Goal: Task Accomplishment & Management: Use online tool/utility

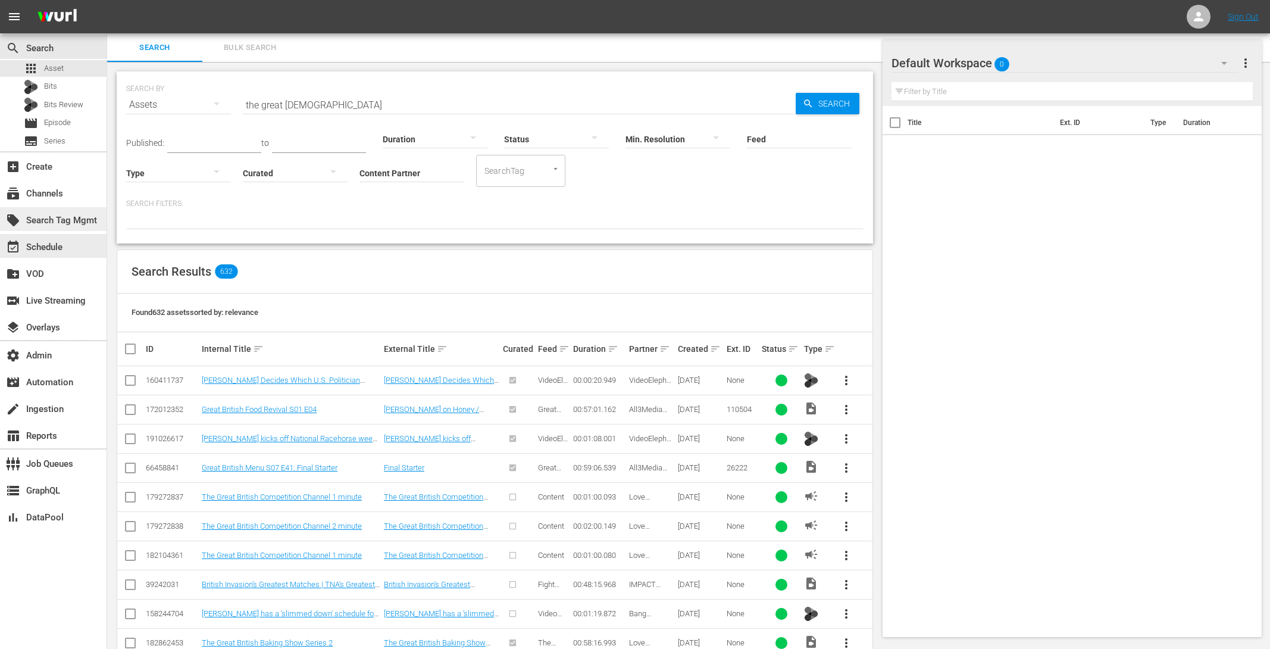
scroll to position [67, 0]
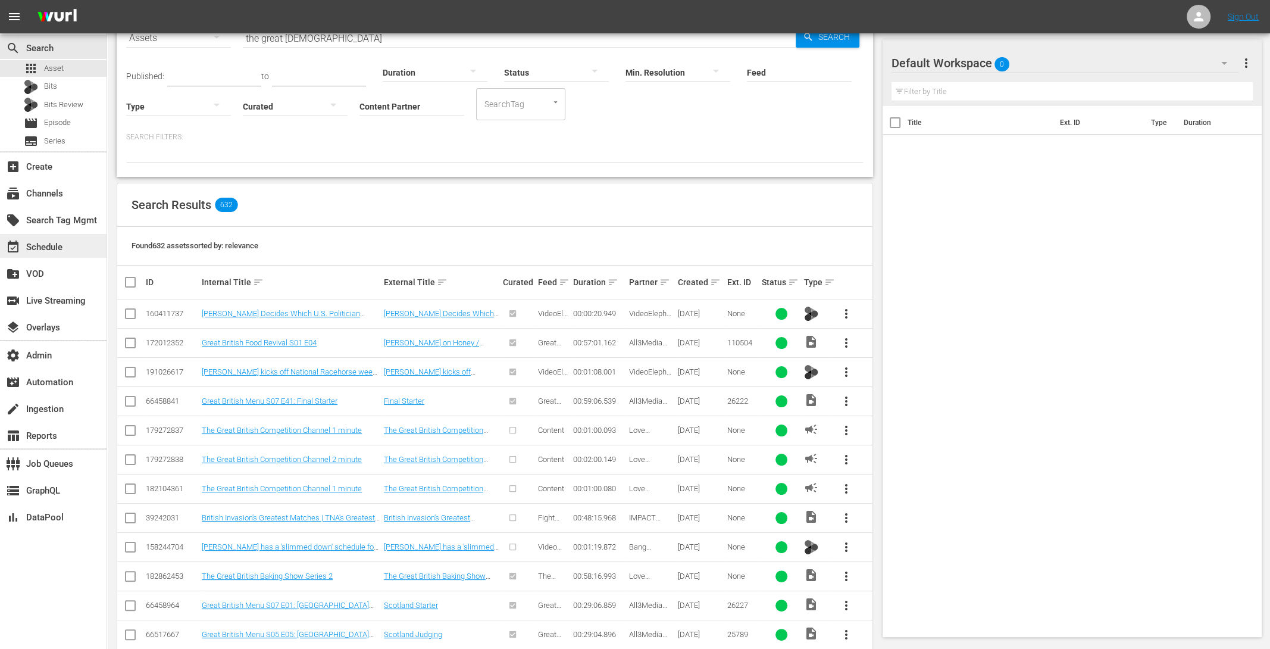
click at [54, 243] on div "event_available Schedule" at bounding box center [33, 245] width 67 height 11
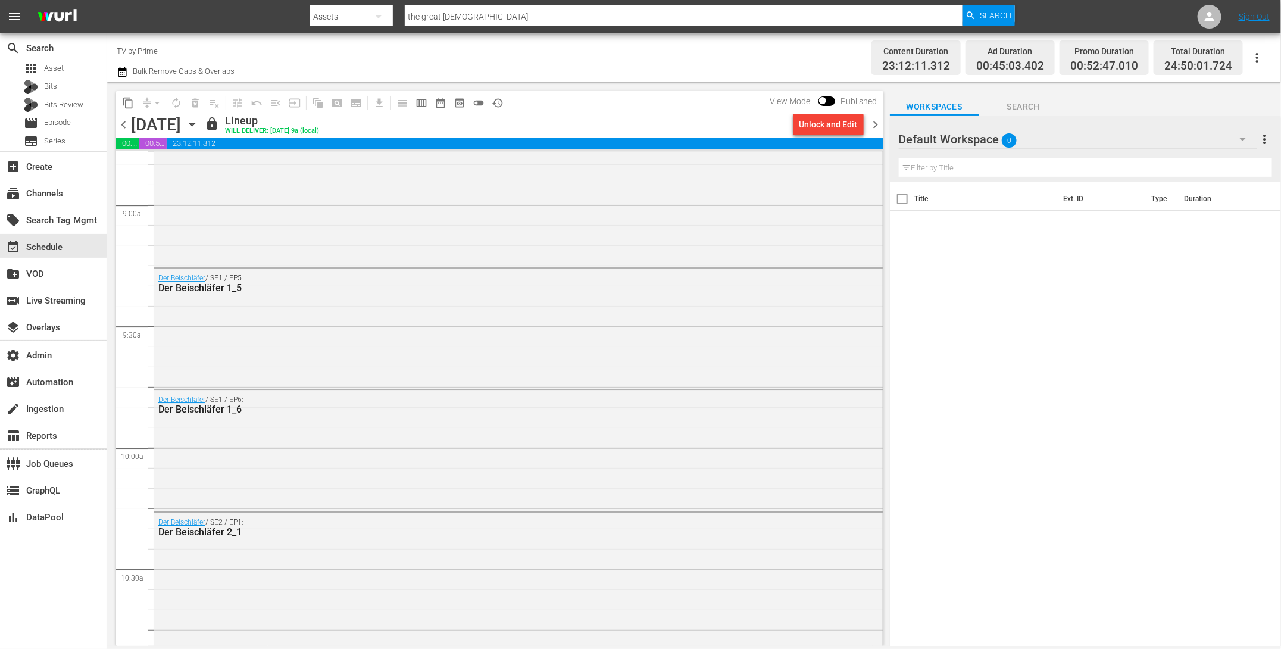
scroll to position [2114, 0]
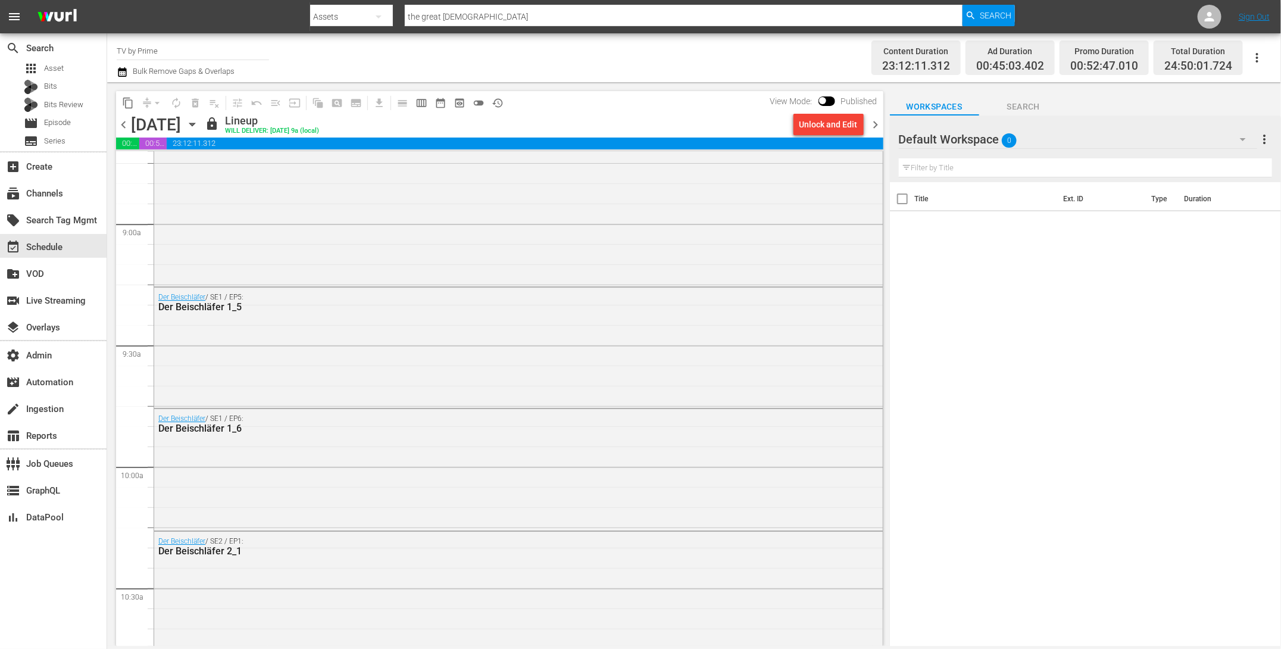
click at [121, 122] on span "chevron_left" at bounding box center [123, 124] width 15 height 15
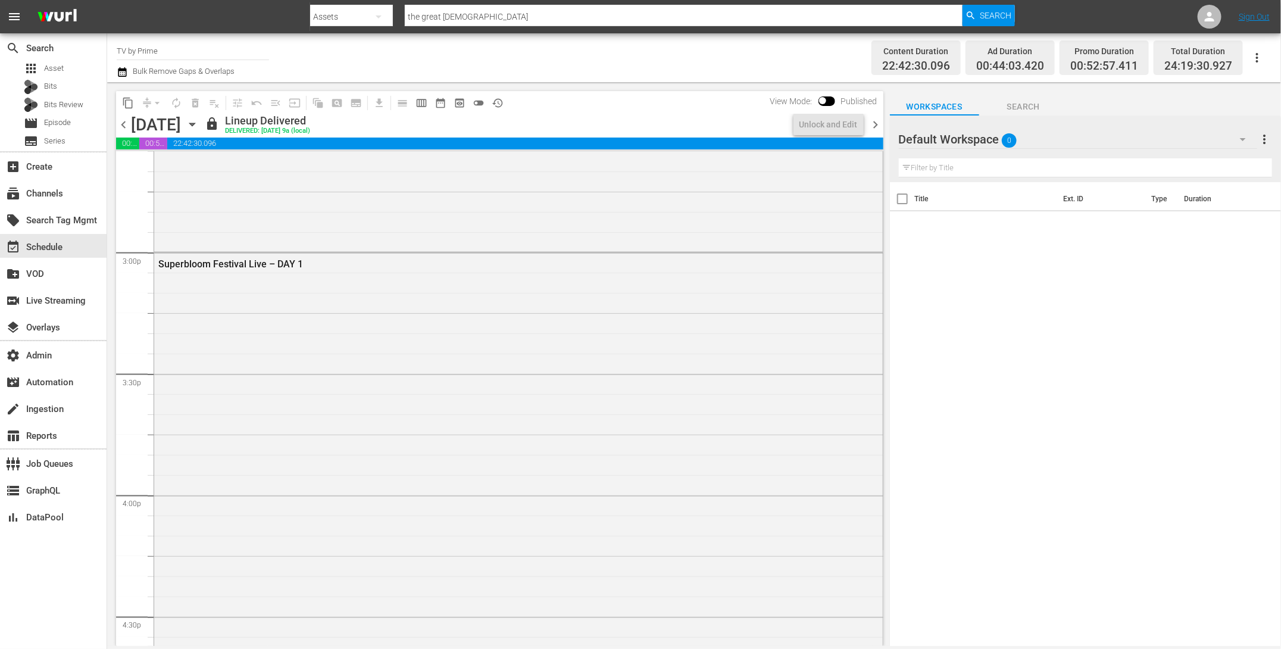
scroll to position [3604, 0]
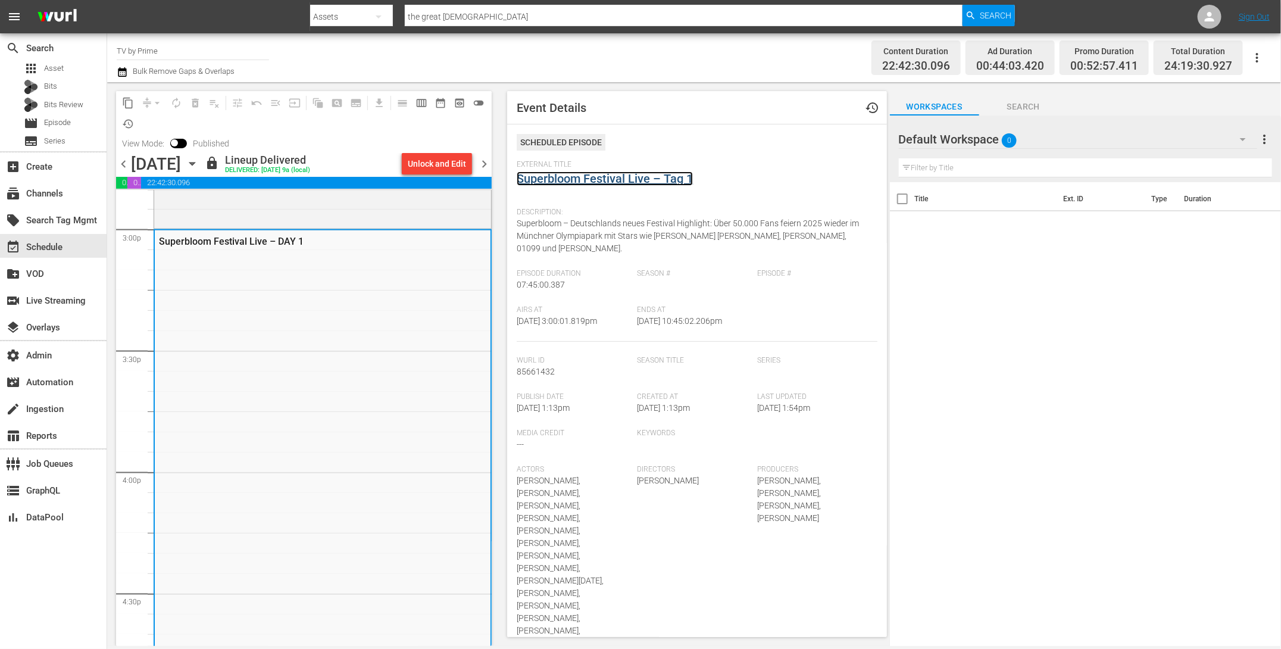
click at [582, 177] on link "Superbloom Festival Live – Tag 1" at bounding box center [605, 178] width 176 height 14
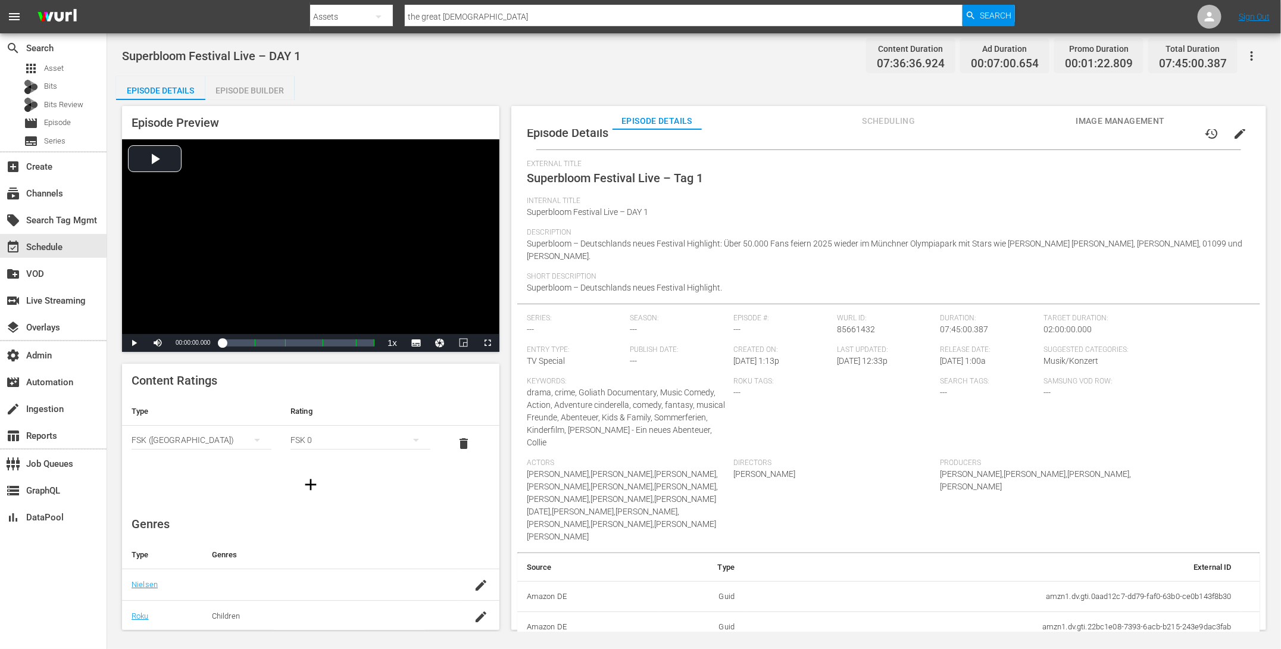
scroll to position [1, 0]
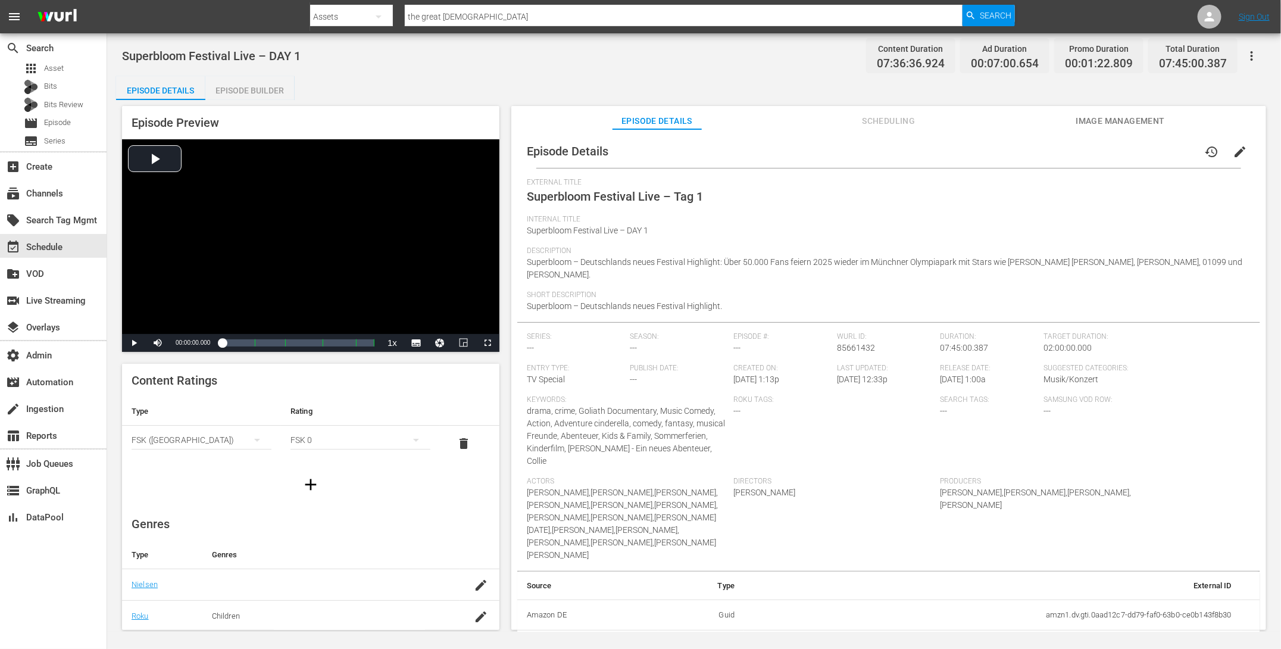
click at [1233, 150] on span "edit" at bounding box center [1240, 152] width 14 height 14
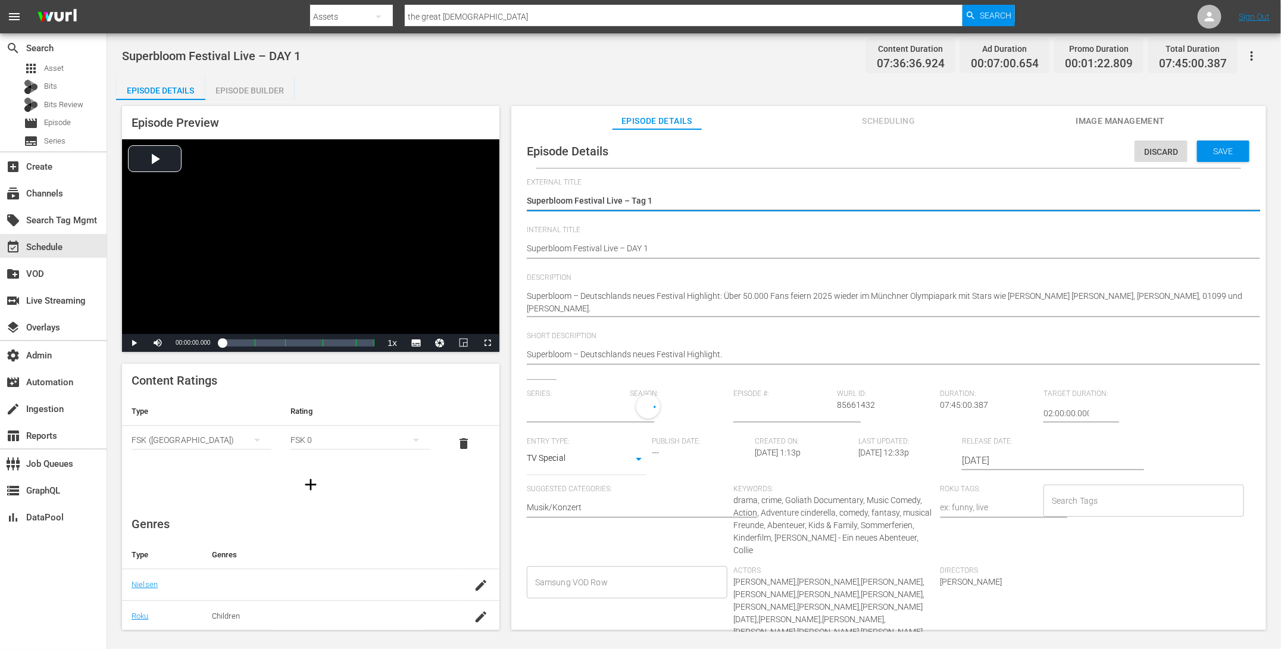
type input "No Series"
click at [1039, 461] on input "2023-07-27" at bounding box center [1038, 463] width 152 height 29
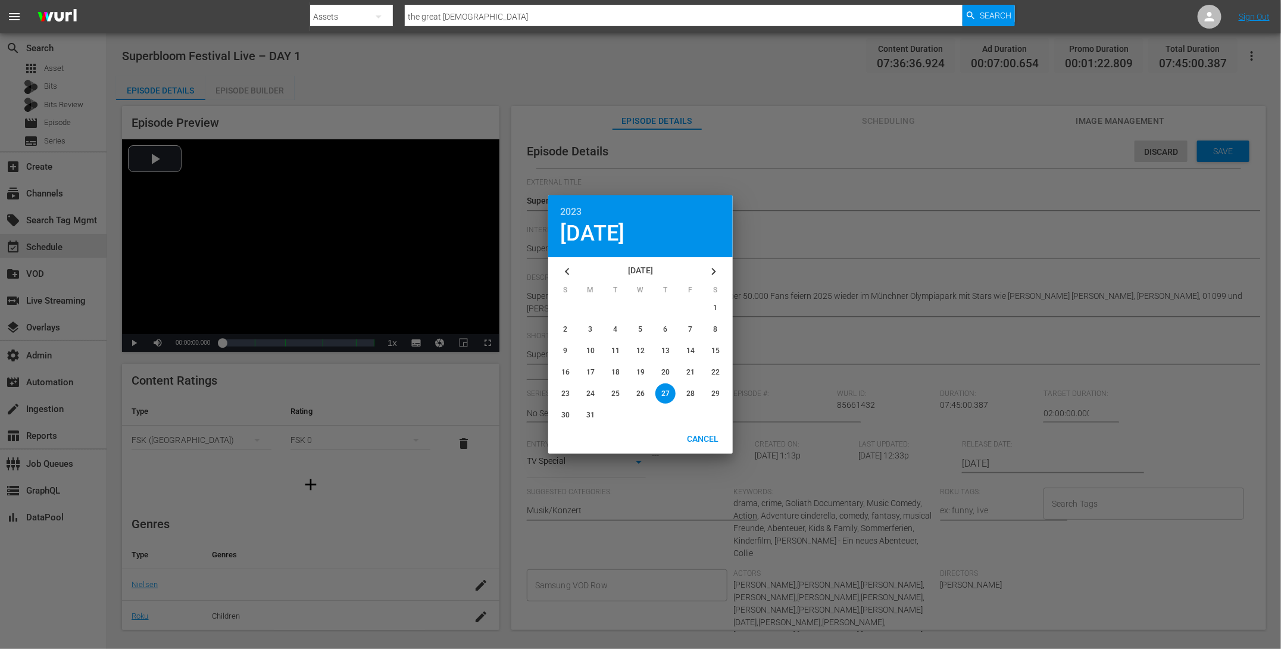
click at [711, 269] on icon "button" at bounding box center [714, 271] width 14 height 14
click at [570, 269] on icon "button" at bounding box center [567, 271] width 14 height 14
drag, startPoint x: 718, startPoint y: 268, endPoint x: 583, endPoint y: 280, distance: 135.6
click at [583, 280] on div "August 2023" at bounding box center [640, 271] width 175 height 29
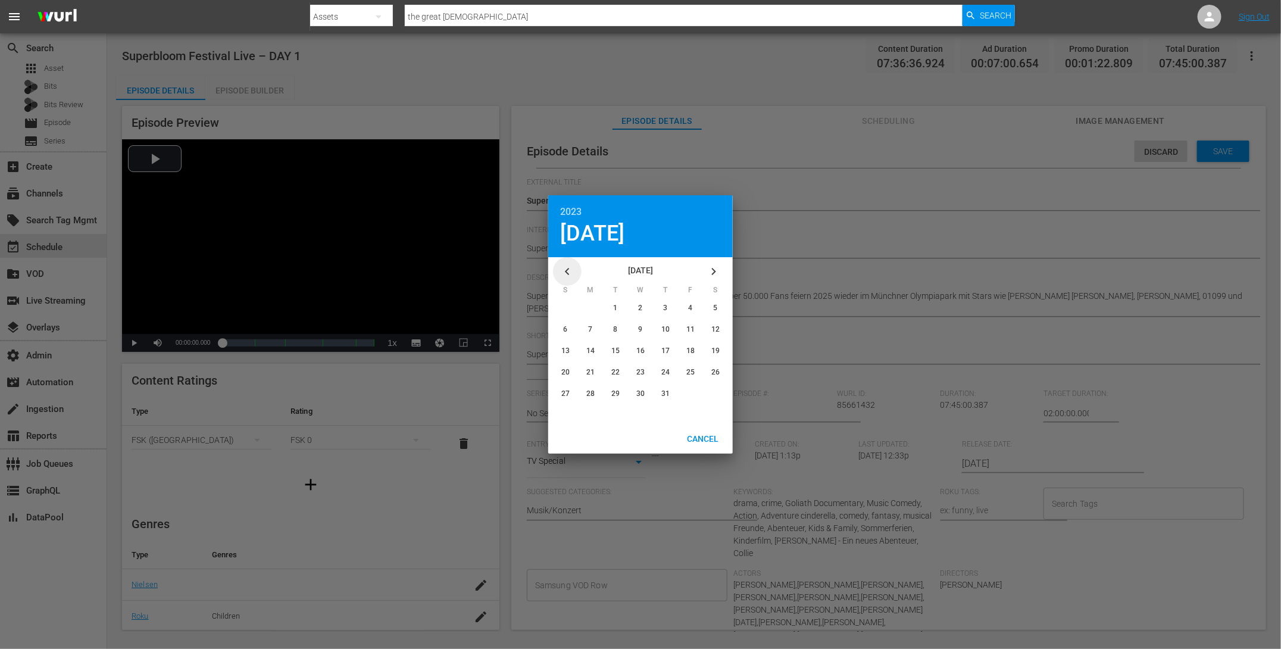
click at [571, 274] on icon "button" at bounding box center [567, 271] width 14 height 14
click at [718, 390] on span "29" at bounding box center [715, 393] width 8 height 8
type input "2023-07-29"
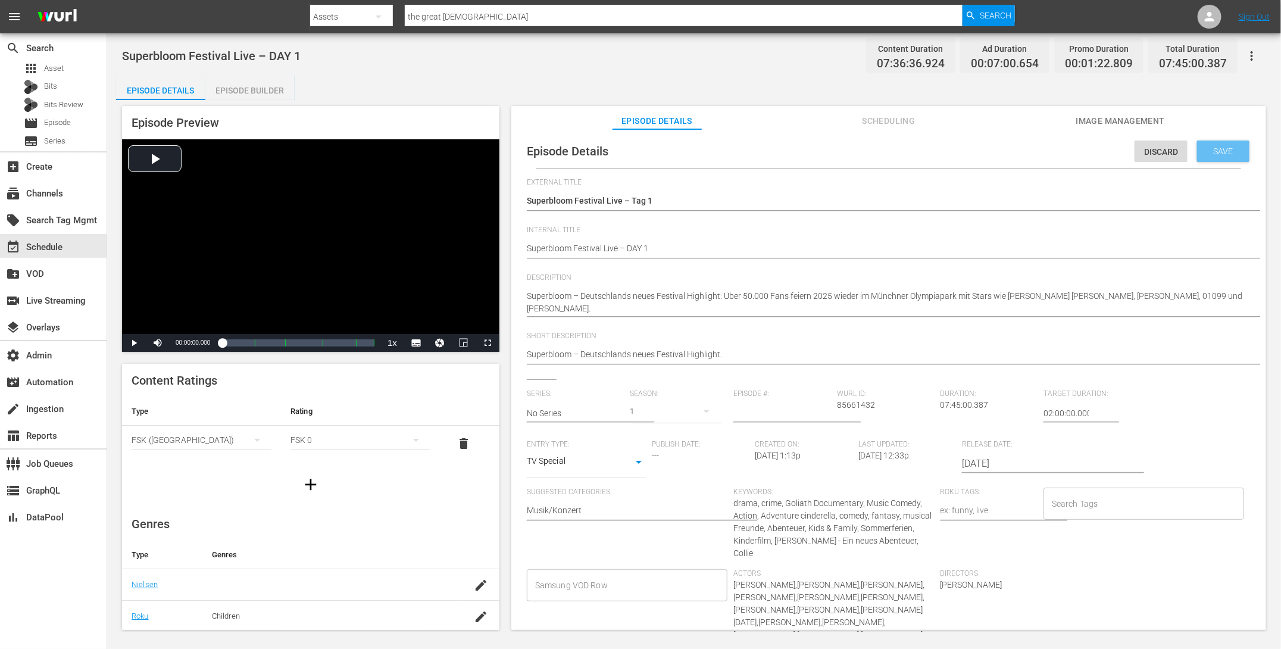
click at [1232, 148] on span "Save" at bounding box center [1223, 151] width 39 height 10
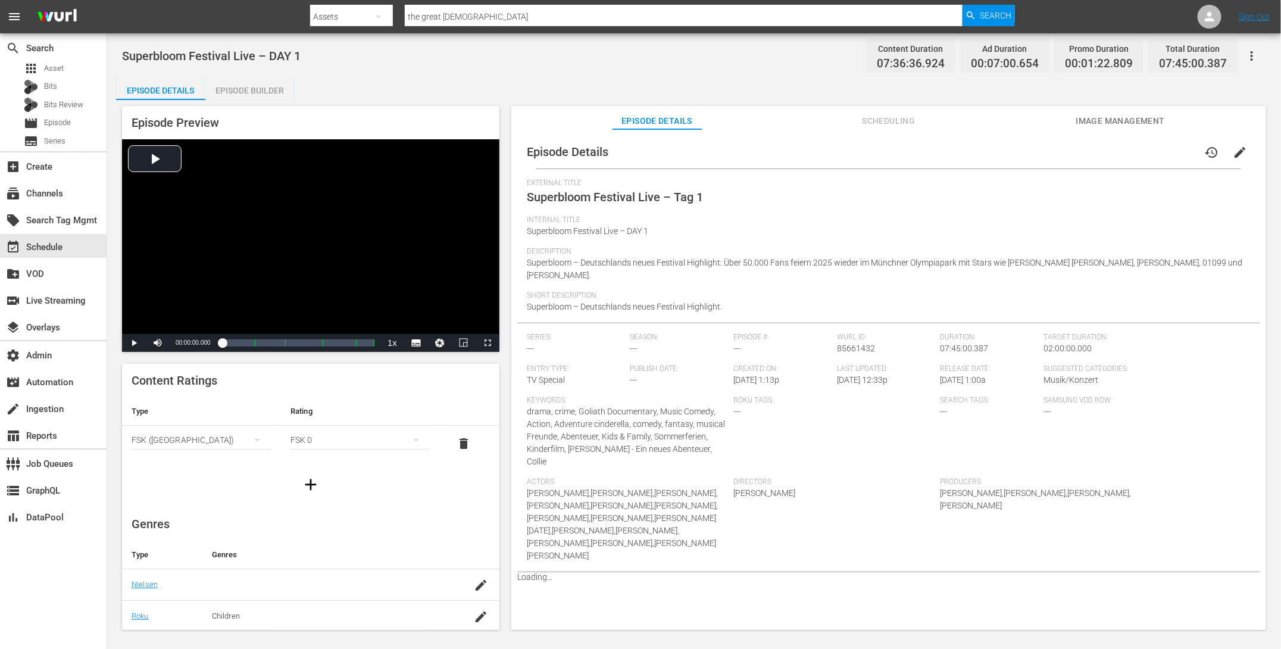
scroll to position [0, 0]
click at [973, 383] on span "7/29/23 @ 12:00a" at bounding box center [965, 380] width 51 height 10
click at [1239, 151] on span "edit" at bounding box center [1240, 152] width 14 height 14
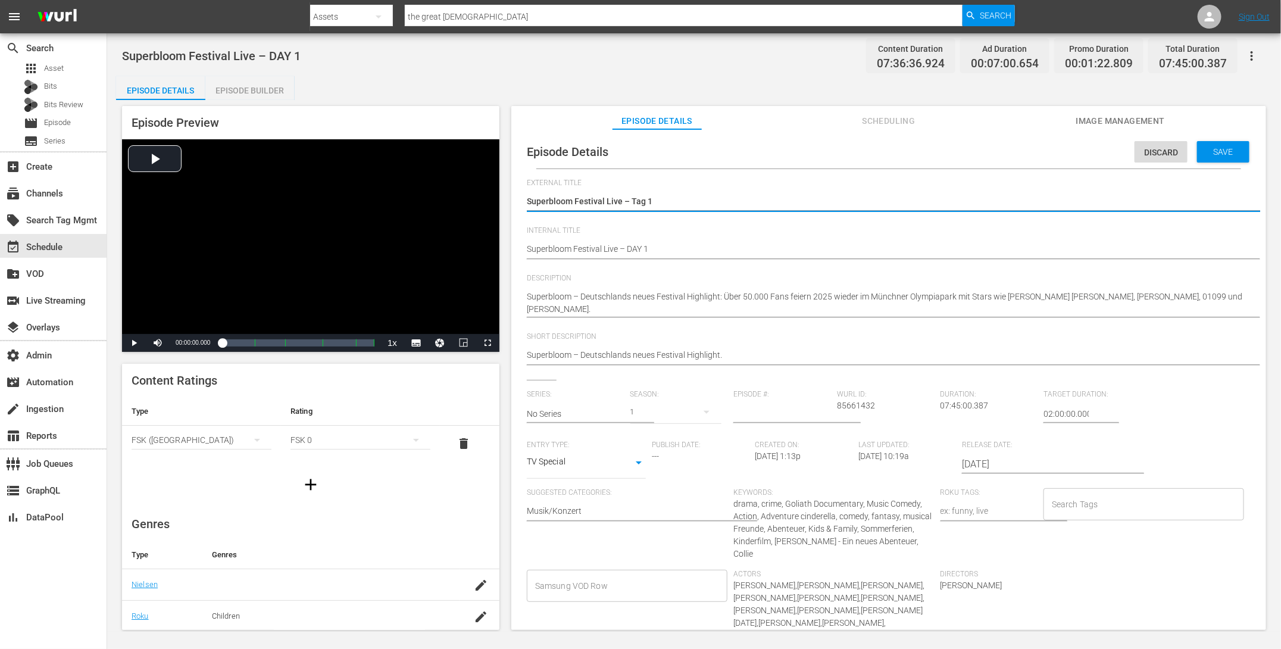
click at [988, 466] on input "2023-07-29" at bounding box center [1038, 464] width 152 height 29
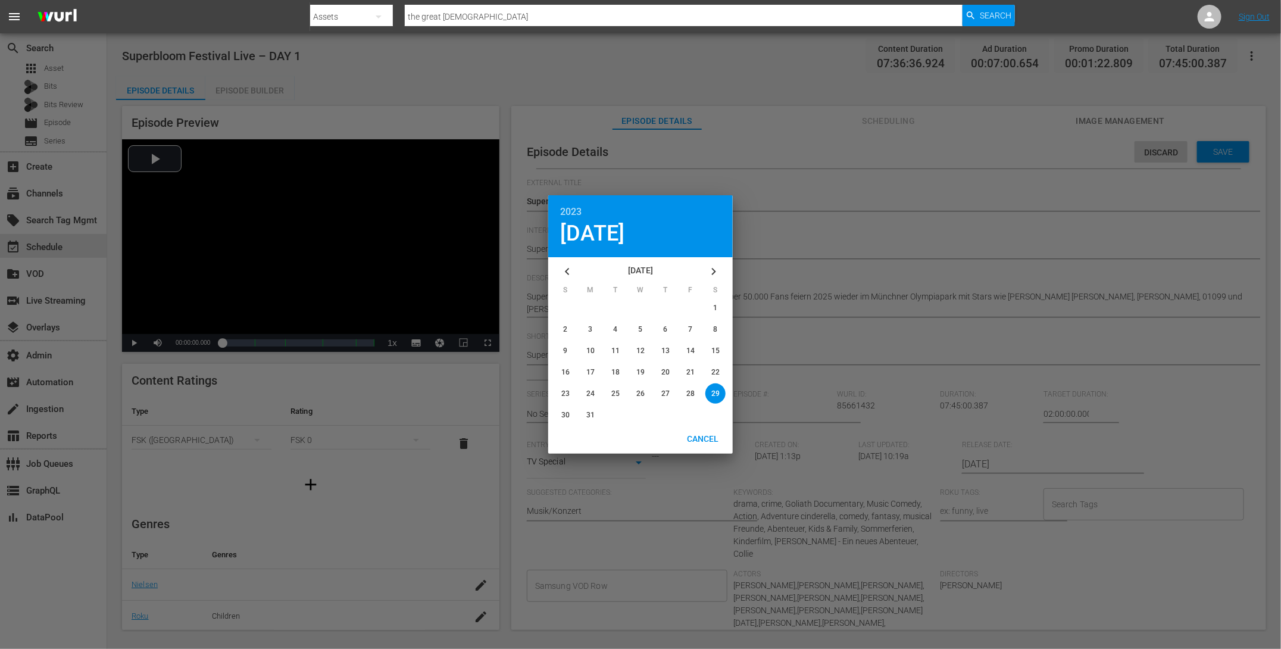
click at [719, 271] on icon "button" at bounding box center [714, 271] width 14 height 14
click at [652, 268] on div "August 2023" at bounding box center [641, 271] width 118 height 29
click at [645, 268] on div "August 2023" at bounding box center [641, 271] width 118 height 29
click at [658, 267] on div "August 2023" at bounding box center [641, 271] width 118 height 29
click at [568, 212] on div "2023" at bounding box center [640, 212] width 161 height 10
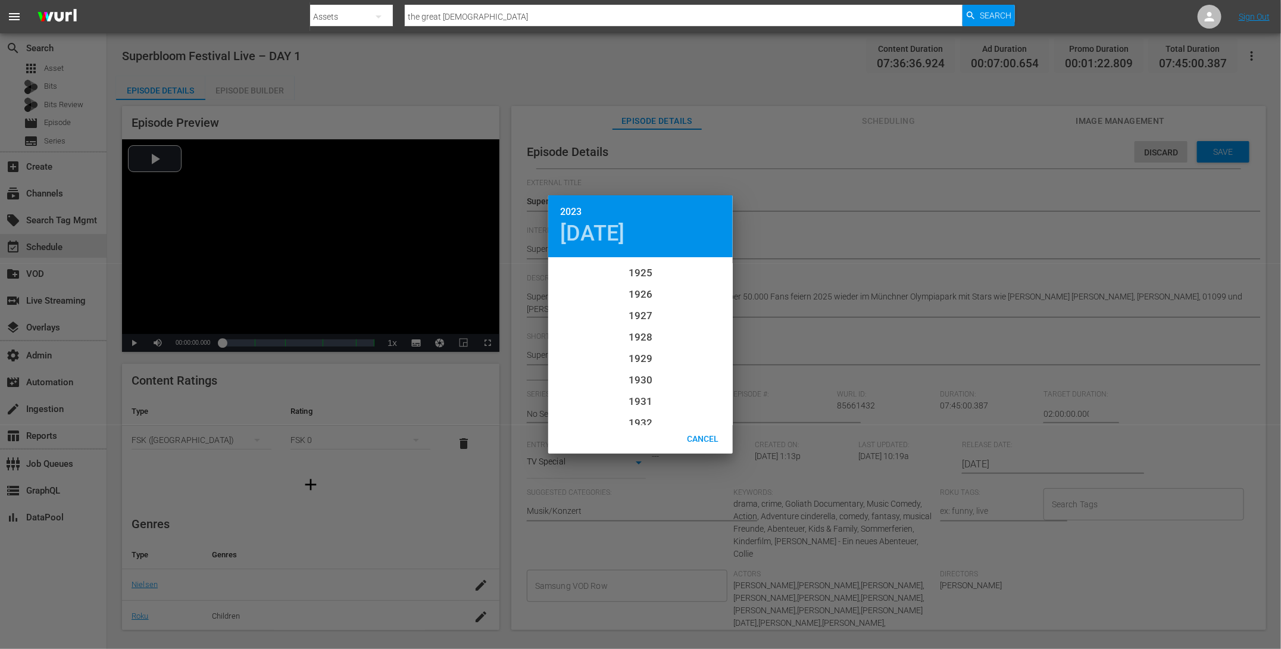
scroll to position [2008, 0]
click at [642, 403] on span "2025" at bounding box center [641, 409] width 24 height 12
click at [718, 275] on icon "button" at bounding box center [714, 271] width 14 height 14
click at [723, 390] on div "button" at bounding box center [715, 393] width 20 height 20
type input "[DATE]"
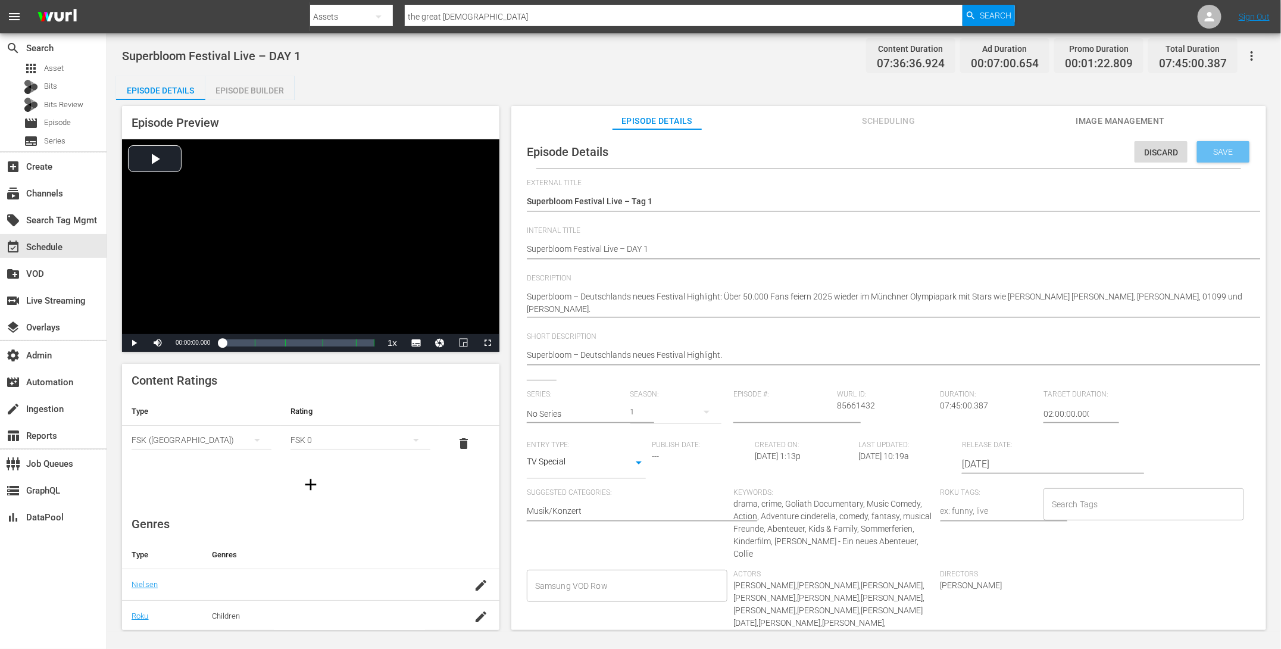
click at [1217, 153] on span "Save" at bounding box center [1223, 152] width 39 height 10
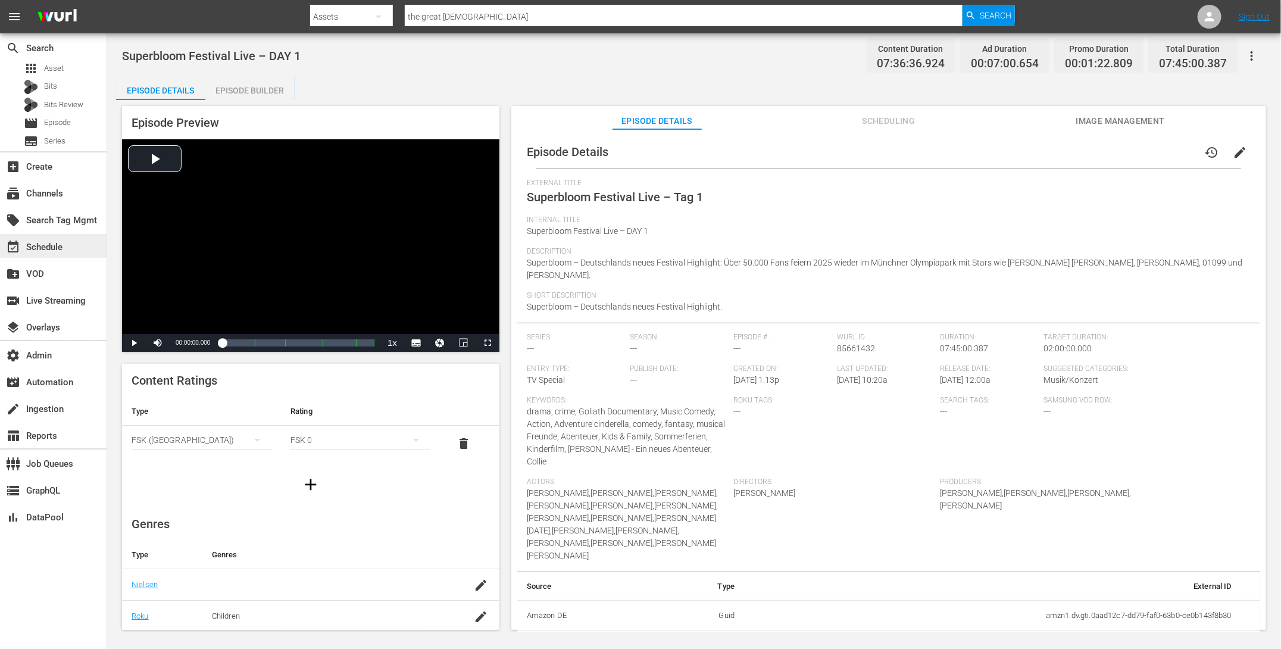
click at [46, 251] on div "event_available Schedule" at bounding box center [33, 245] width 67 height 11
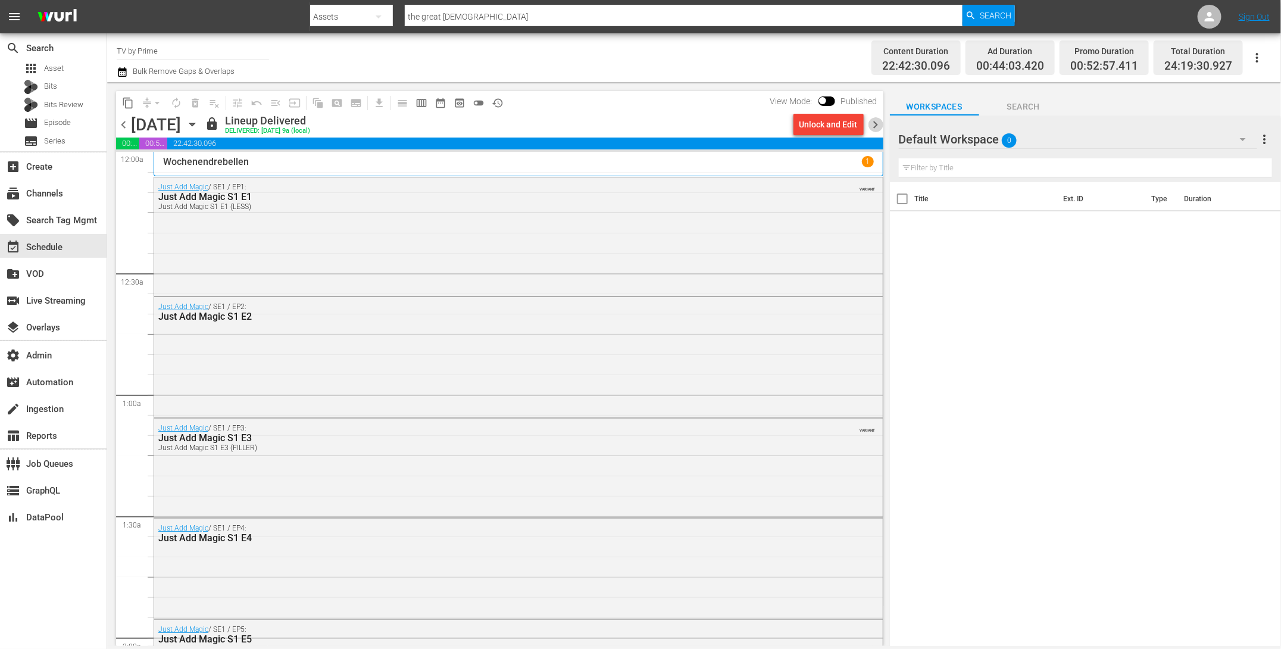
click at [877, 125] on span "chevron_right" at bounding box center [875, 124] width 15 height 15
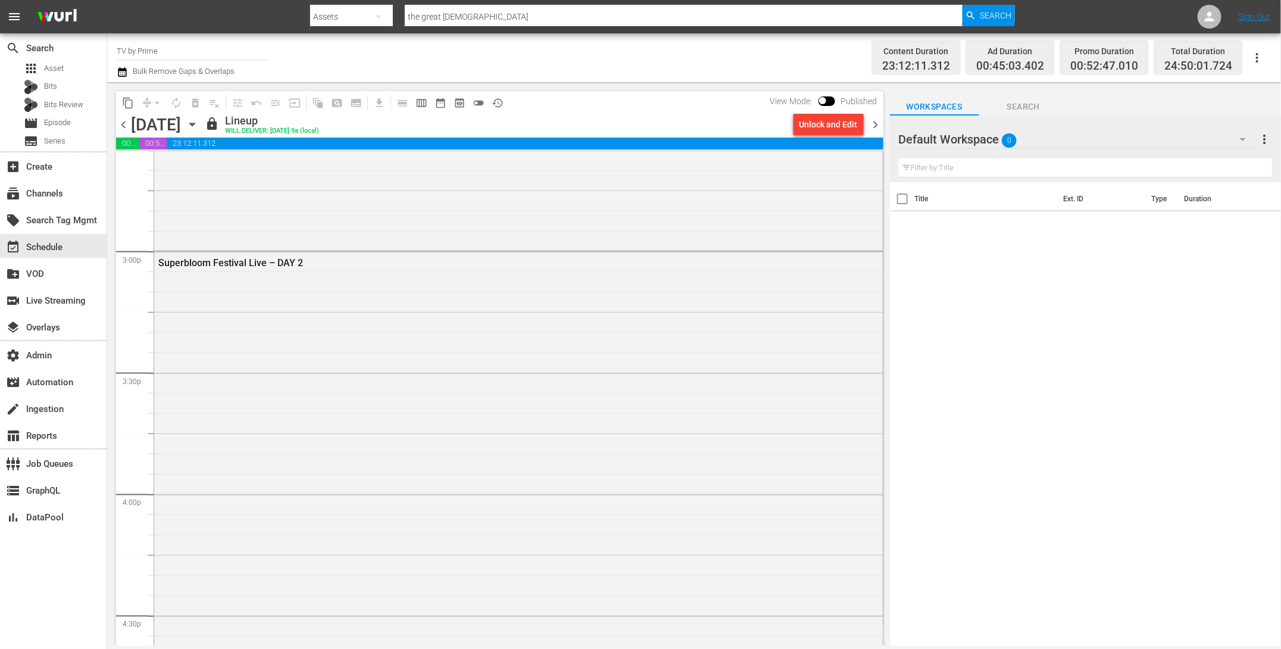
scroll to position [3552, 0]
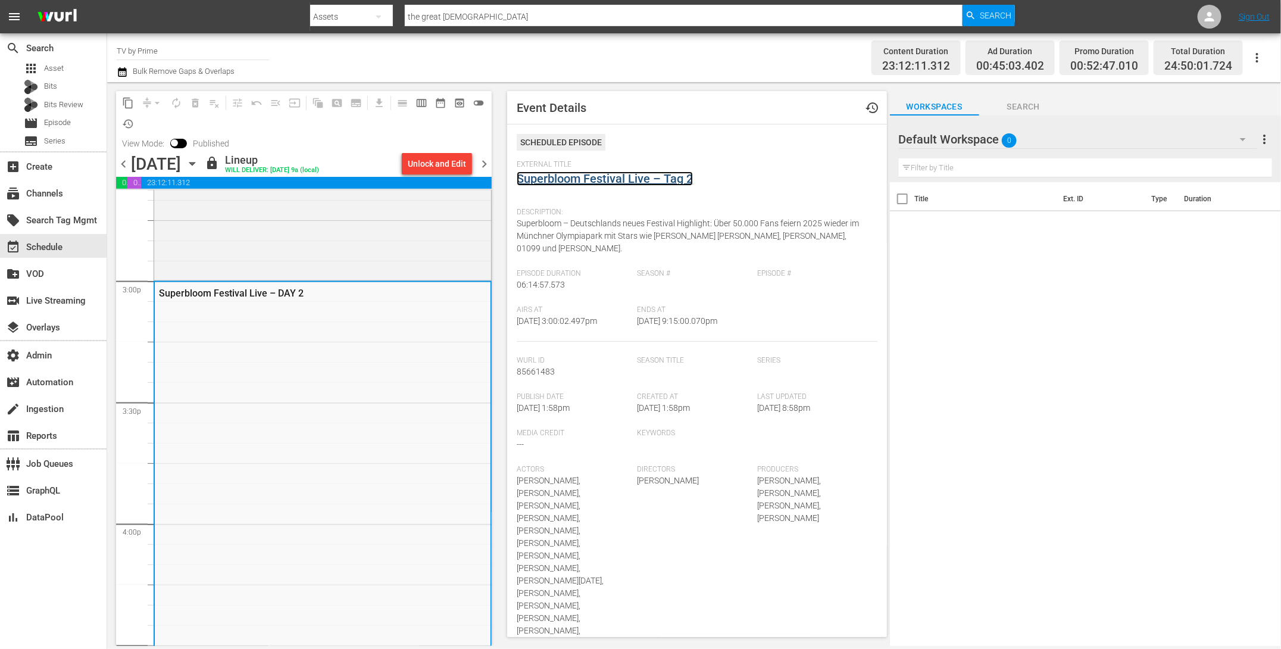
click at [571, 182] on link "Superbloom Festival Live – Tag 2" at bounding box center [605, 178] width 176 height 14
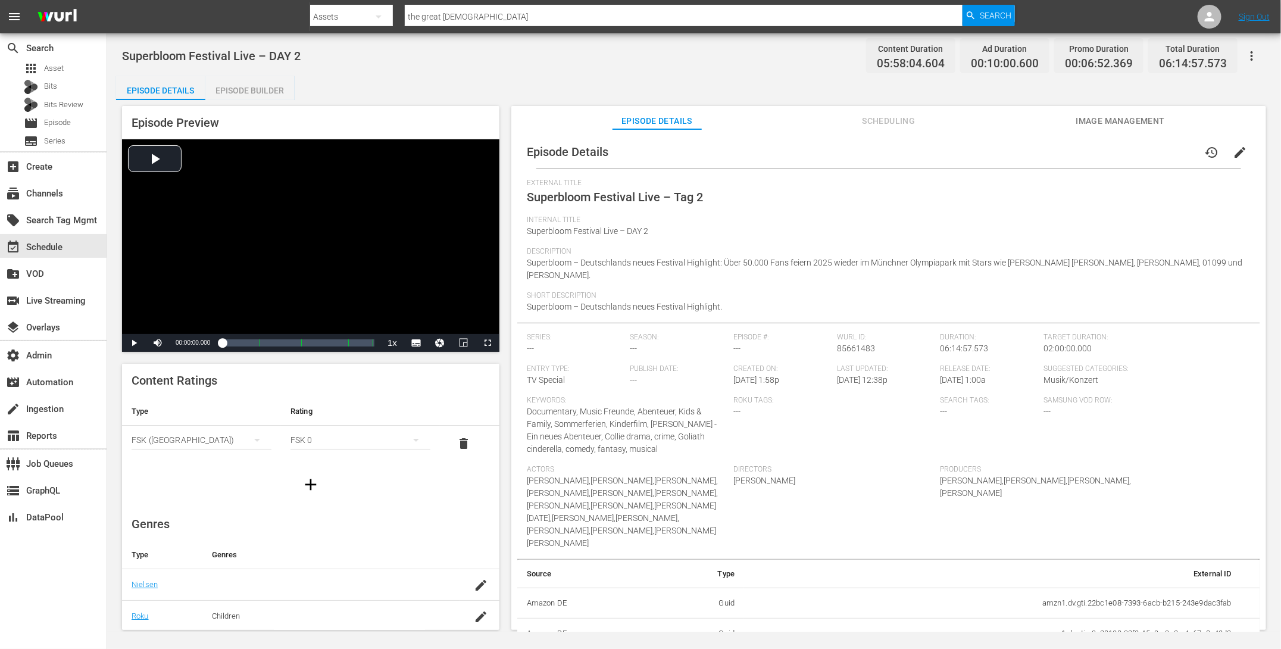
click at [1242, 152] on button "edit" at bounding box center [1240, 152] width 29 height 29
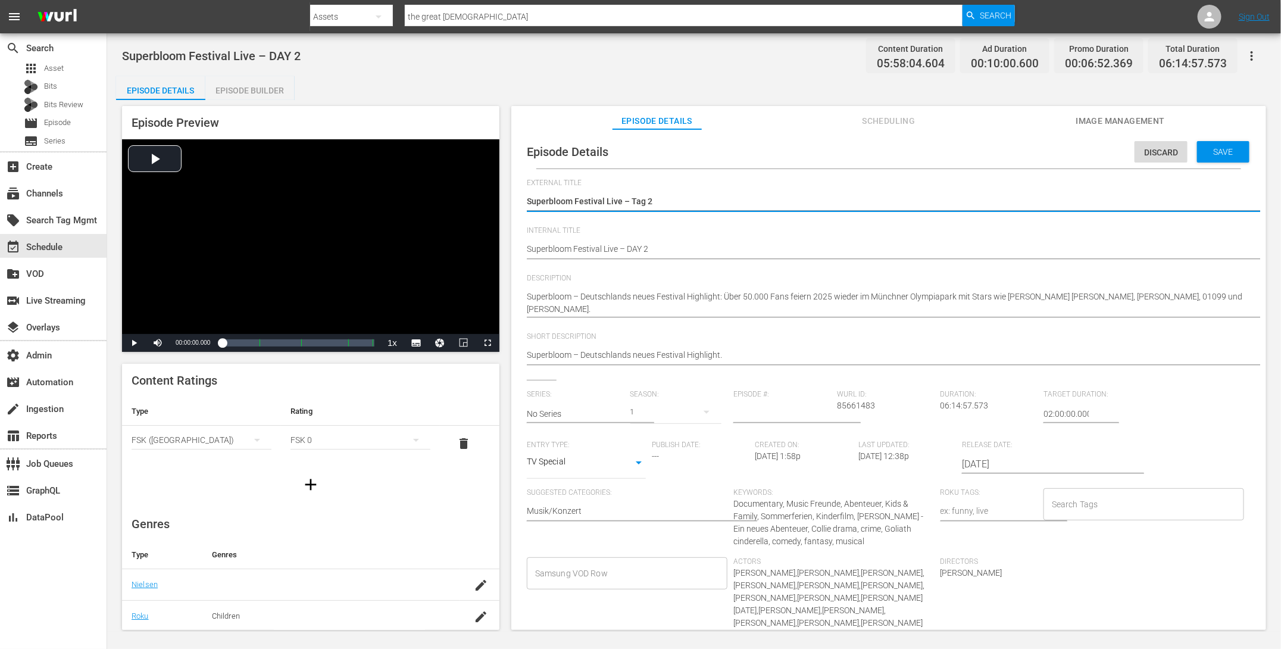
click at [991, 461] on input "2023-07-27" at bounding box center [1038, 464] width 152 height 29
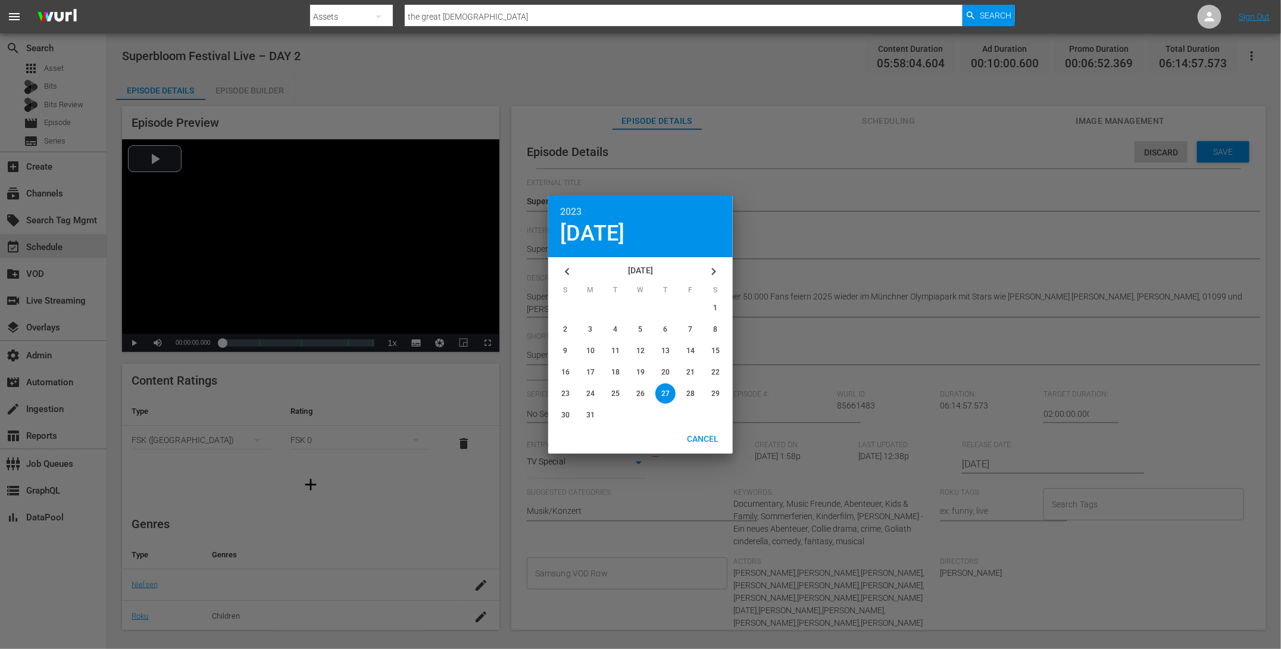
click at [579, 212] on div "2023" at bounding box center [640, 212] width 161 height 10
click at [637, 403] on span "2025" at bounding box center [641, 409] width 24 height 12
click at [720, 270] on icon "button" at bounding box center [714, 271] width 14 height 14
click at [567, 417] on span "31" at bounding box center [565, 415] width 8 height 8
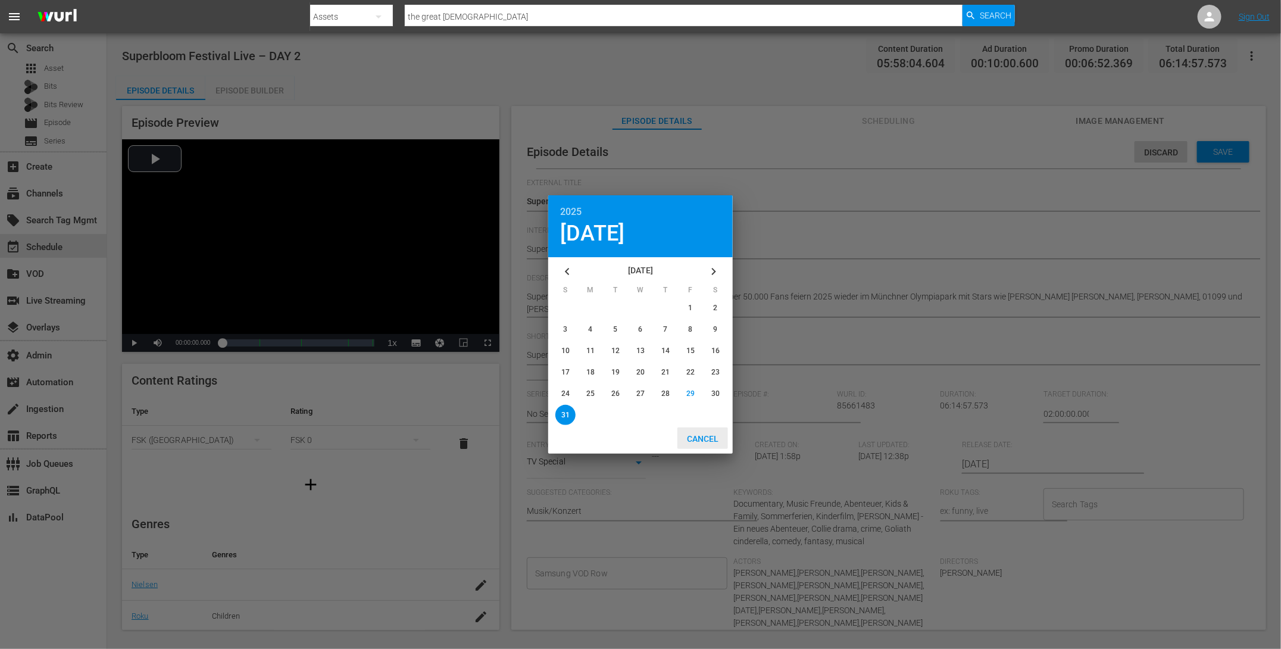
type input "2025-08-31"
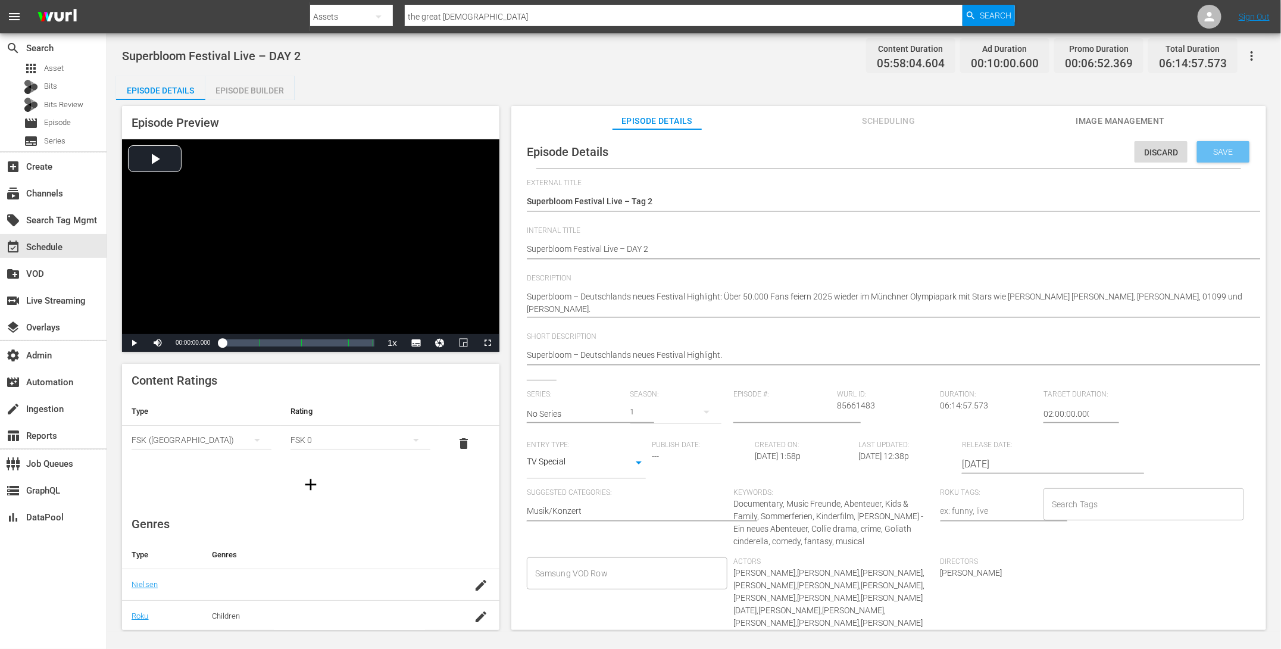
click at [1233, 153] on span "Save" at bounding box center [1223, 152] width 39 height 10
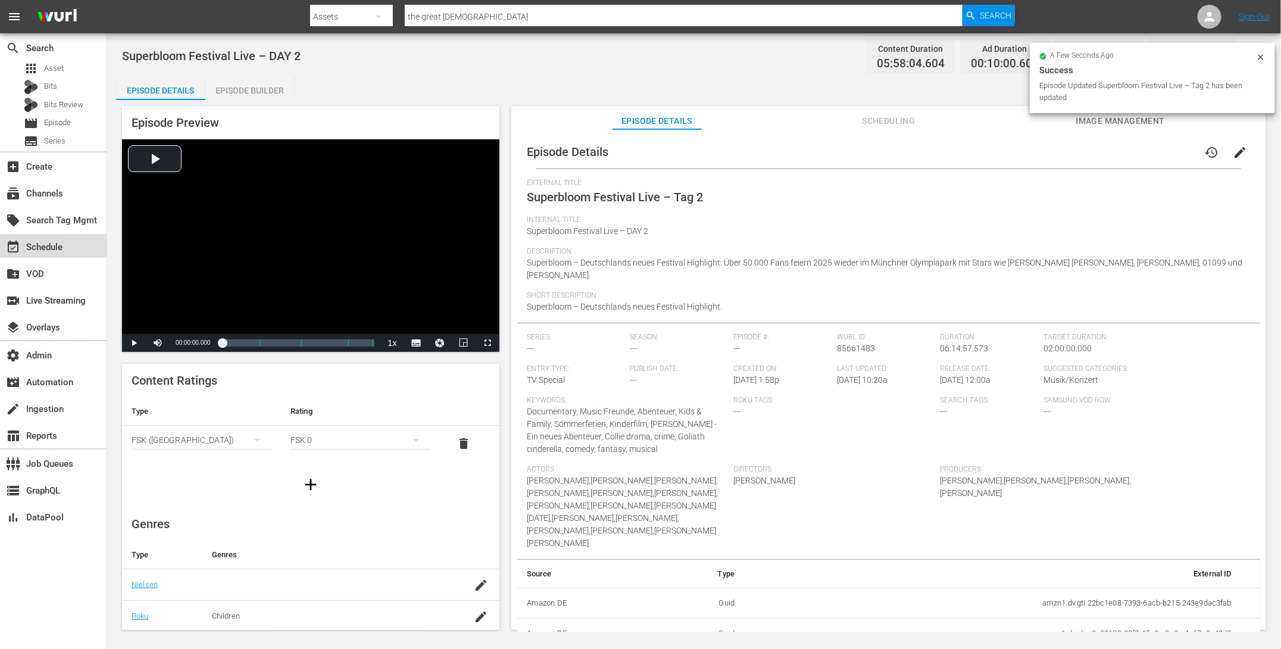
click at [42, 250] on div "event_available Schedule" at bounding box center [33, 245] width 67 height 11
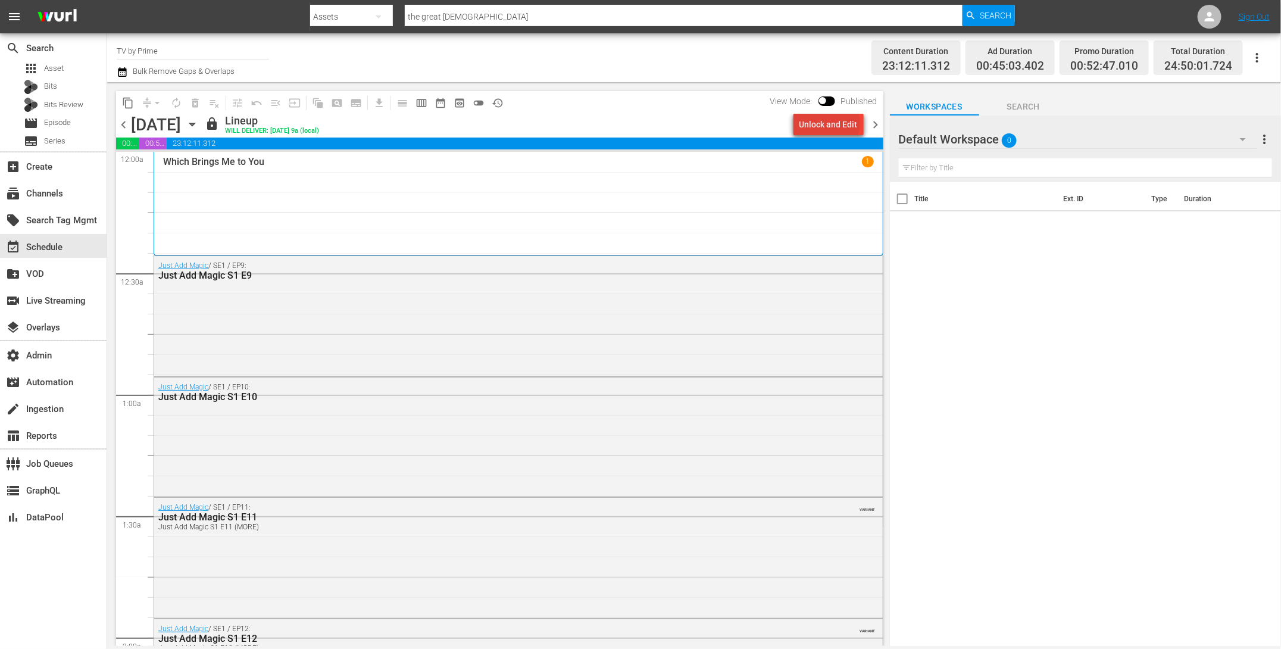
click at [832, 123] on div "Unlock and Edit" at bounding box center [828, 124] width 58 height 21
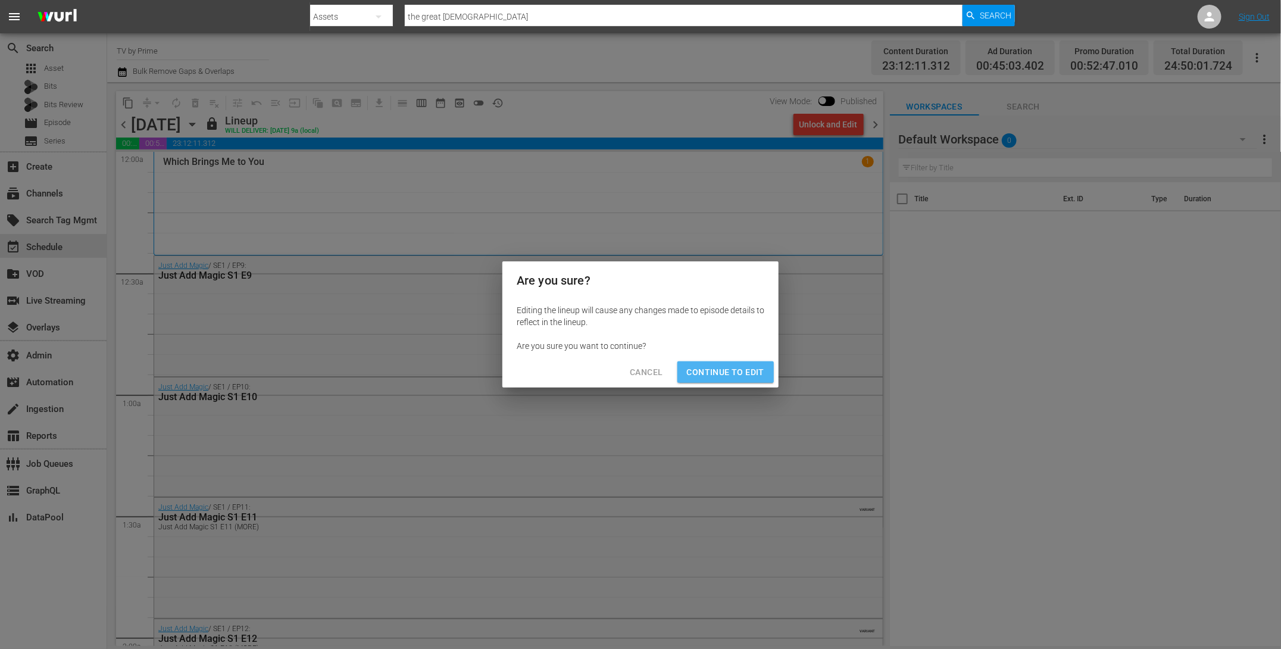
click at [748, 371] on span "Continue to Edit" at bounding box center [725, 372] width 77 height 15
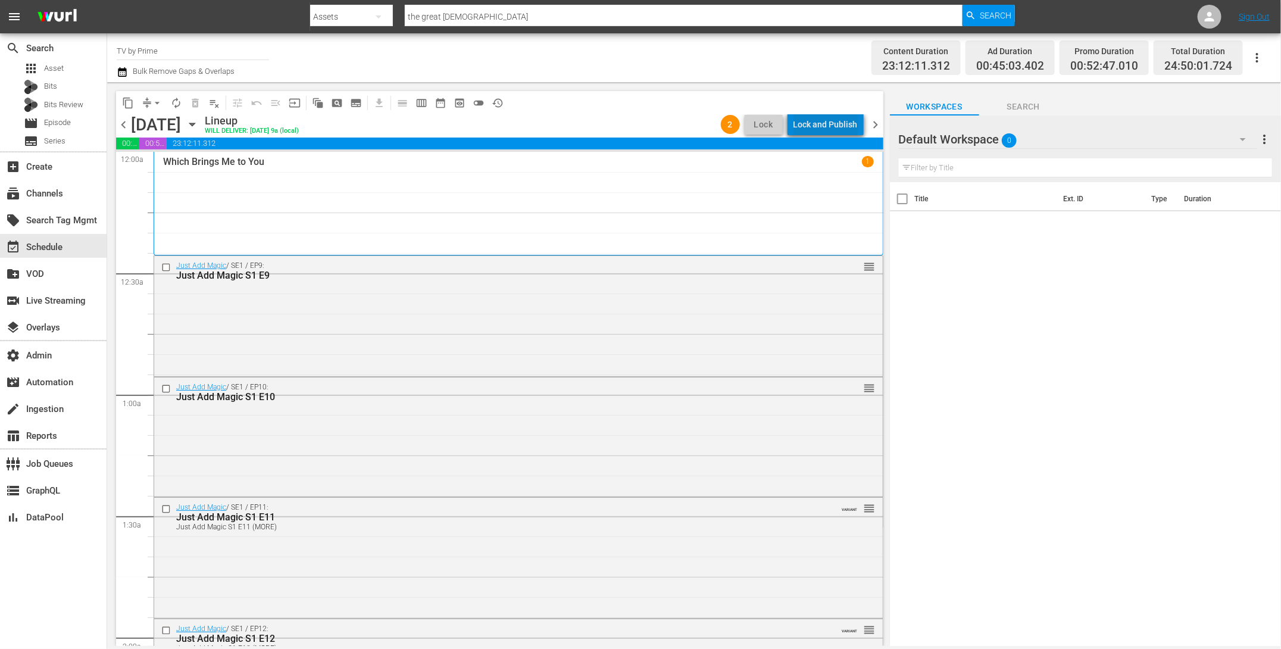
click at [843, 122] on div "Lock and Publish" at bounding box center [825, 124] width 64 height 21
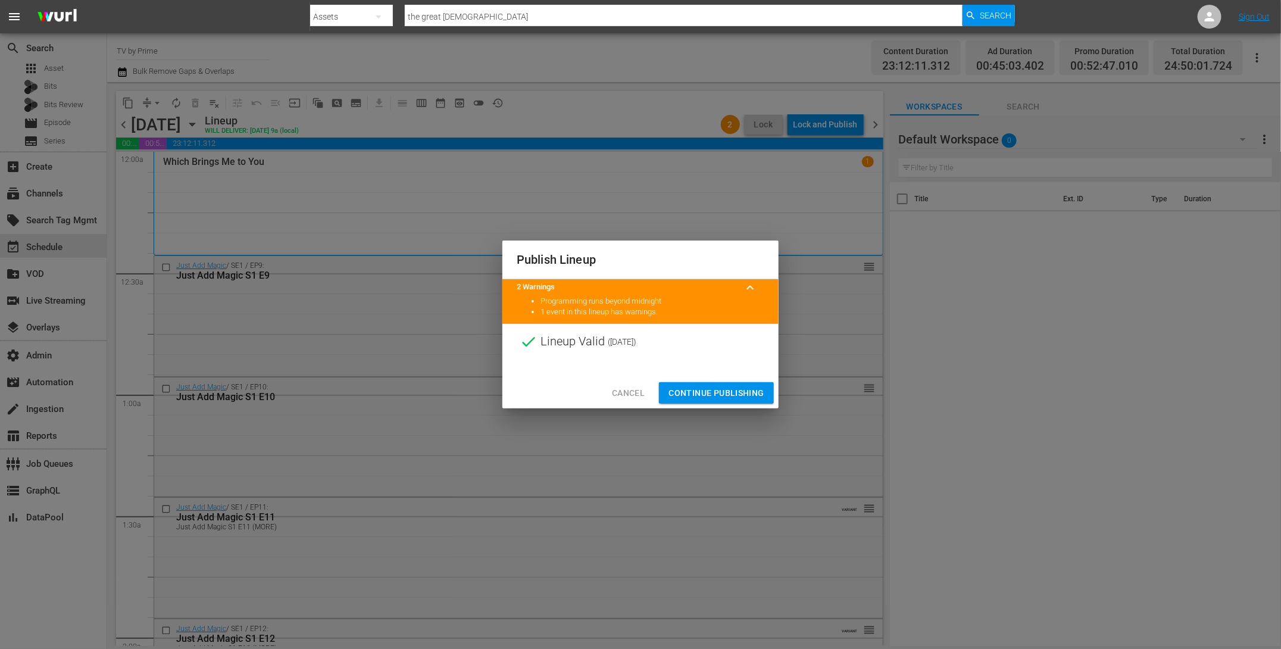
click at [732, 390] on span "Continue Publishing" at bounding box center [716, 393] width 96 height 15
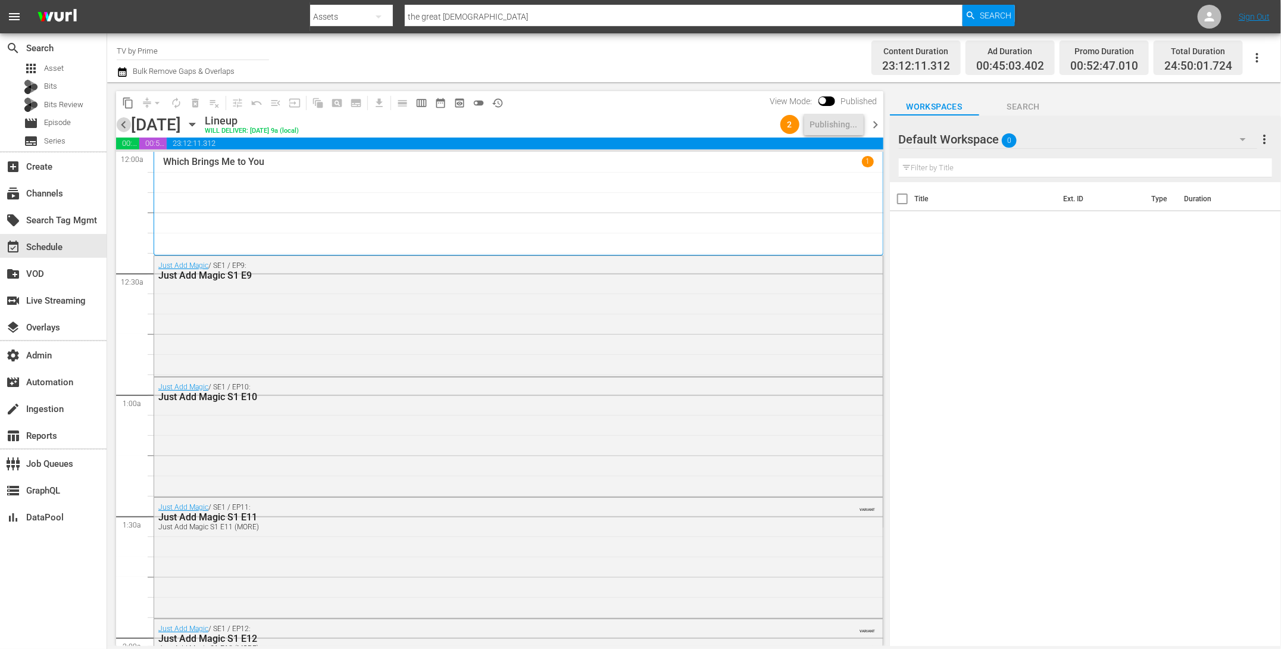
click at [124, 123] on span "chevron_left" at bounding box center [123, 124] width 15 height 15
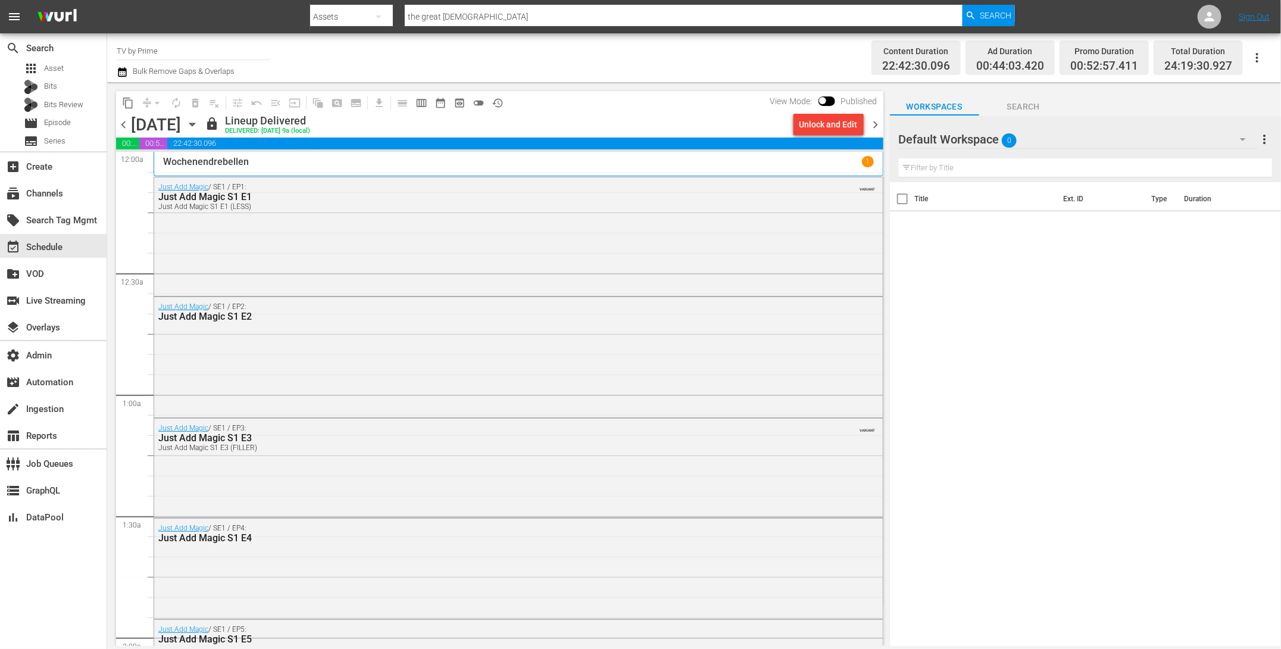
click at [827, 123] on div "Unlock and Edit" at bounding box center [828, 124] width 58 height 21
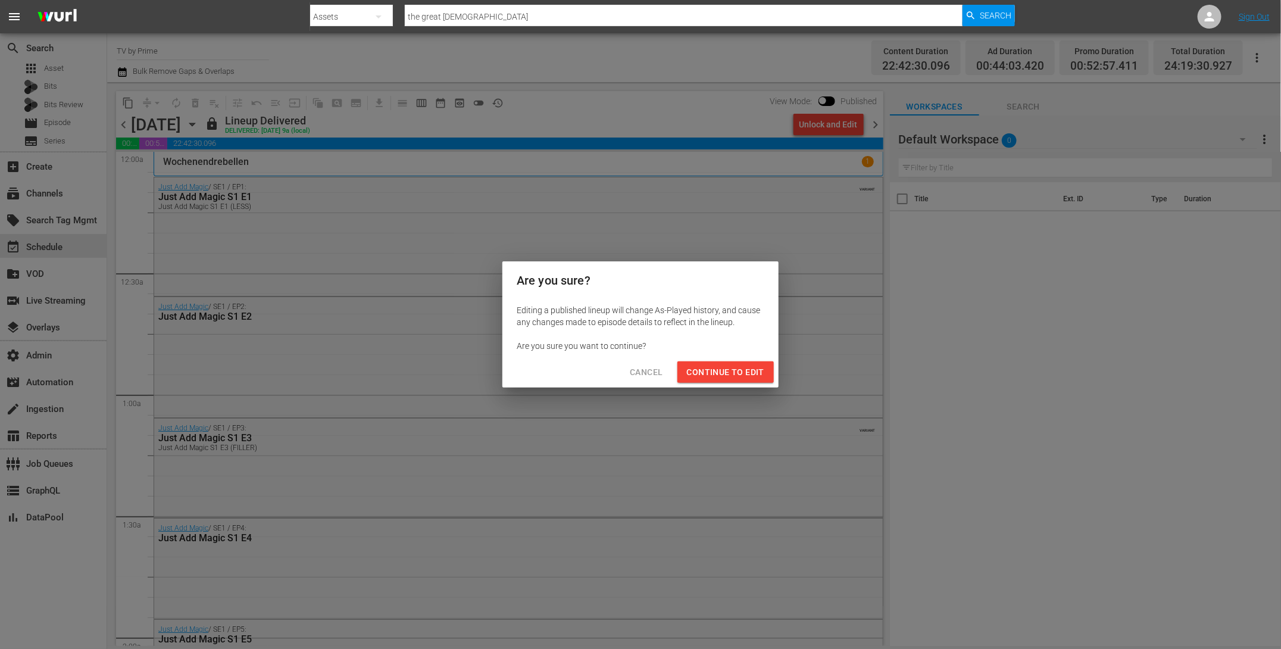
click at [745, 370] on span "Continue to Edit" at bounding box center [725, 372] width 77 height 15
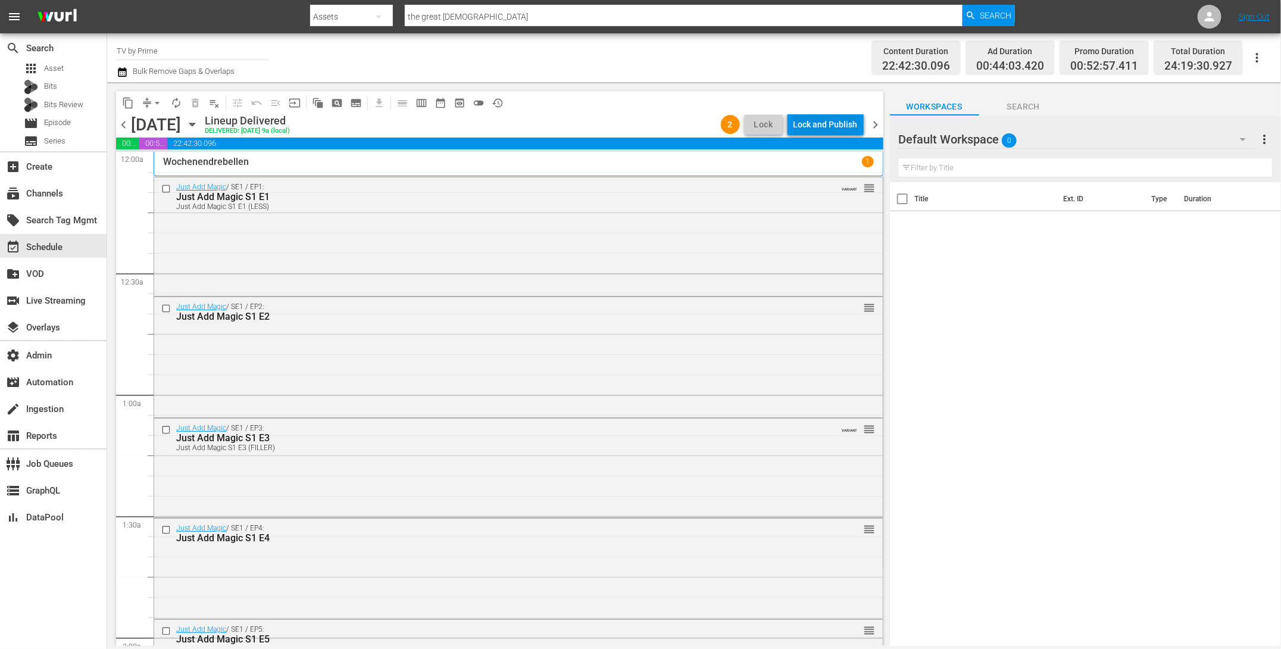
click at [834, 121] on div "Lock and Publish" at bounding box center [825, 124] width 64 height 21
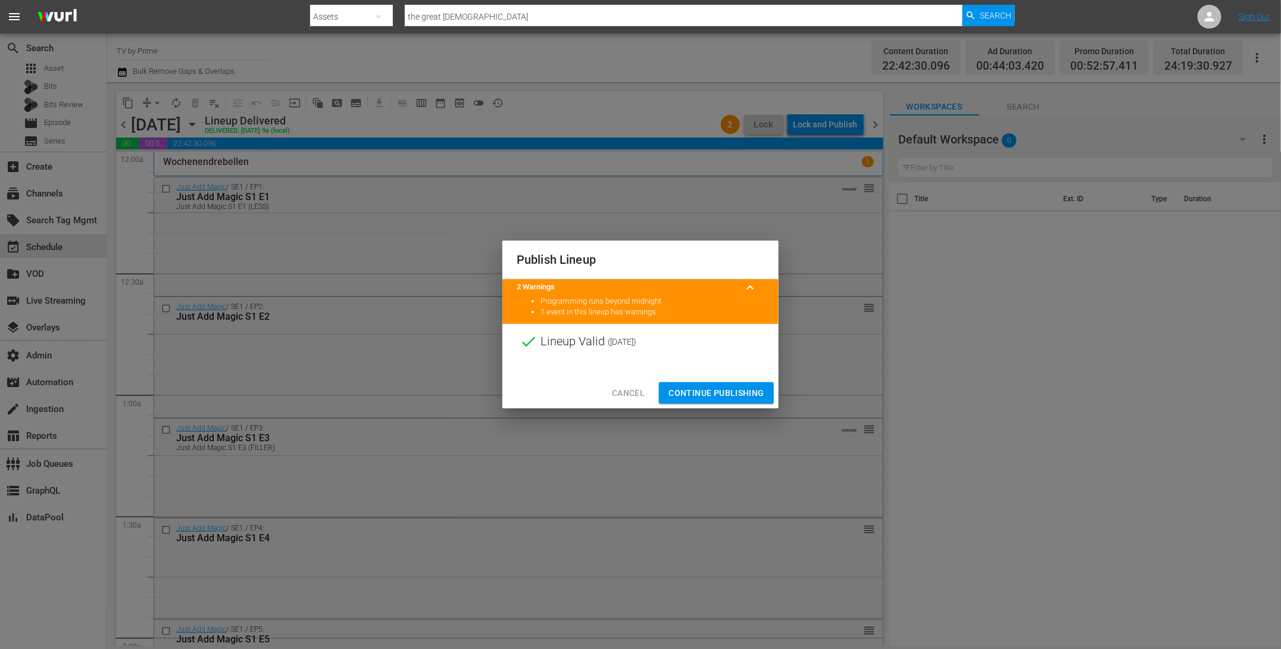
click at [712, 386] on span "Continue Publishing" at bounding box center [716, 393] width 96 height 15
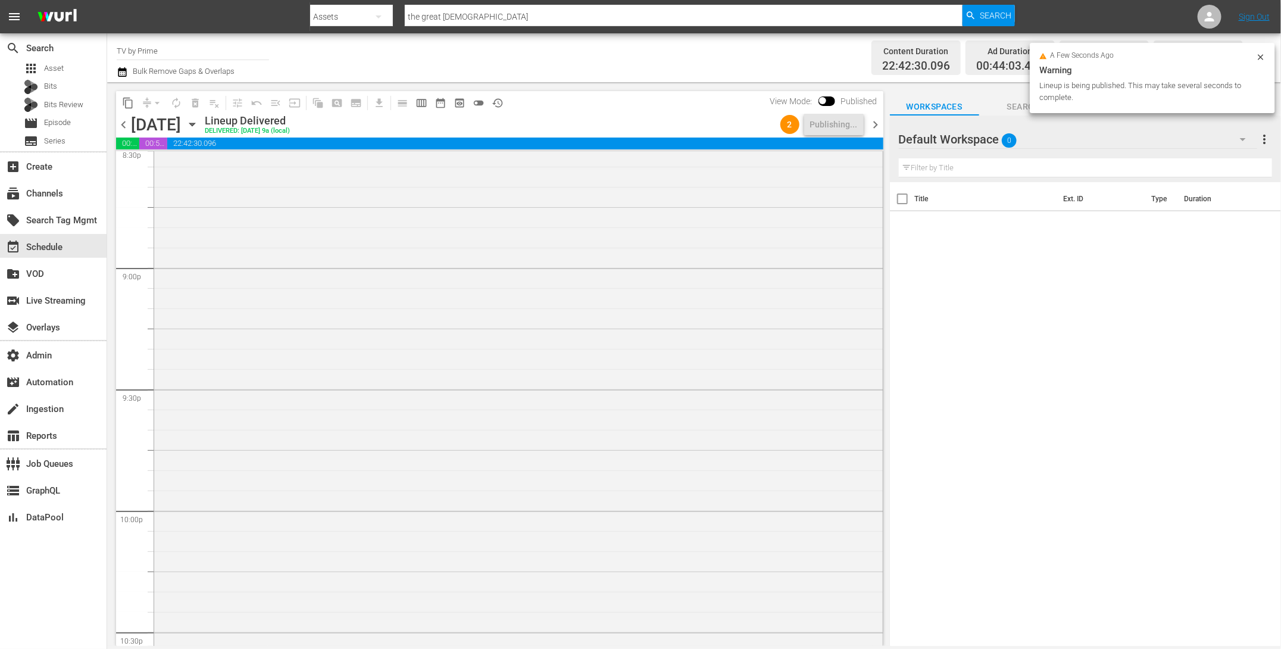
scroll to position [4319, 0]
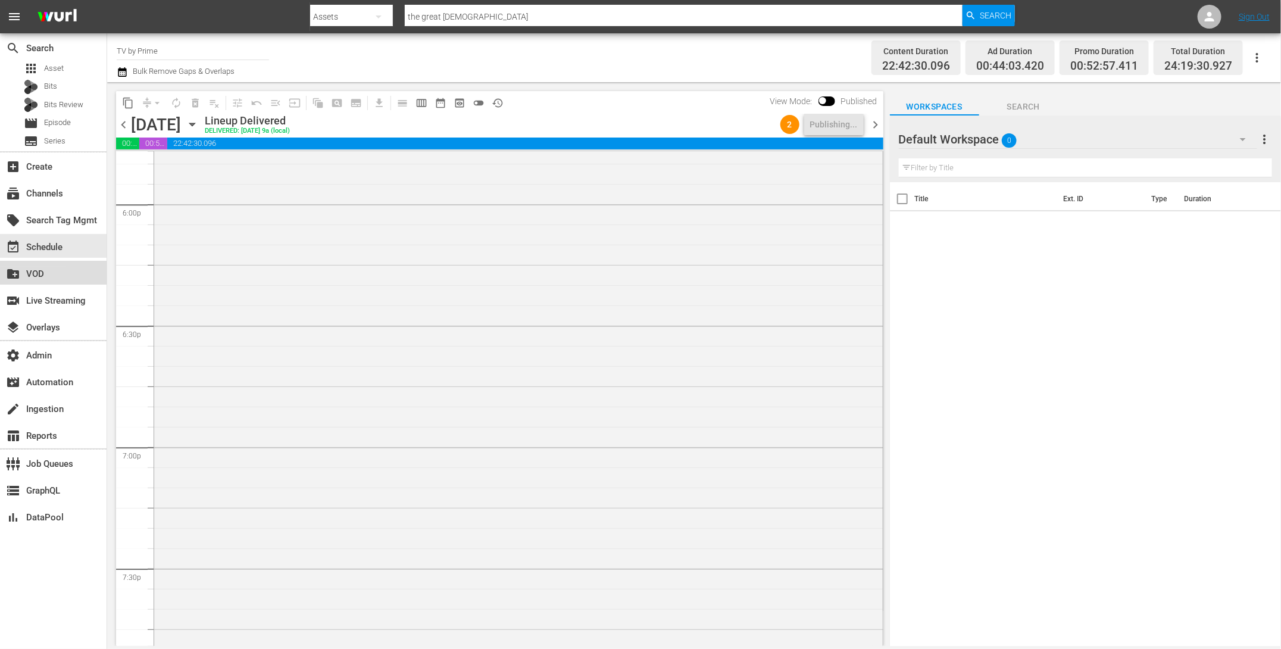
click at [56, 270] on div "create_new_folder VOD" at bounding box center [33, 272] width 67 height 11
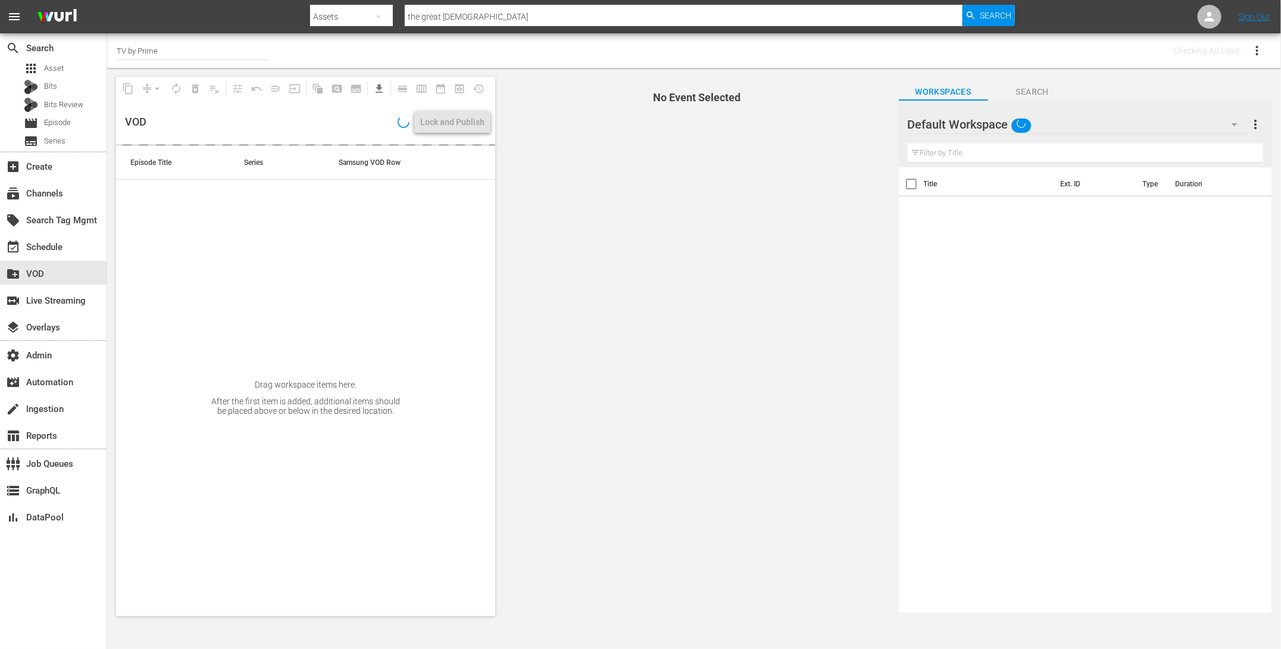
click at [236, 48] on input "TV by Prime" at bounding box center [193, 50] width 152 height 29
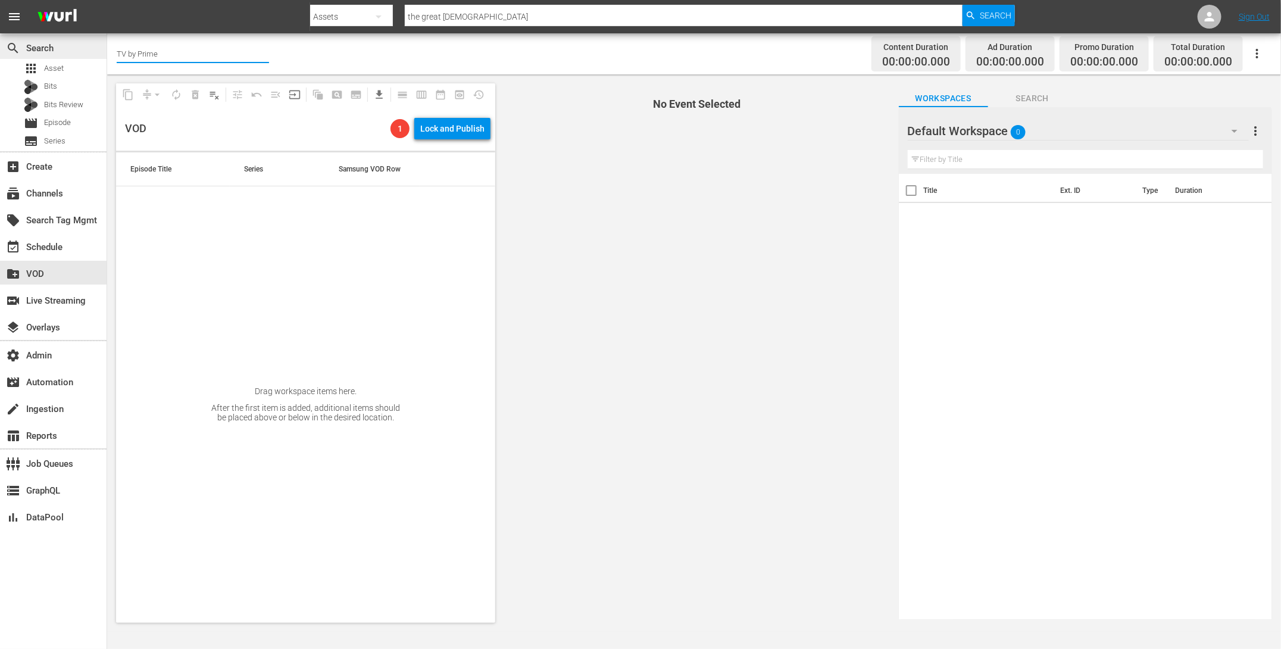
drag, startPoint x: 223, startPoint y: 53, endPoint x: 12, endPoint y: 52, distance: 210.1
click at [107, 0] on div "search Search apps Asset Bits Bits Review movie Episode subtitles Series add_bo…" at bounding box center [694, 0] width 1174 height 0
type input "v"
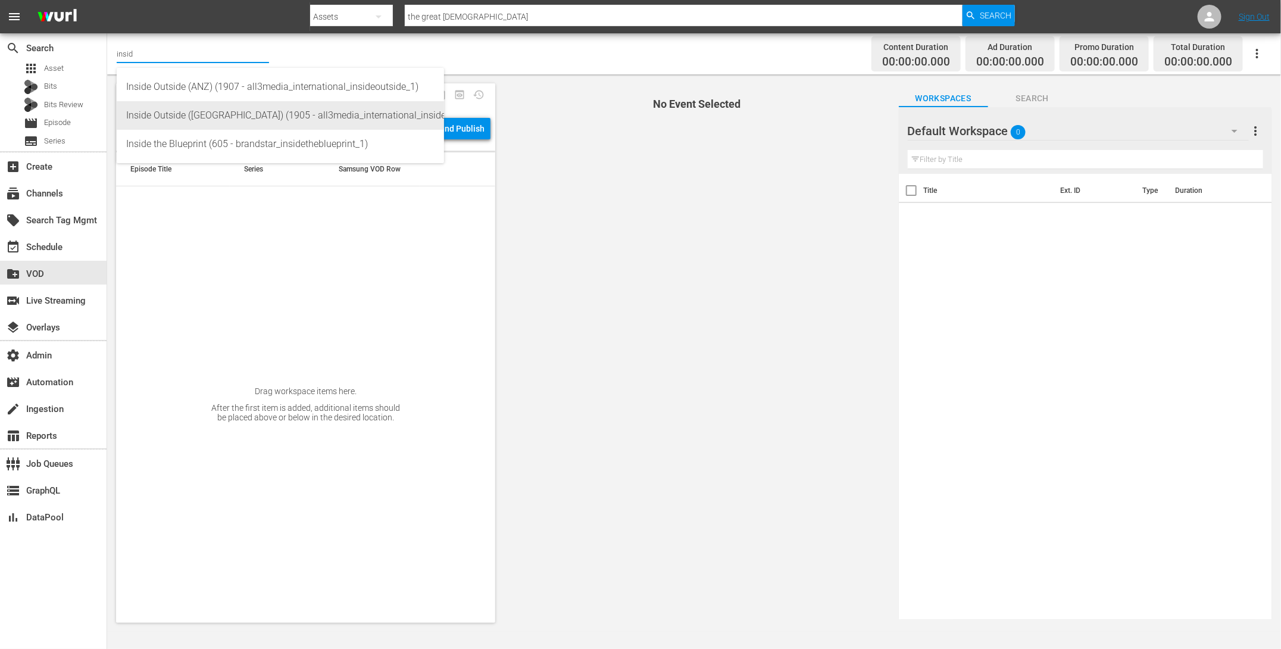
click at [177, 117] on div "Inside Outside (UK) (1905 - all3media_international_insideoutside_2)" at bounding box center [280, 115] width 308 height 29
type input "Inside Outside (UK) (1905 - all3media_international_insideoutside_2)"
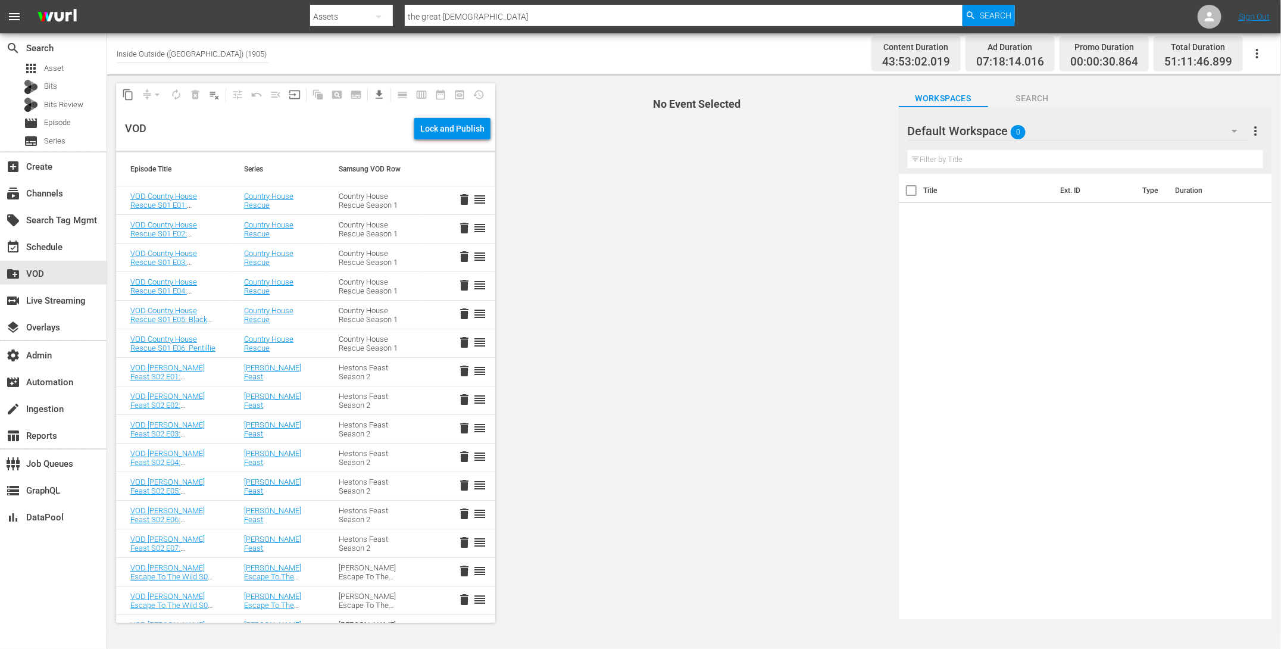
click at [448, 132] on div "Lock and Publish" at bounding box center [452, 128] width 64 height 21
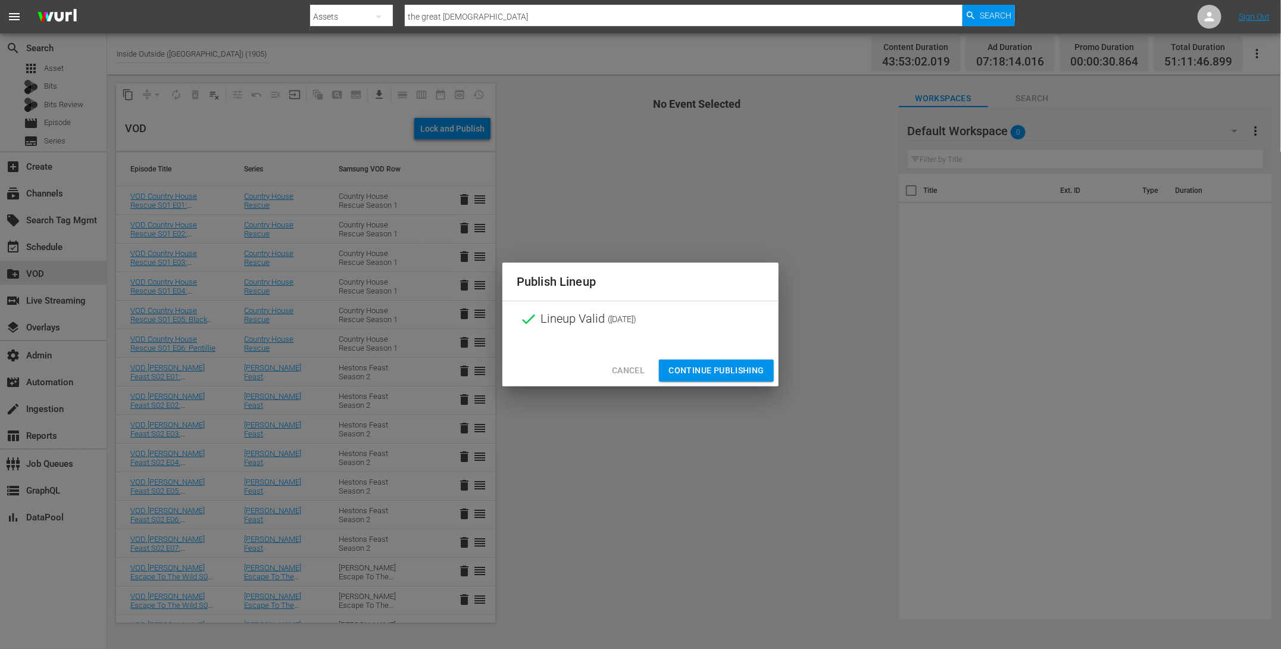
click at [680, 376] on span "Continue Publishing" at bounding box center [716, 370] width 96 height 15
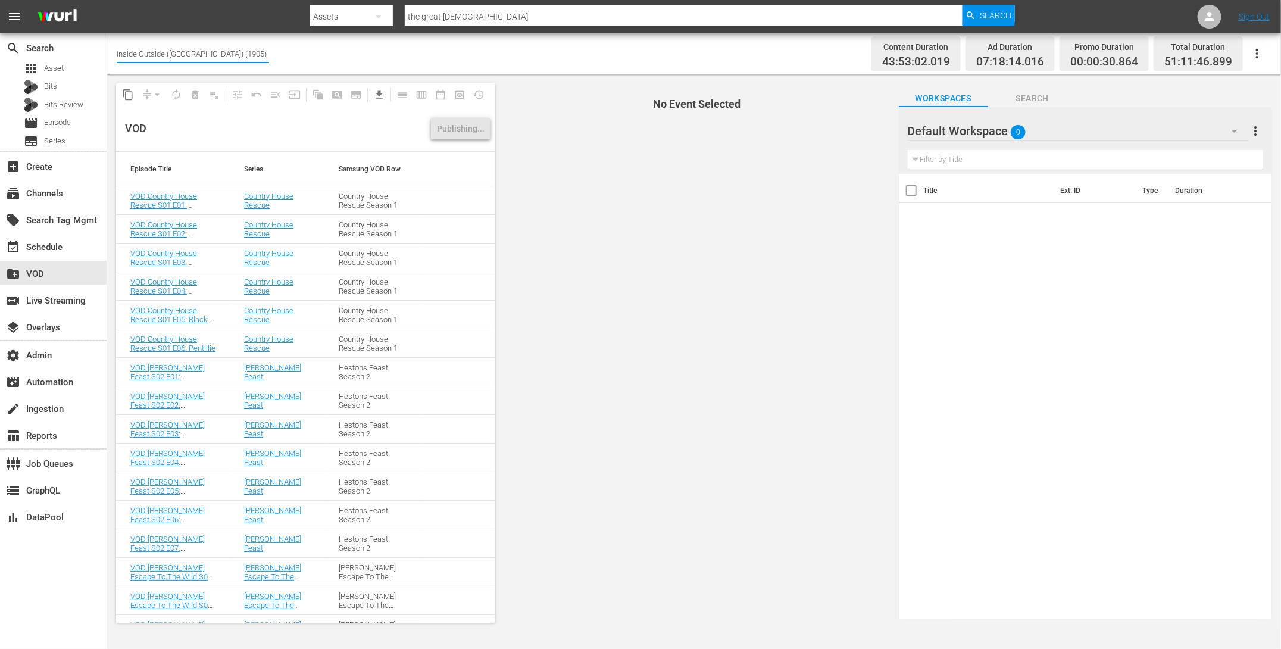
click at [214, 58] on input "Inside Outside (UK) (1905)" at bounding box center [193, 53] width 152 height 29
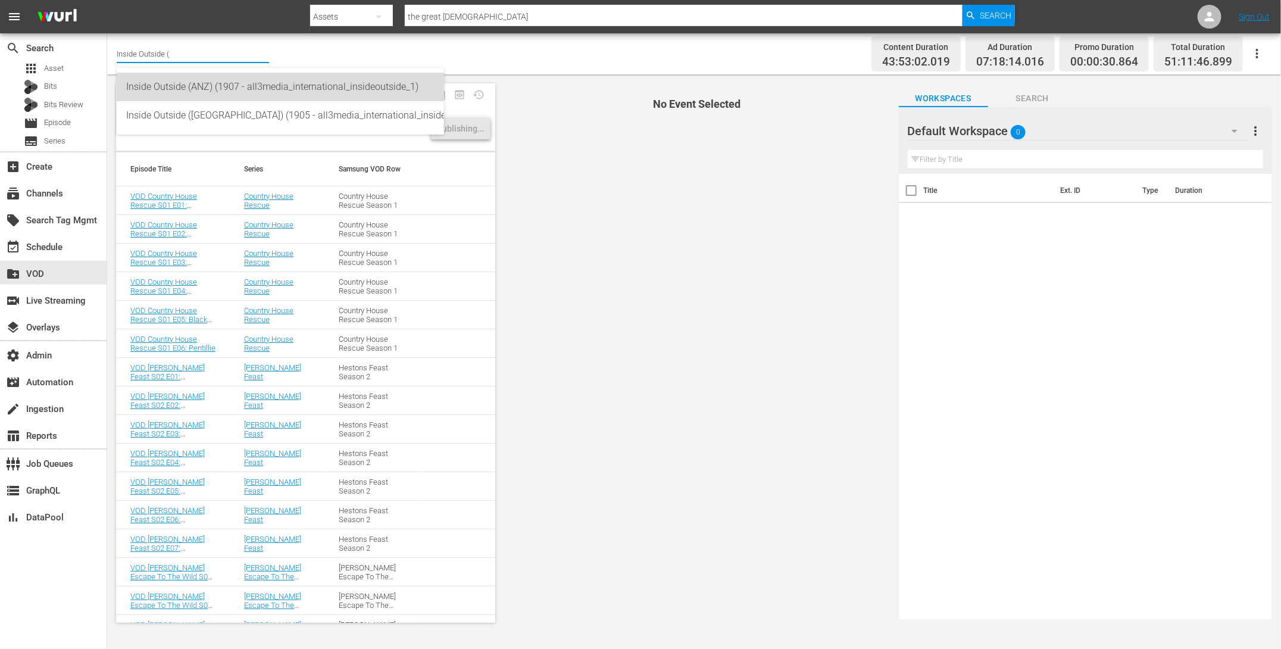
click at [202, 85] on div "Inside Outside (ANZ) (1907 - all3media_international_insideoutside_1)" at bounding box center [280, 87] width 308 height 29
type input "Inside Outside (ANZ) (1907 - all3media_international_insideoutside_1)"
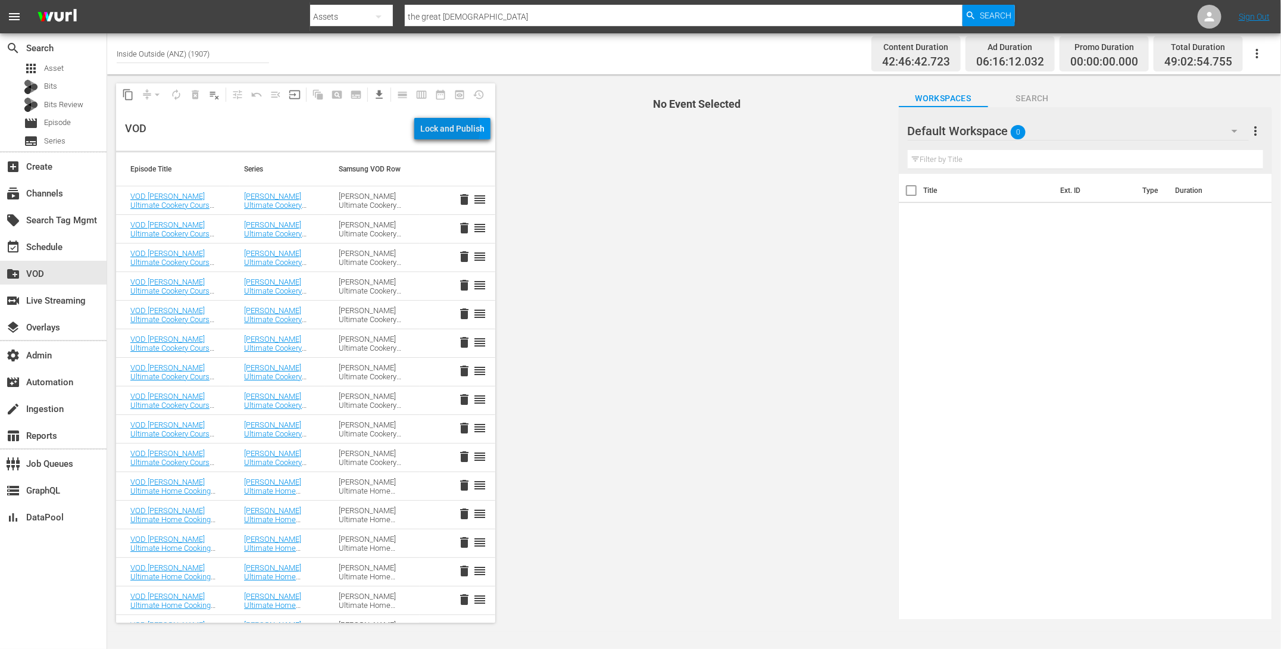
click at [434, 130] on div "Lock and Publish" at bounding box center [452, 128] width 64 height 21
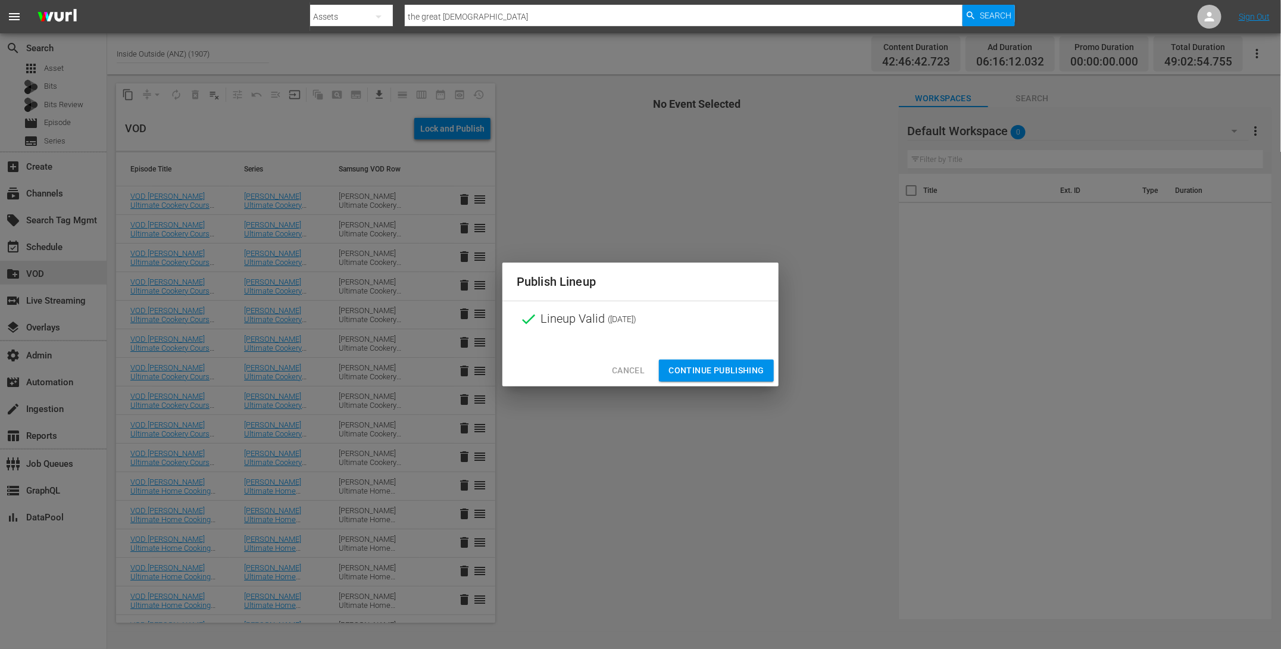
click at [705, 373] on span "Continue Publishing" at bounding box center [716, 370] width 96 height 15
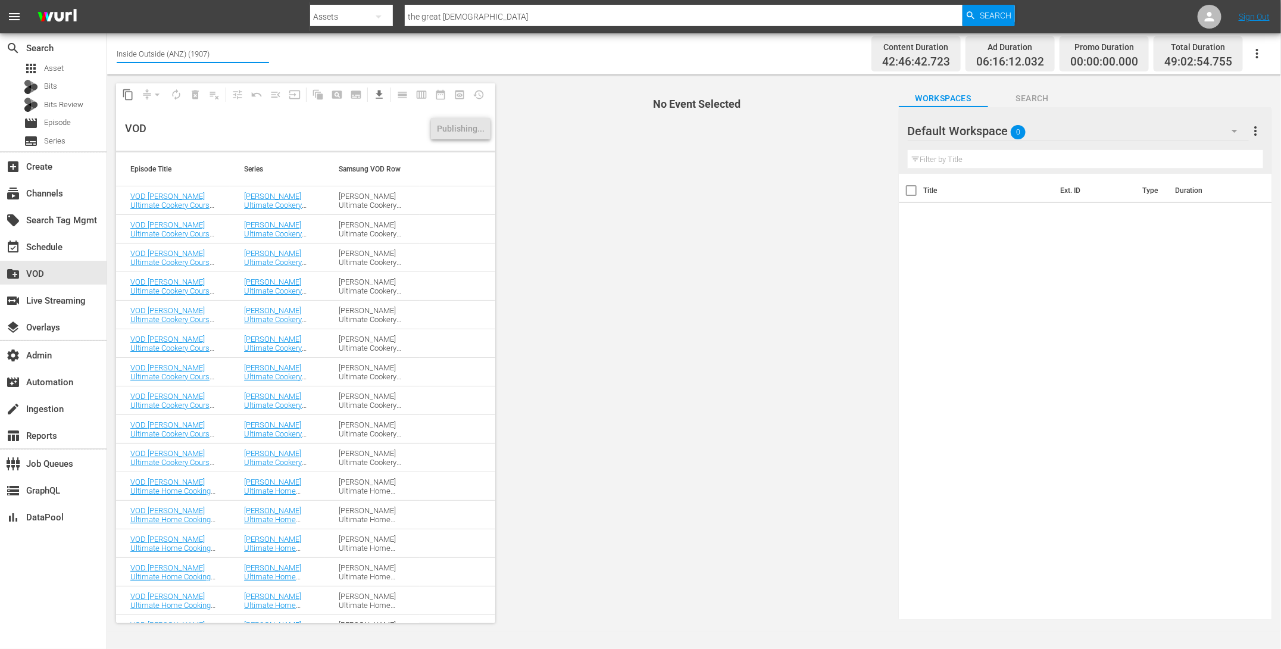
click at [246, 50] on input "Inside Outside (ANZ) (1907)" at bounding box center [193, 53] width 152 height 29
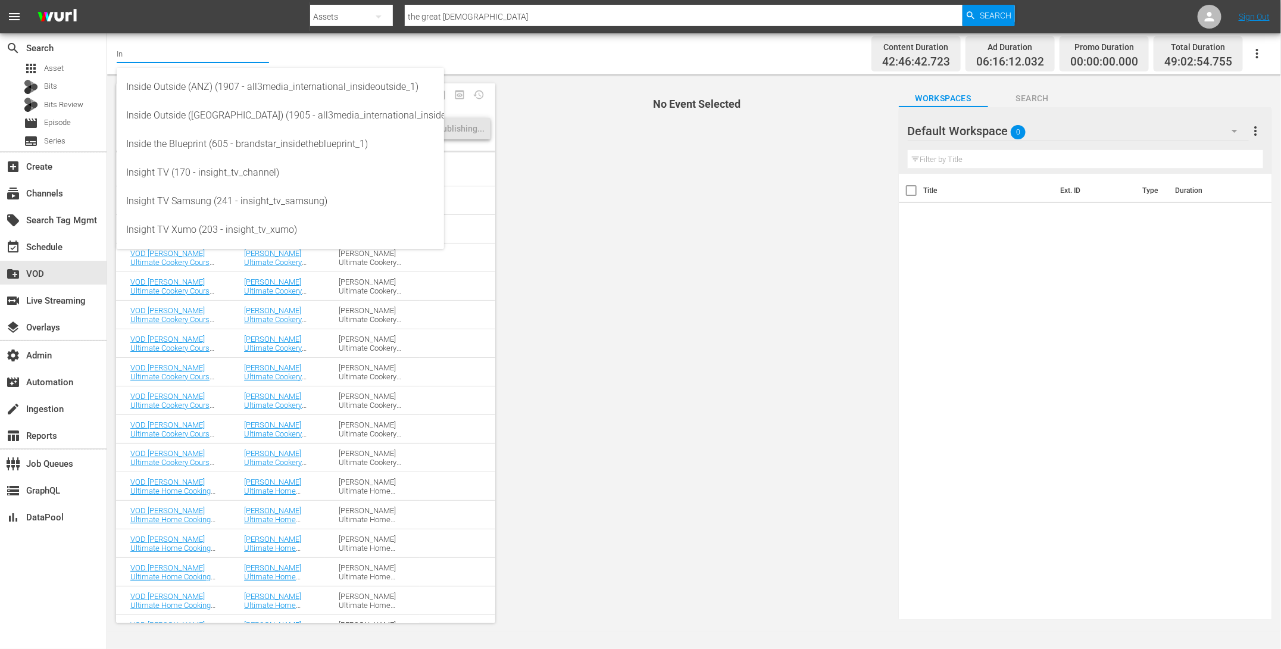
type input "I"
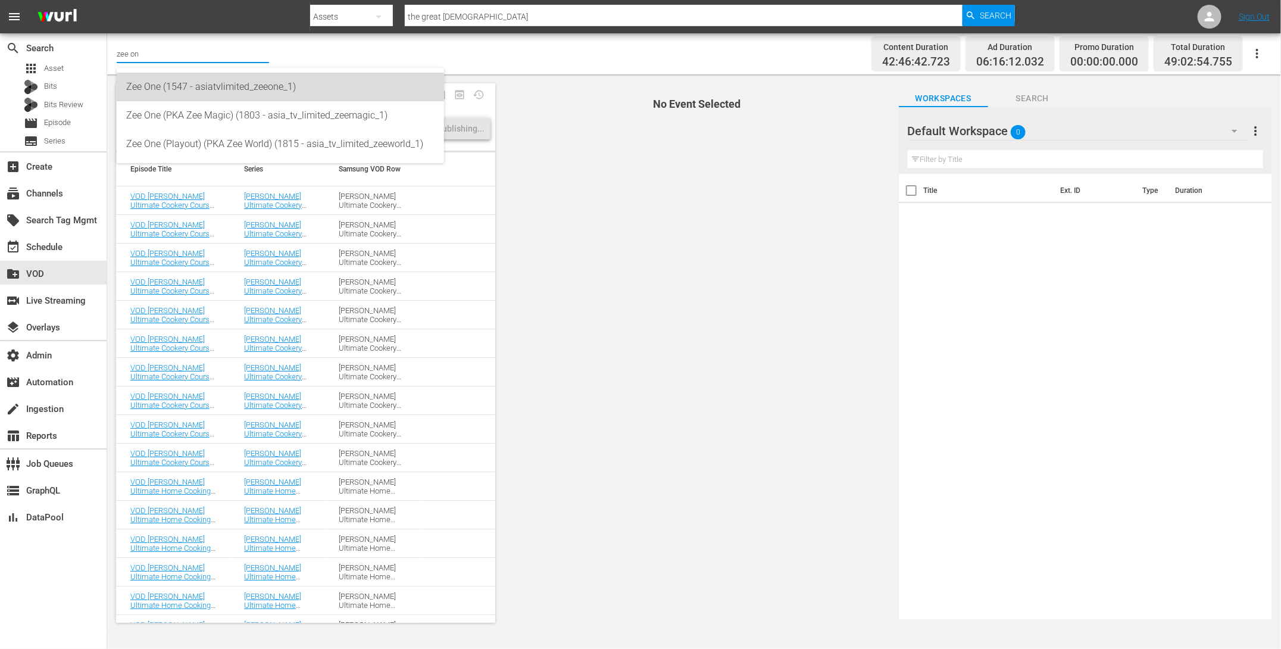
click at [216, 88] on div "Zee One (1547 - asiatvlimited_zeeone_1)" at bounding box center [280, 87] width 308 height 29
type input "Zee One (1547 - asiatvlimited_zeeone_1)"
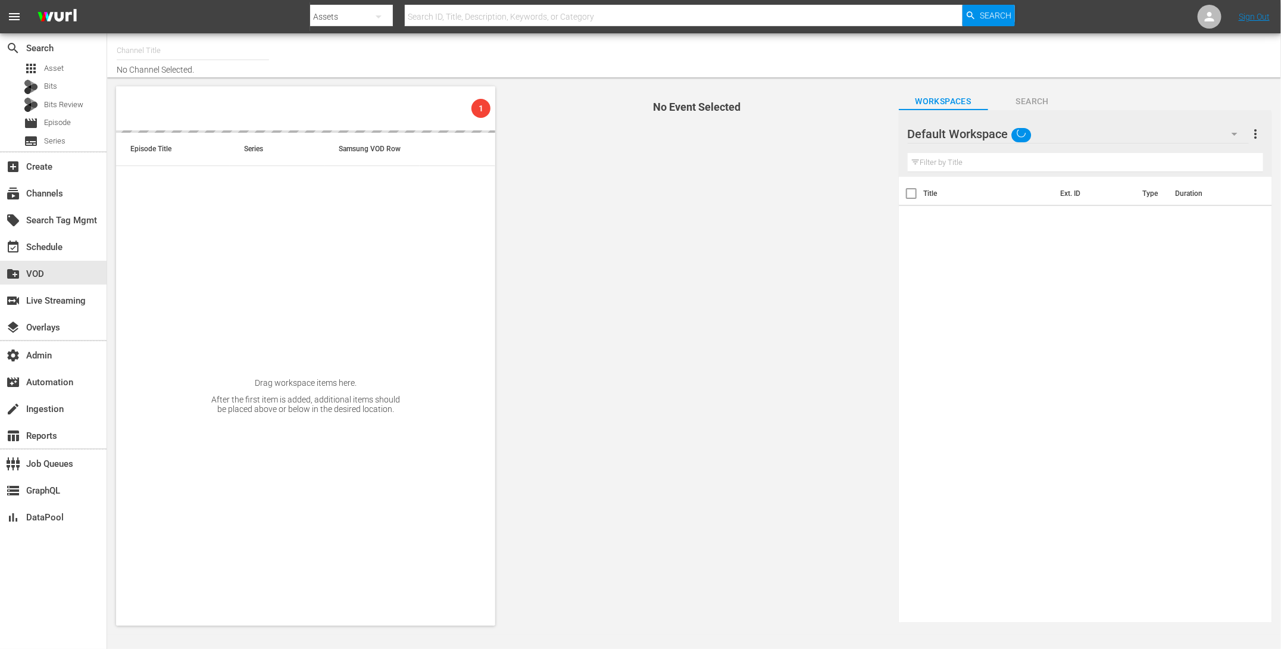
type input "Zee One (1547)"
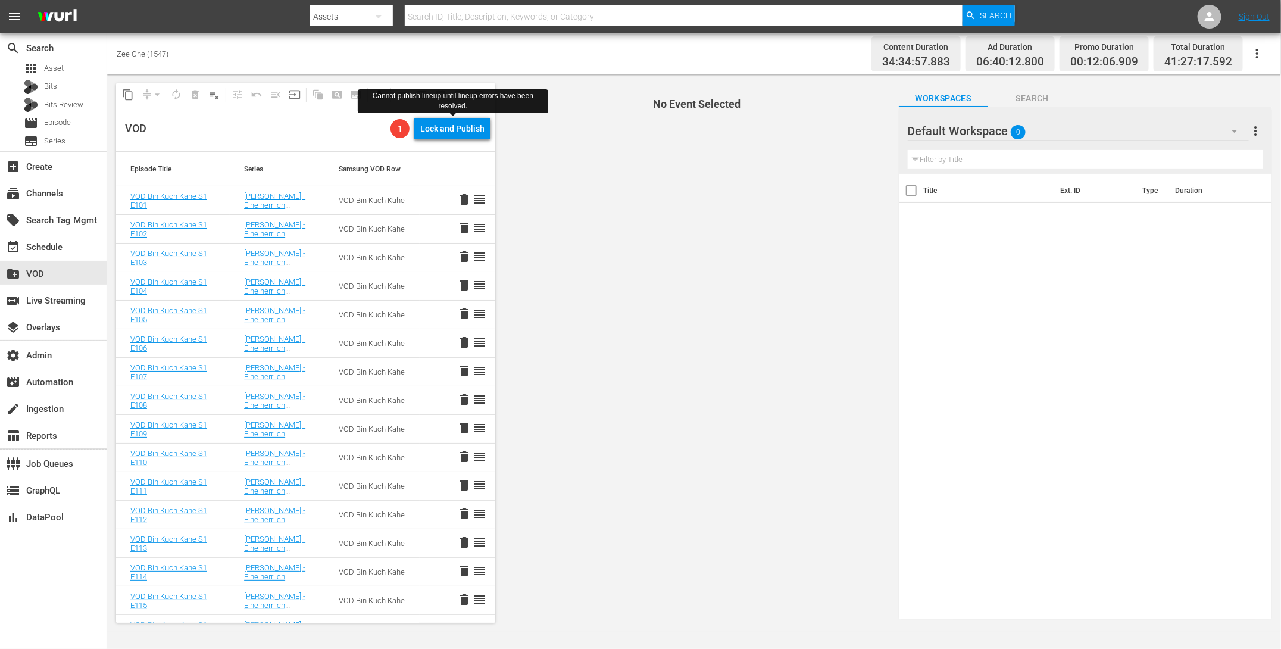
click at [470, 129] on div "Lock and Publish" at bounding box center [452, 128] width 64 height 21
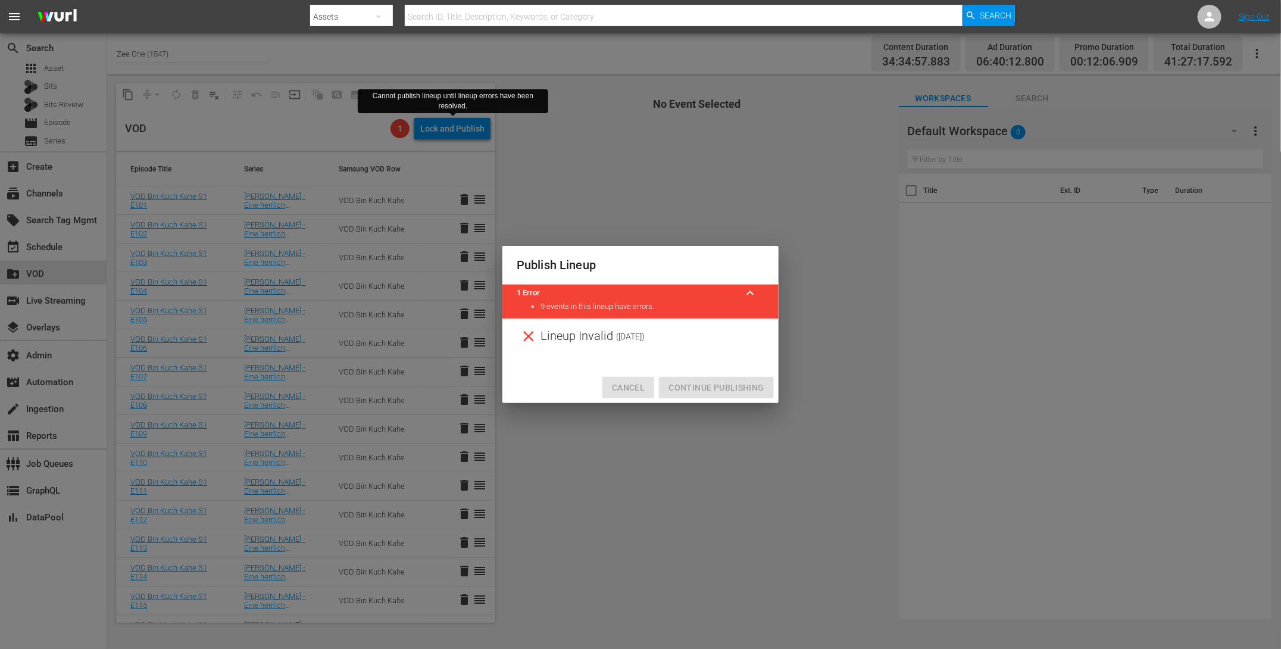
click at [626, 383] on span "Cancel" at bounding box center [628, 387] width 33 height 15
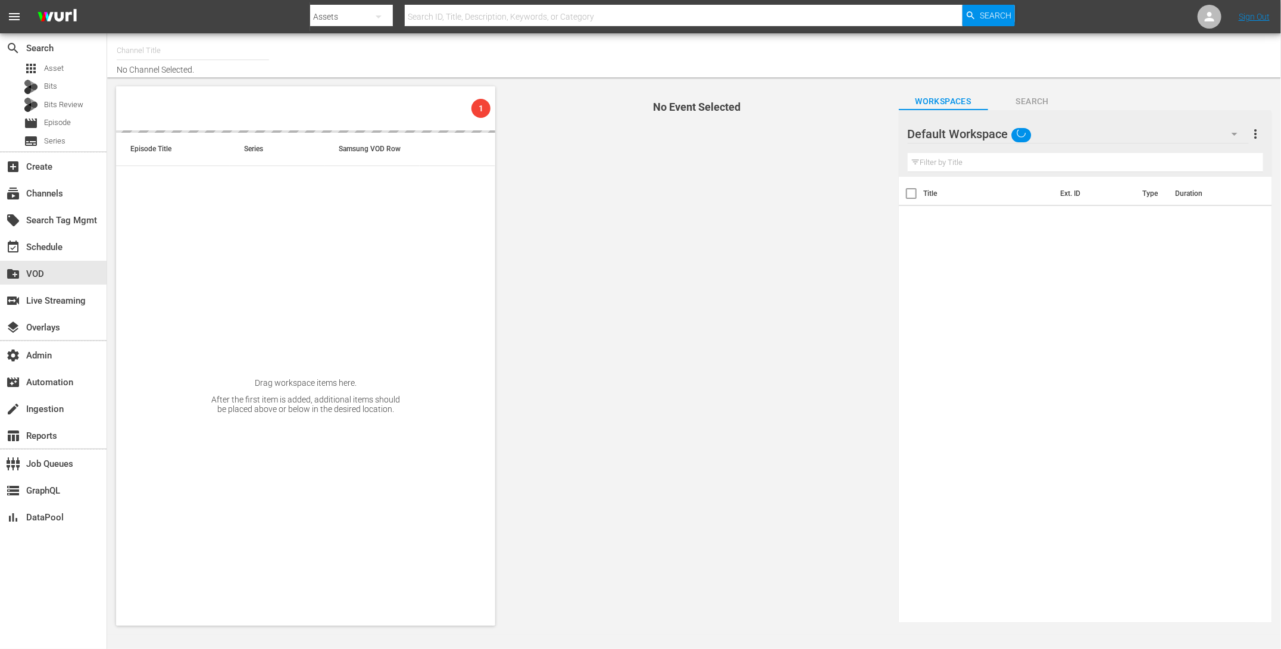
type input "Zee One (1547)"
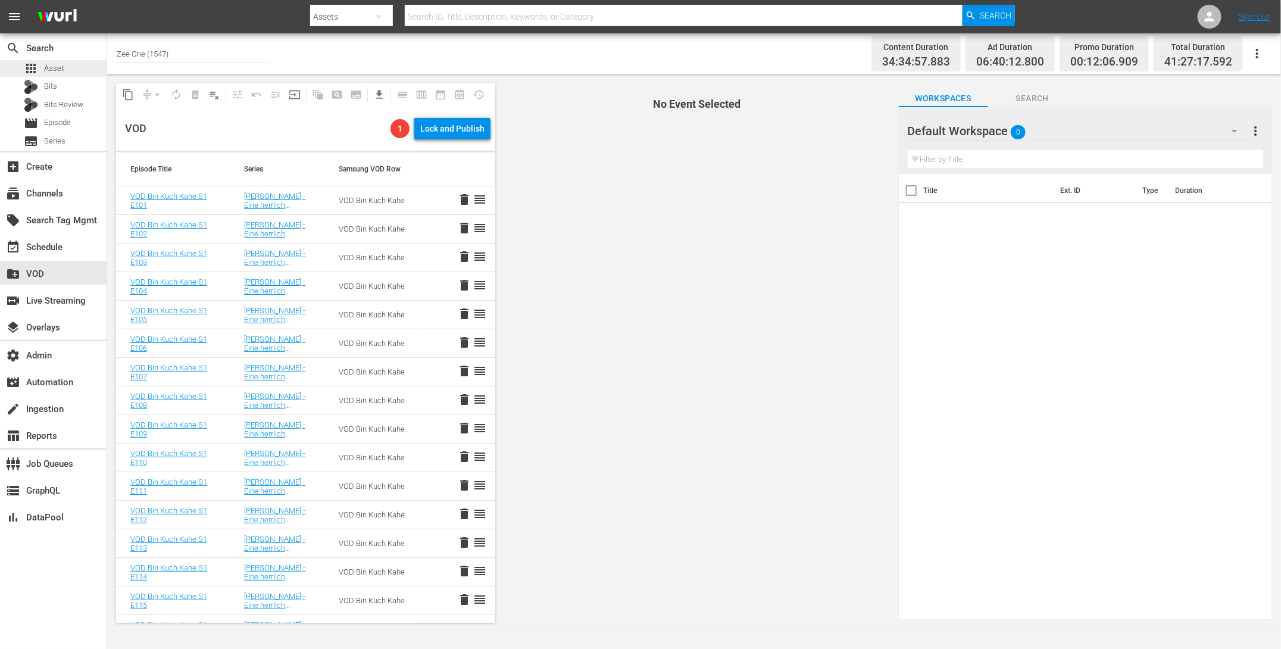
click at [52, 71] on span "Asset" at bounding box center [54, 68] width 20 height 12
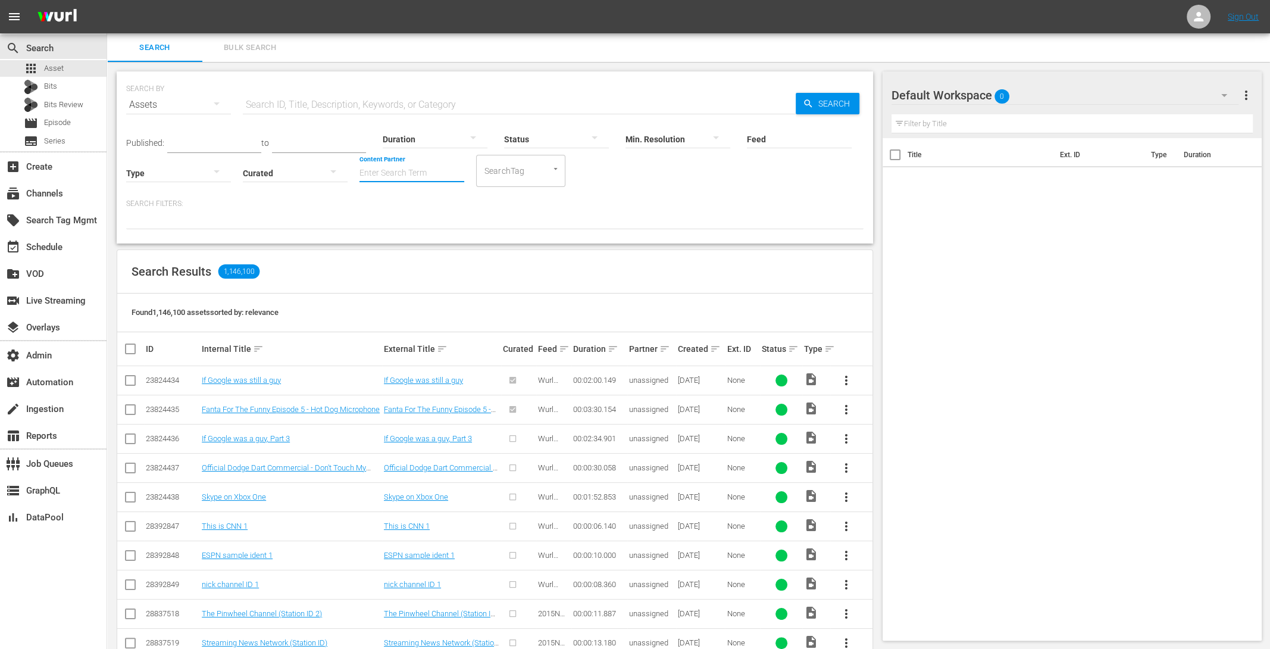
click at [397, 174] on input "Content Partner" at bounding box center [412, 173] width 105 height 43
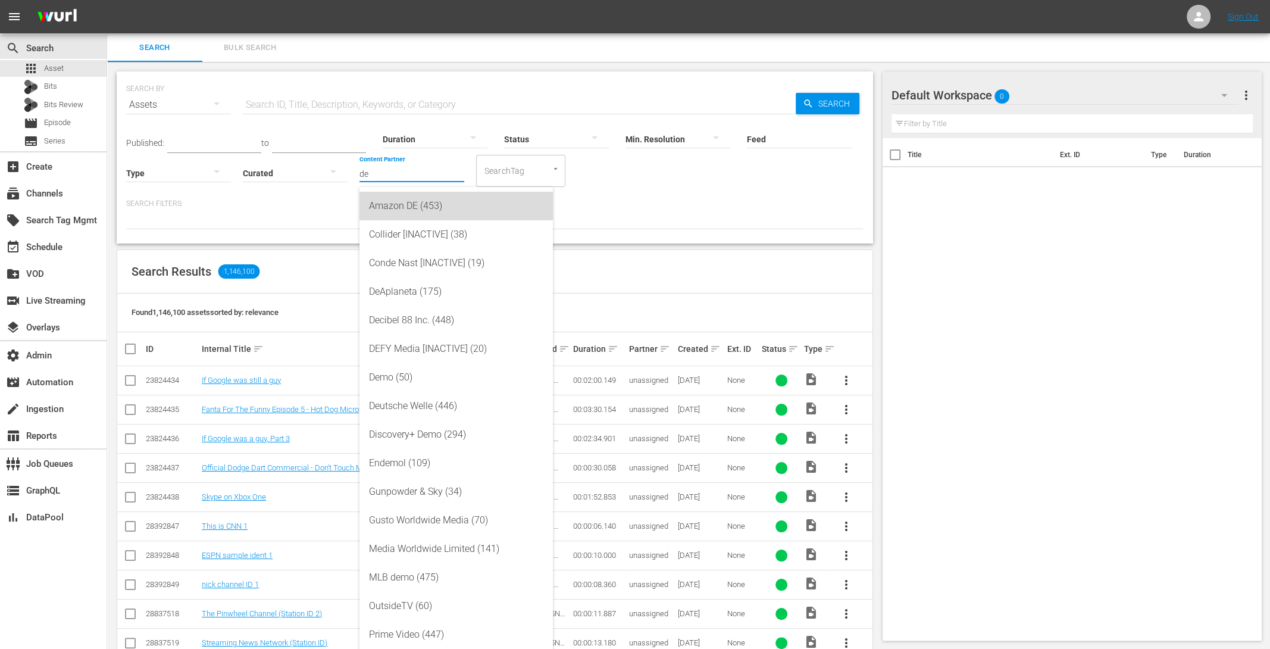
click at [394, 211] on div "Amazon DE (453)" at bounding box center [456, 206] width 174 height 29
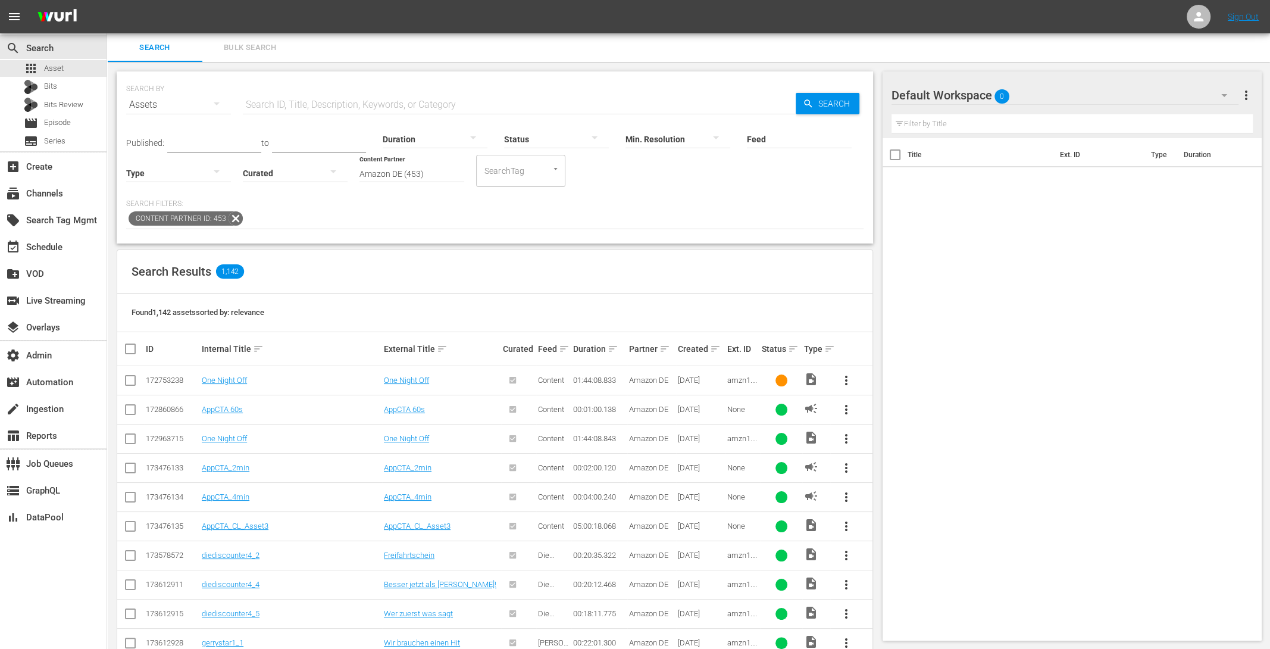
click at [234, 218] on icon at bounding box center [236, 218] width 14 height 14
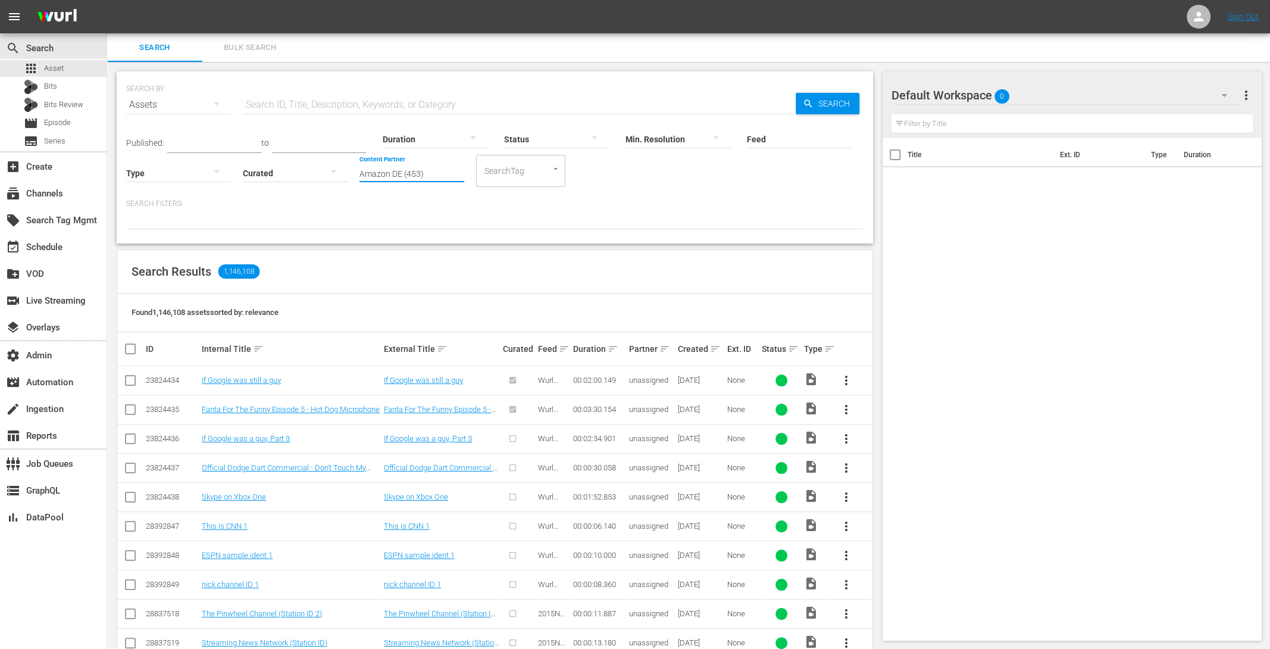
drag, startPoint x: 429, startPoint y: 172, endPoint x: 310, endPoint y: 158, distance: 119.9
click at [310, 158] on div "Published: to Duration Status Min. Resolution Feed Feed Title Type Curated Cont…" at bounding box center [494, 153] width 737 height 68
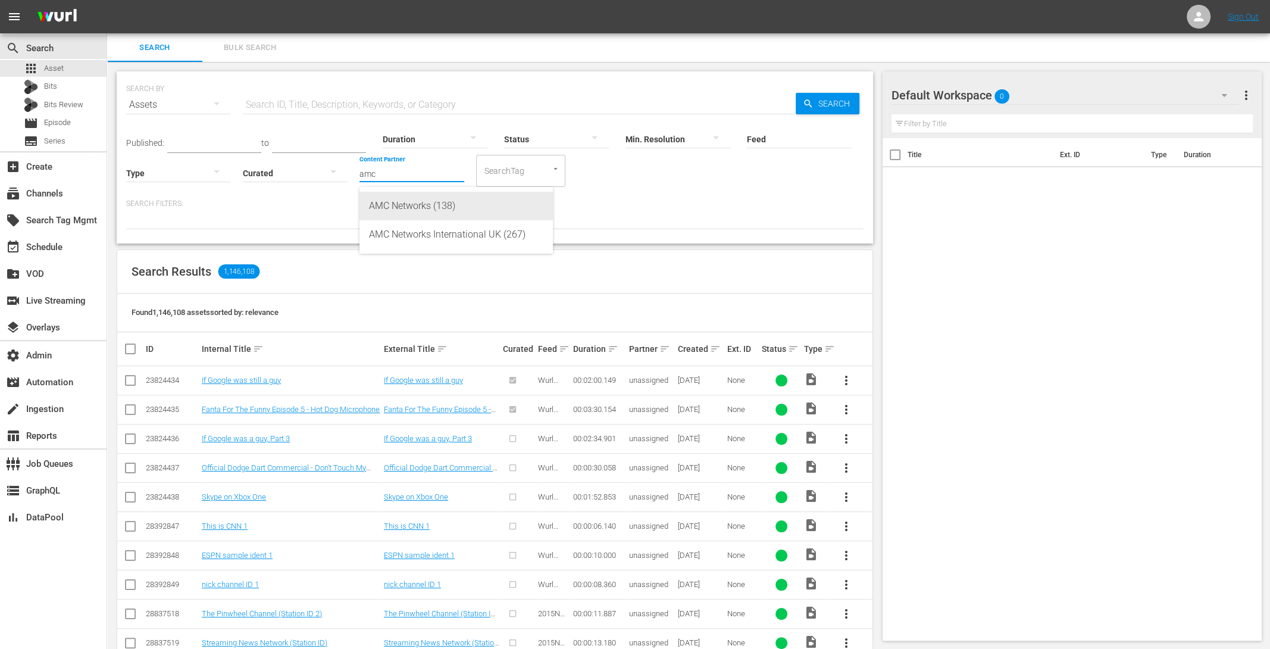
click at [451, 212] on div "AMC Networks (138)" at bounding box center [456, 206] width 174 height 29
type input "AMC Networks (138)"
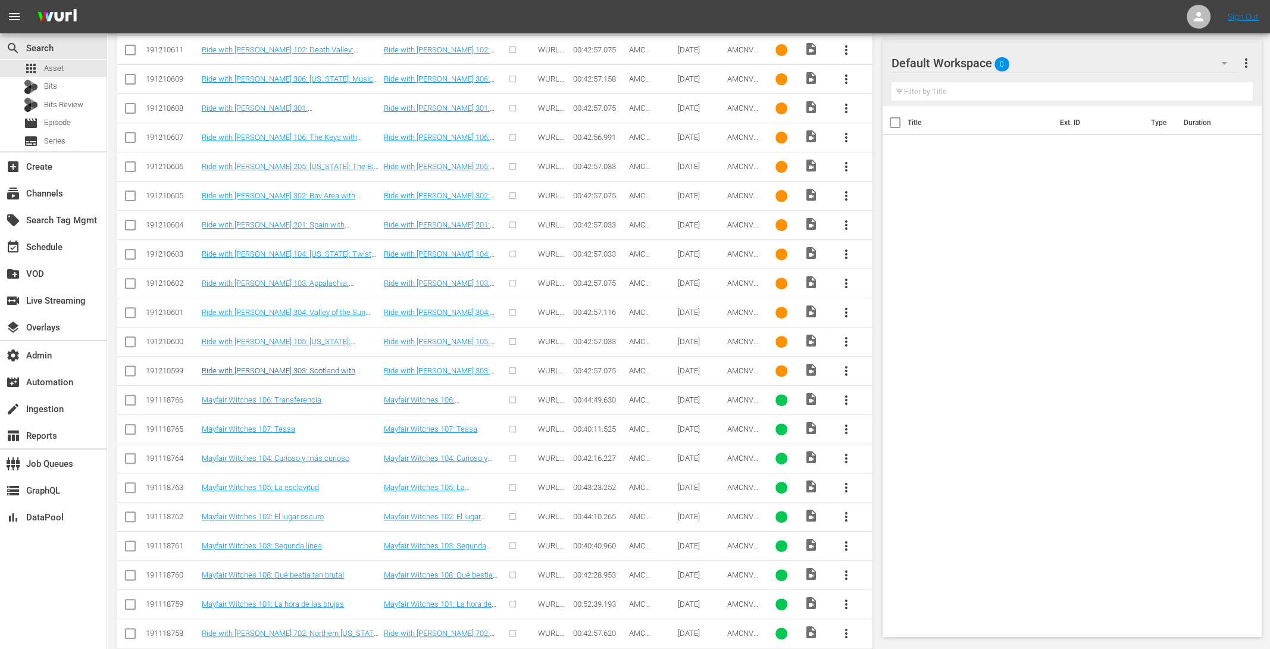
scroll to position [241, 0]
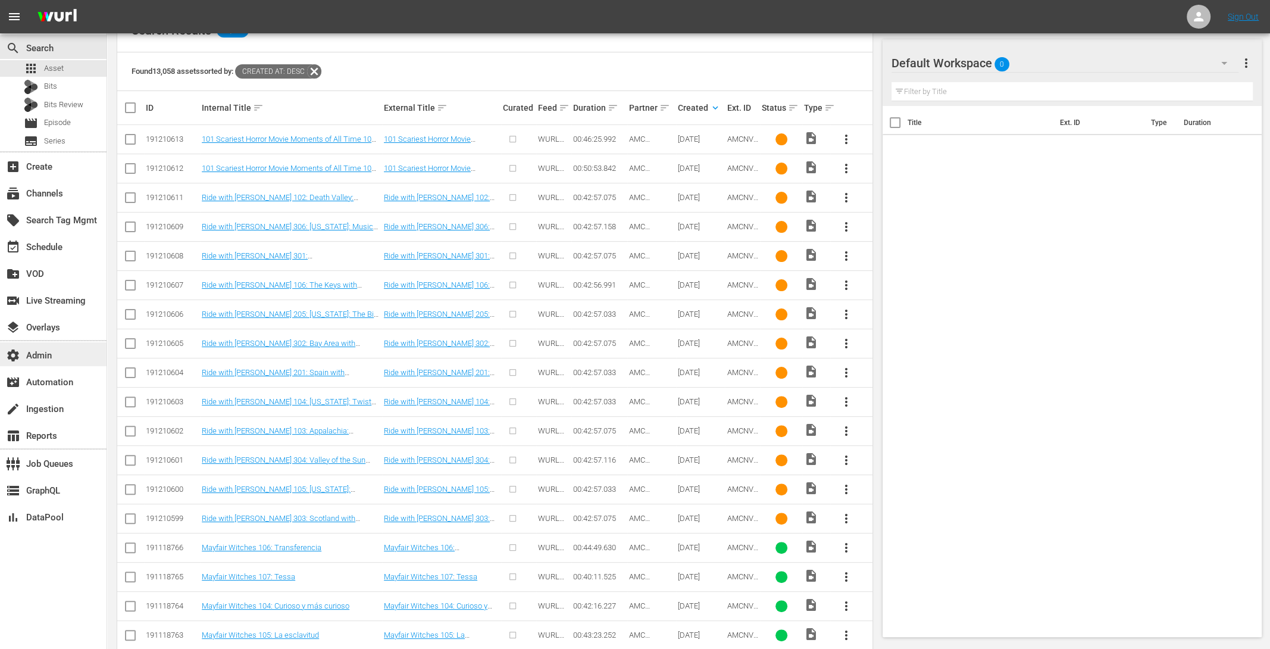
click at [57, 358] on div "settings Admin" at bounding box center [33, 353] width 67 height 11
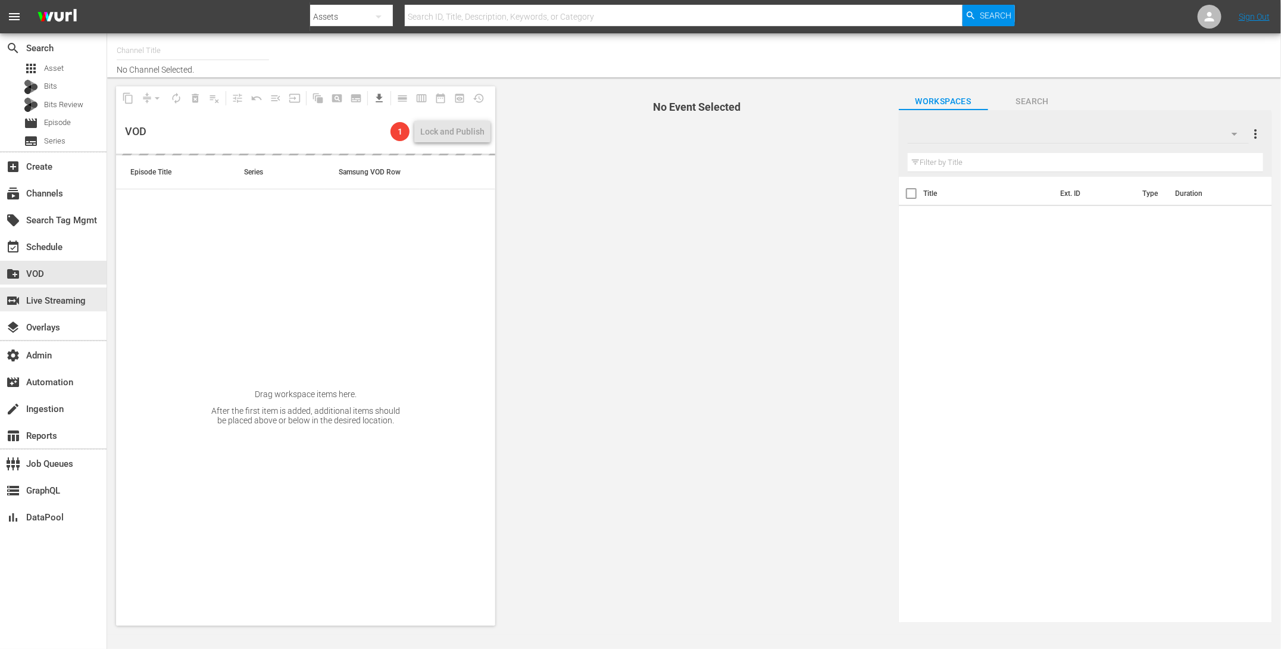
type input "Zee One (1547)"
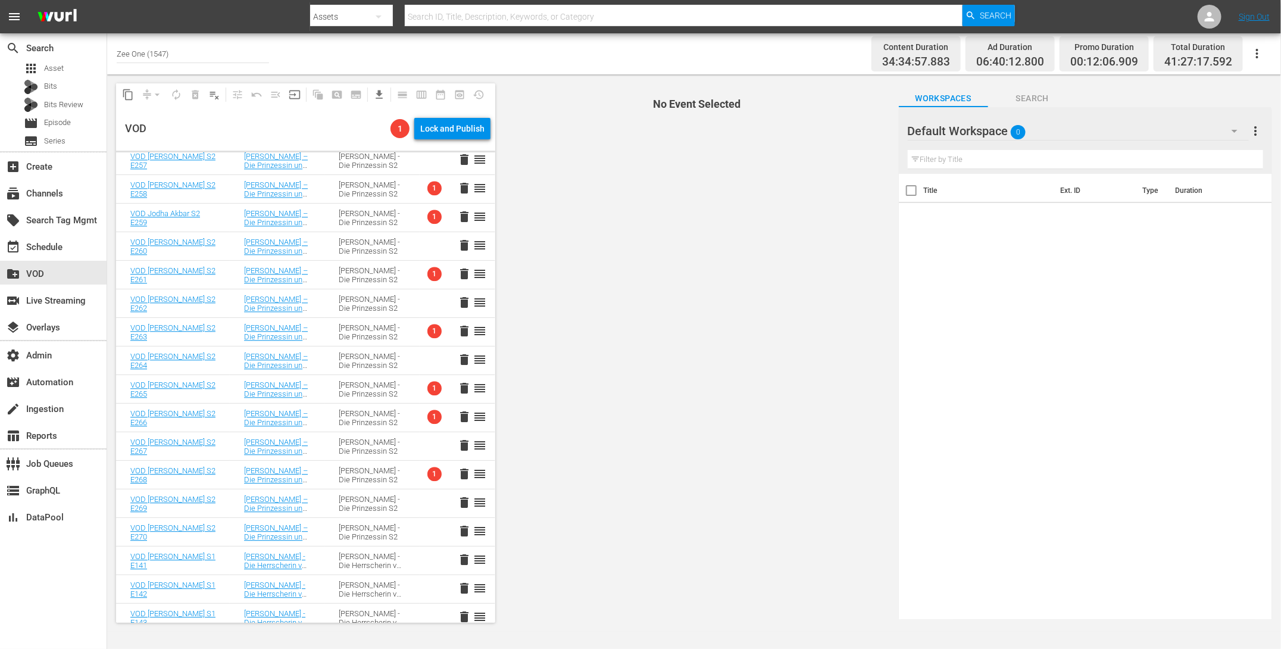
scroll to position [1635, 0]
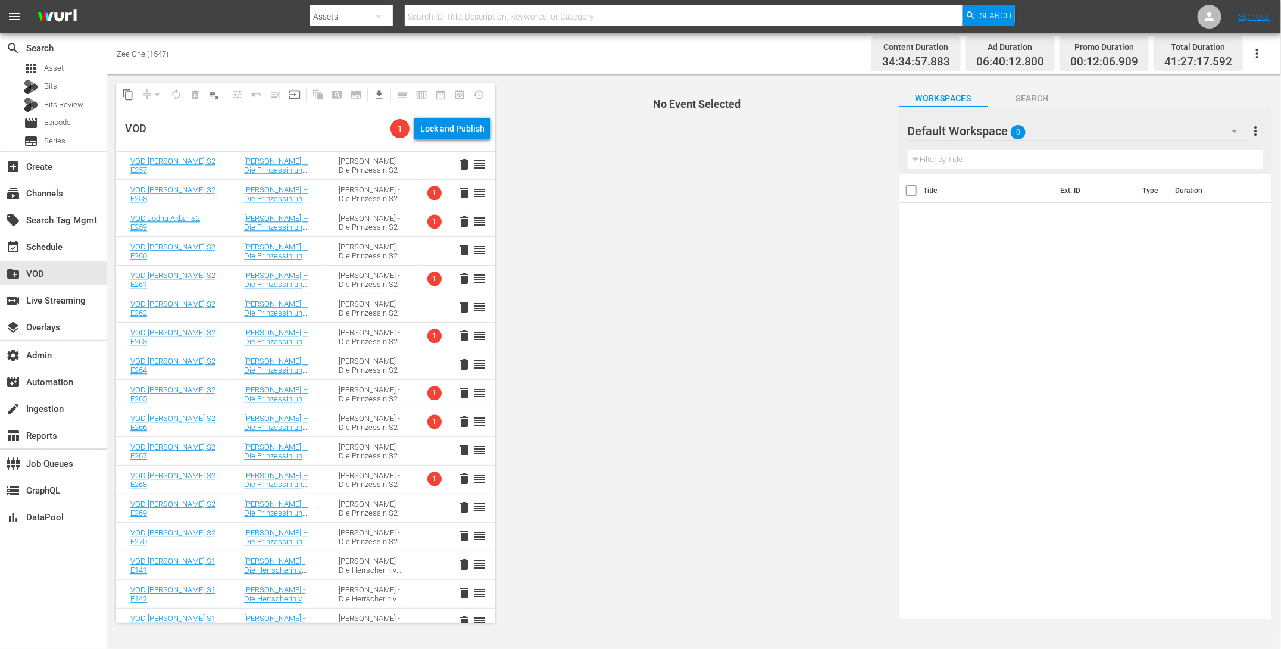
click at [427, 280] on span "1" at bounding box center [434, 278] width 14 height 14
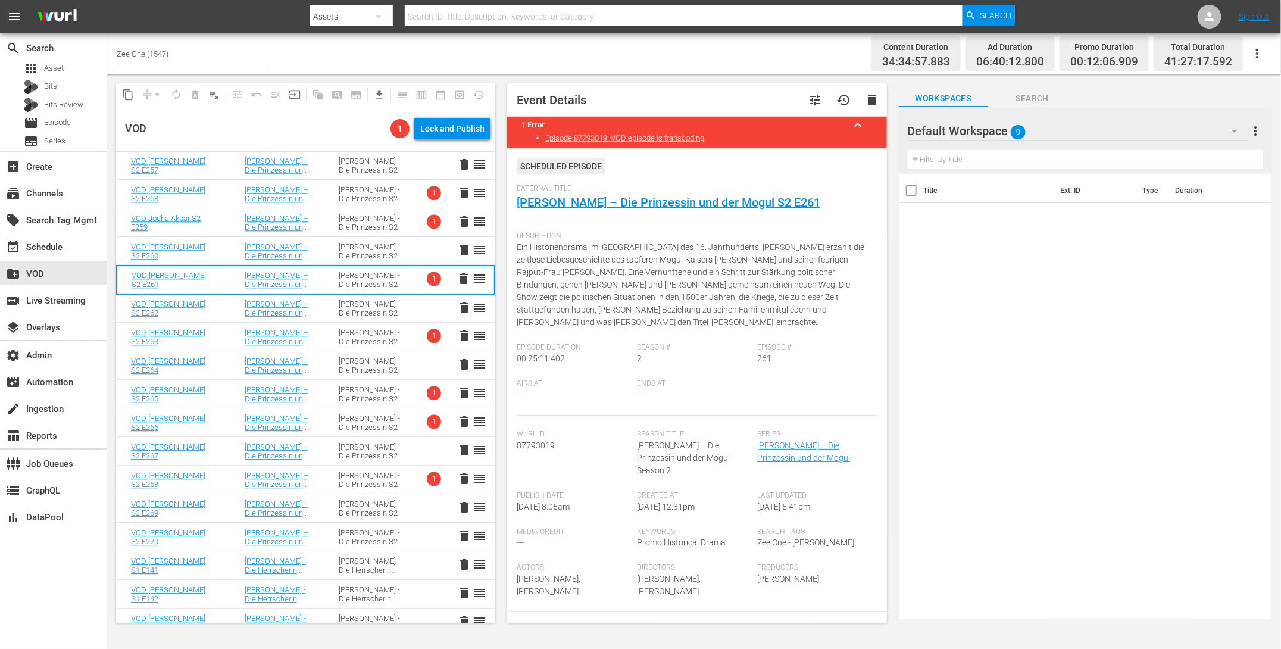
click at [427, 280] on span "1" at bounding box center [434, 278] width 14 height 14
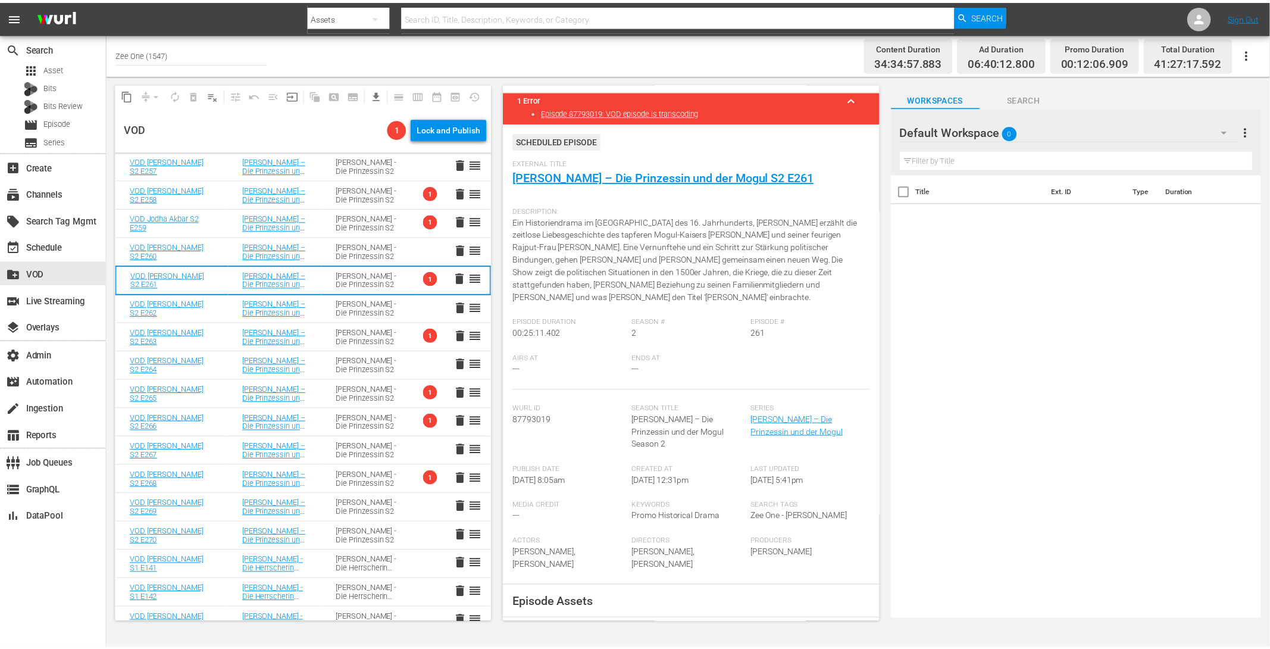
scroll to position [0, 0]
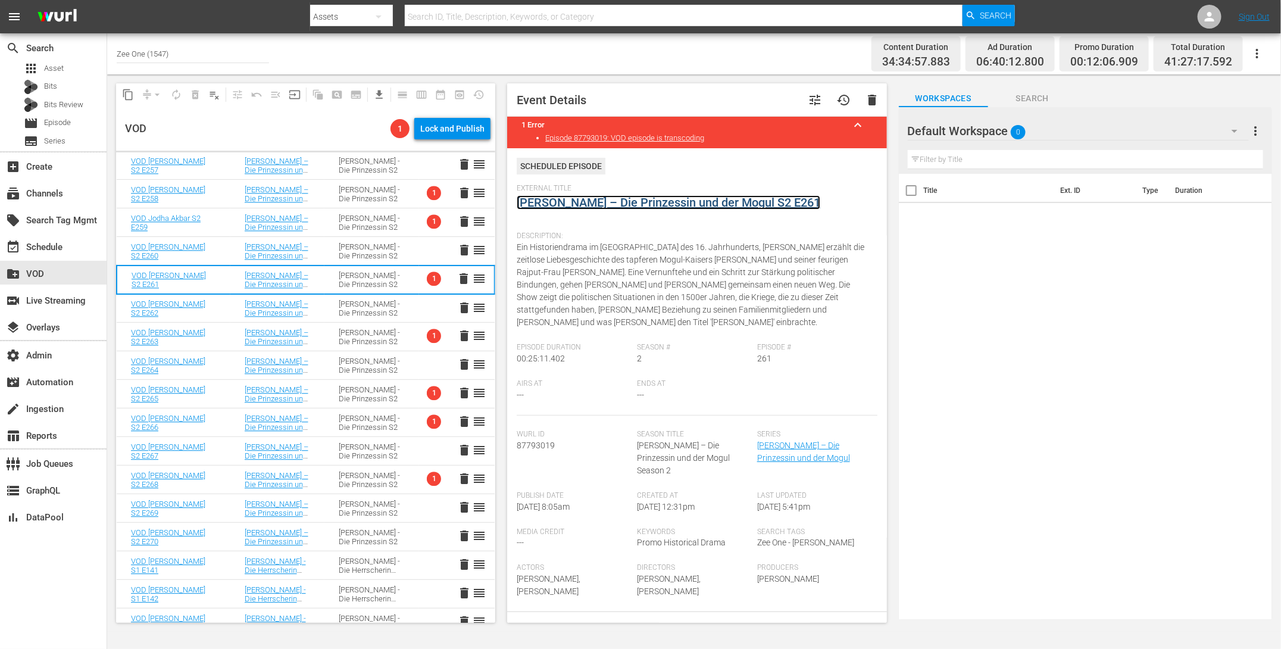
click at [752, 198] on link "[PERSON_NAME] – Die Prinzessin und der Mogul S2 E261" at bounding box center [669, 202] width 304 height 14
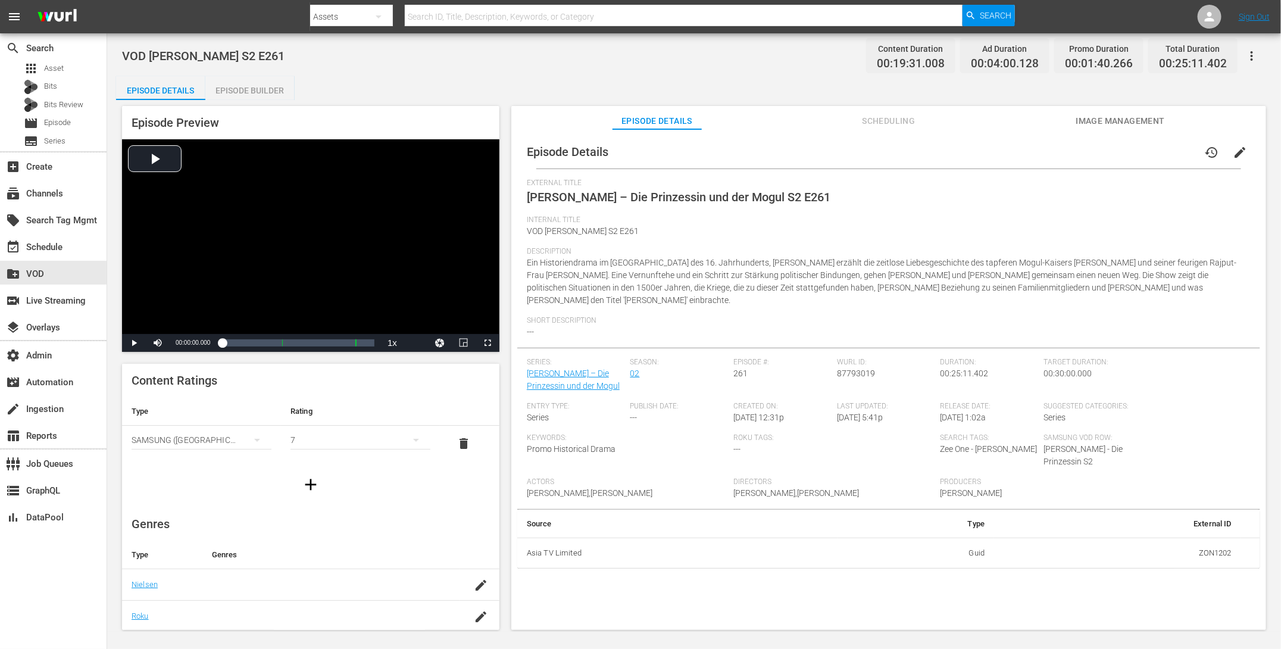
click at [256, 88] on div "Episode Builder" at bounding box center [249, 90] width 89 height 29
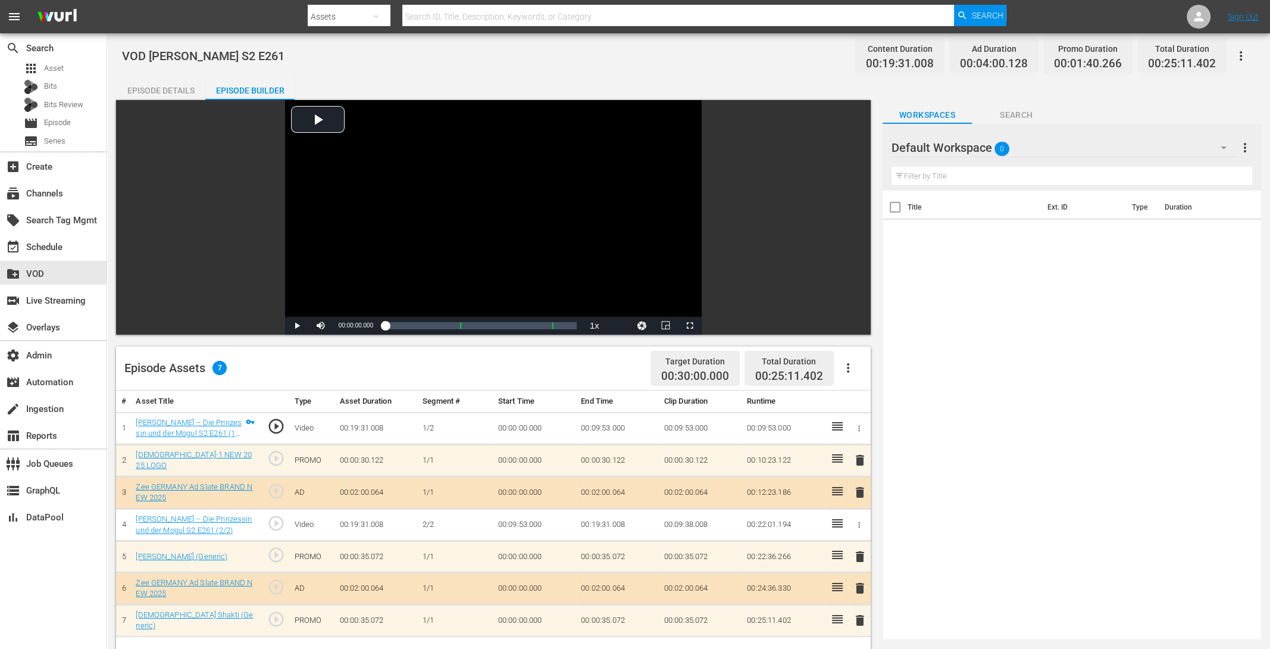
scroll to position [9, 0]
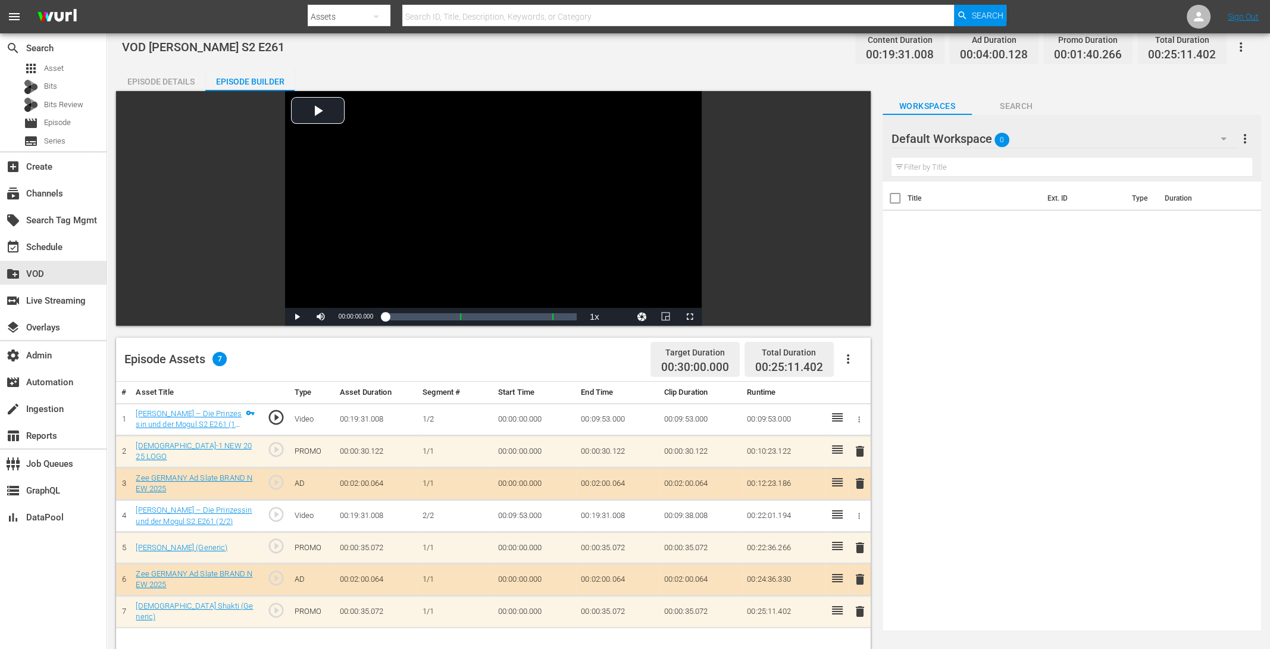
click at [862, 451] on span "delete" at bounding box center [860, 451] width 14 height 14
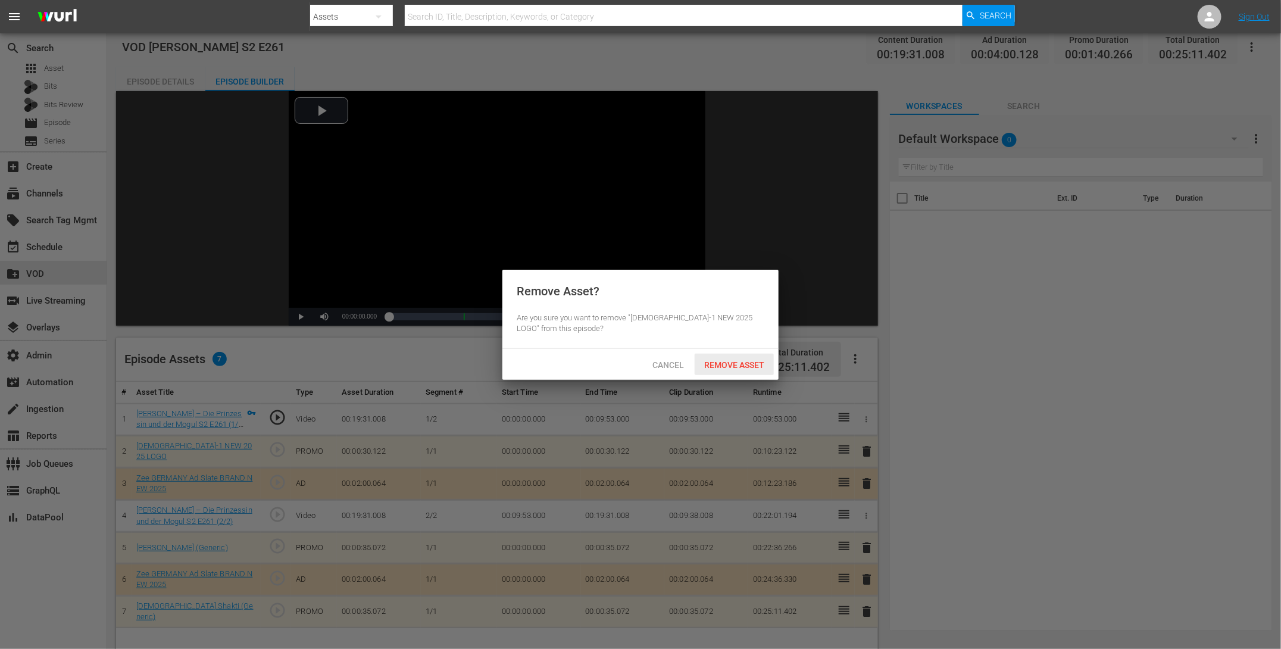
click at [723, 356] on div "Remove Asset" at bounding box center [734, 365] width 79 height 22
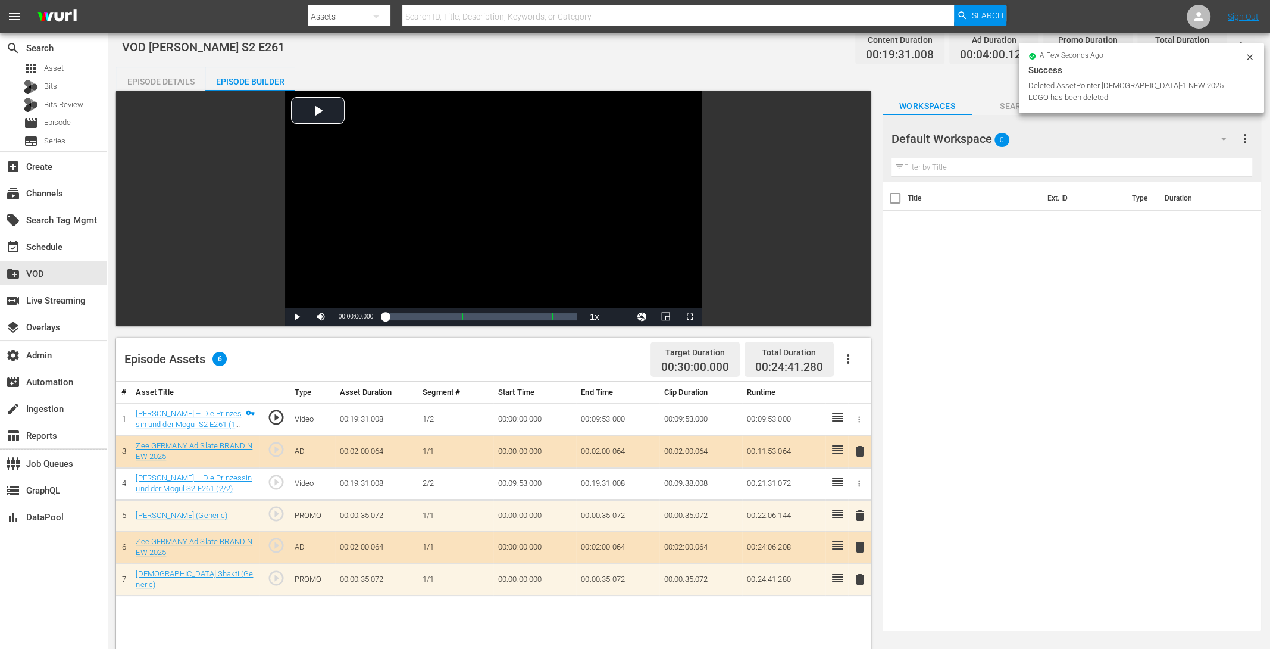
click at [857, 514] on span "delete" at bounding box center [860, 515] width 14 height 14
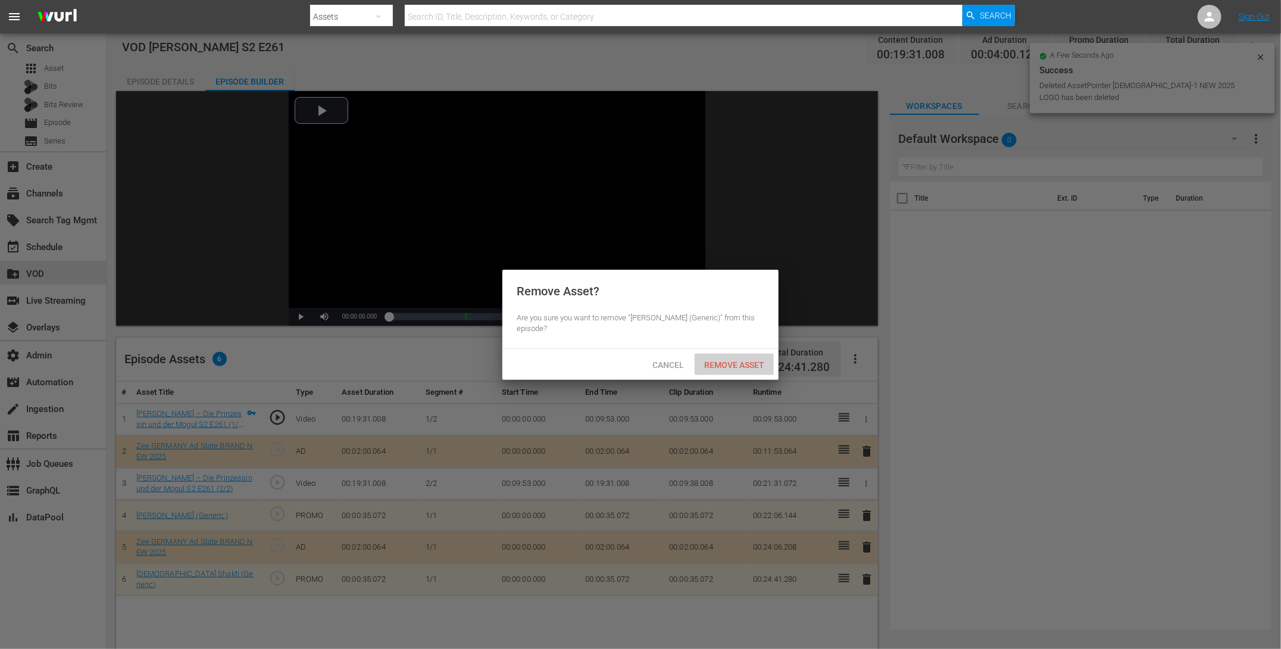
click at [727, 360] on span "Remove Asset" at bounding box center [734, 365] width 79 height 10
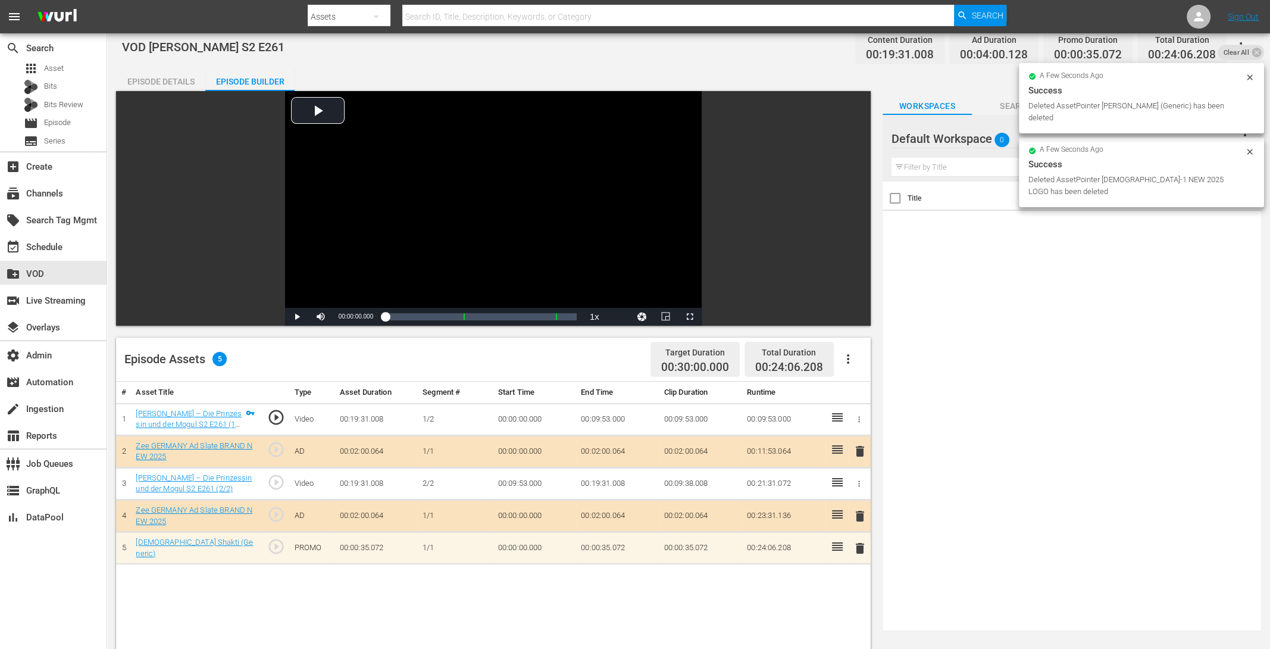
click at [859, 551] on span "delete" at bounding box center [860, 548] width 14 height 14
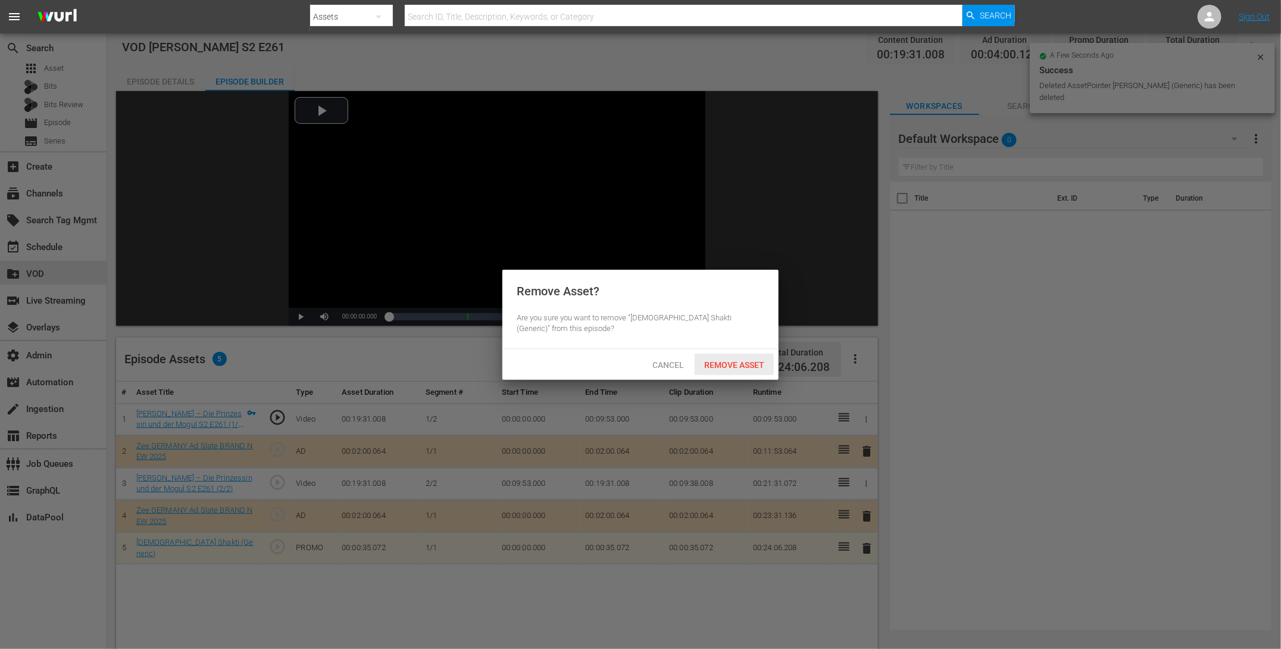
click at [727, 360] on span "Remove Asset" at bounding box center [734, 365] width 79 height 10
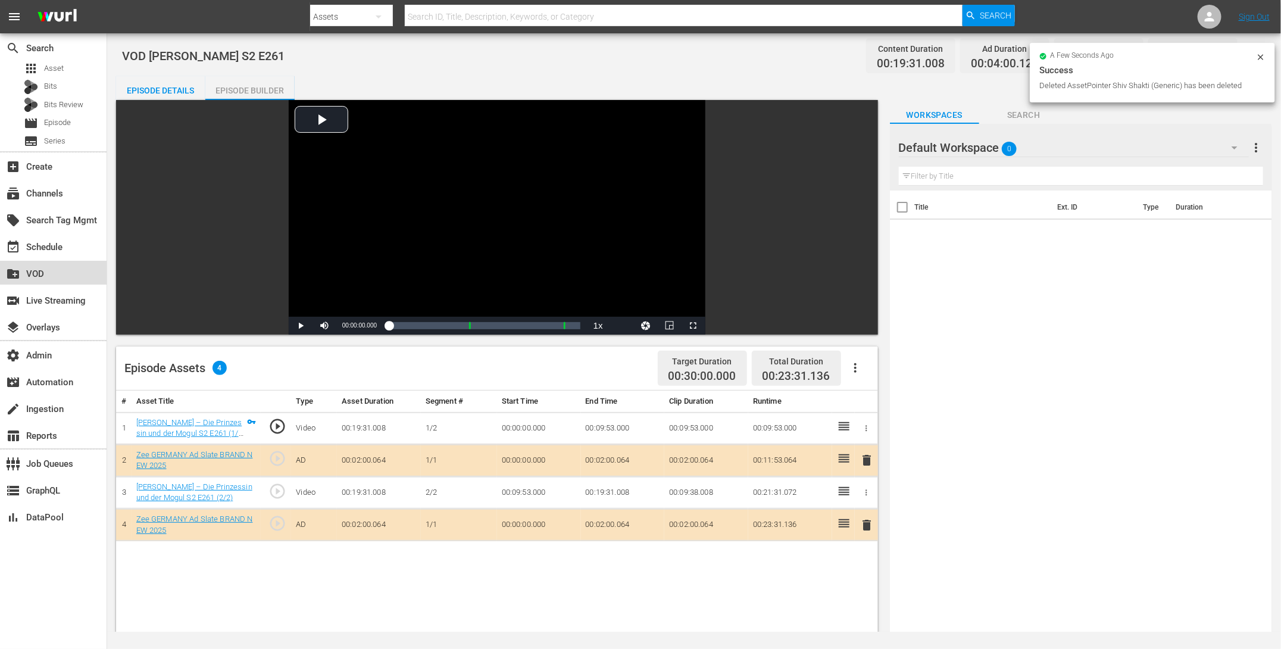
click at [55, 265] on div "create_new_folder VOD" at bounding box center [53, 273] width 107 height 24
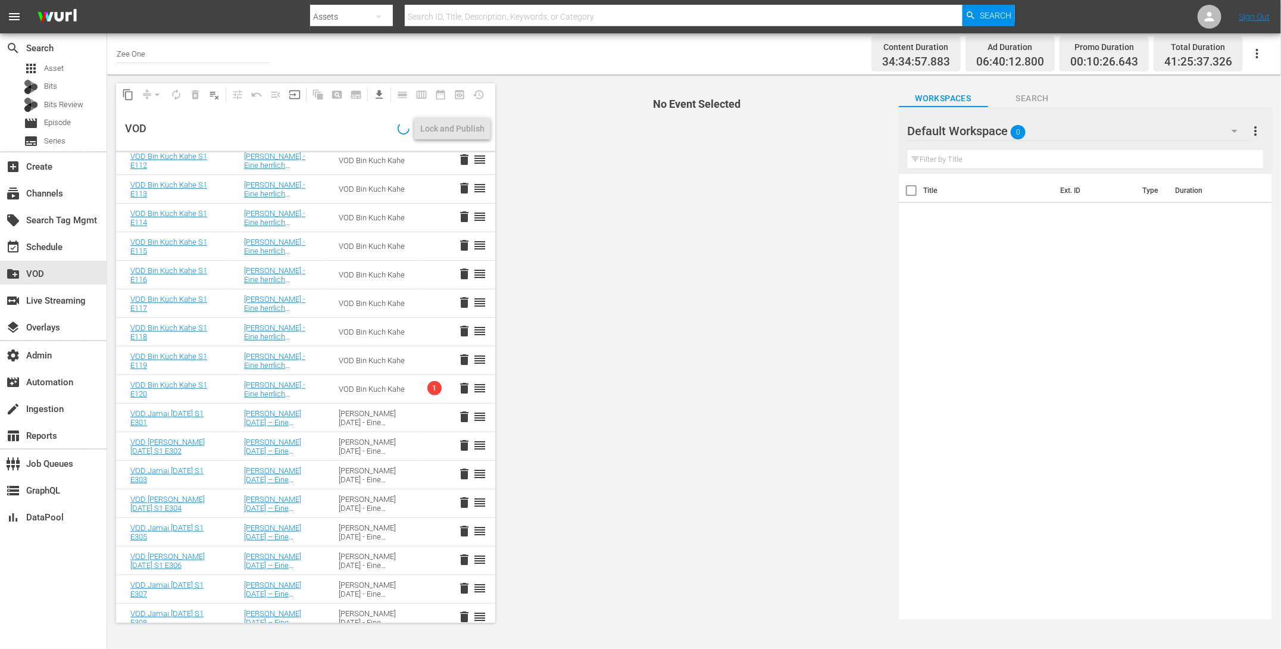
scroll to position [364, 0]
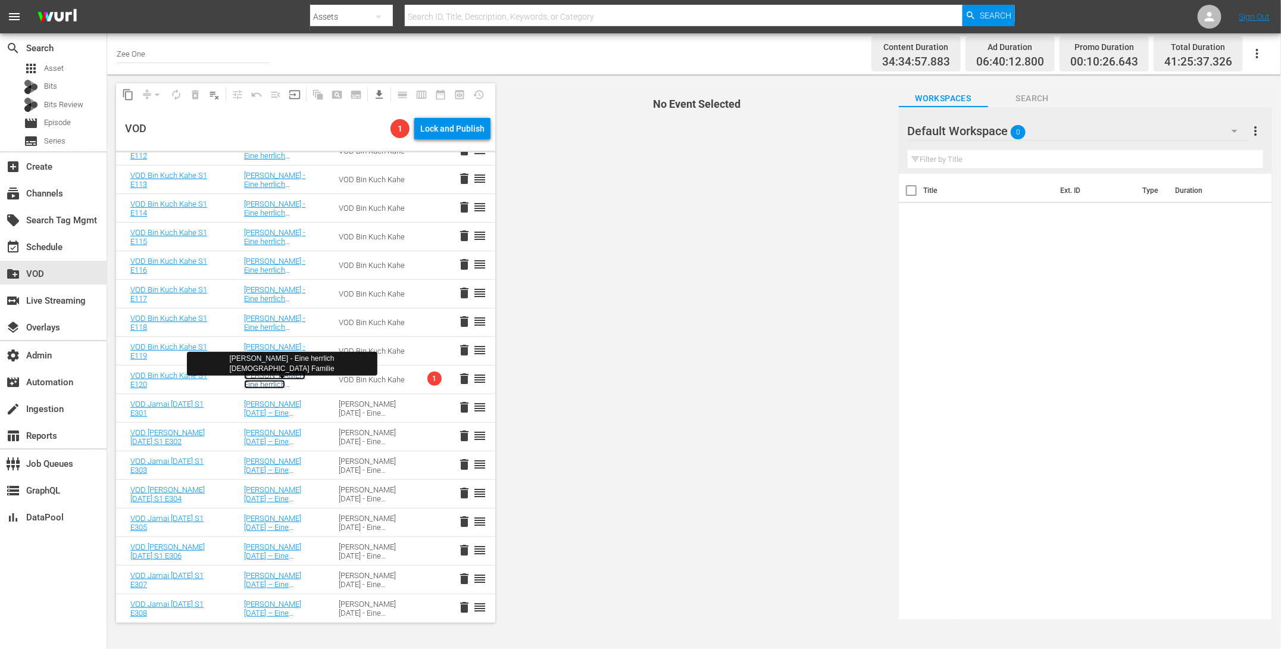
click at [262, 382] on link "Bin Kuch Kahe - Eine herrlich indische Familie" at bounding box center [283, 389] width 79 height 36
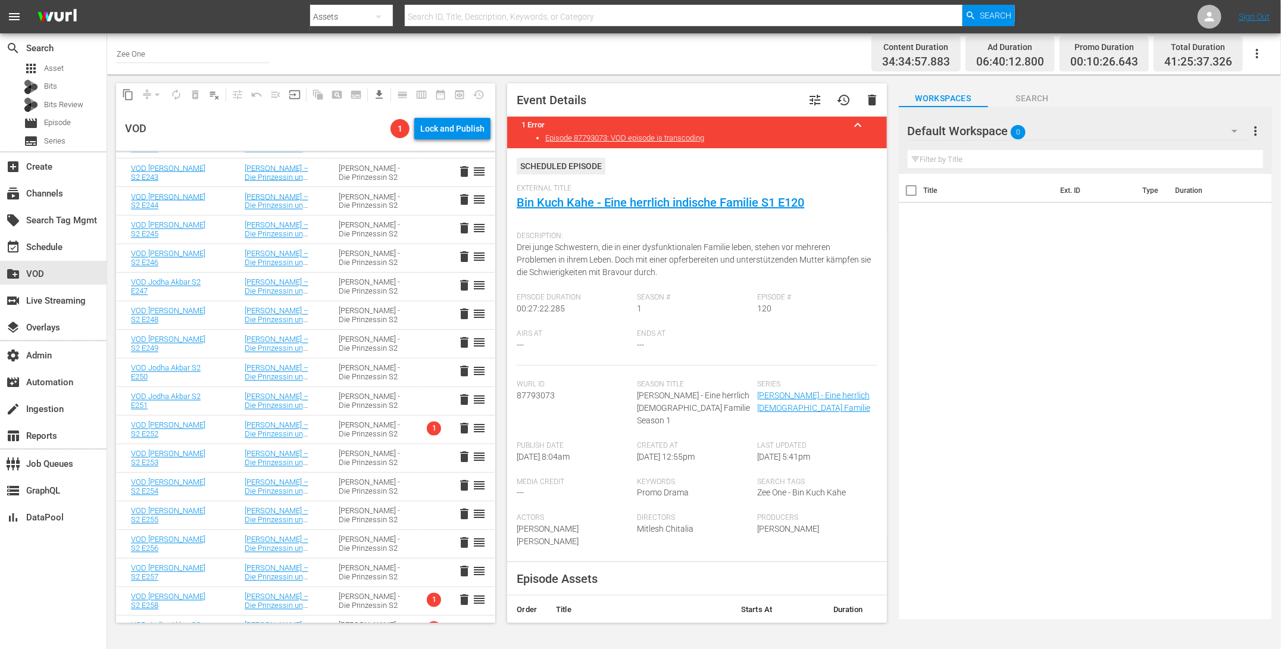
scroll to position [1258, 0]
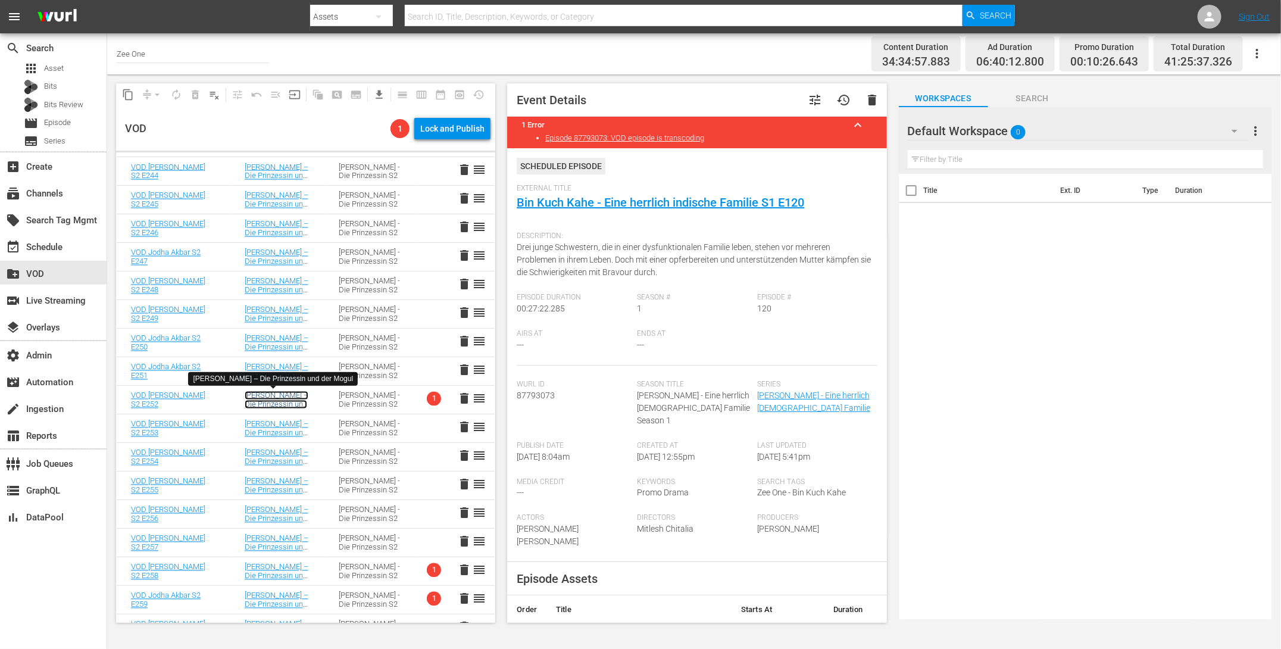
click at [258, 401] on link "Jodha Akbar – Die Prinzessin und der Mogul" at bounding box center [277, 404] width 64 height 27
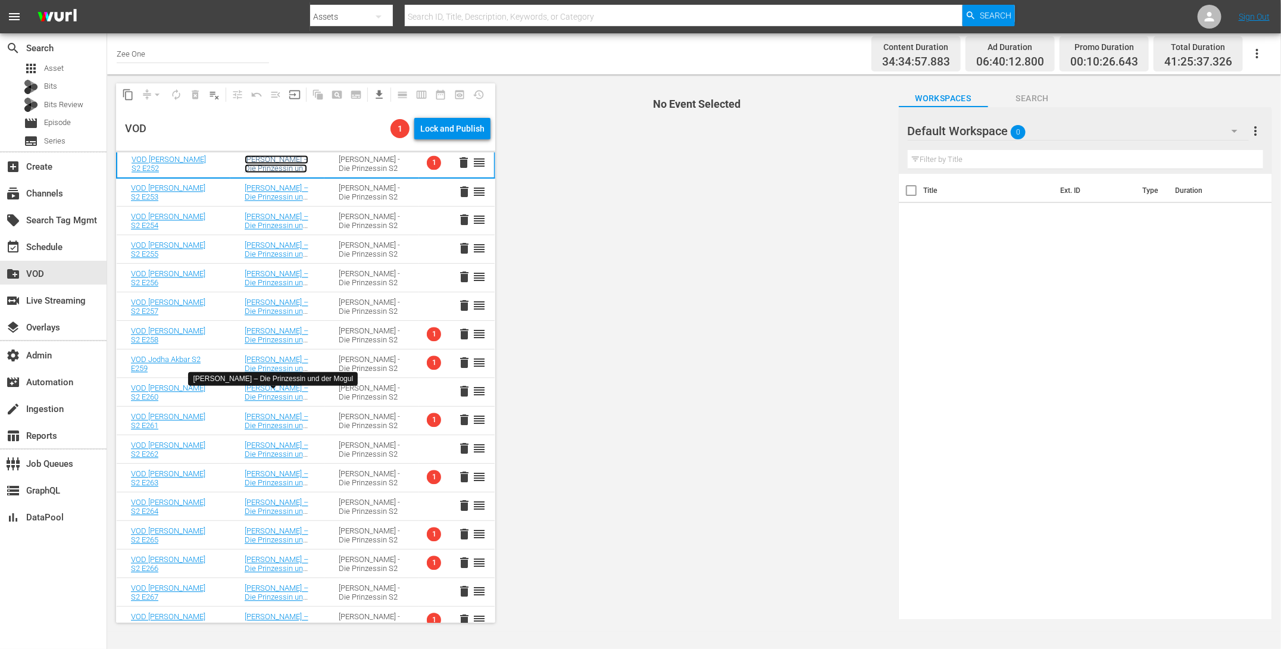
scroll to position [1576, 0]
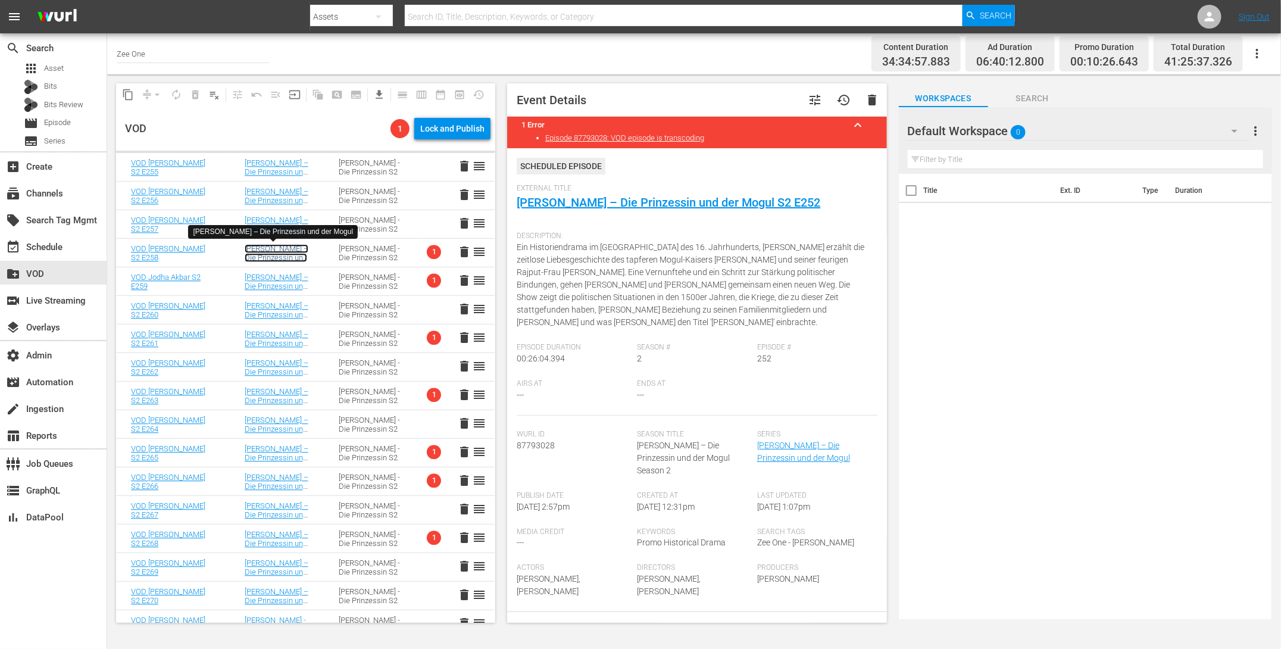
click at [277, 257] on link "Jodha Akbar – Die Prinzessin und der Mogul" at bounding box center [277, 257] width 64 height 27
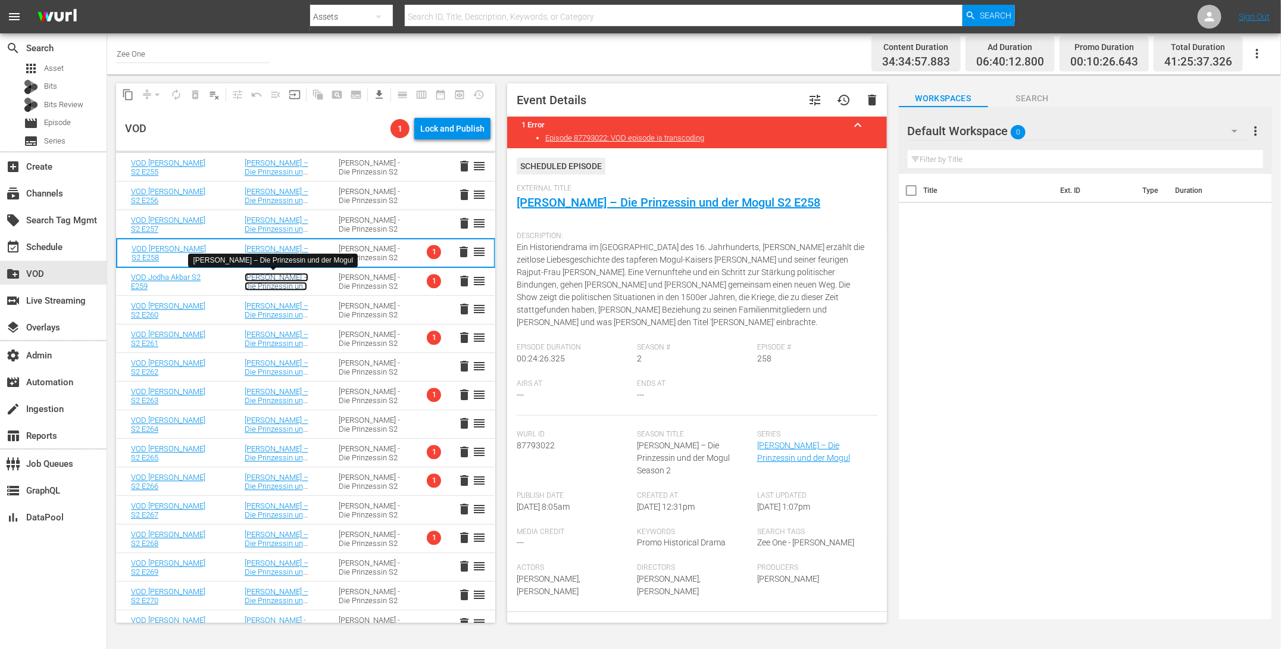
click at [275, 285] on link "Jodha Akbar – Die Prinzessin und der Mogul" at bounding box center [277, 286] width 64 height 27
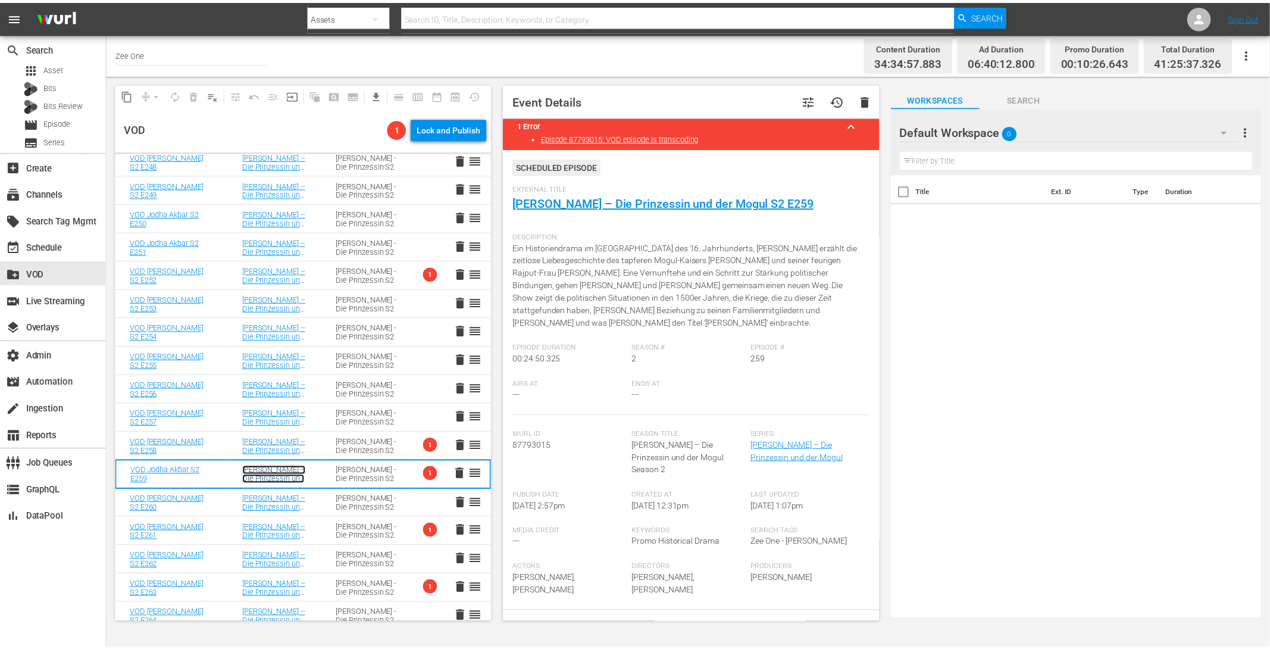
scroll to position [1576, 0]
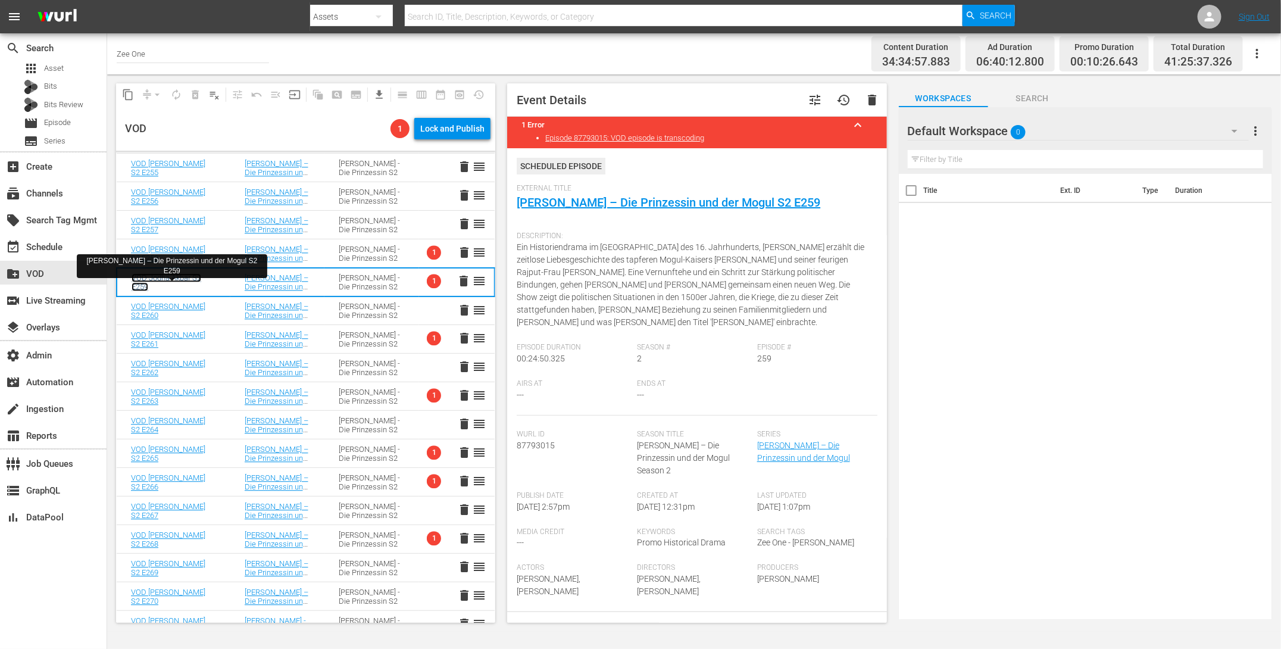
click at [148, 276] on link "VOD Jodha Akbar S2 E259" at bounding box center [167, 282] width 70 height 18
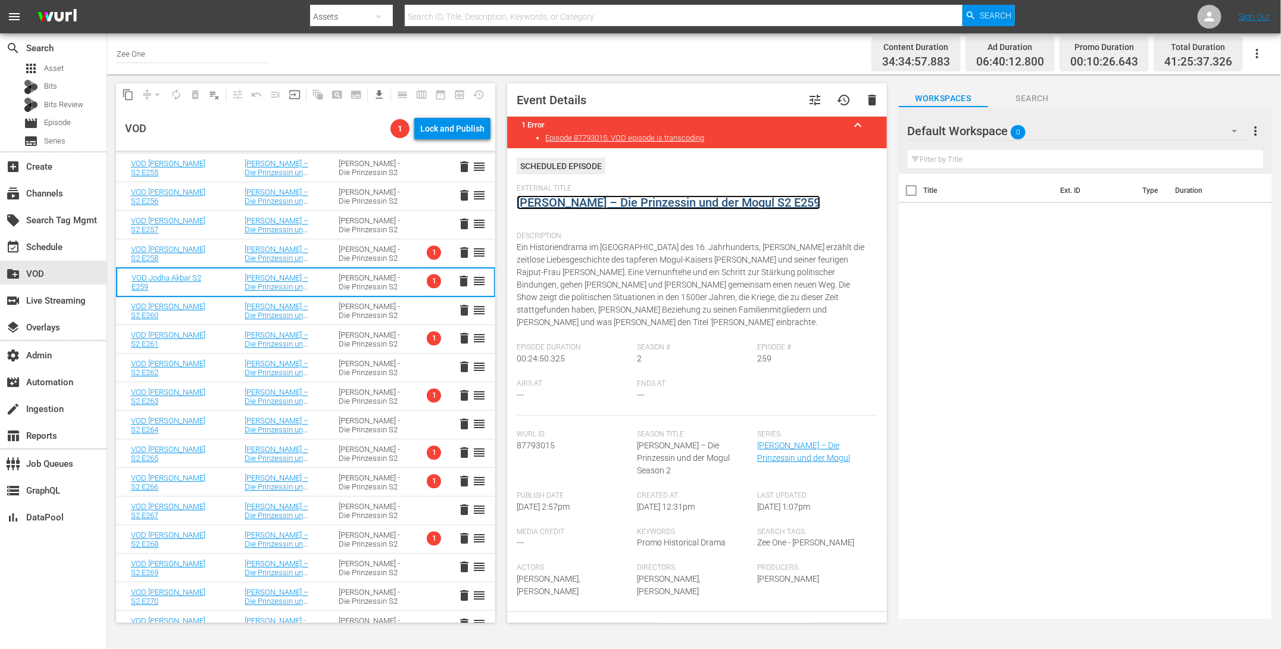
click at [602, 201] on link "Jodha Akbar – Die Prinzessin und der Mogul S2 E259" at bounding box center [669, 202] width 304 height 14
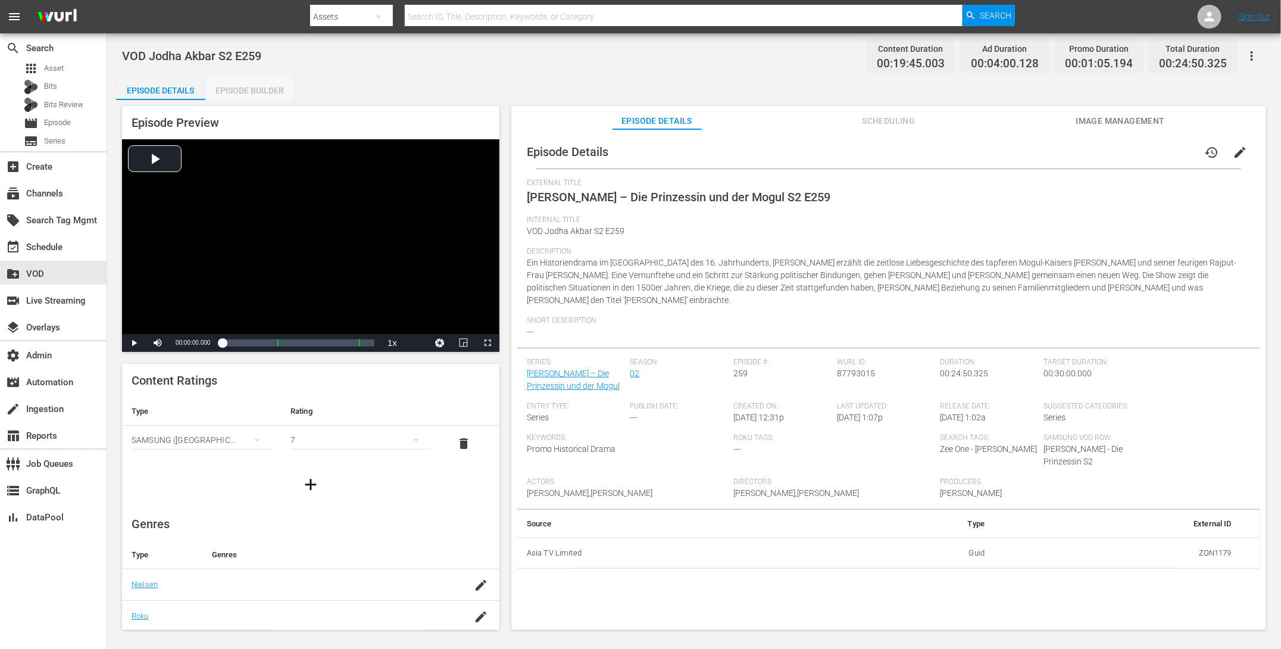
click at [257, 88] on div "Episode Builder" at bounding box center [249, 90] width 89 height 29
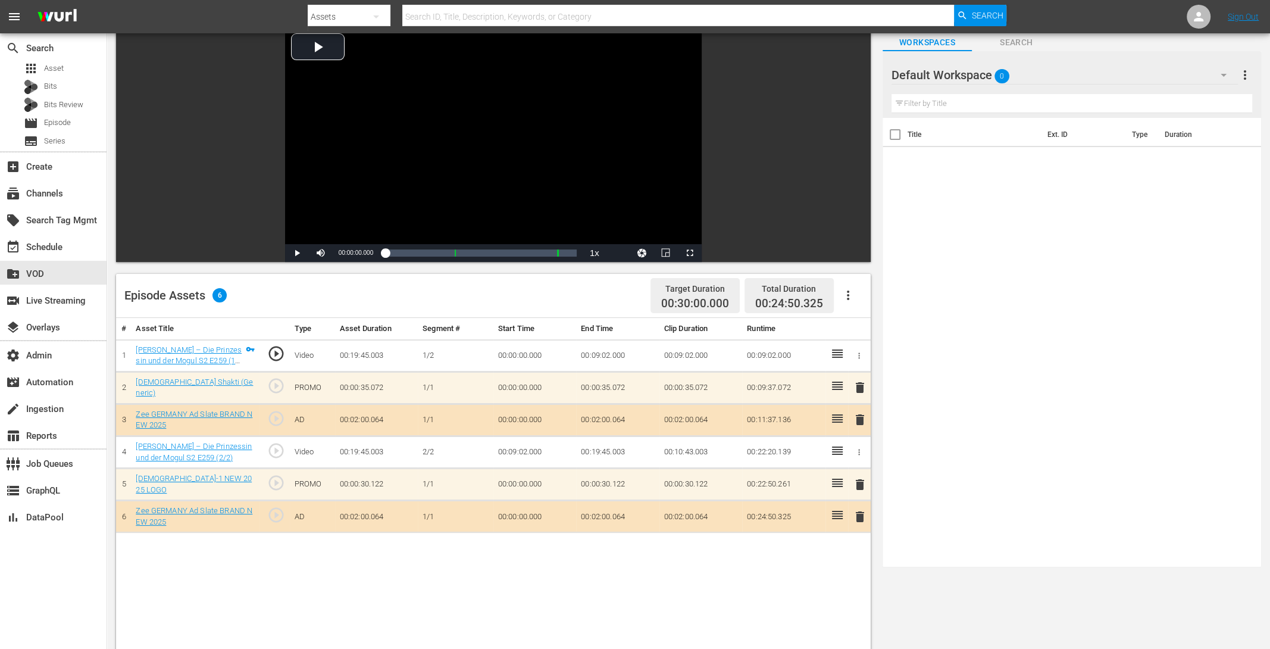
scroll to position [92, 0]
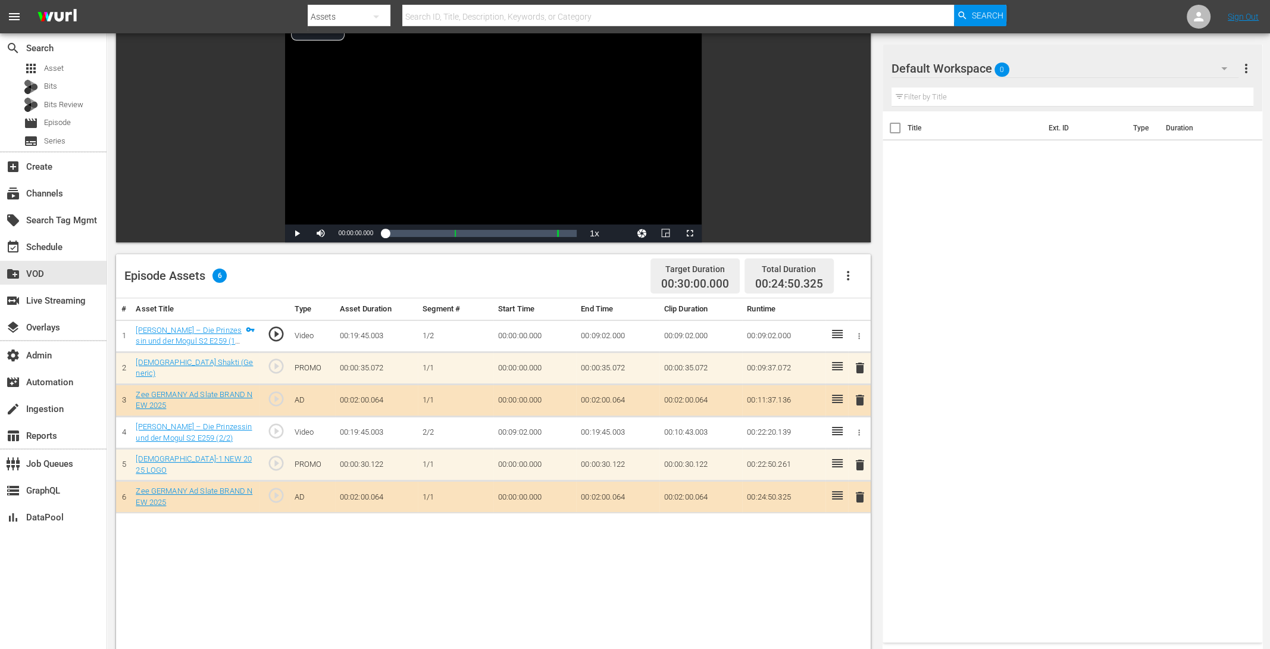
click at [857, 366] on span "delete" at bounding box center [860, 368] width 14 height 14
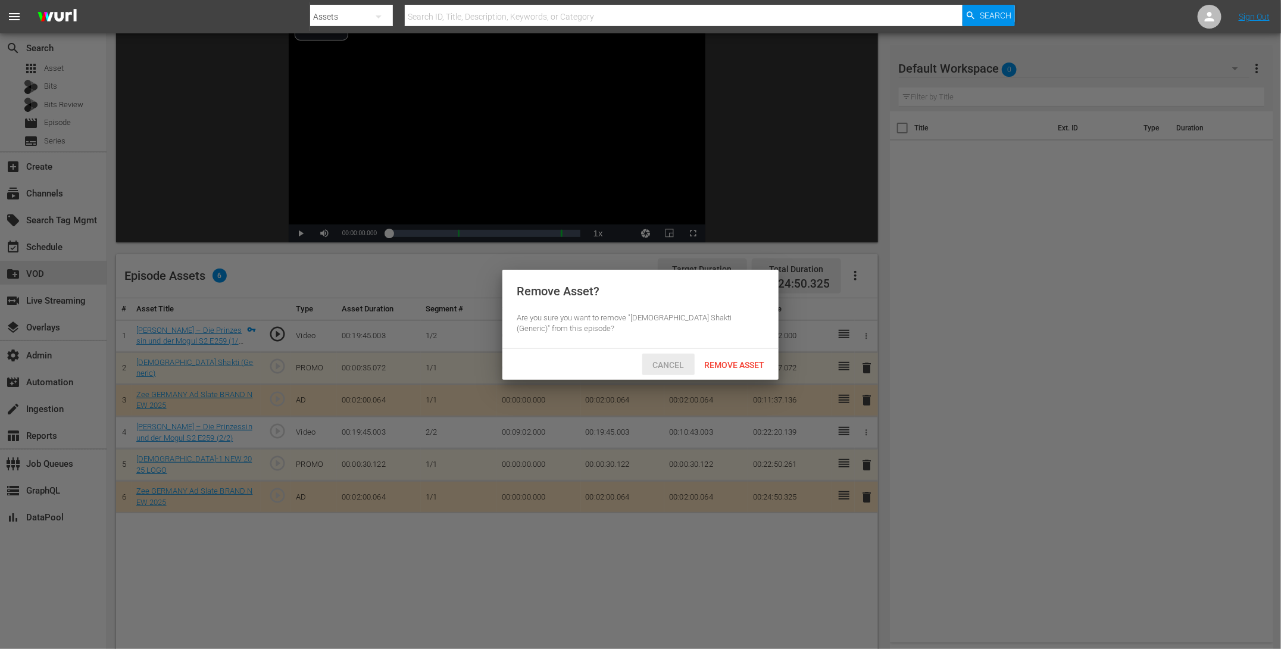
click at [720, 360] on span "Remove Asset" at bounding box center [734, 365] width 79 height 10
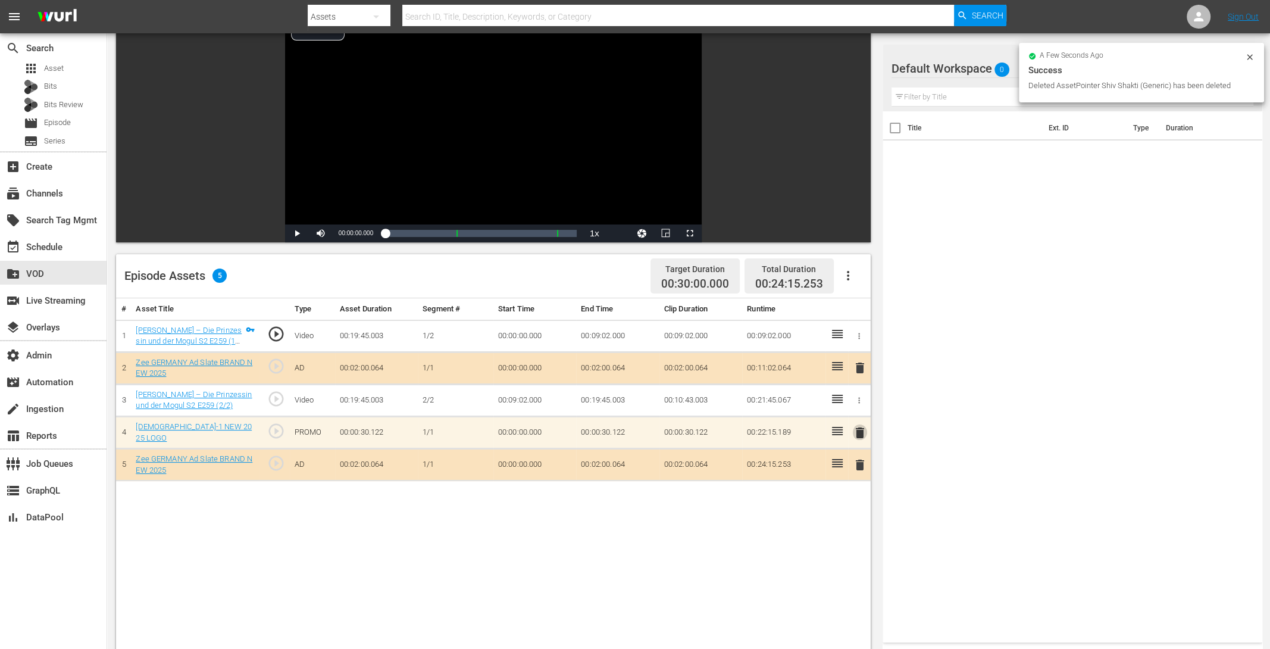
click at [858, 430] on span "delete" at bounding box center [860, 433] width 14 height 14
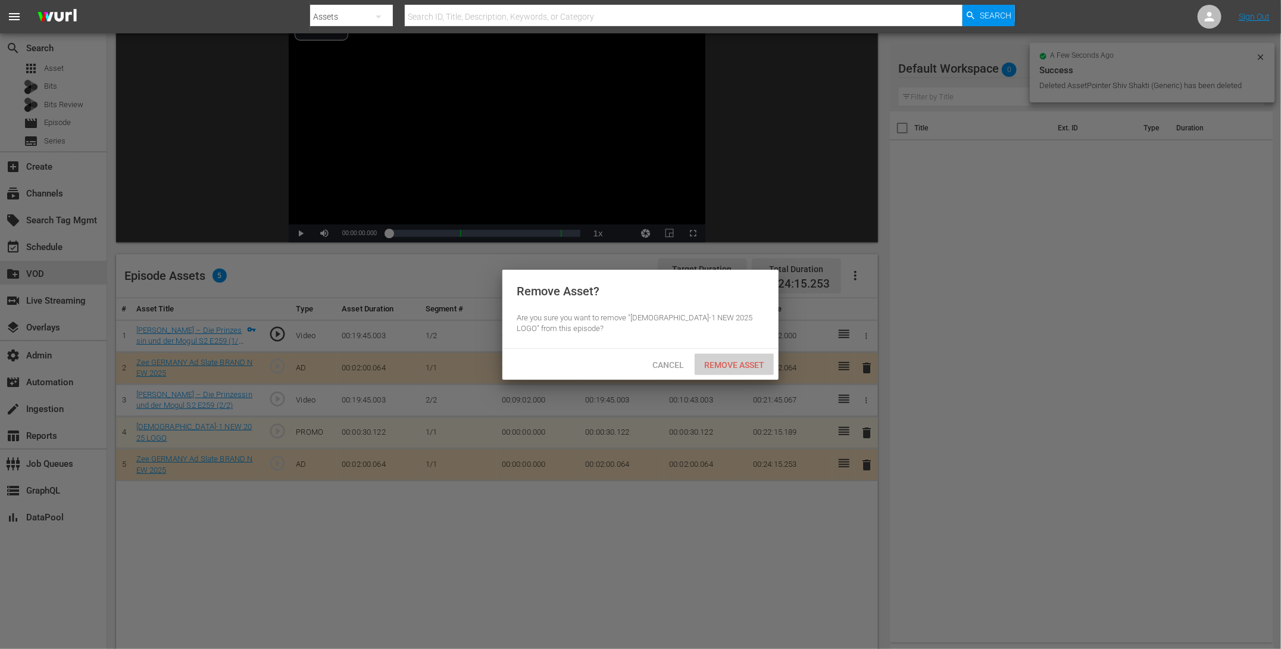
click at [725, 364] on span "Remove Asset" at bounding box center [734, 365] width 79 height 10
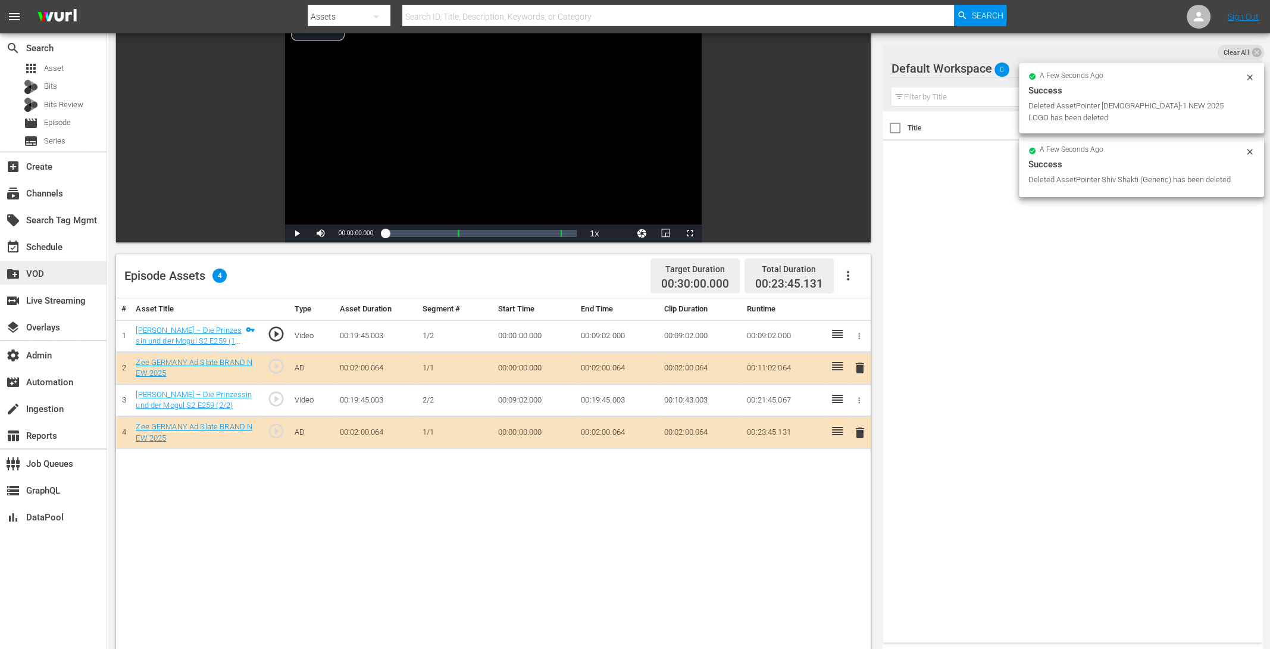
click at [49, 274] on div "create_new_folder VOD" at bounding box center [33, 272] width 67 height 11
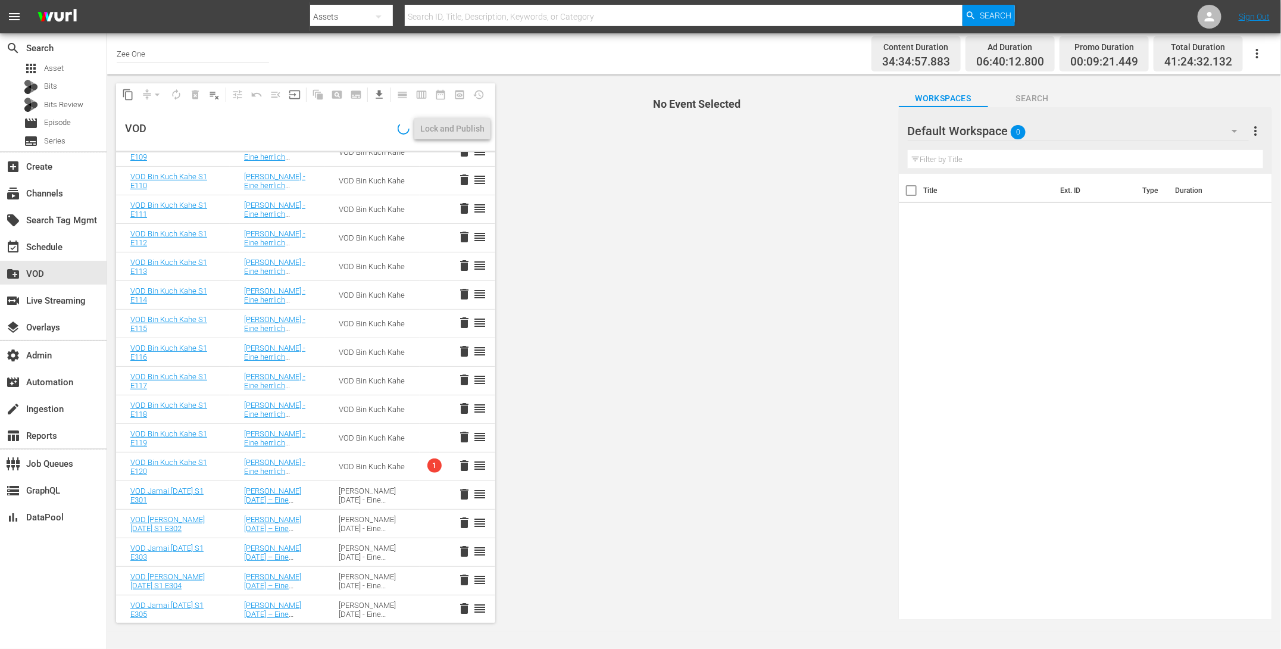
scroll to position [366, 0]
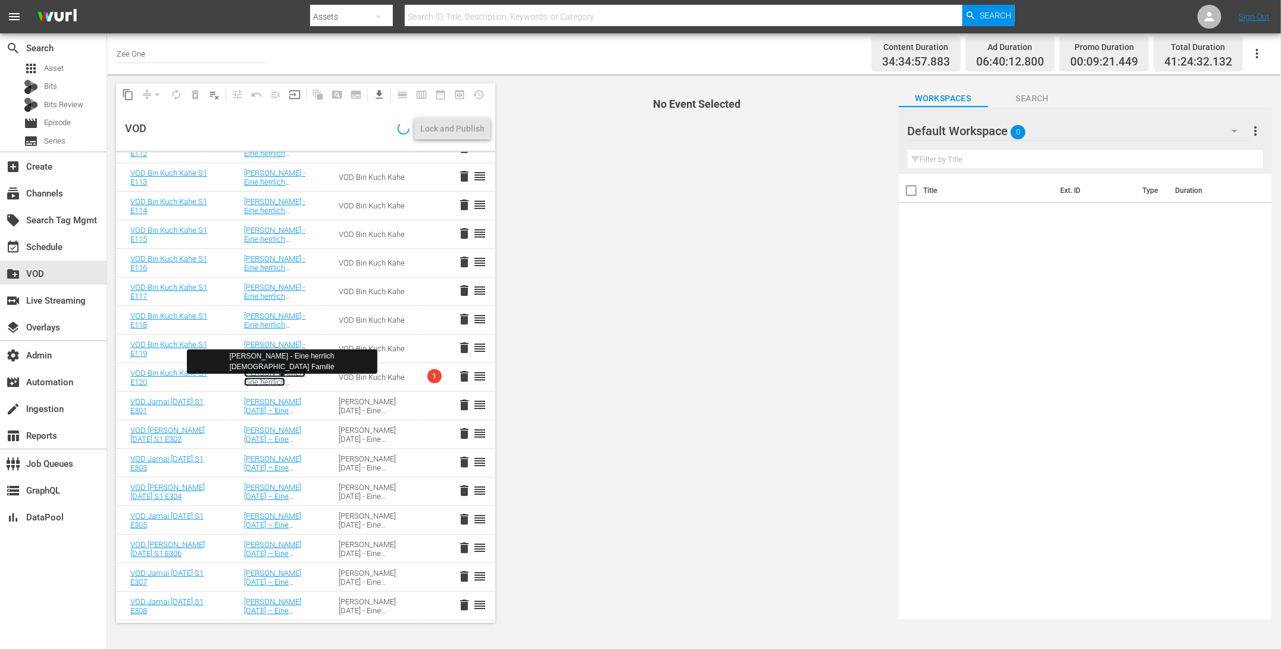
click at [255, 383] on link "Bin Kuch Kahe - Eine herrlich indische Familie" at bounding box center [283, 386] width 79 height 36
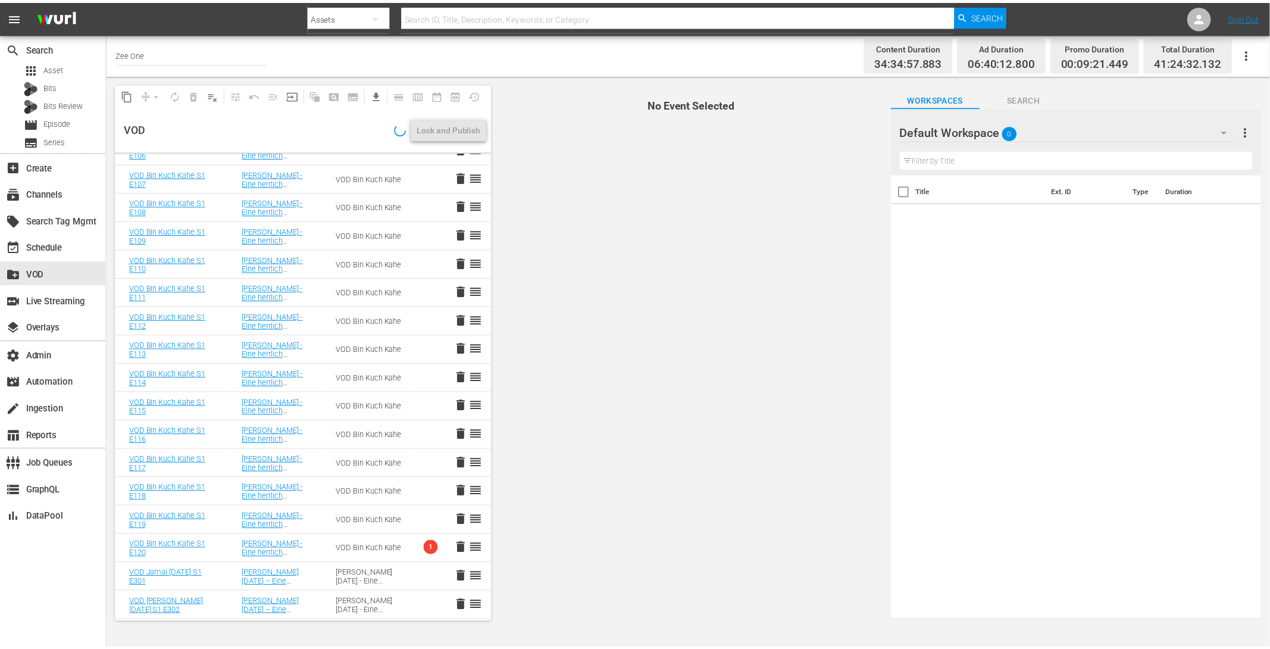
scroll to position [282, 0]
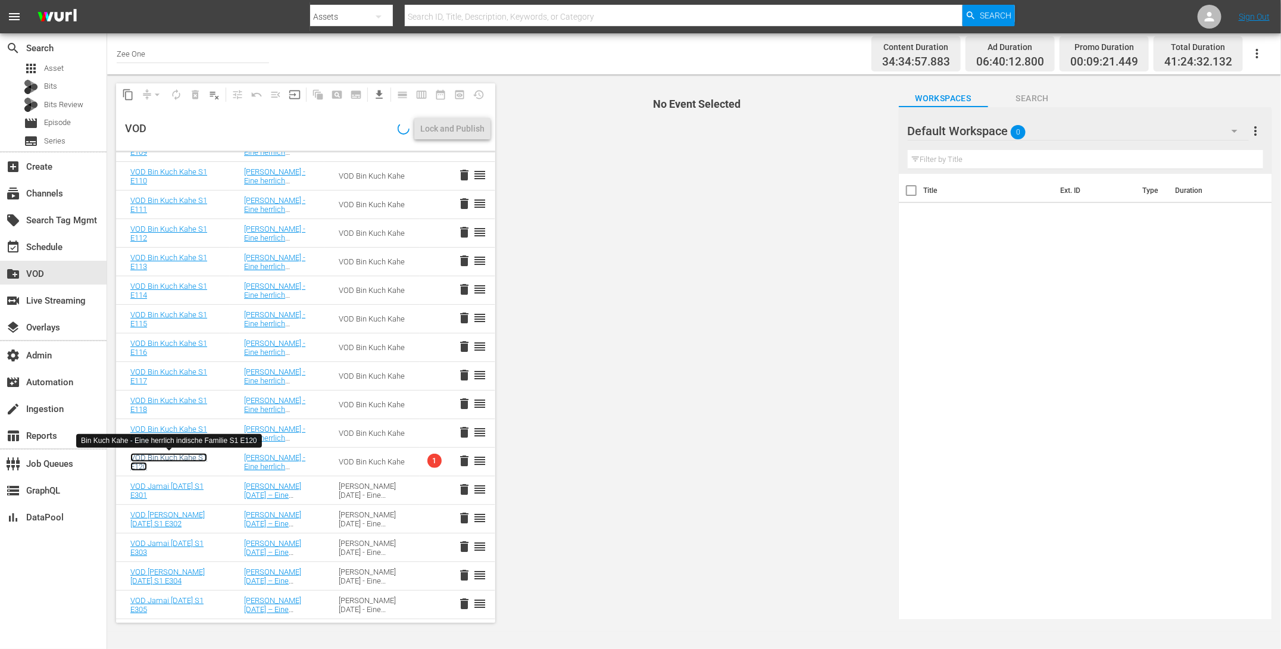
click at [171, 457] on link "VOD Bin Kuch Kahe S1 E120" at bounding box center [168, 462] width 77 height 18
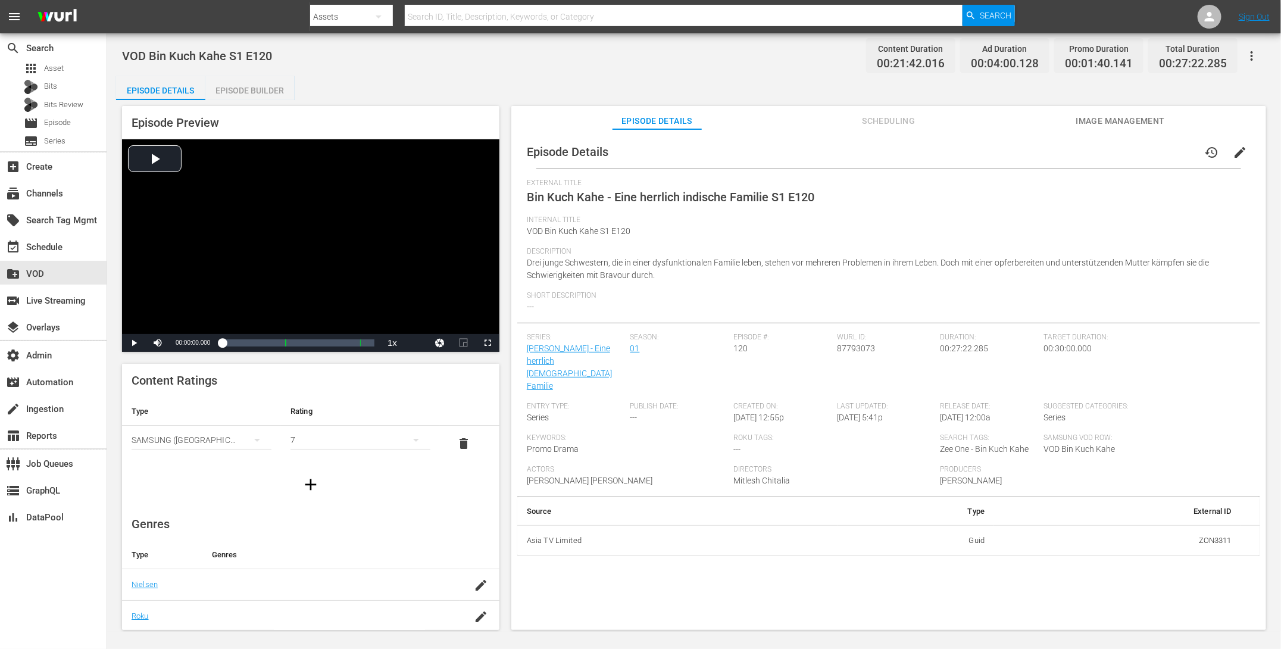
drag, startPoint x: 243, startPoint y: 85, endPoint x: 248, endPoint y: 90, distance: 6.7
click at [243, 86] on div "Episode Builder" at bounding box center [249, 90] width 89 height 29
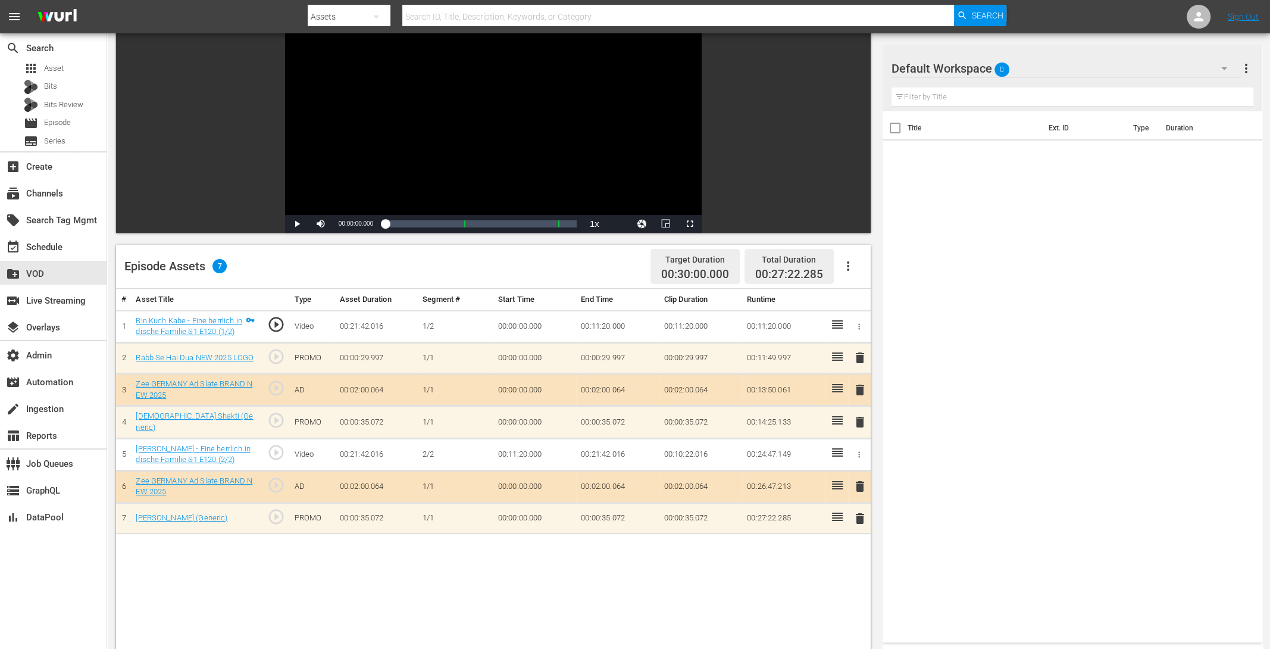
scroll to position [267, 0]
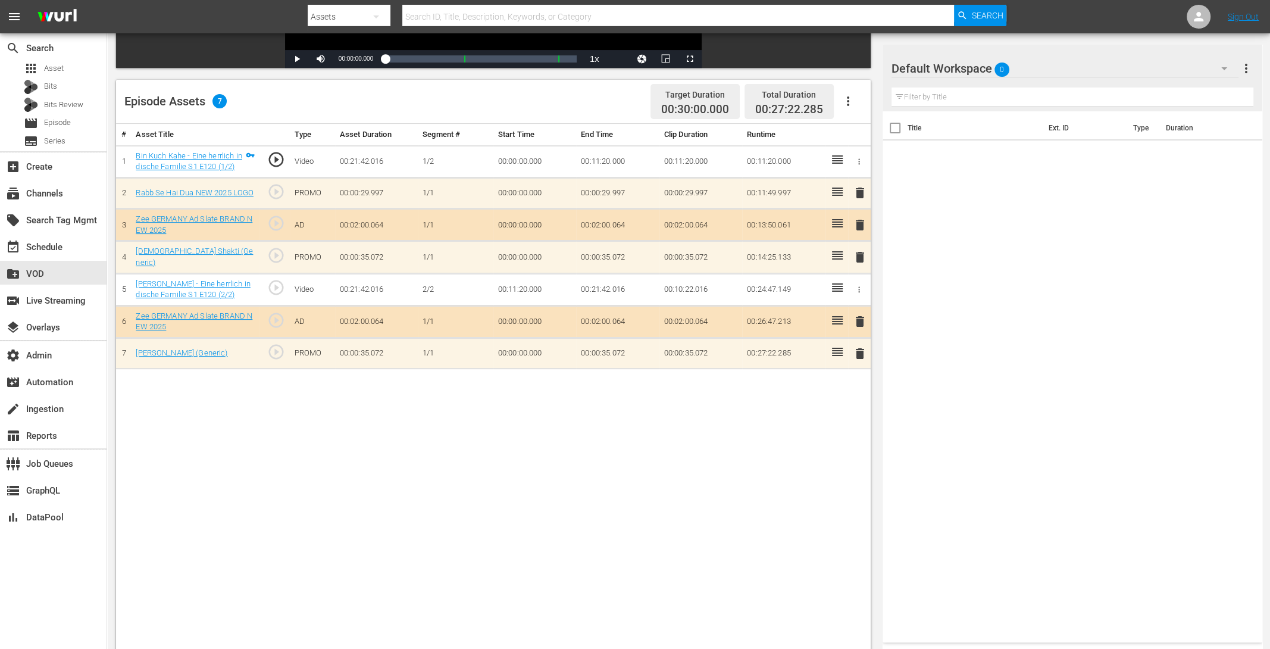
click at [858, 194] on span "delete" at bounding box center [860, 193] width 14 height 14
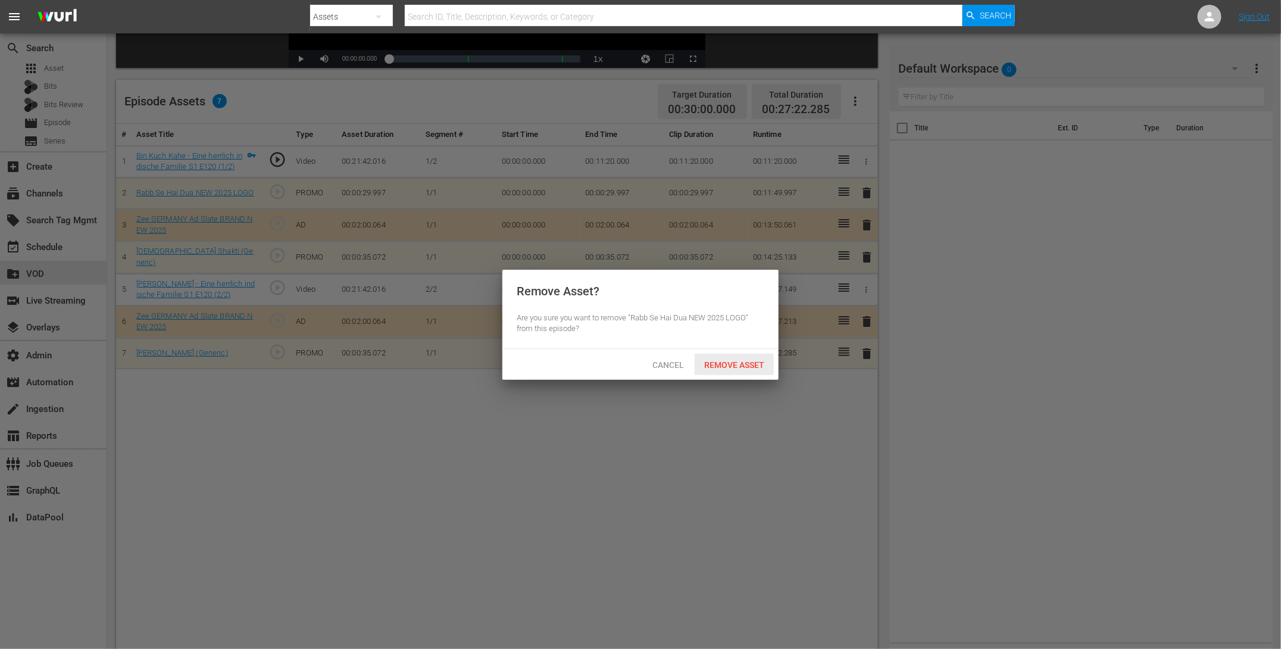
click at [746, 366] on span "Remove Asset" at bounding box center [734, 365] width 79 height 10
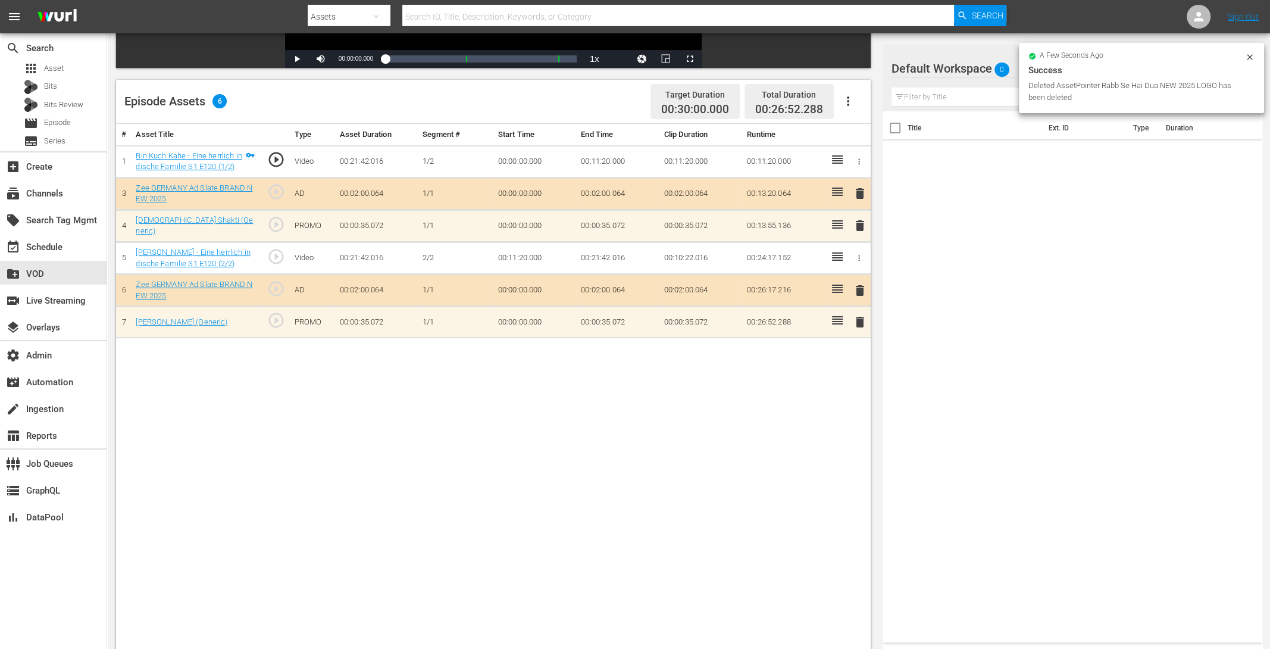
drag, startPoint x: 859, startPoint y: 227, endPoint x: 828, endPoint y: 239, distance: 33.2
click at [859, 228] on span "delete" at bounding box center [860, 225] width 14 height 14
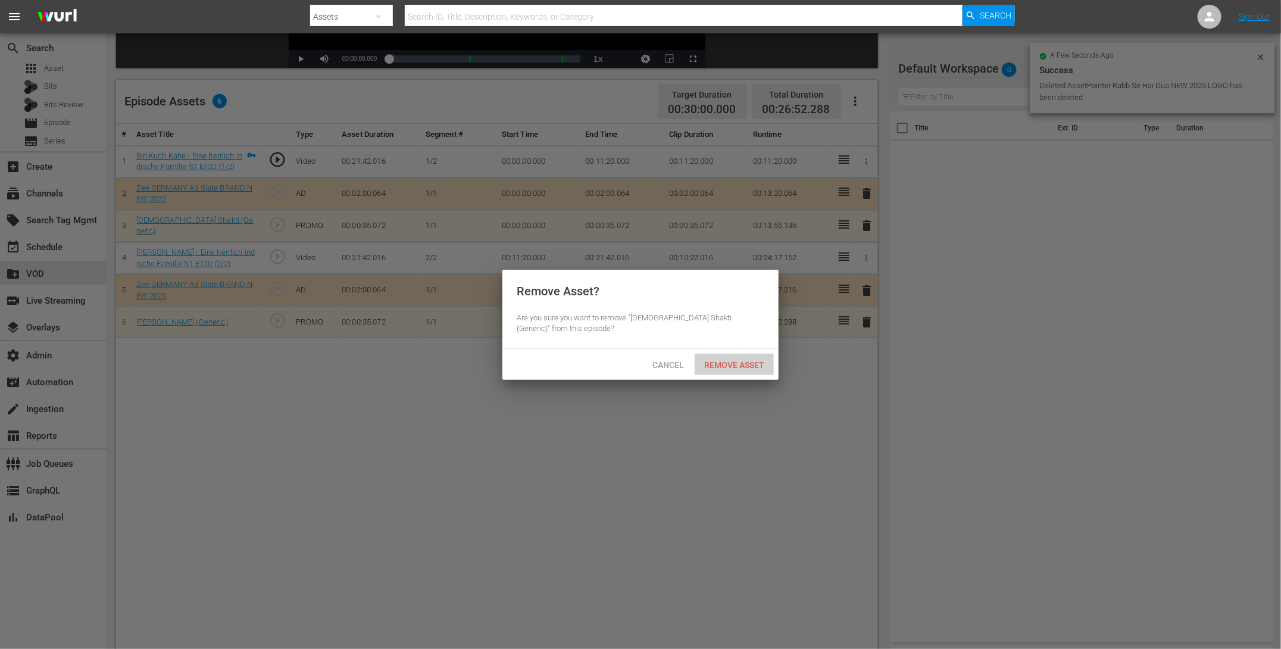
click at [733, 371] on div "Remove Asset" at bounding box center [734, 365] width 79 height 22
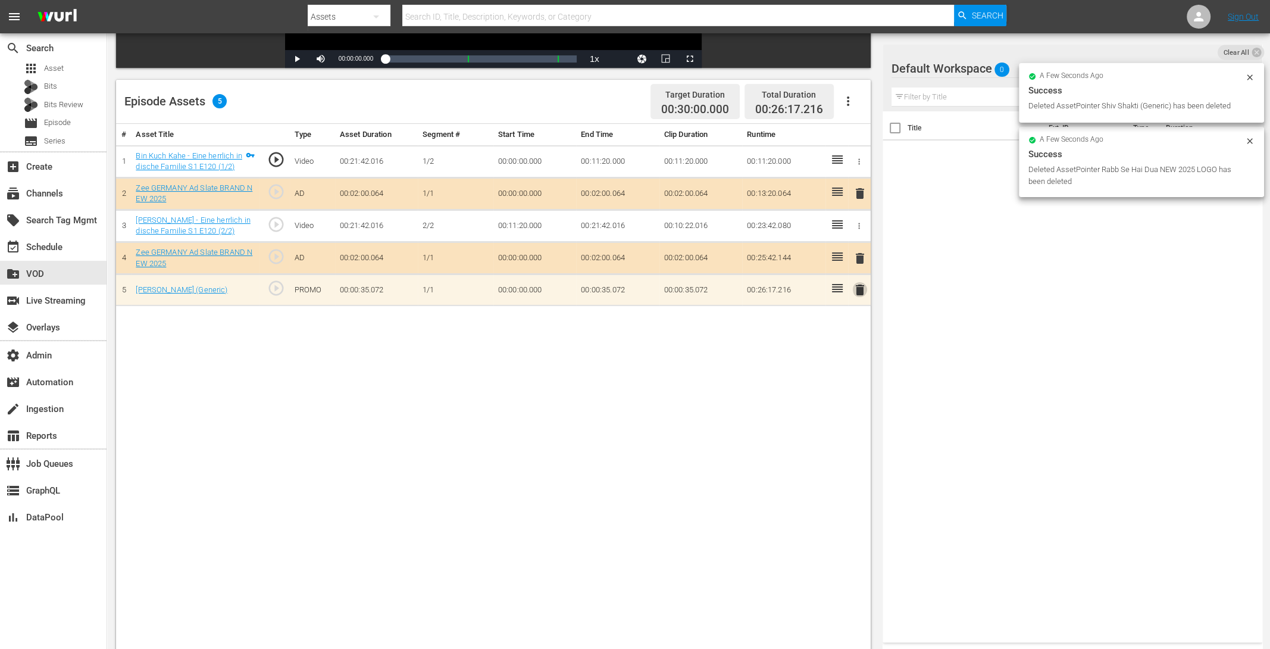
click at [853, 288] on span "delete" at bounding box center [860, 290] width 14 height 14
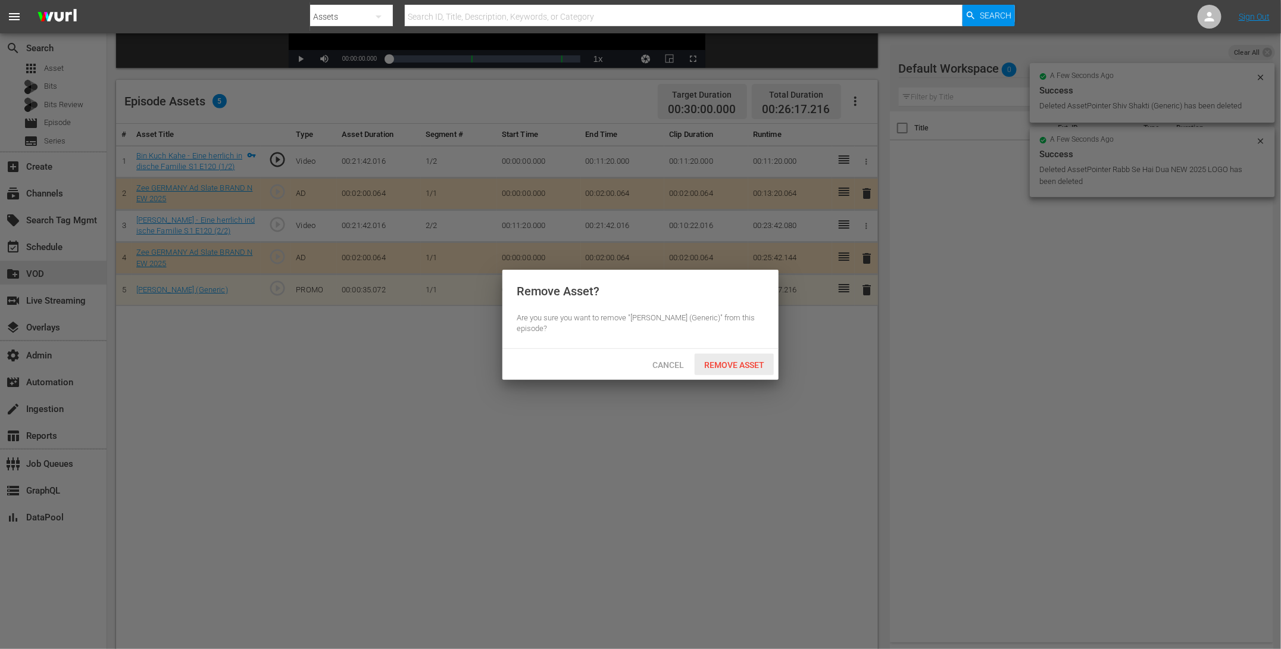
click at [751, 357] on div "Remove Asset" at bounding box center [734, 365] width 79 height 22
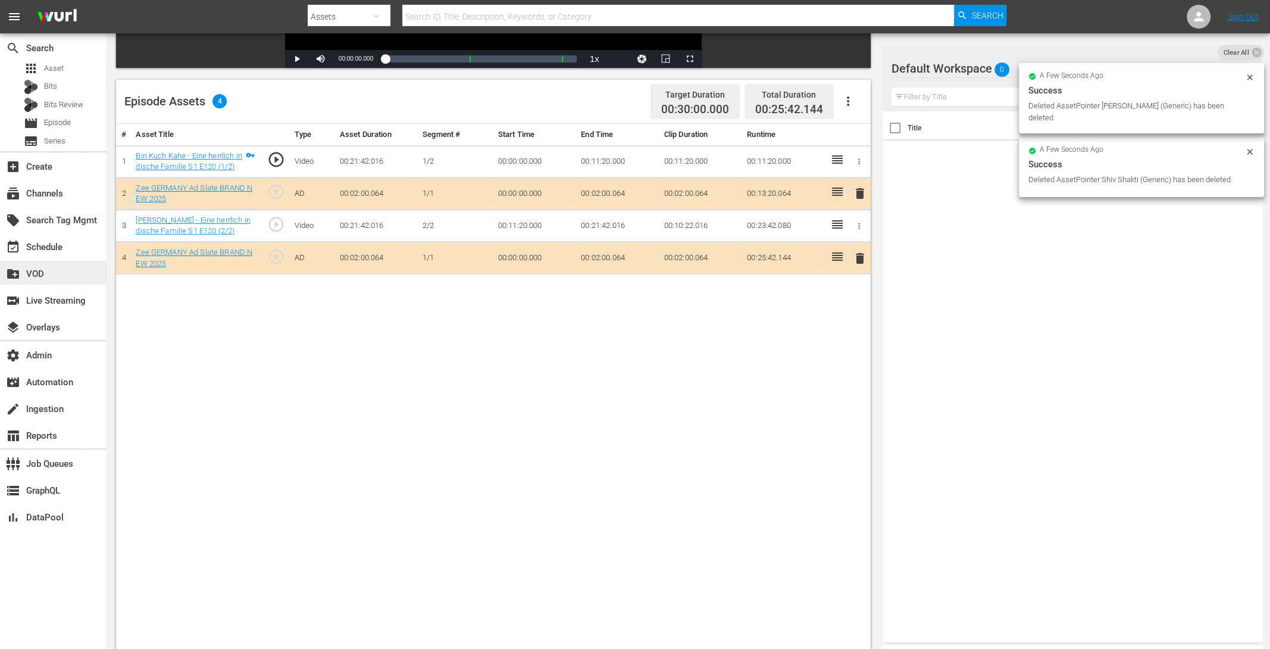
click at [38, 277] on div "create_new_folder VOD" at bounding box center [33, 272] width 67 height 11
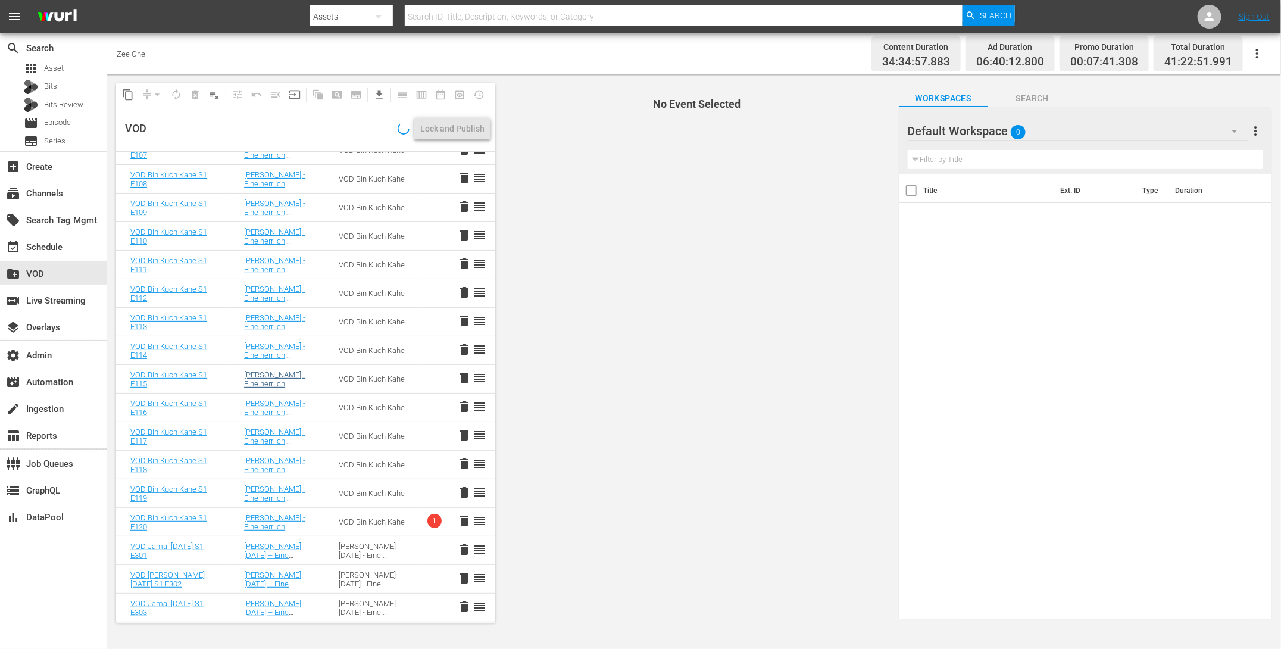
scroll to position [393, 0]
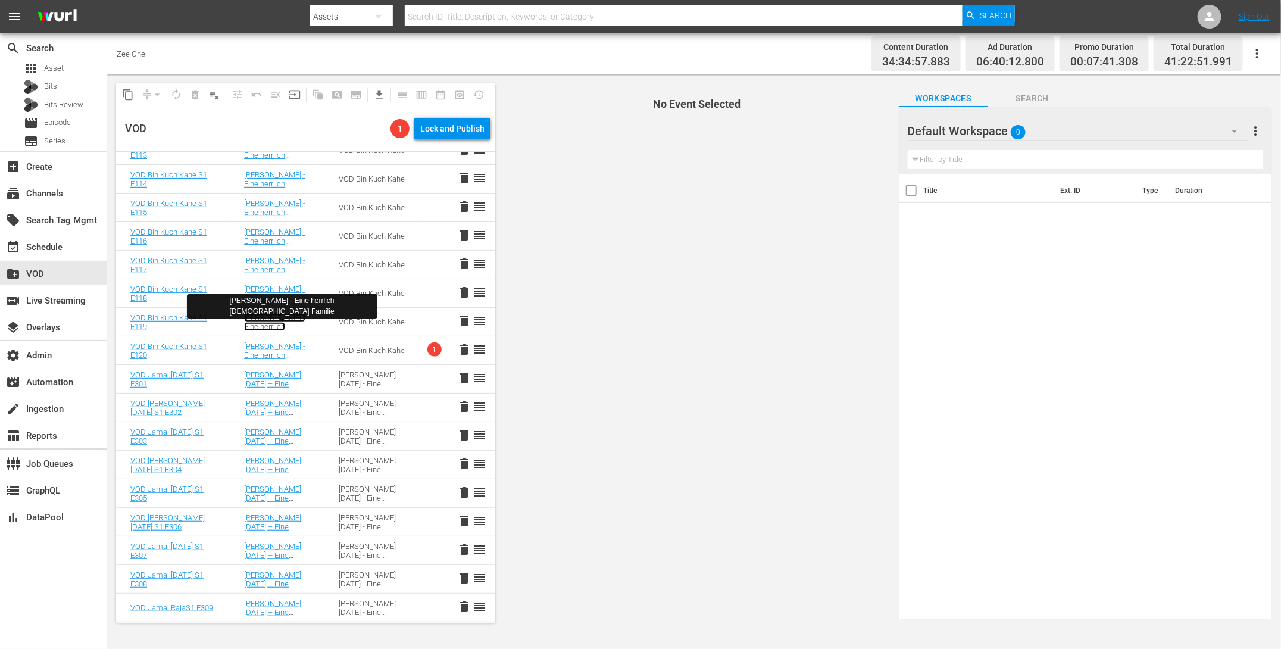
click at [263, 323] on link "Bin Kuch Kahe - Eine herrlich indische Familie" at bounding box center [283, 331] width 79 height 36
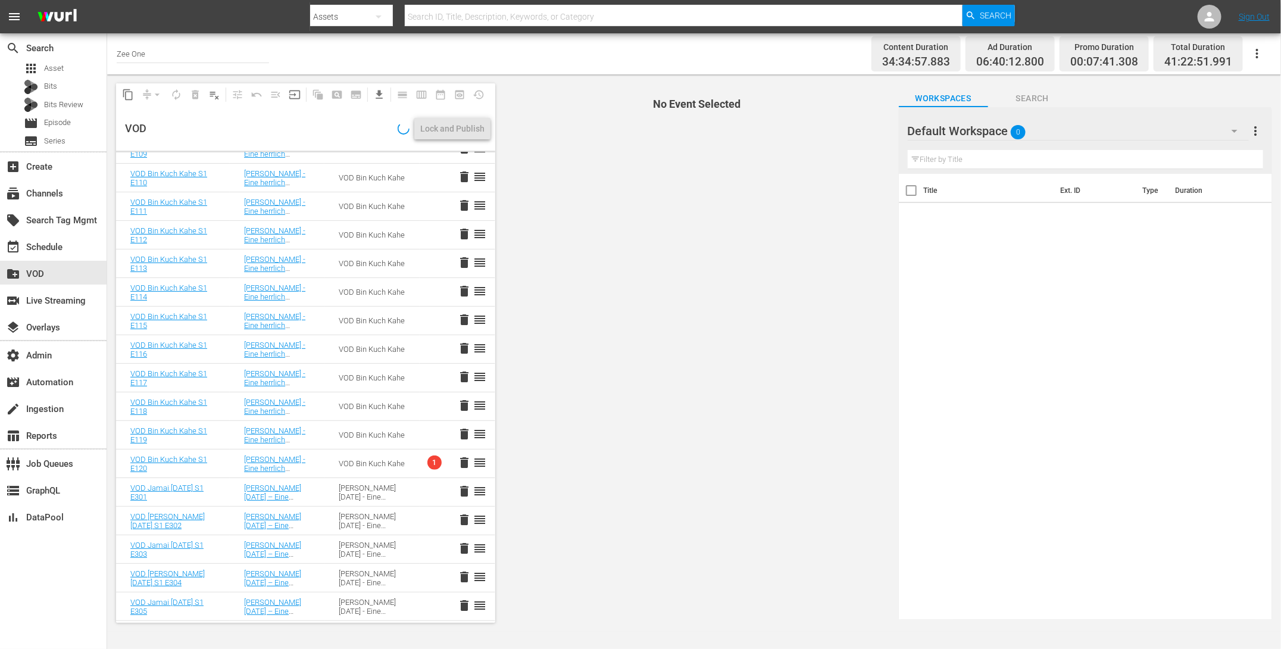
scroll to position [308, 0]
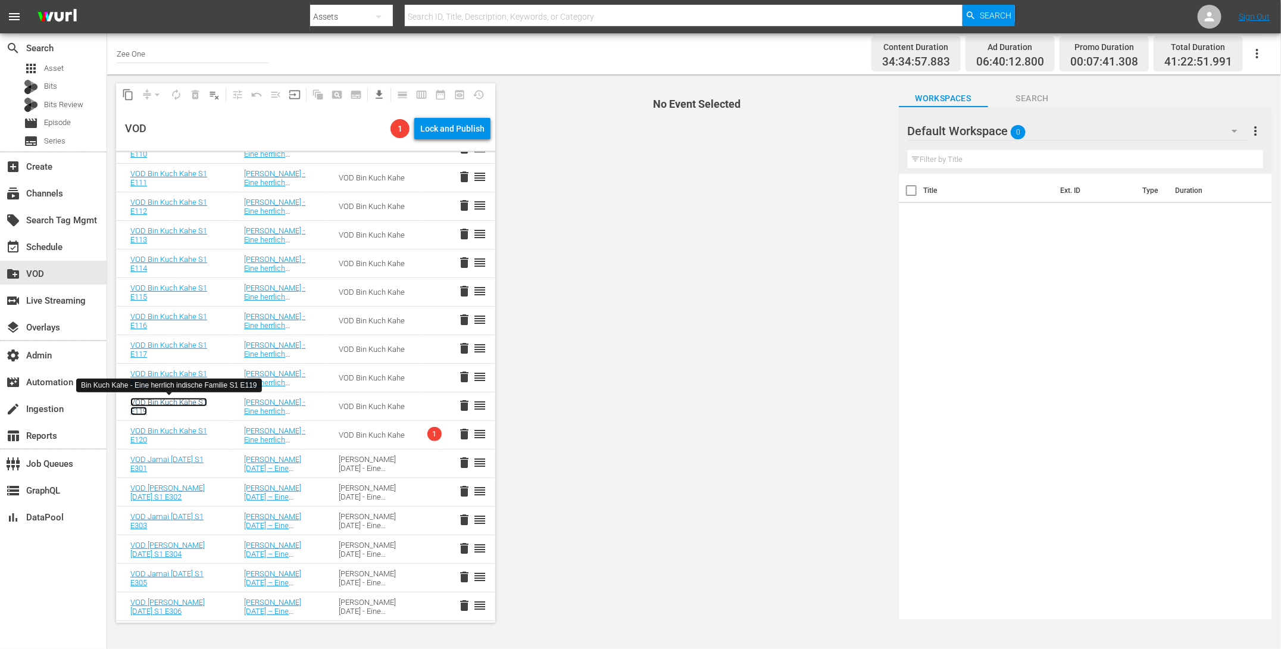
click at [140, 404] on link "VOD Bin Kuch Kahe S1 E119" at bounding box center [168, 407] width 77 height 18
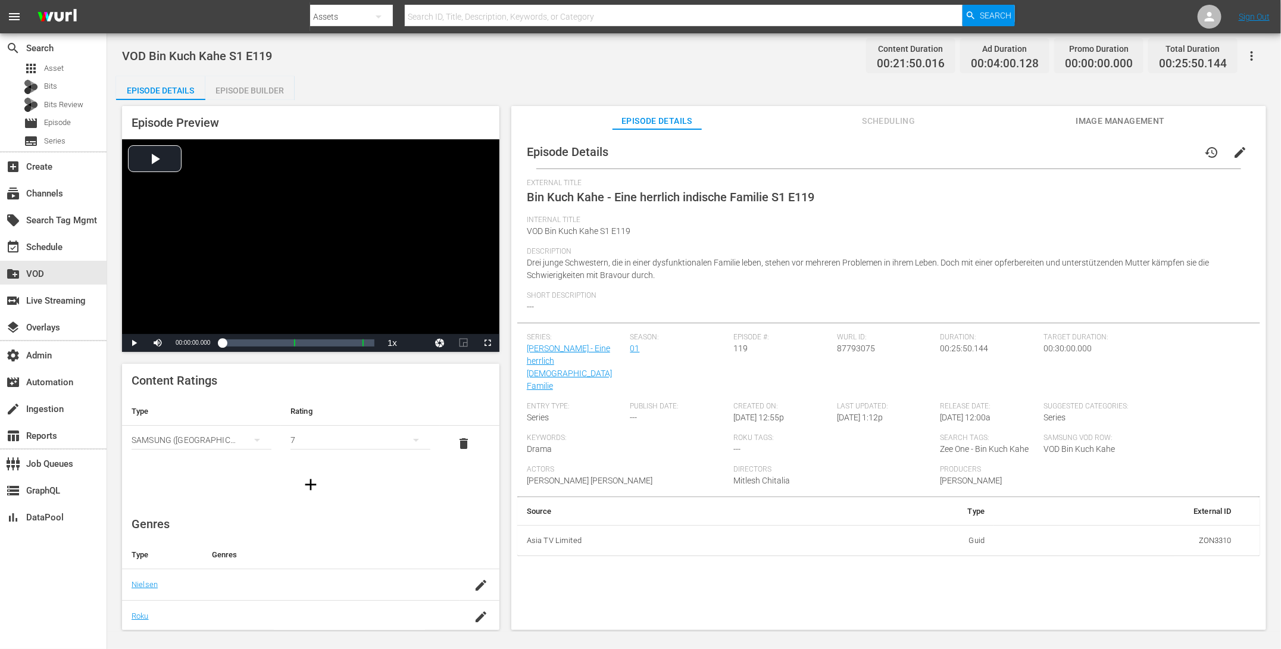
click at [251, 90] on div "Episode Builder" at bounding box center [249, 90] width 89 height 29
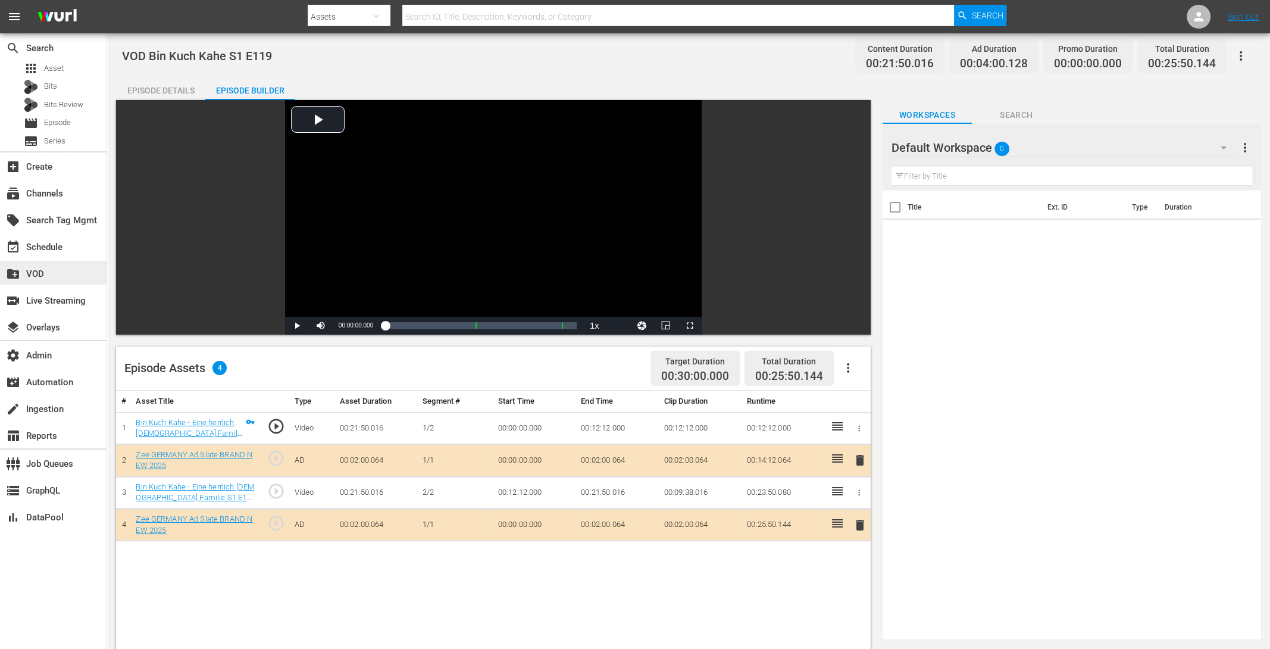
click at [42, 265] on div "create_new_folder VOD" at bounding box center [53, 273] width 107 height 24
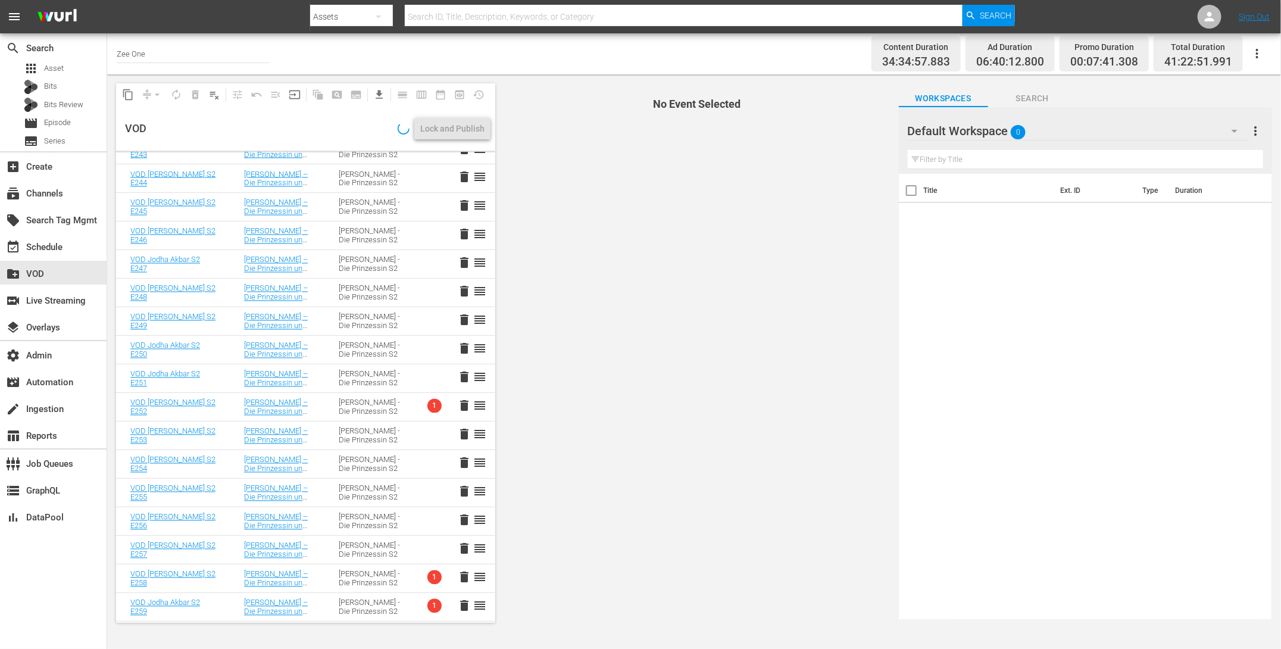
scroll to position [1420, 0]
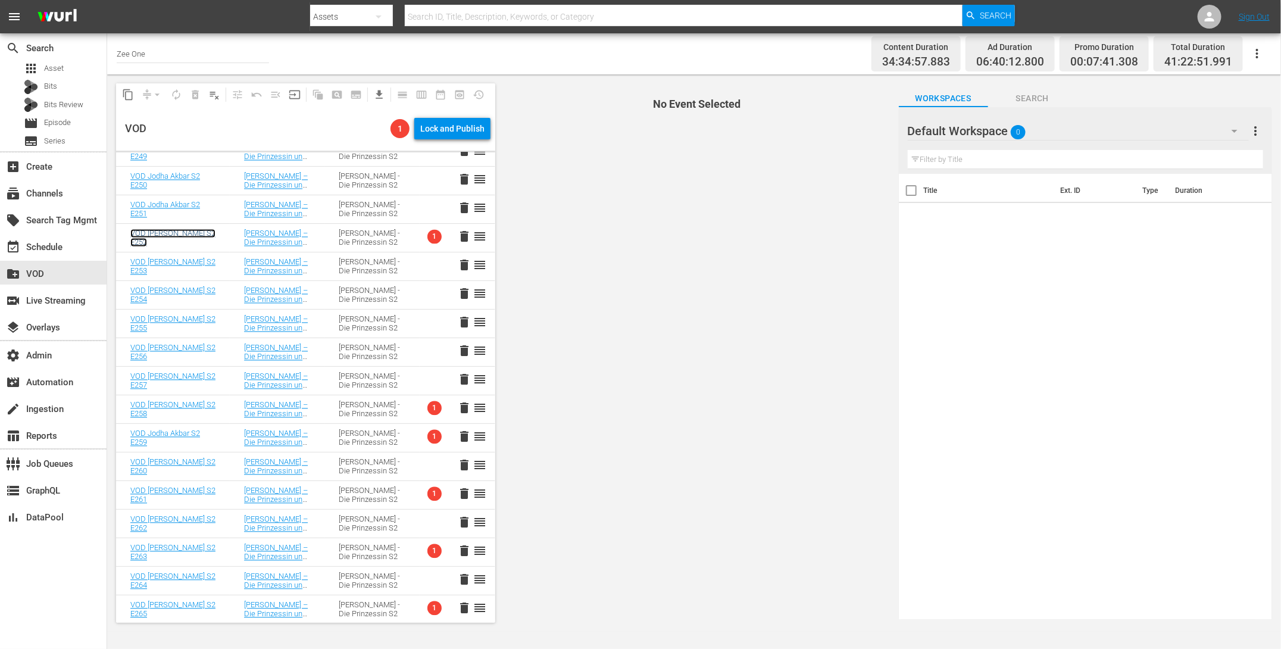
click at [158, 233] on link "VOD Jodha Akbar S2 E252" at bounding box center [172, 238] width 85 height 18
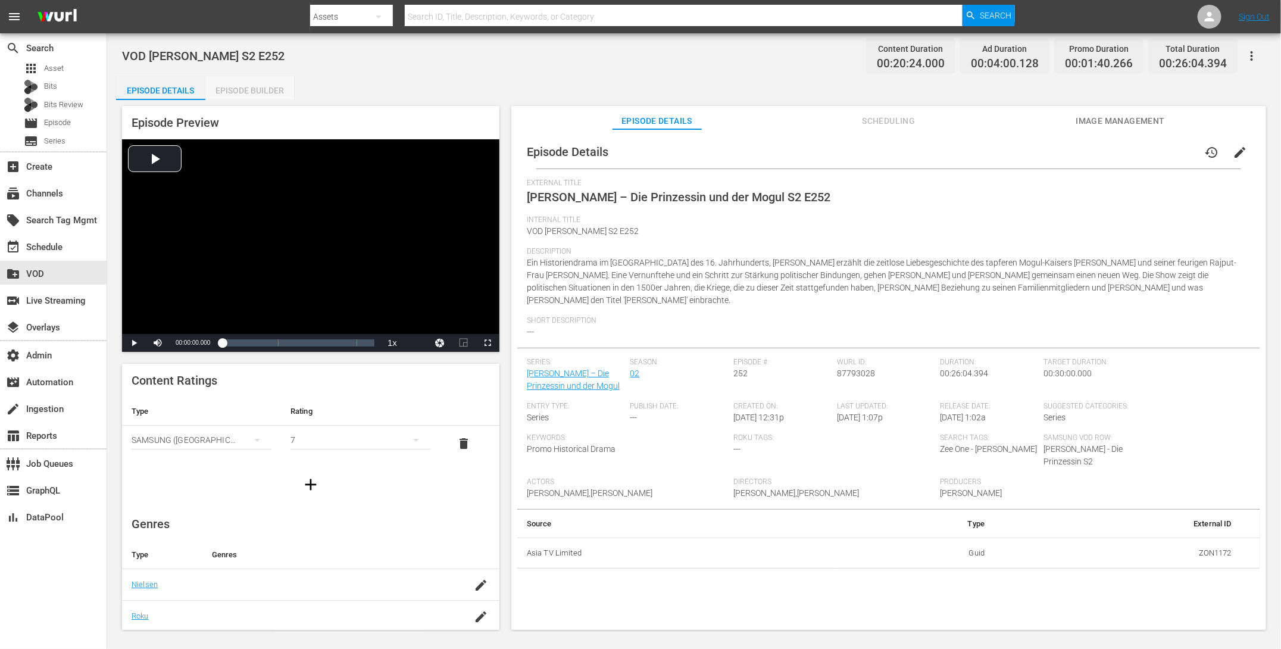
click at [239, 89] on div "Episode Builder" at bounding box center [249, 90] width 89 height 29
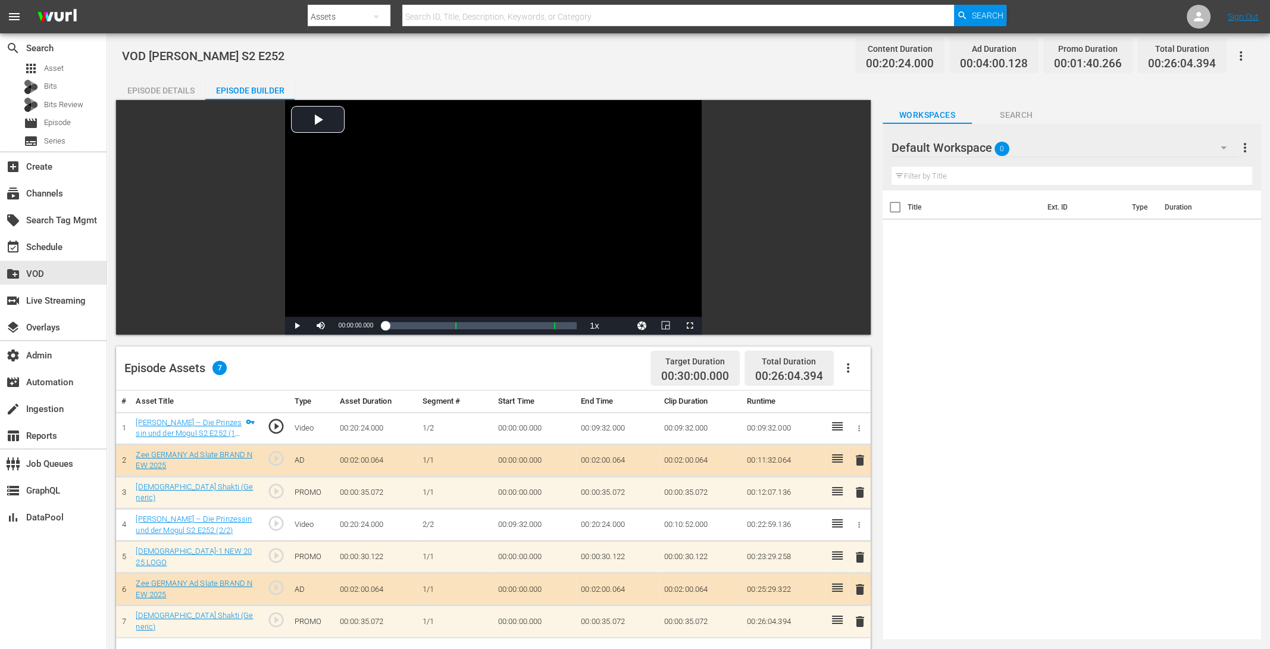
click at [855, 491] on span "delete" at bounding box center [860, 492] width 14 height 14
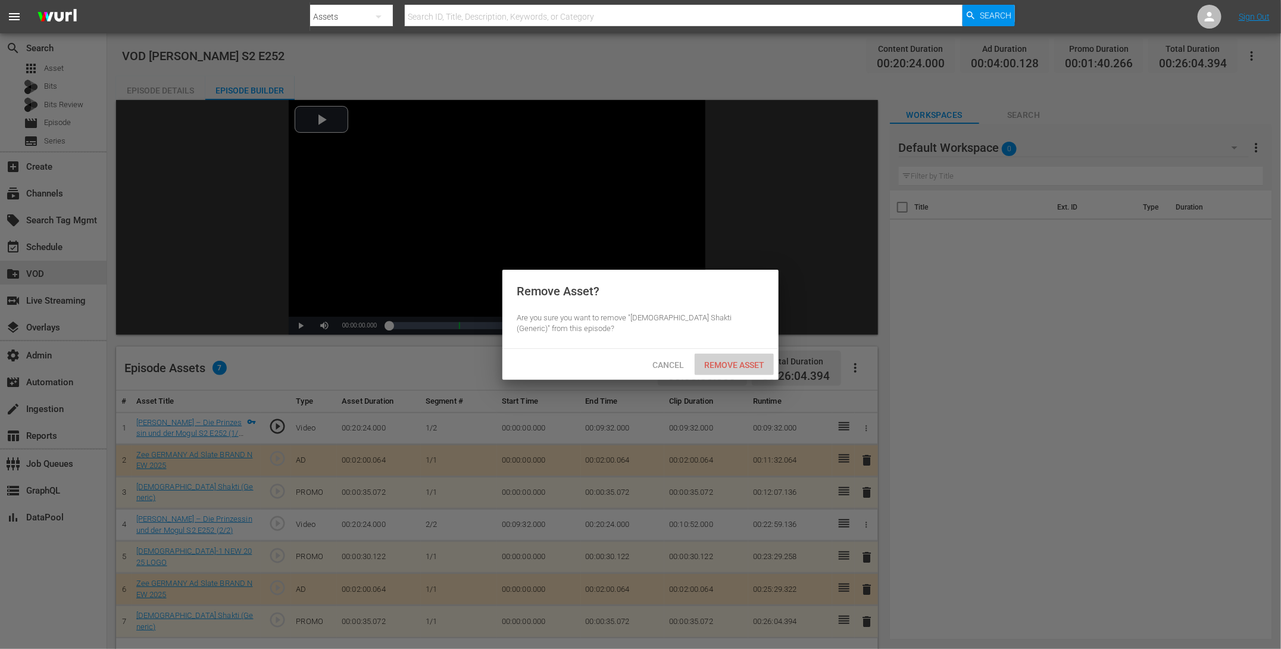
click at [720, 360] on span "Remove Asset" at bounding box center [734, 365] width 79 height 10
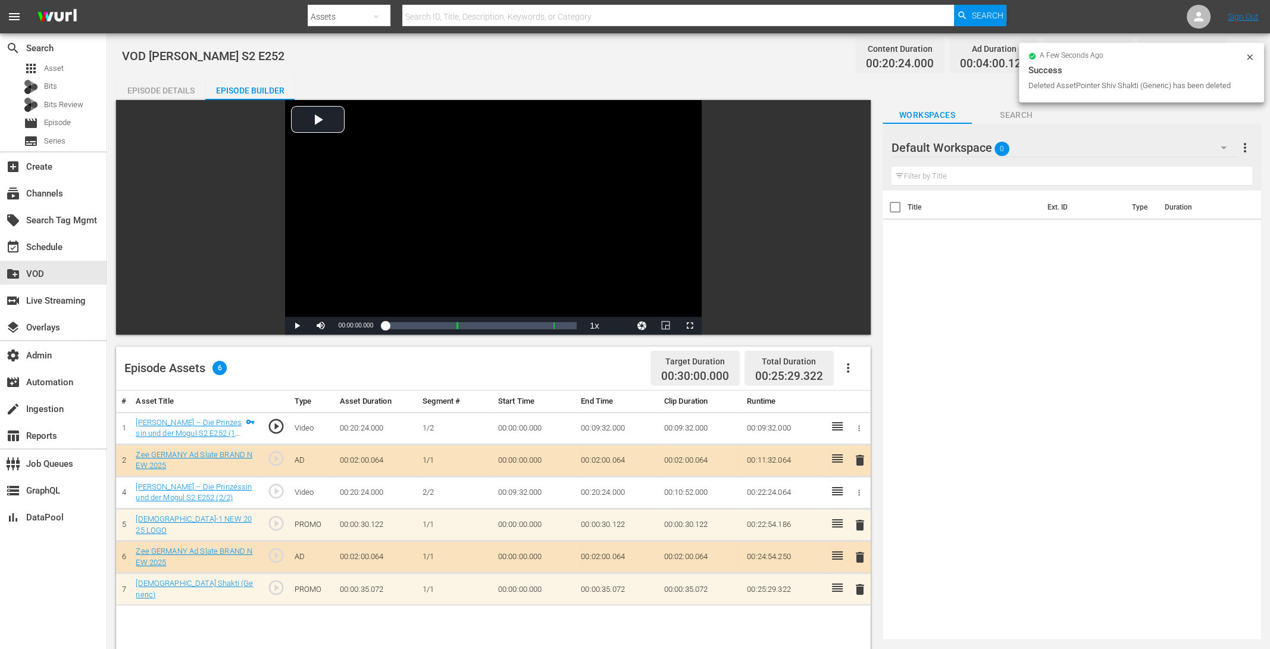
click at [862, 525] on span "delete" at bounding box center [860, 525] width 14 height 14
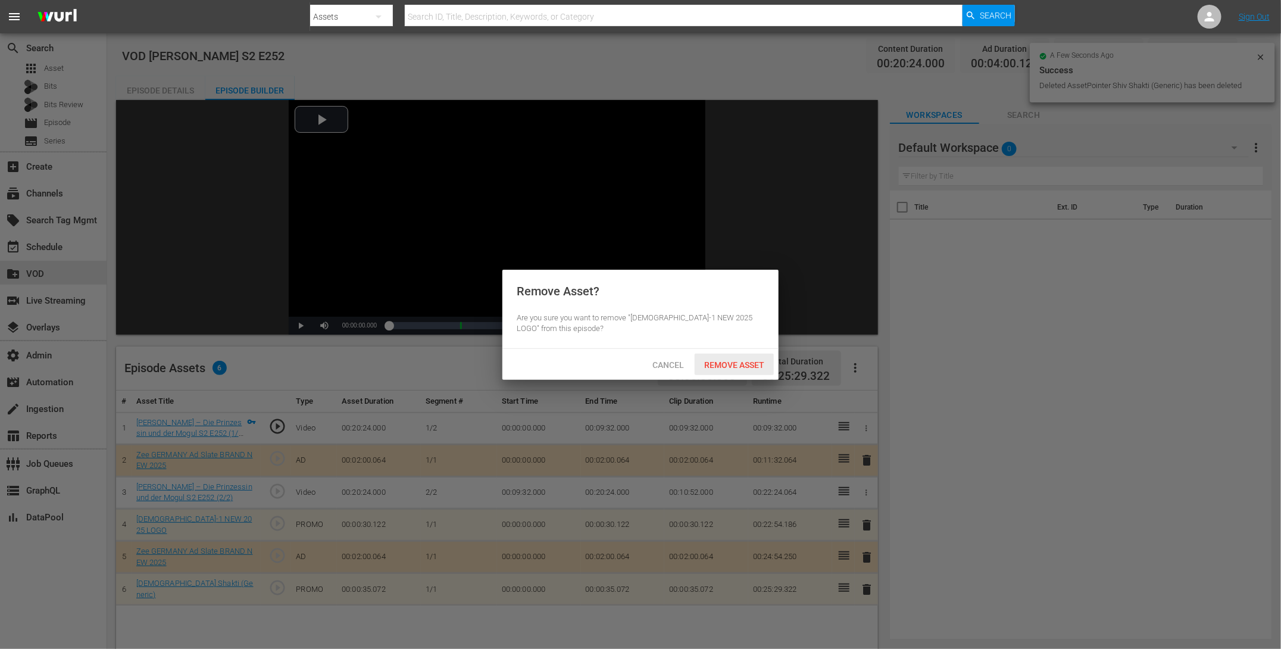
click at [735, 370] on div "Remove Asset" at bounding box center [734, 365] width 79 height 22
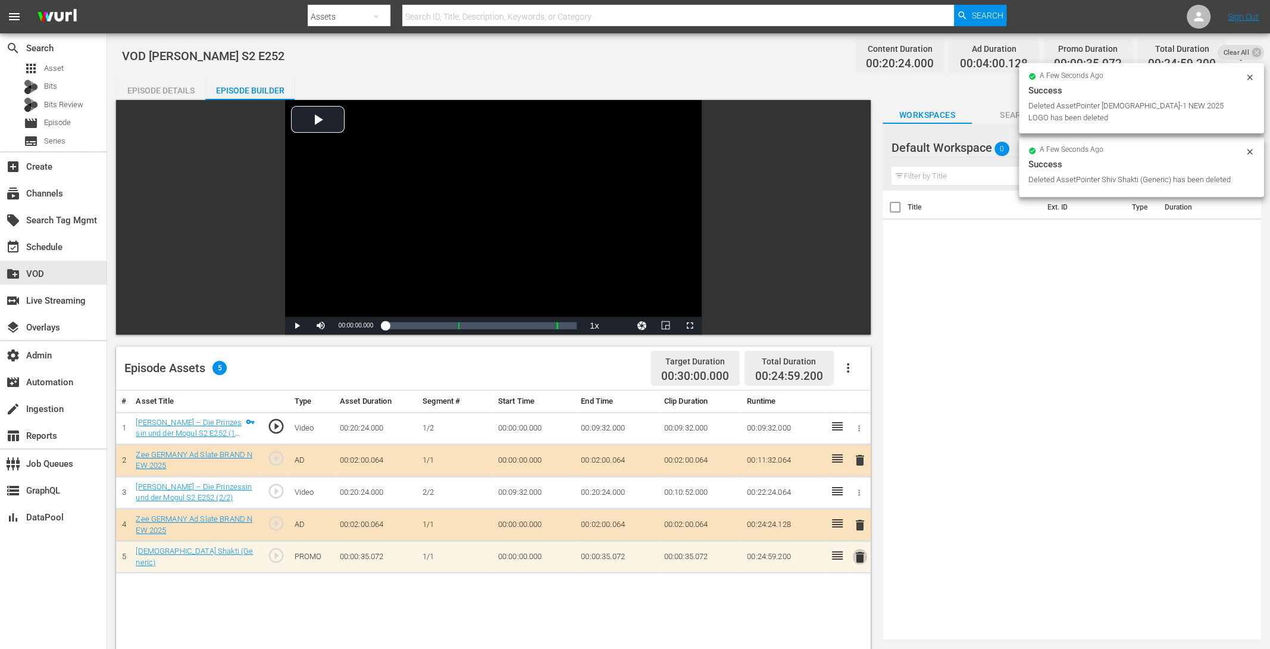
click at [862, 550] on span "delete" at bounding box center [860, 557] width 14 height 14
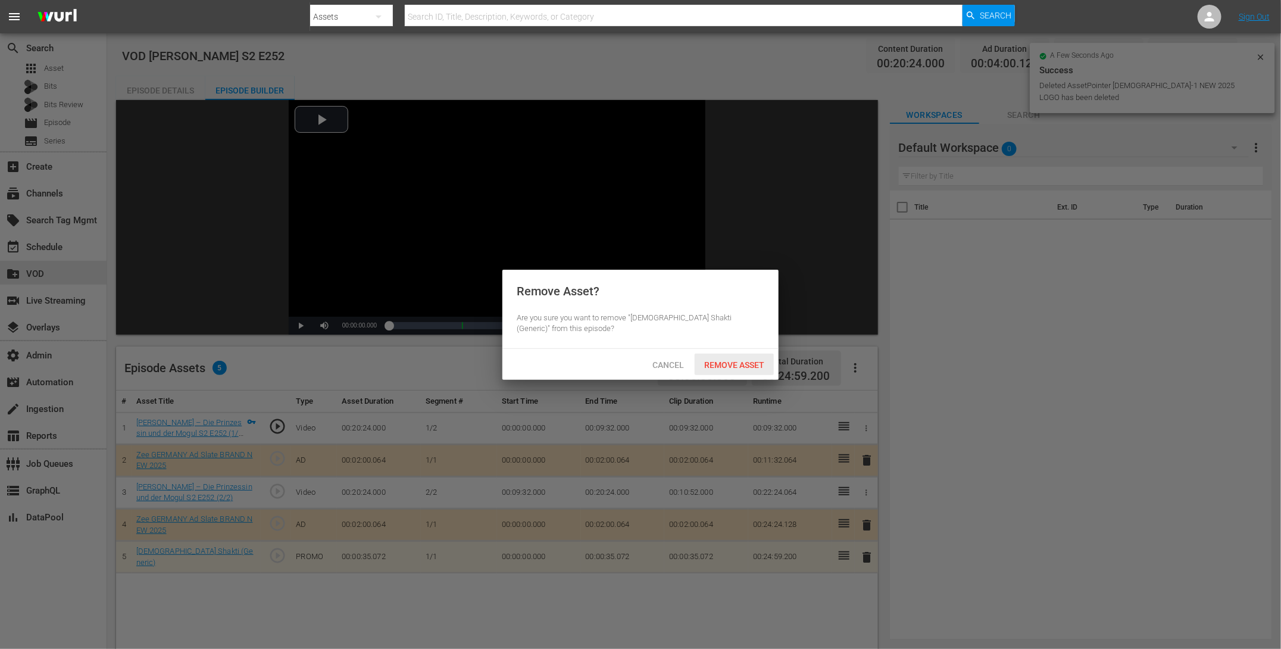
click at [711, 368] on span "Remove Asset" at bounding box center [734, 365] width 79 height 10
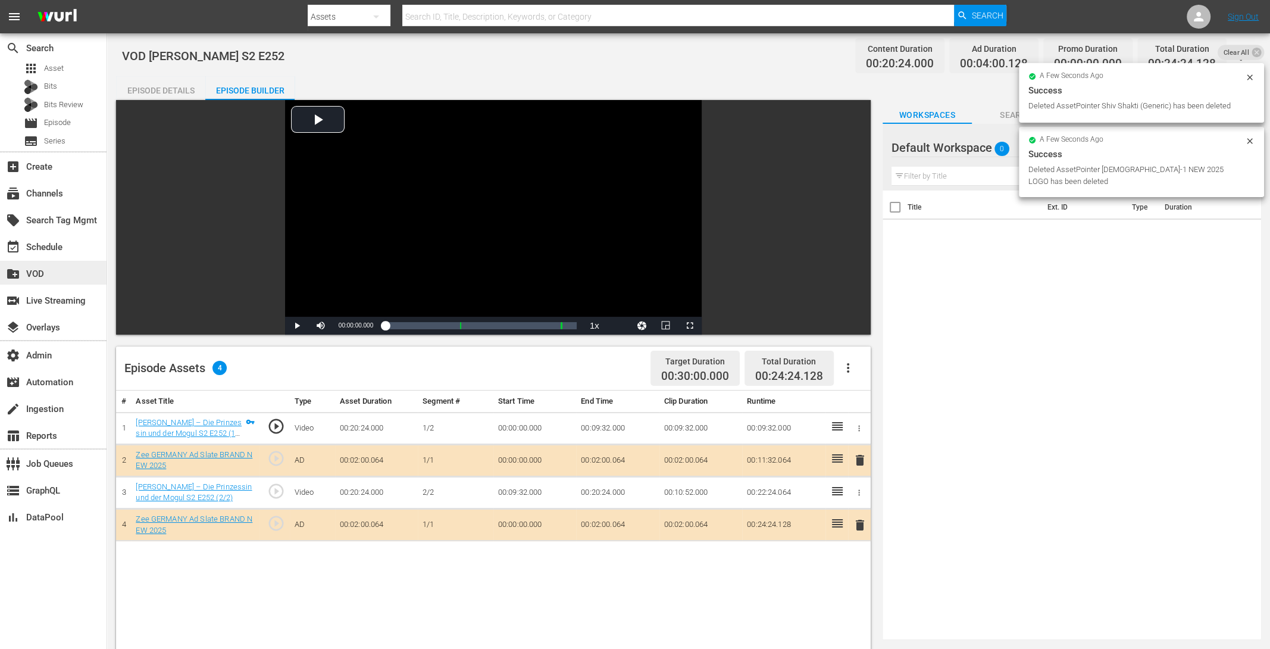
click at [45, 272] on div "create_new_folder VOD" at bounding box center [33, 272] width 67 height 11
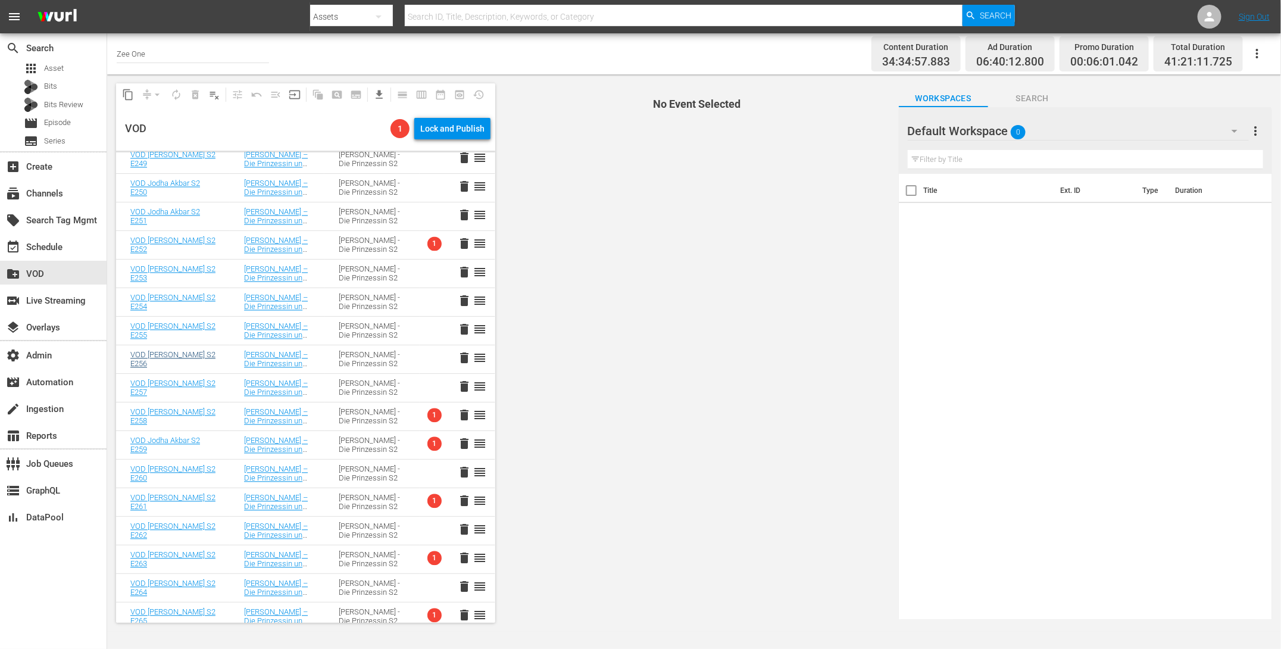
scroll to position [1475, 0]
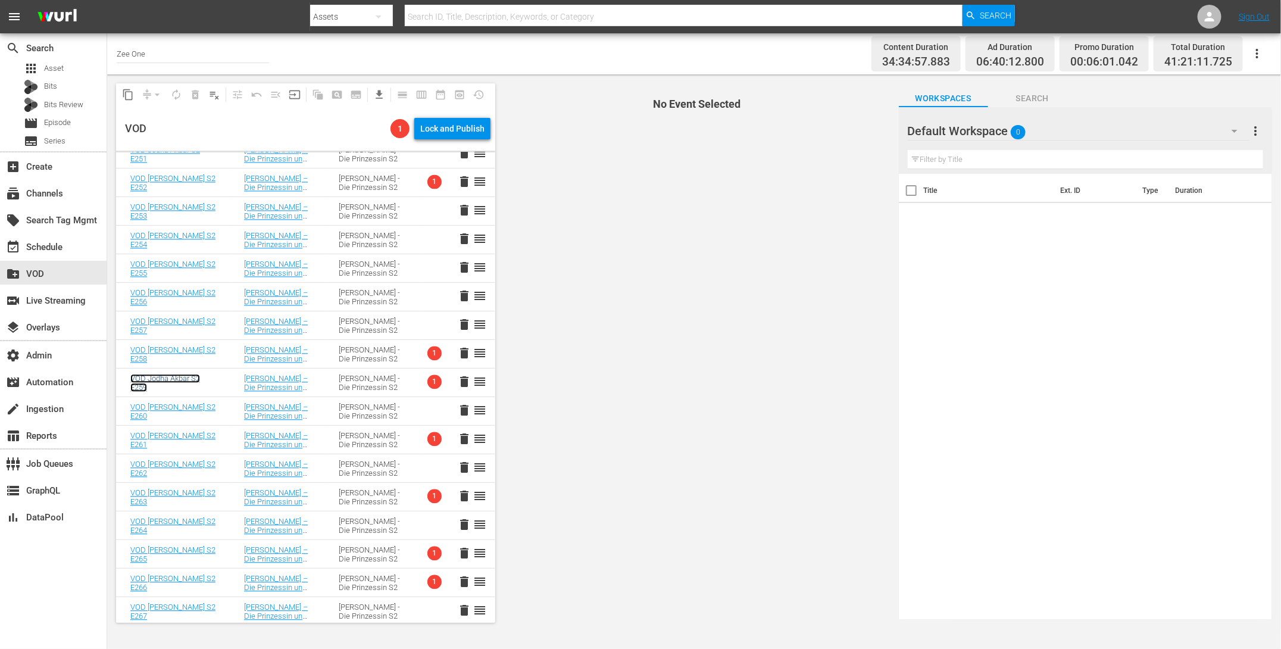
click at [139, 382] on link "VOD Jodha Akbar S2 E259" at bounding box center [165, 383] width 70 height 18
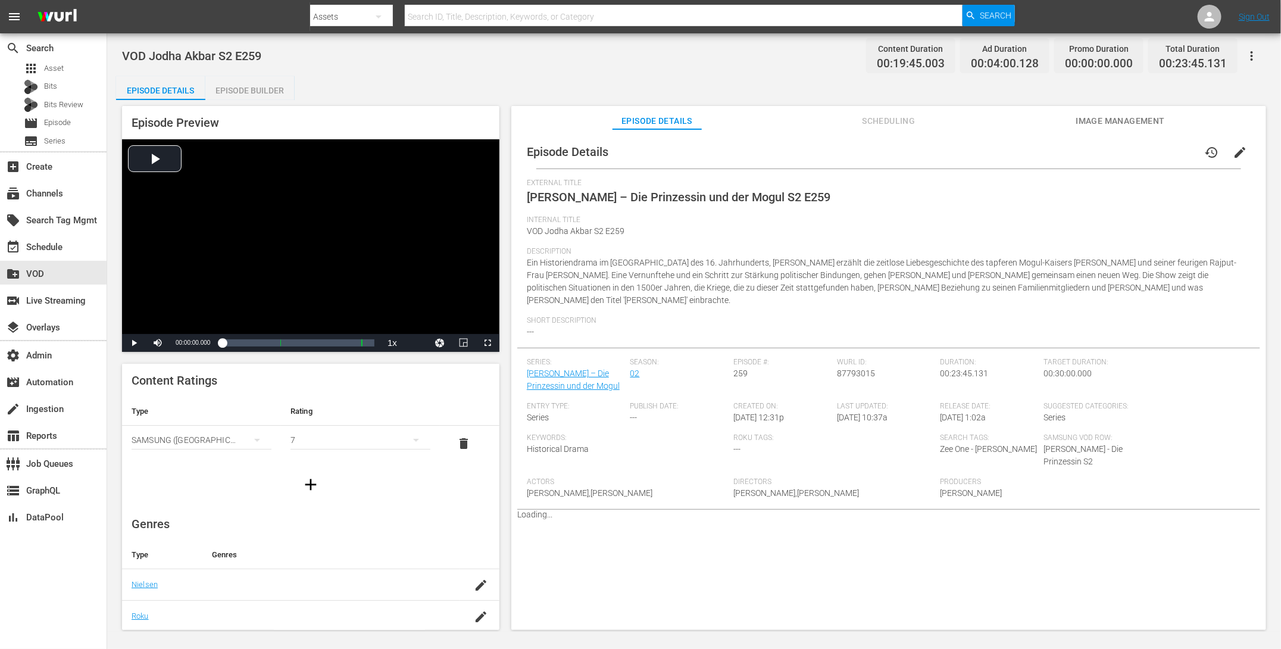
click at [239, 91] on div "Episode Builder" at bounding box center [249, 90] width 89 height 29
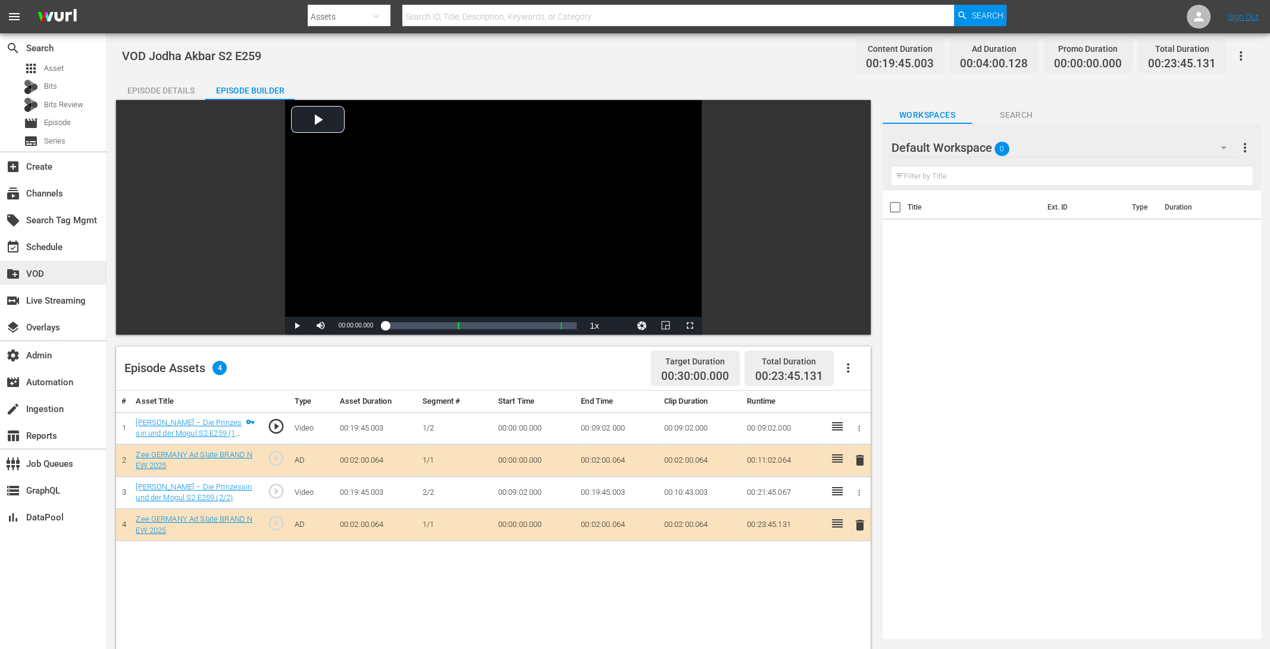
click at [42, 274] on div "create_new_folder VOD" at bounding box center [33, 272] width 67 height 11
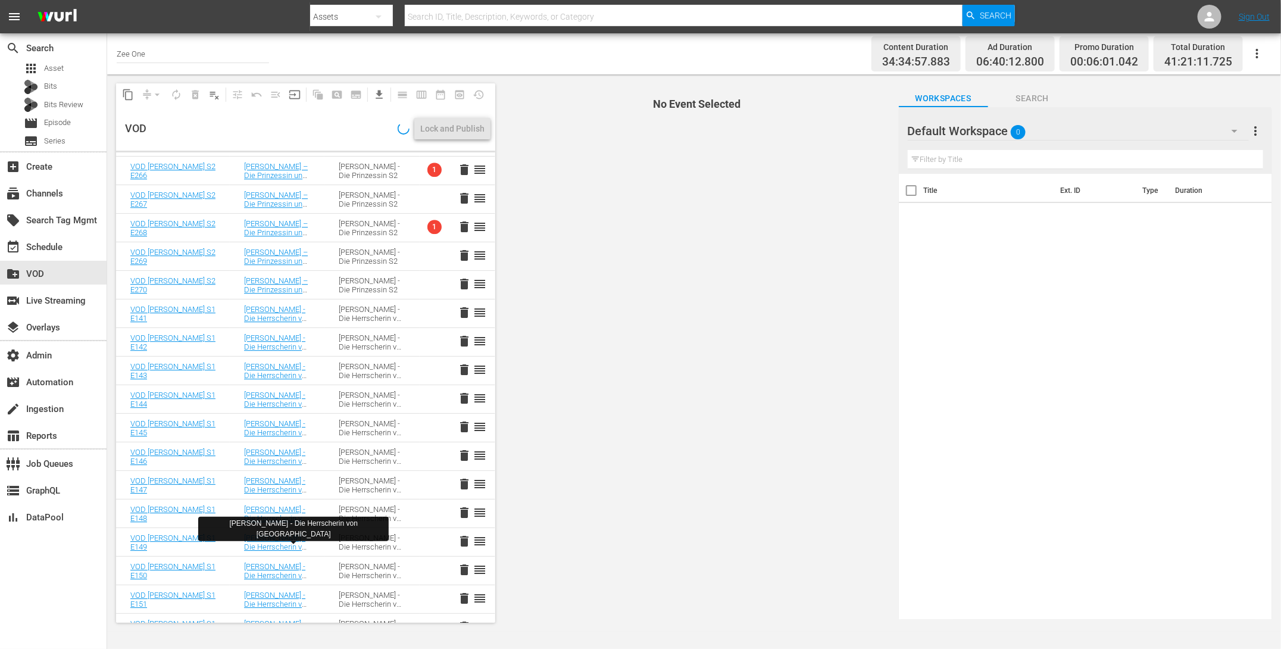
scroll to position [1804, 0]
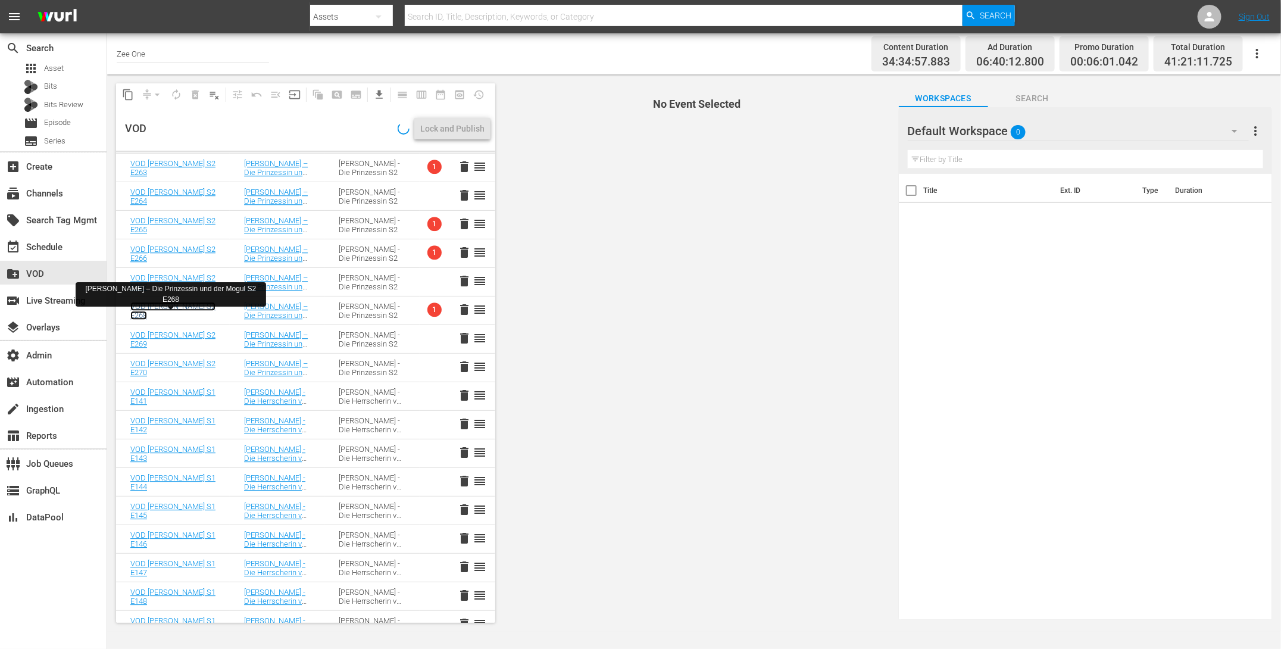
click at [141, 309] on link "VOD Jodha Akbar S2 E268" at bounding box center [172, 311] width 85 height 18
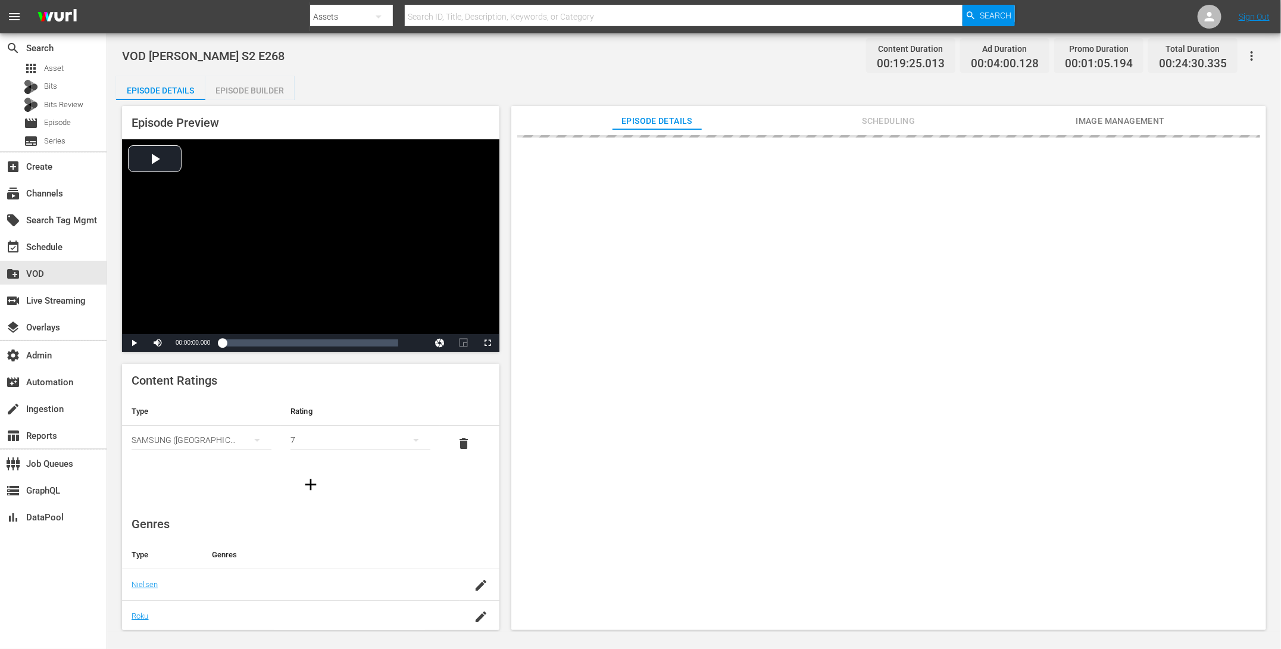
click at [262, 85] on div "Episode Builder" at bounding box center [249, 90] width 89 height 29
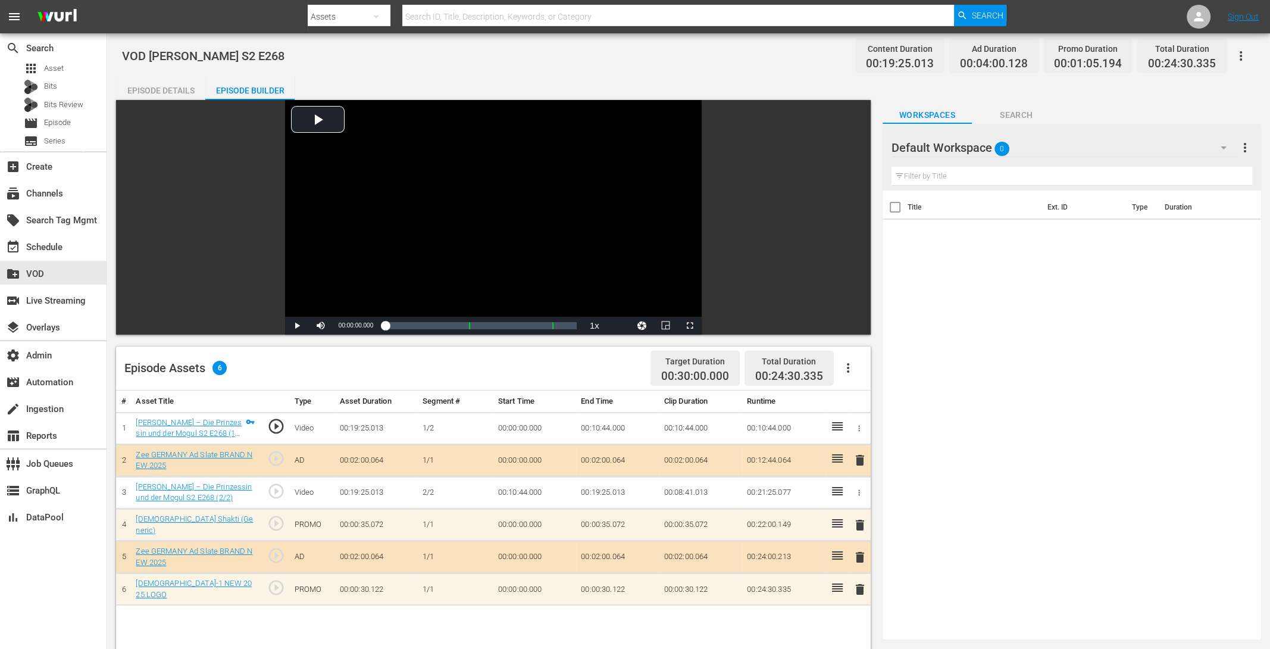
click at [857, 520] on span "delete" at bounding box center [860, 525] width 14 height 14
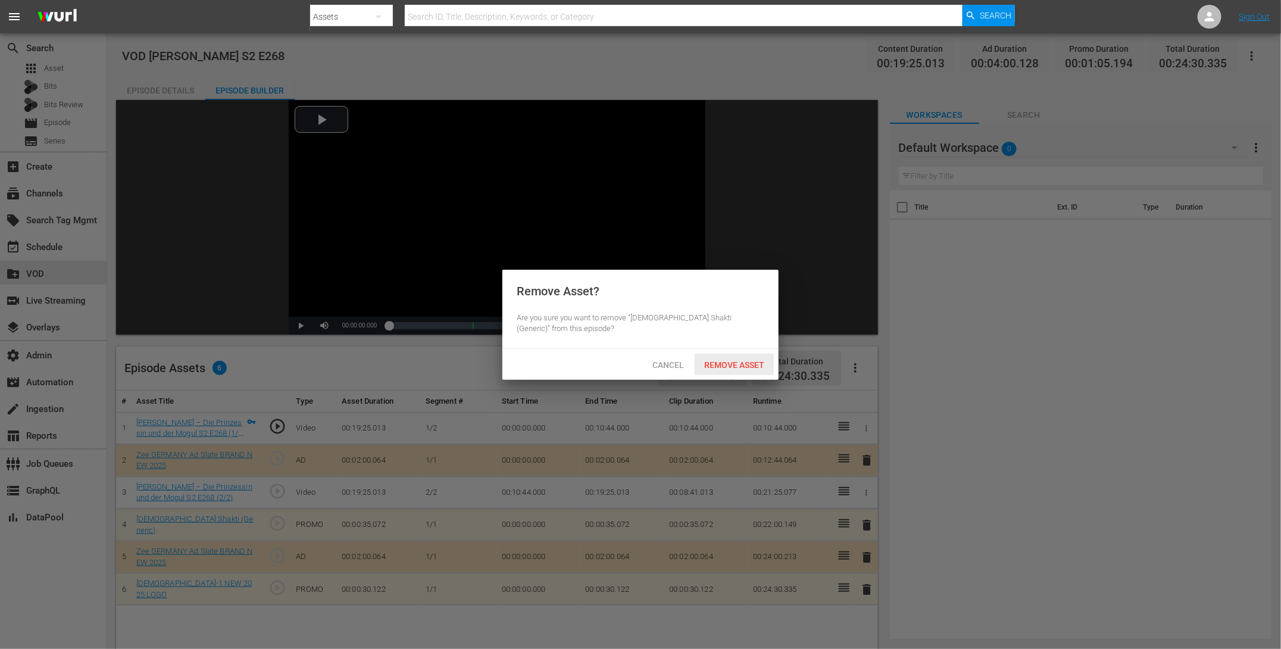
click at [736, 362] on span "Remove Asset" at bounding box center [734, 365] width 79 height 10
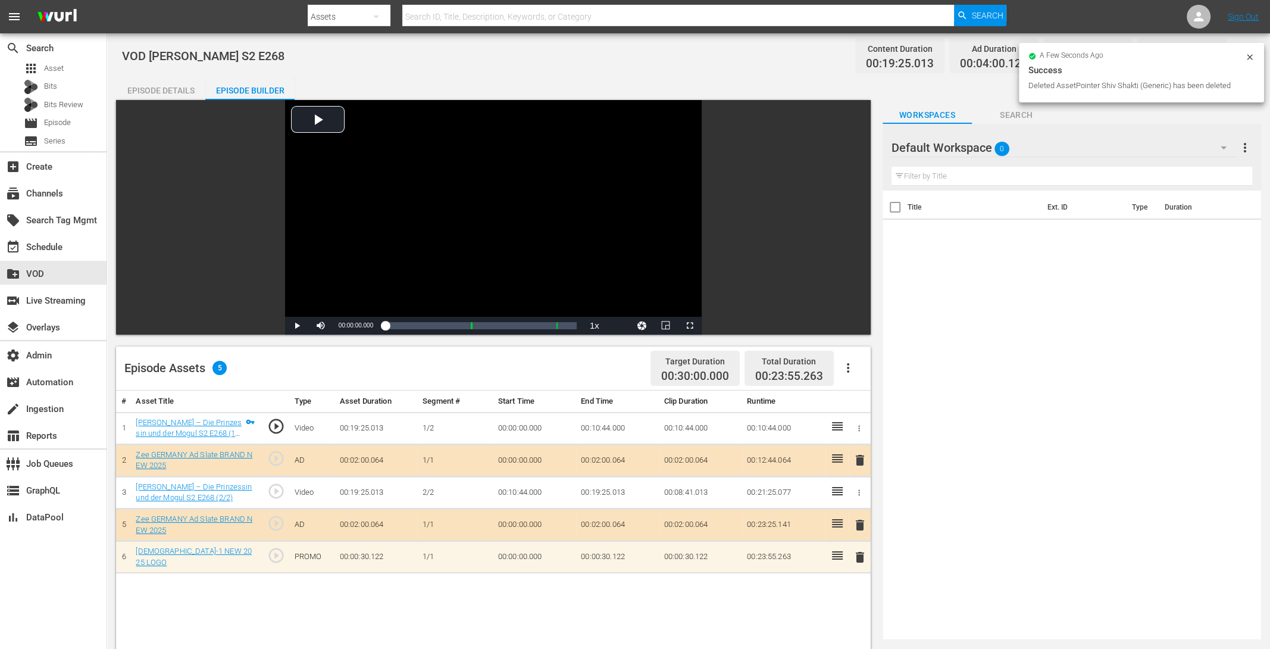
click at [861, 552] on span "delete" at bounding box center [860, 557] width 14 height 14
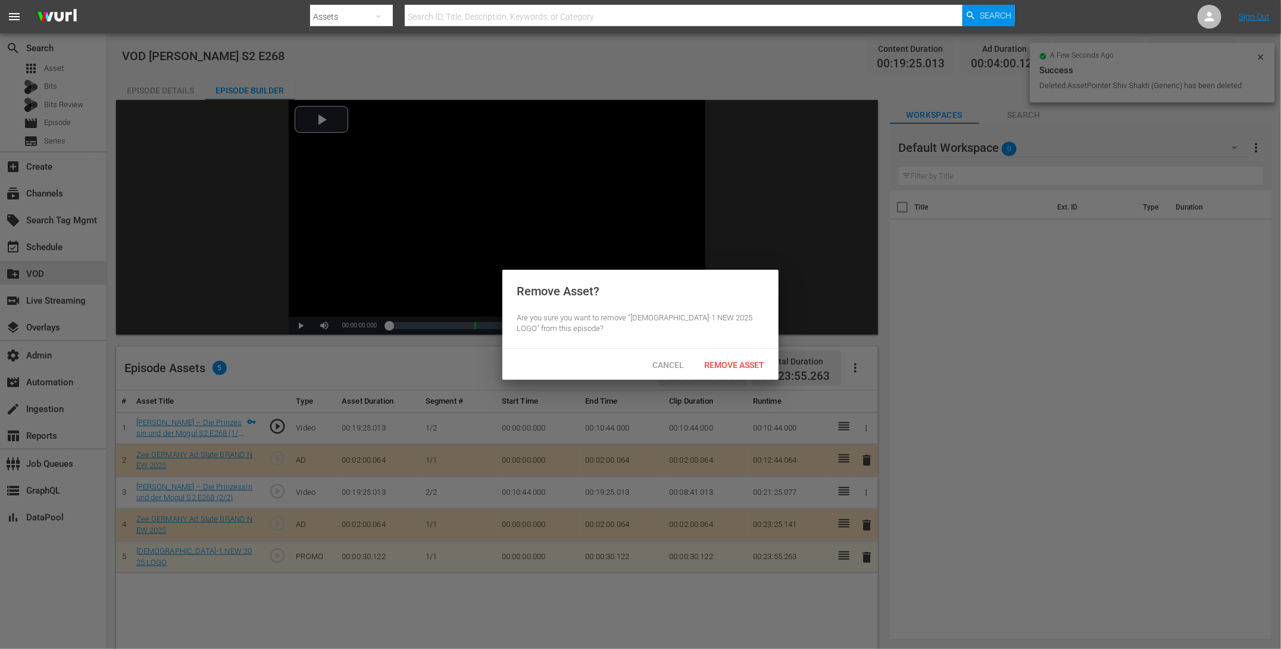
click at [747, 367] on span "Remove Asset" at bounding box center [734, 365] width 79 height 10
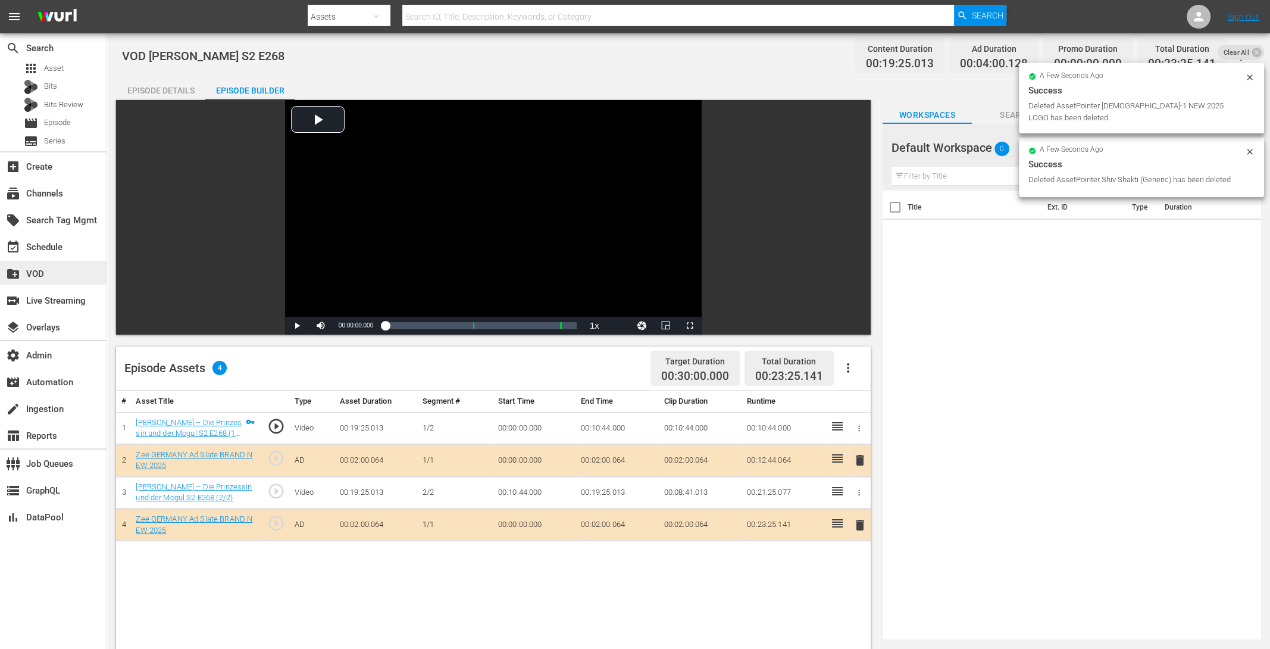
click at [25, 276] on div "create_new_folder VOD" at bounding box center [33, 272] width 67 height 11
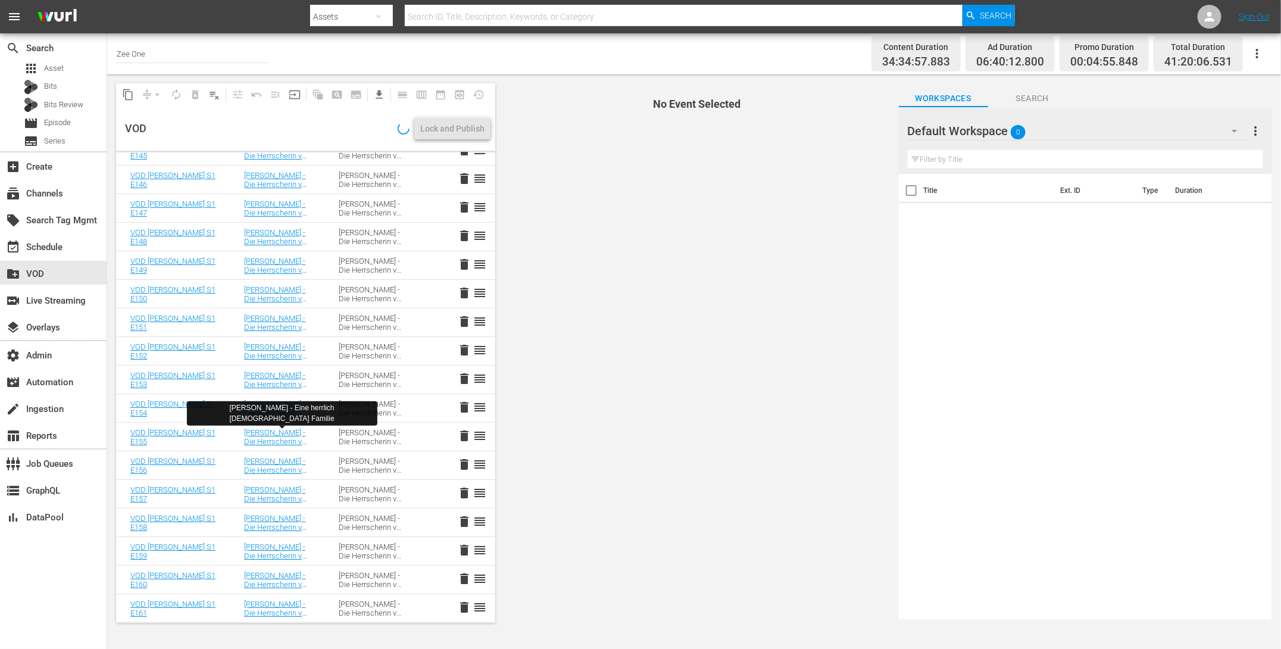
scroll to position [1776, 0]
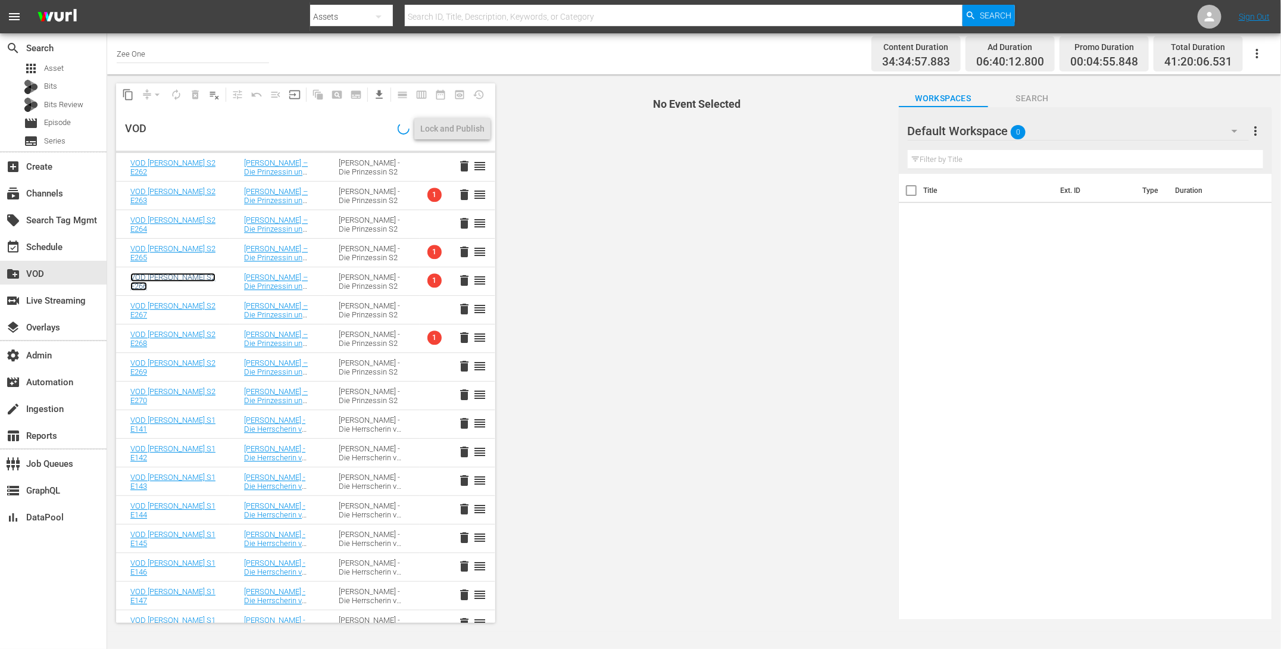
click at [136, 285] on link "VOD Jodha Akbar S2 E266" at bounding box center [172, 282] width 85 height 18
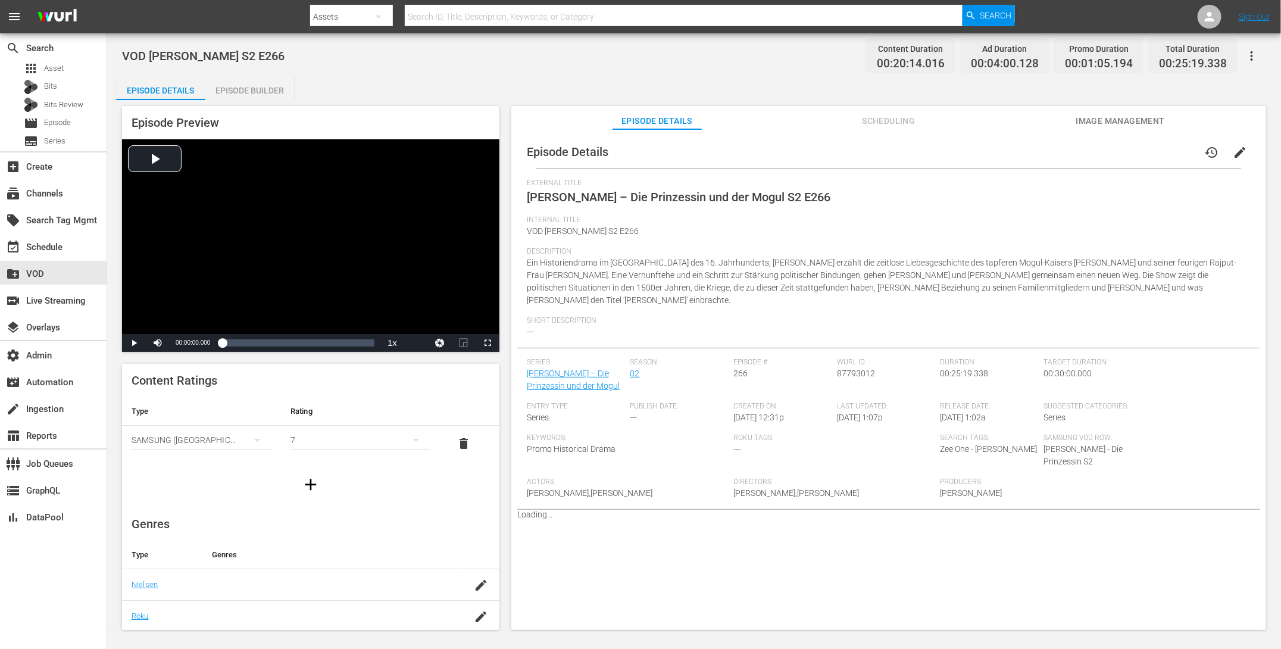
click at [252, 76] on div "Episode Builder" at bounding box center [249, 90] width 89 height 29
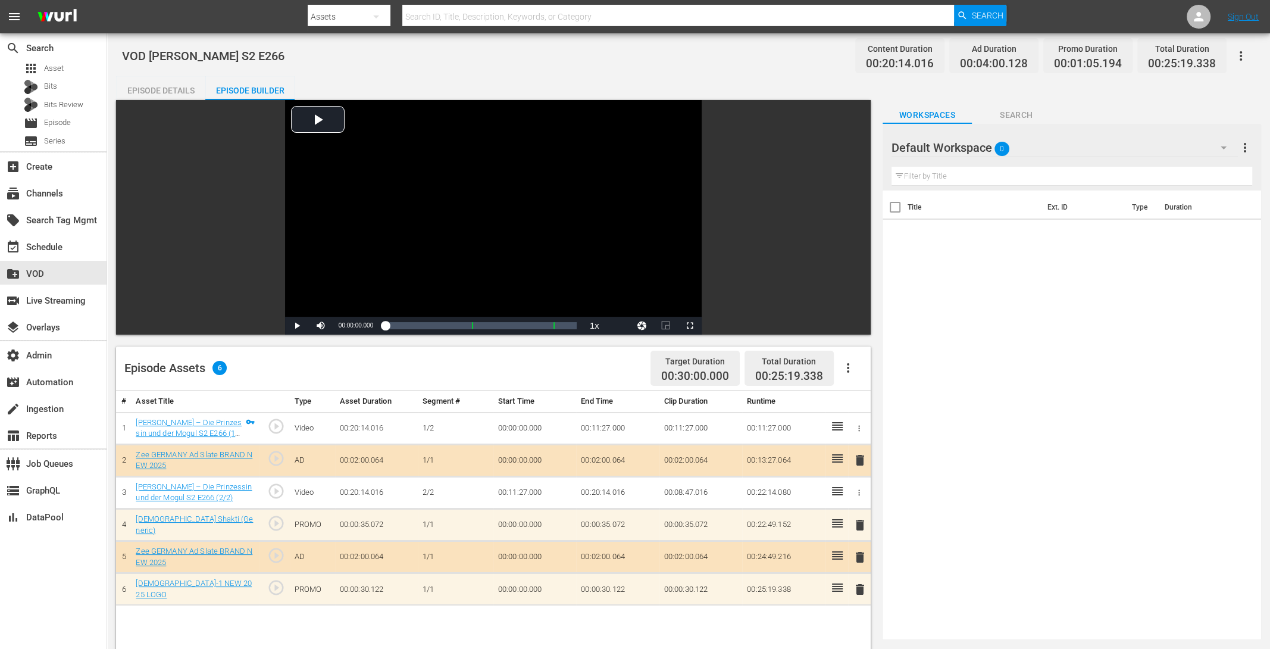
click at [862, 524] on span "delete" at bounding box center [860, 525] width 14 height 14
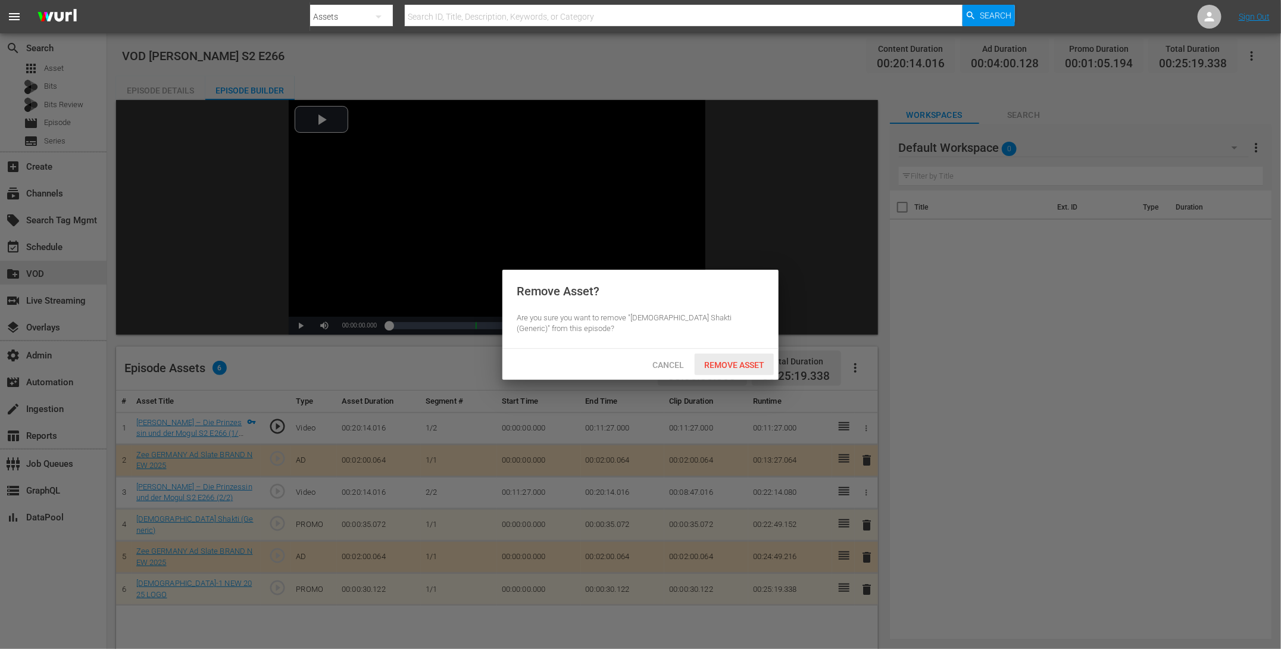
click at [733, 360] on span "Remove Asset" at bounding box center [734, 365] width 79 height 10
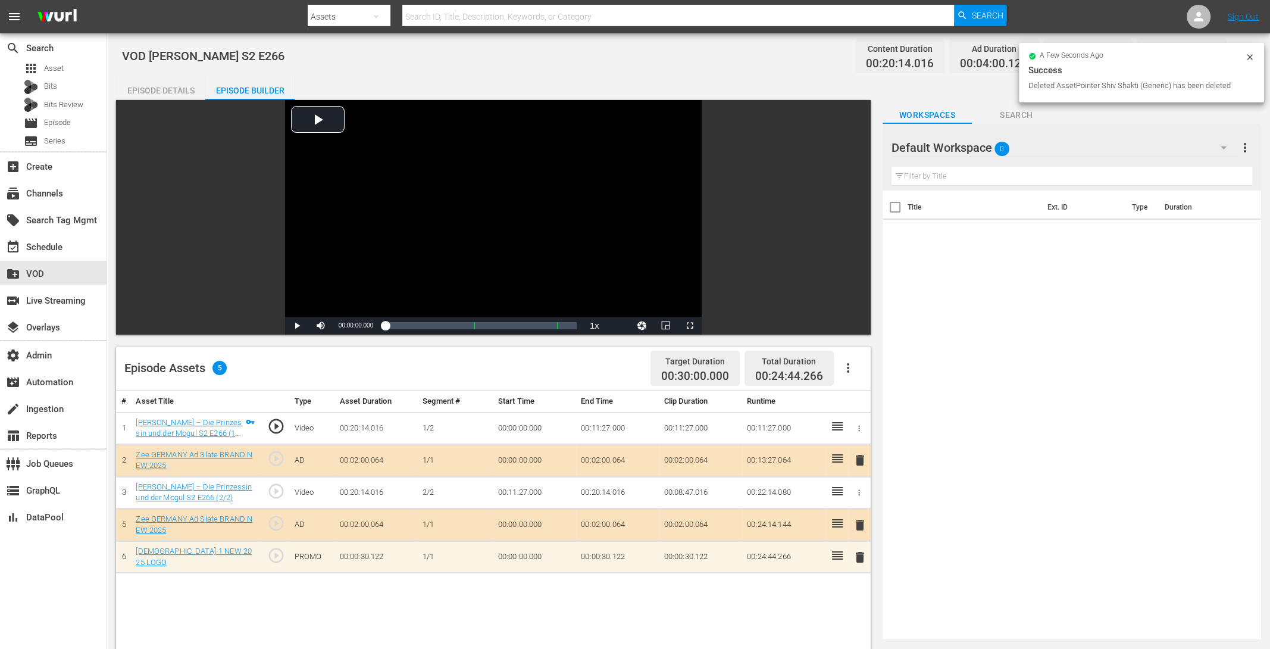
click at [858, 551] on span "delete" at bounding box center [860, 557] width 14 height 14
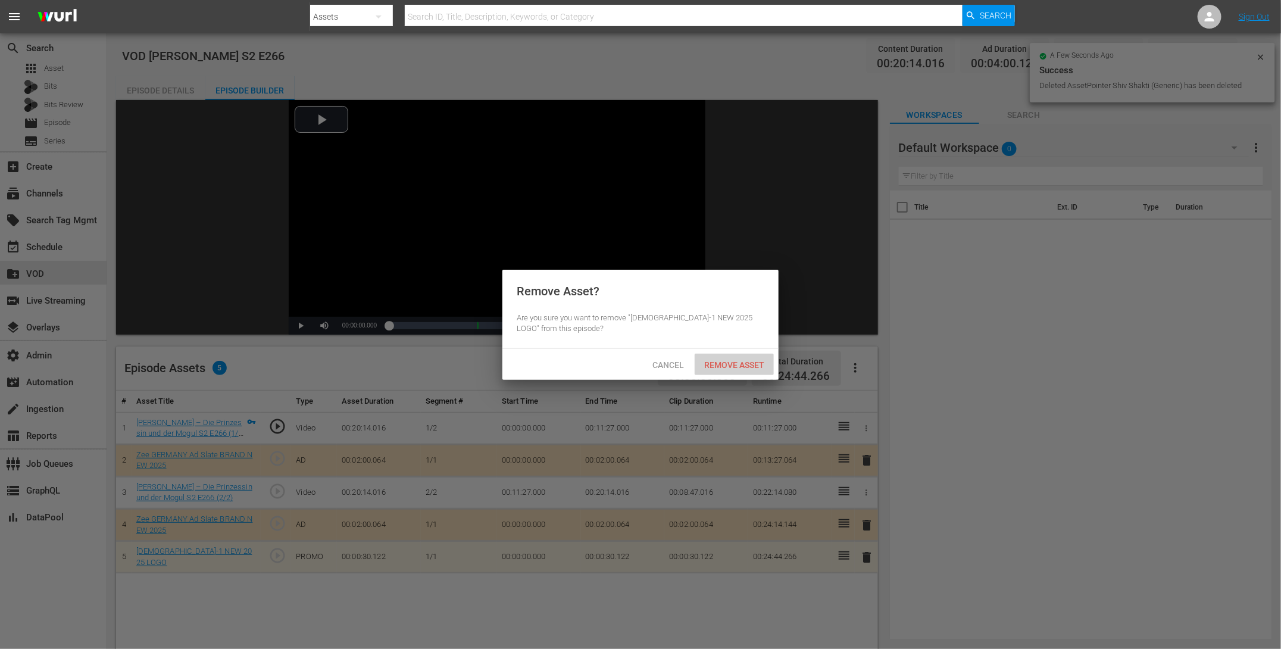
click at [729, 357] on div "Remove Asset" at bounding box center [734, 365] width 79 height 22
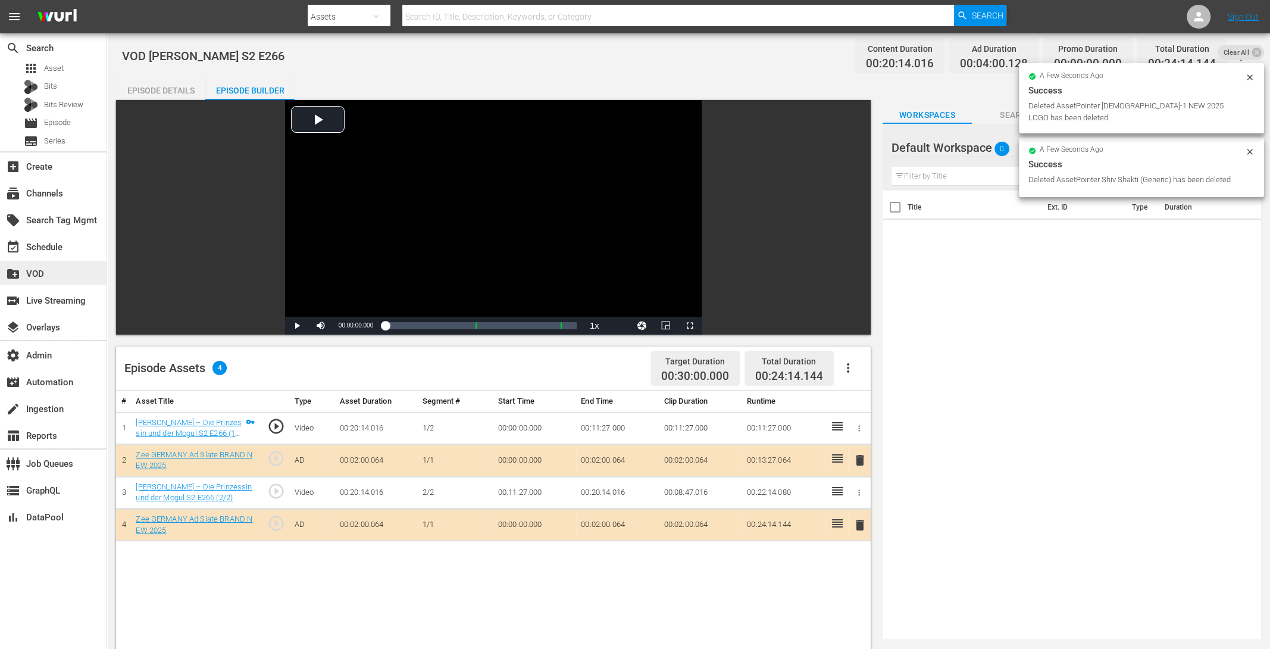
click at [30, 271] on div "create_new_folder VOD" at bounding box center [33, 272] width 67 height 11
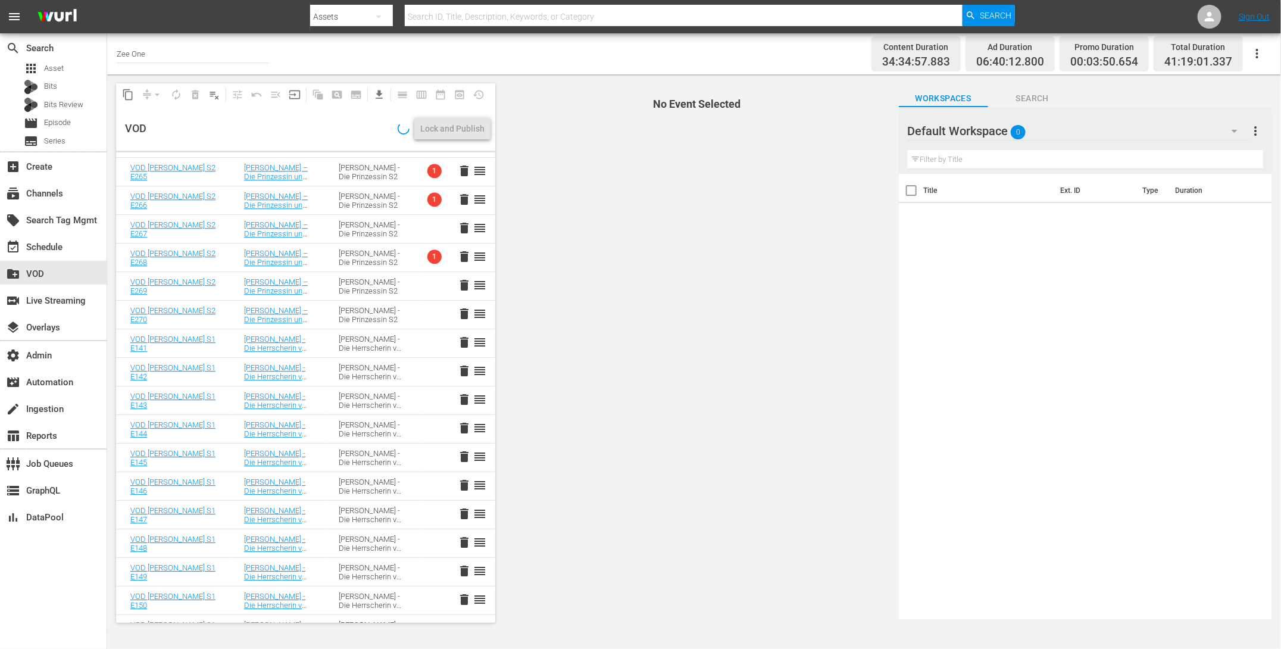
scroll to position [1557, 0]
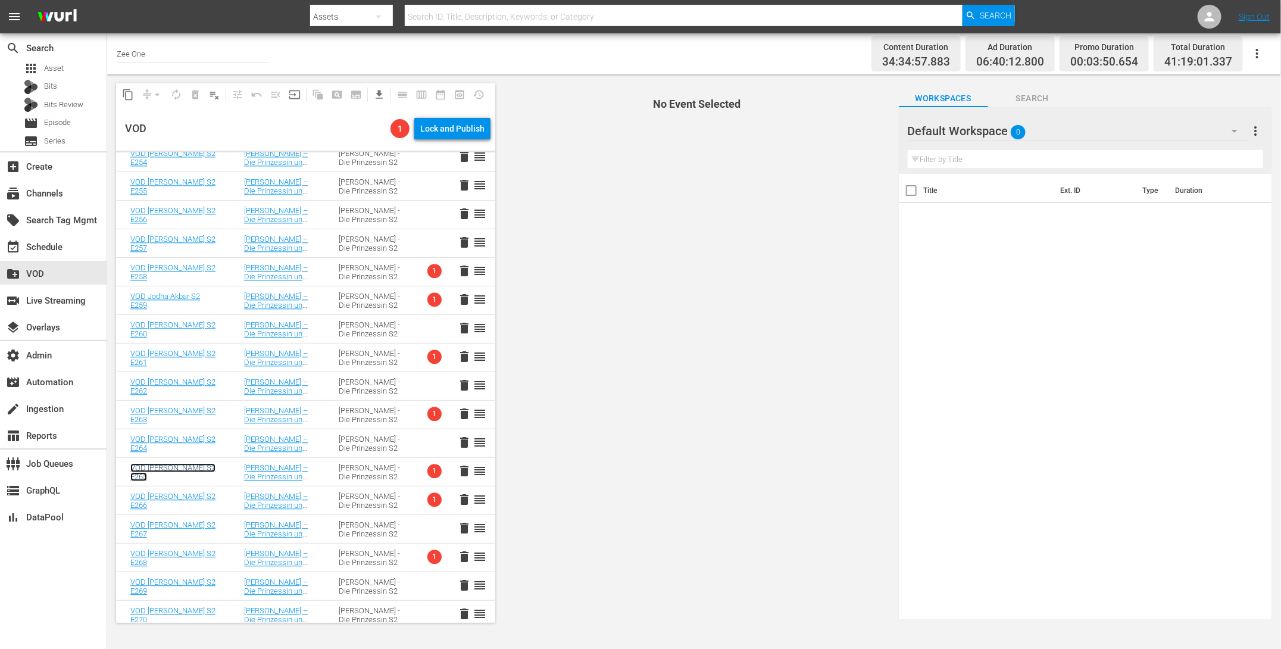
click at [139, 465] on link "VOD Jodha Akbar S2 E265" at bounding box center [172, 472] width 85 height 18
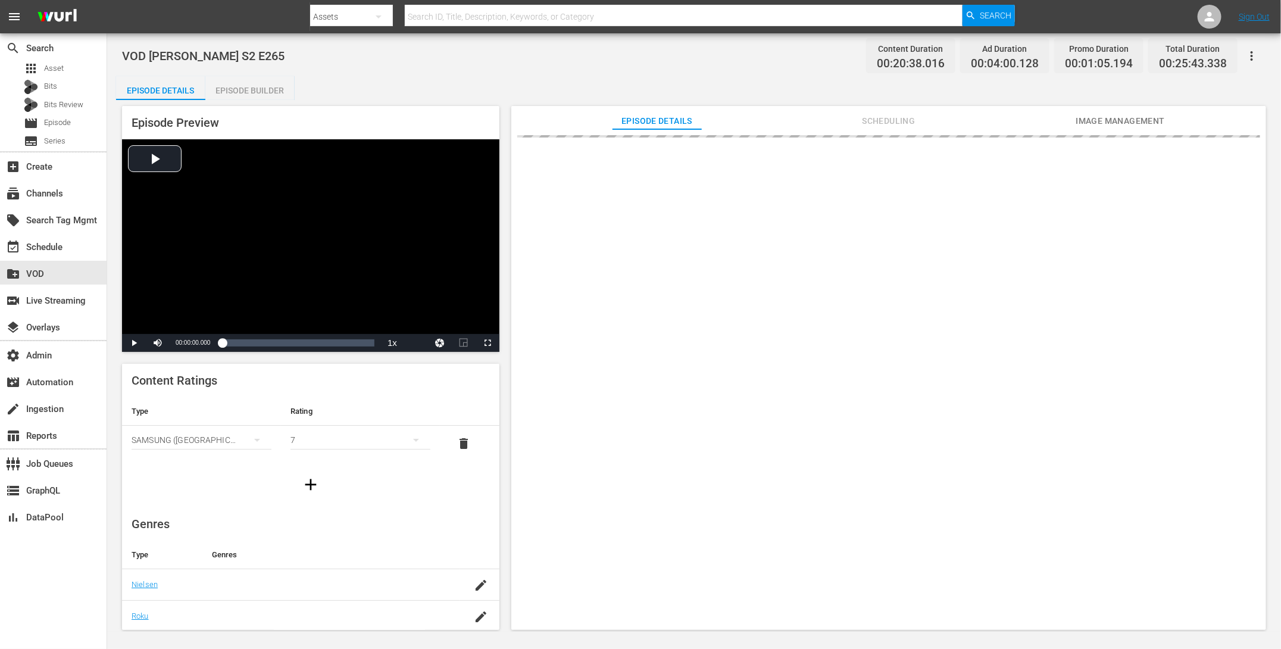
click at [274, 85] on div "Episode Builder" at bounding box center [249, 90] width 89 height 29
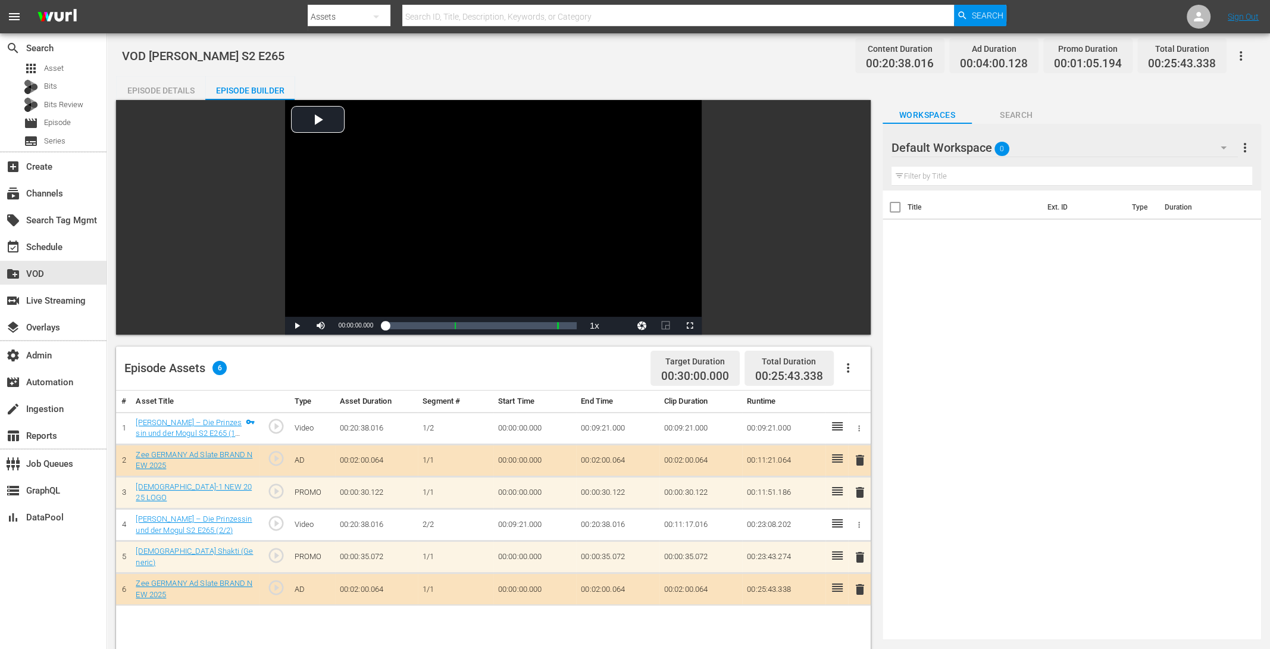
click at [857, 493] on span "delete" at bounding box center [860, 492] width 14 height 14
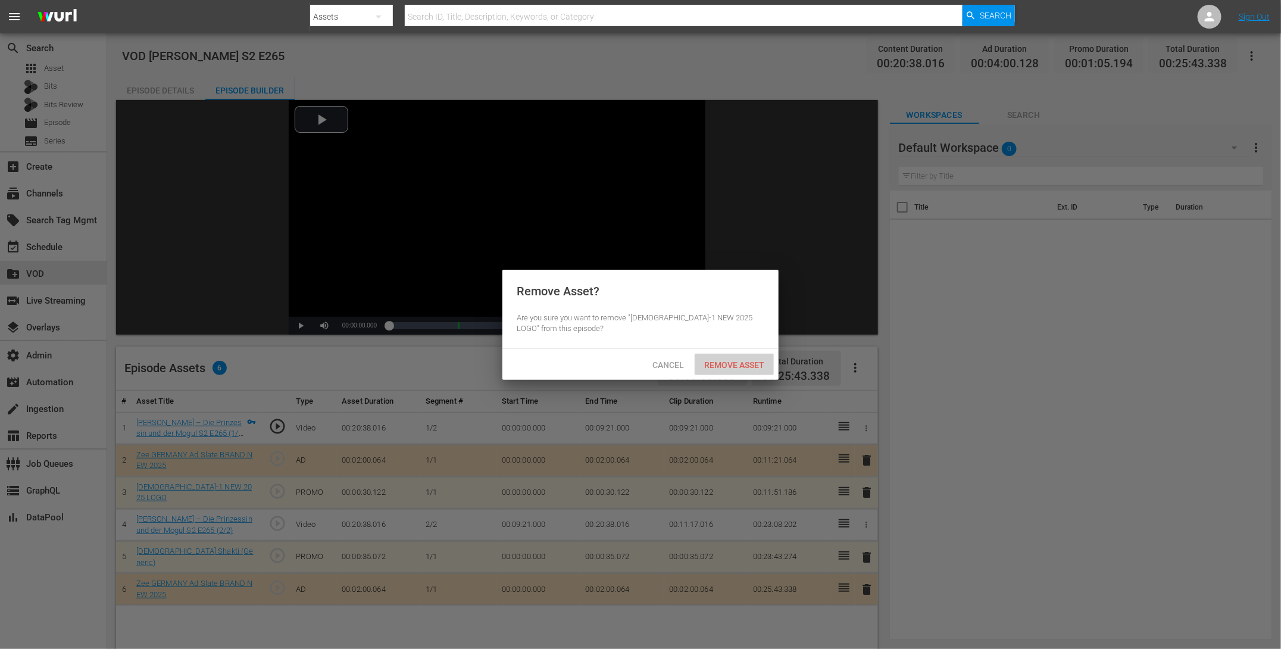
click at [732, 367] on span "Remove Asset" at bounding box center [734, 365] width 79 height 10
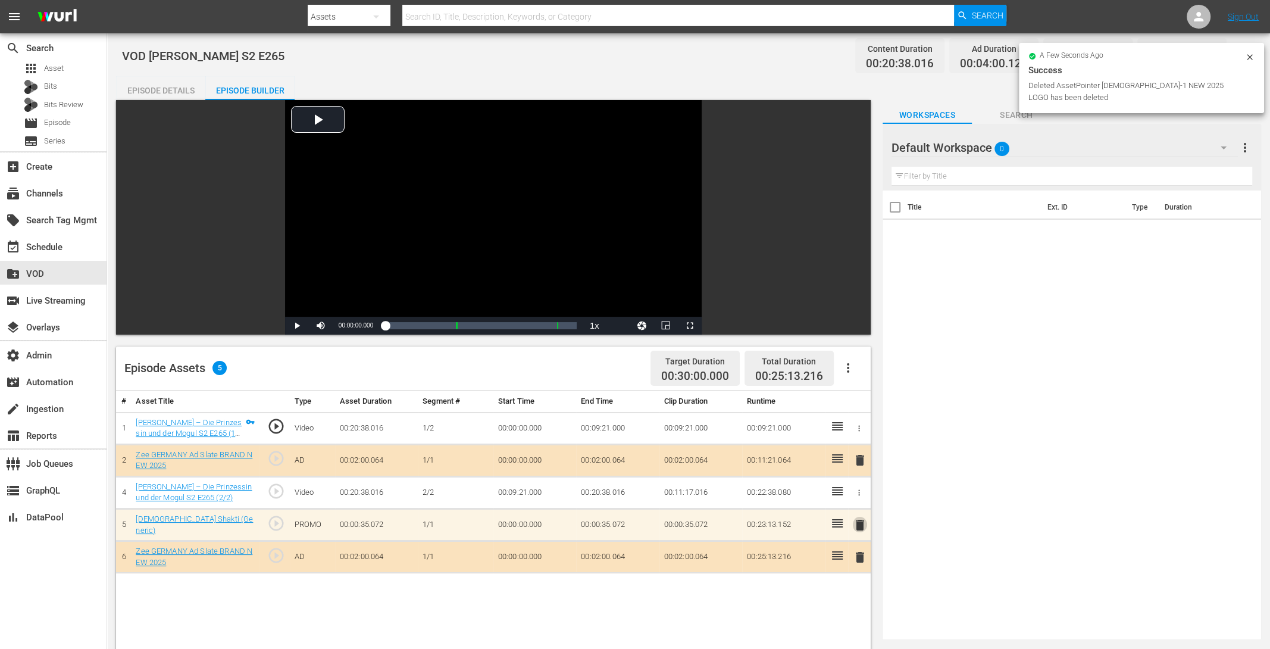
click at [860, 523] on span "delete" at bounding box center [860, 525] width 14 height 14
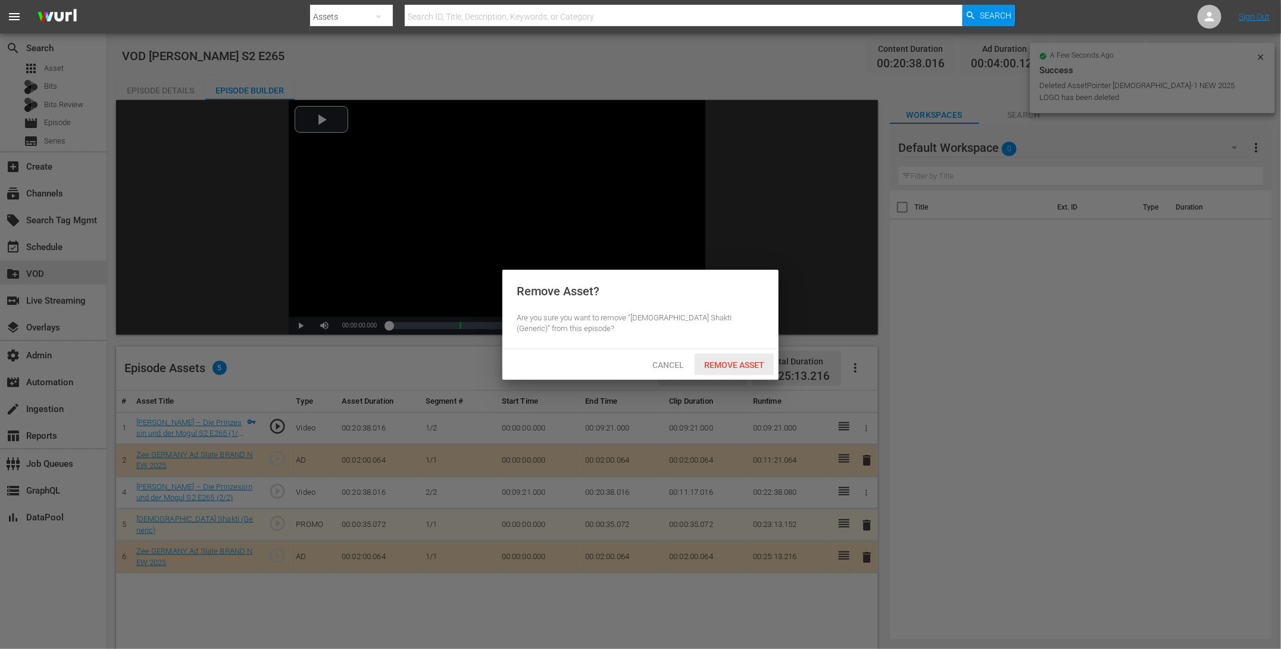
click at [716, 368] on span "Remove Asset" at bounding box center [734, 365] width 79 height 10
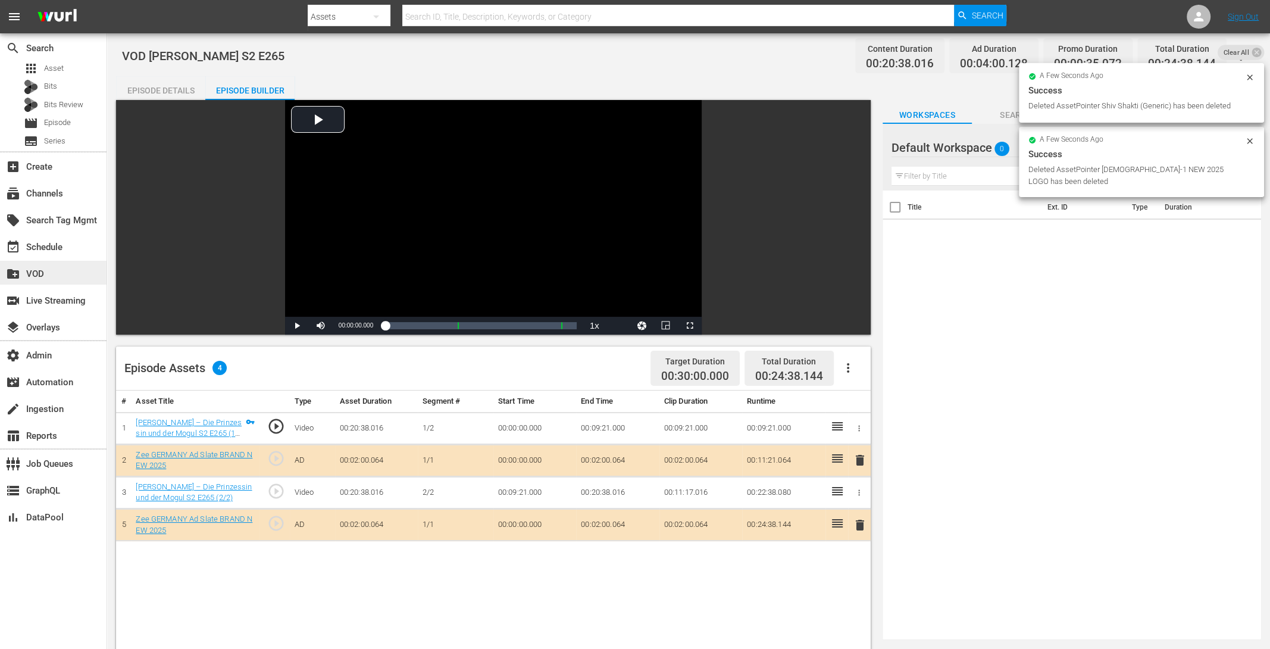
click at [54, 278] on div "create_new_folder VOD" at bounding box center [53, 273] width 107 height 24
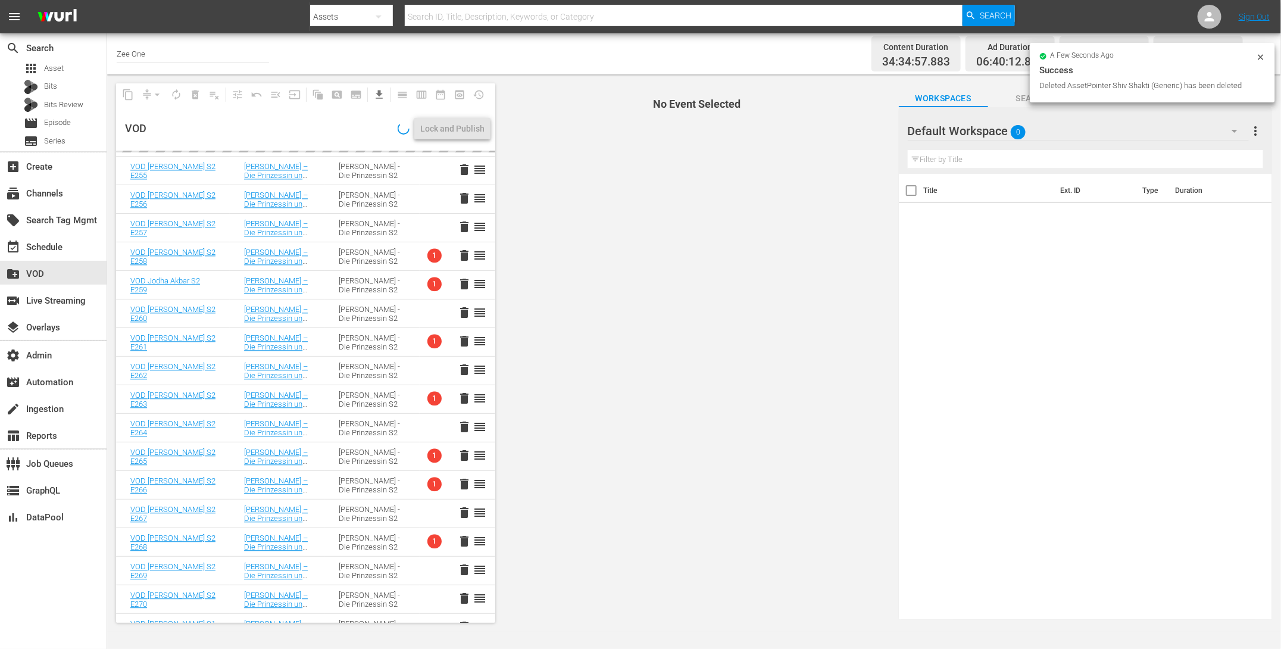
scroll to position [1738, 0]
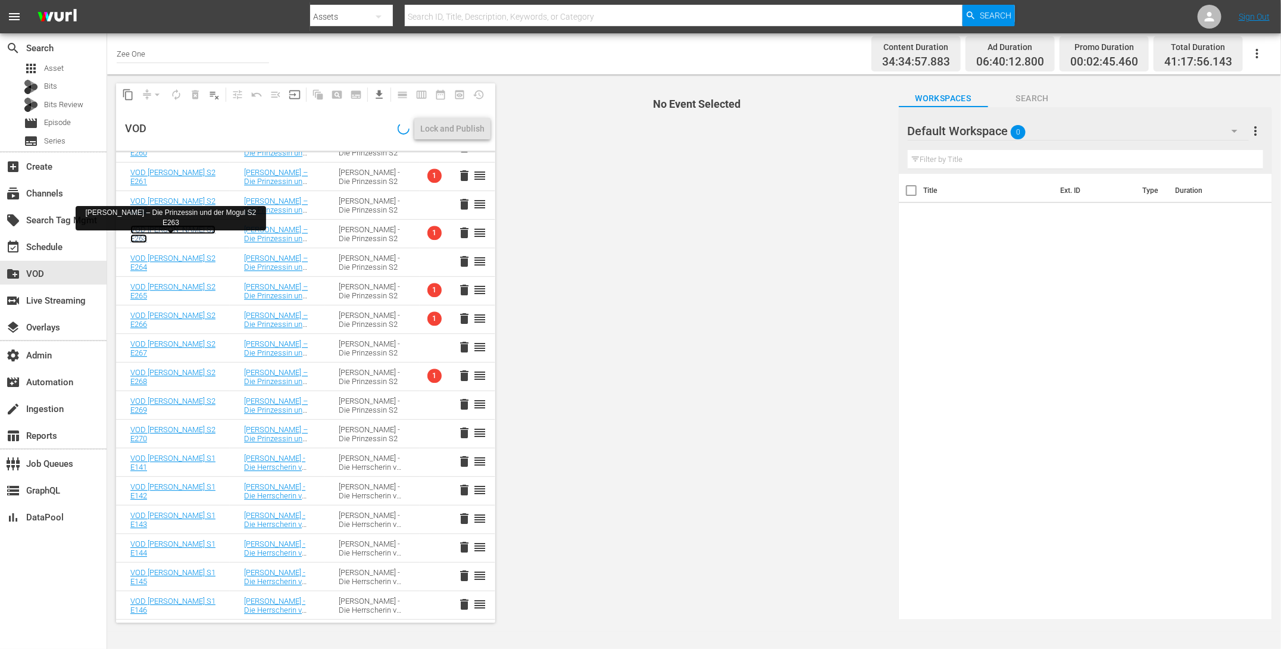
click at [135, 234] on link "VOD Jodha Akbar S2 E263" at bounding box center [172, 234] width 85 height 18
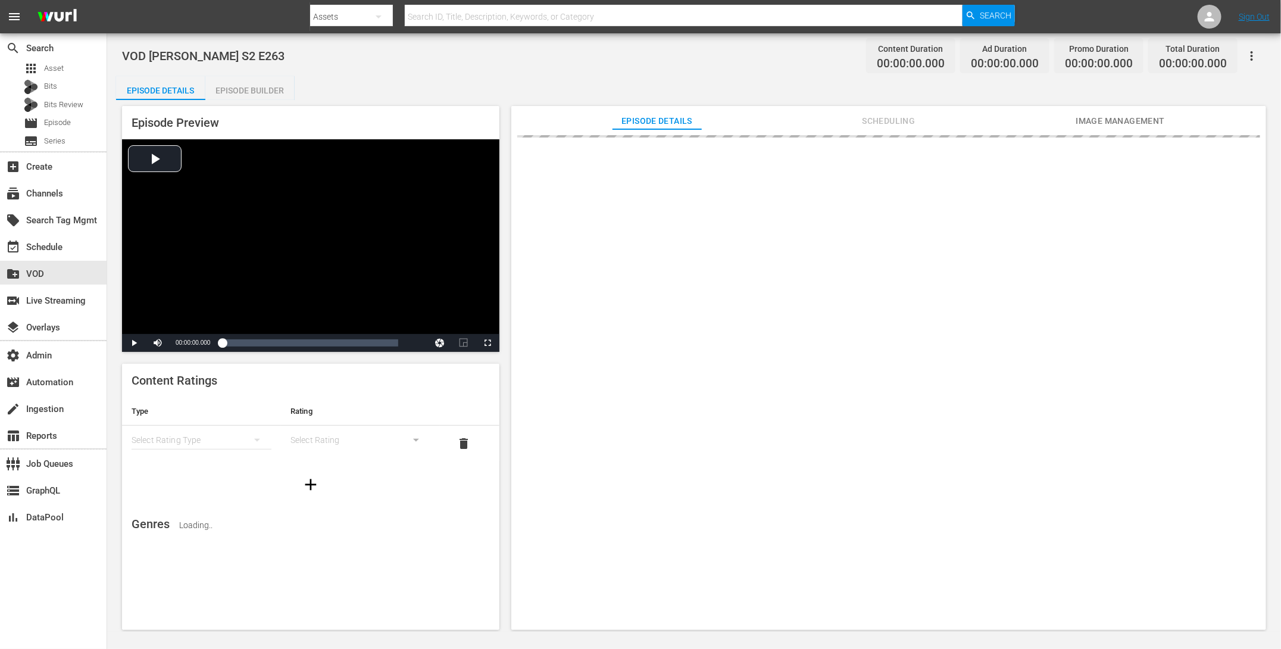
click at [267, 83] on div "Episode Builder" at bounding box center [249, 90] width 89 height 29
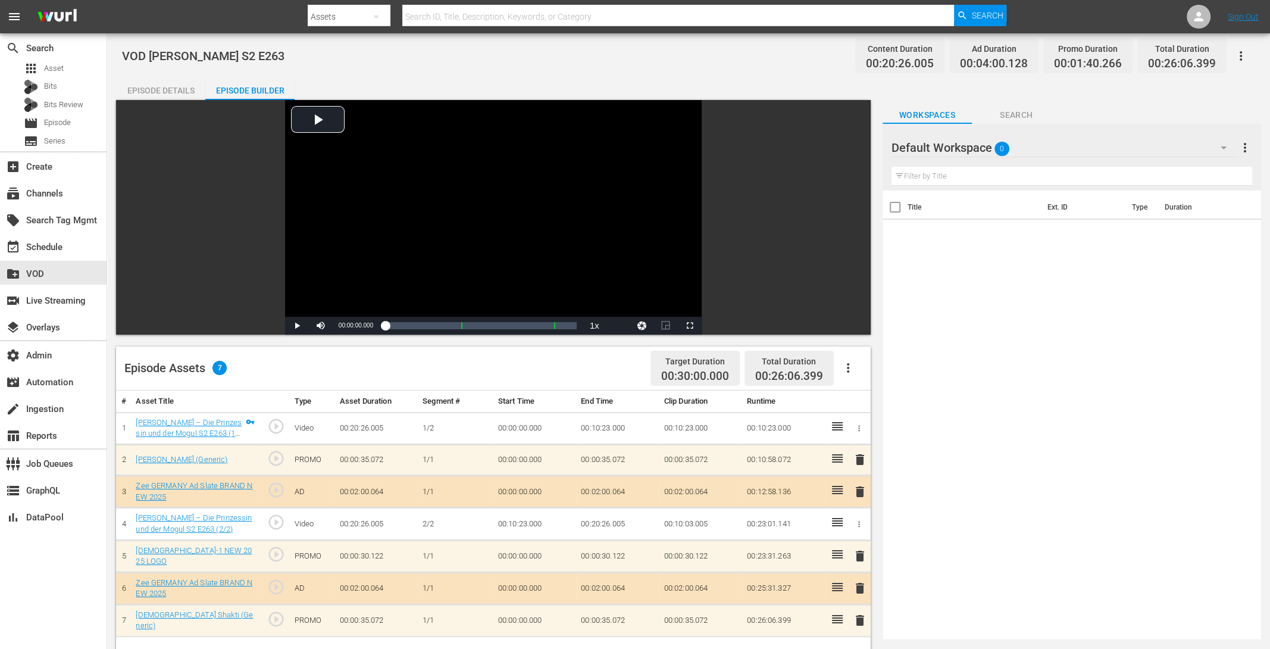
click at [862, 461] on span "delete" at bounding box center [860, 459] width 14 height 14
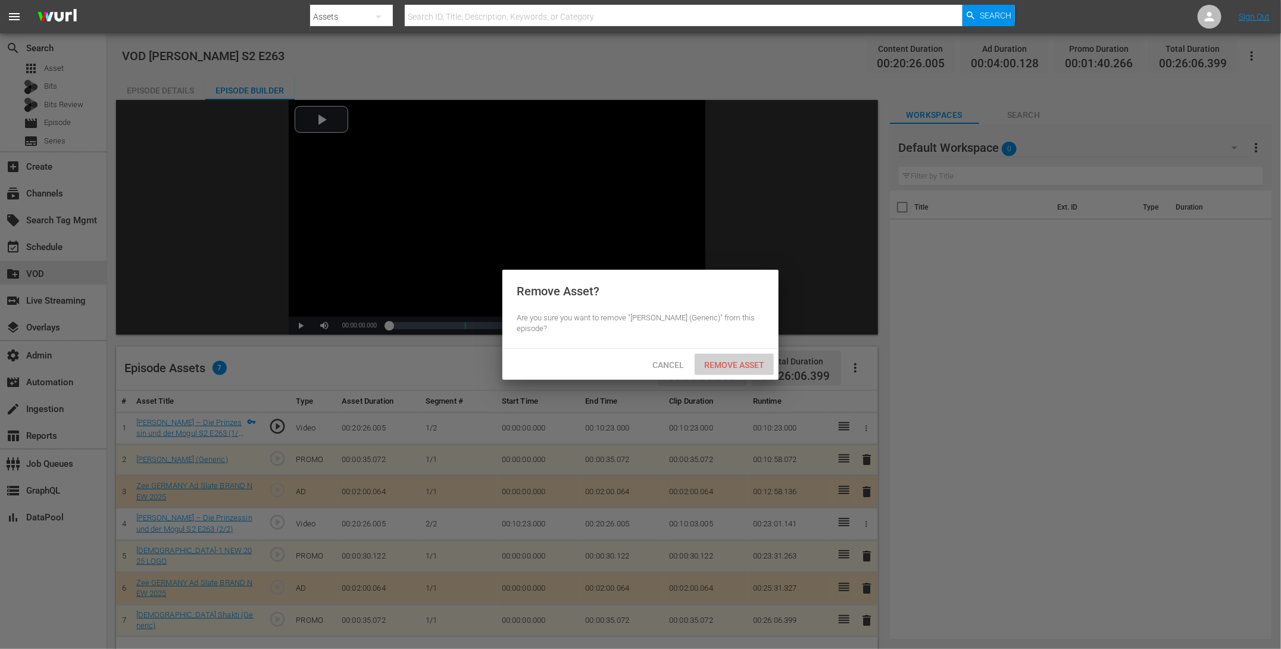
click at [751, 363] on span "Remove Asset" at bounding box center [734, 365] width 79 height 10
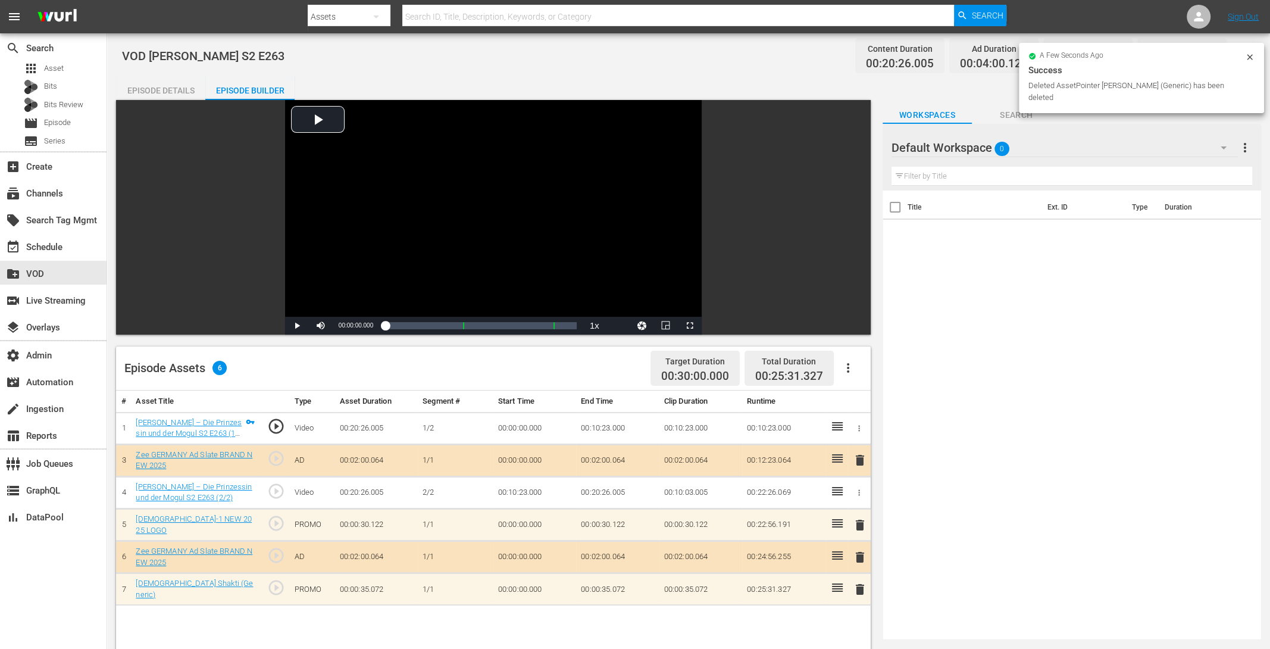
click at [857, 529] on span "delete" at bounding box center [860, 525] width 14 height 14
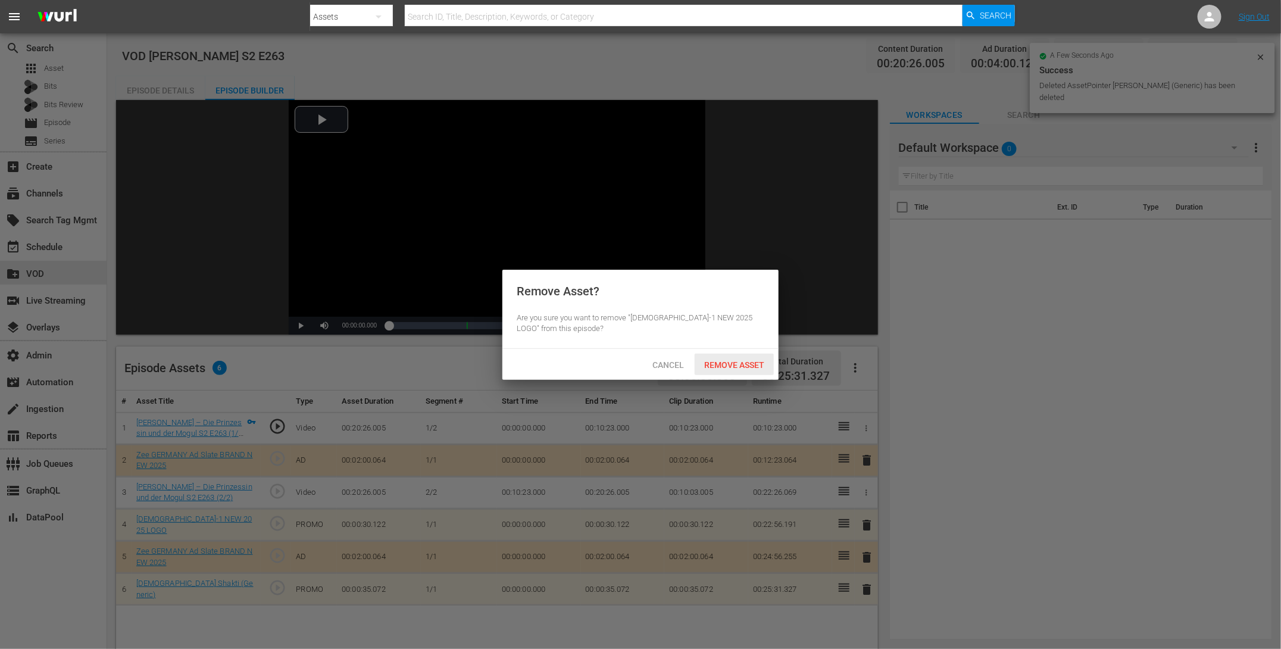
click at [736, 361] on span "Remove Asset" at bounding box center [734, 365] width 79 height 10
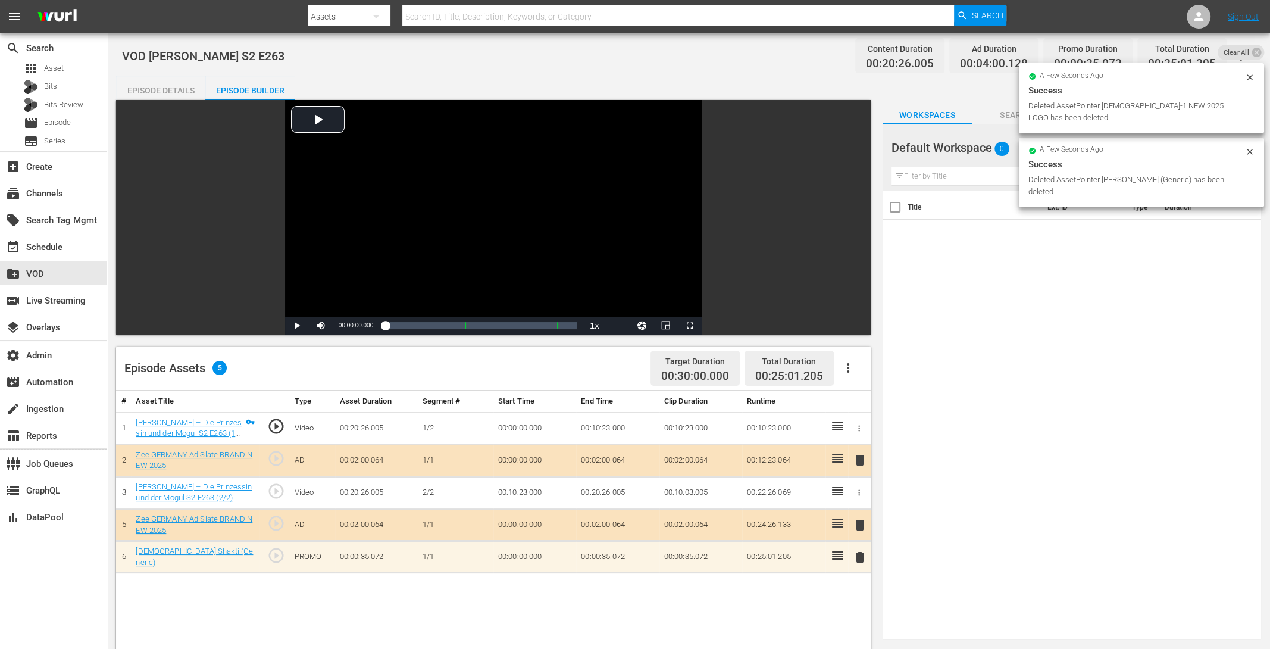
click at [858, 554] on span "delete" at bounding box center [860, 557] width 14 height 14
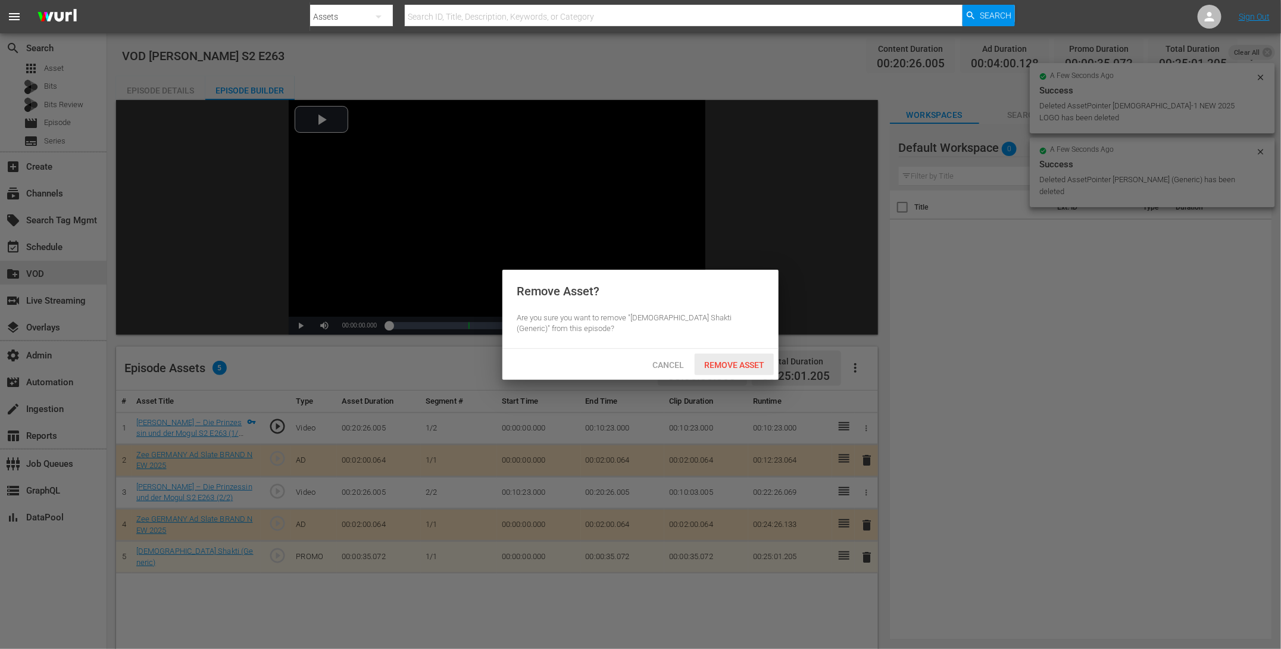
click at [740, 365] on span "Remove Asset" at bounding box center [734, 365] width 79 height 10
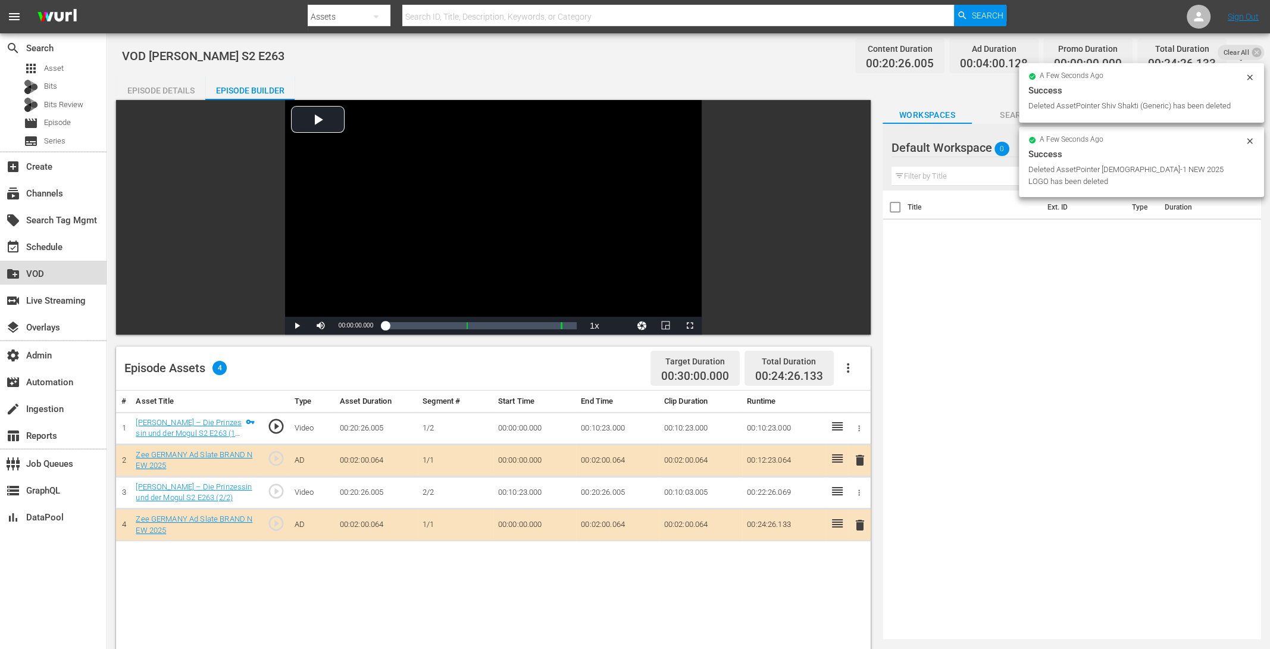
click at [32, 274] on div "create_new_folder VOD" at bounding box center [33, 272] width 67 height 11
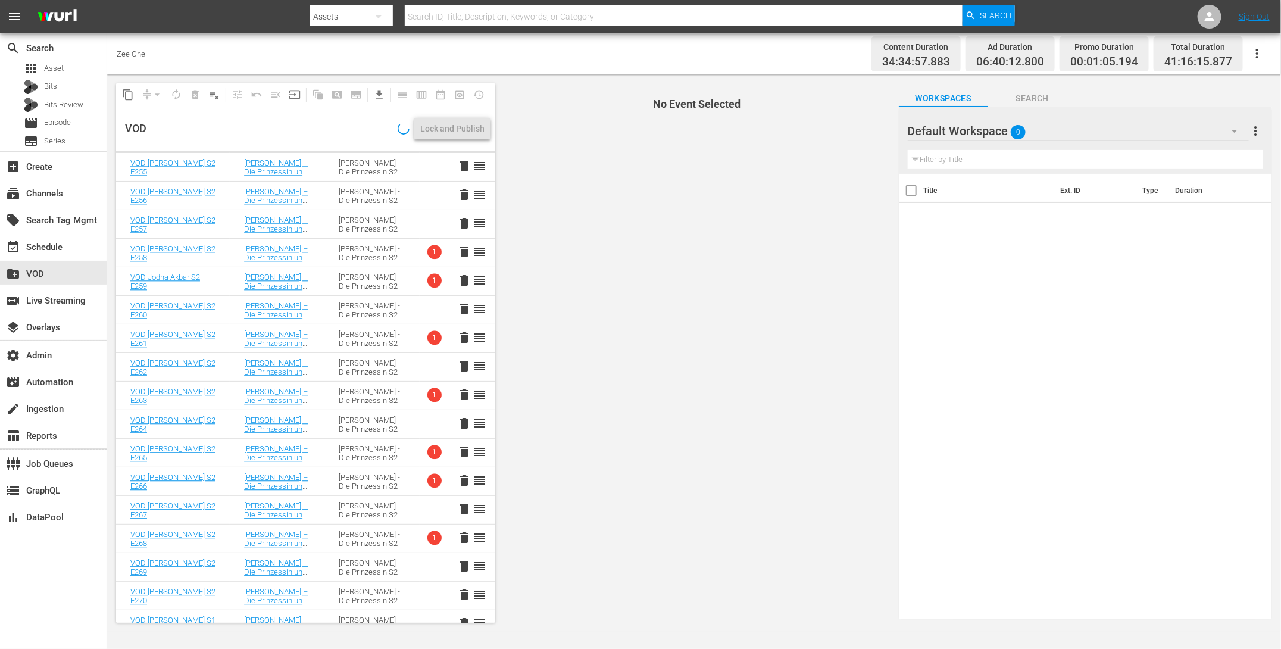
scroll to position [1638, 0]
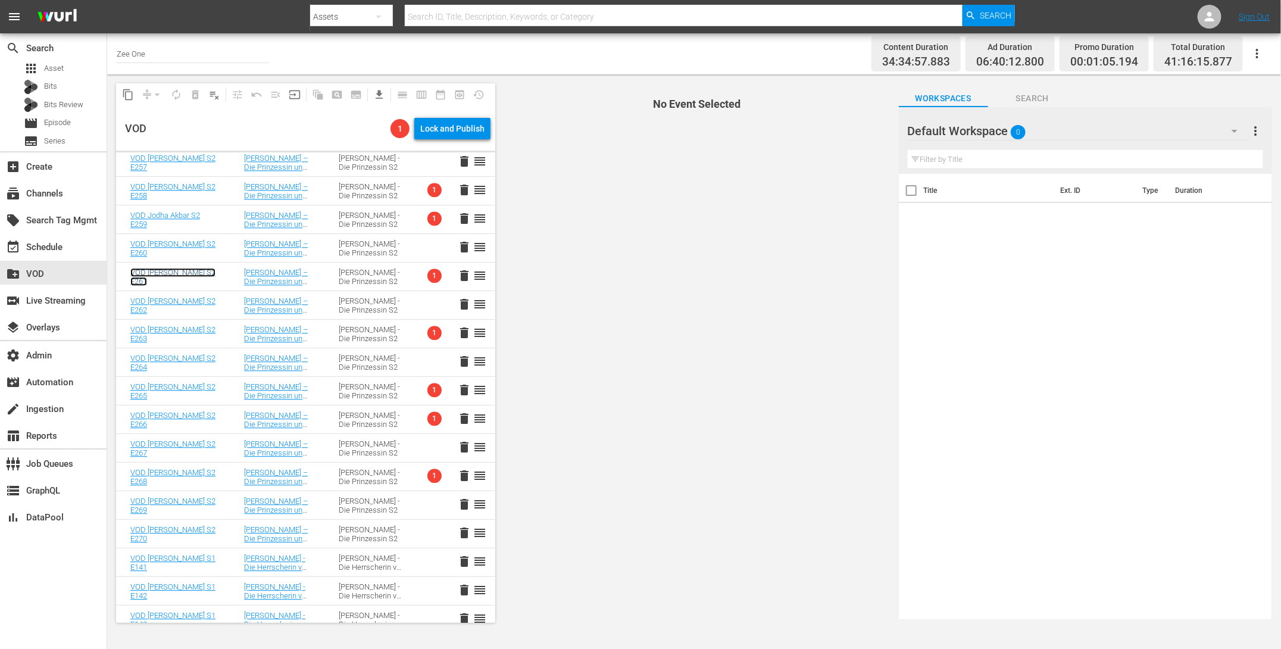
click at [140, 278] on link "VOD Jodha Akbar S2 E261" at bounding box center [172, 277] width 85 height 18
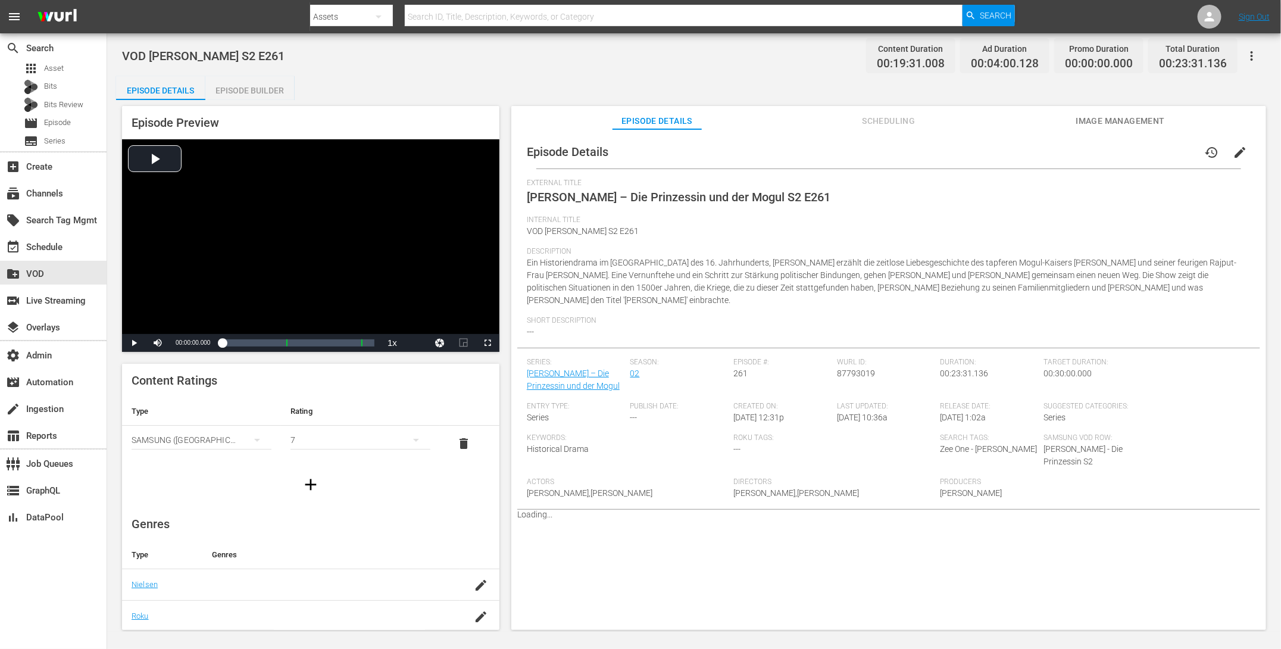
click at [282, 81] on div "Episode Builder" at bounding box center [249, 90] width 89 height 29
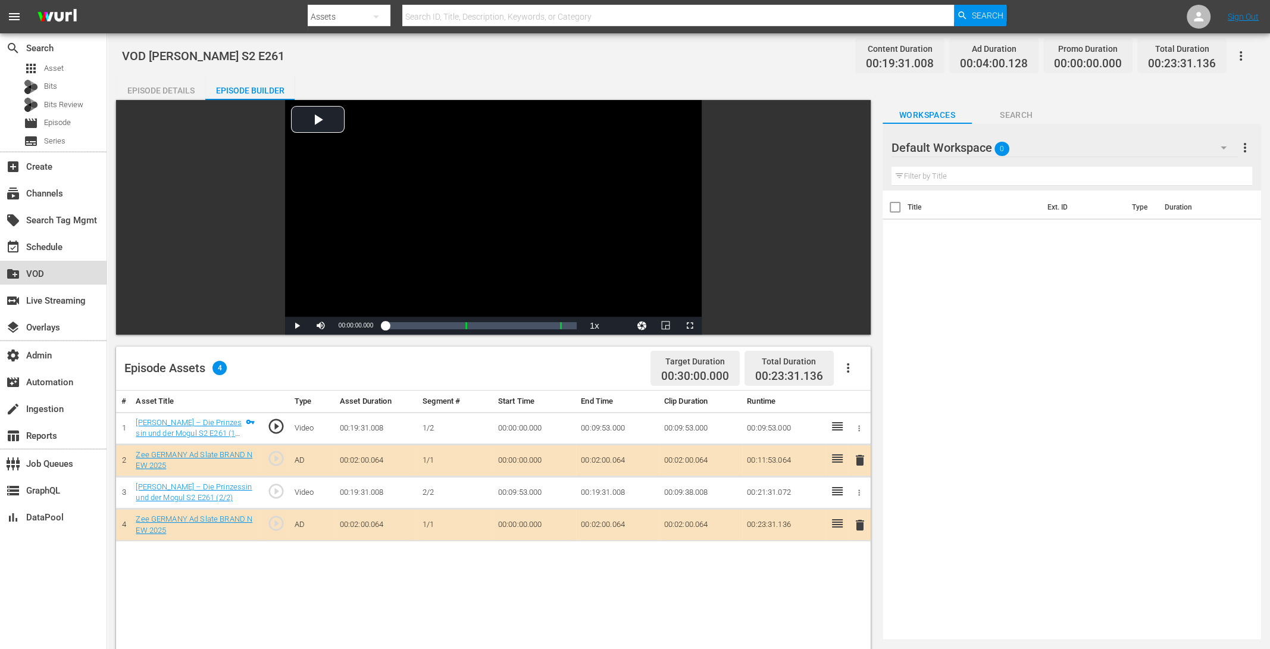
click at [45, 273] on div "create_new_folder VOD" at bounding box center [33, 272] width 67 height 11
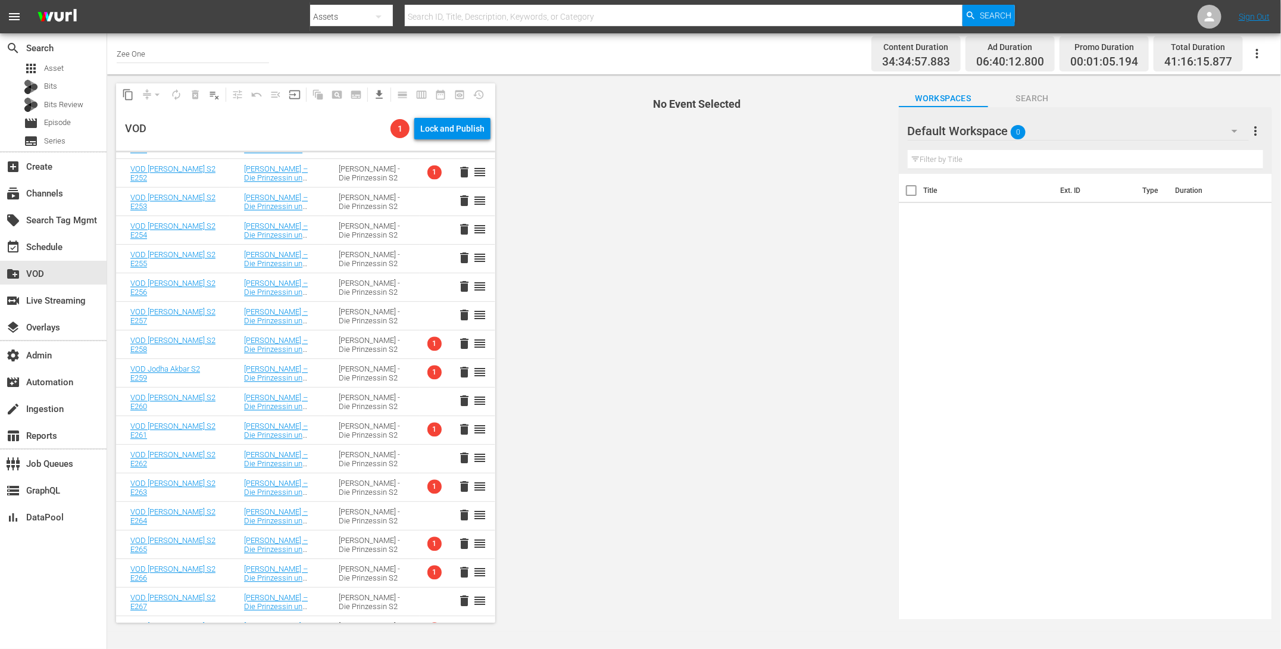
scroll to position [1402, 0]
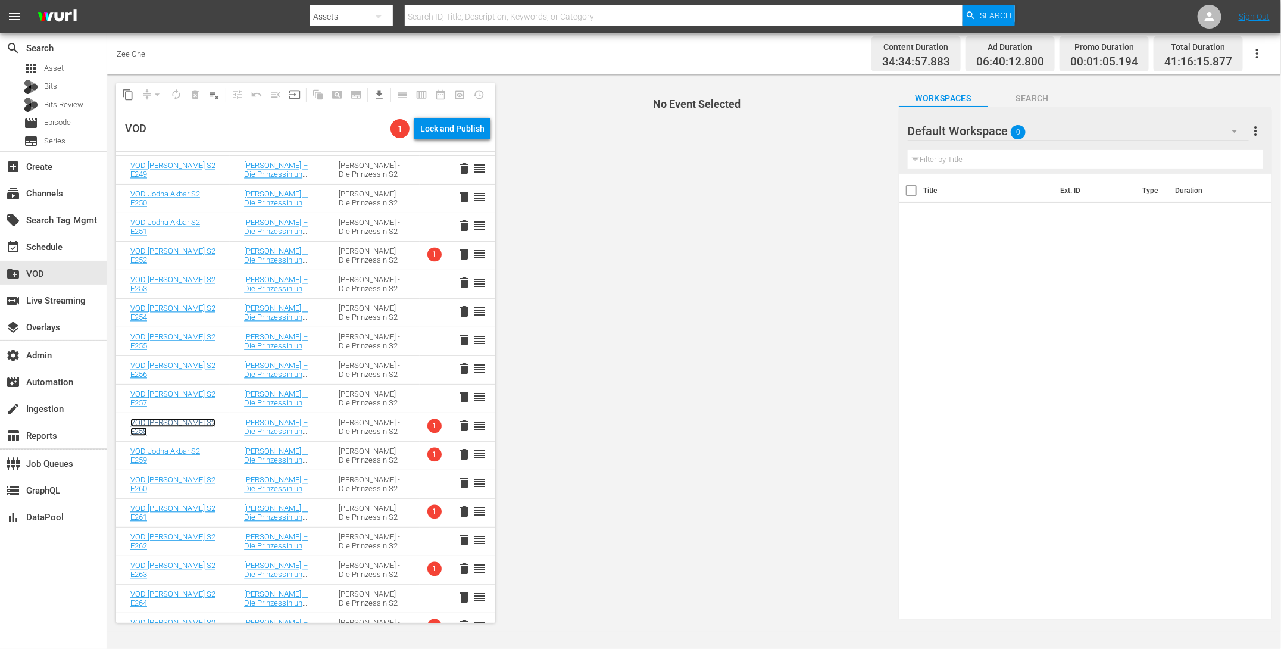
click at [149, 418] on link "VOD Jodha Akbar S2 E258" at bounding box center [172, 427] width 85 height 18
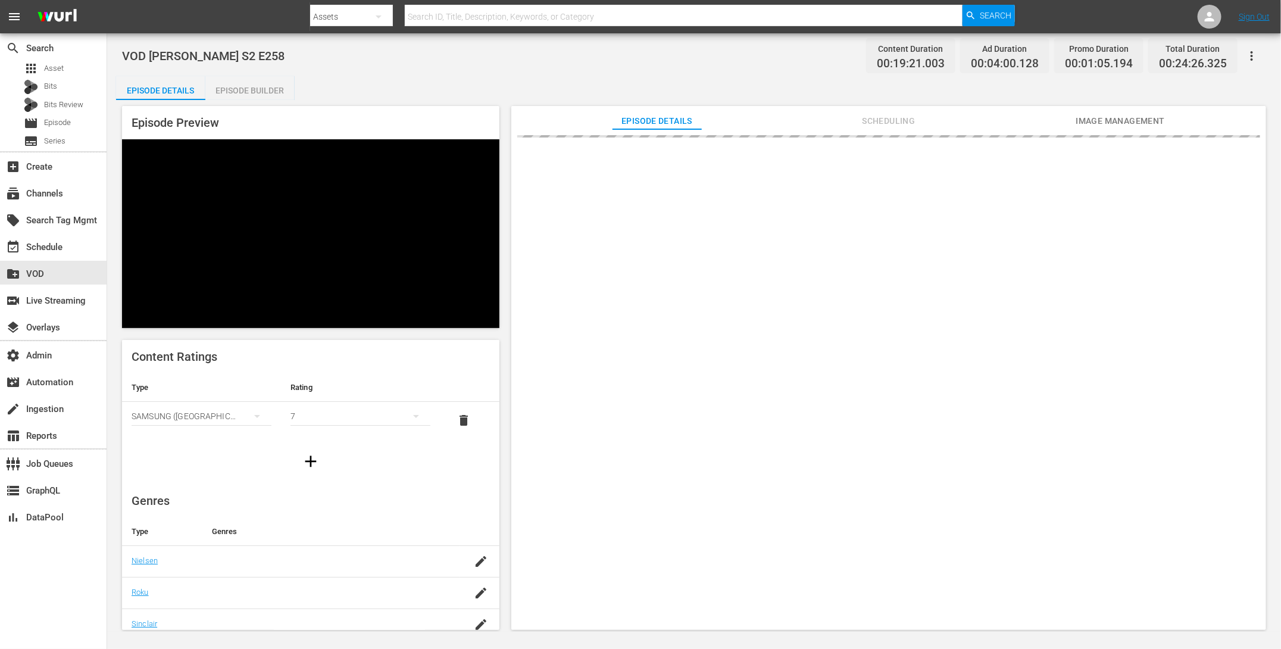
click at [282, 95] on div "Episode Builder" at bounding box center [249, 90] width 89 height 29
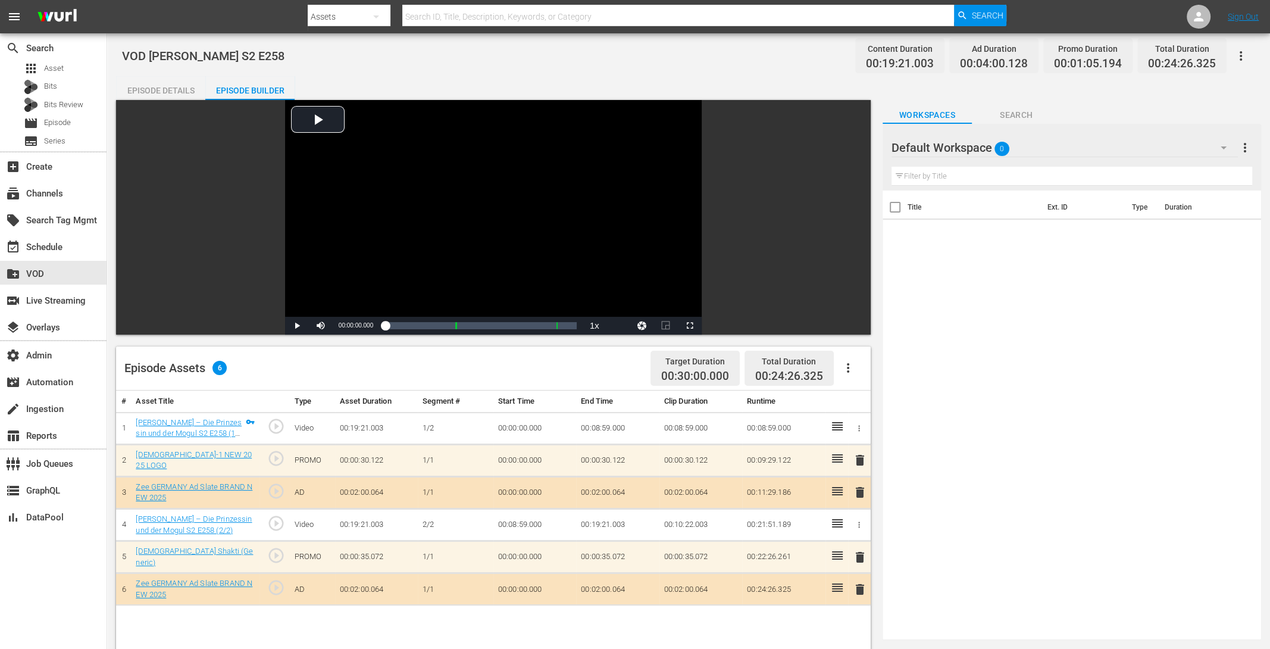
drag, startPoint x: 860, startPoint y: 462, endPoint x: 855, endPoint y: 457, distance: 6.8
click at [860, 462] on span "delete" at bounding box center [860, 460] width 14 height 14
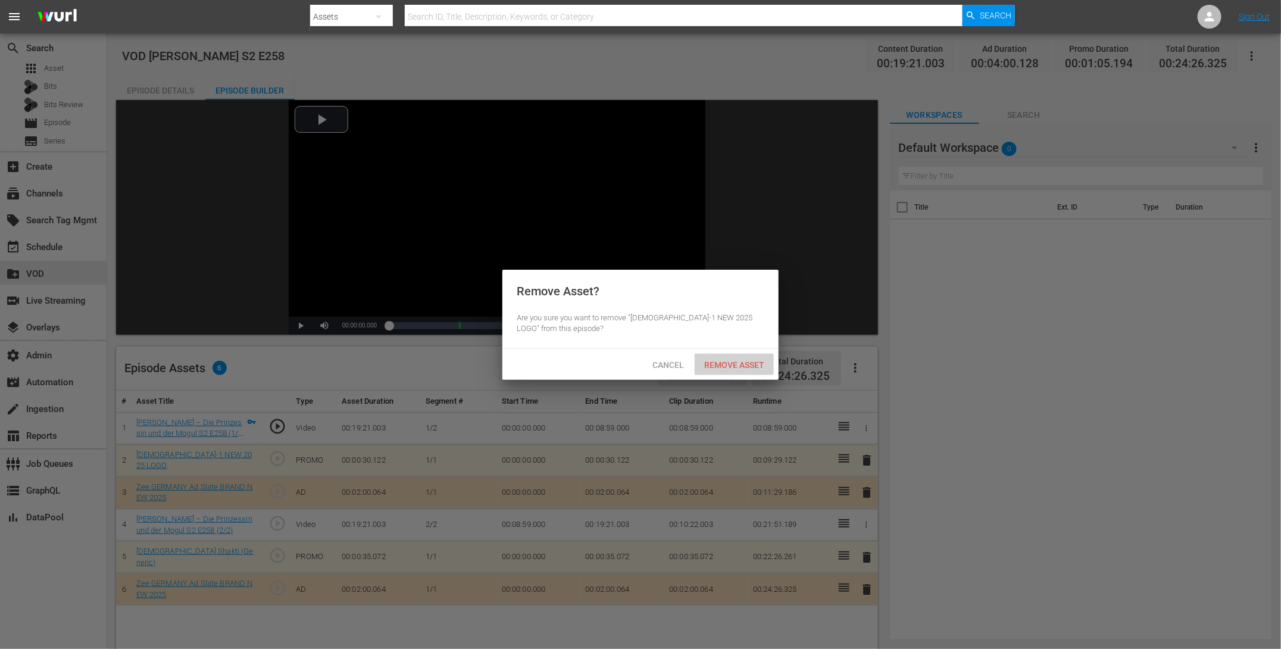
click at [722, 364] on span "Remove Asset" at bounding box center [734, 365] width 79 height 10
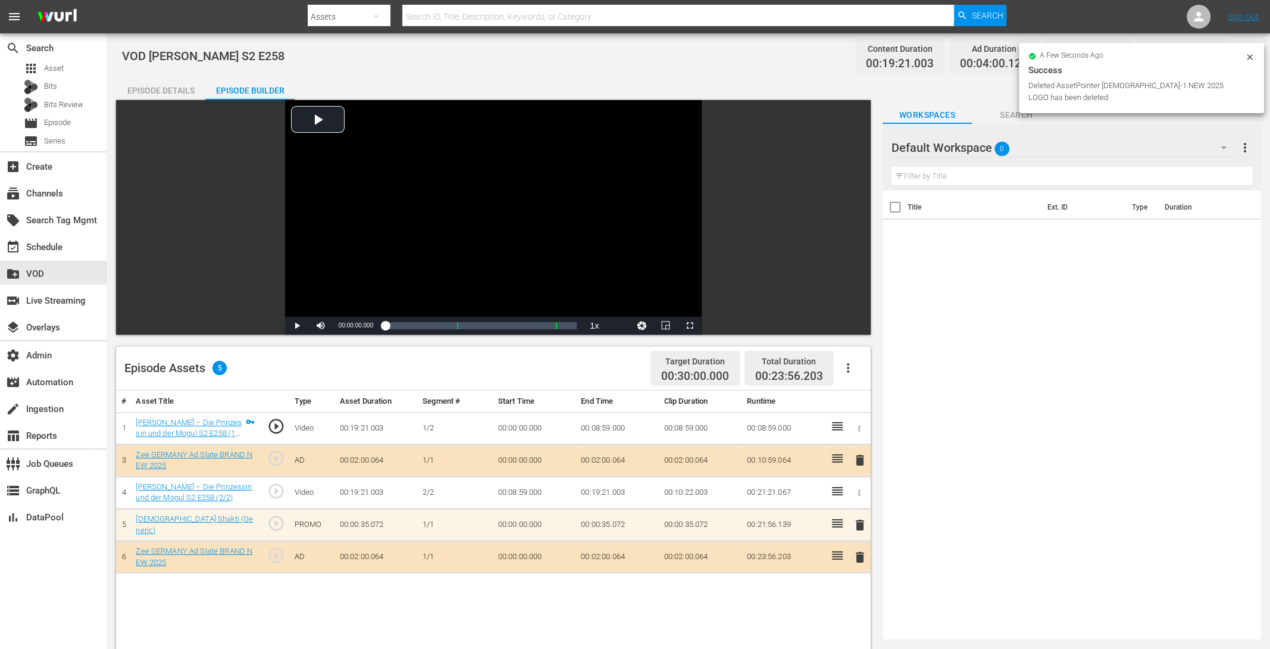
click at [861, 521] on span "delete" at bounding box center [860, 525] width 14 height 14
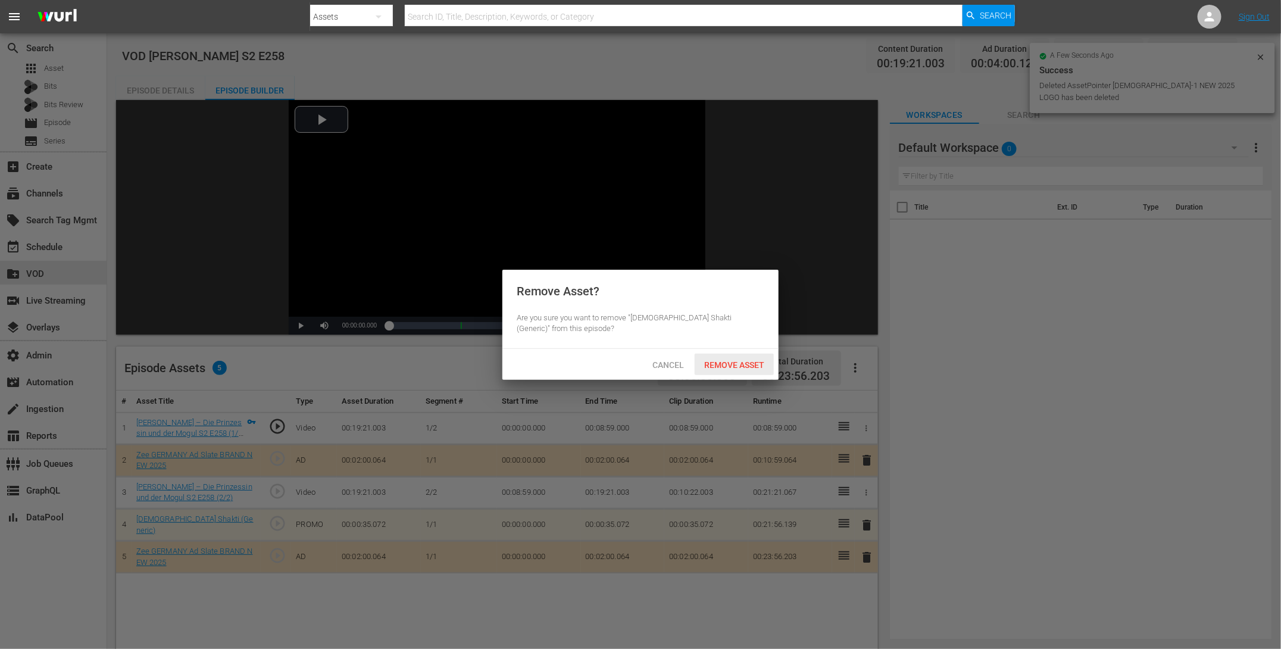
click at [726, 362] on span "Remove Asset" at bounding box center [734, 365] width 79 height 10
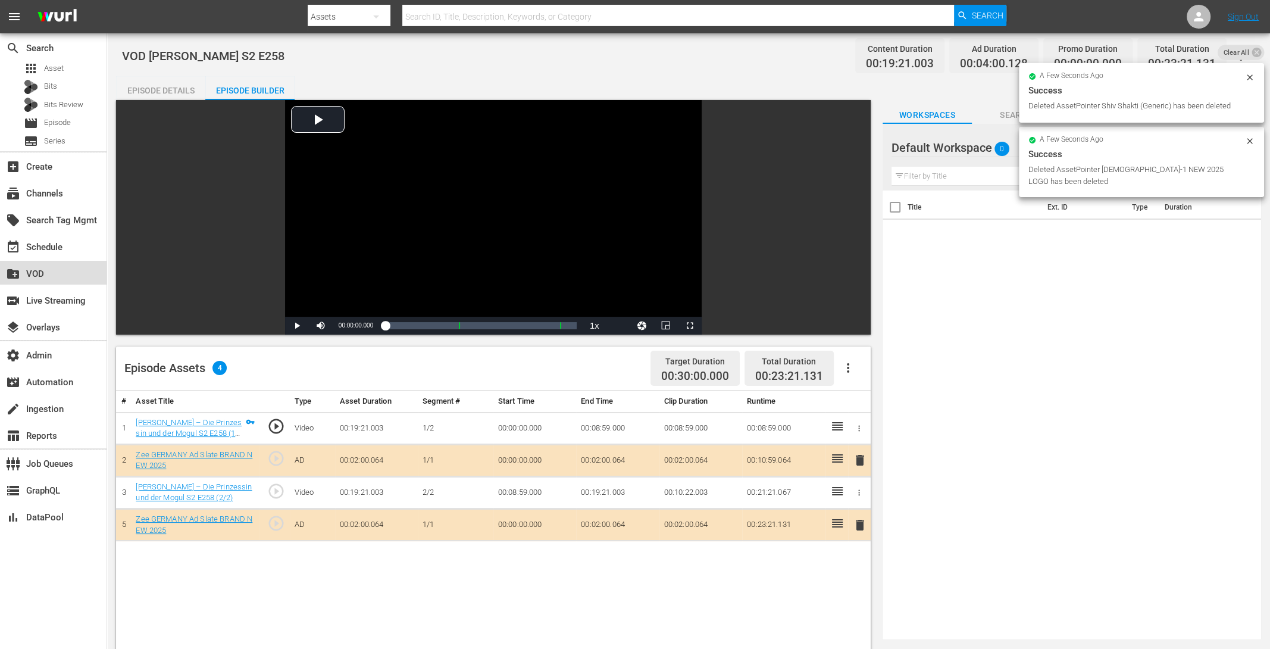
click at [45, 277] on div "create_new_folder VOD" at bounding box center [53, 273] width 107 height 24
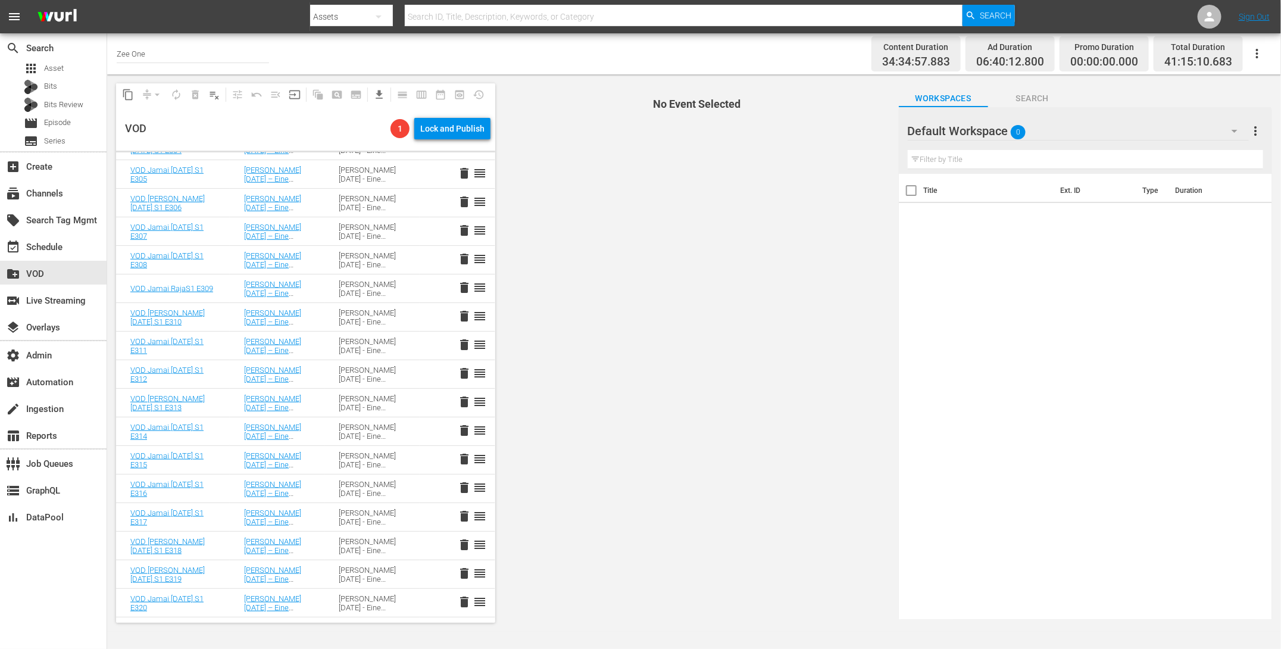
scroll to position [464, 0]
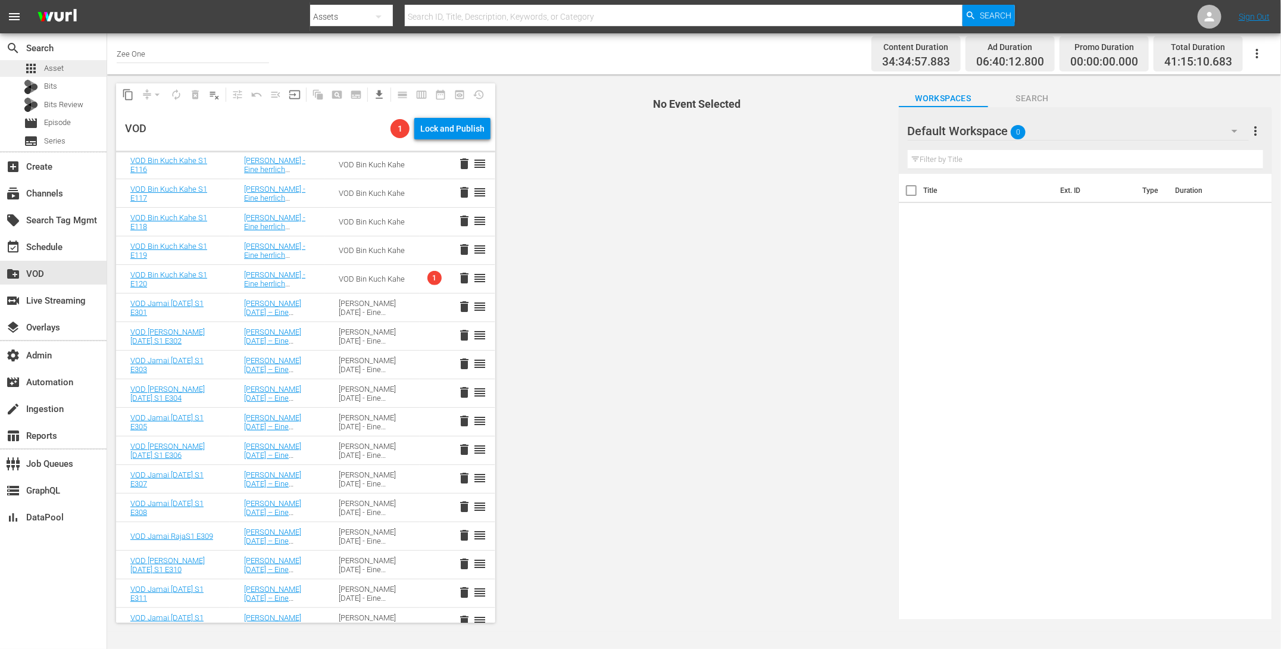
click at [66, 69] on div "apps Asset" at bounding box center [53, 68] width 107 height 17
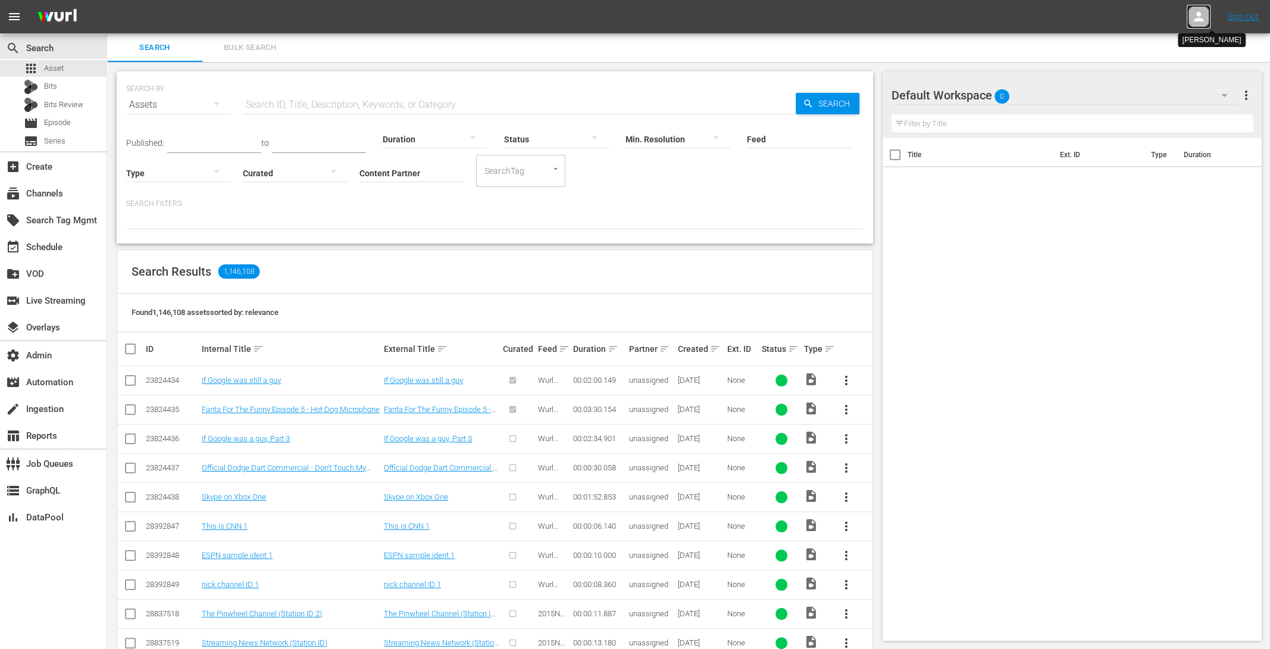
click at [1200, 11] on icon at bounding box center [1199, 17] width 14 height 14
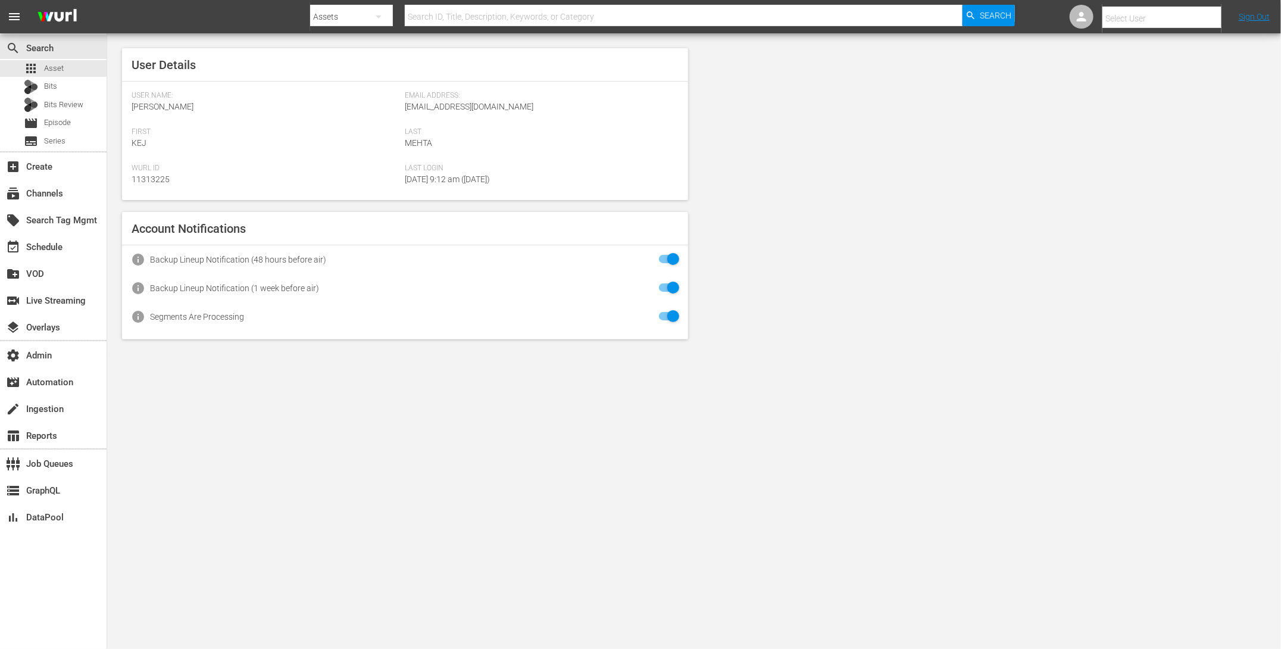
click at [1156, 11] on input "text" at bounding box center [1178, 18] width 152 height 29
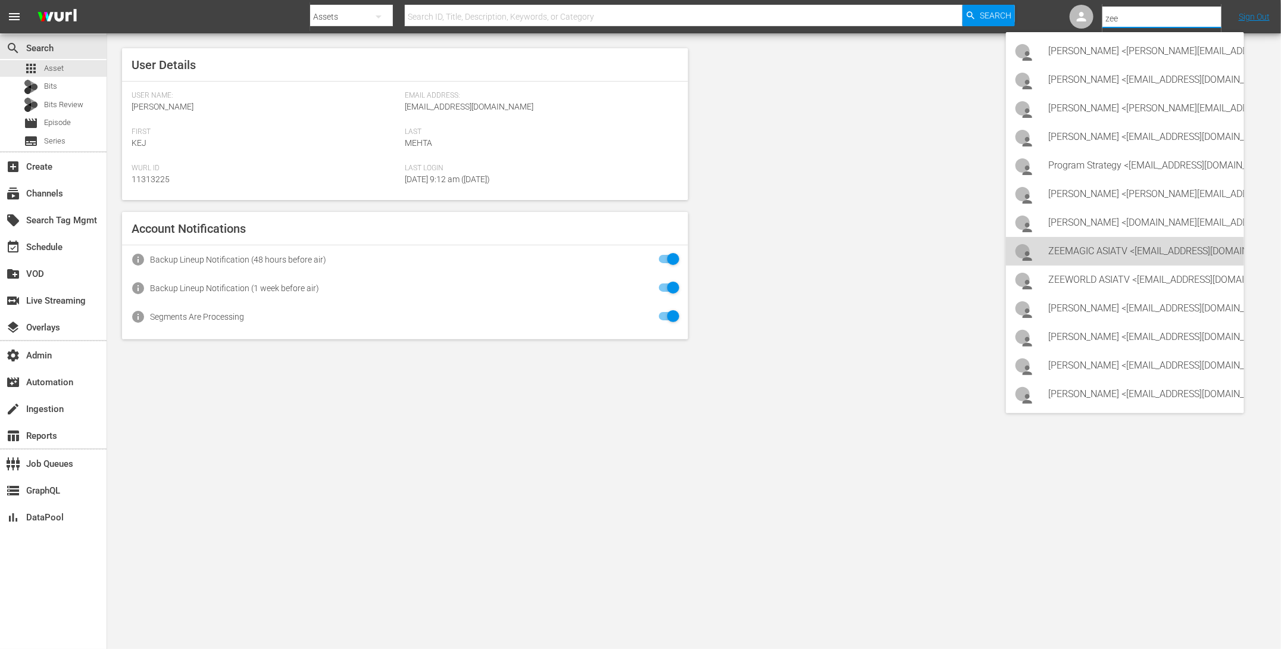
click at [1120, 257] on div "ZEEMAGIC ASIATV <ZEEMAGIC_ASIATV@WURL.COM>" at bounding box center [1142, 251] width 186 height 29
type input "ZEEMAGIC ASIATV (11314442)"
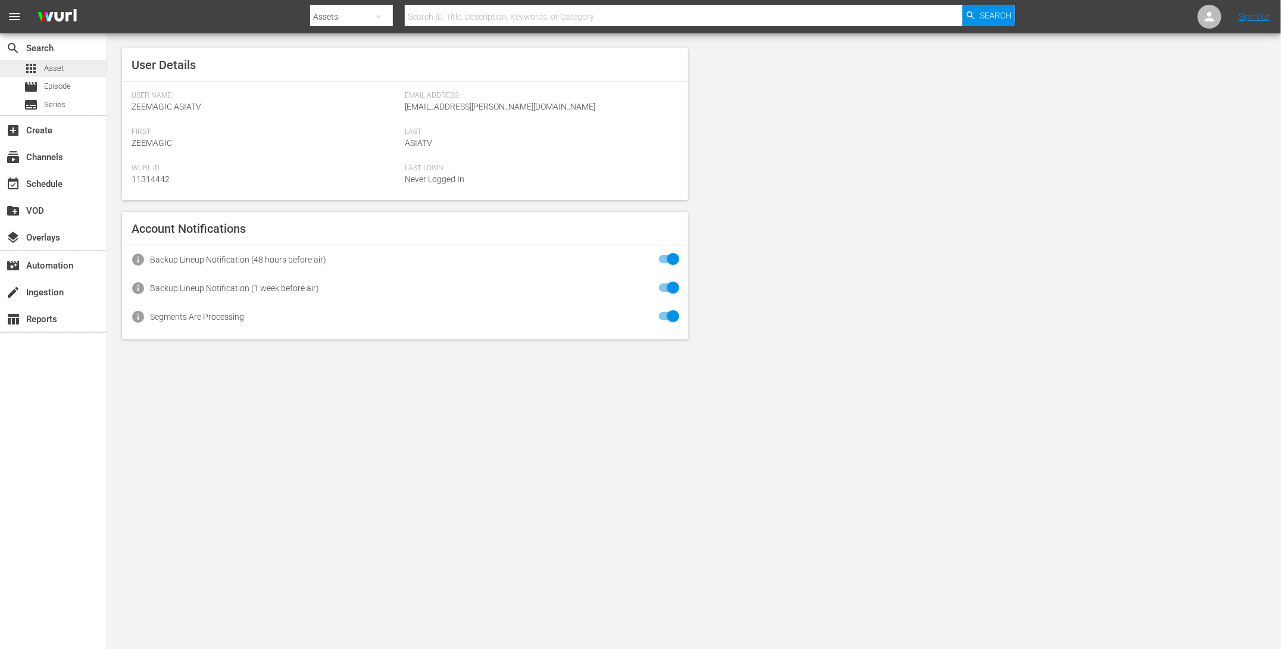
click at [57, 70] on span "Asset" at bounding box center [54, 68] width 20 height 12
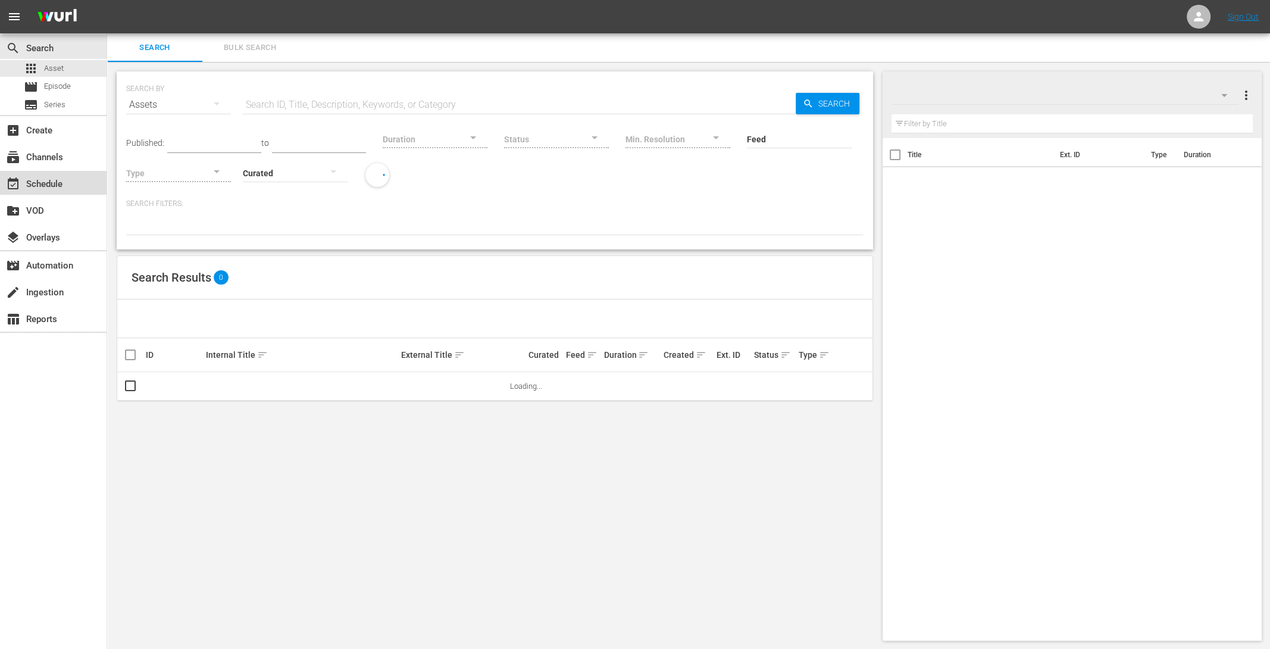
click at [66, 189] on div "event_available Schedule" at bounding box center [53, 183] width 107 height 24
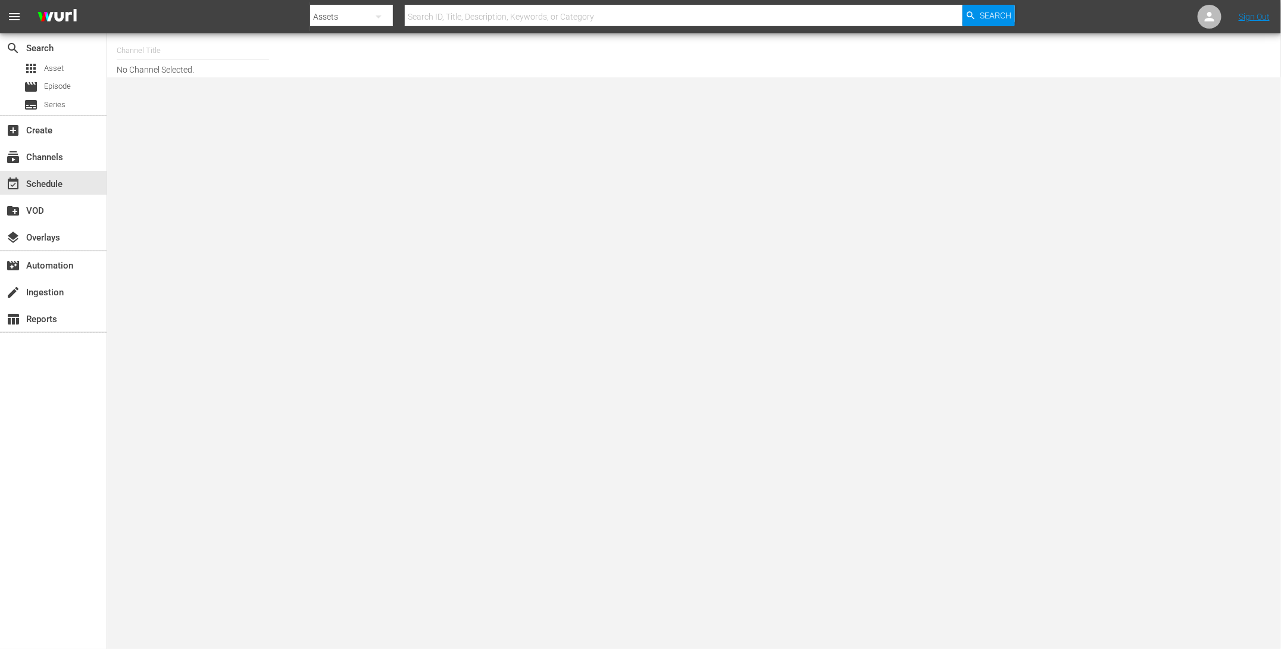
click at [198, 43] on input "text" at bounding box center [193, 50] width 152 height 29
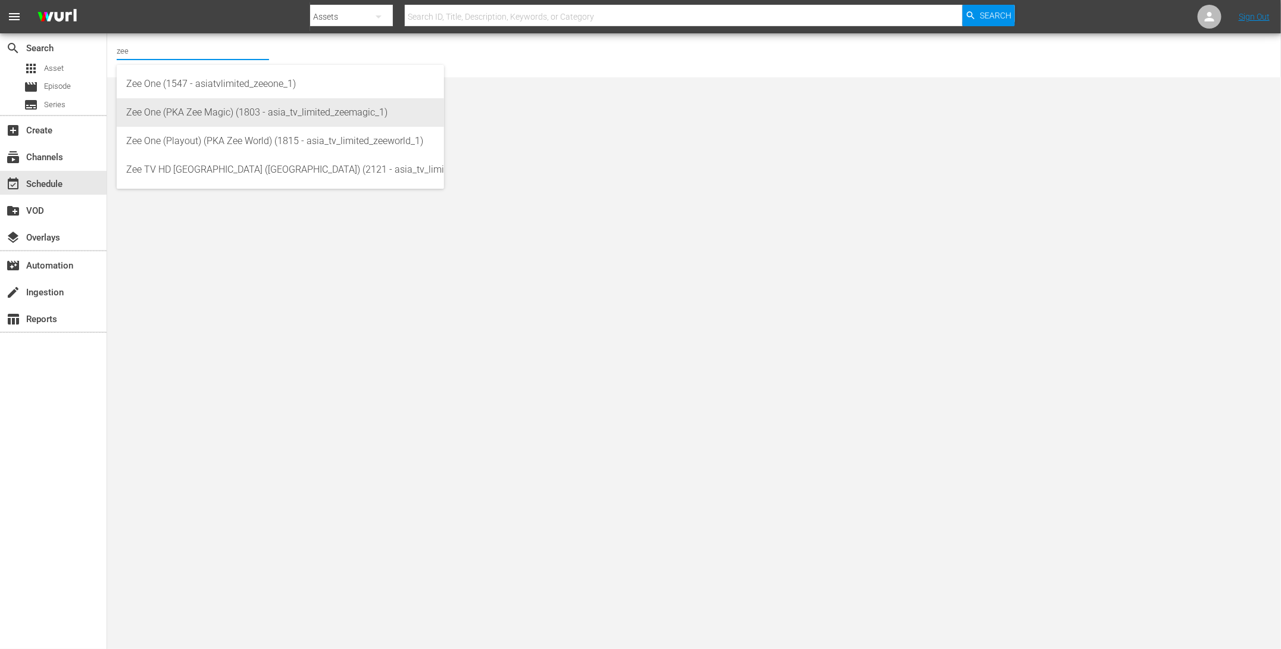
click at [212, 108] on div "Zee One (PKA Zee Magic) (1803 - asia_tv_limited_zeemagic_1)" at bounding box center [280, 112] width 308 height 29
type input "Zee One (PKA Zee Magic) (1803 - asia_tv_limited_zeemagic_1)"
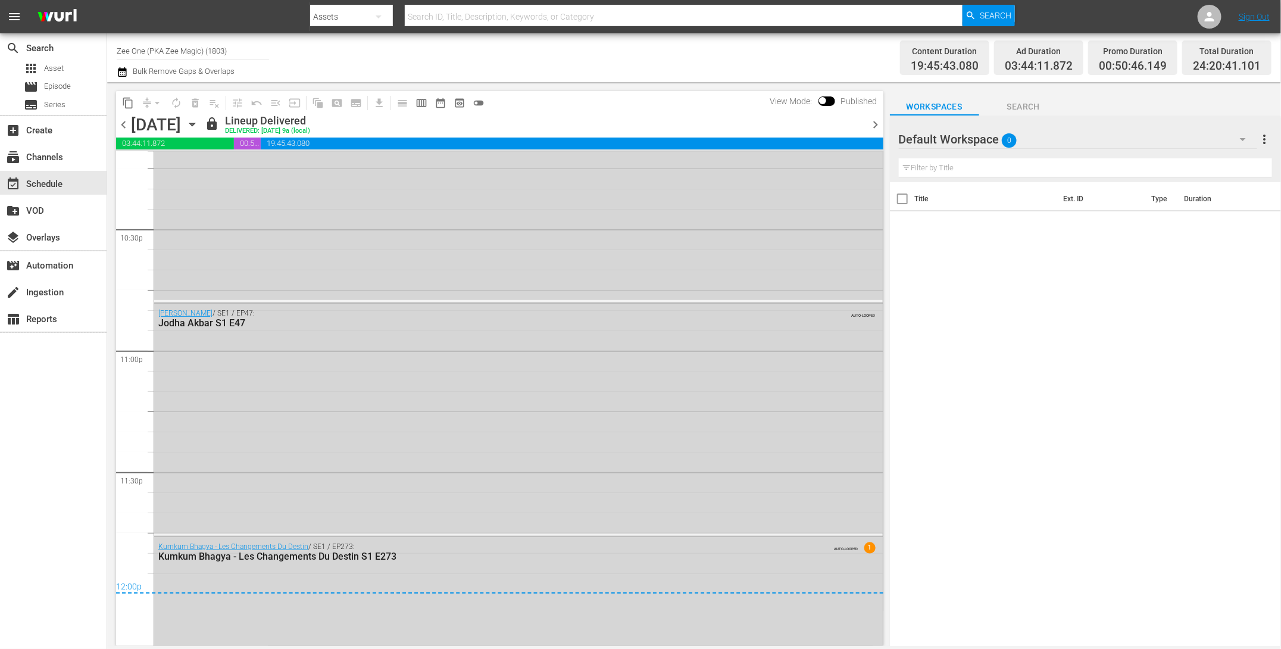
scroll to position [5488, 0]
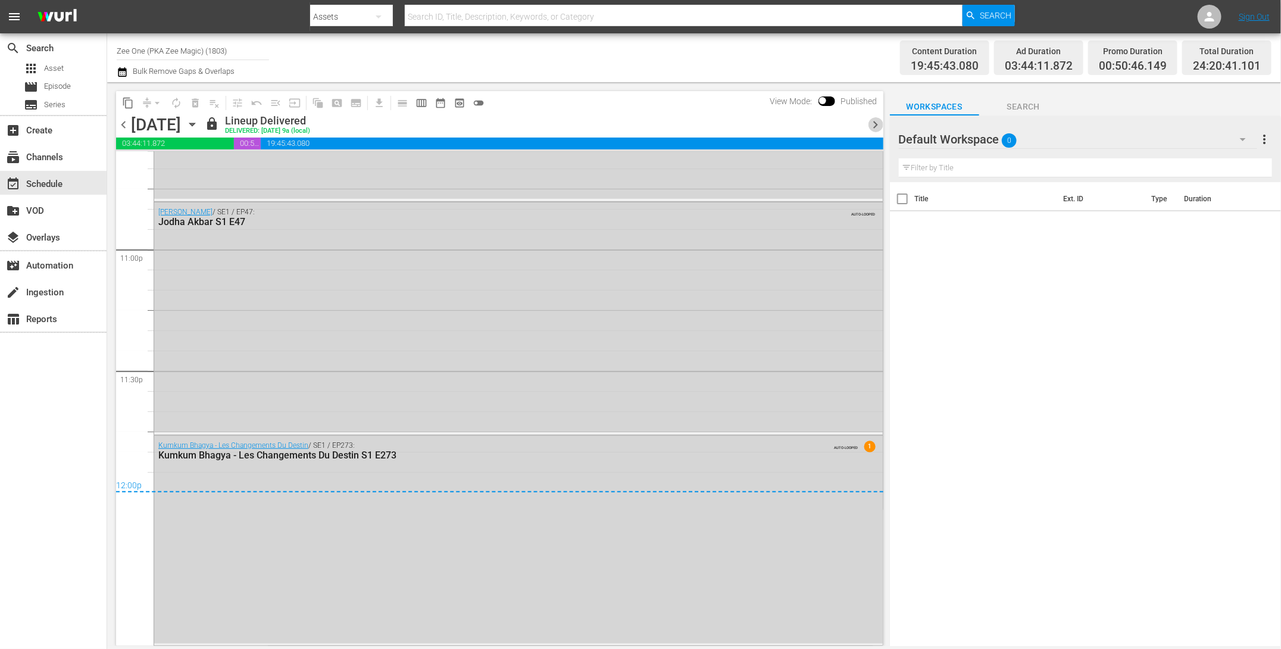
click at [874, 125] on span "chevron_right" at bounding box center [875, 124] width 15 height 15
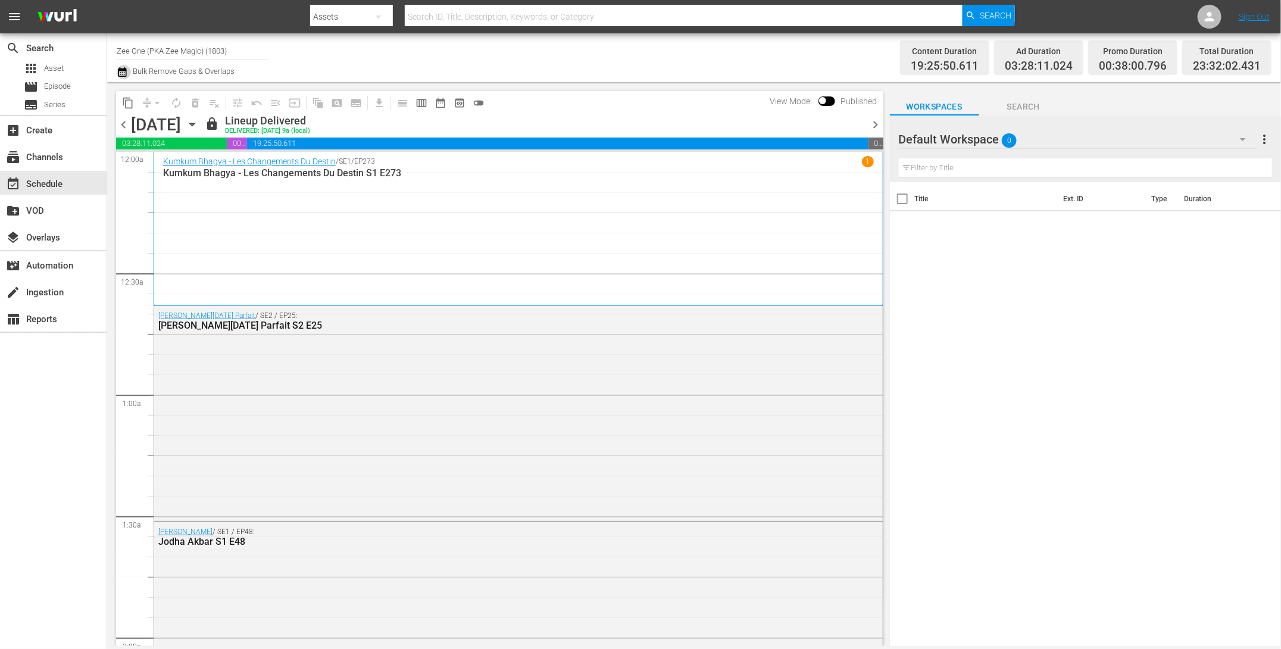
click at [120, 77] on icon "button" at bounding box center [122, 72] width 11 height 14
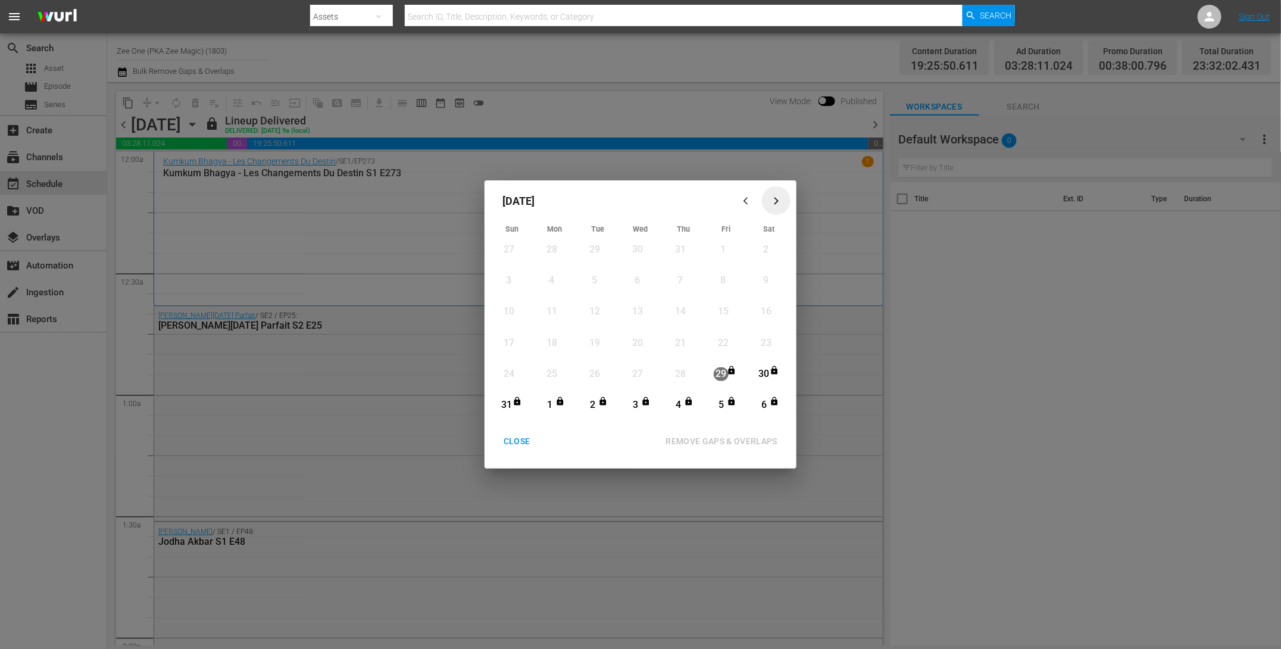
click at [780, 199] on icon "button" at bounding box center [776, 200] width 9 height 9
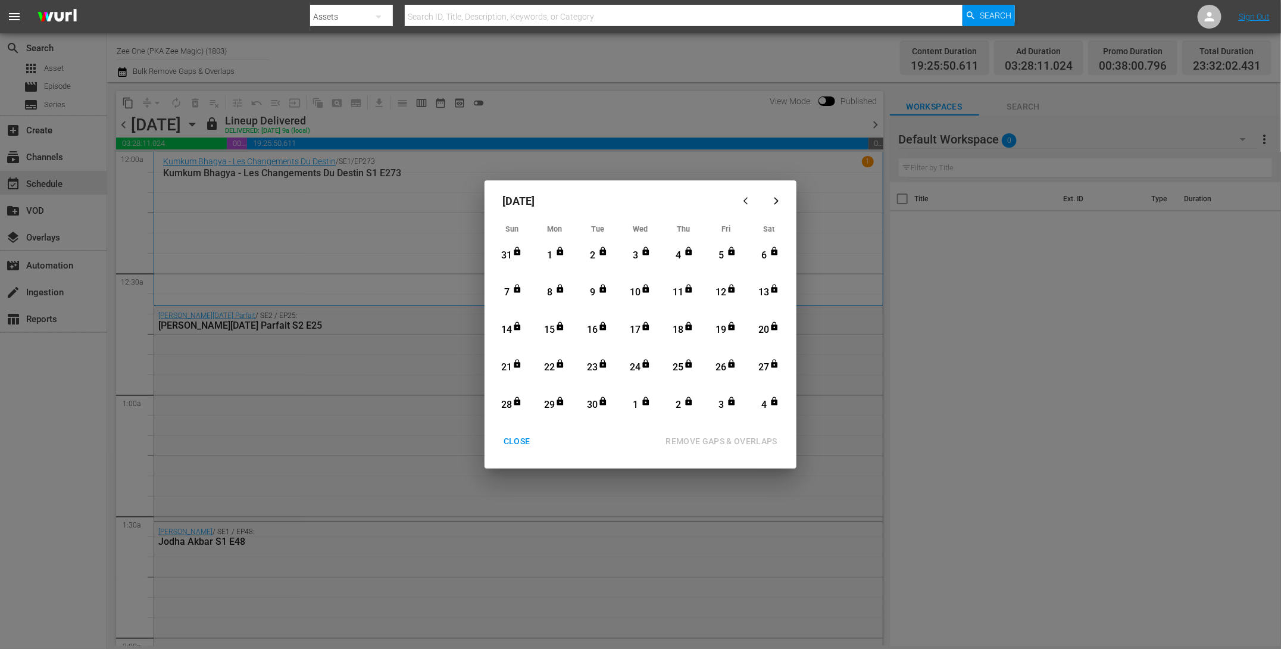
click at [777, 202] on icon "button" at bounding box center [776, 200] width 9 height 9
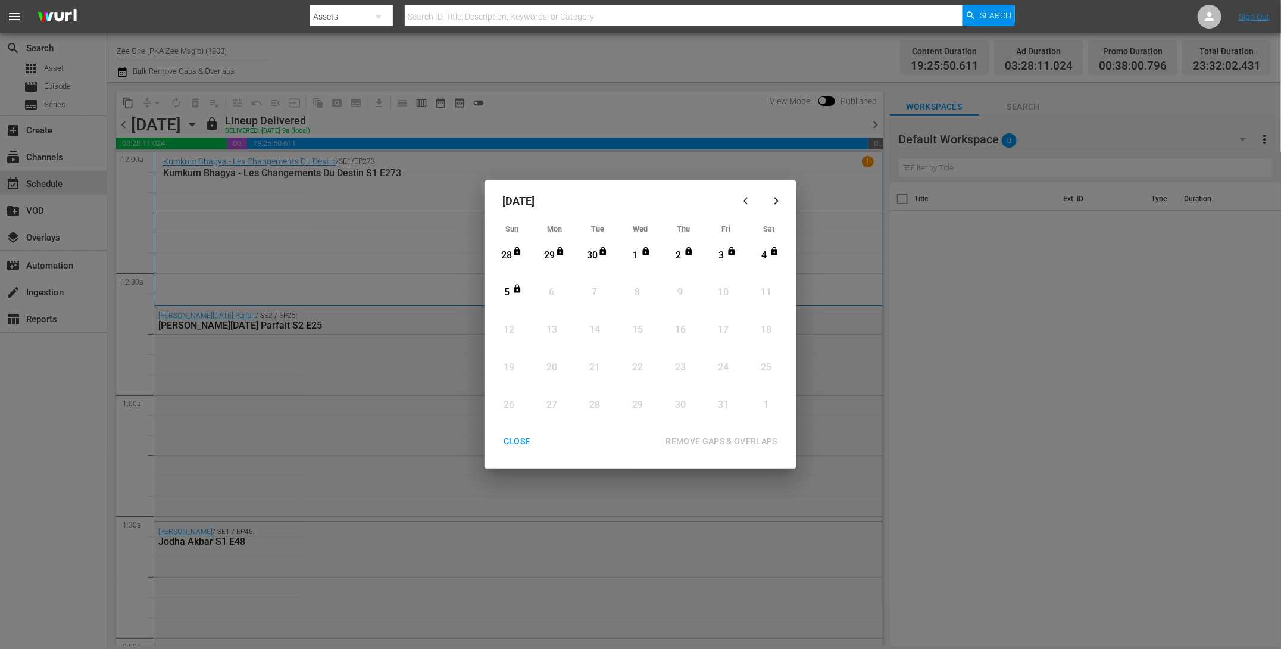
click at [751, 203] on icon "button" at bounding box center [747, 200] width 9 height 9
click at [512, 446] on div "CLOSE" at bounding box center [517, 441] width 46 height 15
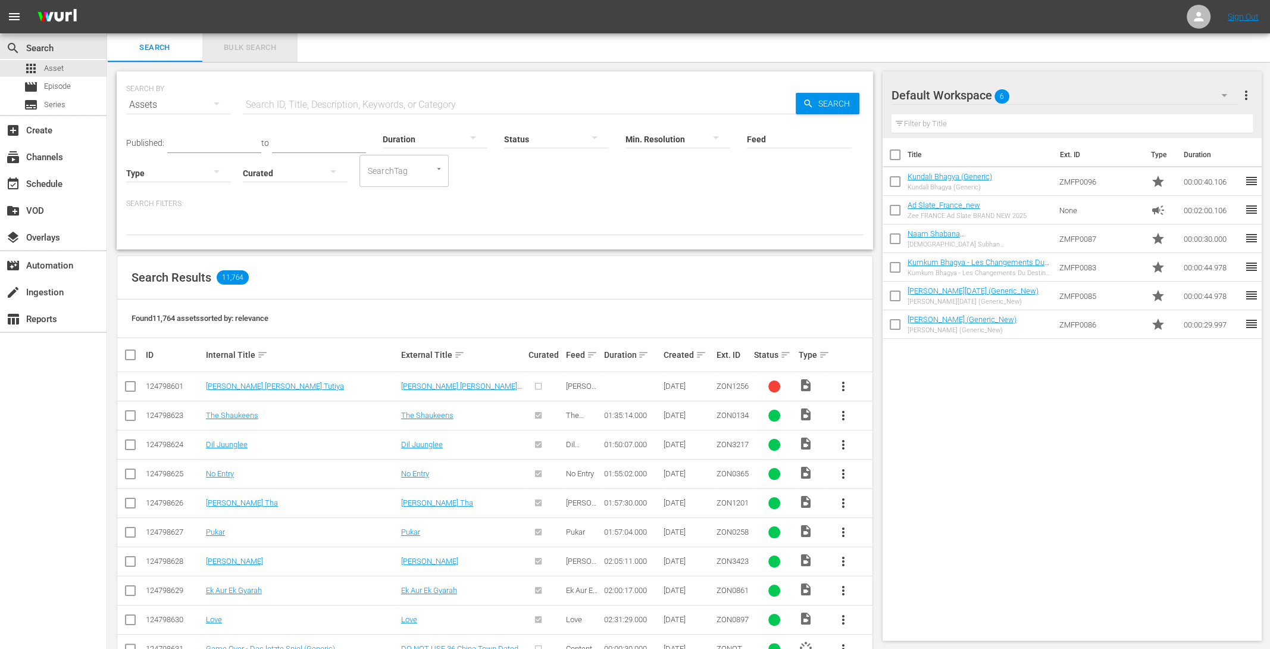
click at [270, 41] on span "Bulk Search" at bounding box center [250, 48] width 81 height 14
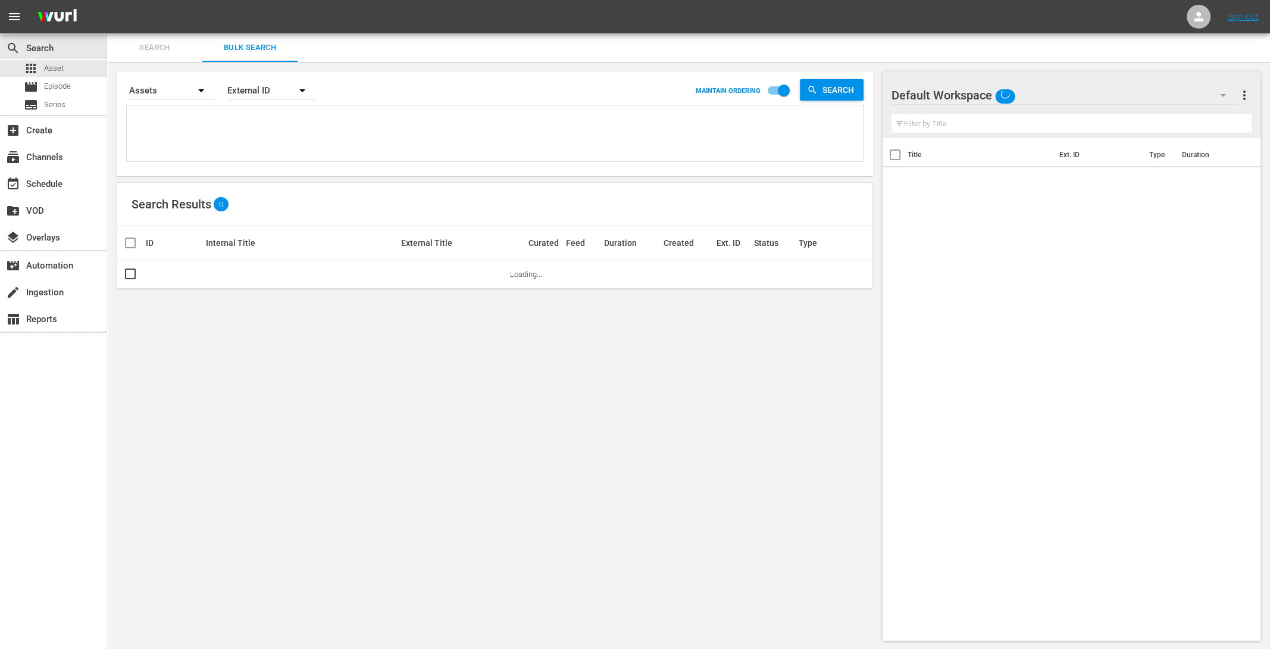
click at [222, 149] on textarea at bounding box center [496, 135] width 733 height 54
paste textarea "AMCNVR0000015594 AMCNVR0000015595 AMCNVR0000015596 AMCNVR0000015597 AMCNVR00000…"
type textarea "AMCNVR0000015594 AMCNVR0000015595 AMCNVR0000015596 AMCNVR0000015597 AMCNVR00000…"
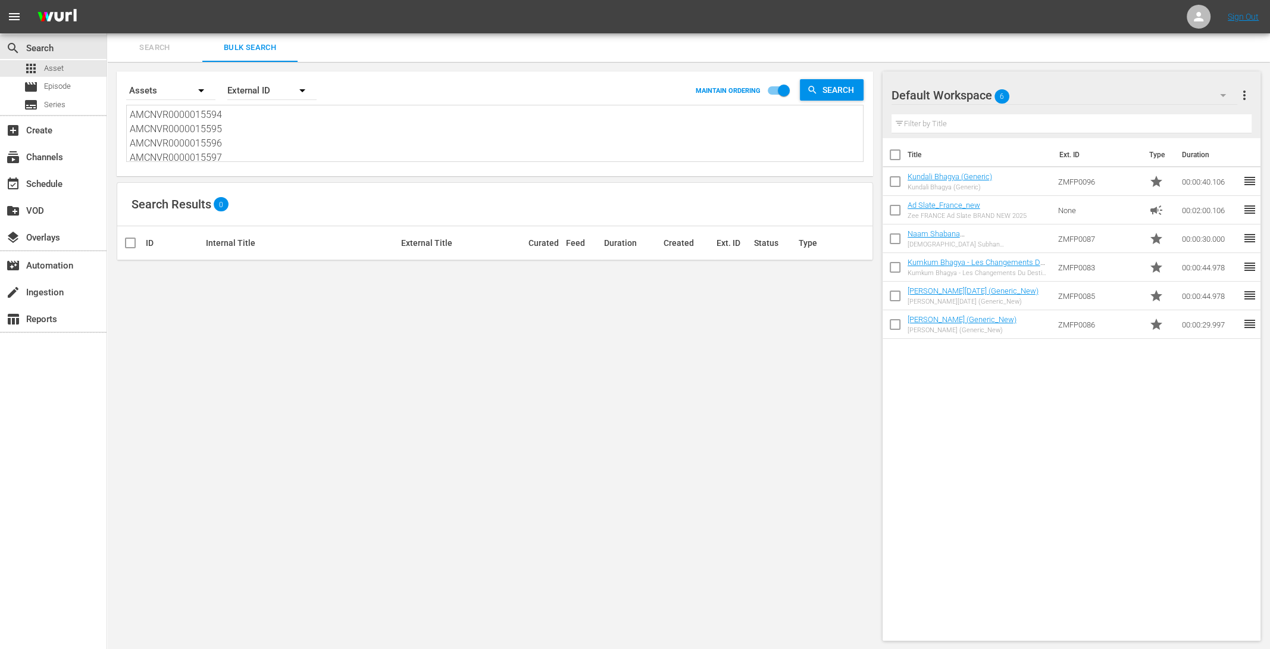
drag, startPoint x: 224, startPoint y: 154, endPoint x: 121, endPoint y: 76, distance: 129.3
click at [121, 76] on div "Search By Assets Order By External ID MAINTAIN ORDERING Search AMCNVR0000015594…" at bounding box center [495, 123] width 757 height 105
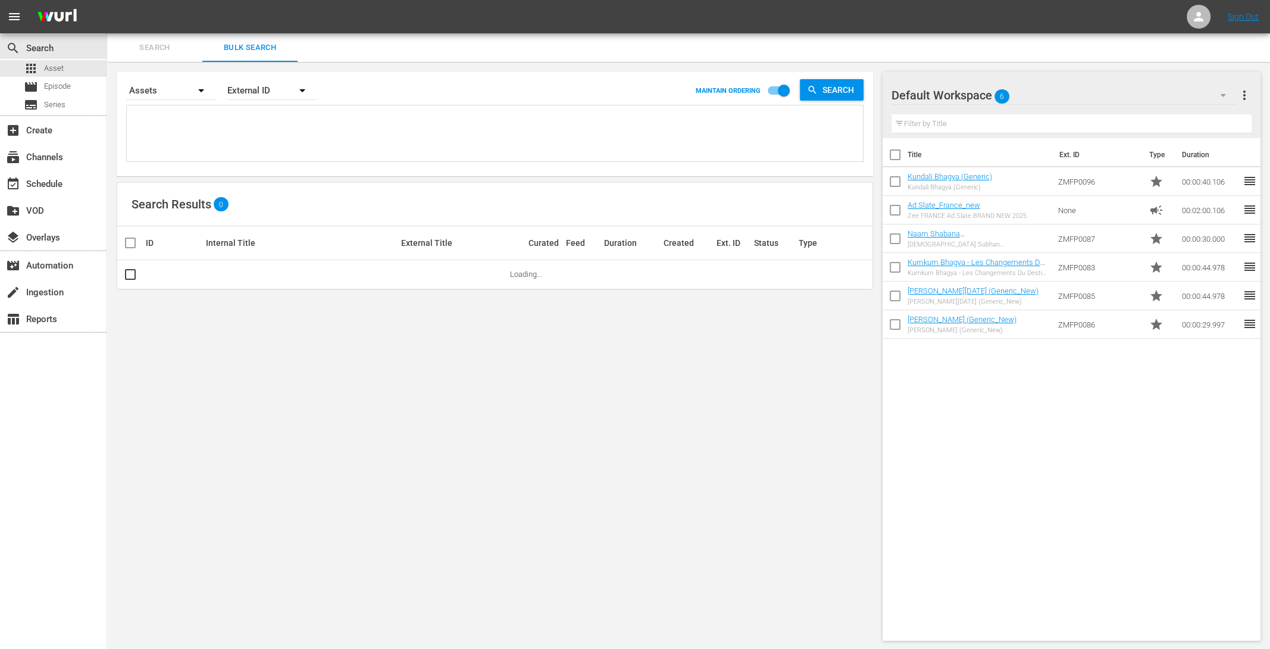
click at [135, 46] on span "Search" at bounding box center [154, 48] width 81 height 14
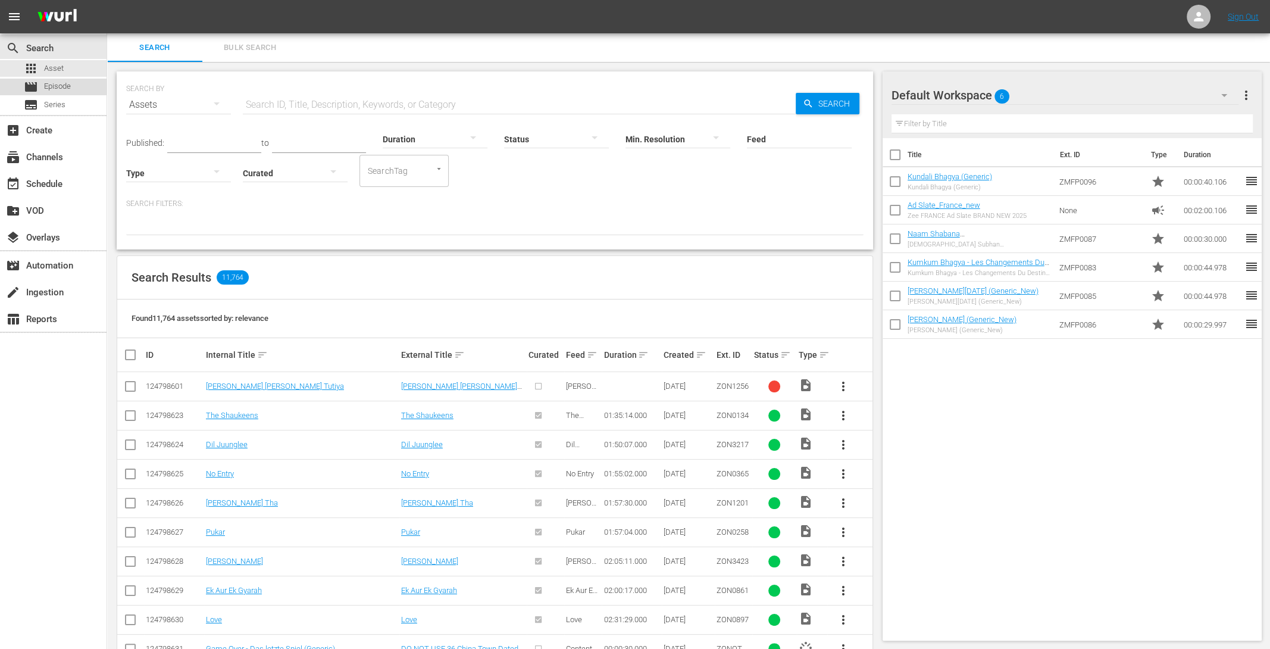
click at [79, 85] on div "movie Episode" at bounding box center [53, 87] width 107 height 17
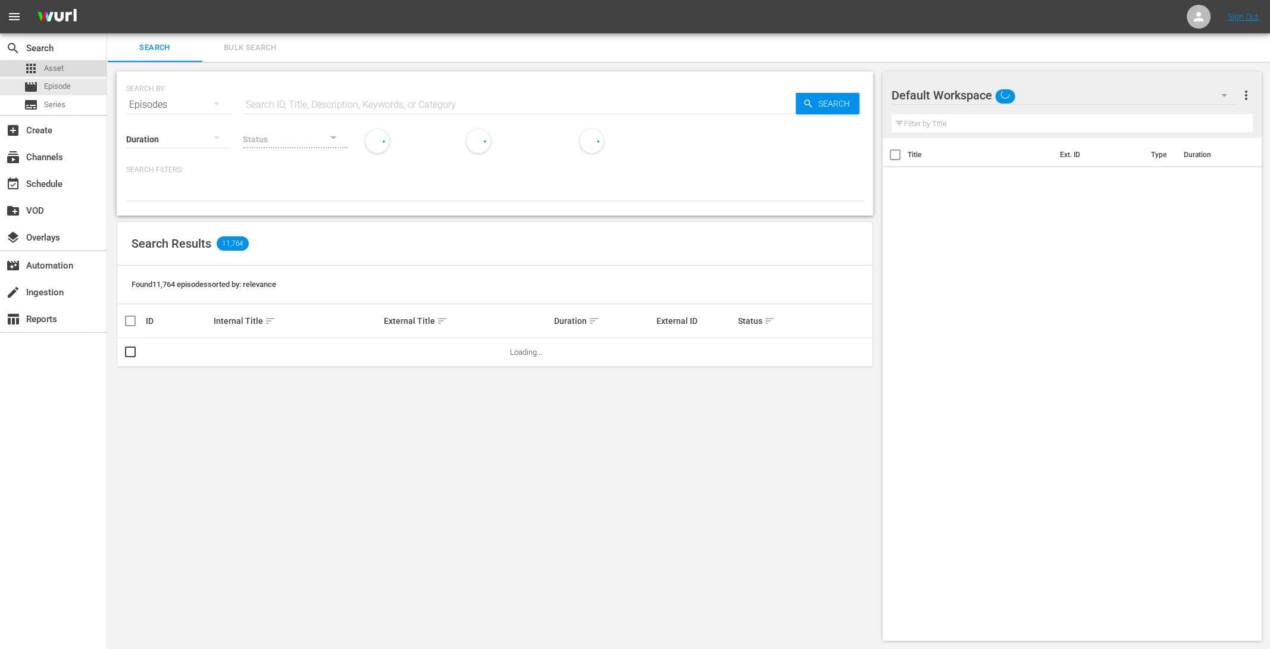
click at [71, 71] on div "apps Asset" at bounding box center [53, 68] width 107 height 17
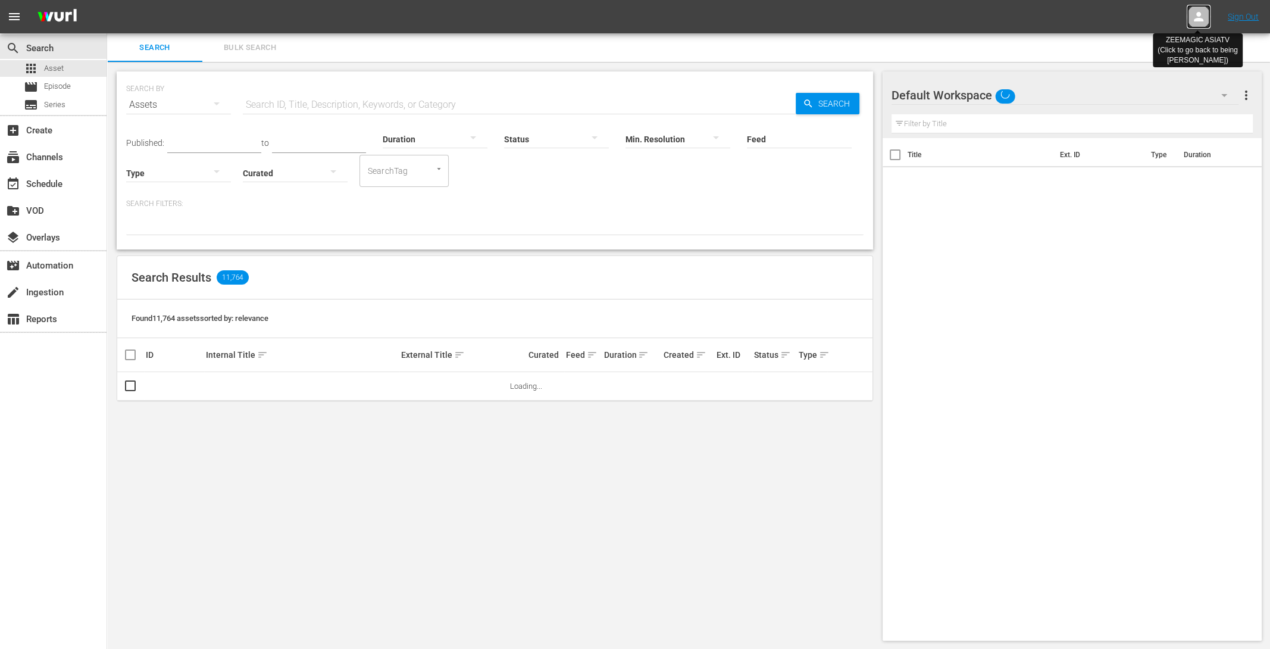
click at [1208, 22] on div at bounding box center [1199, 17] width 24 height 24
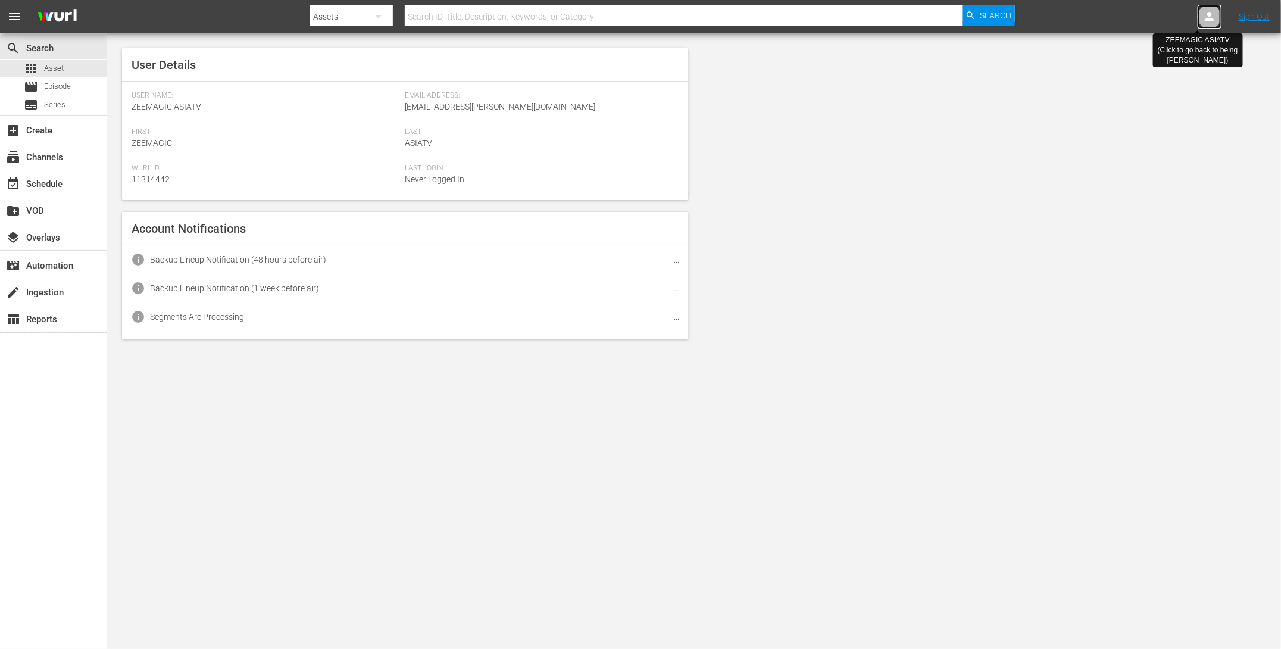
click at [1205, 19] on icon at bounding box center [1210, 17] width 10 height 10
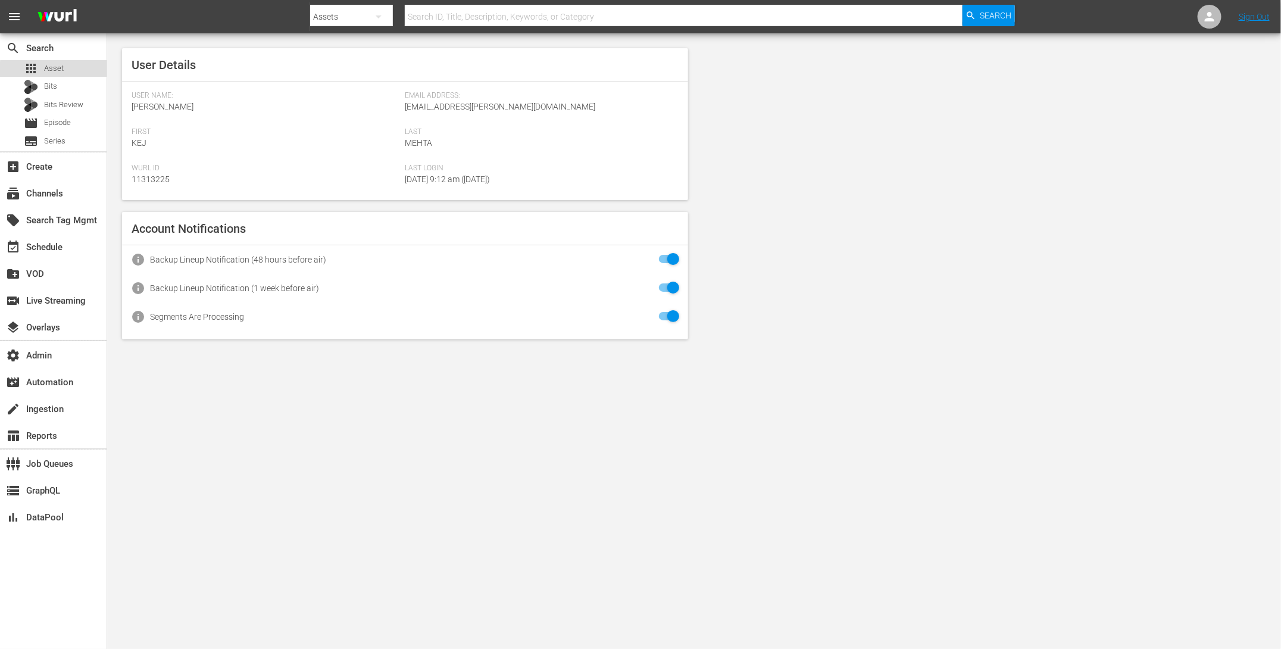
click at [57, 70] on span "Asset" at bounding box center [54, 68] width 20 height 12
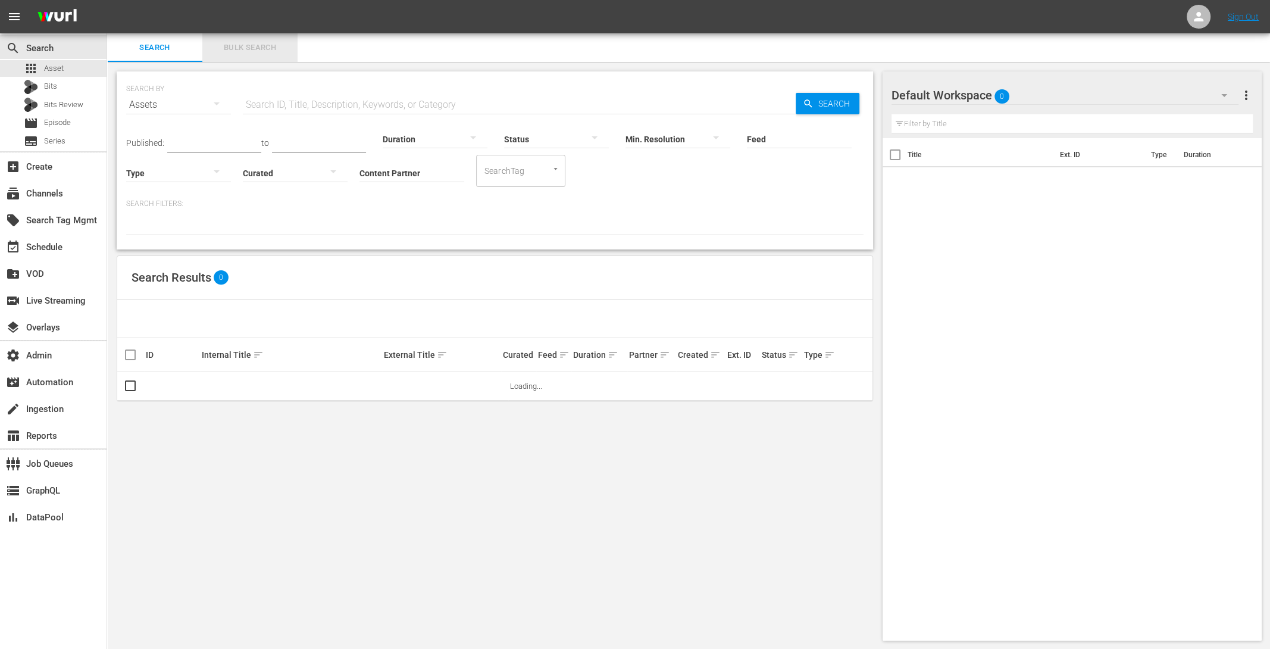
click at [246, 51] on span "Bulk Search" at bounding box center [250, 48] width 81 height 14
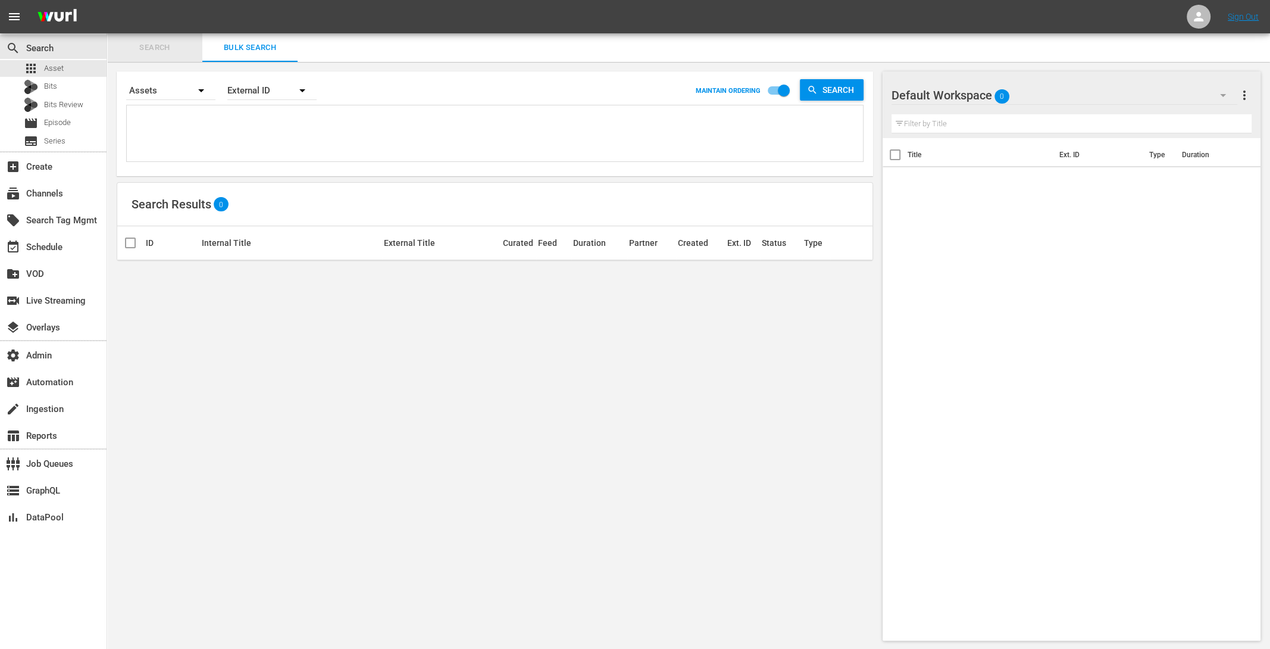
click at [117, 51] on span "Search" at bounding box center [154, 48] width 81 height 14
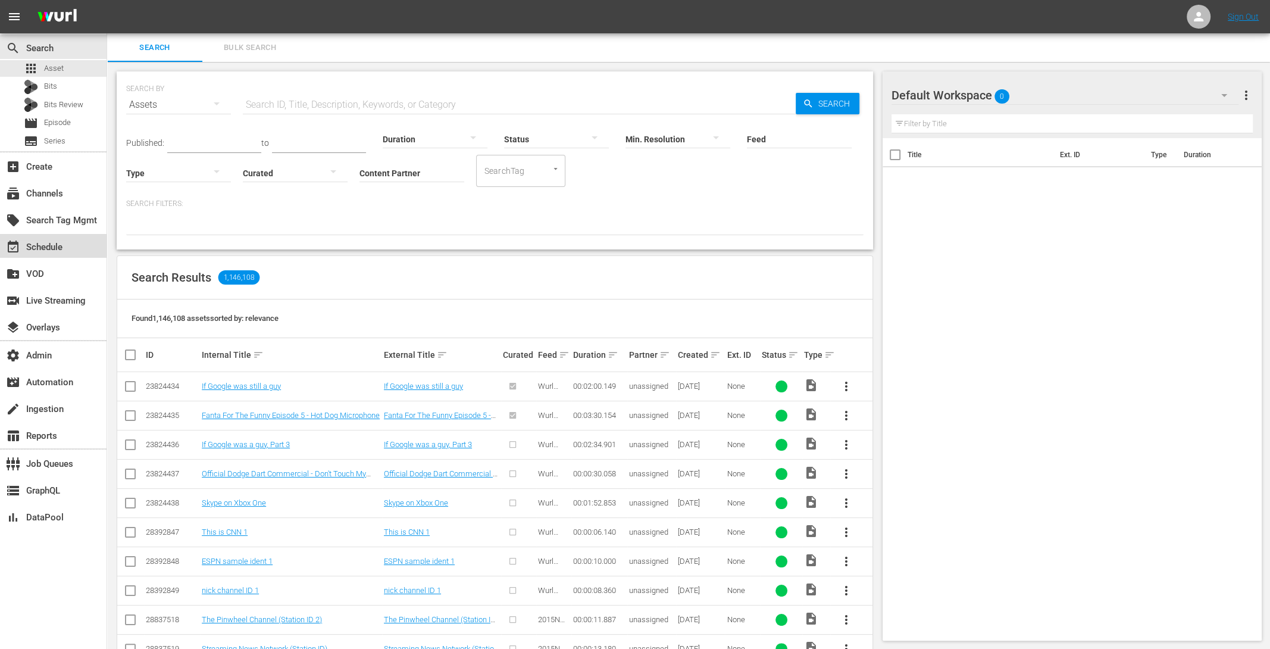
click at [52, 242] on div "event_available Schedule" at bounding box center [33, 245] width 67 height 11
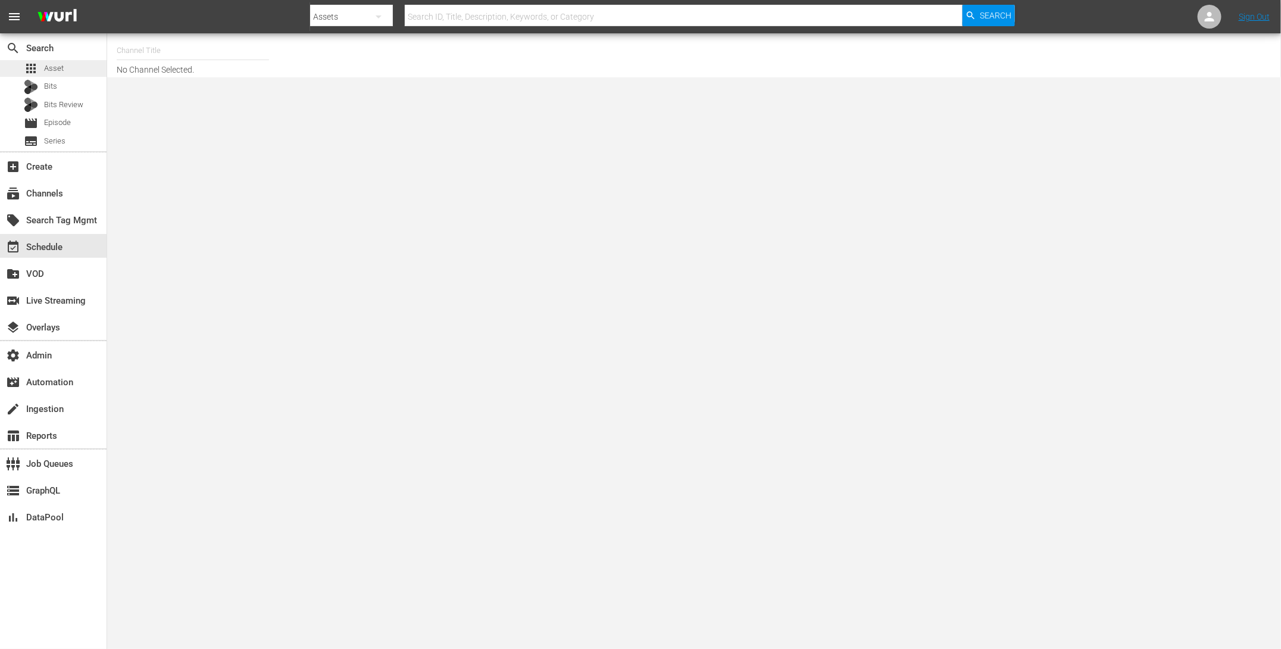
click at [74, 67] on div "apps Asset" at bounding box center [53, 68] width 107 height 17
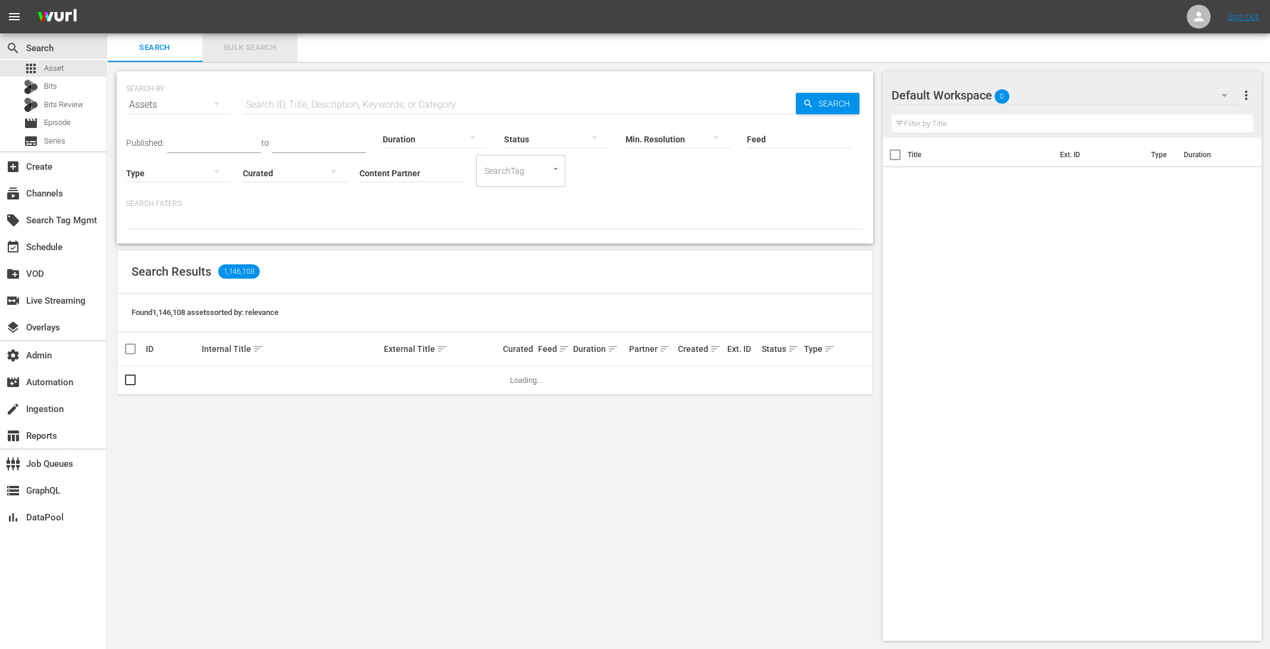
click at [281, 44] on span "Bulk Search" at bounding box center [250, 48] width 81 height 14
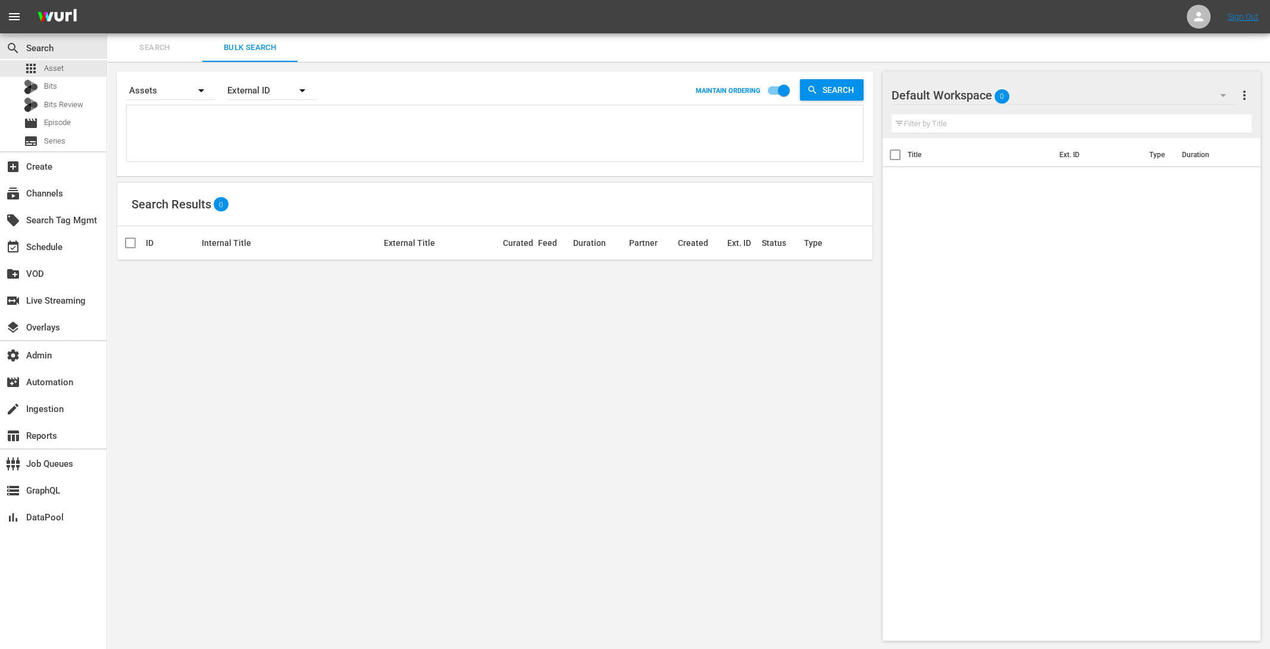
click at [214, 141] on textarea at bounding box center [496, 135] width 733 height 54
paste textarea "AMCNVR0000015594 AMCNVR0000015595 AMCNVR0000015596 AMCNVR0000015597 AMCNVR00000…"
type textarea "AMCNVR0000015594 AMCNVR0000015595 AMCNVR0000015596 AMCNVR0000015597 AMCNVR00000…"
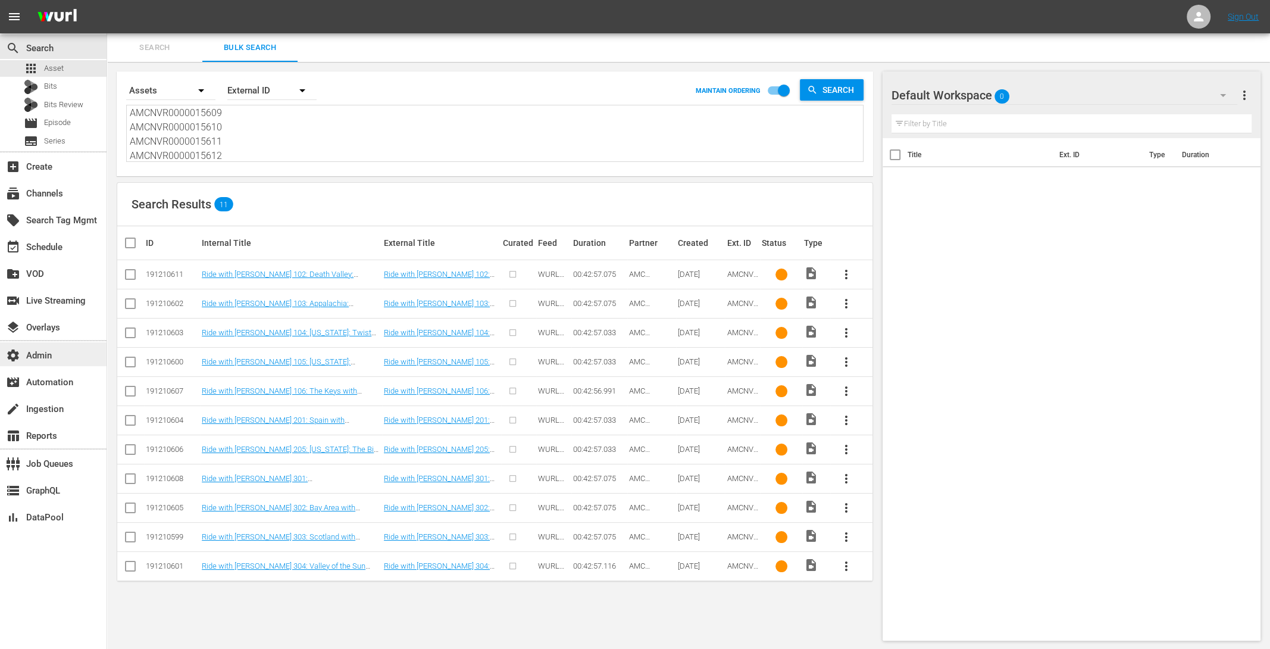
type textarea "AMCNVR0000015594 AMCNVR0000015595 AMCNVR0000015596 AMCNVR0000015597 AMCNVR00000…"
click at [58, 353] on div "settings Admin" at bounding box center [33, 353] width 67 height 11
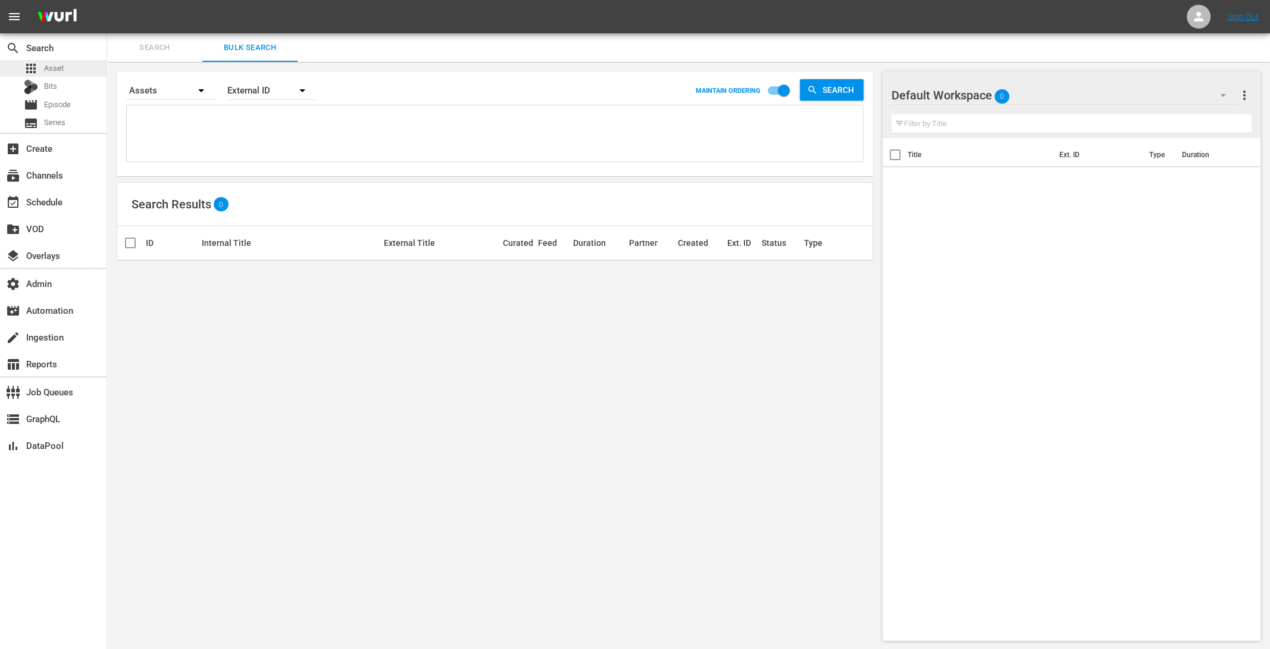
click at [76, 68] on div "apps Asset" at bounding box center [53, 68] width 107 height 17
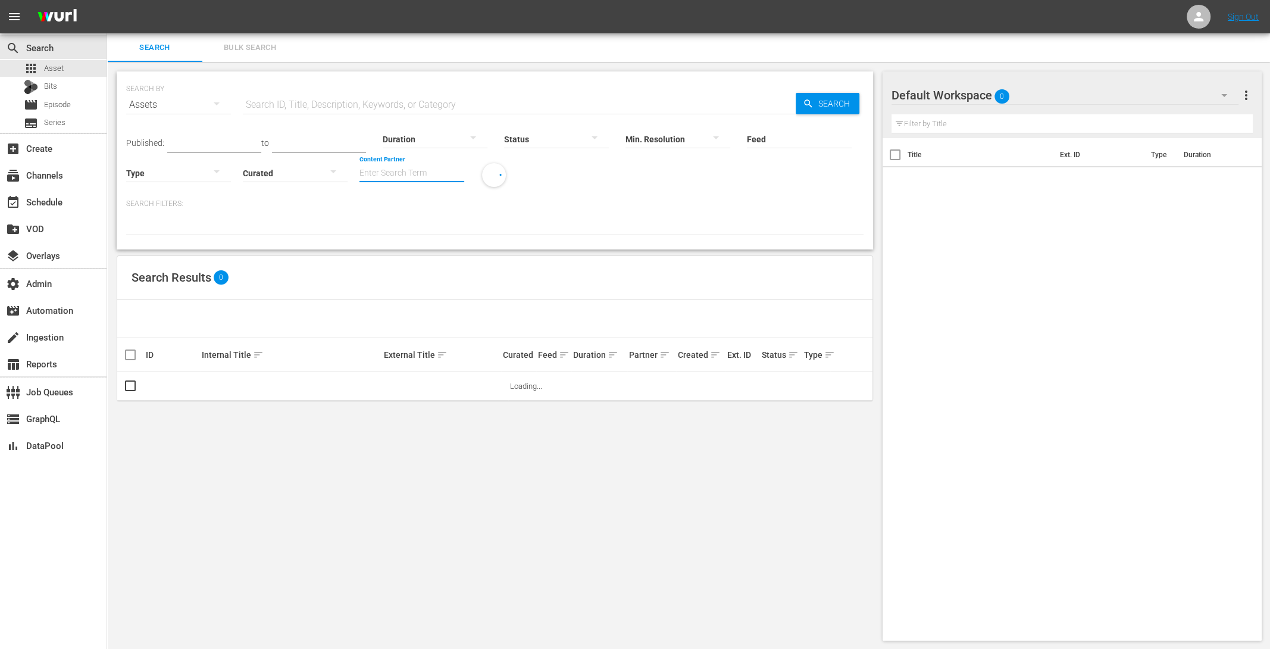
click at [392, 169] on input "Content Partner" at bounding box center [412, 173] width 105 height 43
click at [402, 209] on div "AMC Networks (138)" at bounding box center [456, 206] width 174 height 29
type input "AMC Networks (138)"
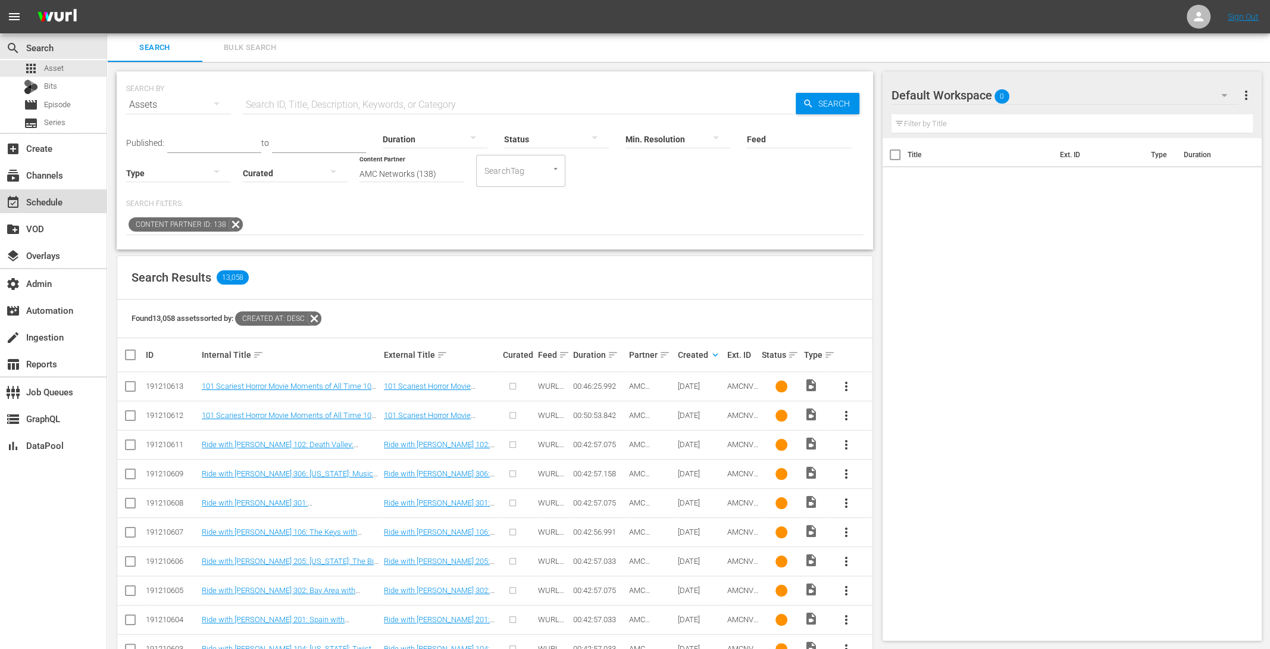
click at [44, 201] on div "event_available Schedule" at bounding box center [33, 200] width 67 height 11
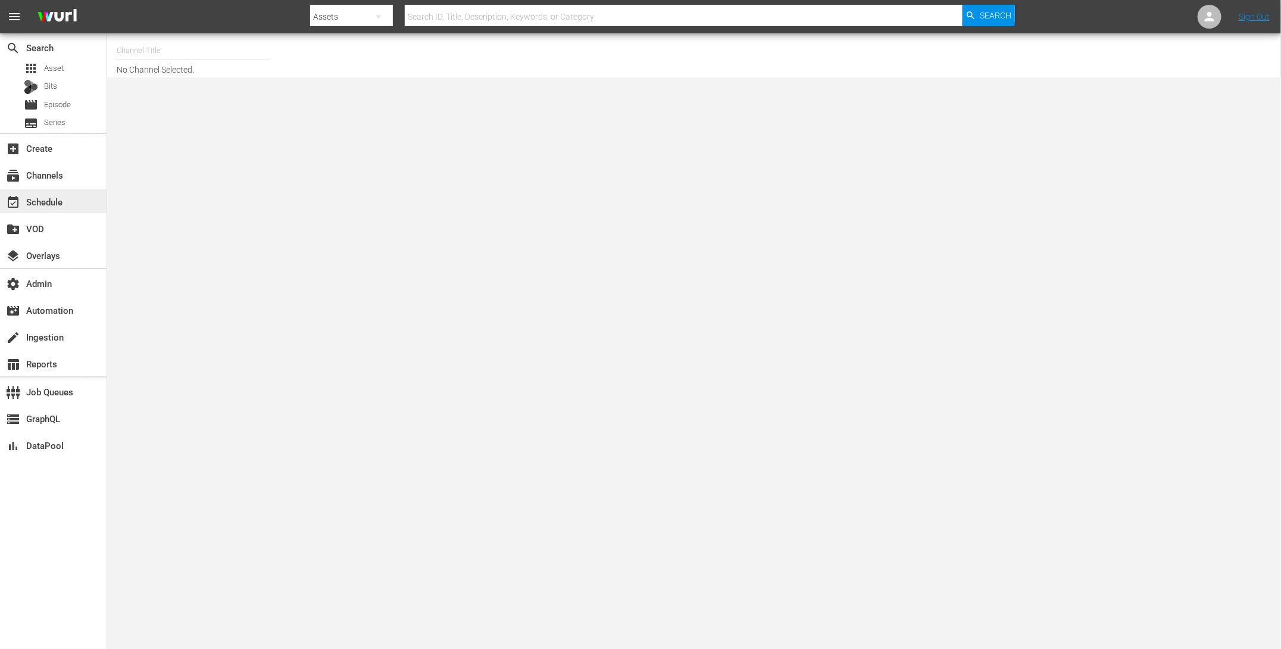
click at [50, 198] on div "event_available Schedule" at bounding box center [33, 200] width 67 height 11
click at [157, 52] on input "text" at bounding box center [193, 50] width 152 height 29
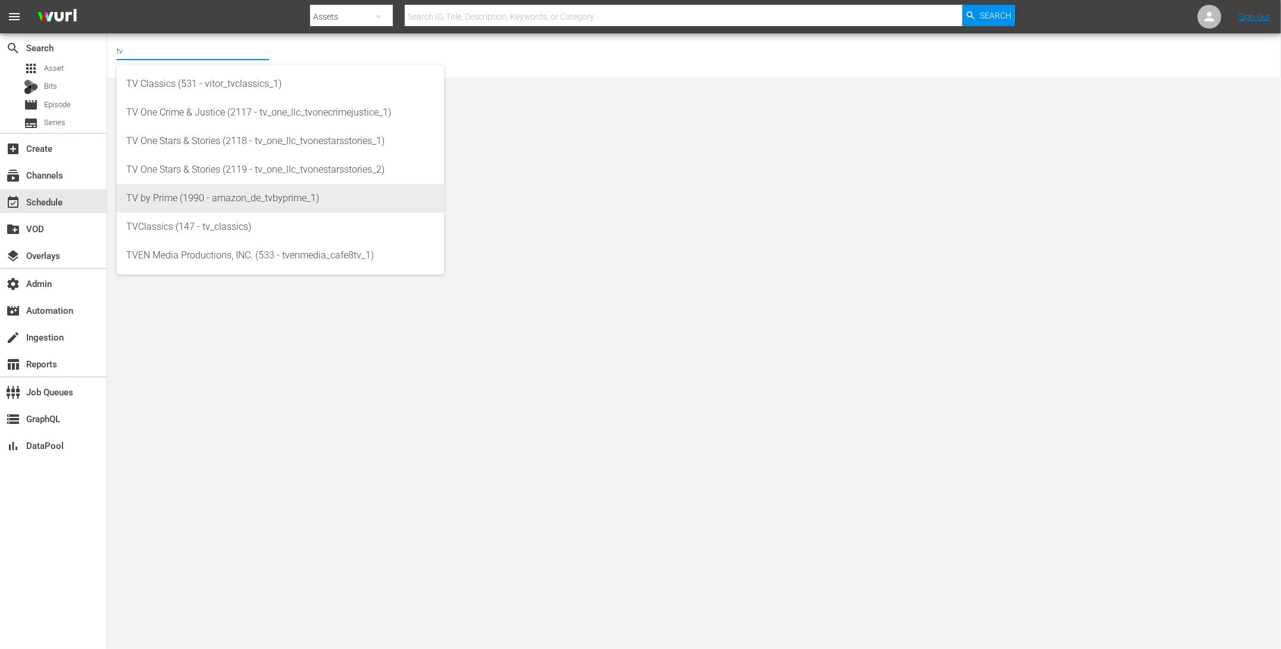
click at [186, 192] on div "TV by Prime (1990 - amazon_de_tvbyprime_1)" at bounding box center [280, 198] width 308 height 29
type input "TV by Prime (1990 - amazon_de_tvbyprime_1)"
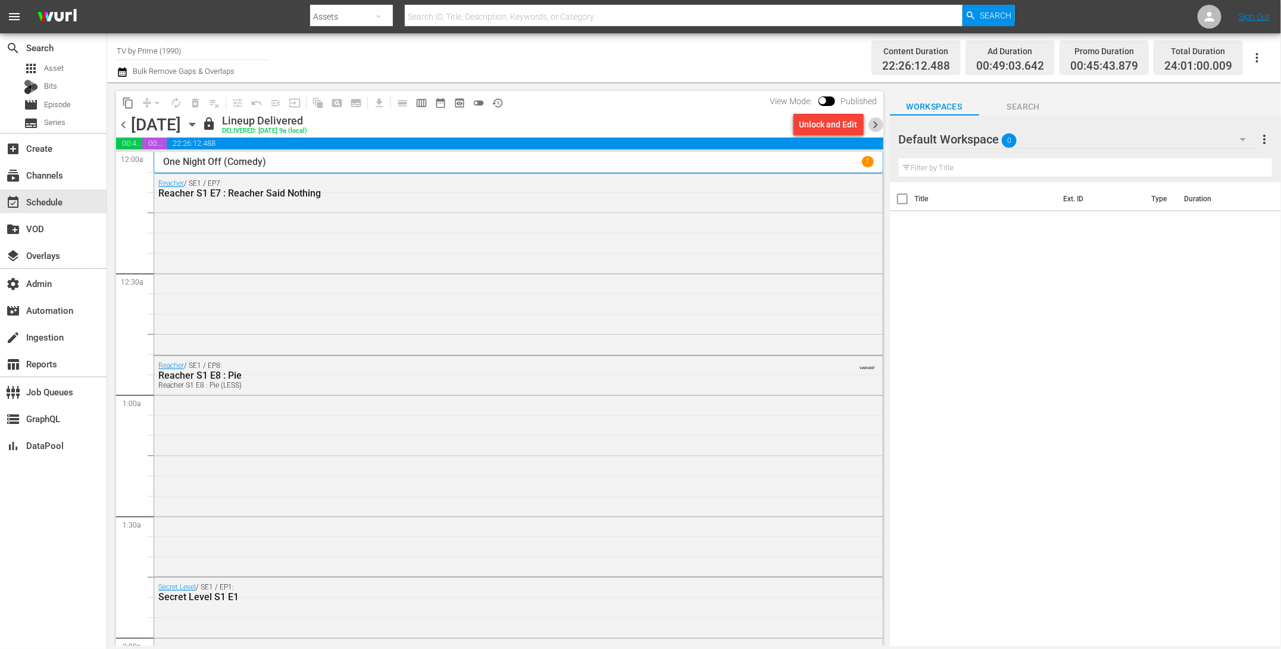
click at [874, 120] on span "chevron_right" at bounding box center [875, 124] width 15 height 15
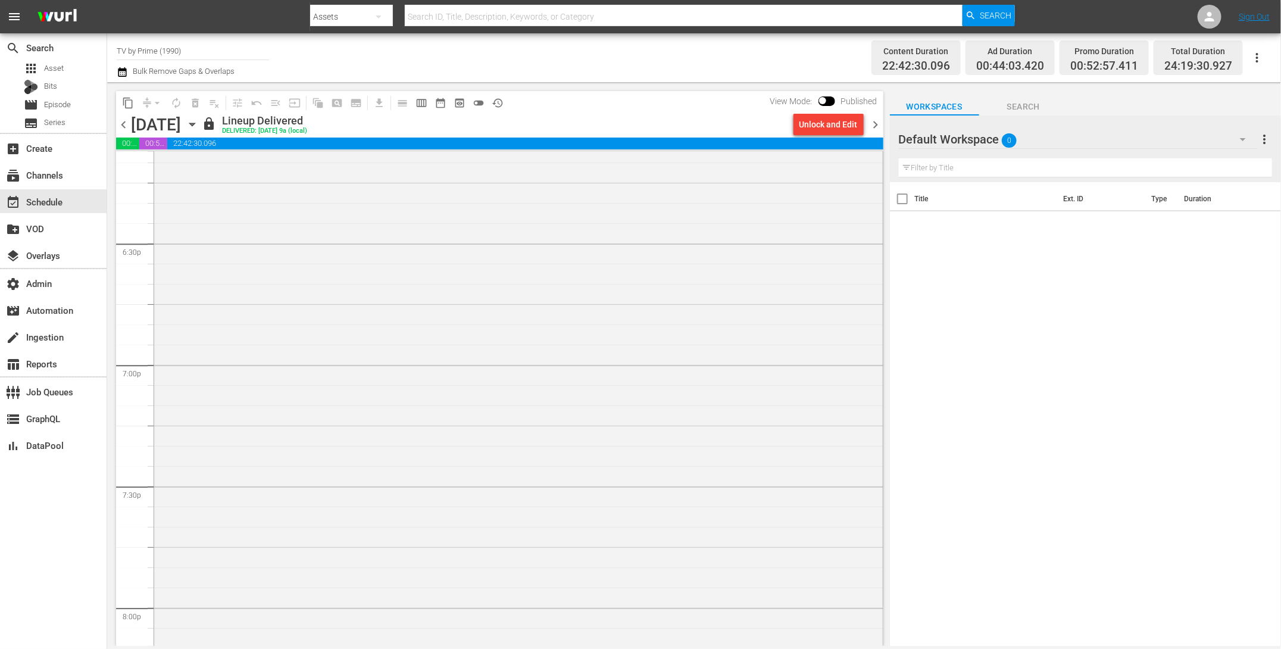
scroll to position [4590, 0]
click at [519, 428] on div "Superbloom Festival Live – DAY 1" at bounding box center [518, 144] width 729 height 1879
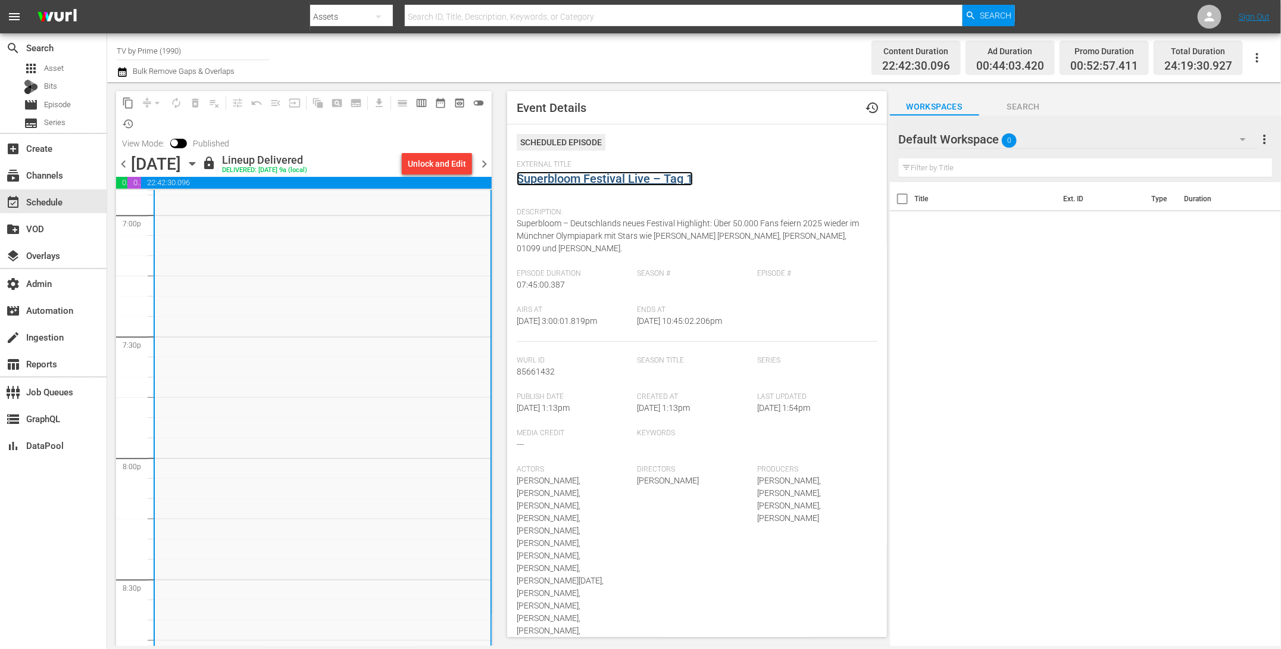
click at [549, 174] on link "Superbloom Festival Live – Tag 1" at bounding box center [605, 178] width 176 height 14
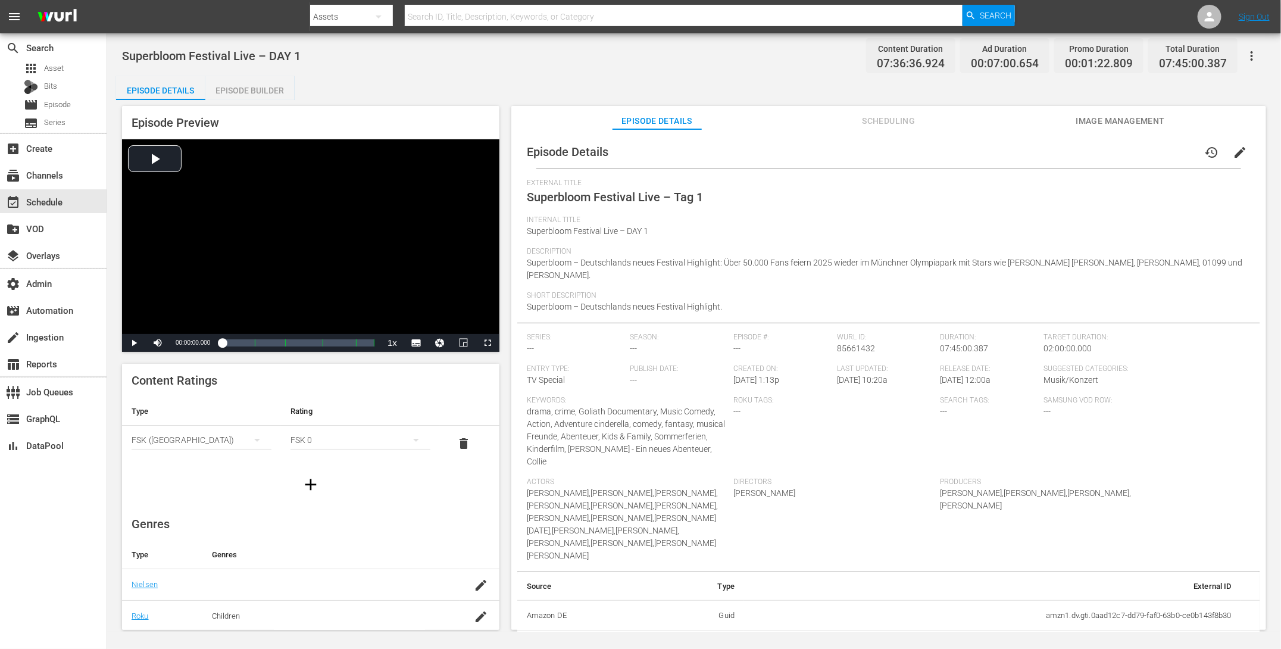
click at [871, 126] on span "Scheduling" at bounding box center [888, 121] width 89 height 15
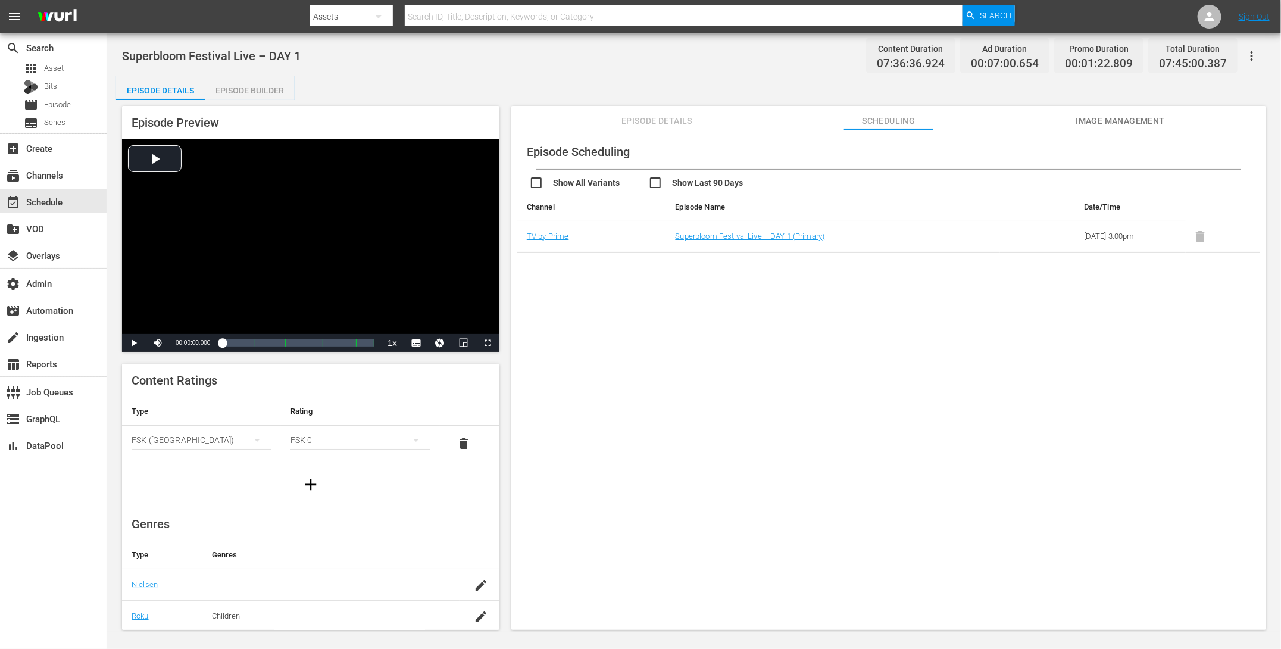
click at [621, 118] on span "Episode Details" at bounding box center [656, 121] width 89 height 15
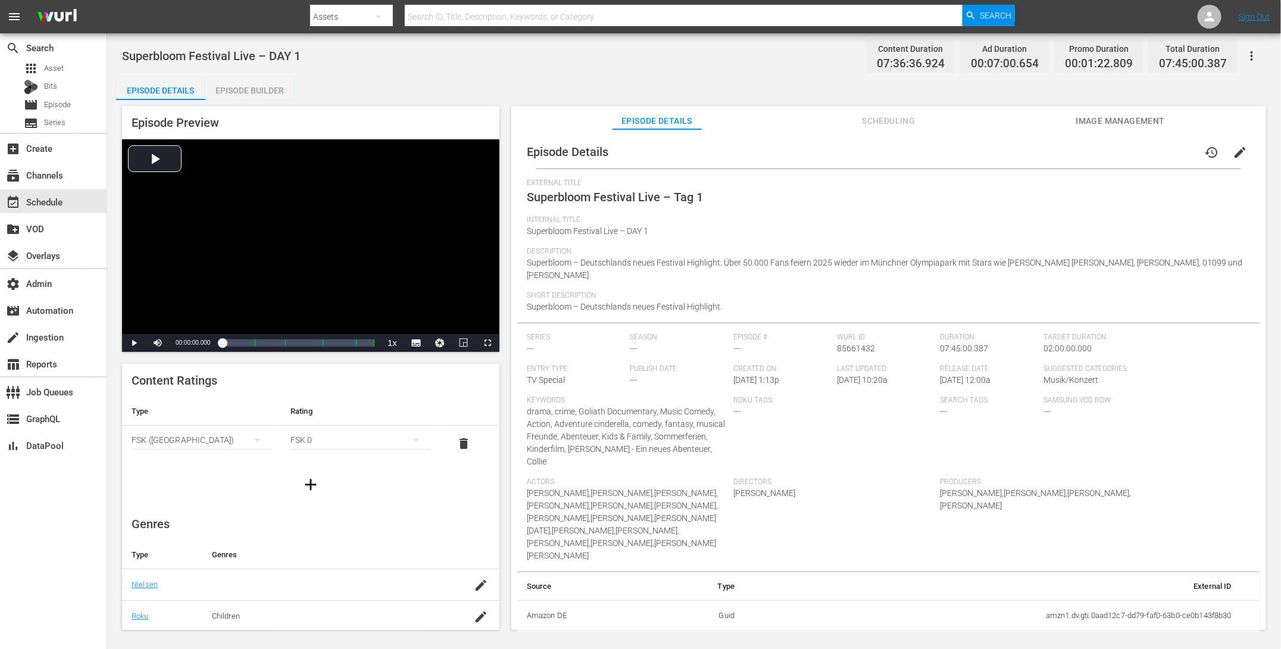
click at [1139, 114] on span "Image Management" at bounding box center [1120, 121] width 89 height 15
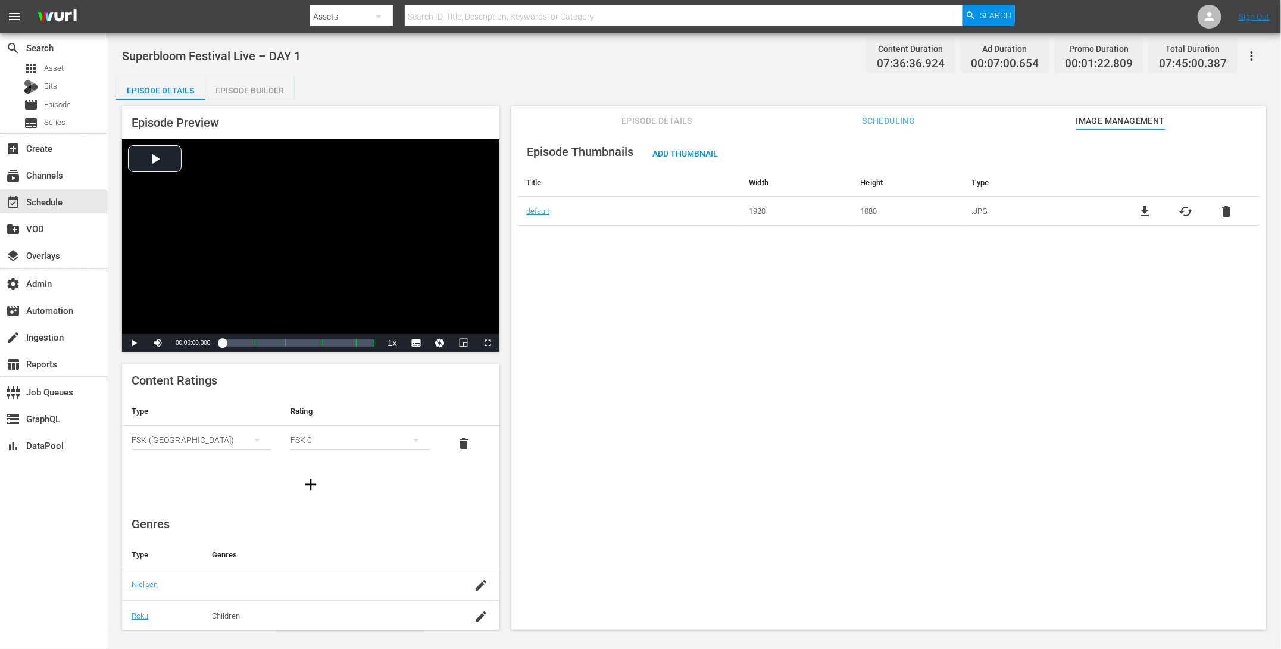
click at [924, 114] on span "Scheduling" at bounding box center [888, 121] width 89 height 15
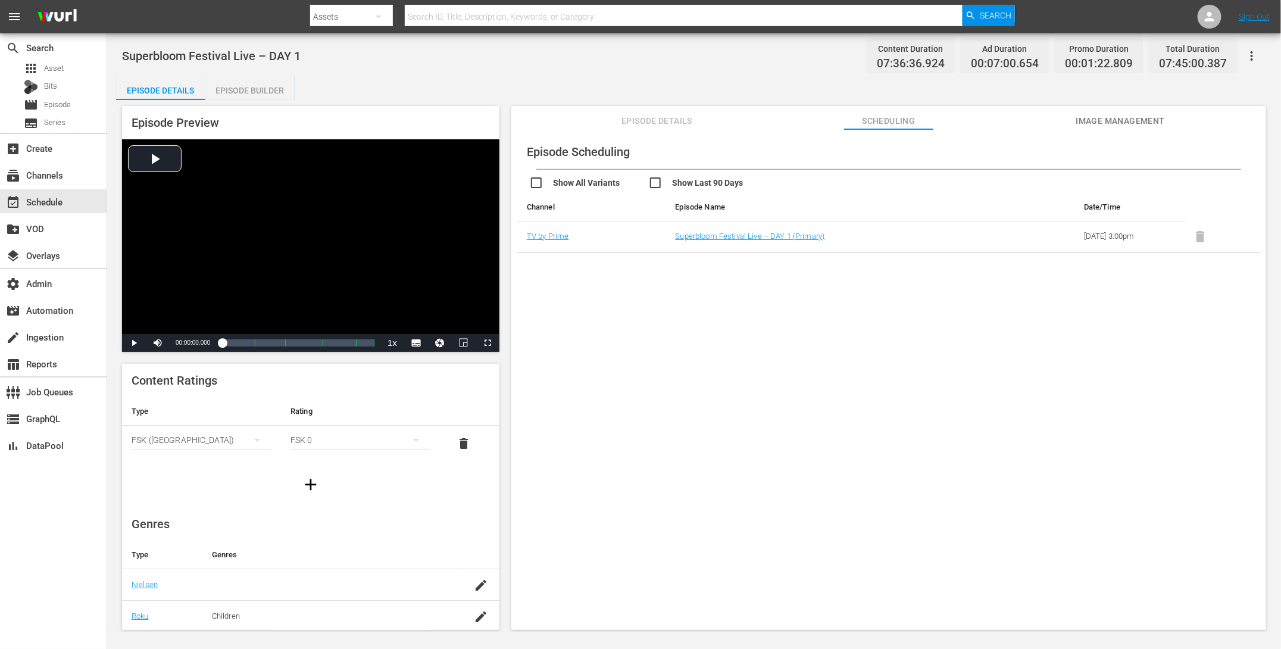
click at [680, 116] on span "Episode Details" at bounding box center [656, 121] width 89 height 15
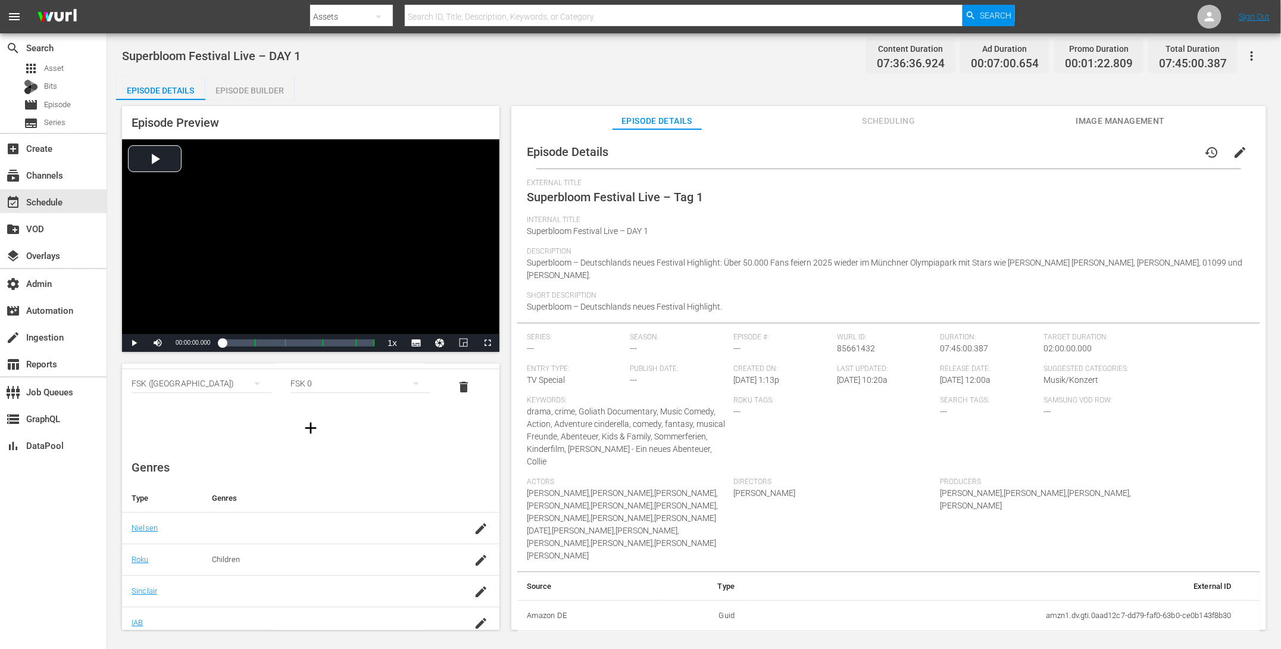
scroll to position [9, 0]
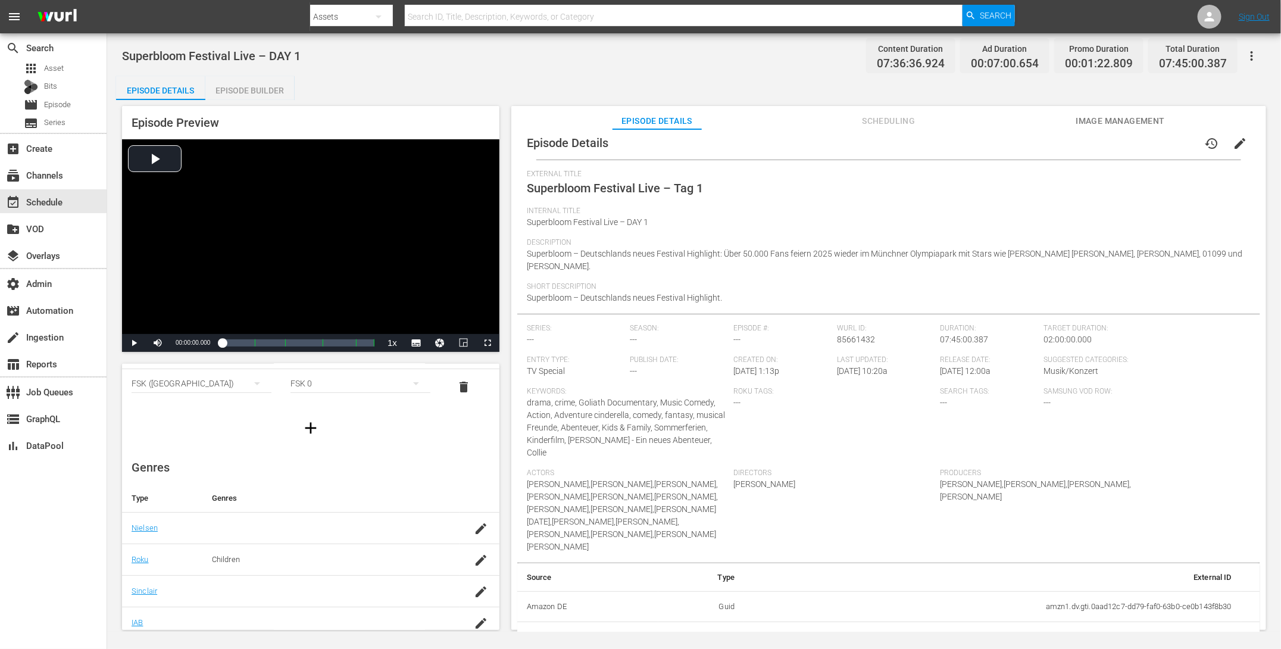
click at [1243, 144] on button "edit" at bounding box center [1240, 143] width 29 height 29
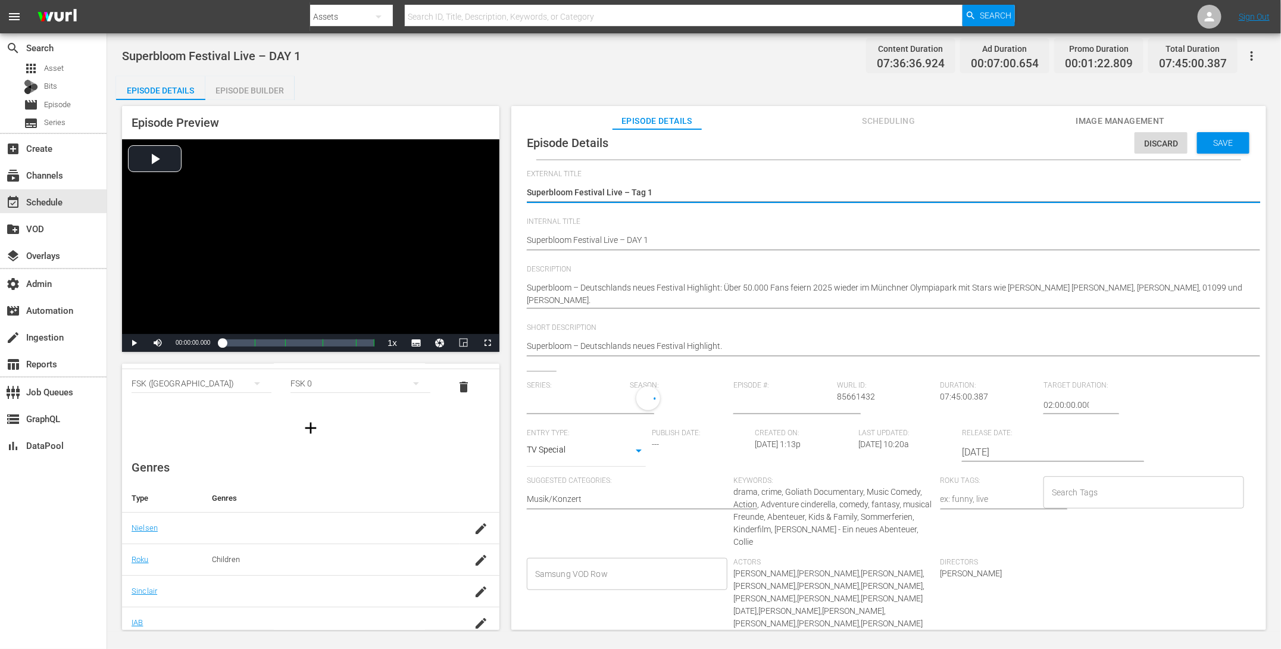
type input "No Series"
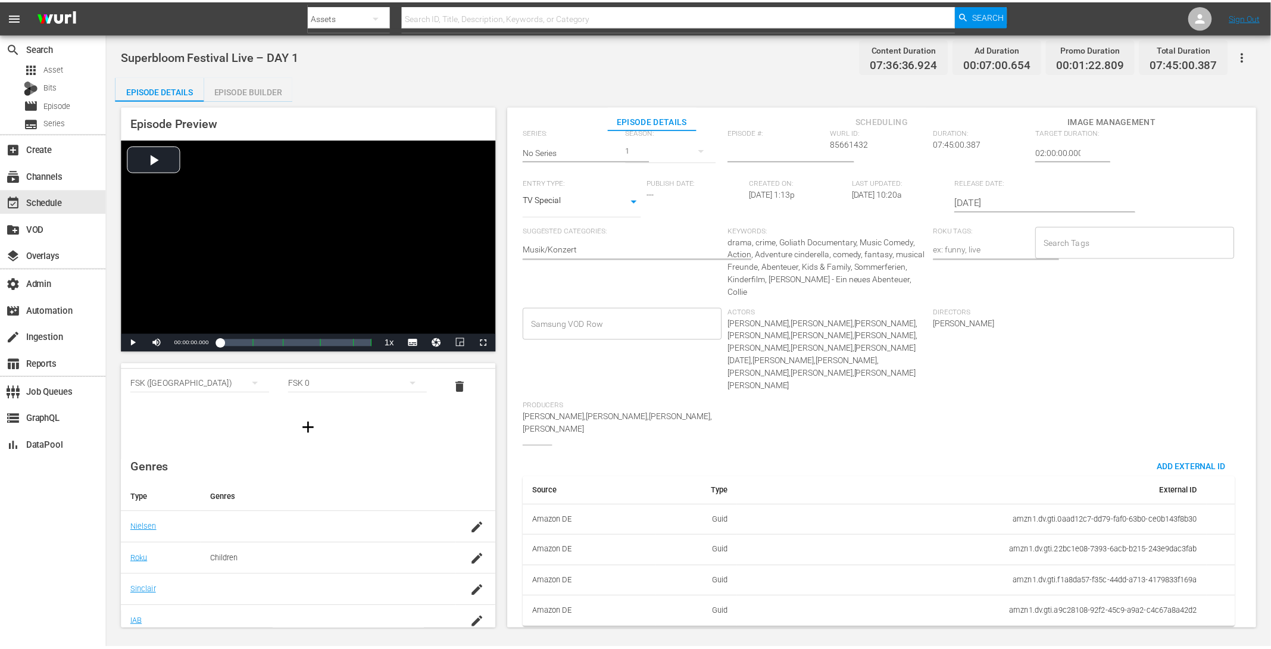
scroll to position [0, 0]
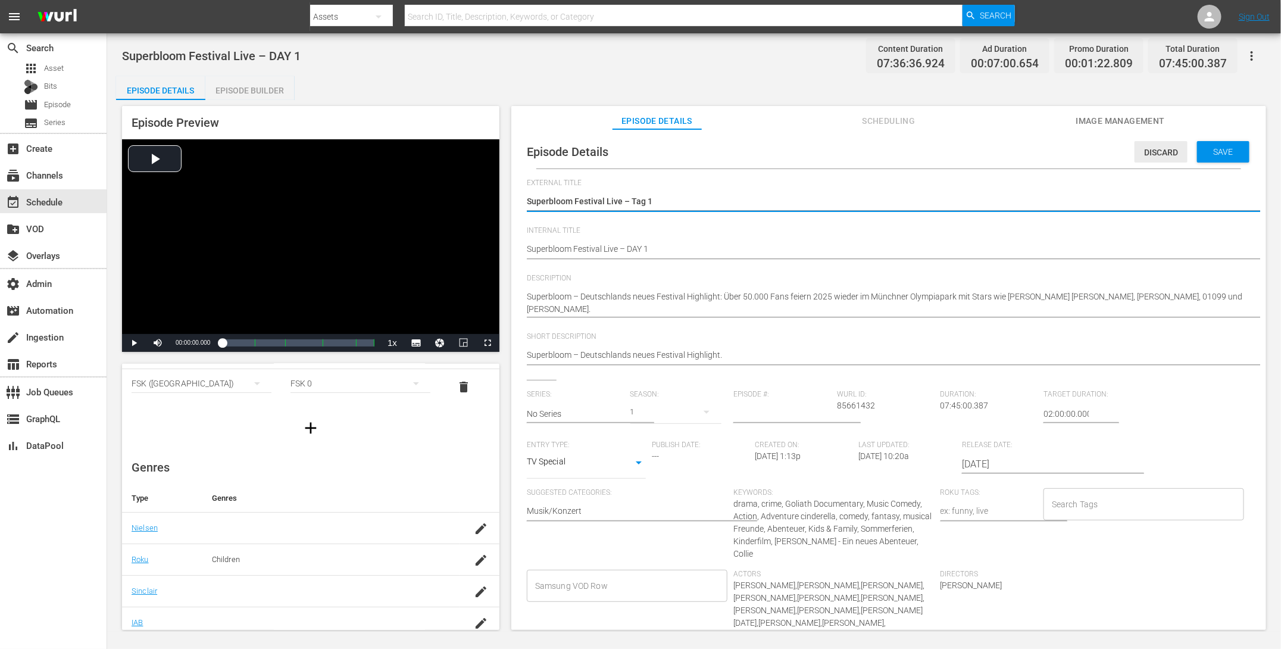
click at [1165, 161] on div "Discard" at bounding box center [1161, 152] width 53 height 22
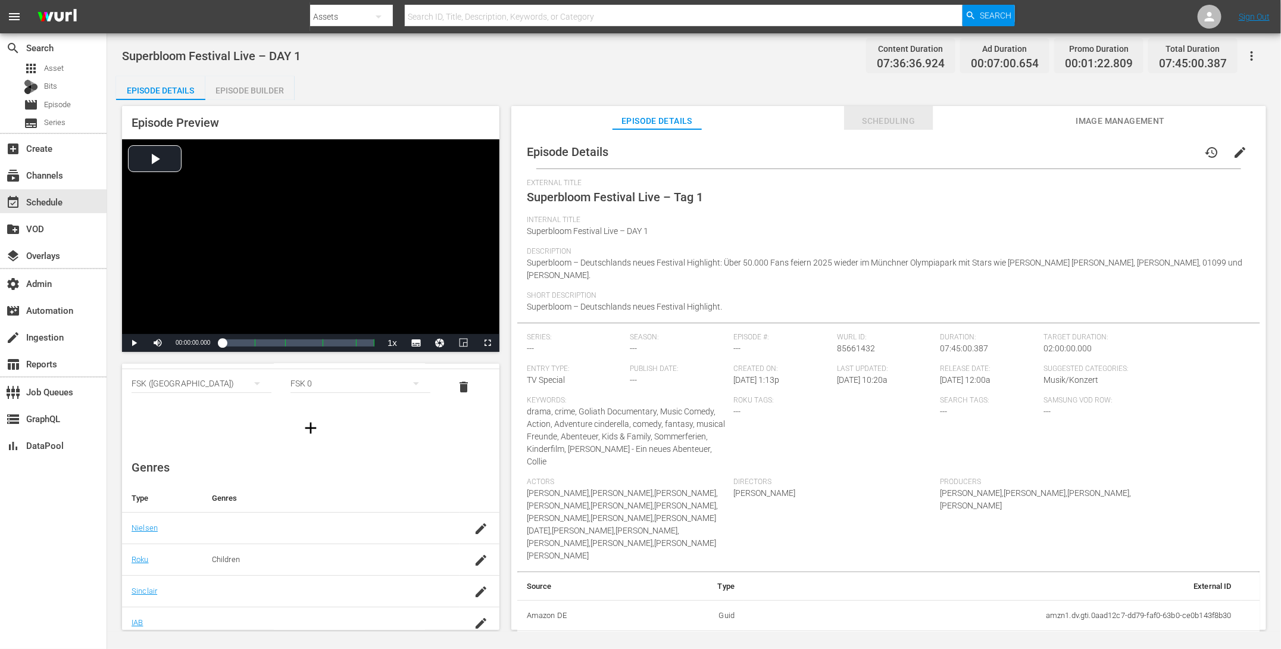
click at [869, 119] on span "Scheduling" at bounding box center [888, 121] width 89 height 15
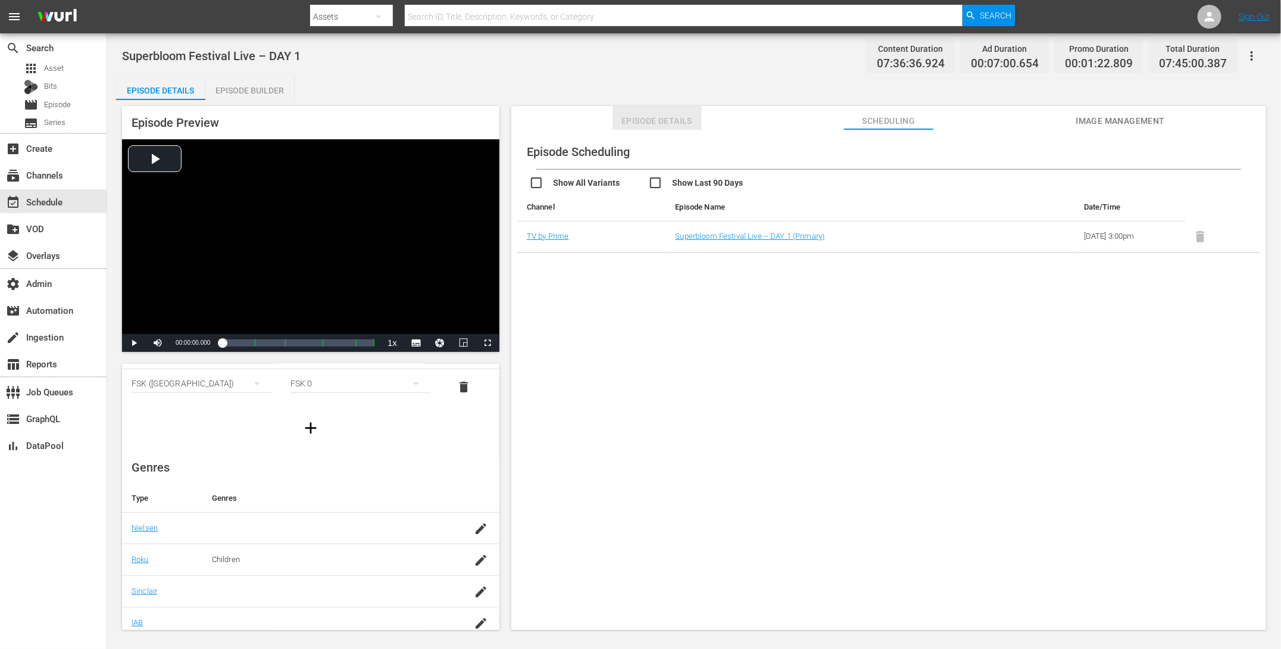
click at [663, 120] on span "Episode Details" at bounding box center [656, 121] width 89 height 15
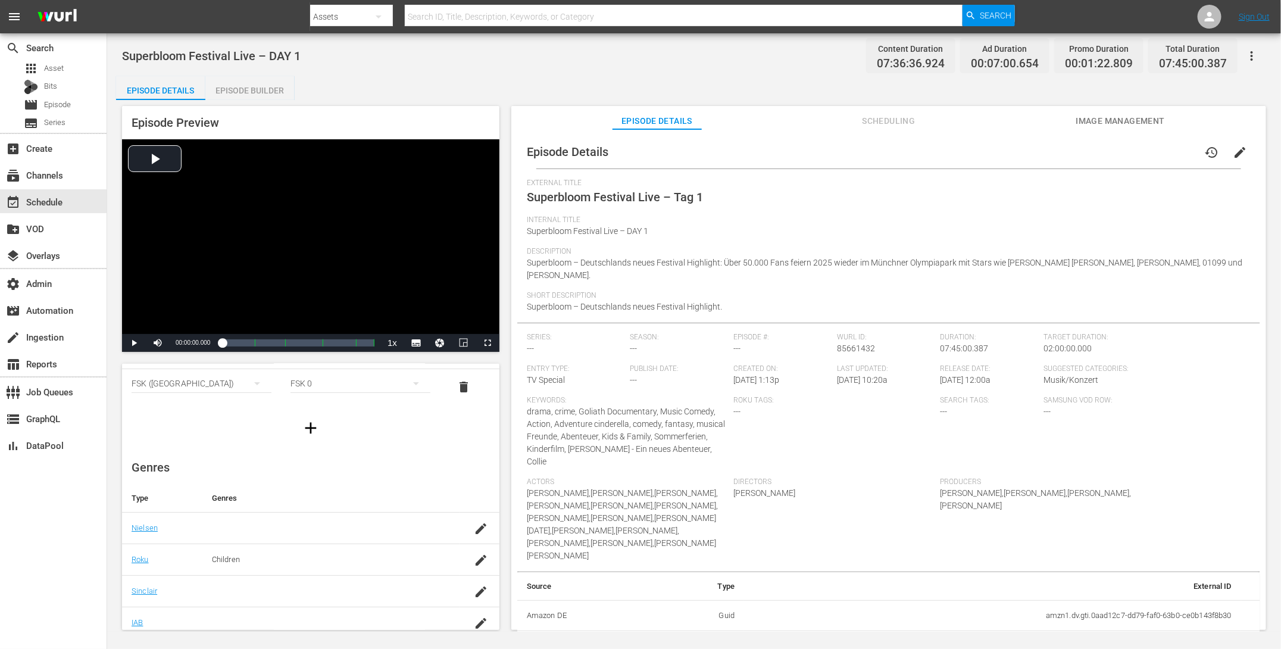
click at [249, 81] on div "Episode Builder" at bounding box center [249, 90] width 89 height 29
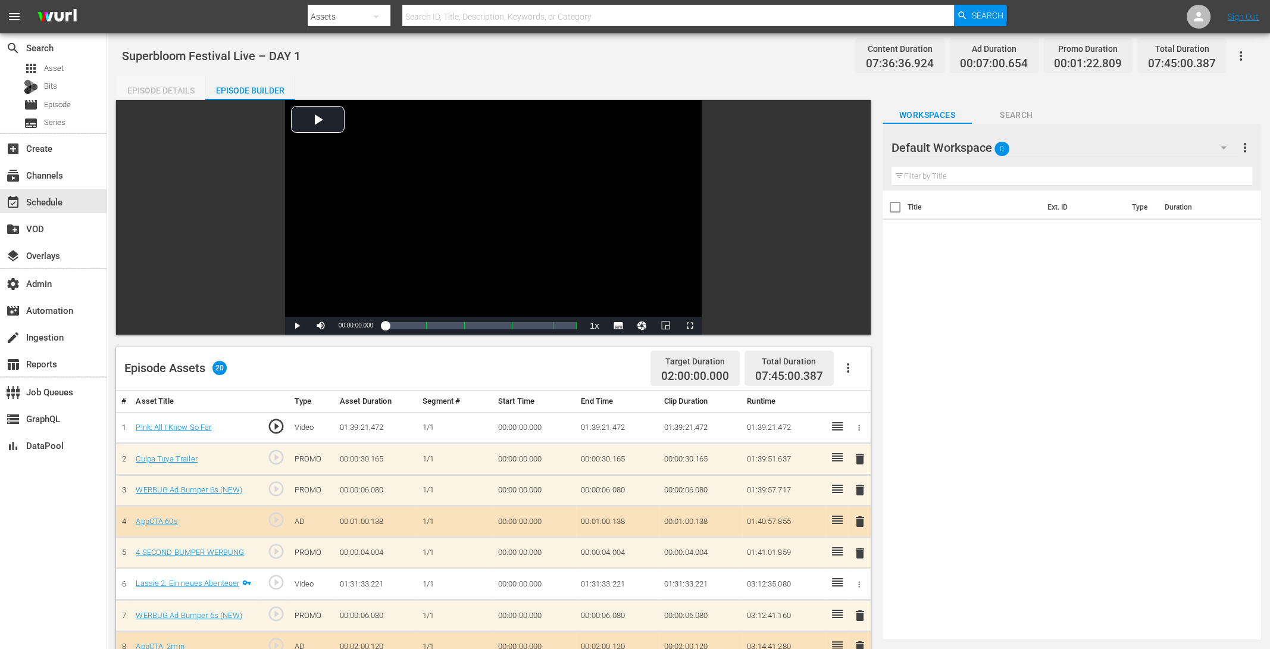
click at [145, 90] on div "Episode Details" at bounding box center [160, 90] width 89 height 29
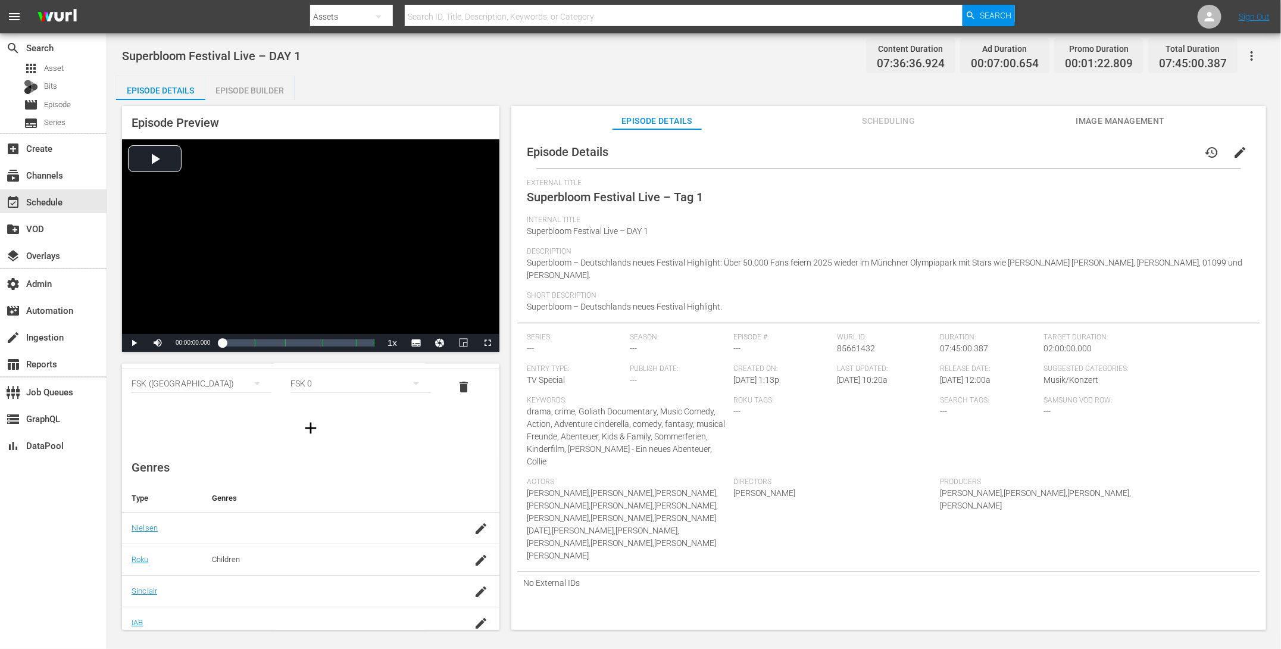
click at [1162, 385] on div "Suggested Categories: Musik/Konzert" at bounding box center [1146, 380] width 207 height 32
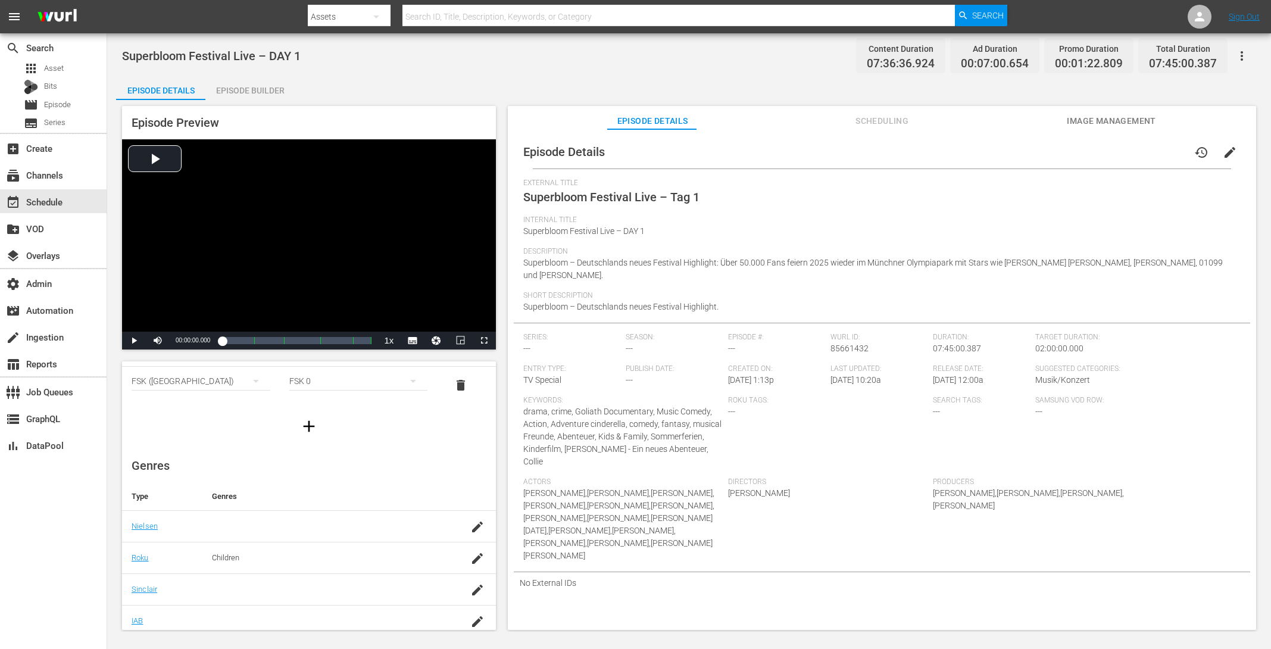
click at [1224, 152] on span "edit" at bounding box center [1230, 152] width 14 height 14
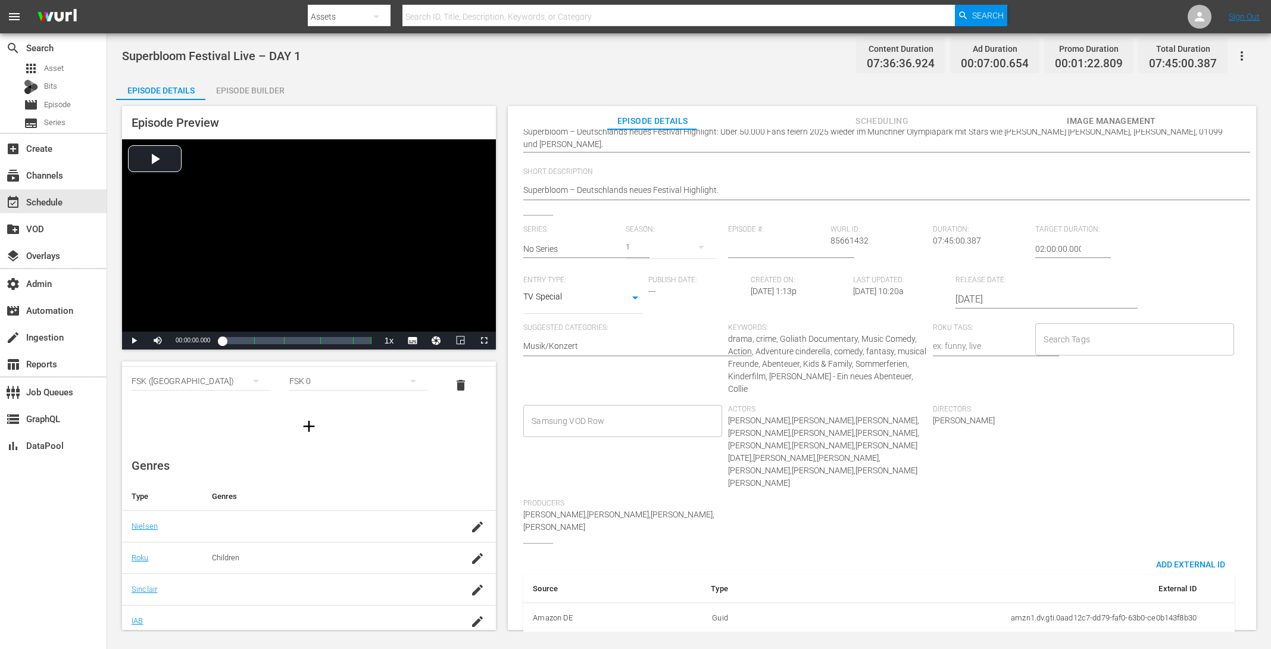
scroll to position [251, 0]
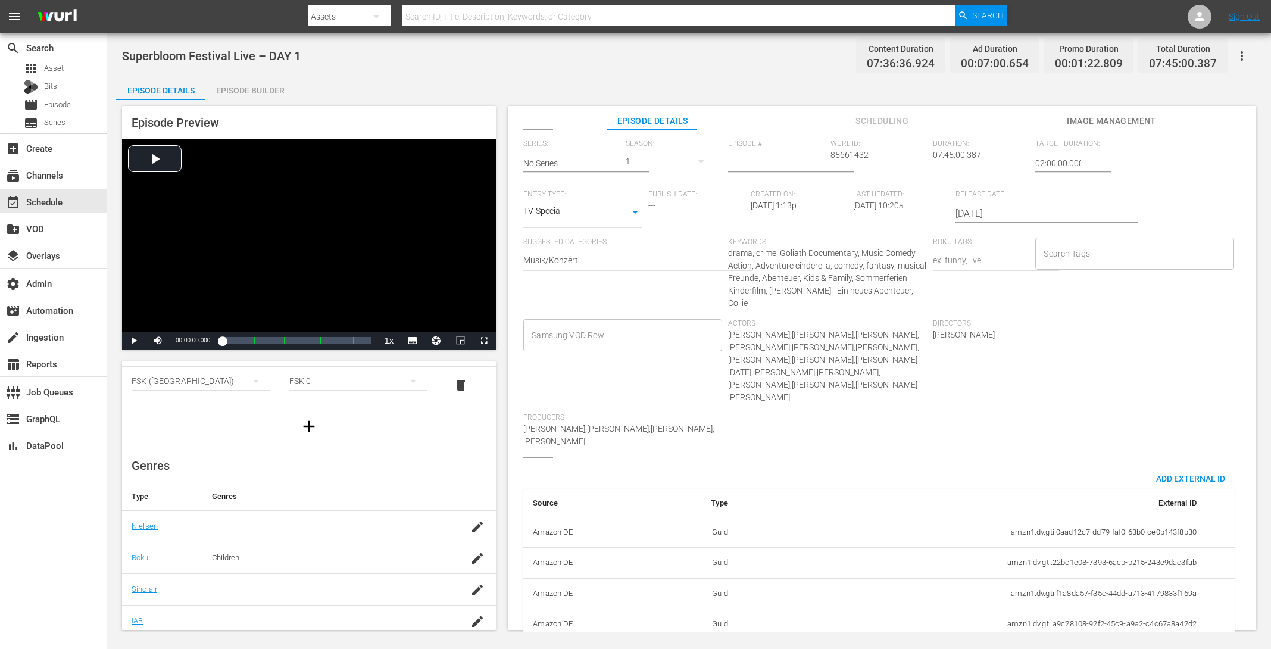
click at [632, 211] on body "menu Search By Assets Search ID, Title, Description, Keywords, or Category Sear…" at bounding box center [635, 324] width 1271 height 649
click at [533, 62] on div at bounding box center [635, 324] width 1271 height 649
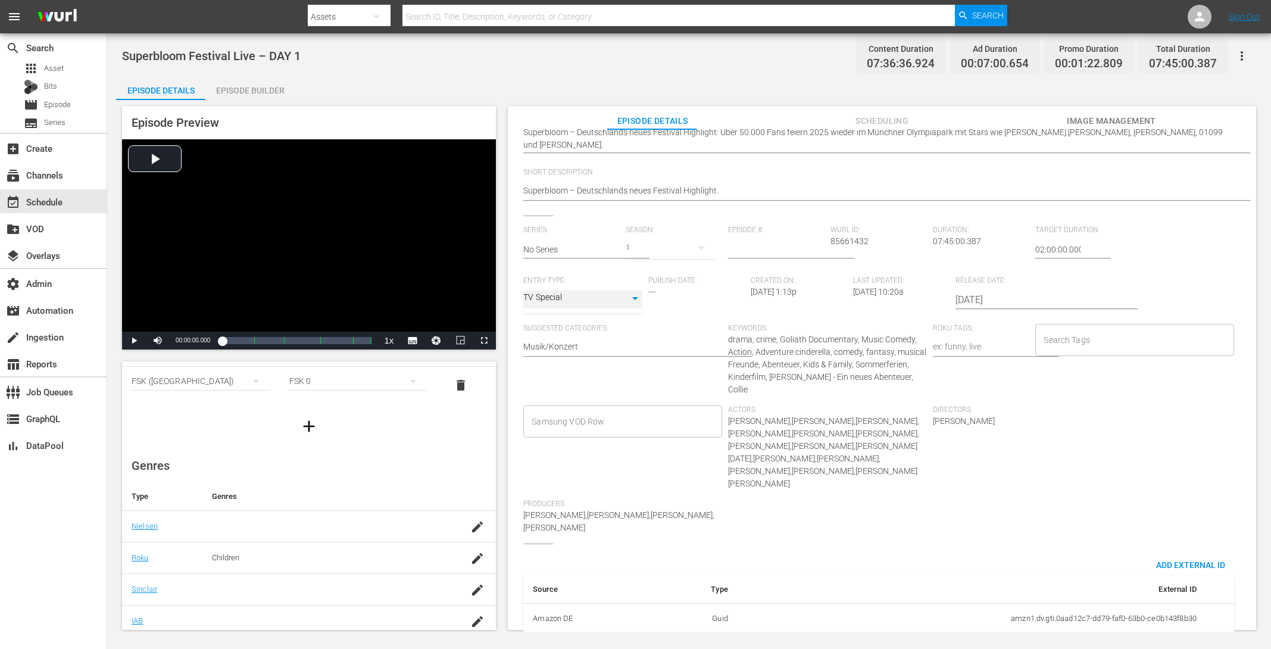
scroll to position [174, 0]
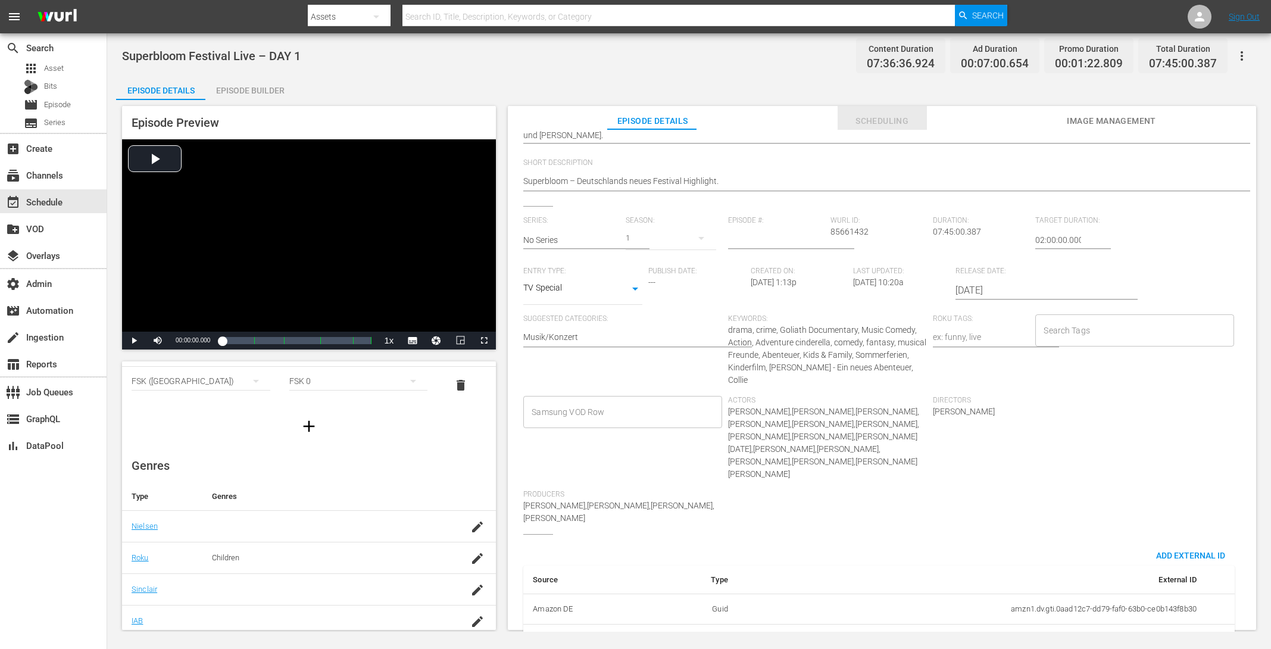
click at [887, 121] on span "Scheduling" at bounding box center [881, 121] width 89 height 15
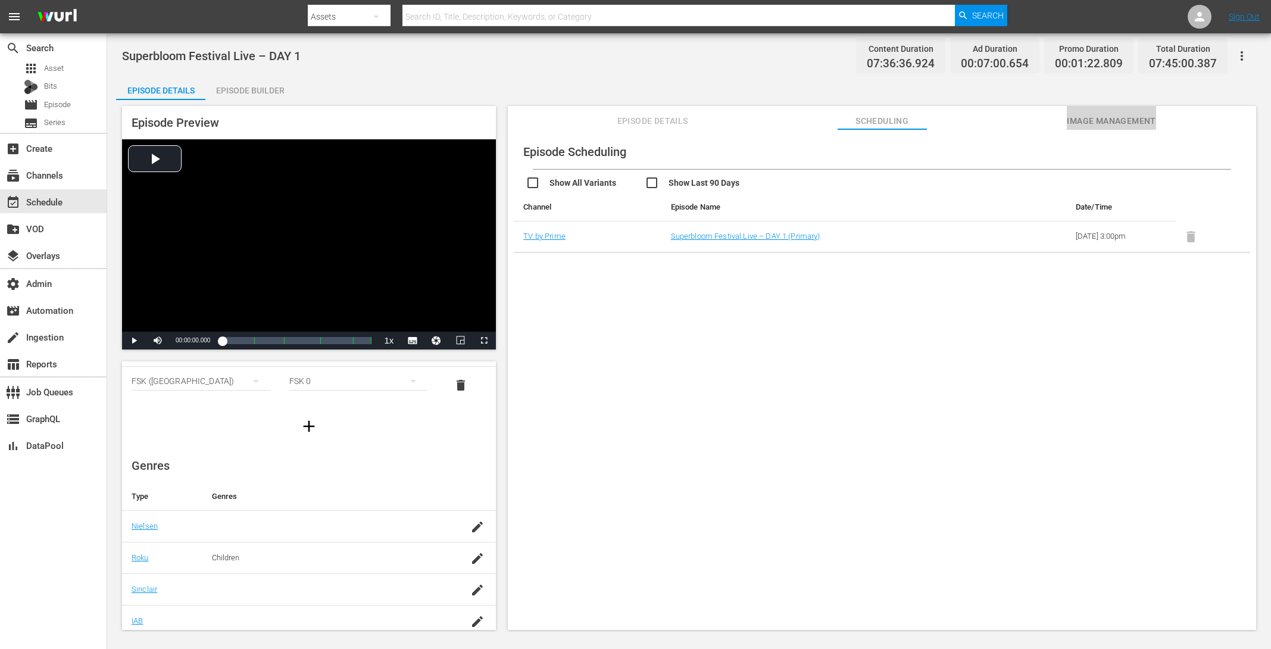
click at [1107, 117] on span "Image Management" at bounding box center [1111, 121] width 89 height 15
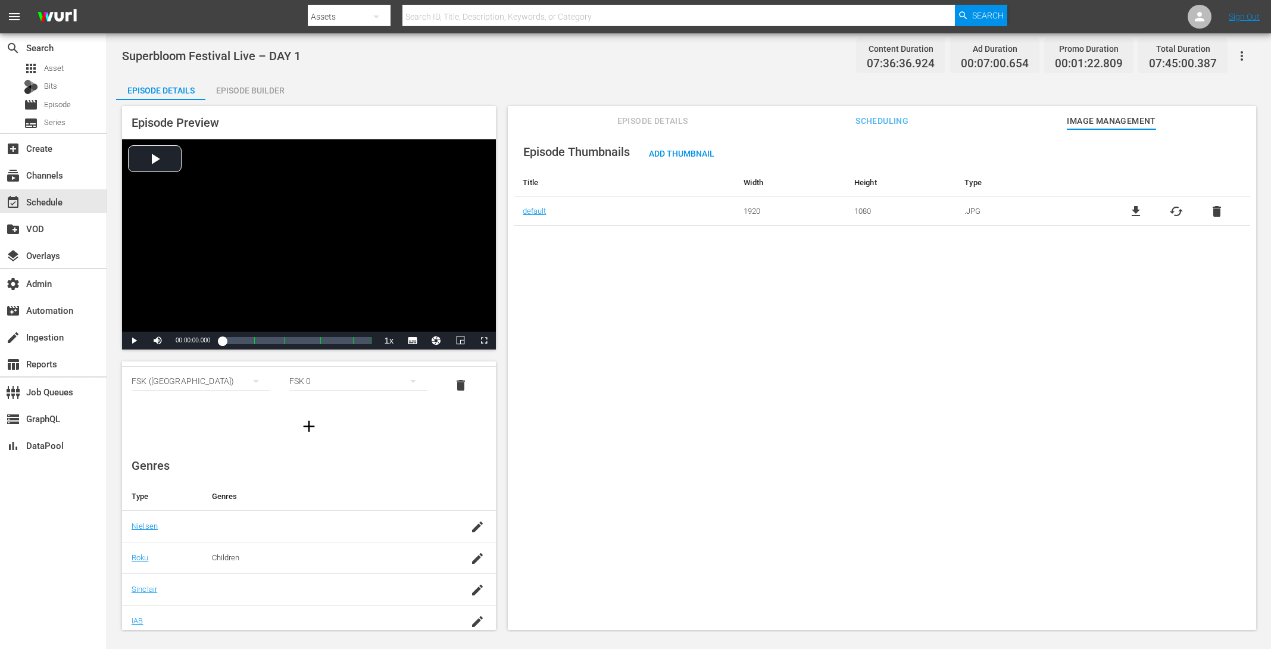
click at [664, 124] on span "Episode Details" at bounding box center [652, 121] width 89 height 15
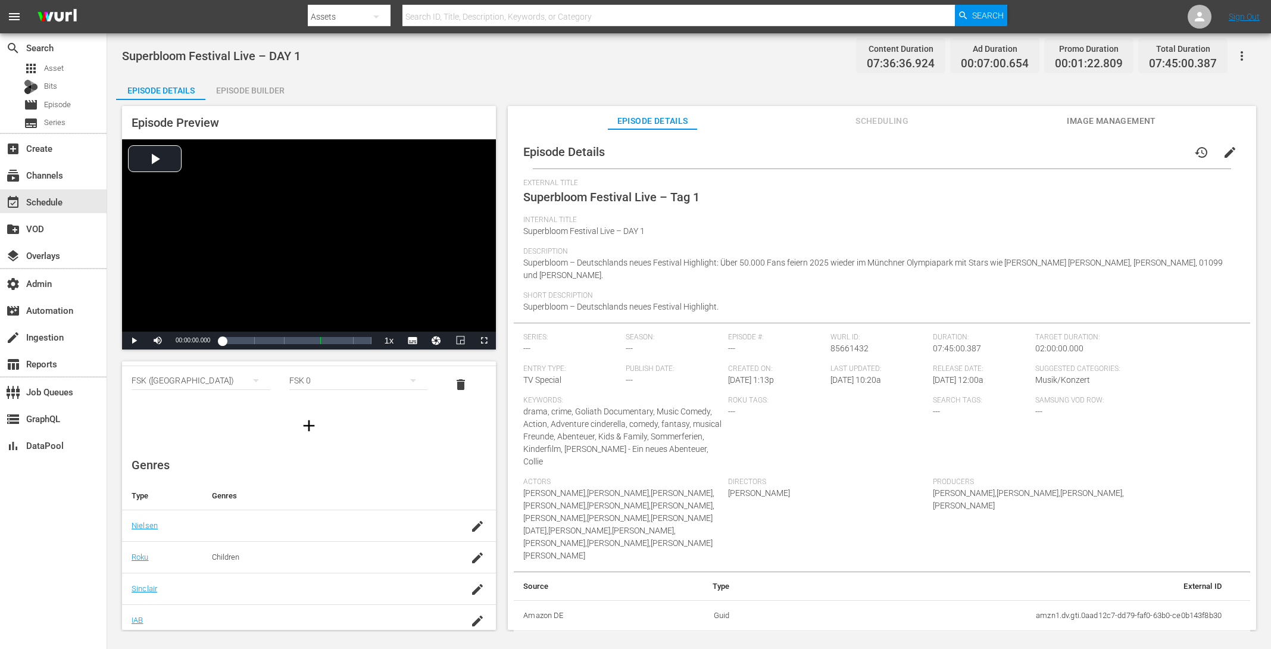
scroll to position [74, 0]
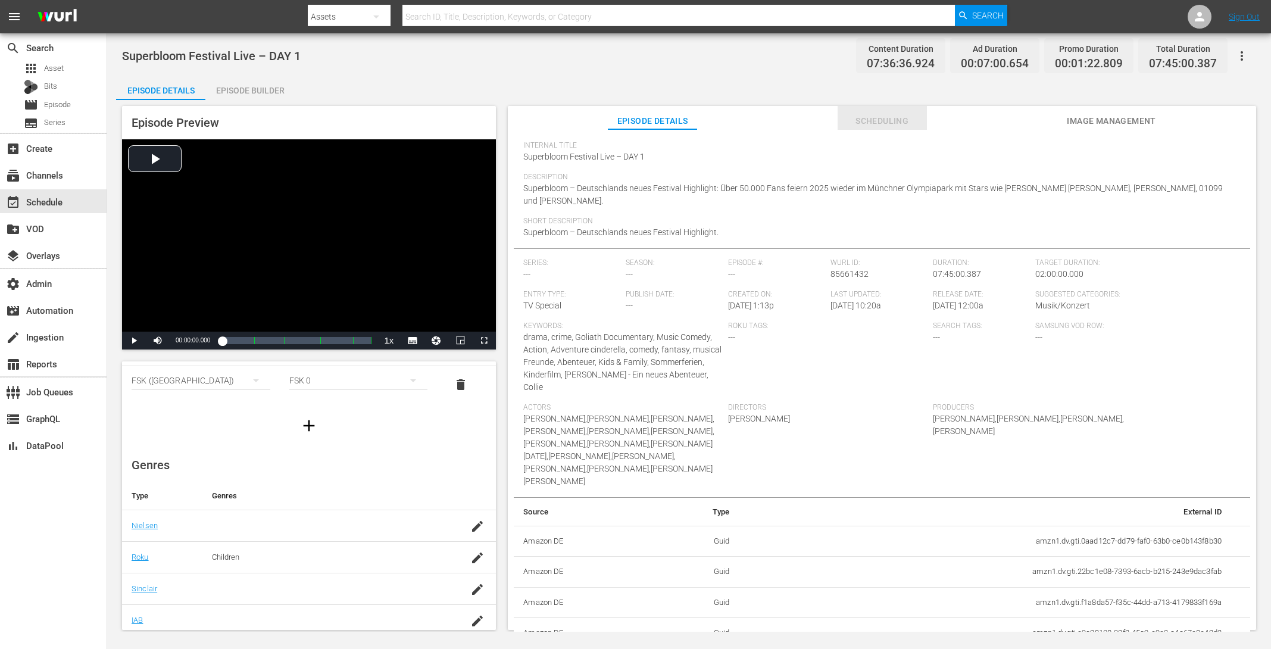
click at [886, 118] on span "Scheduling" at bounding box center [881, 121] width 89 height 15
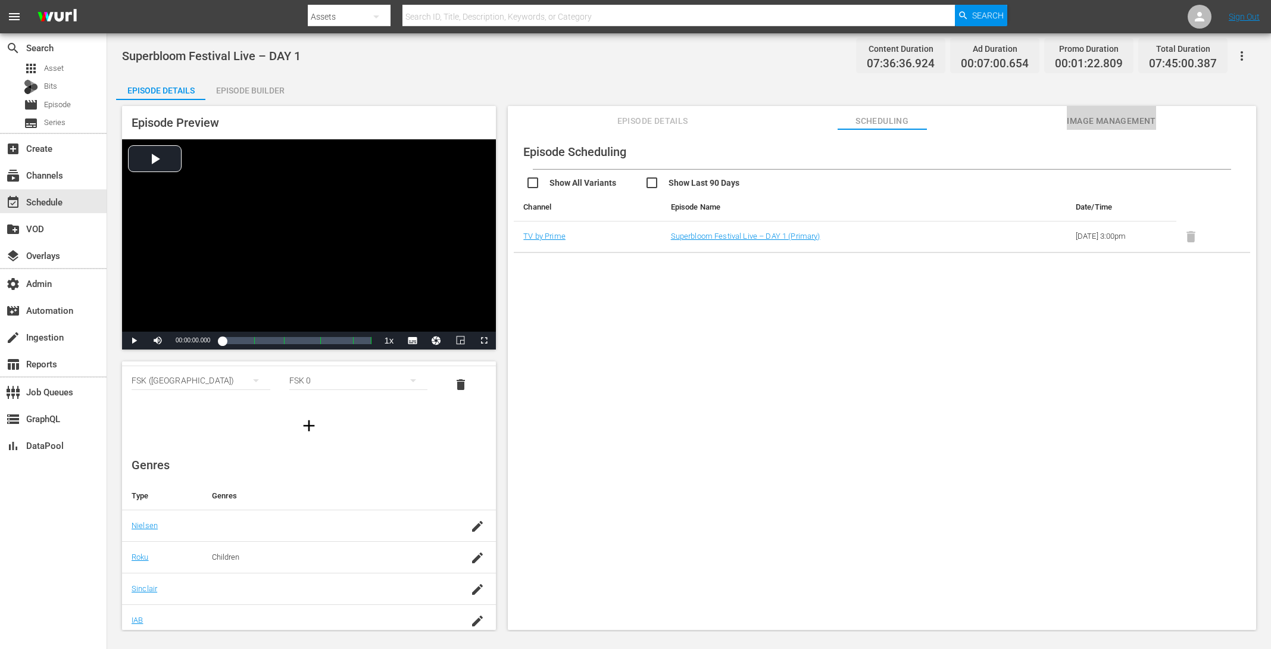
click at [1134, 126] on span "Image Management" at bounding box center [1111, 121] width 89 height 15
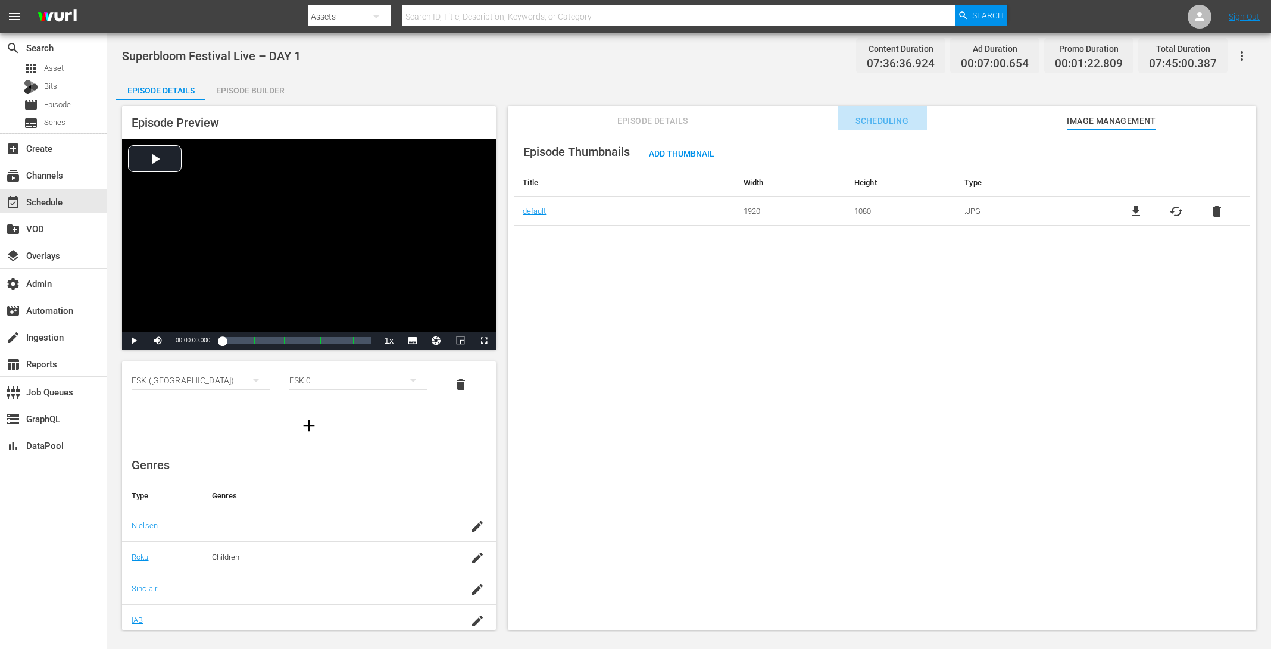
drag, startPoint x: 877, startPoint y: 123, endPoint x: 534, endPoint y: 111, distance: 343.7
click at [874, 123] on span "Scheduling" at bounding box center [881, 121] width 89 height 15
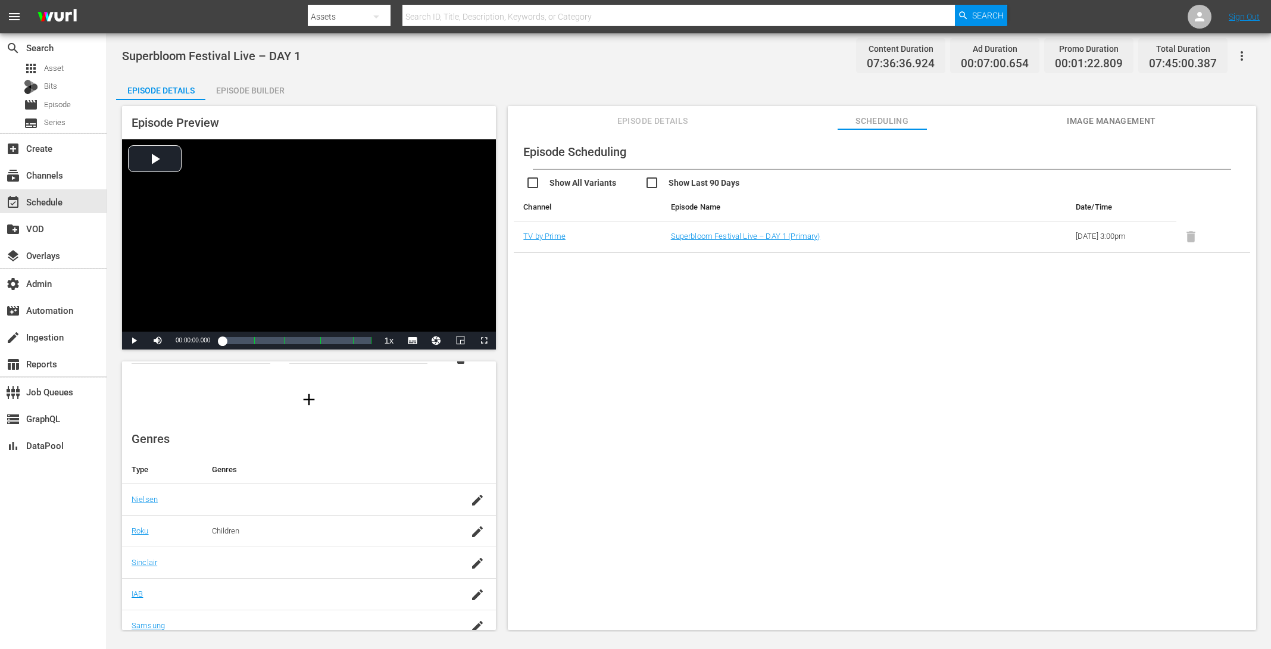
scroll to position [0, 0]
click at [264, 93] on div "Episode Builder" at bounding box center [249, 90] width 89 height 29
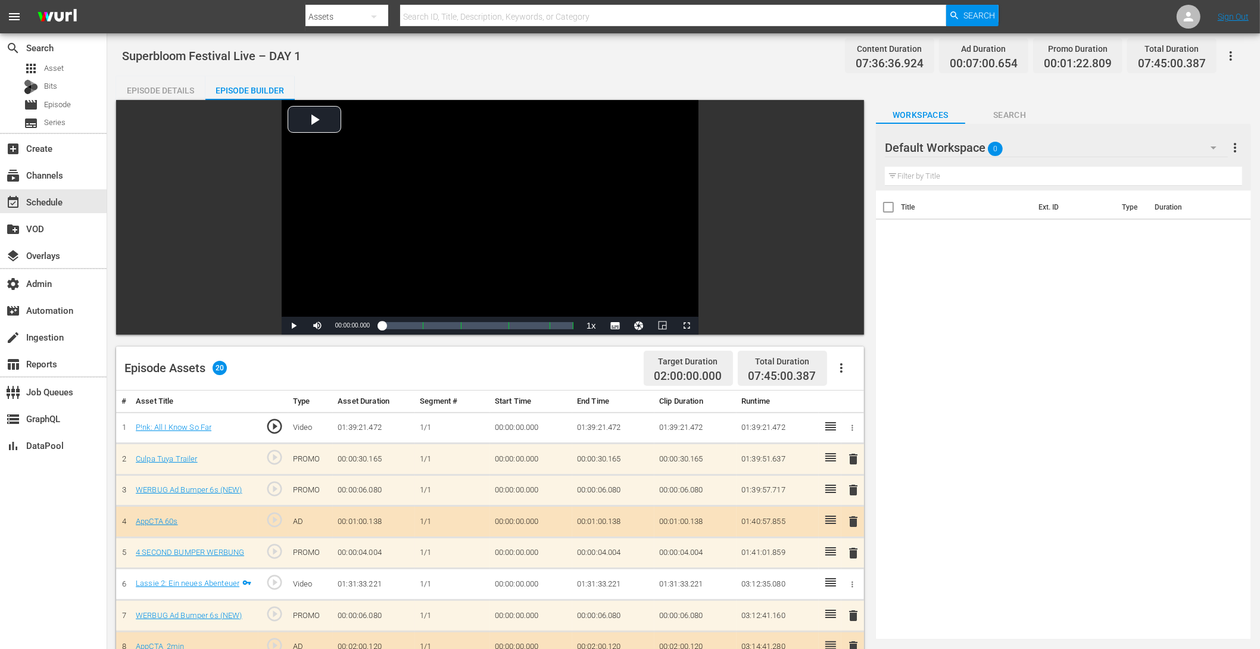
click at [154, 88] on div "Episode Details" at bounding box center [160, 90] width 89 height 29
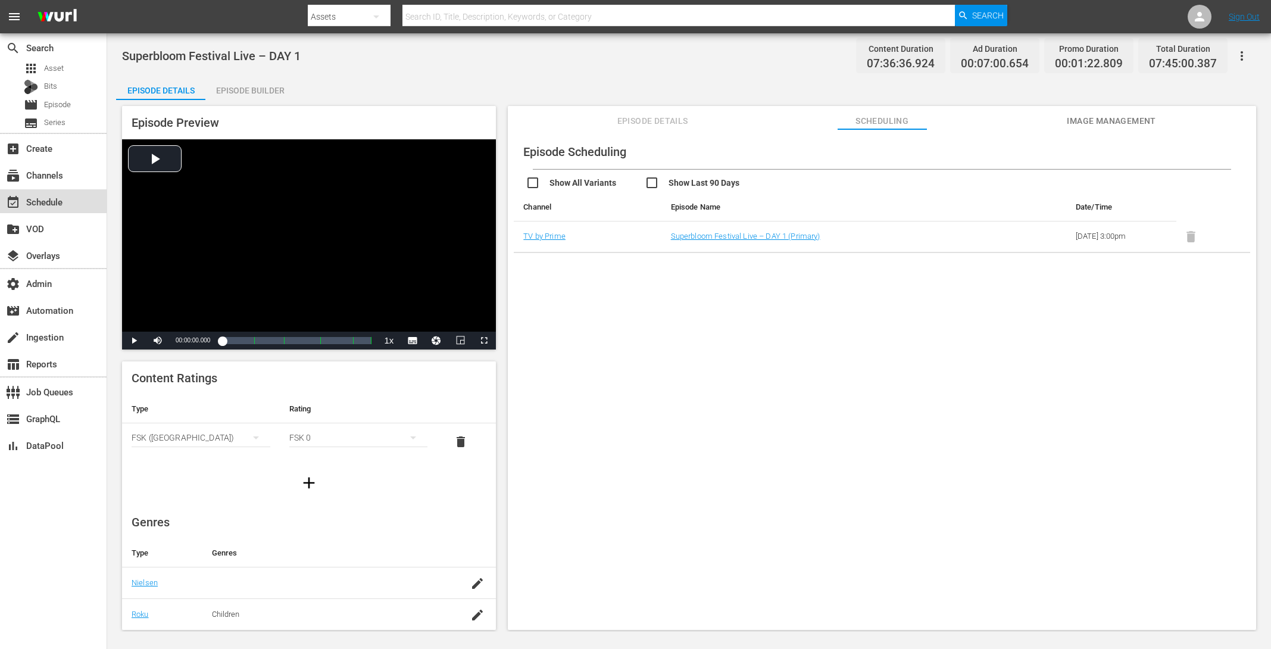
click at [48, 196] on div "event_available Schedule" at bounding box center [33, 200] width 67 height 11
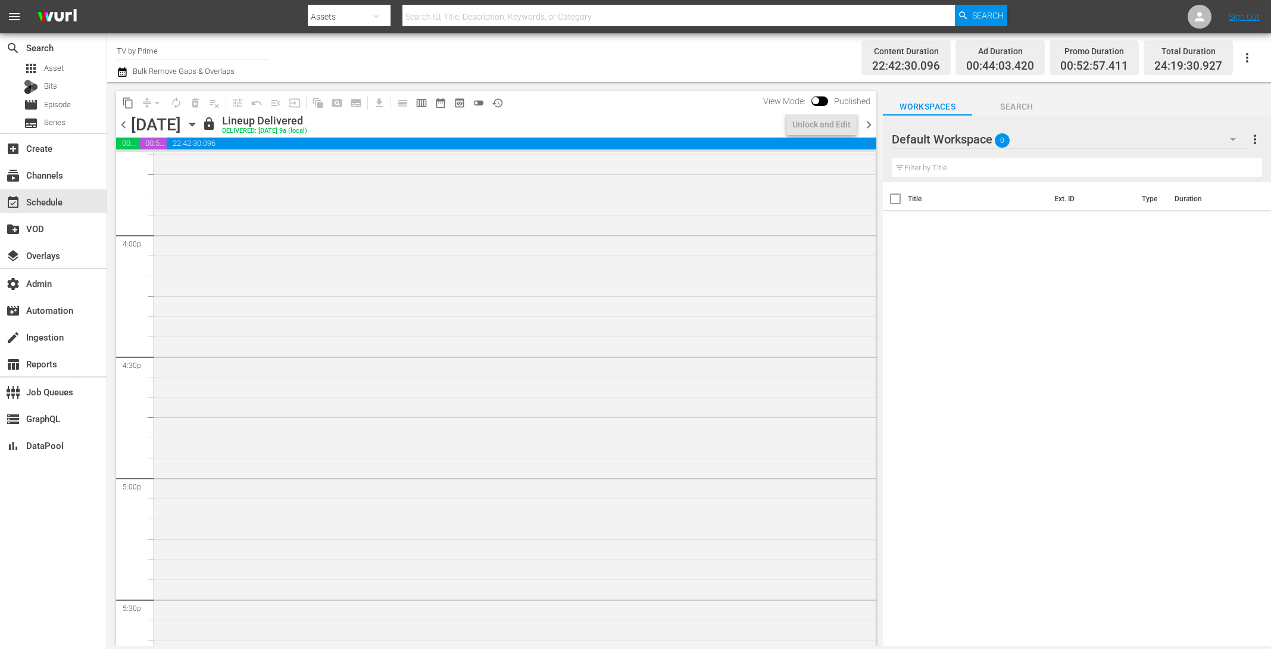
scroll to position [4133, 0]
click at [360, 377] on div "Superbloom Festival Live – DAY 1" at bounding box center [514, 602] width 721 height 1879
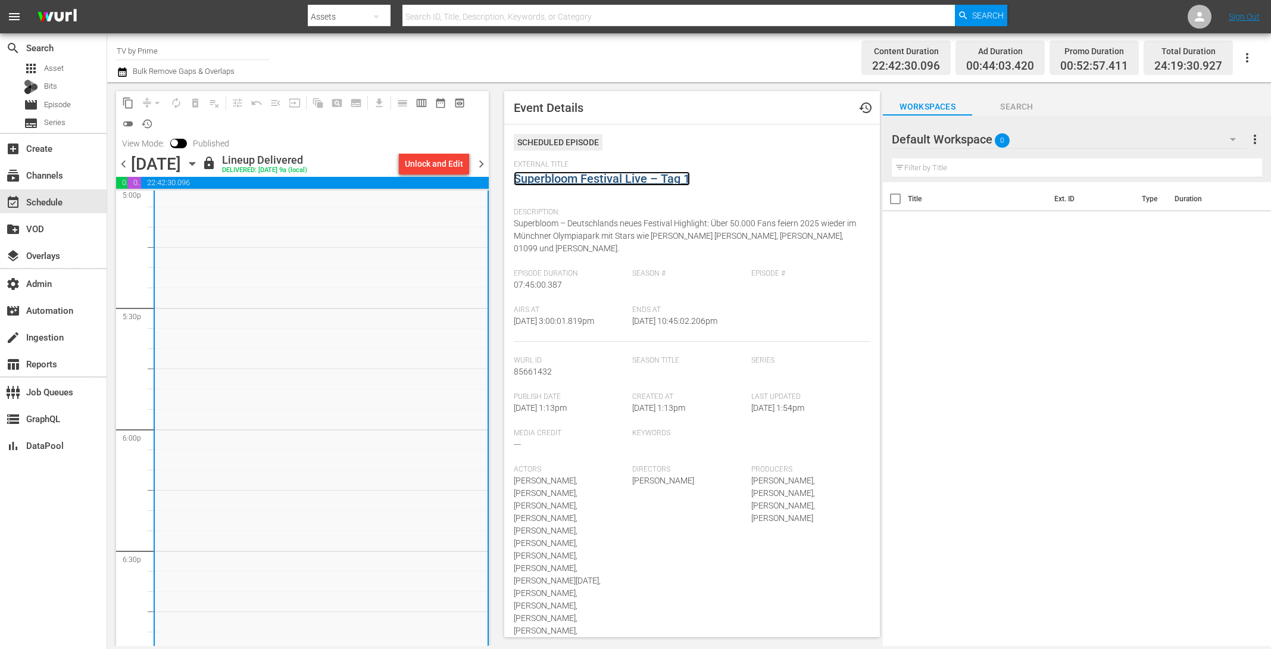
click at [620, 175] on link "Superbloom Festival Live – Tag 1" at bounding box center [602, 178] width 176 height 14
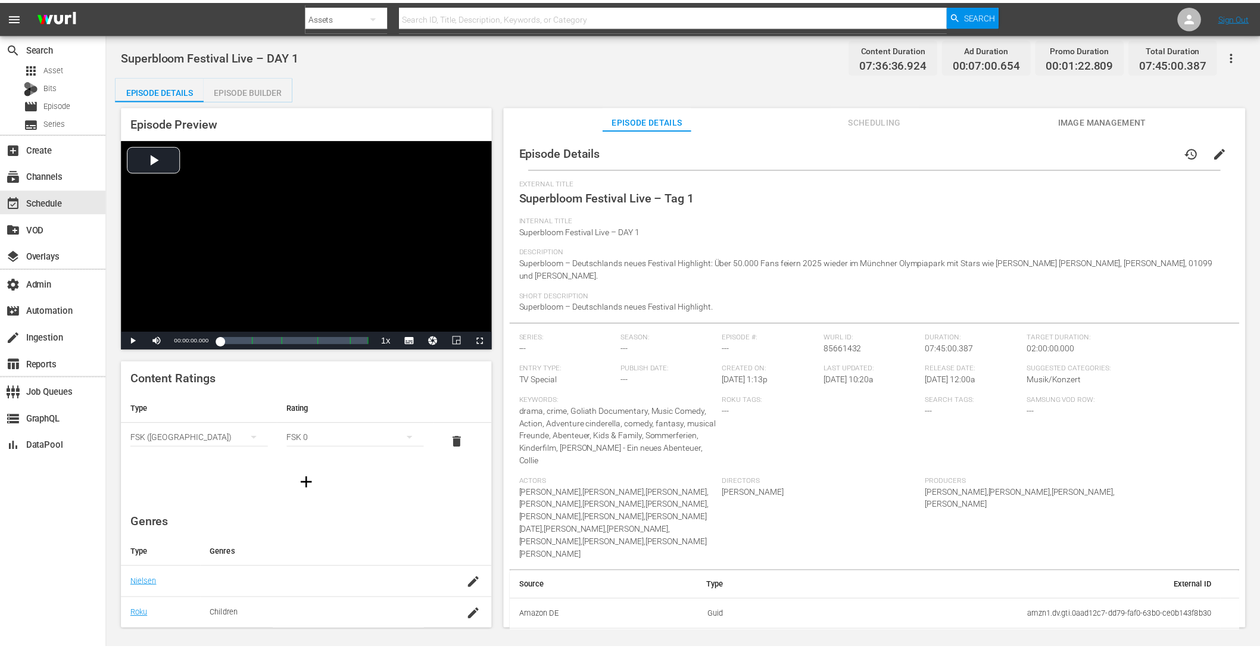
scroll to position [74, 0]
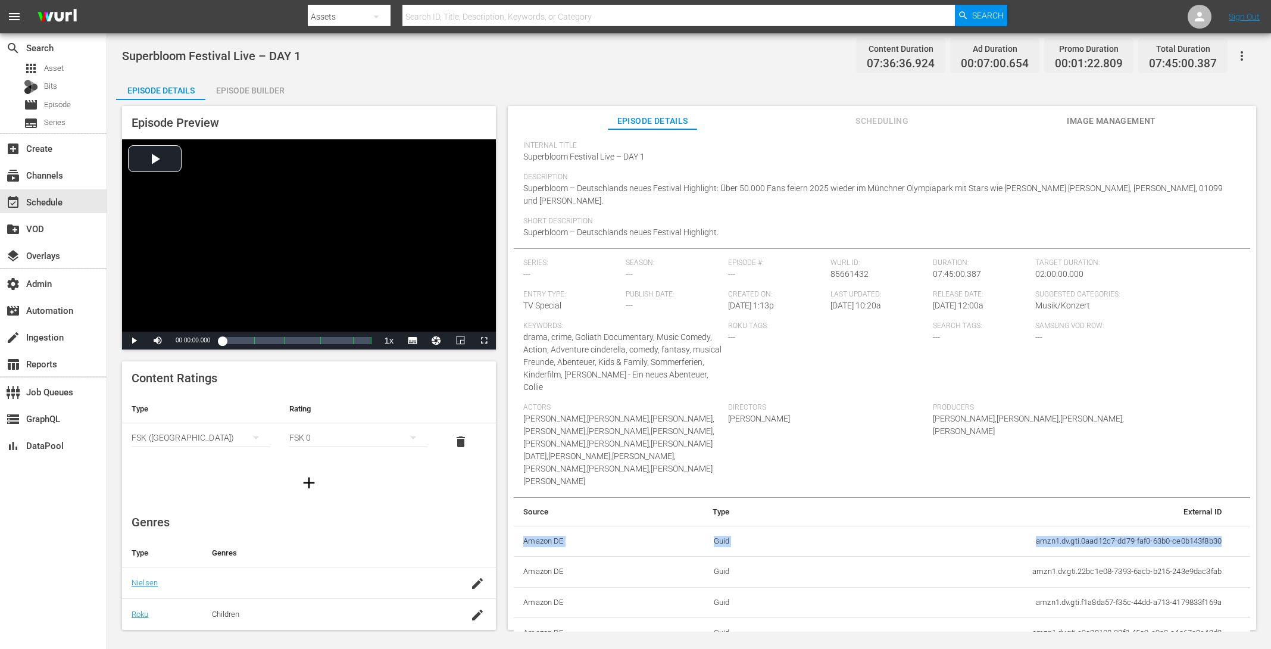
drag, startPoint x: 1208, startPoint y: 510, endPoint x: 1133, endPoint y: 537, distance: 79.5
click at [1143, 536] on table "Source Type External ID Amazon DE Guid amzn1.dv.gti.0aad12c7-dd79-faf0-63b0-ce0…" at bounding box center [882, 573] width 736 height 151
click at [814, 557] on td "amzn1.dv.gti.22bc1e08-7393-6acb-b215-243e9dac3fab" at bounding box center [985, 572] width 492 height 31
click at [260, 90] on div "Episode Builder" at bounding box center [249, 90] width 89 height 29
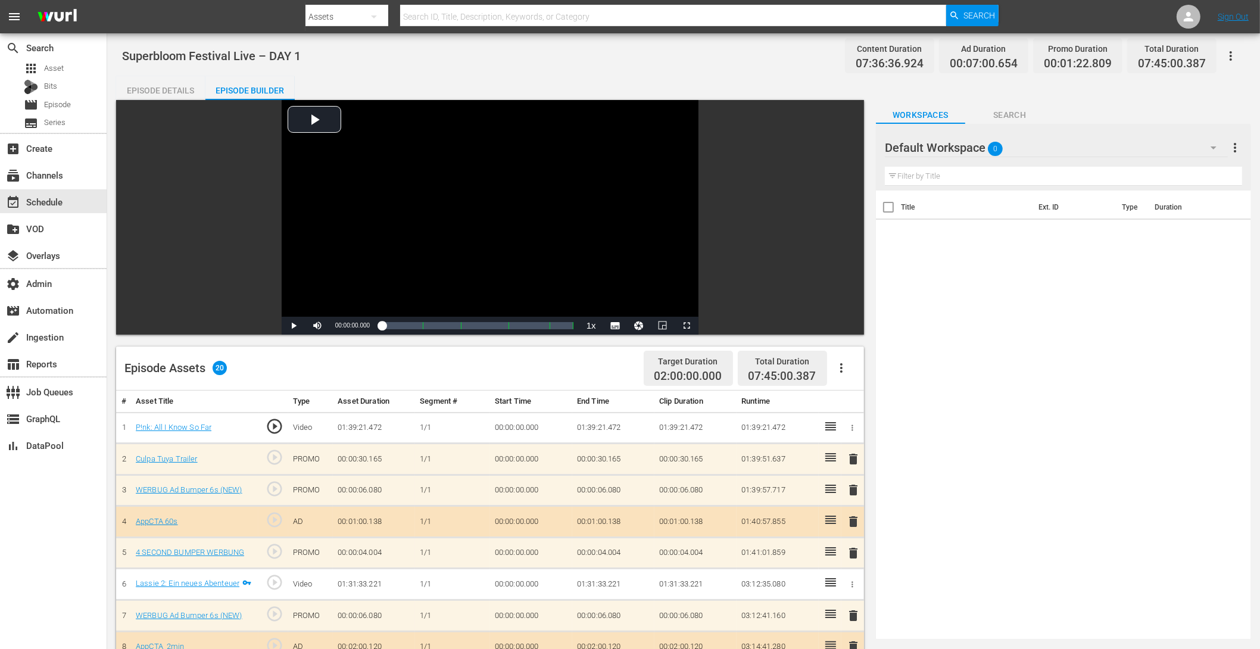
click at [149, 90] on div "Episode Details" at bounding box center [160, 90] width 89 height 29
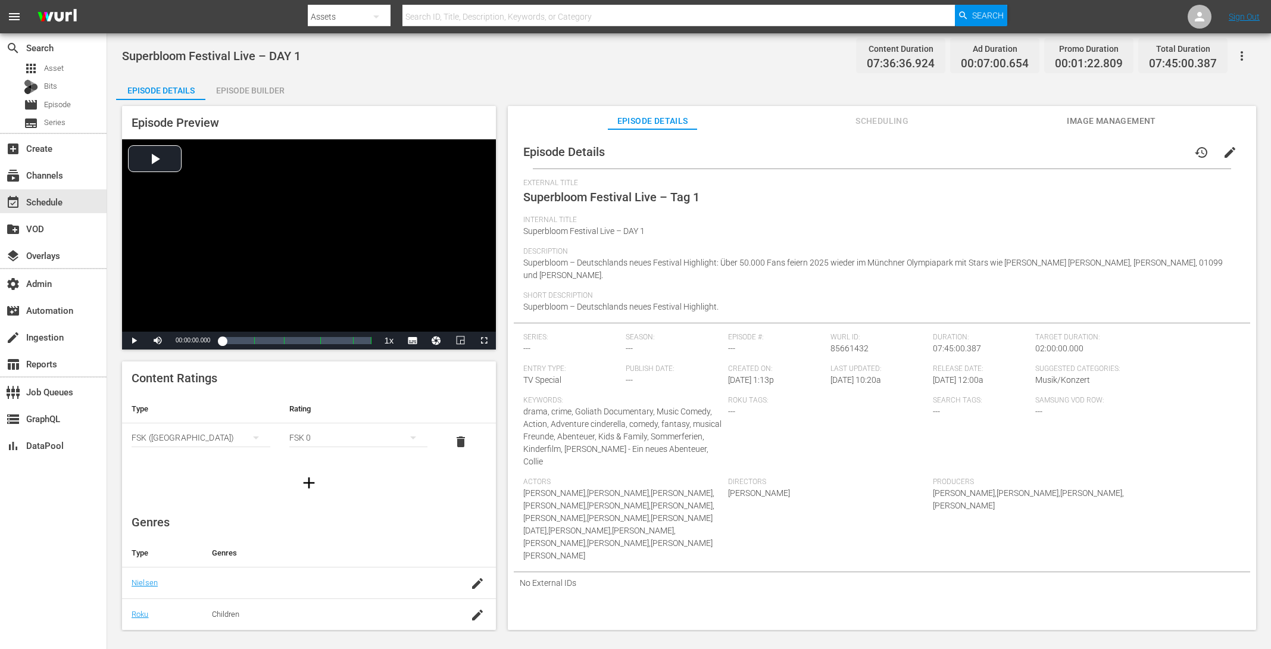
scroll to position [9, 0]
click at [1242, 46] on button "button" at bounding box center [1241, 56] width 29 height 29
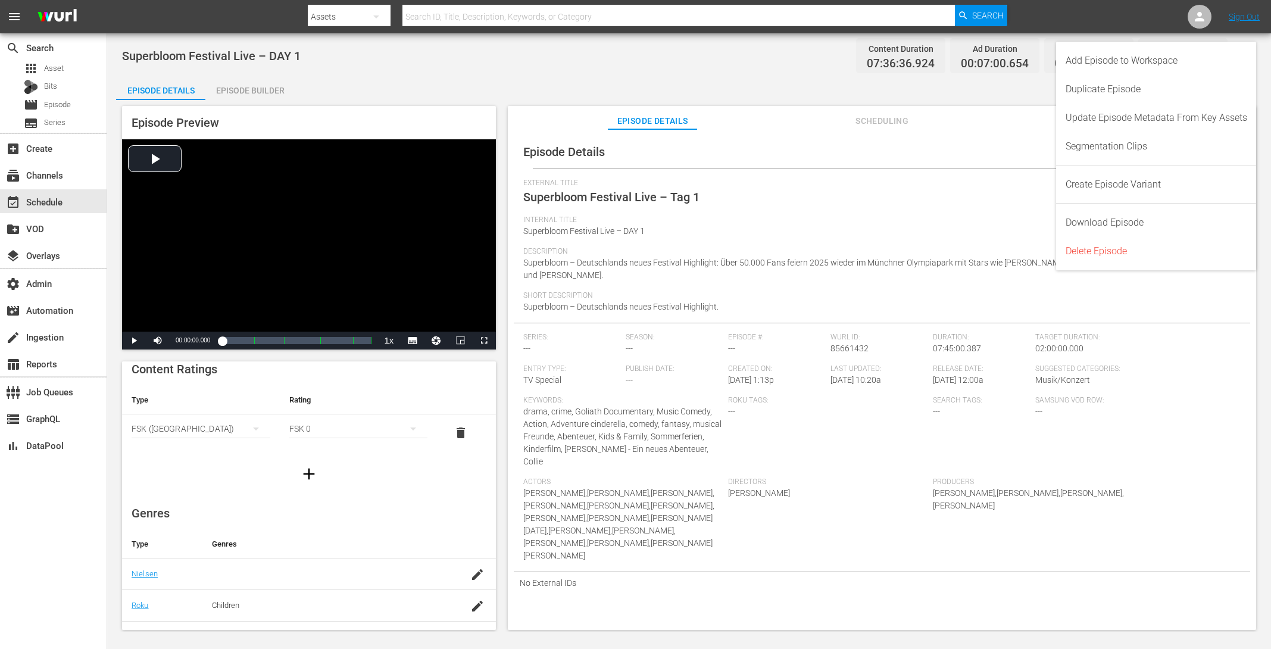
click at [866, 89] on div "Episode Details Episode Builder Episode Preview Video Player is loading. Play V…" at bounding box center [689, 357] width 1146 height 563
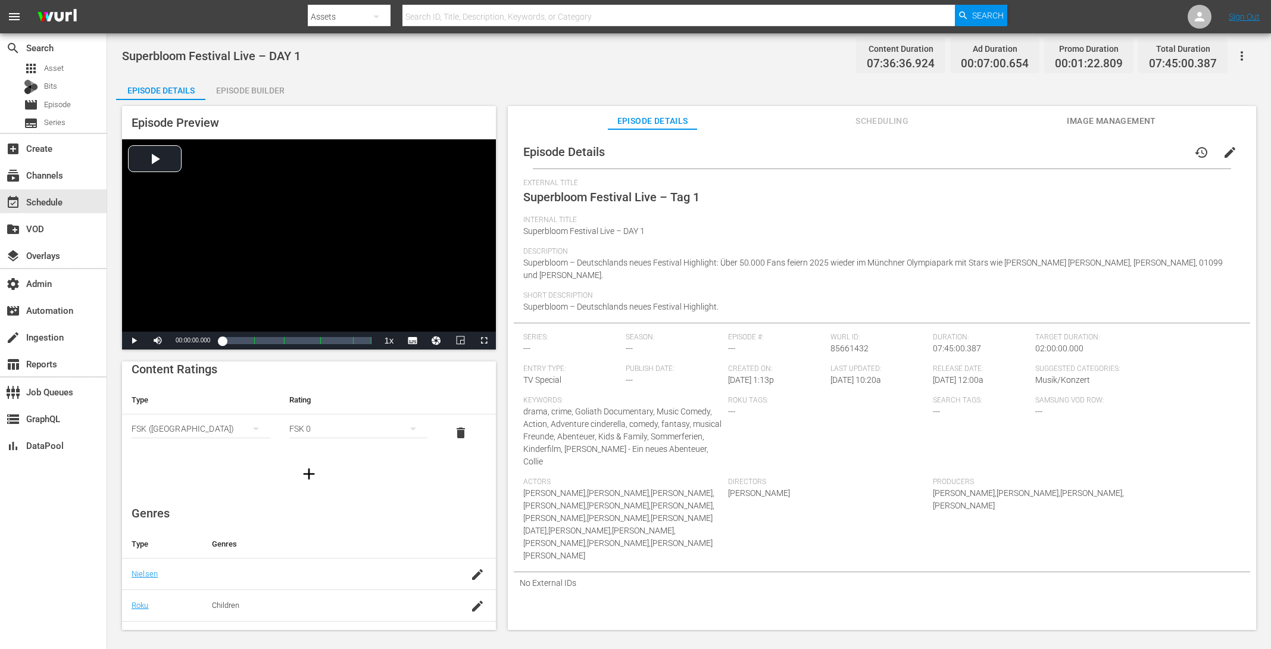
click at [1232, 155] on button "edit" at bounding box center [1229, 152] width 29 height 29
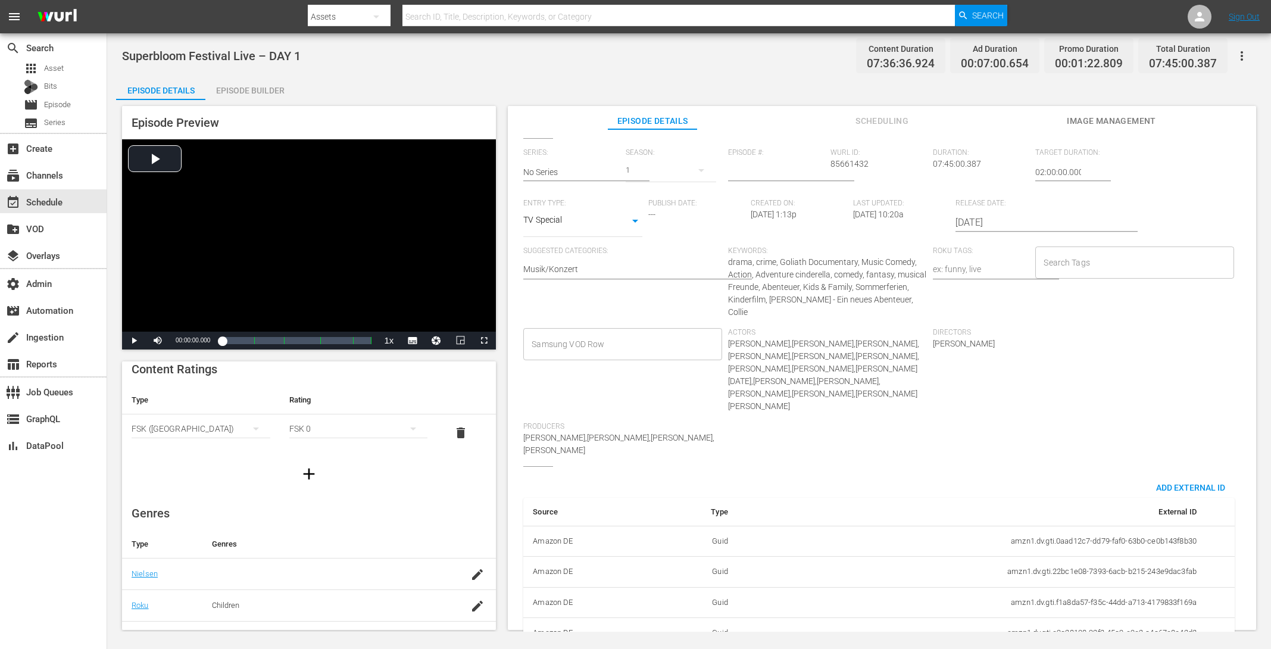
scroll to position [262, 0]
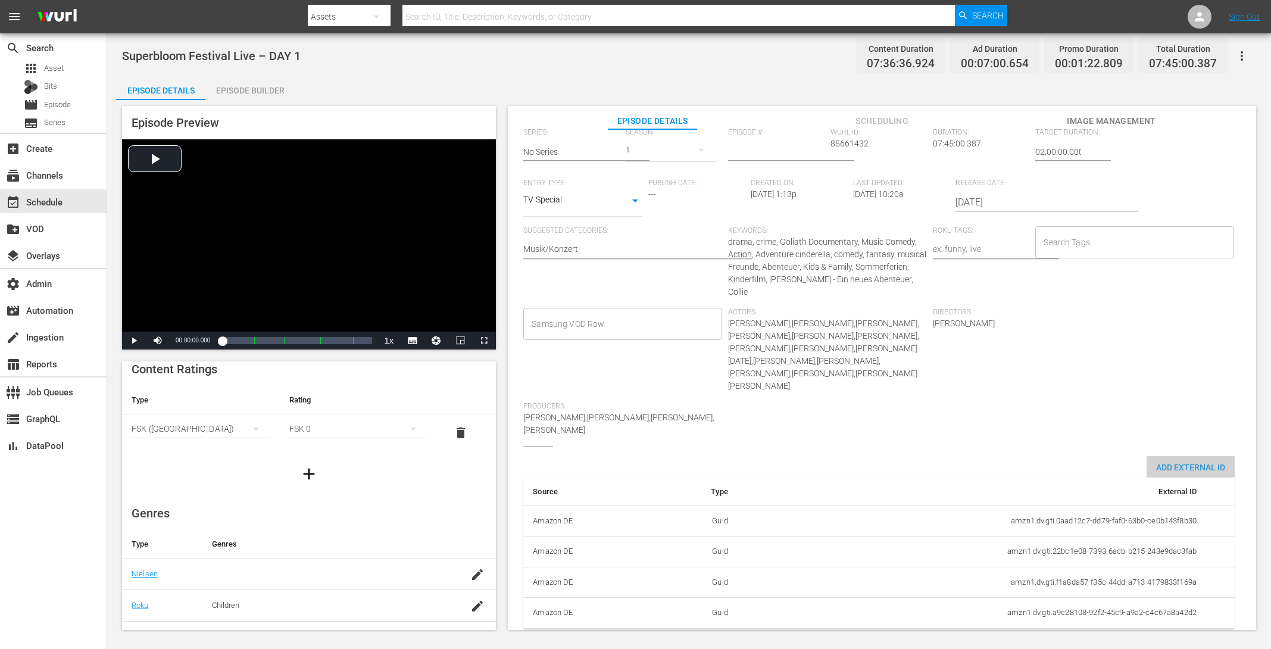
click at [1176, 462] on span "Add External Id" at bounding box center [1190, 467] width 88 height 10
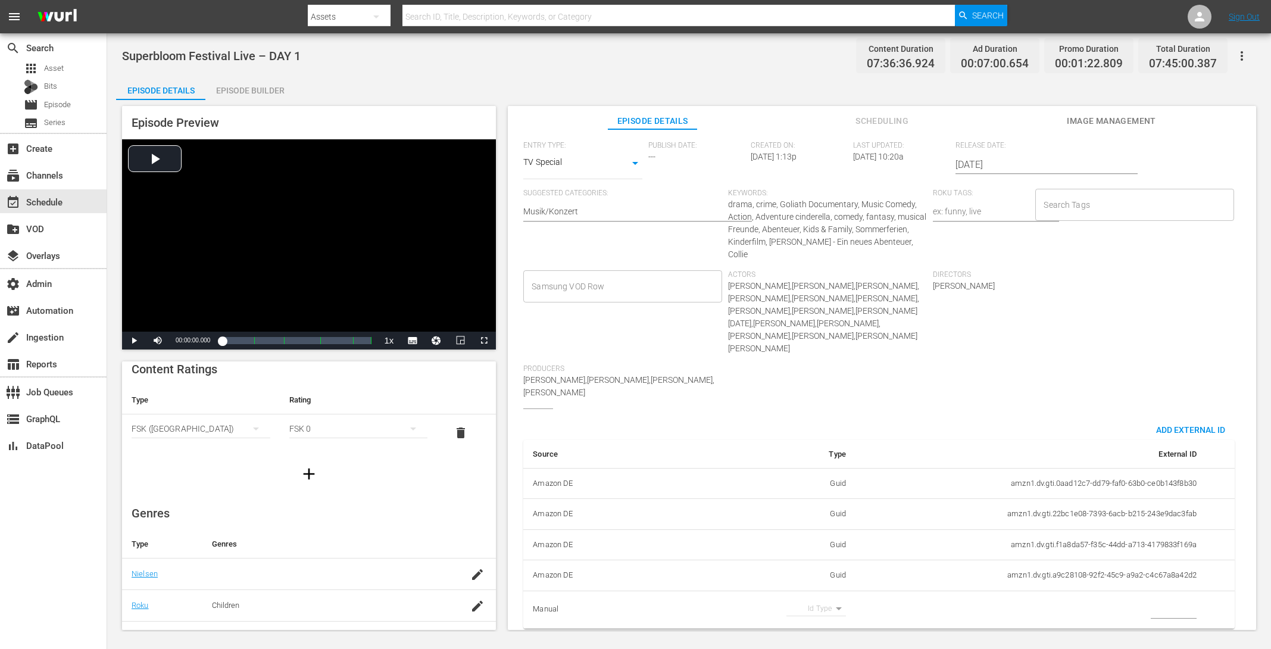
scroll to position [0, 0]
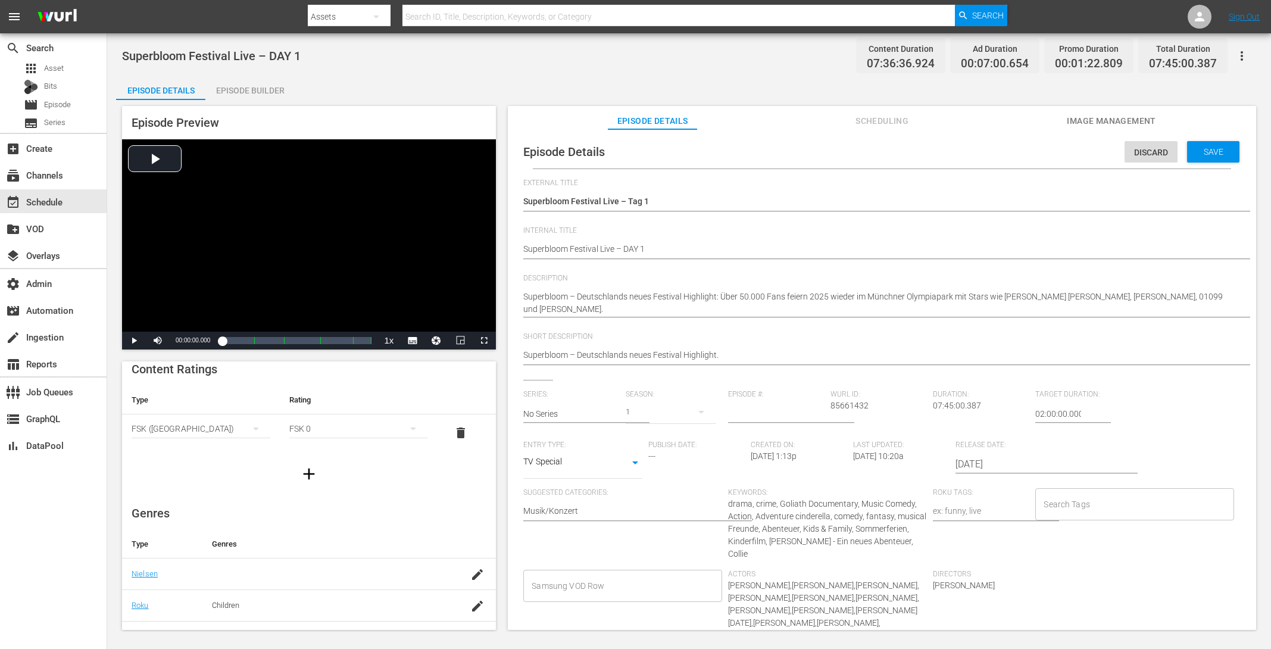
click at [1137, 155] on span "Discard" at bounding box center [1150, 153] width 53 height 10
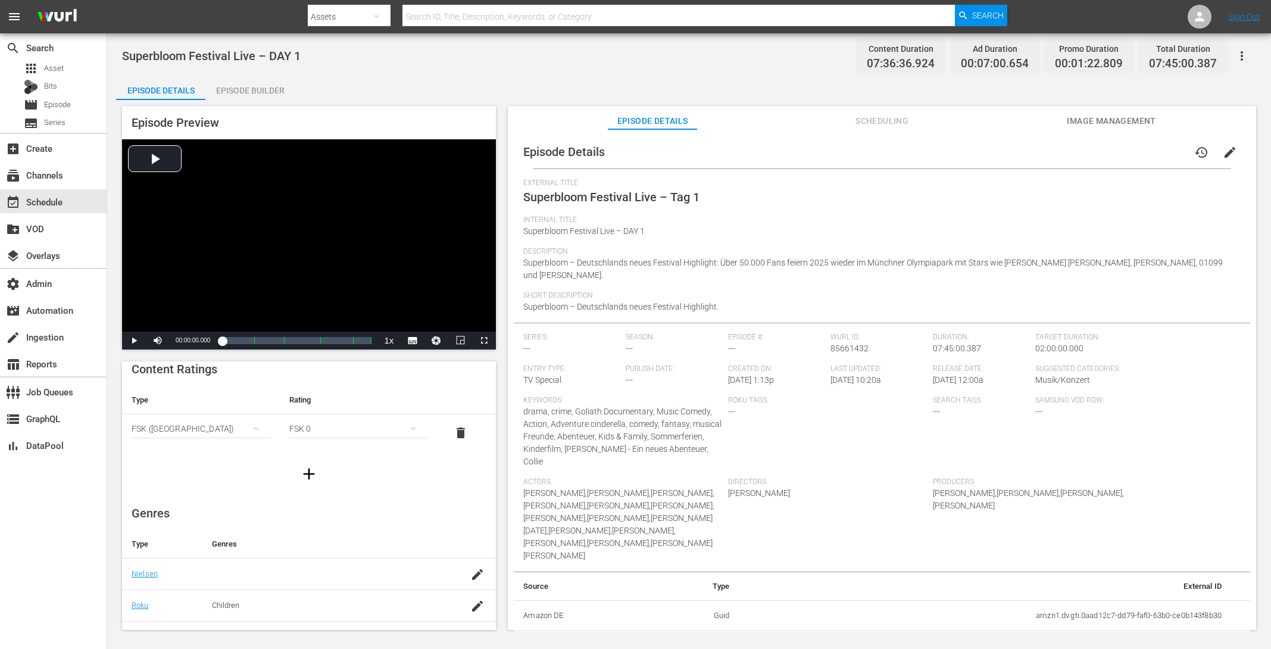
click at [1229, 152] on span "edit" at bounding box center [1230, 152] width 14 height 14
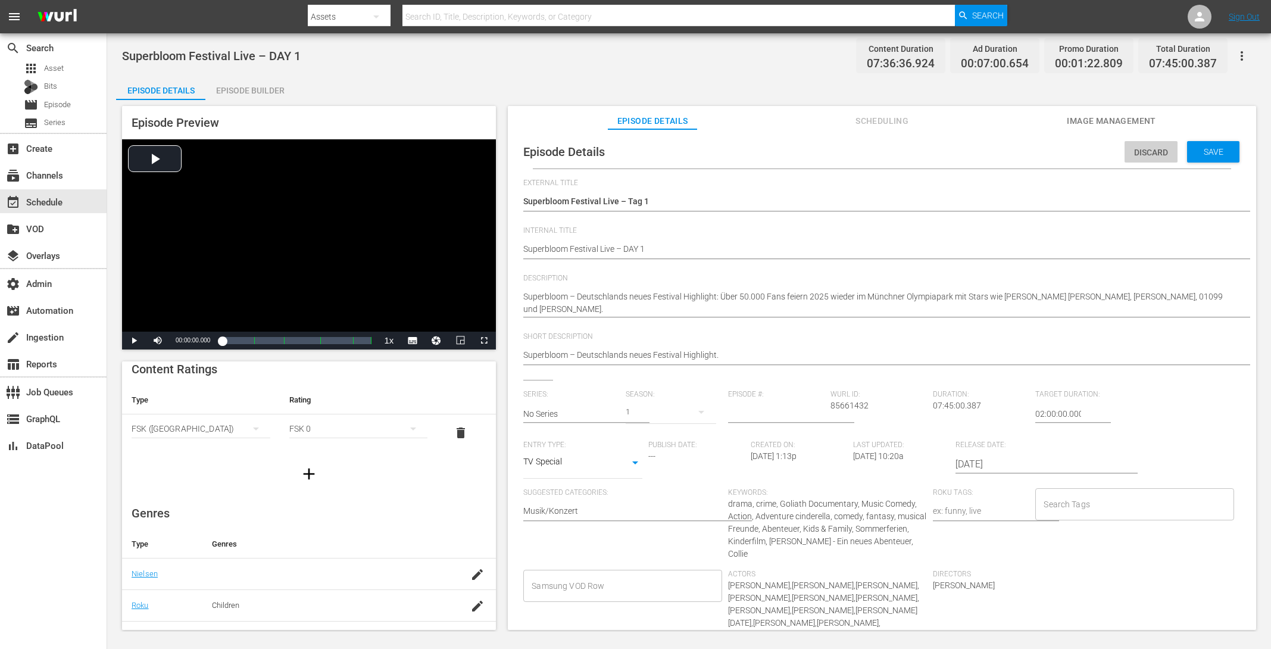
click at [1161, 144] on div "Discard" at bounding box center [1150, 152] width 53 height 22
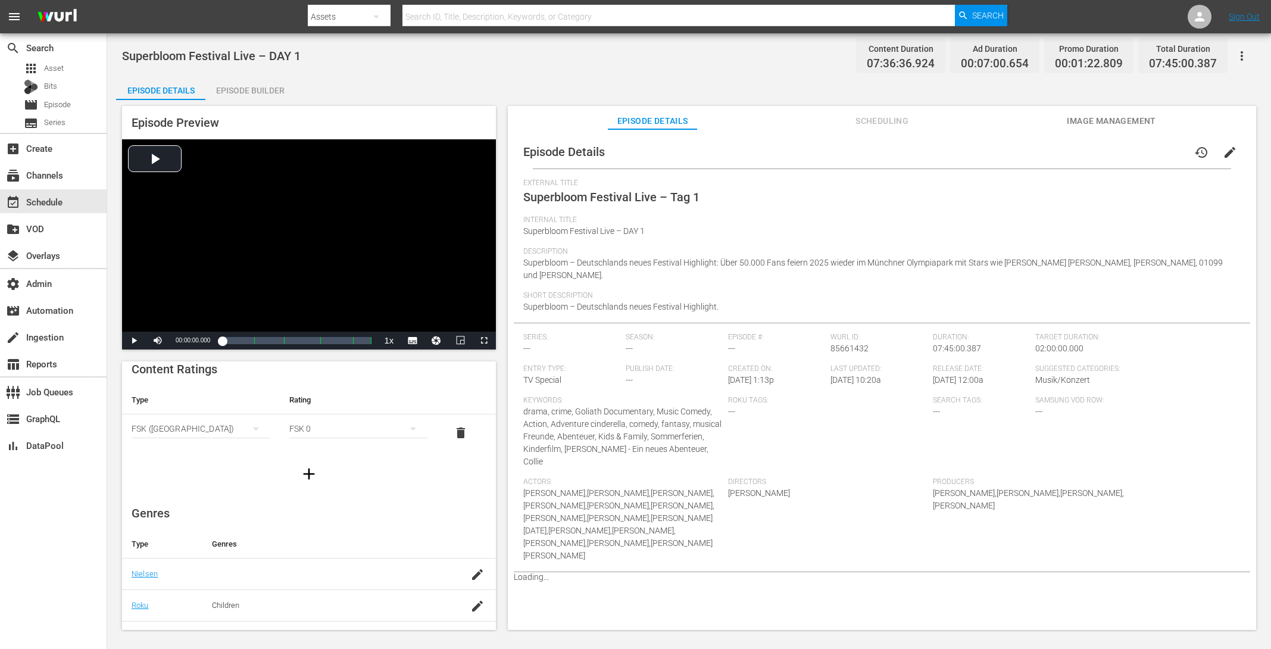
click at [882, 129] on button "Scheduling" at bounding box center [881, 118] width 89 height 24
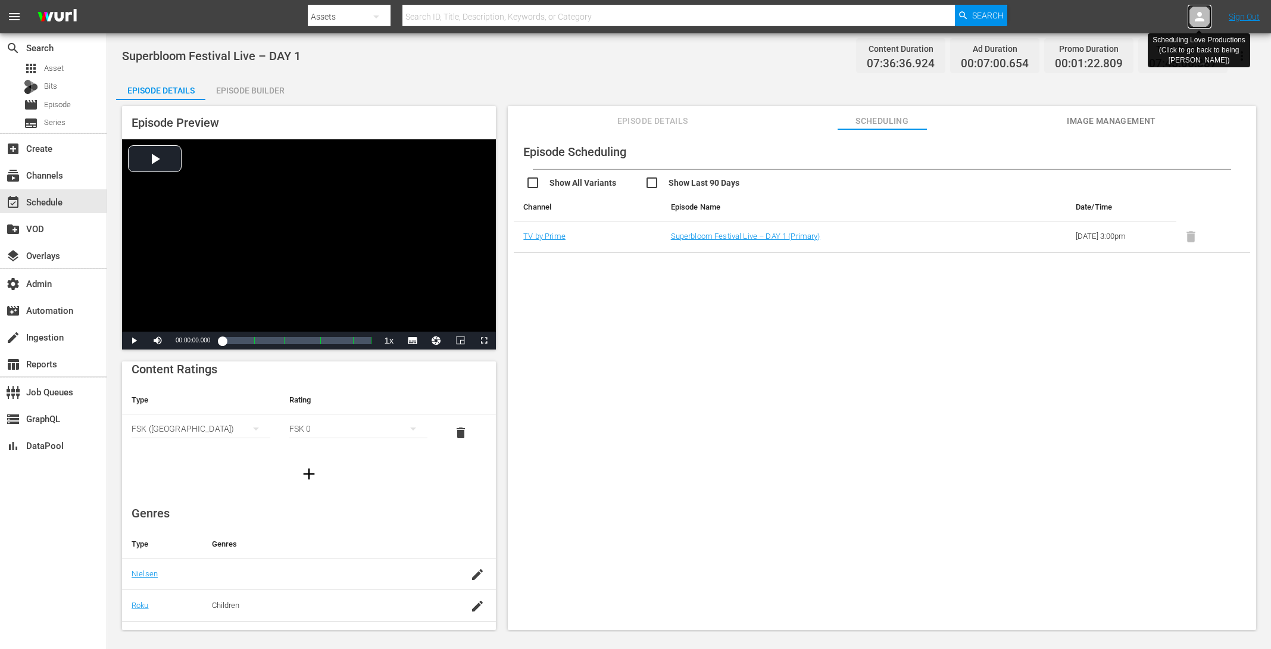
click at [1201, 11] on icon at bounding box center [1199, 17] width 14 height 14
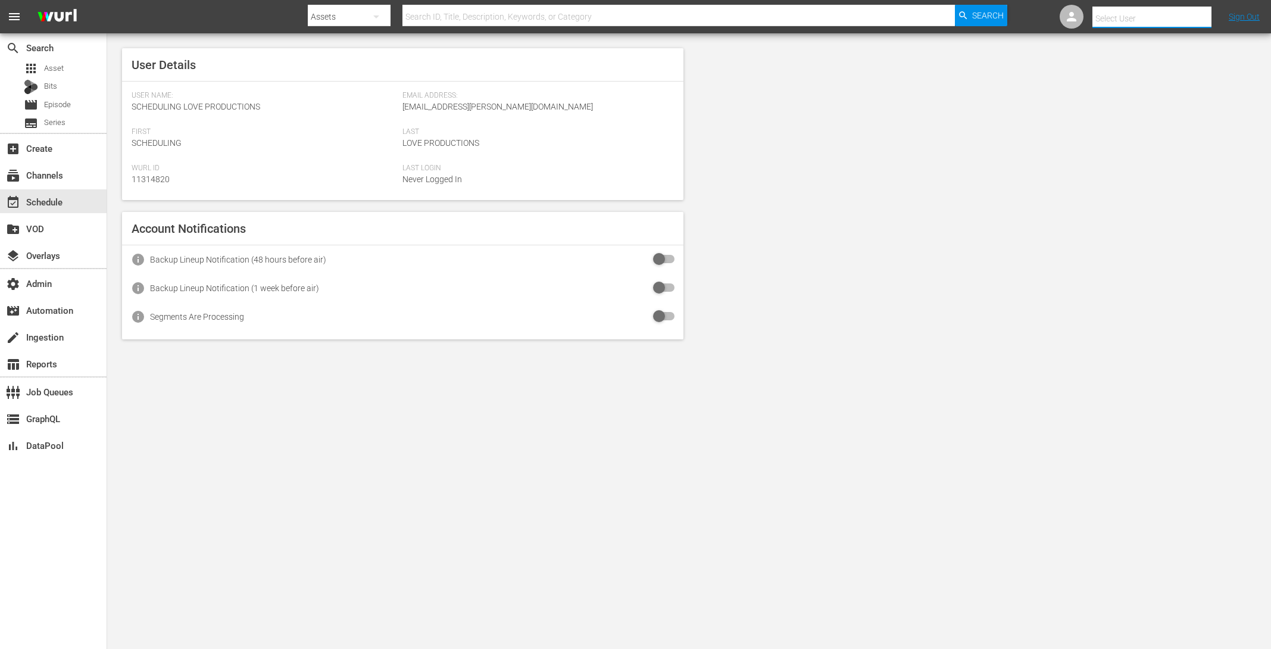
click at [1129, 18] on input "text" at bounding box center [1168, 18] width 152 height 29
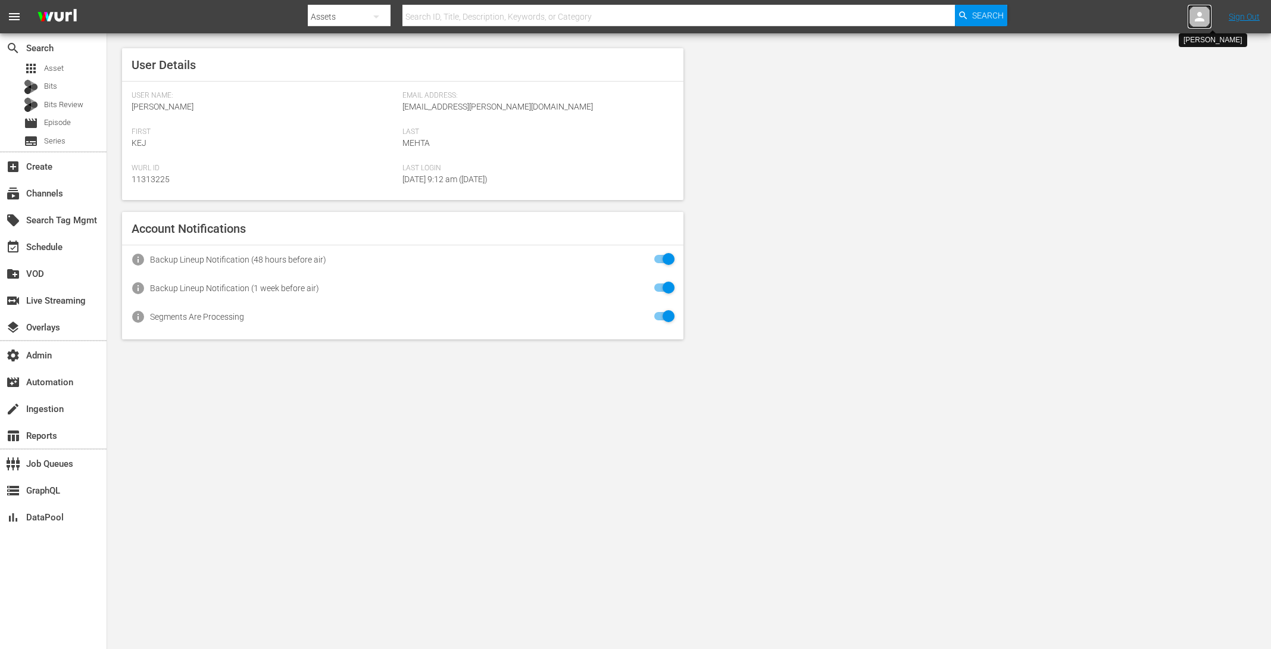
click at [1200, 20] on icon at bounding box center [1200, 17] width 10 height 10
click at [1176, 20] on input "text" at bounding box center [1168, 18] width 152 height 29
click at [55, 243] on div "event_available Schedule" at bounding box center [33, 245] width 67 height 11
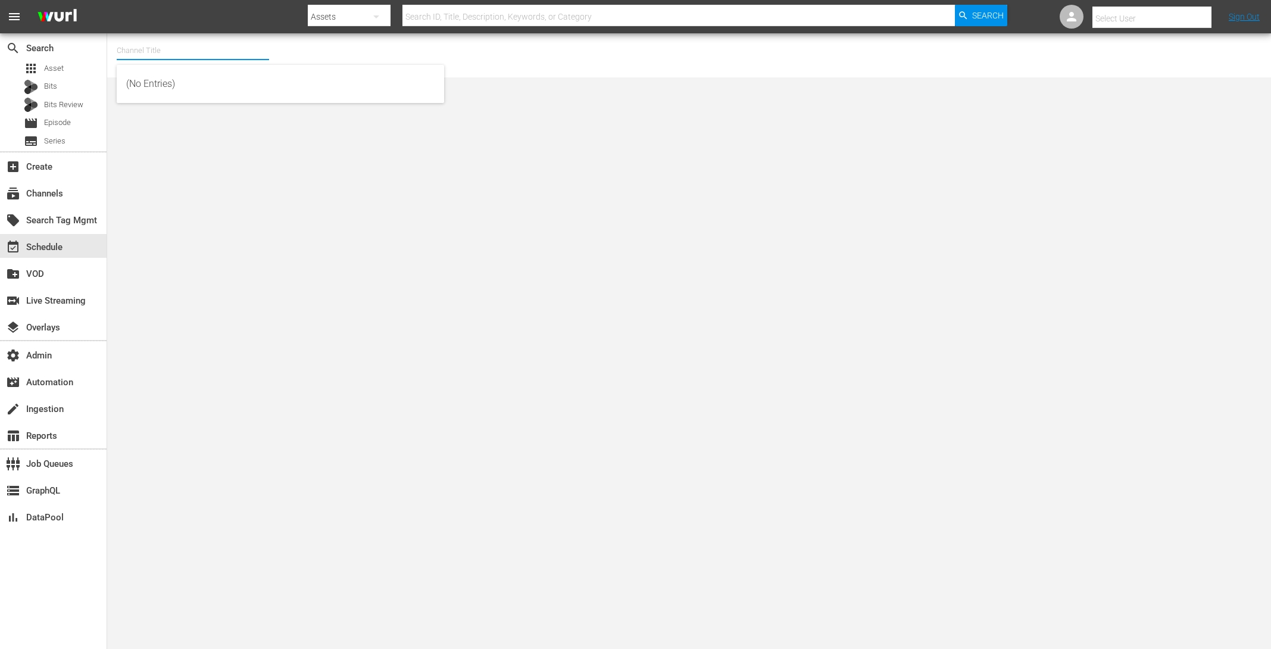
click at [190, 52] on input "text" at bounding box center [193, 50] width 152 height 29
type input "t"
drag, startPoint x: 148, startPoint y: 50, endPoint x: 50, endPoint y: 38, distance: 98.3
click at [107, 0] on div "search Search apps Asset Bits Bits Review movie Episode subtitles Series add_bo…" at bounding box center [689, 0] width 1164 height 0
type input "t"
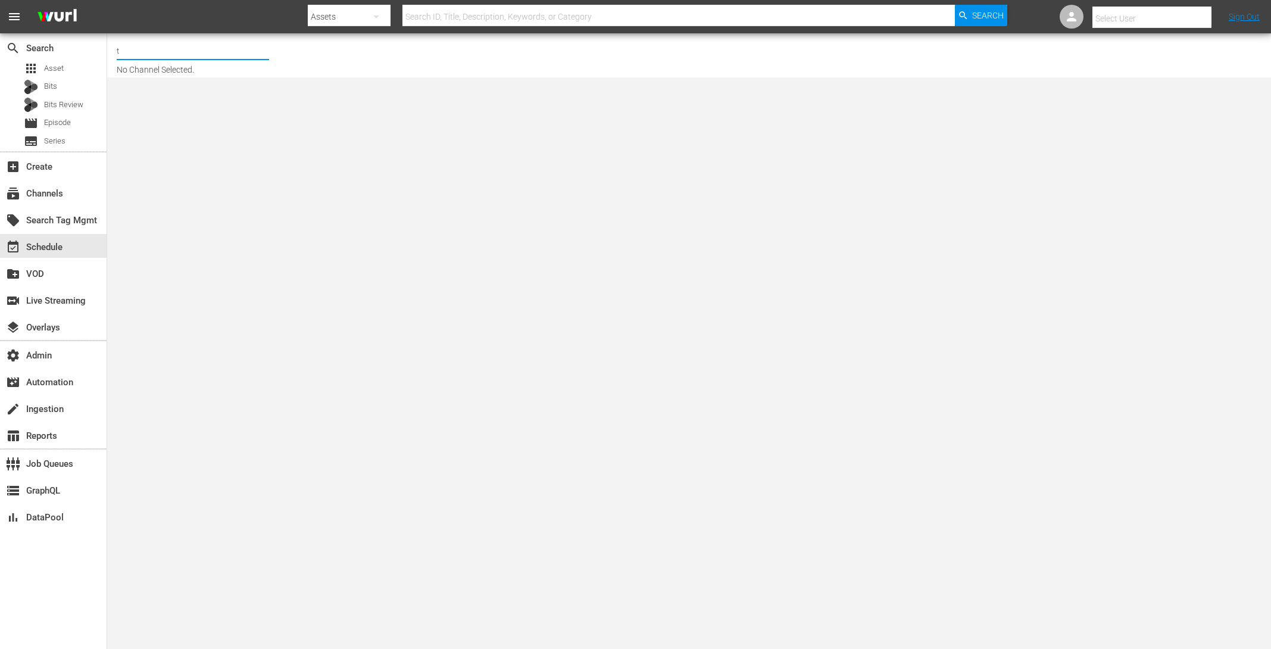
click at [57, 206] on div "local_offer Search Tag Mgmt" at bounding box center [53, 219] width 107 height 27
click at [62, 195] on div "subscriptions Channels" at bounding box center [33, 191] width 67 height 11
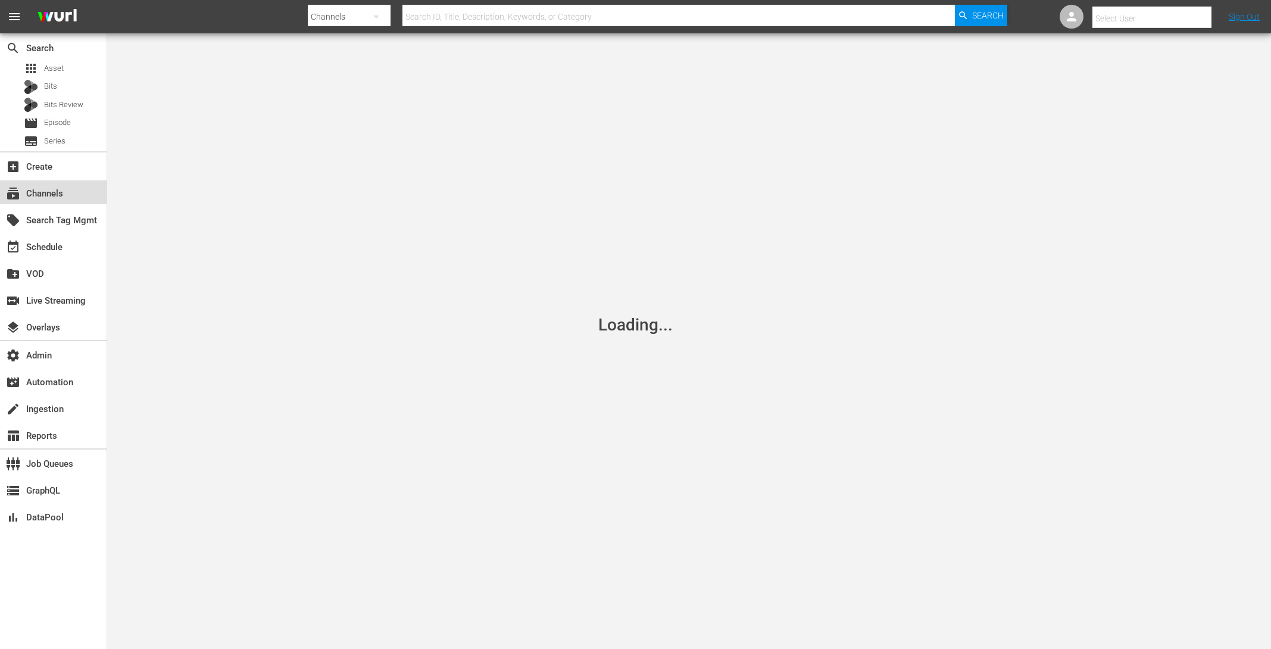
click at [61, 189] on div "subscriptions Channels" at bounding box center [33, 191] width 67 height 11
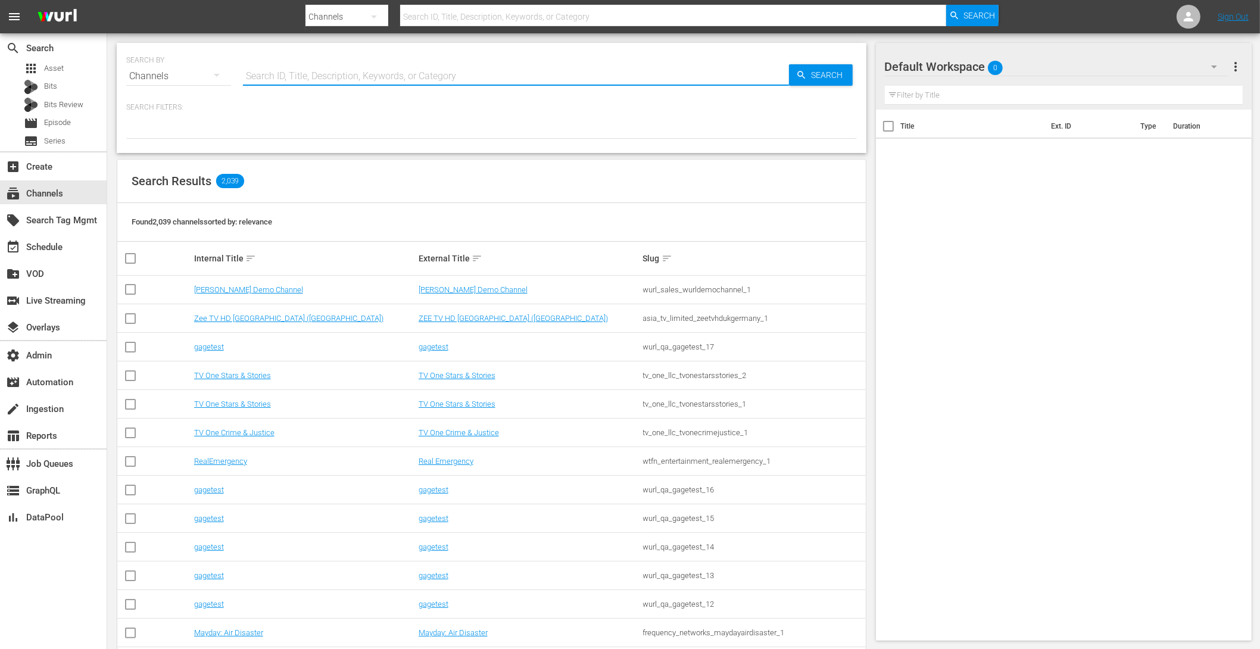
click at [319, 77] on input "text" at bounding box center [516, 76] width 546 height 29
type input "tv by"
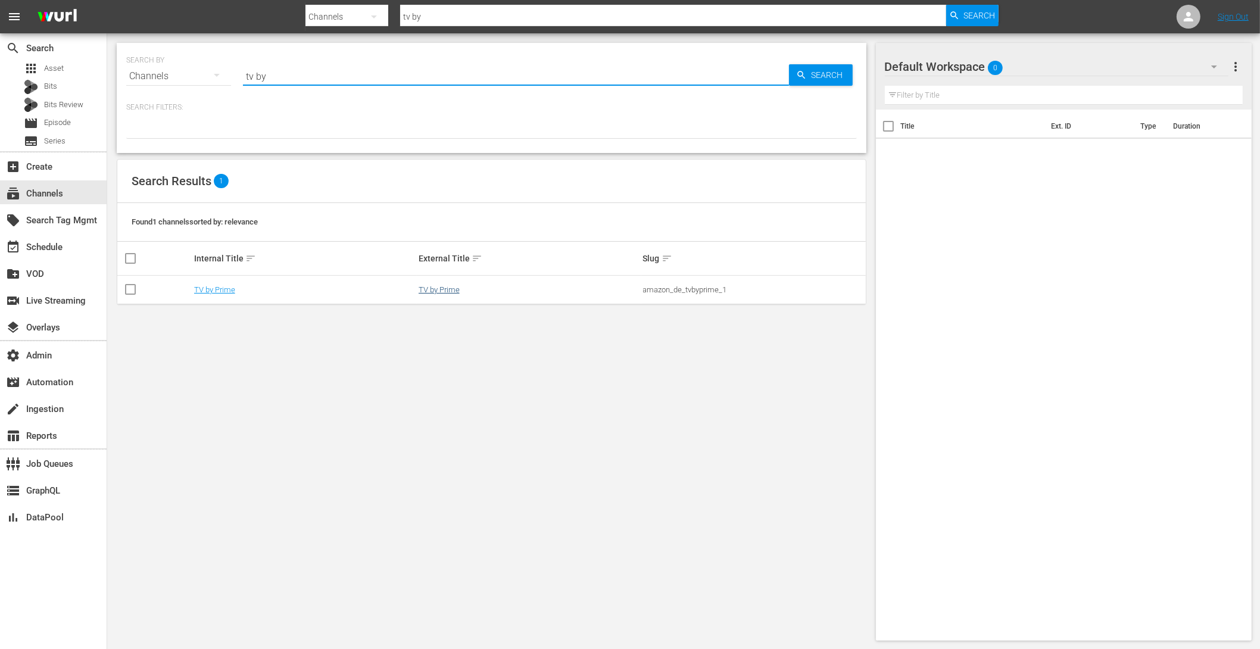
type input "tv by"
click at [446, 290] on link "TV by Prime" at bounding box center [438, 289] width 41 height 9
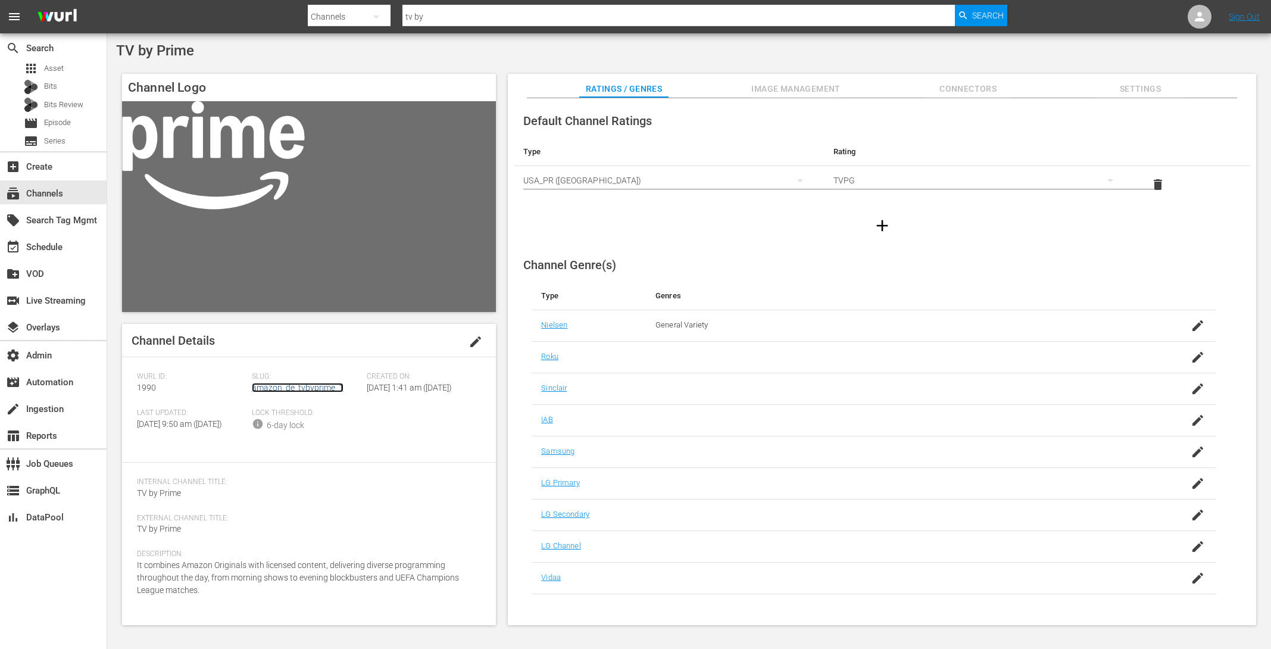
click at [310, 390] on link "amazon_de_tvbyprime_1" at bounding box center [298, 388] width 92 height 10
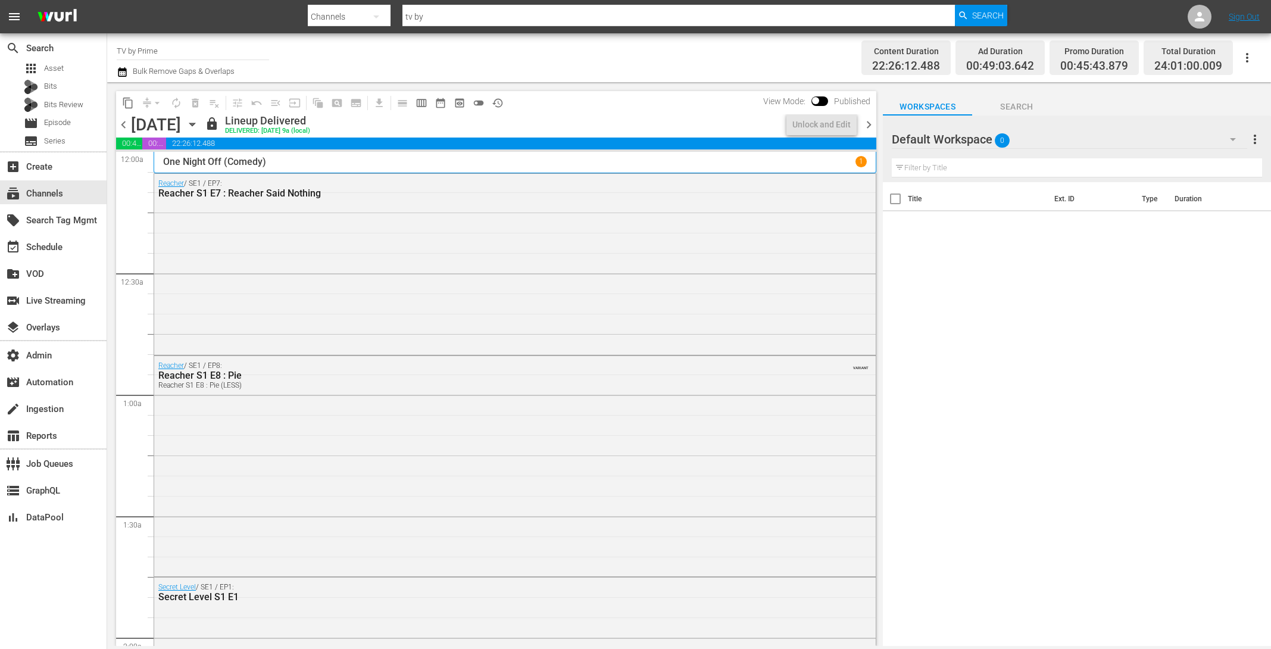
click at [868, 124] on span "chevron_right" at bounding box center [868, 124] width 15 height 15
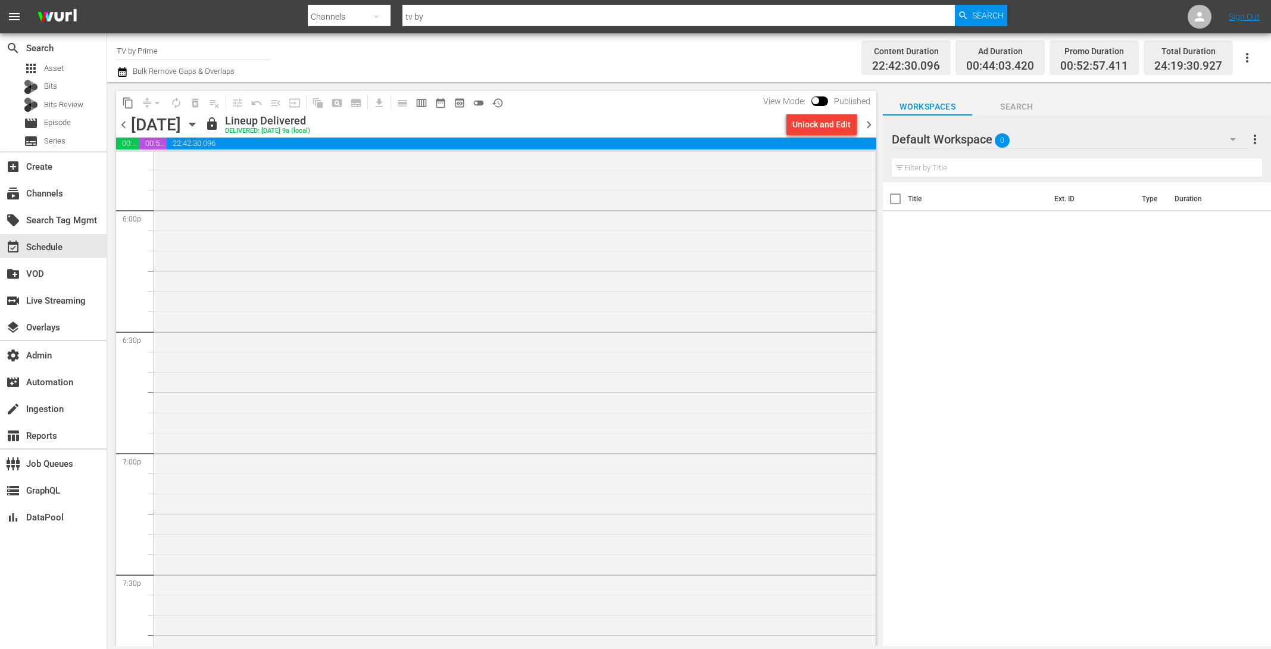
click at [401, 431] on div "Superbloom Festival Live – DAY 1" at bounding box center [514, 421] width 721 height 1879
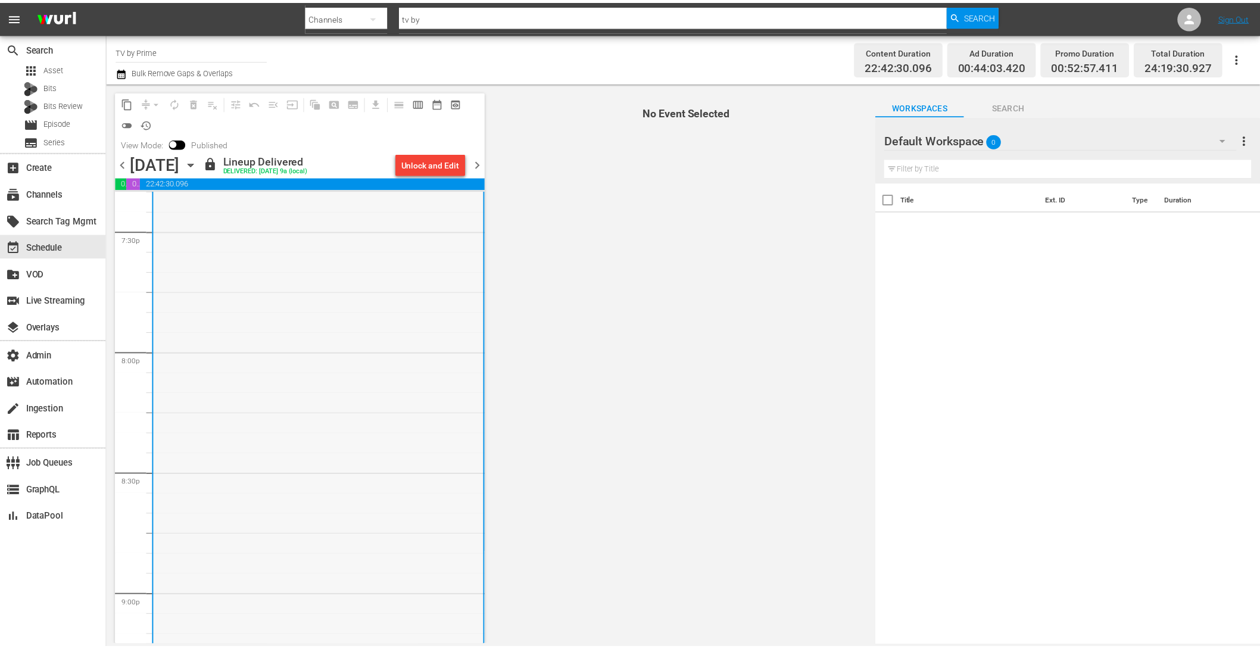
scroll to position [4705, 0]
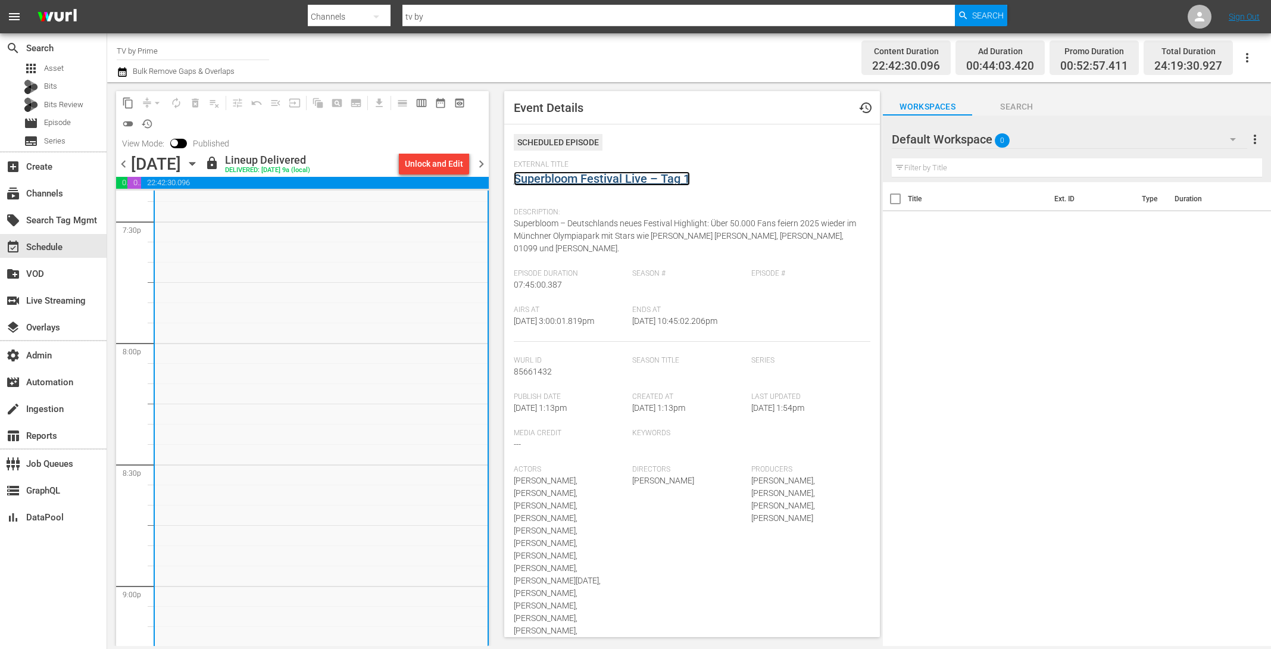
click at [595, 185] on link "Superbloom Festival Live – Tag 1" at bounding box center [602, 178] width 176 height 14
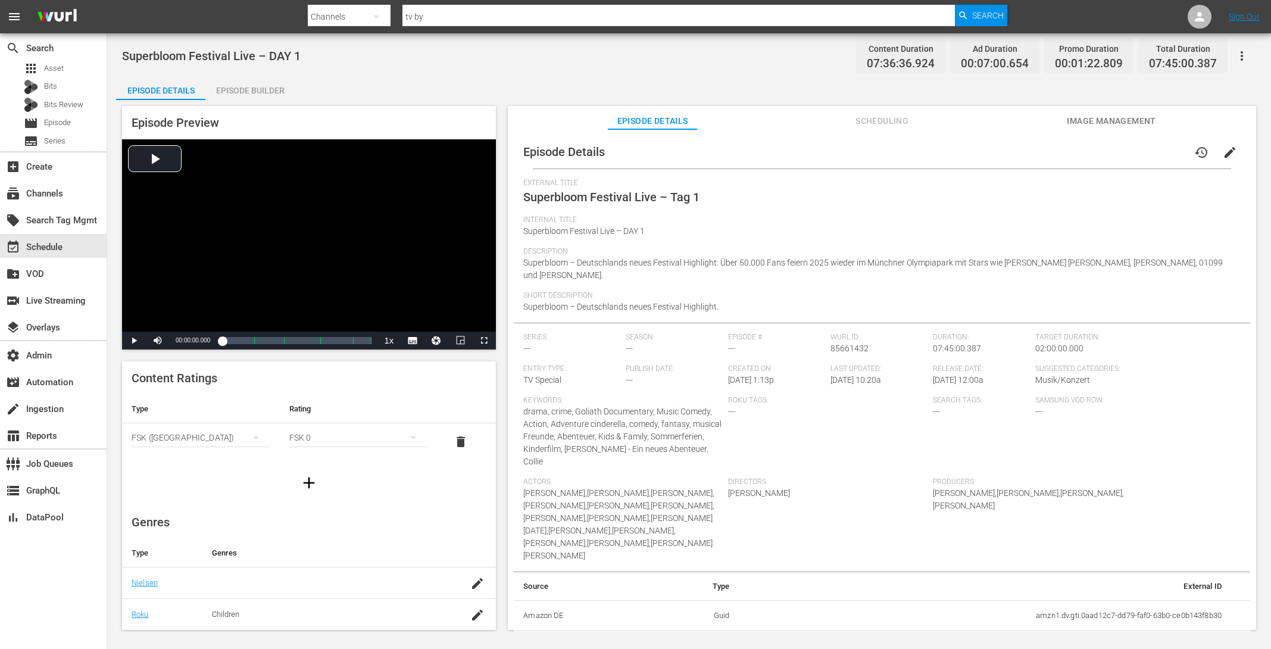
click at [873, 121] on span "Scheduling" at bounding box center [881, 121] width 89 height 15
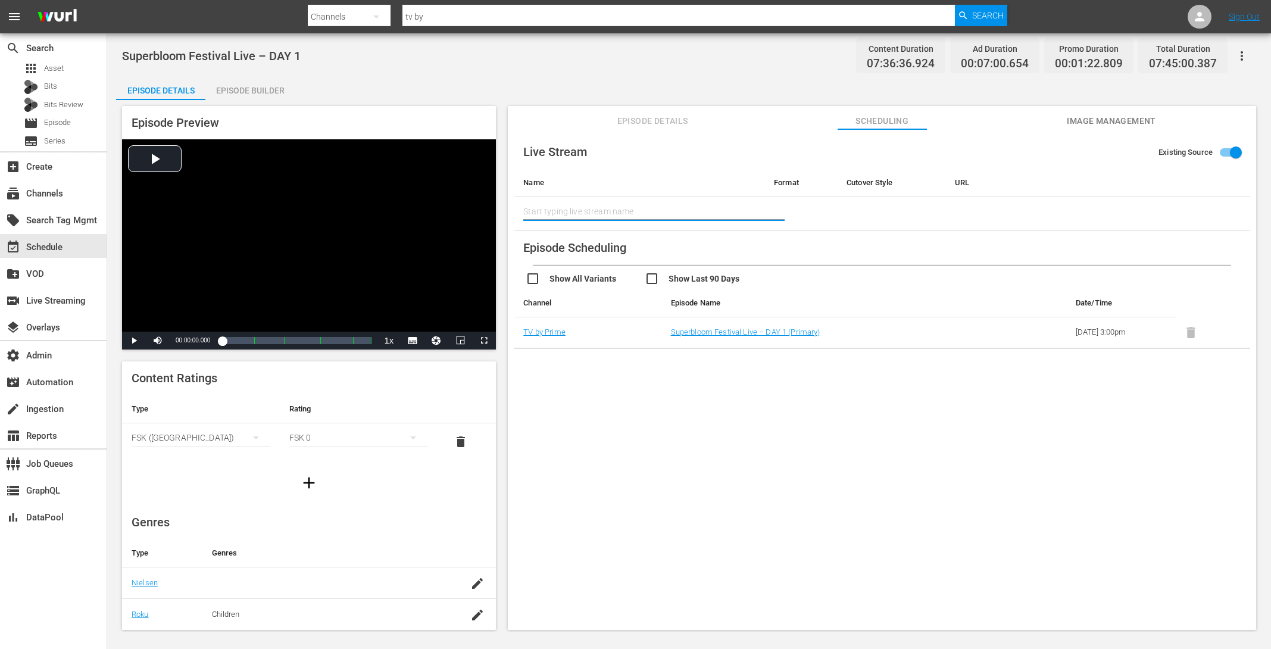
click at [629, 208] on input "text" at bounding box center [639, 211] width 232 height 29
click at [1212, 154] on input "Existing Source" at bounding box center [1236, 154] width 68 height 23
checkbox input "false"
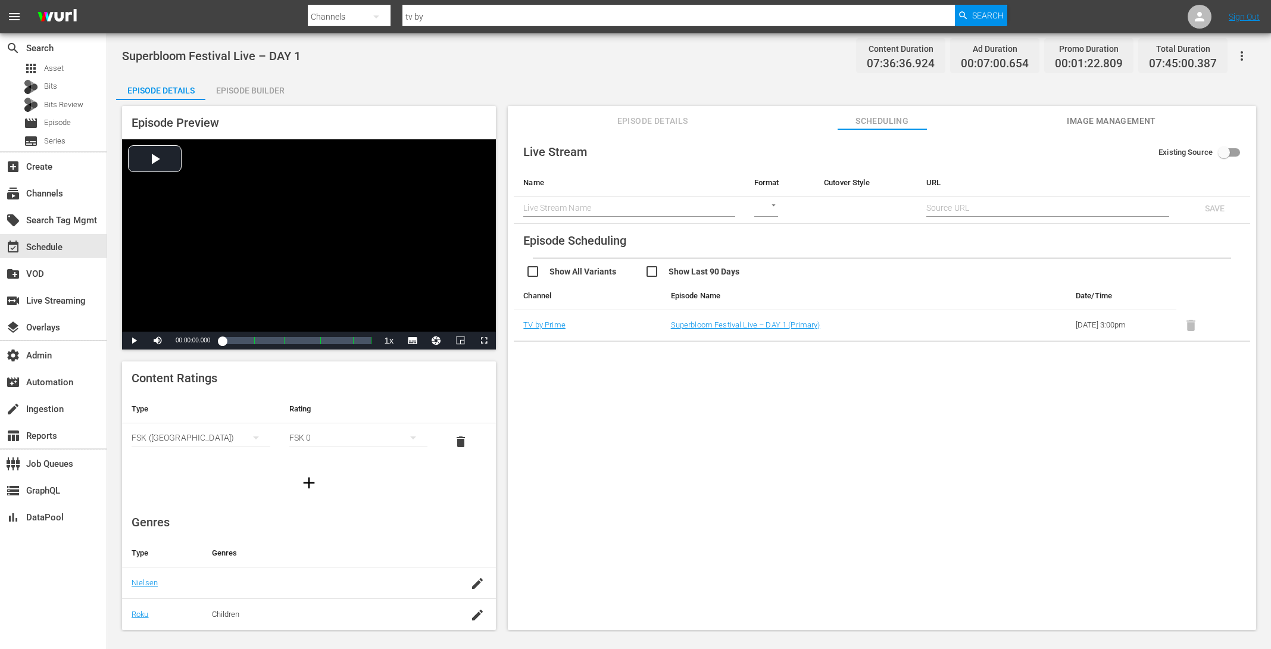
click at [759, 209] on body "menu Search By Channels Search ID, Title, Description, Keywords, or Category tv…" at bounding box center [635, 324] width 1271 height 649
click at [683, 213] on div at bounding box center [635, 324] width 1271 height 649
click at [770, 208] on body "menu Search By Channels Search ID, Title, Description, Keywords, or Category tv…" at bounding box center [635, 324] width 1271 height 649
click at [774, 267] on div "SRT" at bounding box center [772, 265] width 41 height 29
type input "SRT_CALLER"
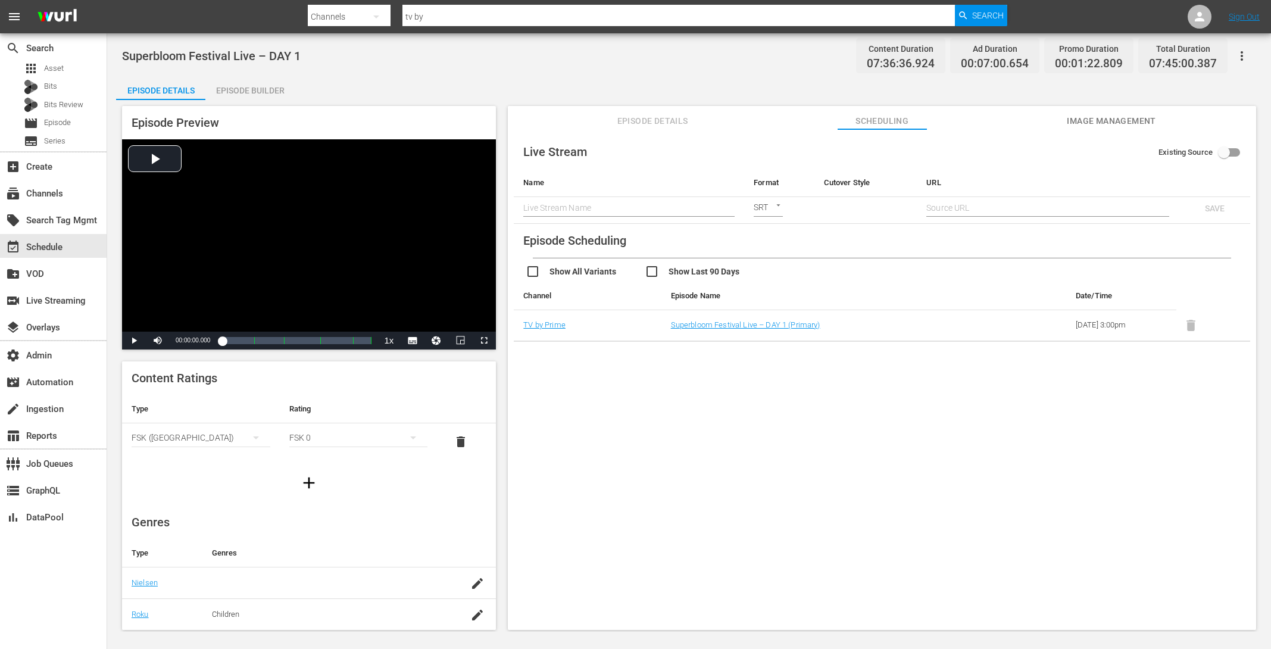
click at [875, 206] on td at bounding box center [865, 210] width 102 height 27
click at [657, 204] on input "text" at bounding box center [628, 208] width 211 height 18
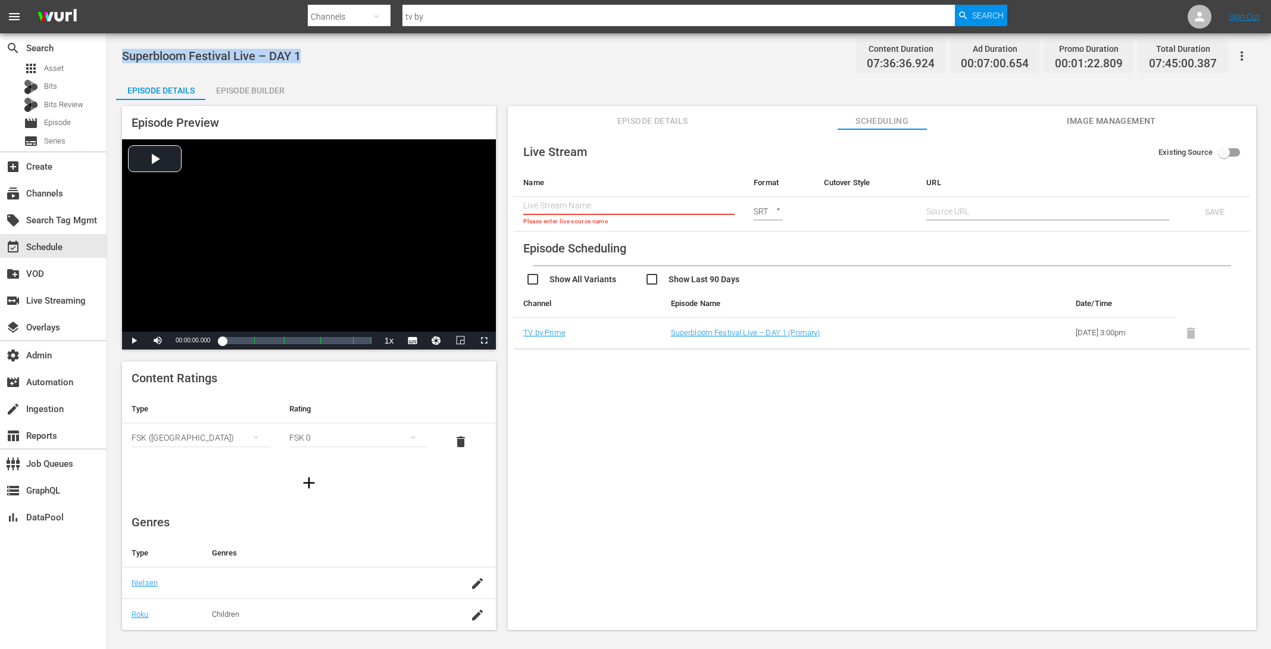
drag, startPoint x: 312, startPoint y: 56, endPoint x: 118, endPoint y: 59, distance: 193.5
click at [118, 59] on div "Superbloom Festival Live – DAY 1 Content Duration 07:36:36.924 Ad Duration 00:0…" at bounding box center [689, 332] width 1164 height 598
copy span "Superbloom Festival Live – DAY 1"
click at [589, 197] on input "text" at bounding box center [628, 206] width 211 height 18
paste input "Superbloom Festival Live – DAY 1"
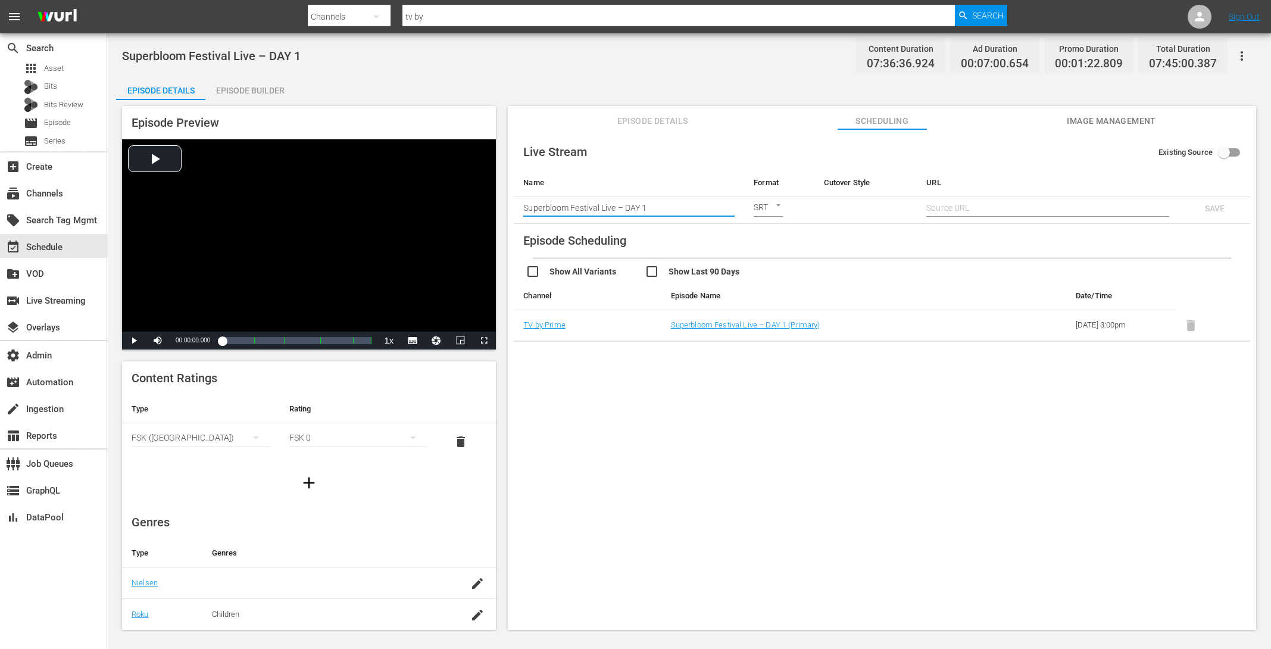
type input "Superbloom Festival Live – DAY 1"
click at [952, 207] on input "text" at bounding box center [1047, 208] width 243 height 18
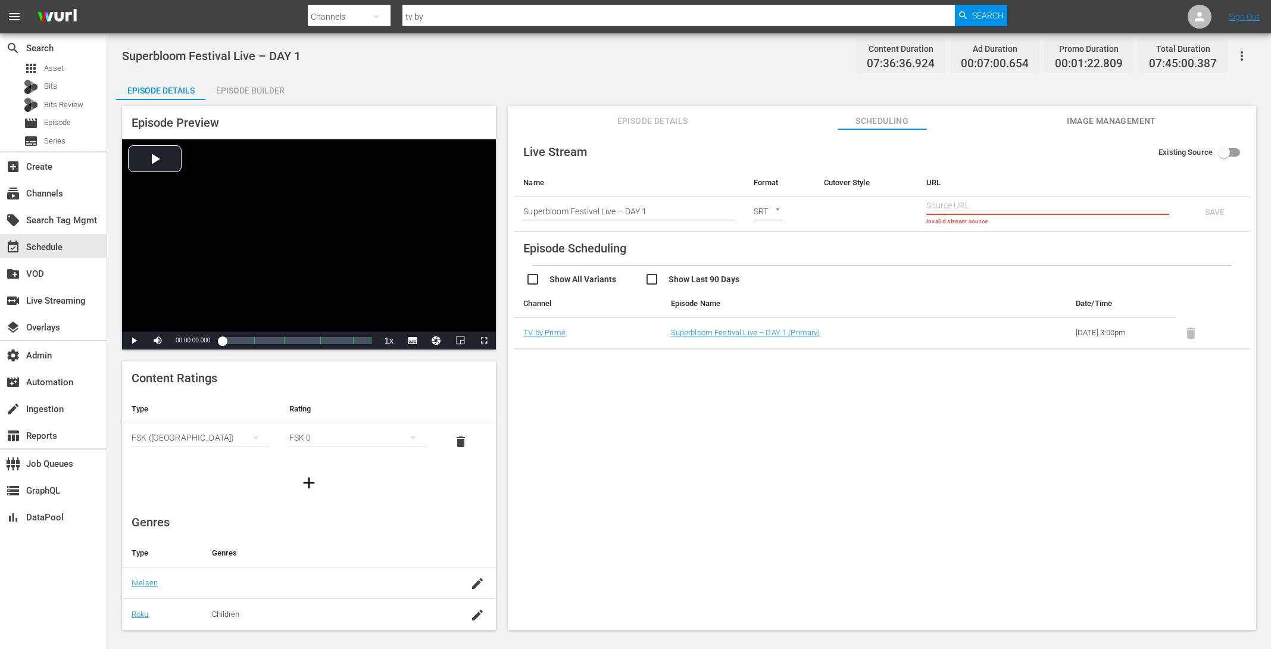
click at [846, 210] on td at bounding box center [865, 214] width 102 height 35
click at [837, 207] on td at bounding box center [865, 214] width 102 height 35
click at [845, 185] on th "Cutover Style" at bounding box center [865, 182] width 102 height 29
click at [980, 203] on input "text" at bounding box center [1047, 206] width 243 height 18
click at [774, 212] on body "menu Search By Channels Search ID, Title, Description, Keywords, or Category tv…" at bounding box center [635, 324] width 1271 height 649
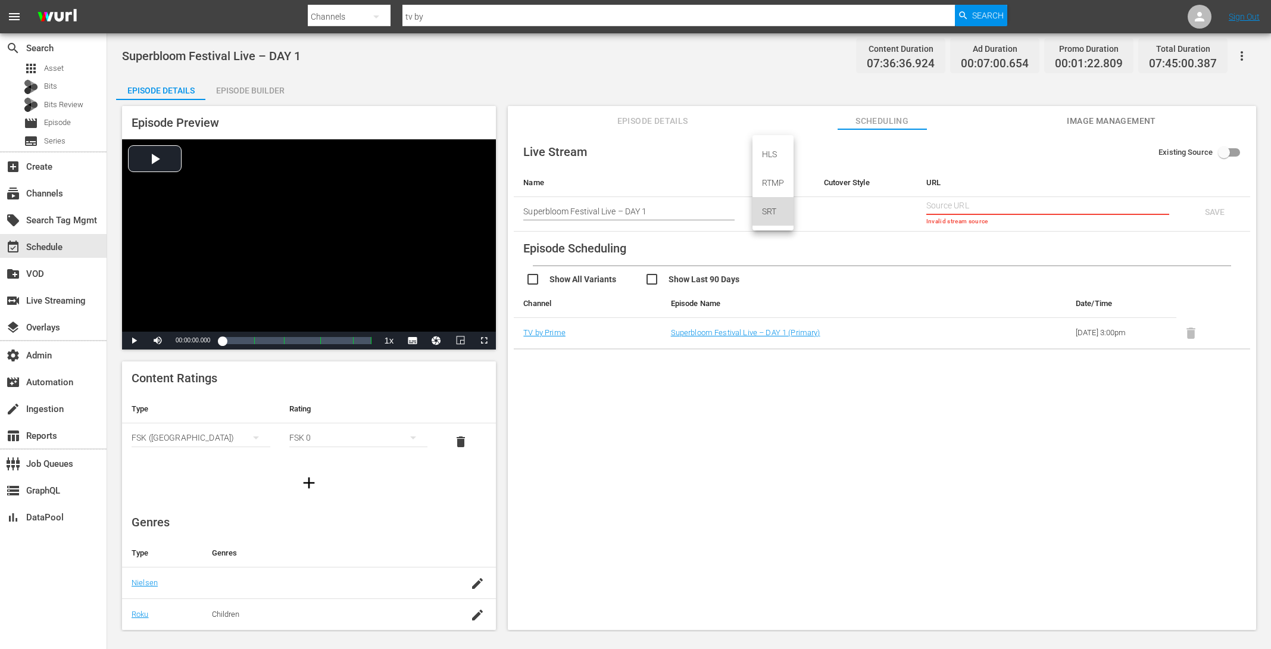
click at [771, 215] on div "SRT" at bounding box center [772, 211] width 41 height 29
click at [810, 214] on td "SRT SRT_CALLER" at bounding box center [779, 214] width 70 height 35
click at [977, 207] on input "text" at bounding box center [1047, 206] width 243 height 18
click at [1215, 154] on input "Existing Source" at bounding box center [1224, 154] width 68 height 23
click at [1226, 151] on input "Existing Source" at bounding box center [1236, 154] width 68 height 23
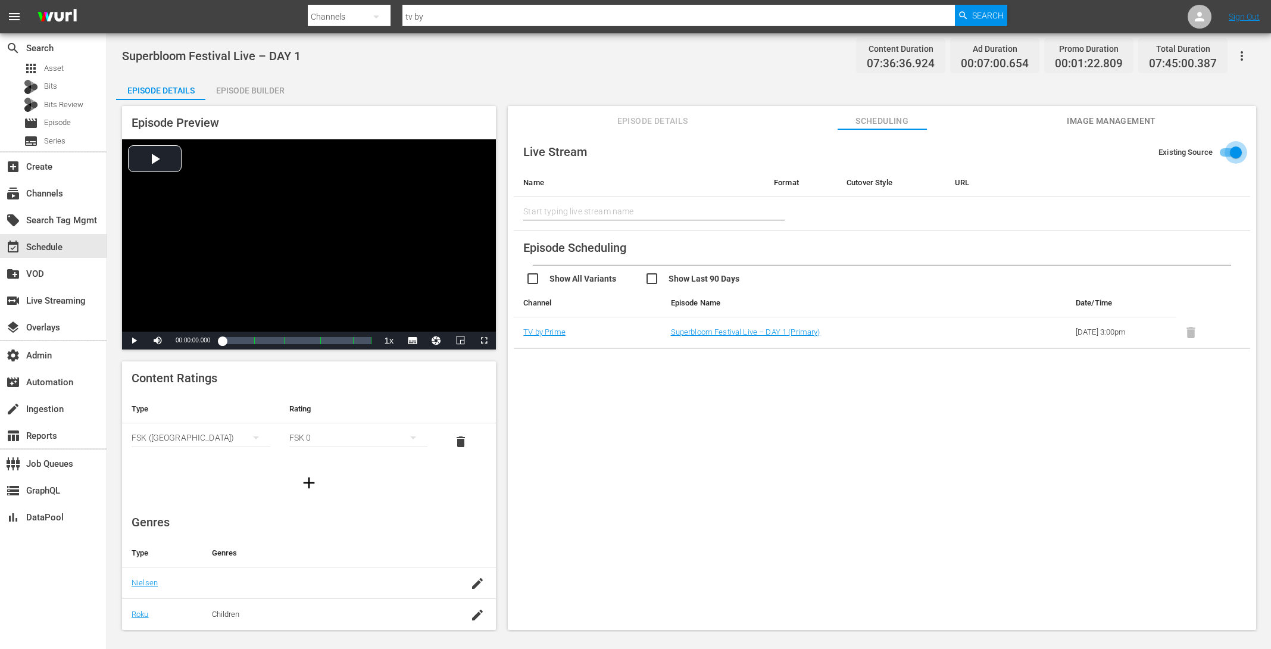
checkbox input "false"
click at [76, 69] on div "apps Asset" at bounding box center [53, 68] width 107 height 17
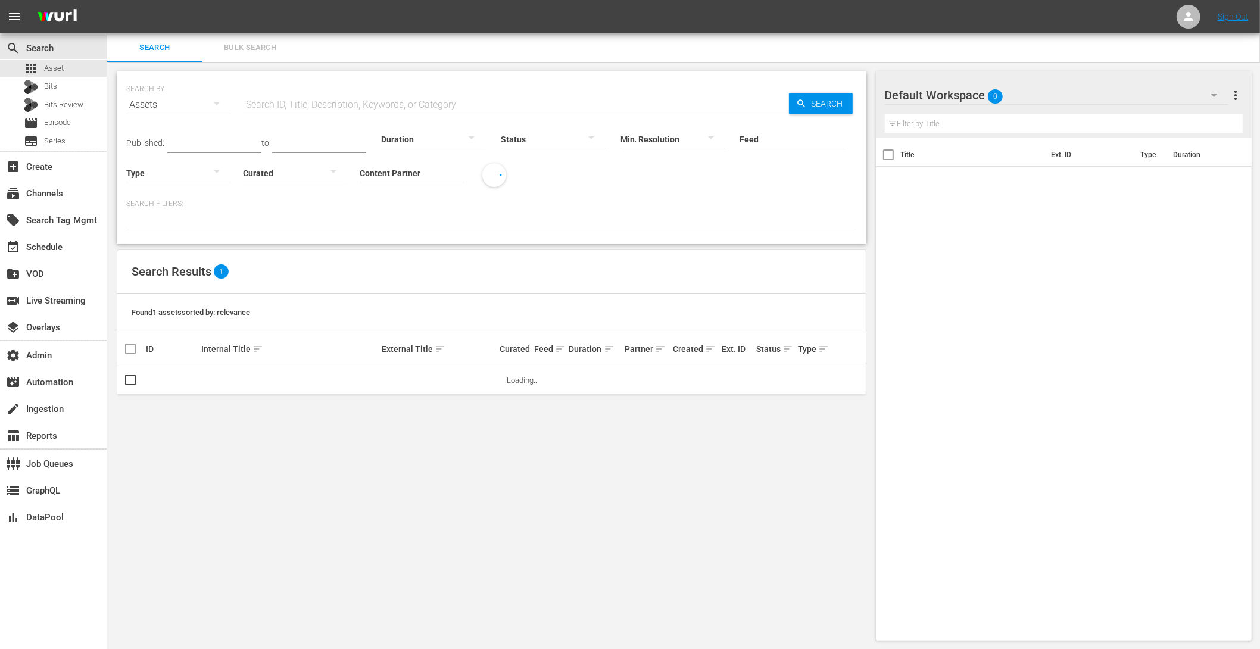
click at [239, 51] on span "Bulk Search" at bounding box center [250, 48] width 81 height 14
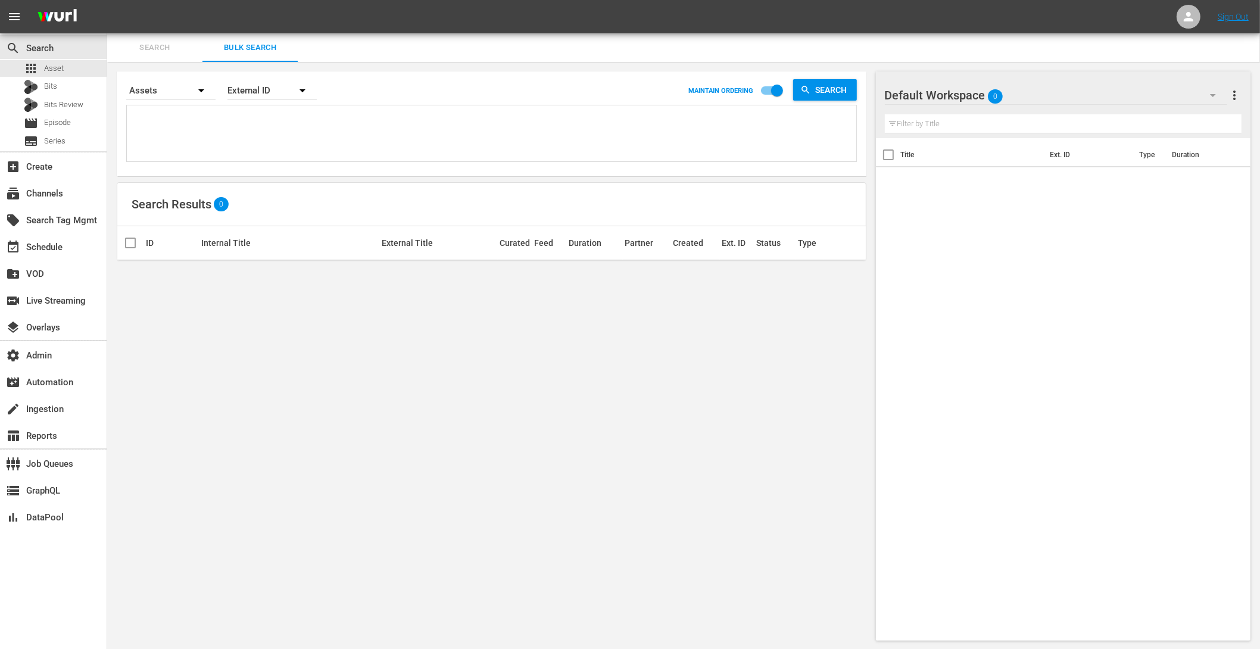
click at [257, 101] on div "External ID" at bounding box center [271, 90] width 89 height 33
click at [184, 139] on div "External ID Wurl ID Title" at bounding box center [630, 324] width 1260 height 649
click at [187, 129] on div "External ID Wurl ID Title" at bounding box center [630, 324] width 1260 height 649
click at [166, 108] on textarea at bounding box center [493, 135] width 726 height 54
paste textarea "AMCNVR0000015594 AMCNVR0000015595 AMCNVR0000015596 AMCNVR0000015597 AMCNVR00000…"
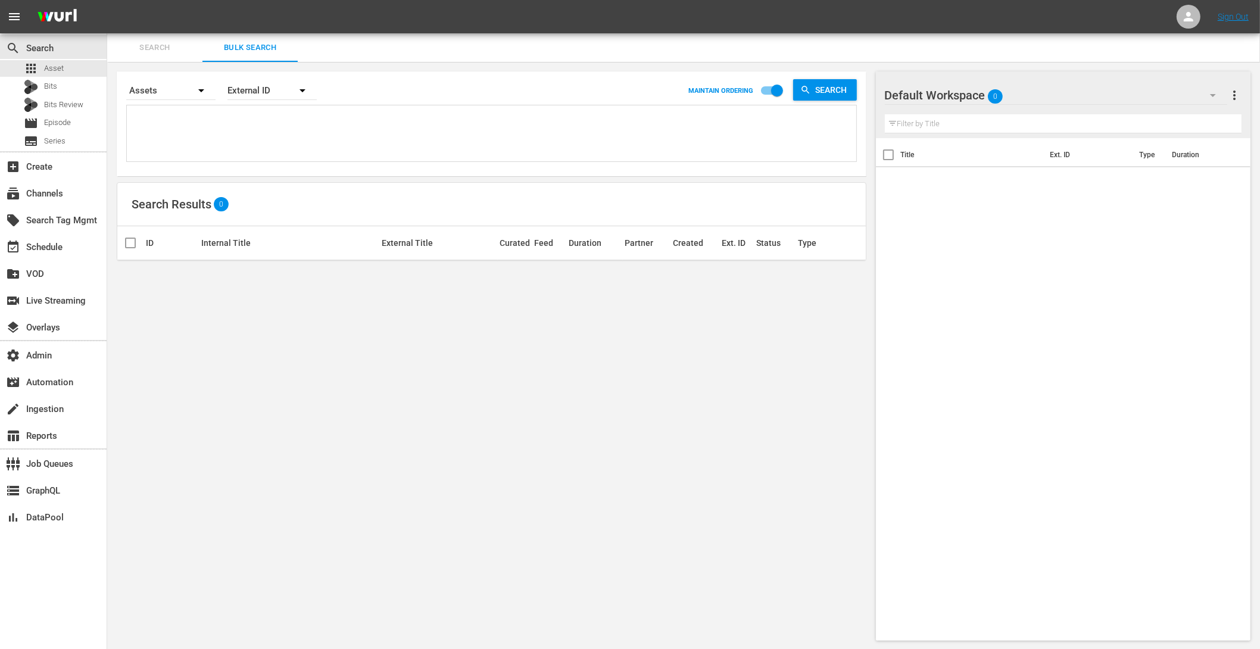
type textarea "AMCNVR0000015594 AMCNVR0000015595 AMCNVR0000015596 AMCNVR0000015597 AMCNVR00000…"
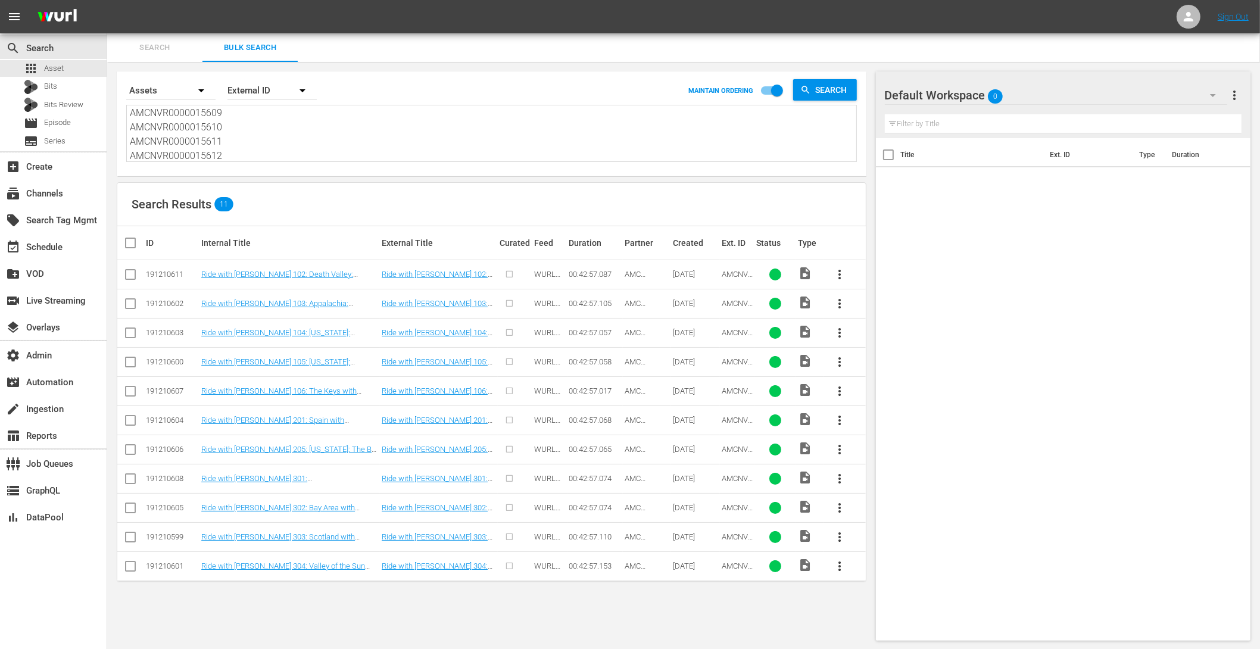
type textarea "AMCNVR0000015594 AMCNVR0000015595 AMCNVR0000015596 AMCNVR0000015597 AMCNVR00000…"
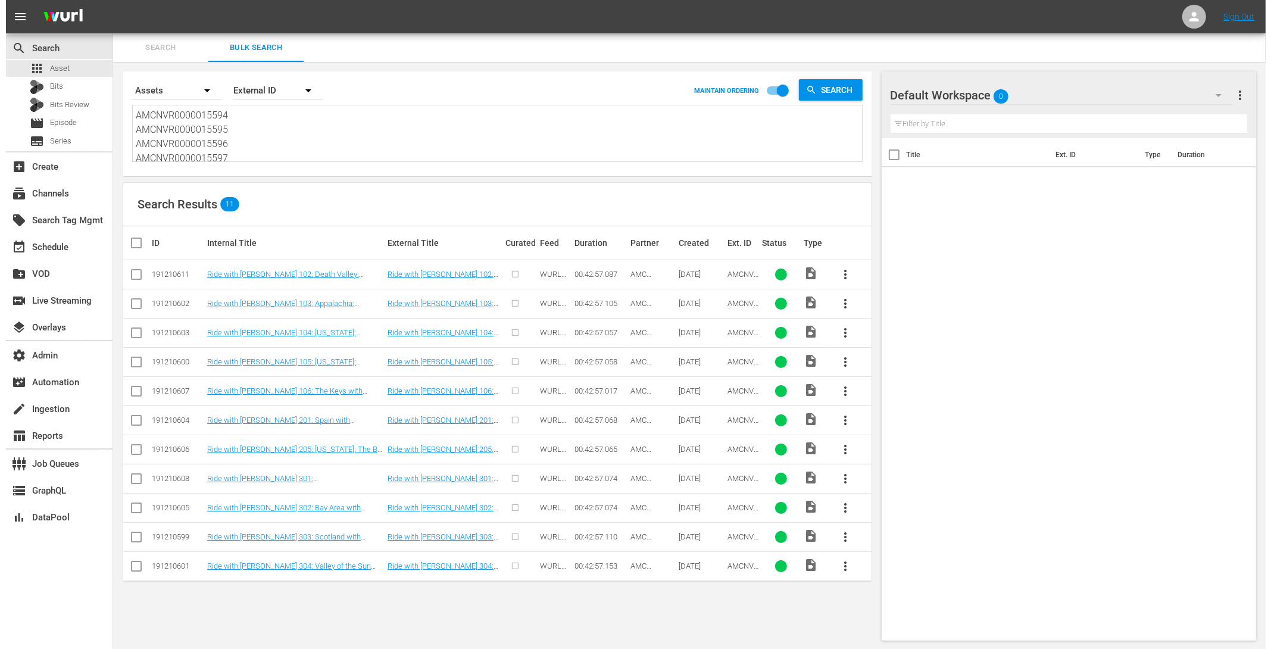
scroll to position [187, 0]
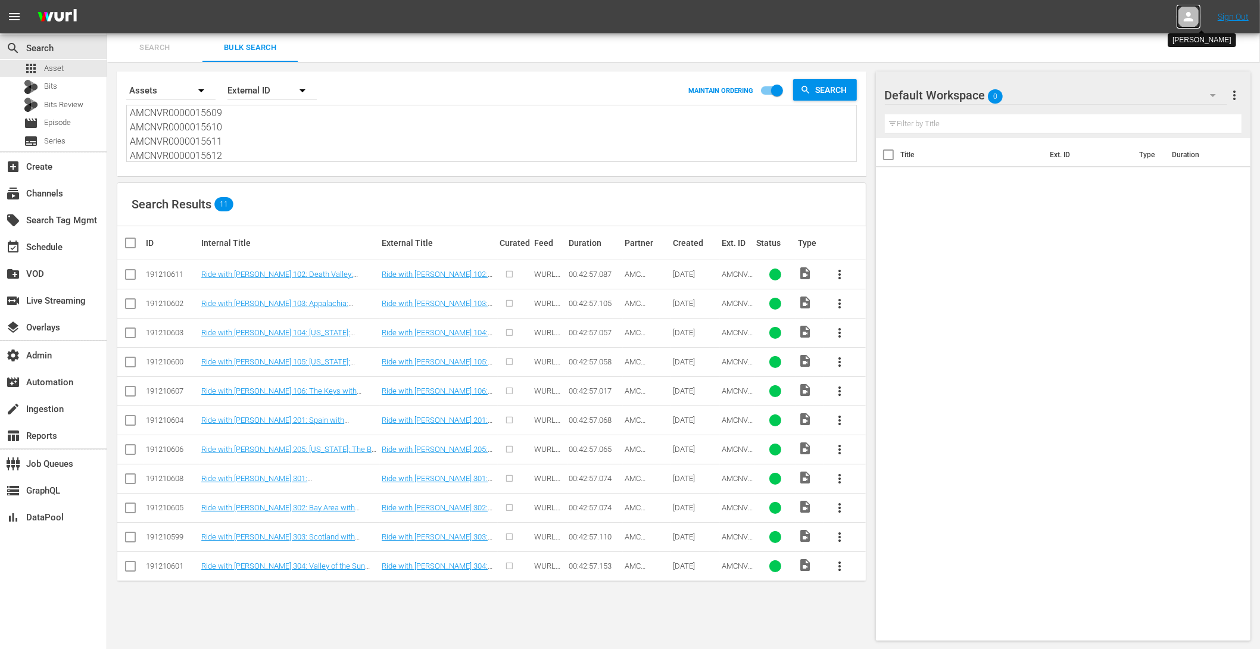
click at [1182, 16] on icon at bounding box center [1188, 17] width 14 height 14
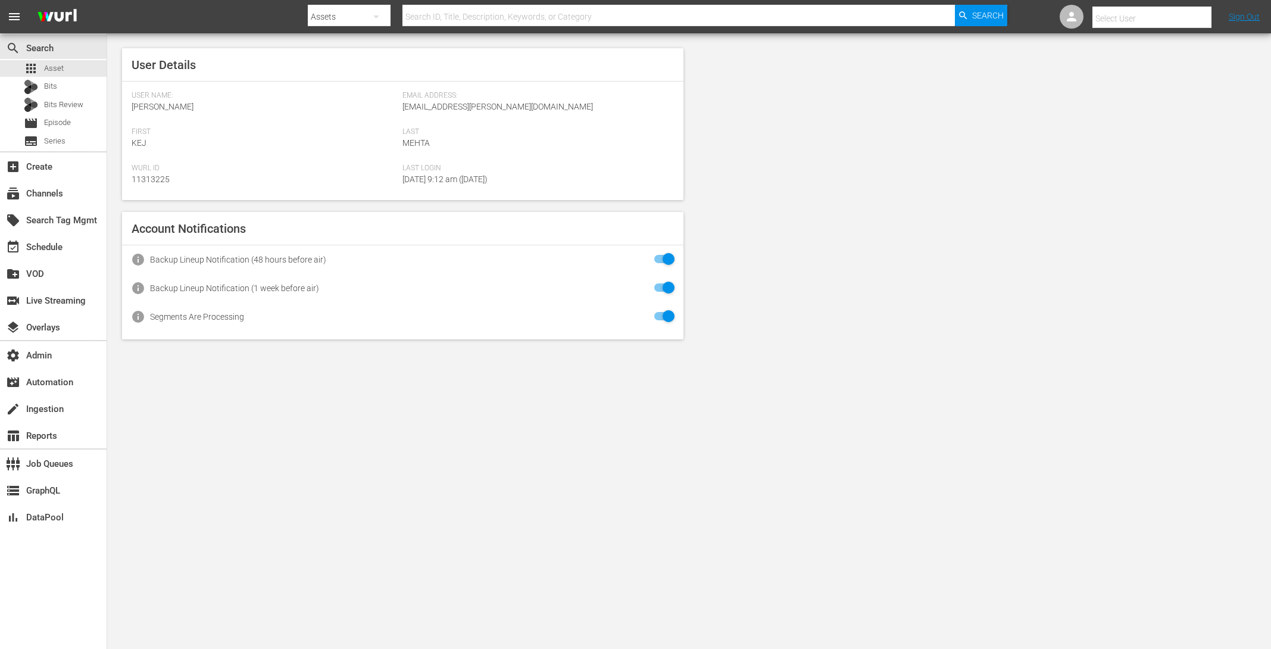
click at [1106, 15] on input "text" at bounding box center [1168, 18] width 152 height 29
type input "s"
click at [1108, 54] on div "Scheduling Team <[EMAIL_ADDRESS][DOMAIN_NAME]>" at bounding box center [1131, 51] width 186 height 29
type input "Scheduling Team (11313733)"
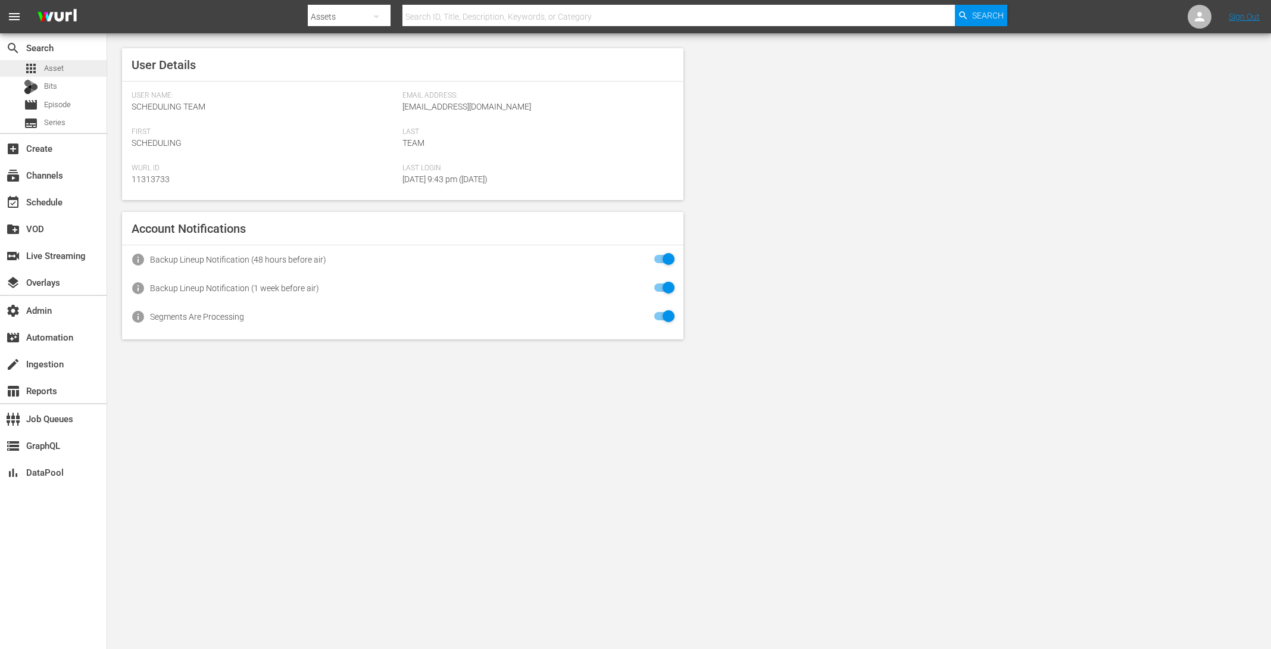
click at [48, 64] on span "Asset" at bounding box center [54, 68] width 20 height 12
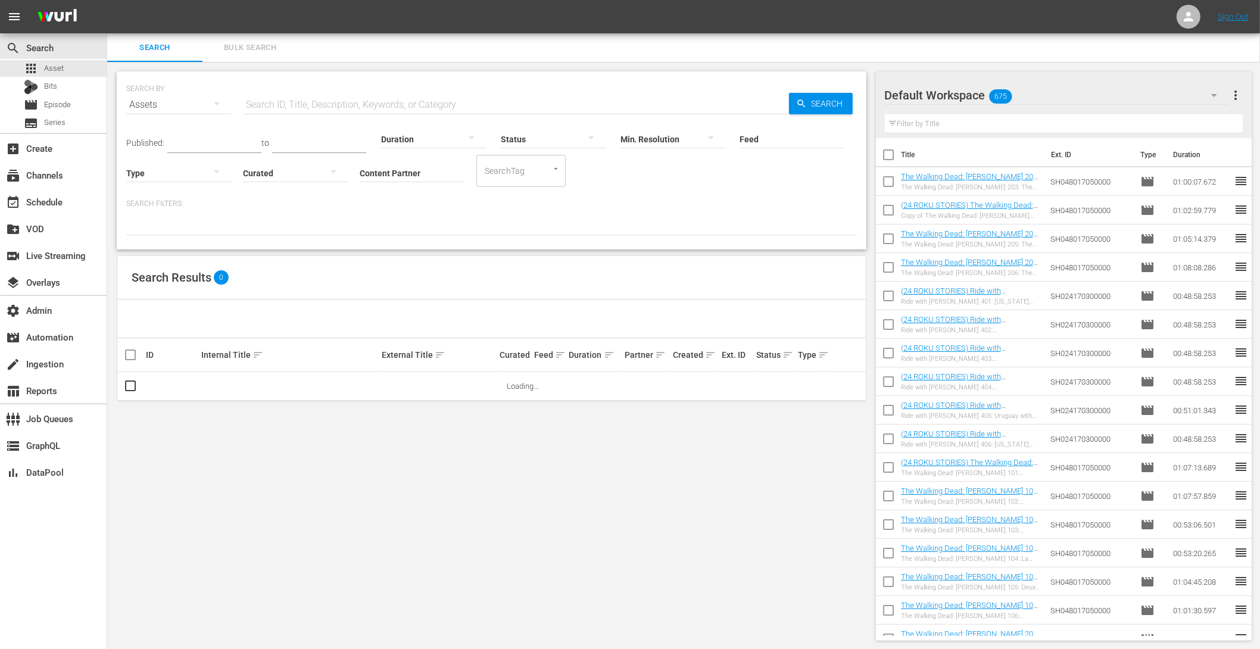
click at [237, 48] on span "Bulk Search" at bounding box center [250, 48] width 81 height 14
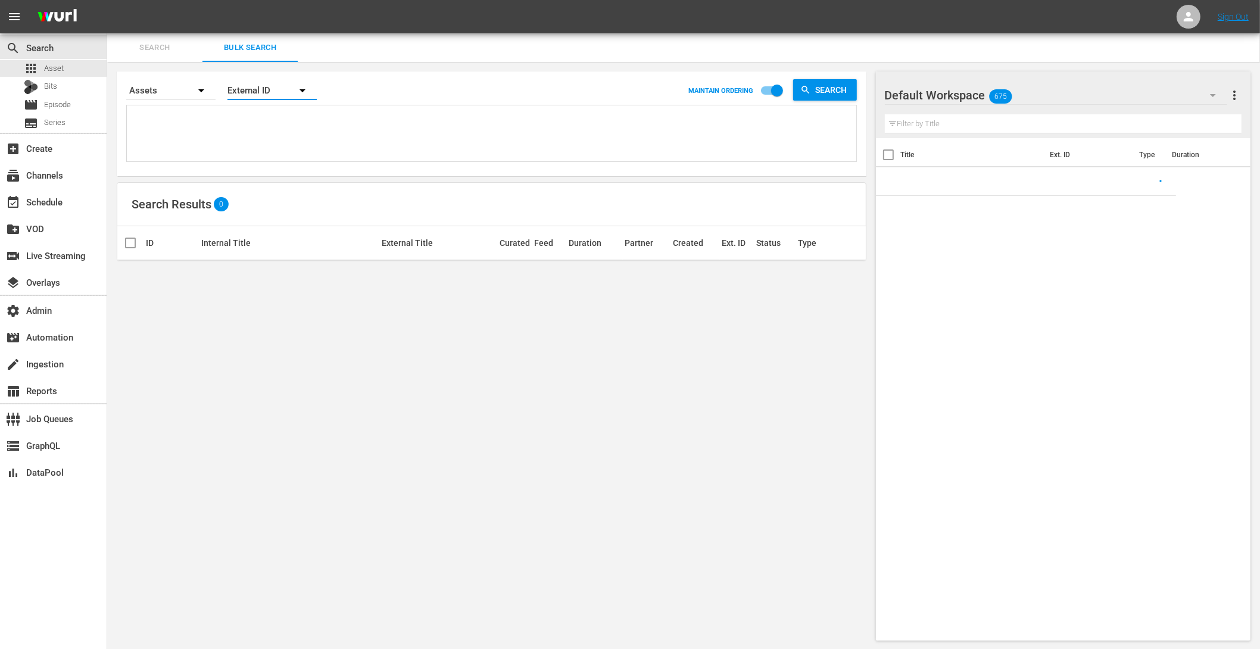
click at [290, 99] on div "Order By External ID" at bounding box center [271, 90] width 89 height 29
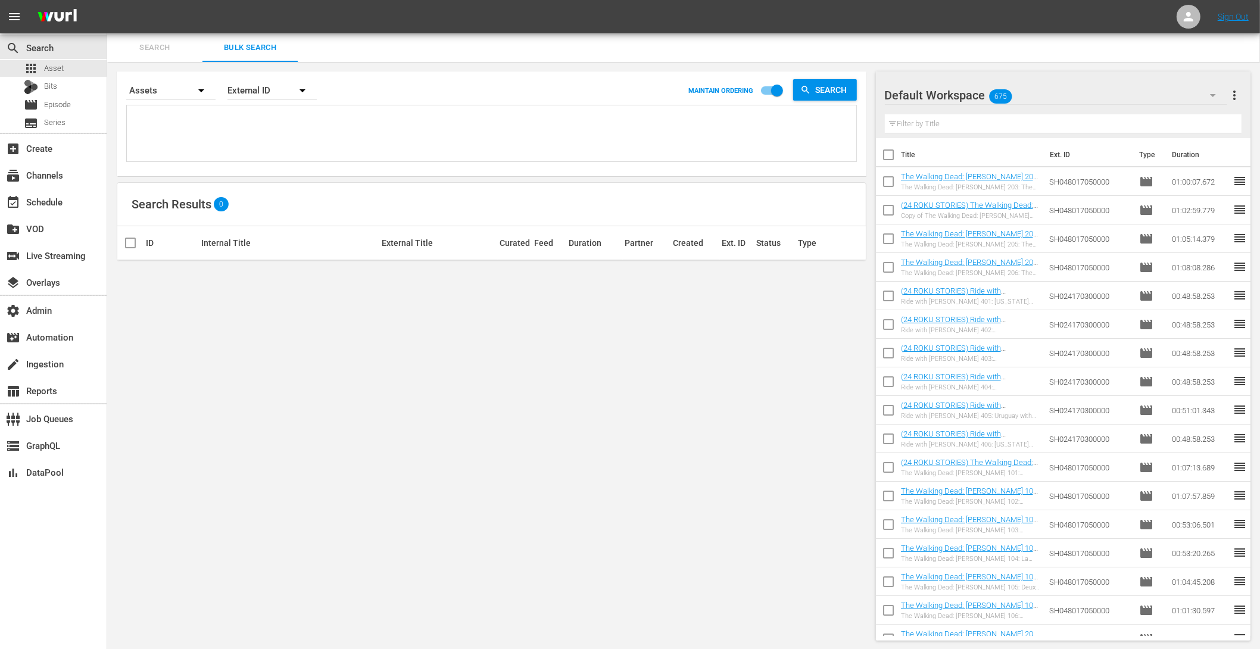
click at [208, 129] on textarea at bounding box center [493, 135] width 726 height 54
paste textarea "AMCNVR0000015594 AMCNVR0000015595 AMCNVR0000015596 AMCNVR0000015597 AMCNVR00000…"
type textarea "AMCNVR0000015594 AMCNVR0000015595 AMCNVR0000015596 AMCNVR0000015597 AMCNVR00000…"
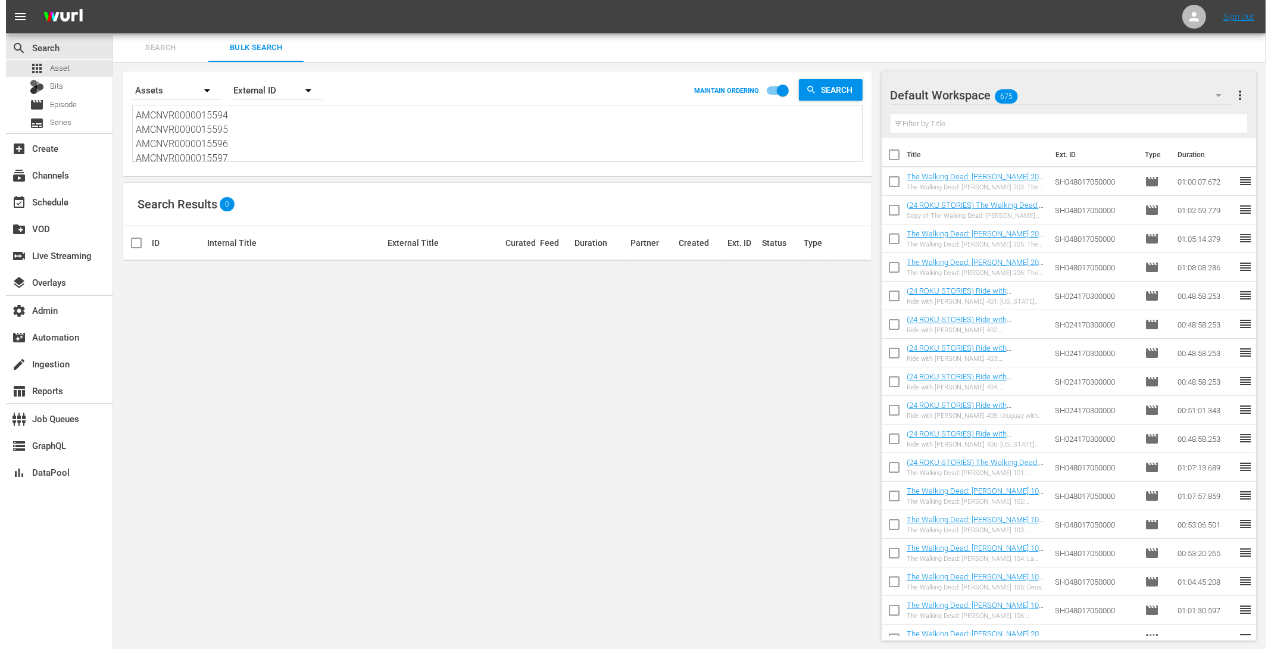
scroll to position [1, 0]
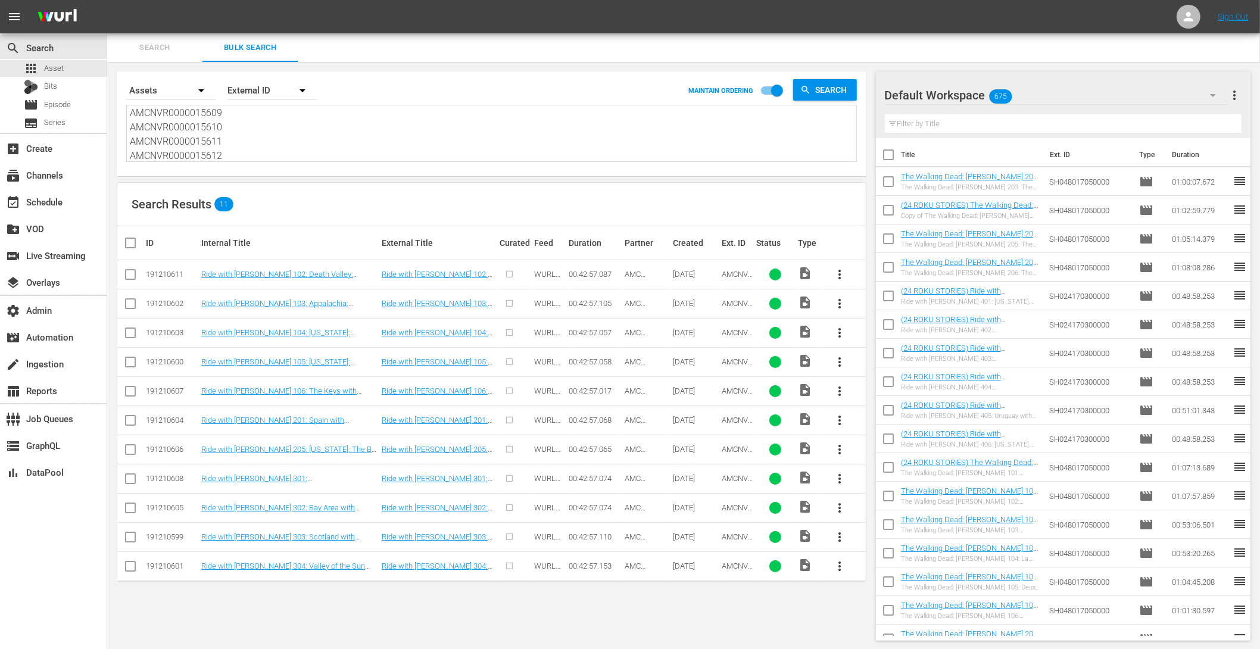
type textarea "AMCNVR0000015594 AMCNVR0000015595 AMCNVR0000015596 AMCNVR0000015597 AMCNVR00000…"
click at [135, 238] on input "checkbox" at bounding box center [135, 243] width 24 height 14
checkbox input "true"
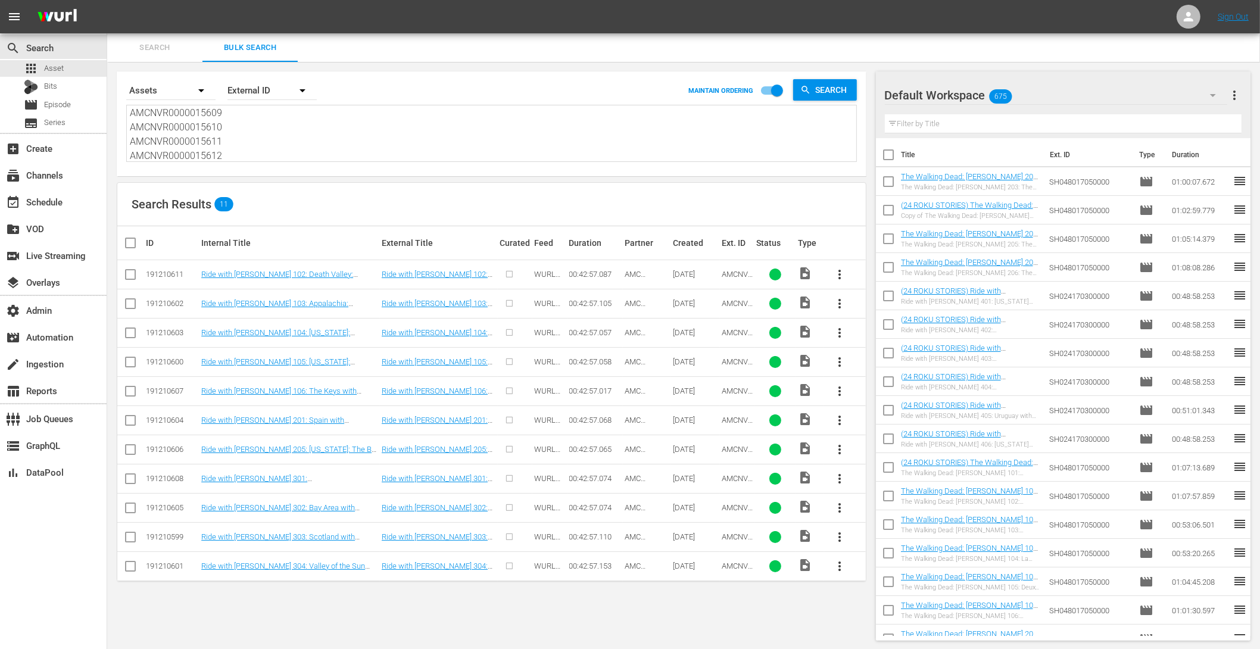
checkbox input "true"
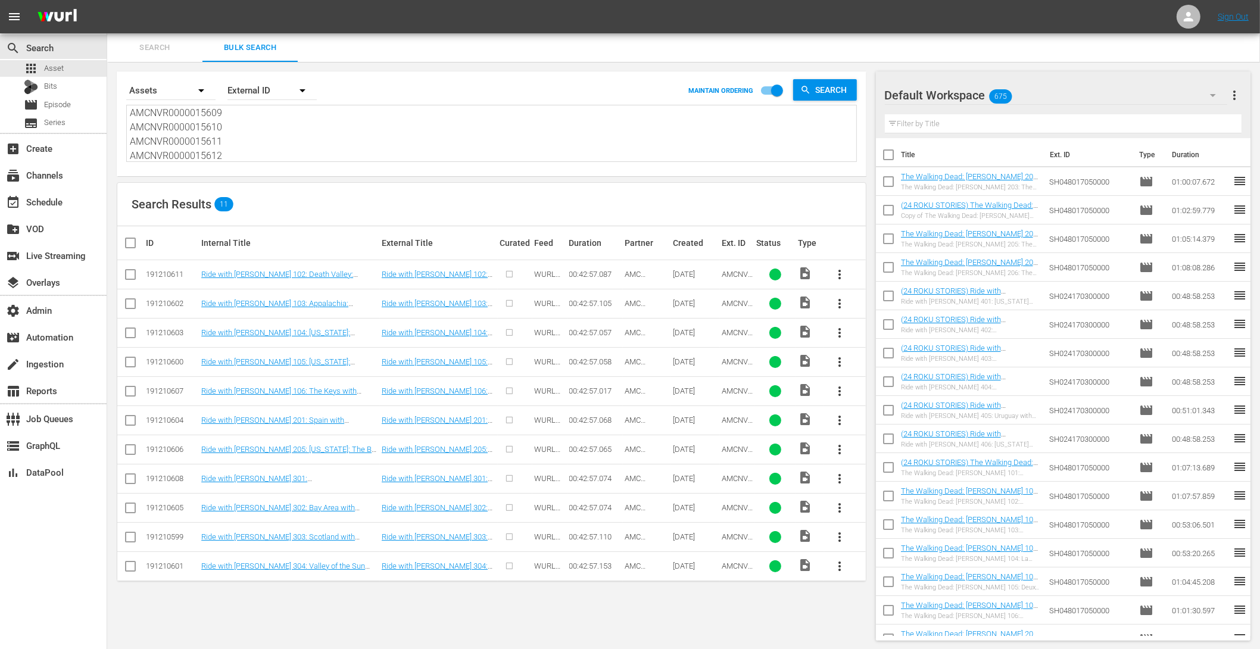
checkbox input "true"
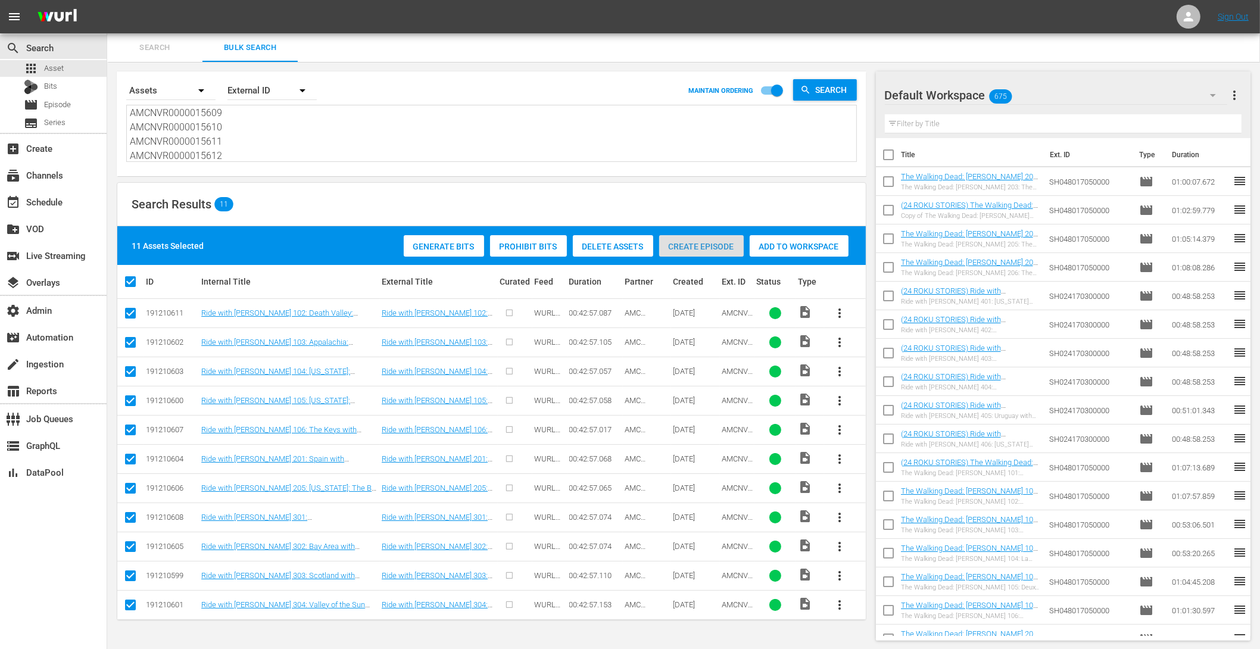
click at [713, 246] on span "Create Episode" at bounding box center [701, 247] width 85 height 10
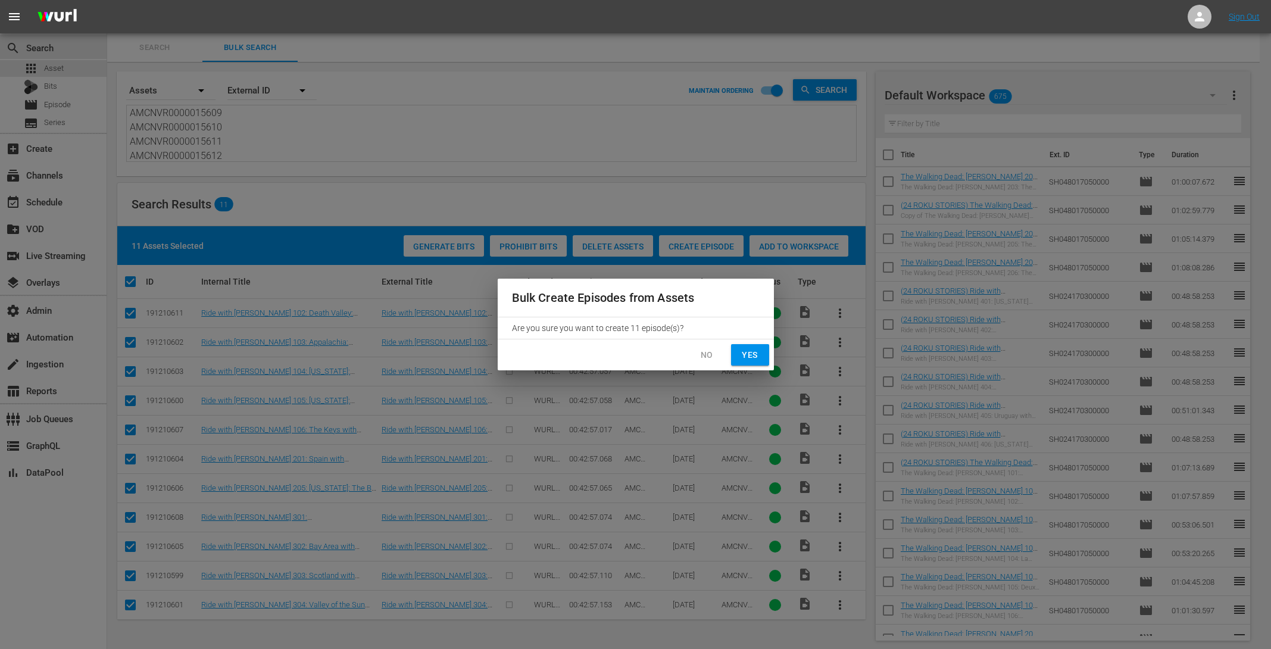
click at [751, 351] on span "Yes" at bounding box center [749, 355] width 19 height 15
checkbox input "false"
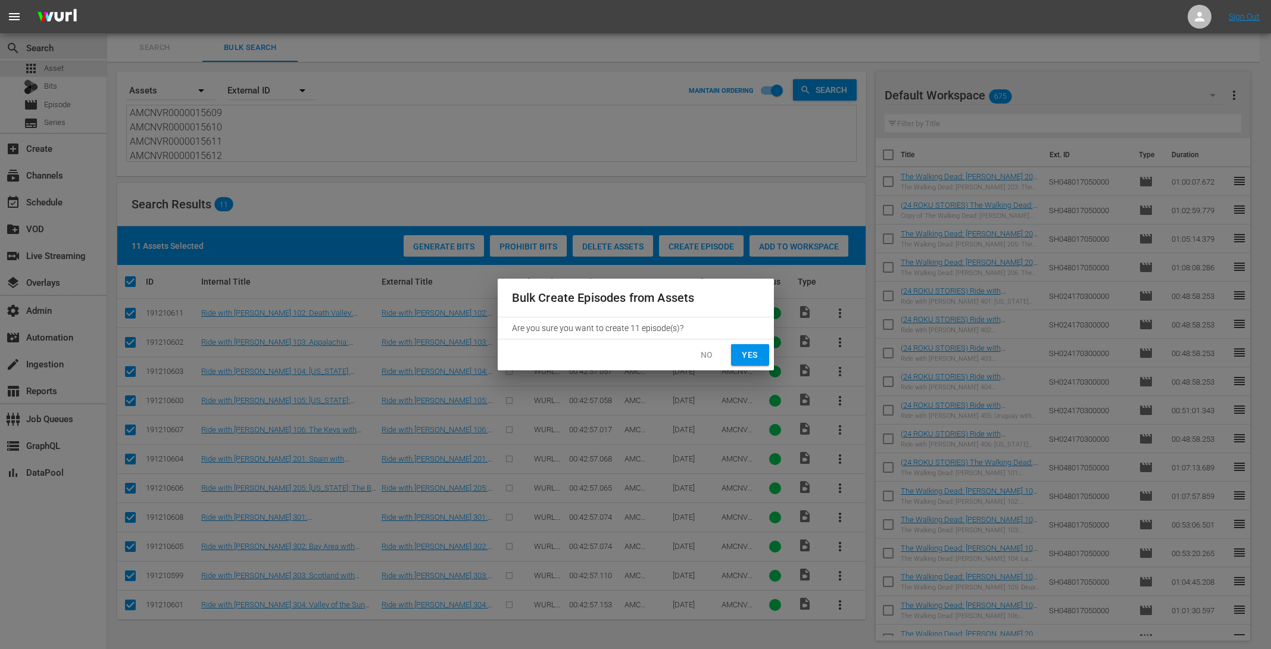
checkbox input "false"
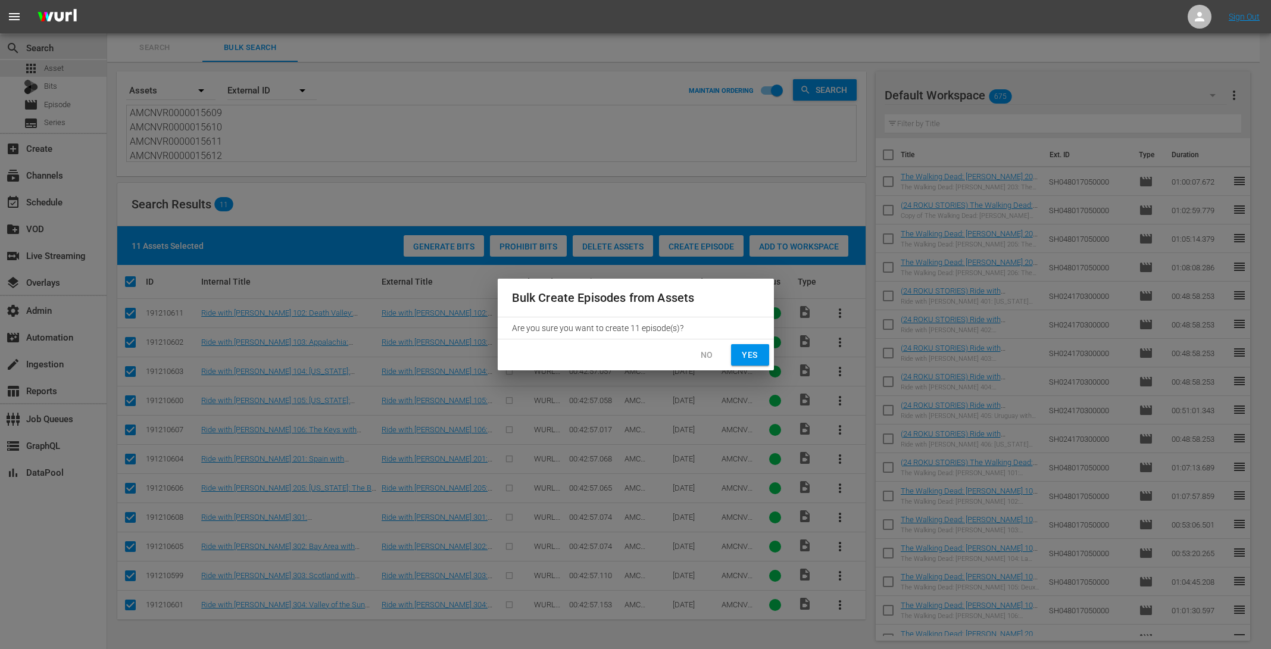
checkbox input "false"
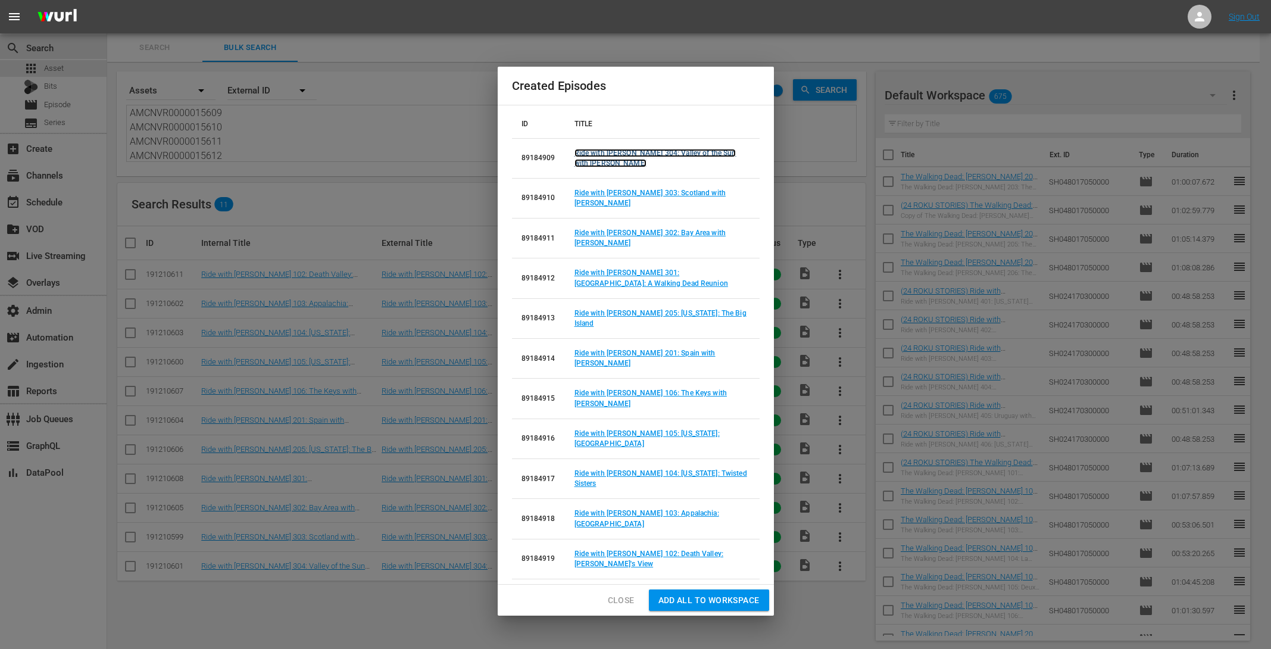
click at [596, 167] on link "Ride with [PERSON_NAME] 304: Valley of the Sun with [PERSON_NAME]" at bounding box center [655, 158] width 162 height 18
click at [590, 207] on link "Ride with [PERSON_NAME] 303: Scotland with [PERSON_NAME]" at bounding box center [649, 198] width 151 height 18
click at [586, 247] on link "Ride with [PERSON_NAME] 302: Bay Area with [PERSON_NAME]" at bounding box center [649, 238] width 151 height 18
click at [581, 287] on link "Ride with [PERSON_NAME] 301: [GEOGRAPHIC_DATA]: A Walking Dead Reunion" at bounding box center [651, 277] width 154 height 18
click at [589, 323] on link "Ride with [PERSON_NAME] 205: [US_STATE]: The Big Island" at bounding box center [660, 318] width 172 height 18
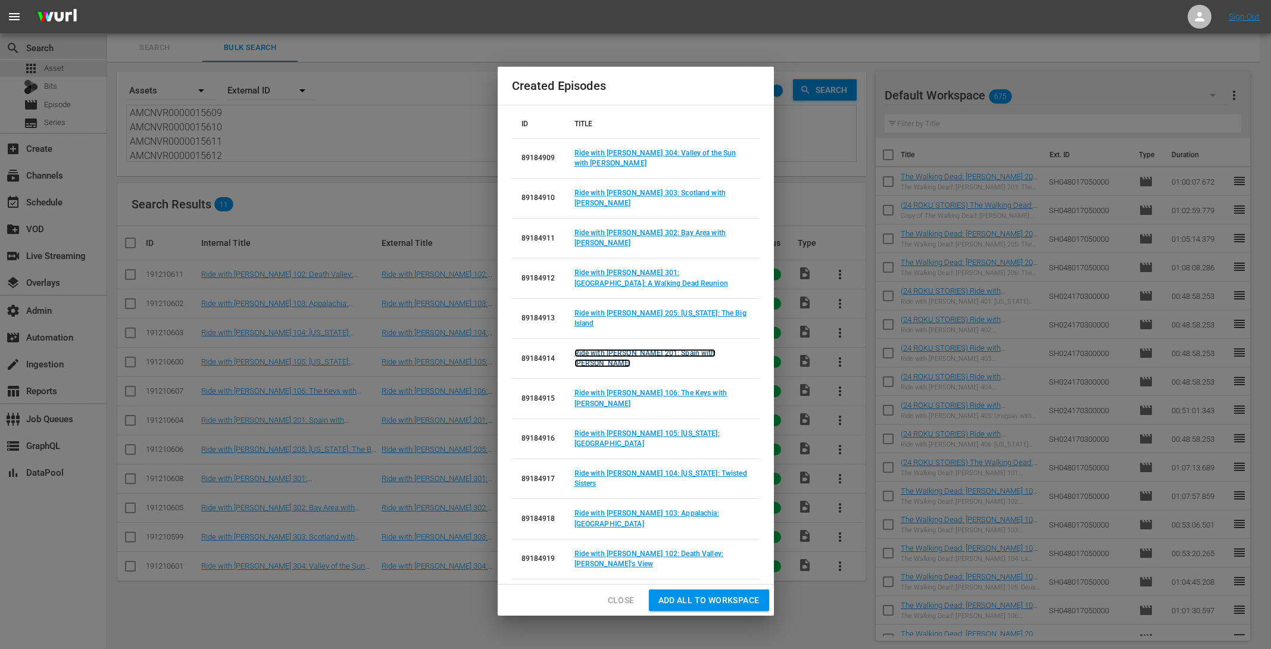
click at [589, 360] on link "Ride with [PERSON_NAME] 201: Spain with [PERSON_NAME]" at bounding box center [644, 358] width 141 height 18
click at [588, 405] on link "Ride with [PERSON_NAME] 106: The Keys with [PERSON_NAME]" at bounding box center [650, 398] width 152 height 18
click at [580, 444] on link "Ride with Norman Reedus 105: Louisiana: Crescent City" at bounding box center [646, 438] width 145 height 18
click at [583, 474] on link "Ride with Norman Reedus 104: Texas: Twisted Sisters" at bounding box center [660, 478] width 173 height 18
click at [582, 512] on link "Ride with Norman Reedus 103: Appalachia: Blue Ridge Parkway" at bounding box center [646, 518] width 145 height 18
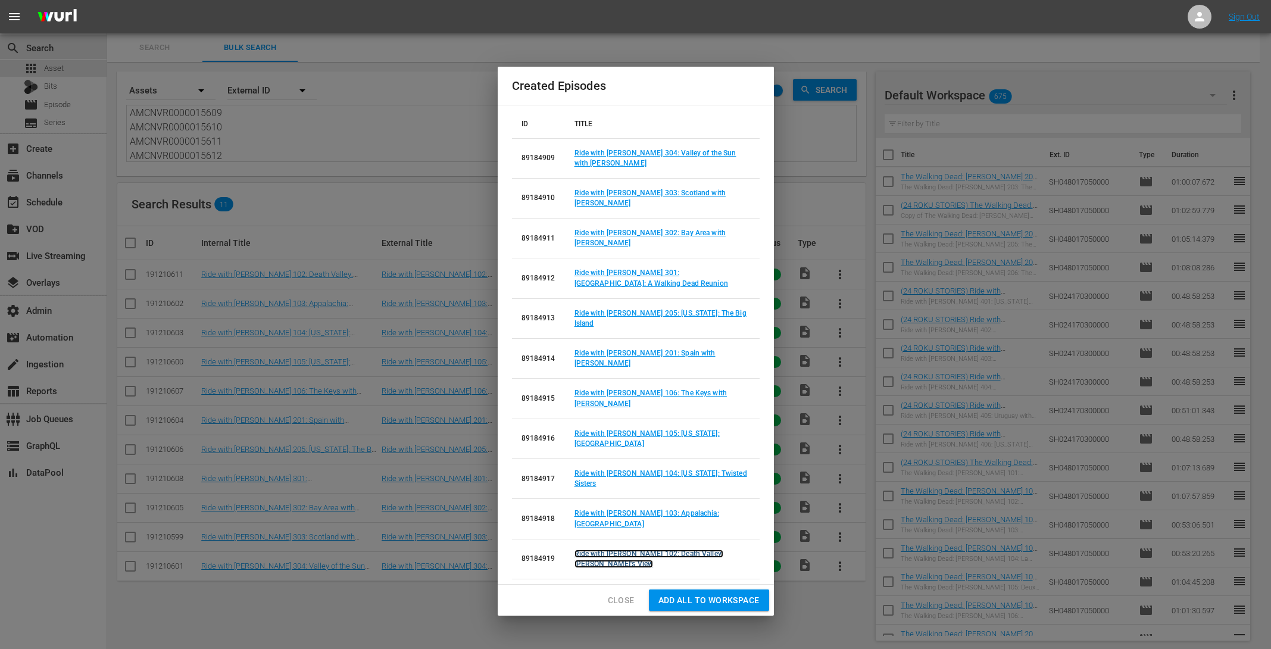
click at [580, 549] on link "Ride with Norman Reedus 102: Death Valley: Dante's View" at bounding box center [648, 558] width 149 height 18
click at [616, 593] on span "Close" at bounding box center [621, 600] width 27 height 15
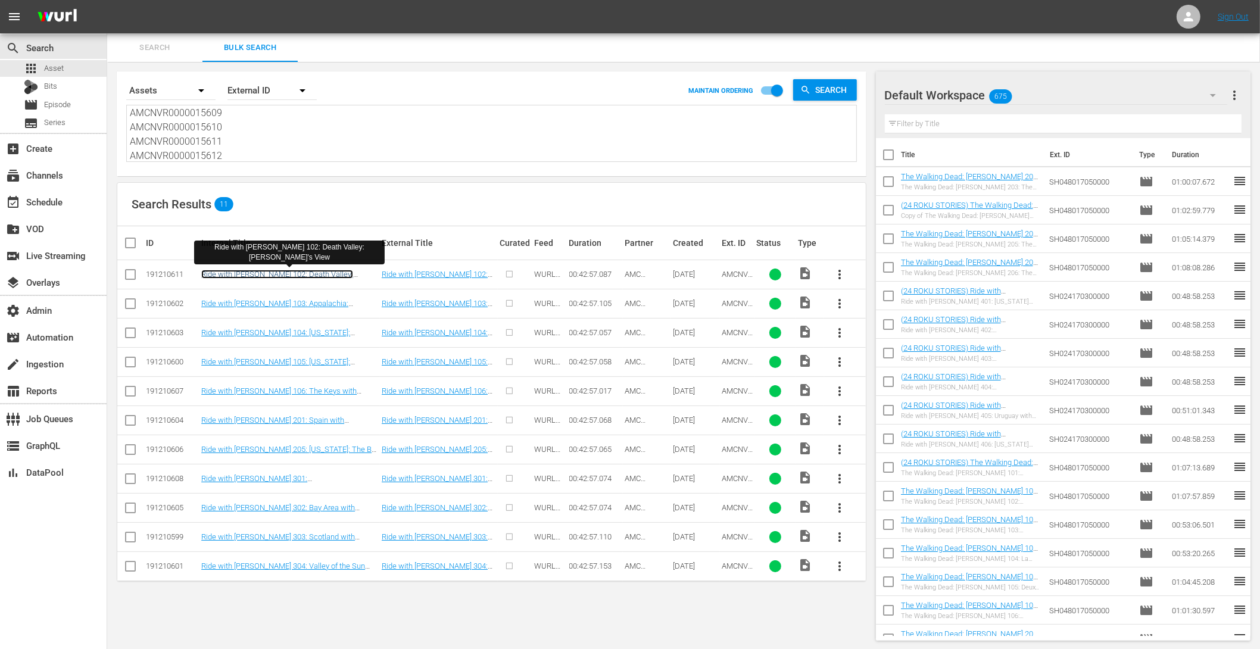
click at [282, 271] on link "Ride with Norman Reedus 102: Death Valley: Dante's View" at bounding box center [277, 279] width 152 height 18
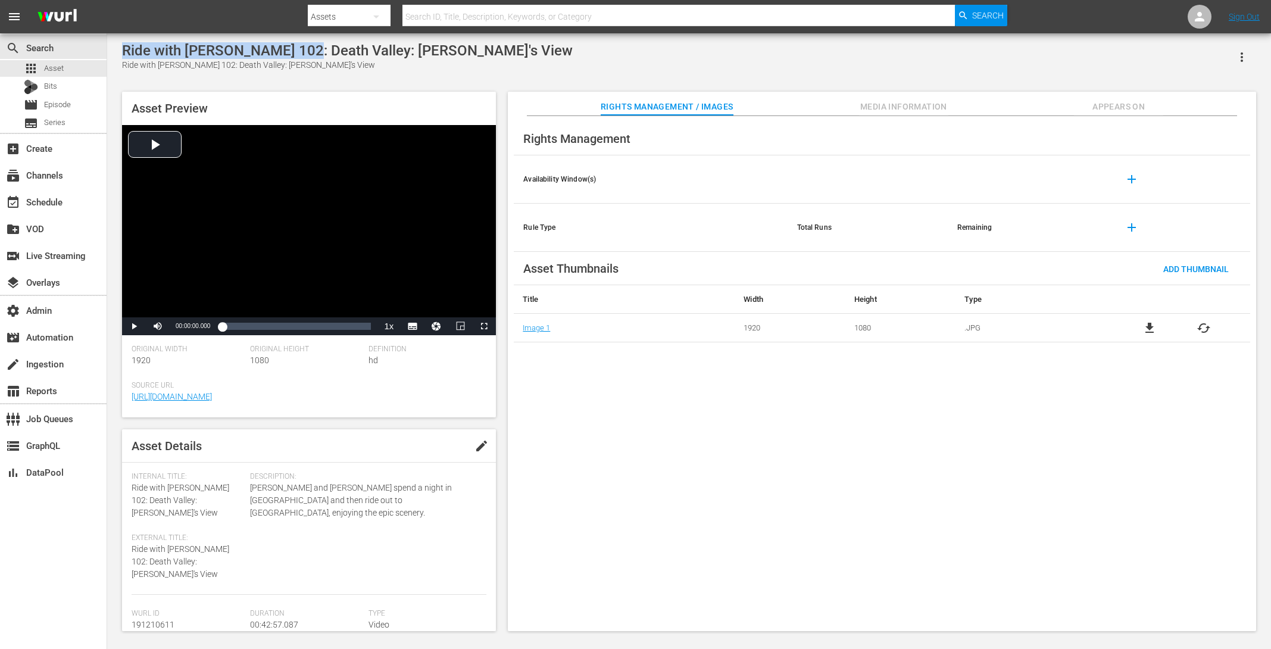
drag, startPoint x: 314, startPoint y: 49, endPoint x: 120, endPoint y: 54, distance: 194.1
click at [120, 54] on div "Ride with Norman Reedus 102: Death Valley: Dante's View Ride with Norman Reedus…" at bounding box center [689, 333] width 1146 height 583
copy div "Ride with Norman Reedus 102"
click at [63, 64] on div "apps Asset" at bounding box center [53, 68] width 107 height 17
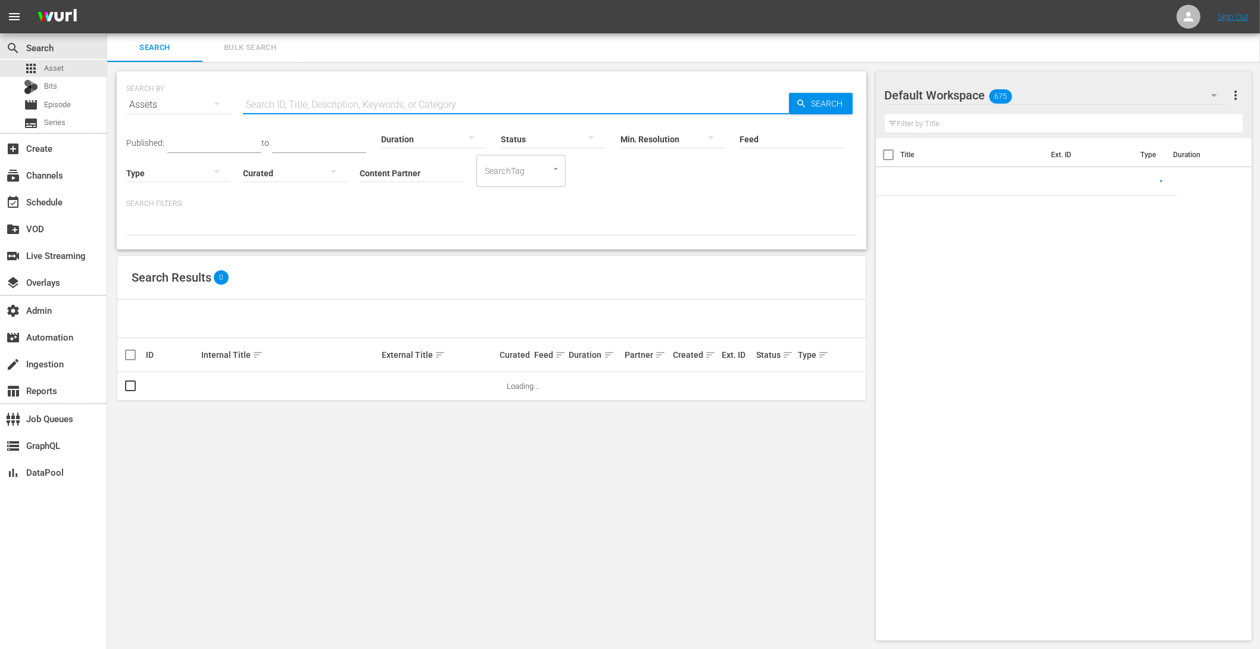
click at [324, 102] on input "text" at bounding box center [516, 104] width 546 height 29
paste input "Ride with Norman Reedus 102"
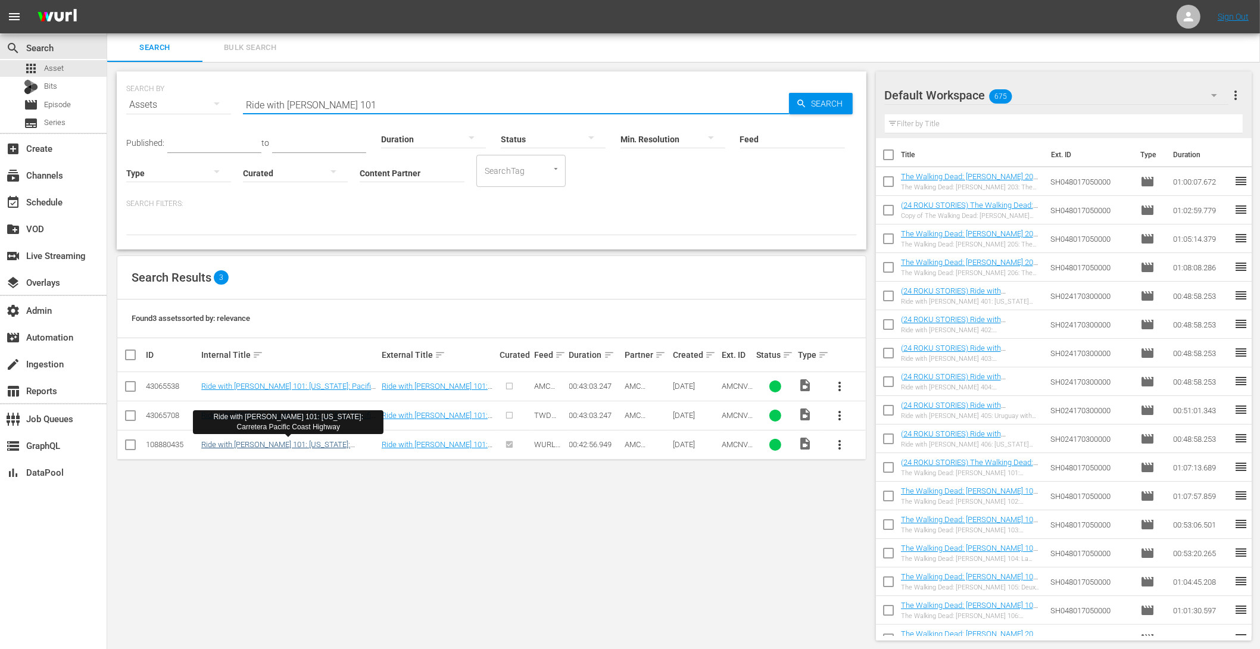
type input "Ride with Norman Reedus 101"
click at [311, 442] on link "Ride with Norman Reedus 101: California: Carretera Pacific Coast Highway" at bounding box center [275, 449] width 149 height 18
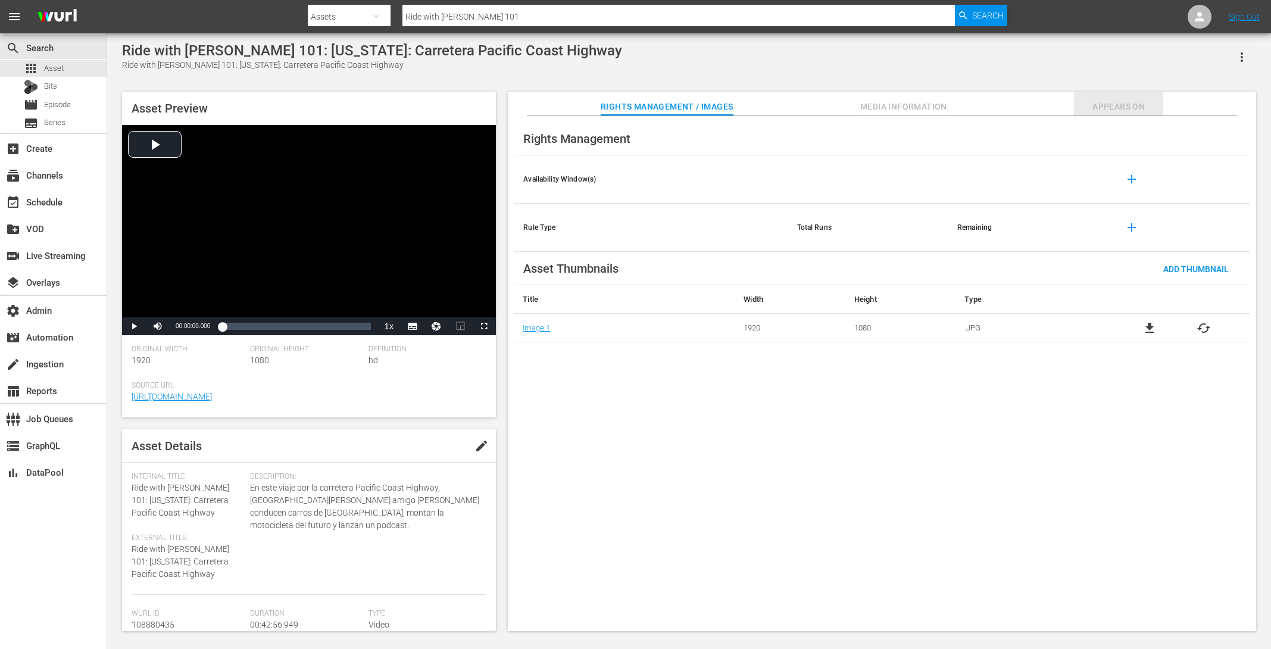
click at [1138, 108] on span "Appears On" at bounding box center [1118, 106] width 89 height 15
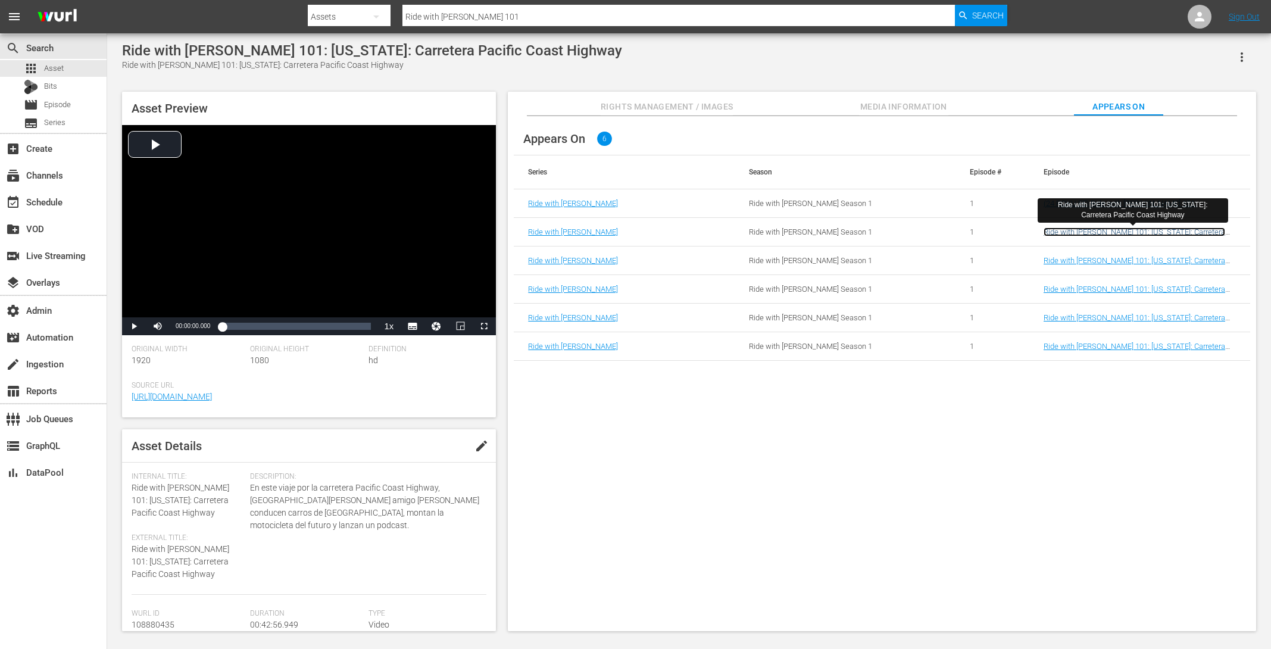
click at [1089, 229] on link "Ride with Norman Reedus 101: California: Carretera Pacific Coast Highway" at bounding box center [1134, 236] width 182 height 18
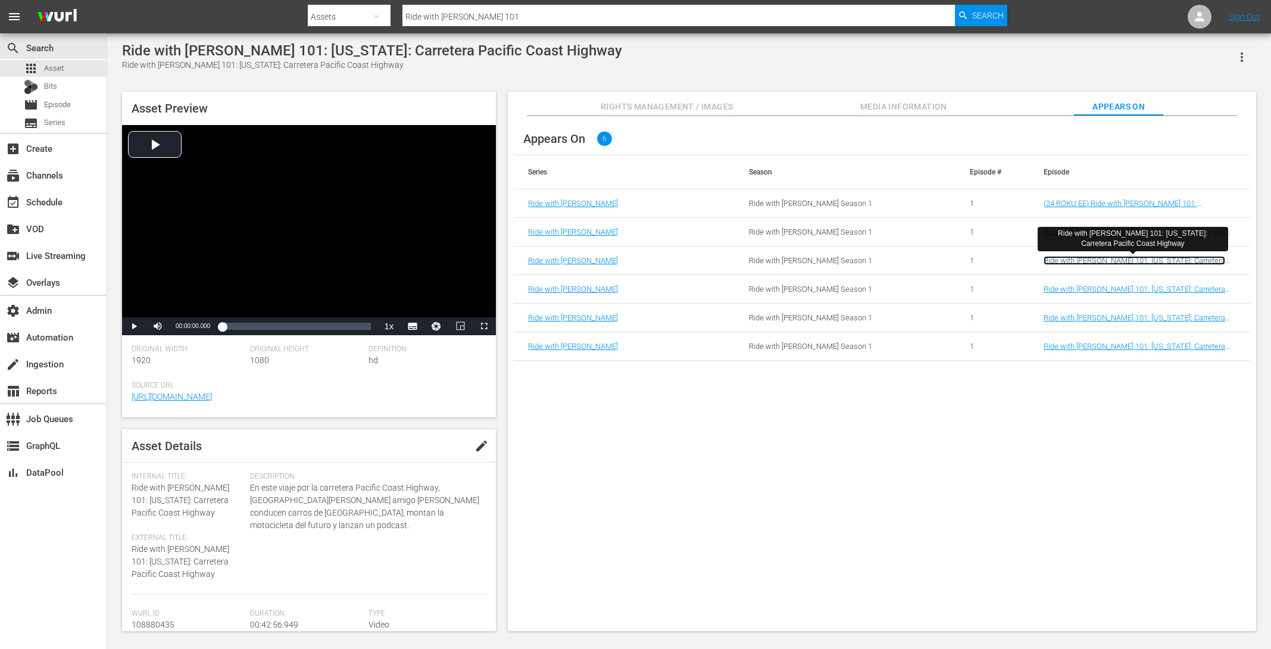
click at [1083, 262] on link "Ride with Norman Reedus 101: California: Carretera Pacific Coast Highway" at bounding box center [1134, 265] width 182 height 18
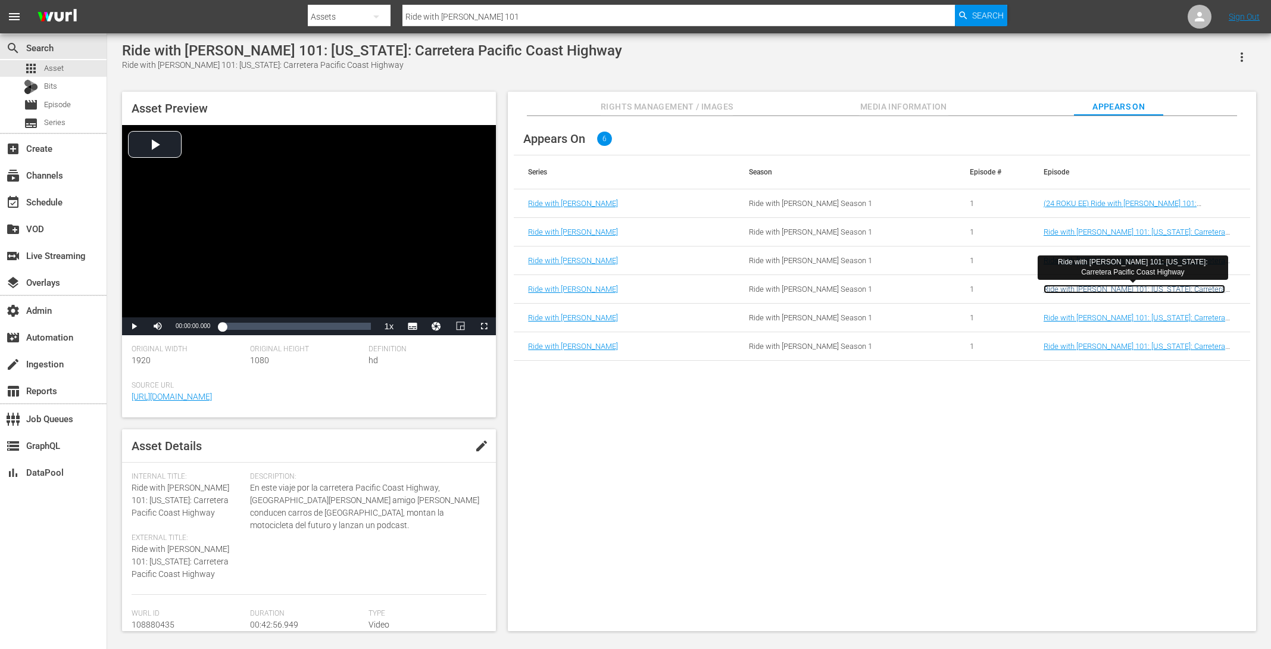
click at [1082, 289] on link "Ride with Norman Reedus 101: California: Carretera Pacific Coast Highway" at bounding box center [1134, 294] width 182 height 18
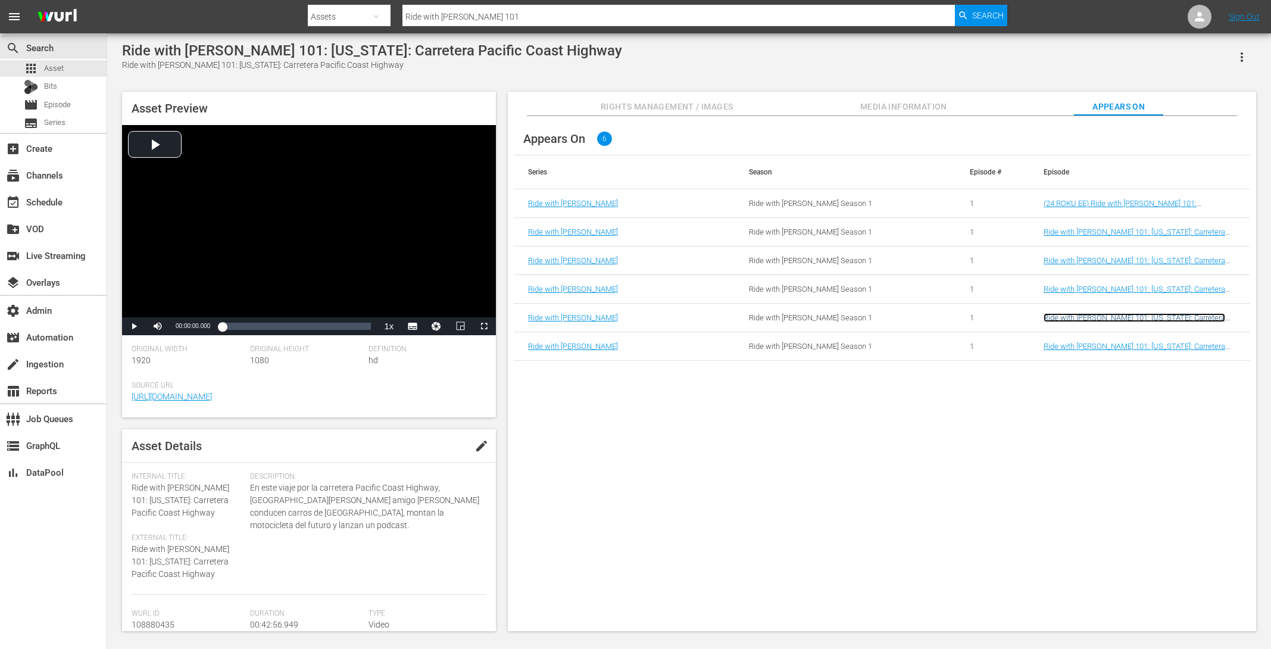
click at [1079, 314] on link "Ride with Norman Reedus 101: California: Carretera Pacific Coast Highway" at bounding box center [1134, 322] width 182 height 18
click at [1077, 348] on link "Ride with Norman Reedus 101: California: Carretera Pacific Coast Highway" at bounding box center [1134, 351] width 182 height 18
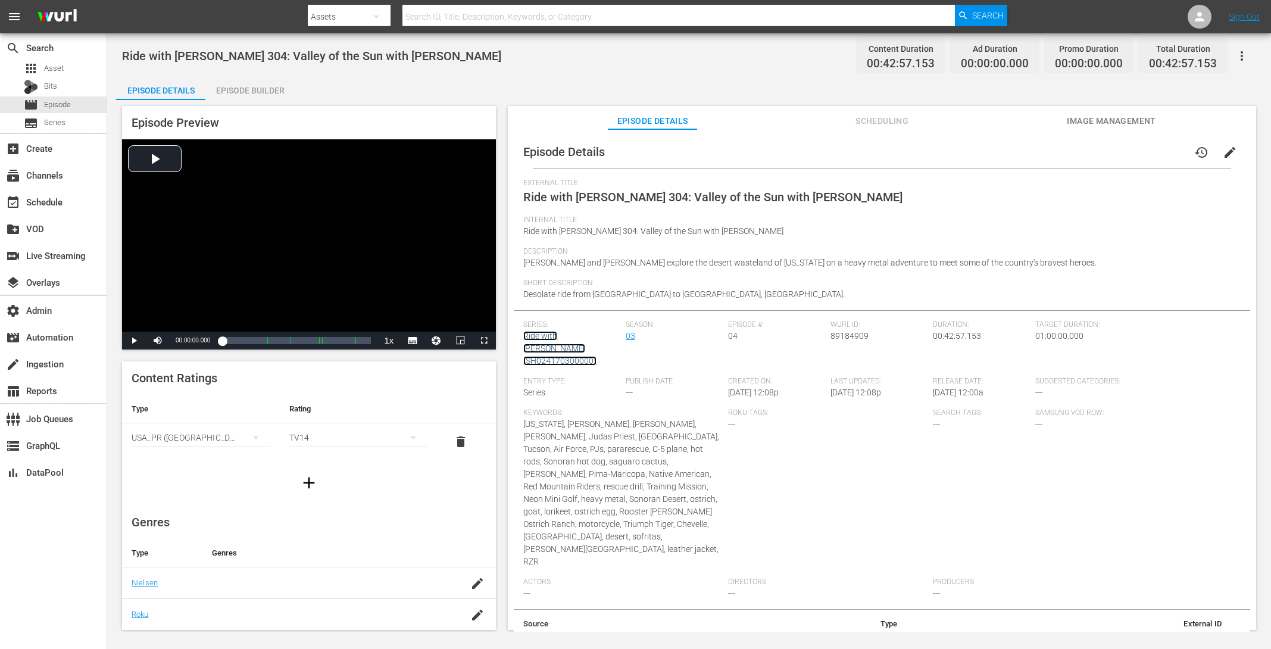
click at [562, 350] on link "Ride with [PERSON_NAME] (SH024170300000)" at bounding box center [559, 348] width 73 height 35
click at [1016, 155] on span "edit" at bounding box center [1230, 152] width 14 height 14
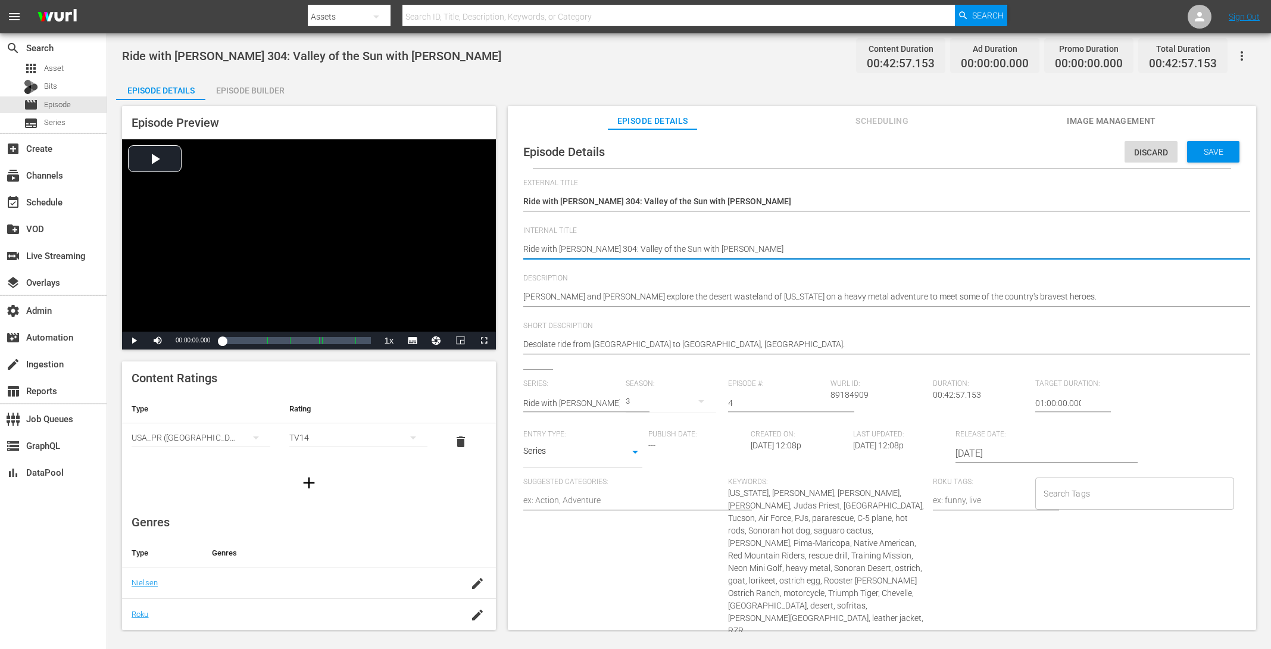
type textarea "(Ride with [PERSON_NAME] 304: Valley of the Sun with [PERSON_NAME]"
type textarea "(2Ride with [PERSON_NAME] 304: Valley of the Sun with [PERSON_NAME]"
type textarea "(24Ride with [PERSON_NAME] 304: Valley of the Sun with [PERSON_NAME]"
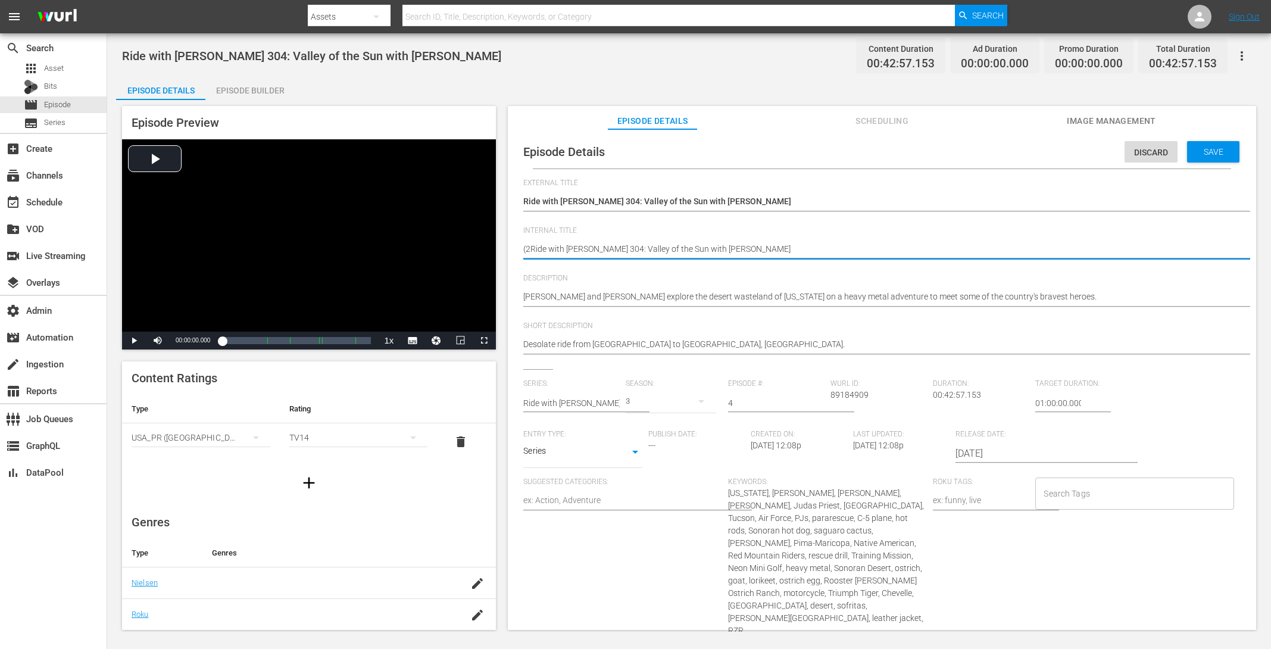
type textarea "(24Ride with [PERSON_NAME] 304: Valley of the Sun with [PERSON_NAME]"
type textarea "(24 Ride with [PERSON_NAME] 304: Valley of the Sun with [PERSON_NAME]"
type textarea "(24 rRide with [PERSON_NAME] 304: Valley of the Sun with [PERSON_NAME]"
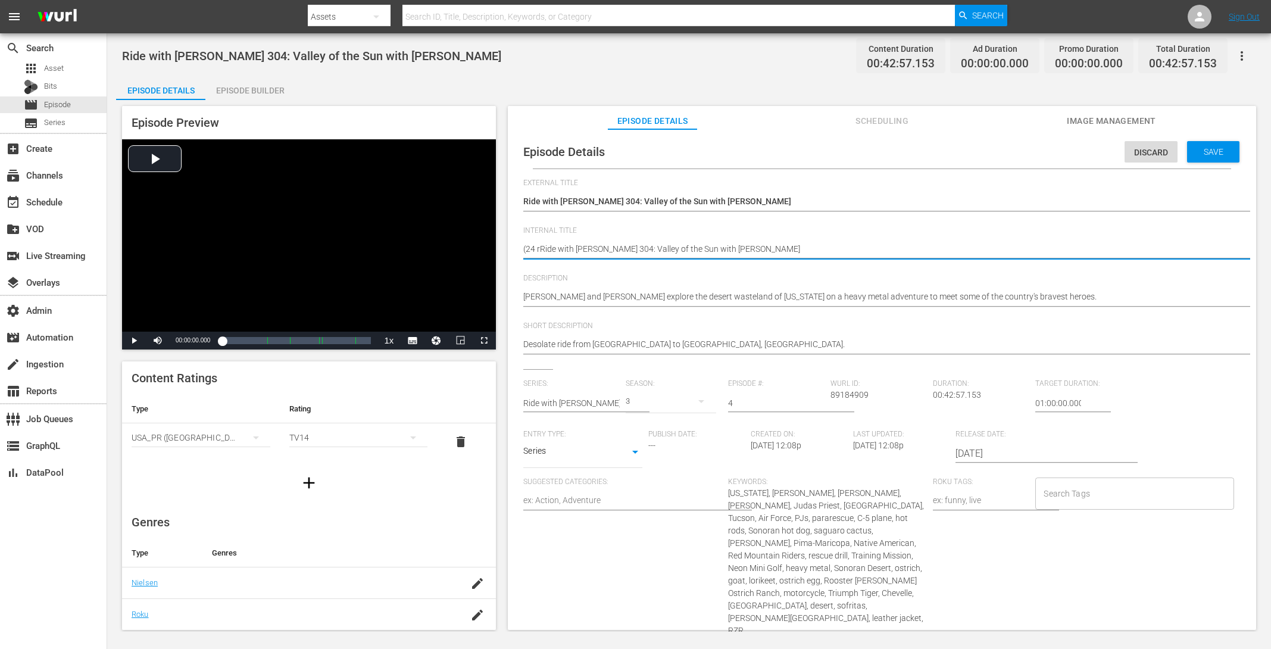
type textarea "(24 roRide with [PERSON_NAME] 304: Valley of the Sun with [PERSON_NAME]"
type textarea "(24 rokRide with [PERSON_NAME] 304: Valley of the Sun with [PERSON_NAME]"
type textarea "(24 roRide with [PERSON_NAME] 304: Valley of the Sun with [PERSON_NAME]"
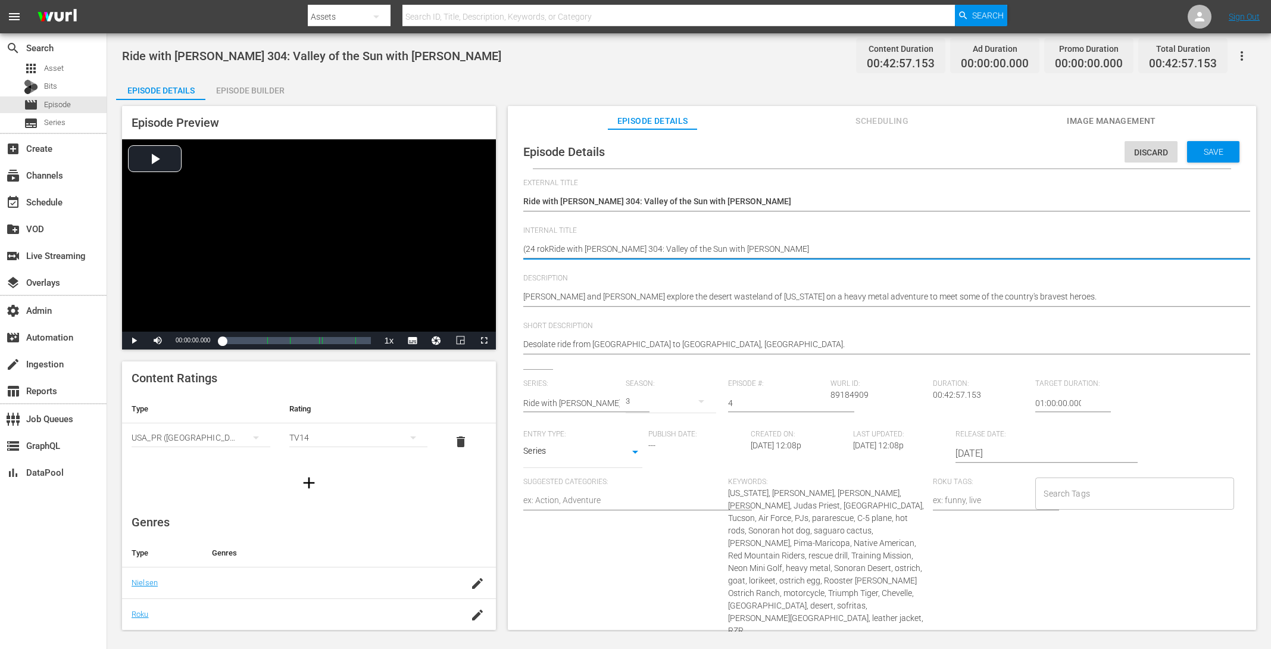
type textarea "(24 roRide with [PERSON_NAME] 304: Valley of the Sun with [PERSON_NAME]"
type textarea "(24 rRide with [PERSON_NAME] 304: Valley of the Sun with [PERSON_NAME]"
type textarea "(24 Ride with [PERSON_NAME] 304: Valley of the Sun with [PERSON_NAME]"
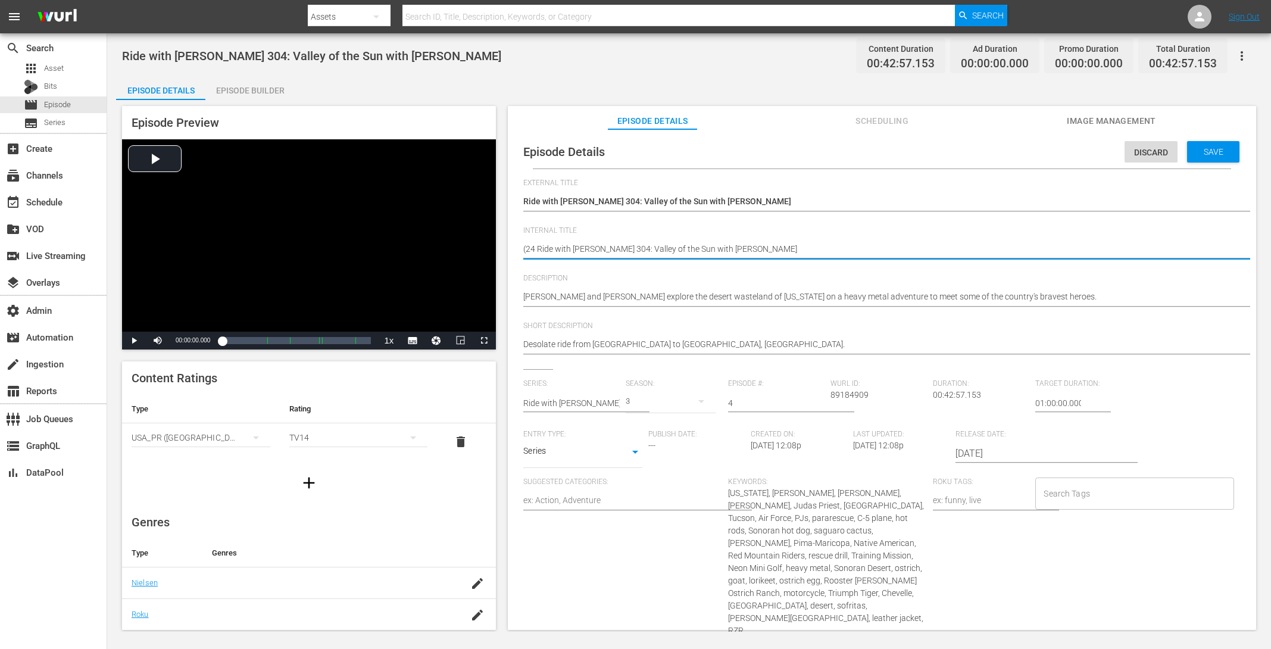
type textarea "(24 RRide with [PERSON_NAME] 304: Valley of the Sun with [PERSON_NAME]"
type textarea "(24 RORide with [PERSON_NAME] 304: Valley of the Sun with [PERSON_NAME]"
type textarea "(24 ROKRide with [PERSON_NAME] 304: Valley of the Sun with [PERSON_NAME]"
type textarea "(24 ROKURide with [PERSON_NAME] 304: Valley of the Sun with [PERSON_NAME]"
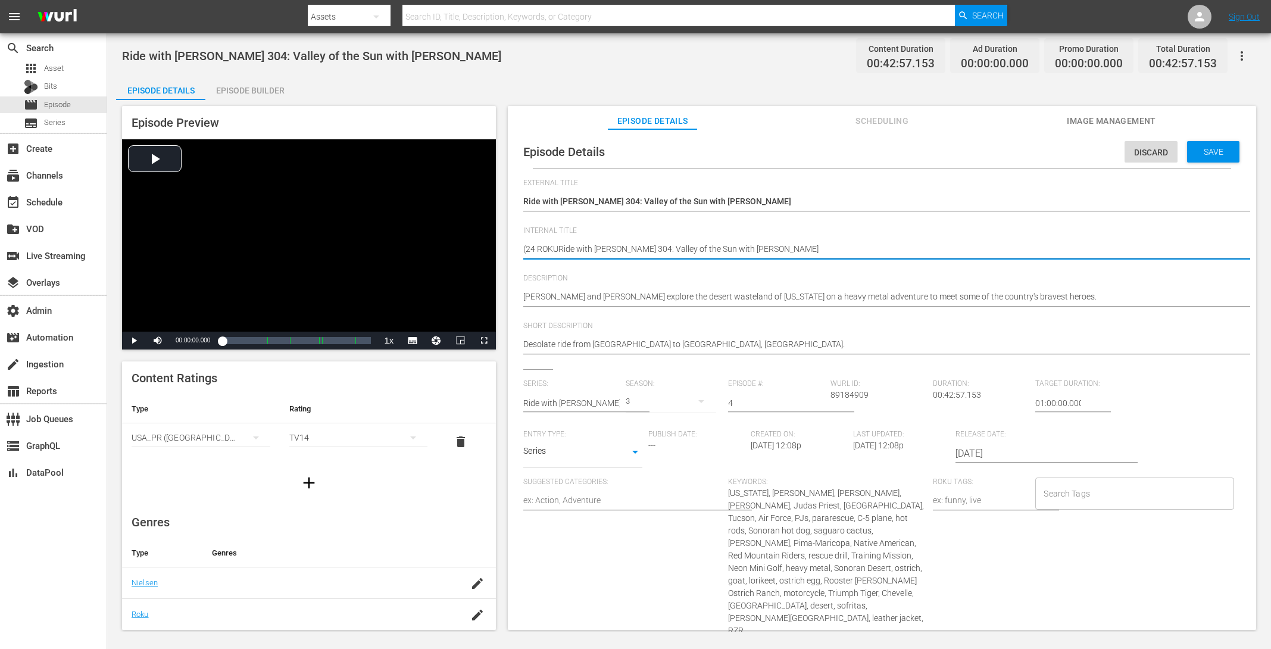
type textarea "(24 ROKU Ride with [PERSON_NAME] 304: Valley of the Sun with [PERSON_NAME]"
type textarea "(24 ROKU SRide with [PERSON_NAME] 304: Valley of the Sun with [PERSON_NAME]"
type textarea "(24 ROKU STRide with [PERSON_NAME] 304: Valley of the Sun with [PERSON_NAME]"
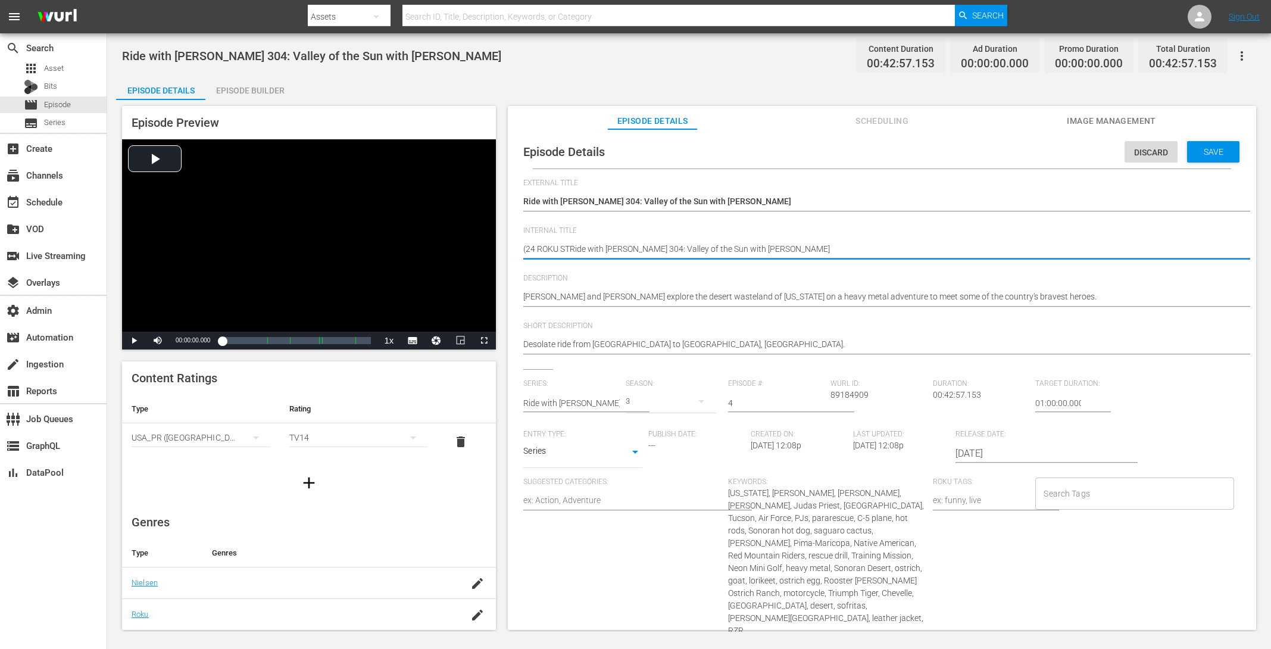
type textarea "(24 ROKU STORide with [PERSON_NAME] 304: Valley of the Sun with [PERSON_NAME]"
type textarea "(24 ROKU STORRide with [PERSON_NAME] 304: Valley of the Sun with [PERSON_NAME]"
type textarea "(24 ROKU STORIRide with [PERSON_NAME] 304: Valley of the Sun with [PERSON_NAME]"
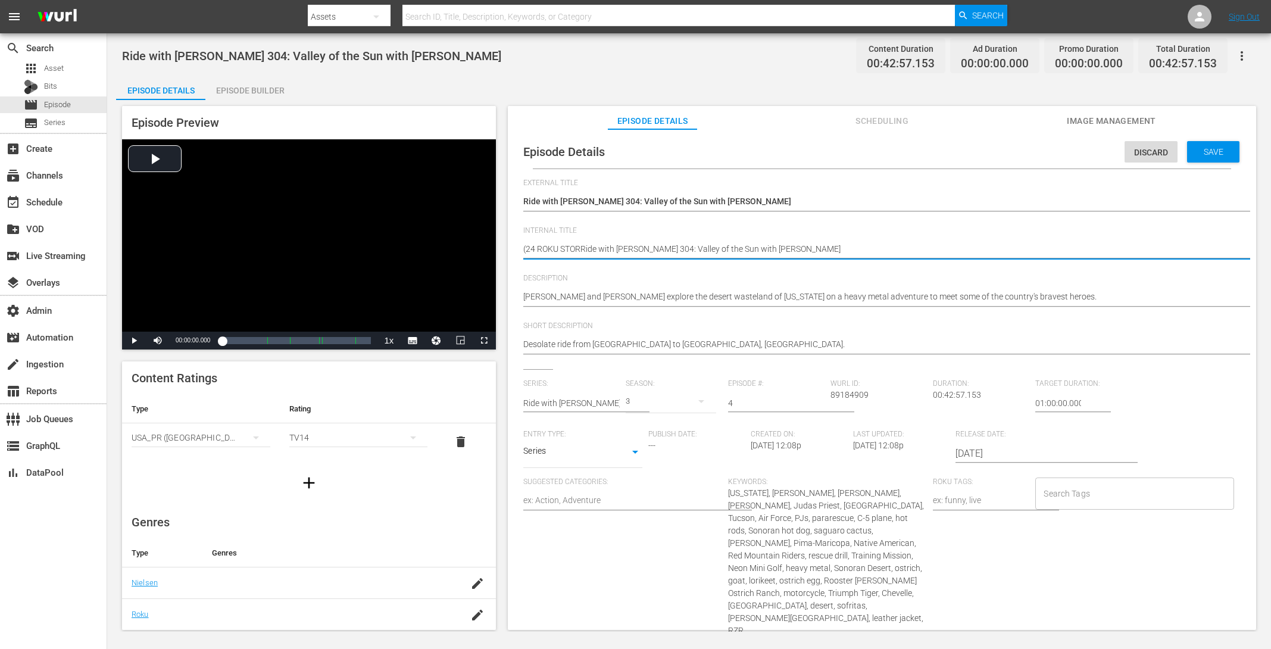
type textarea "(24 ROKU STORIRide with [PERSON_NAME] 304: Valley of the Sun with [PERSON_NAME]"
type textarea "(24 ROKU STORIERide with [PERSON_NAME] 304: Valley of the Sun with [PERSON_NAME]"
type textarea "(24 ROKU STORIERide with Norman Reedus 304: Valley of the Sun with Austin Amelio"
type textarea "(24 ROKU STORIESRide with Norman Reedus 304: Valley of the Sun with Austin Amel…"
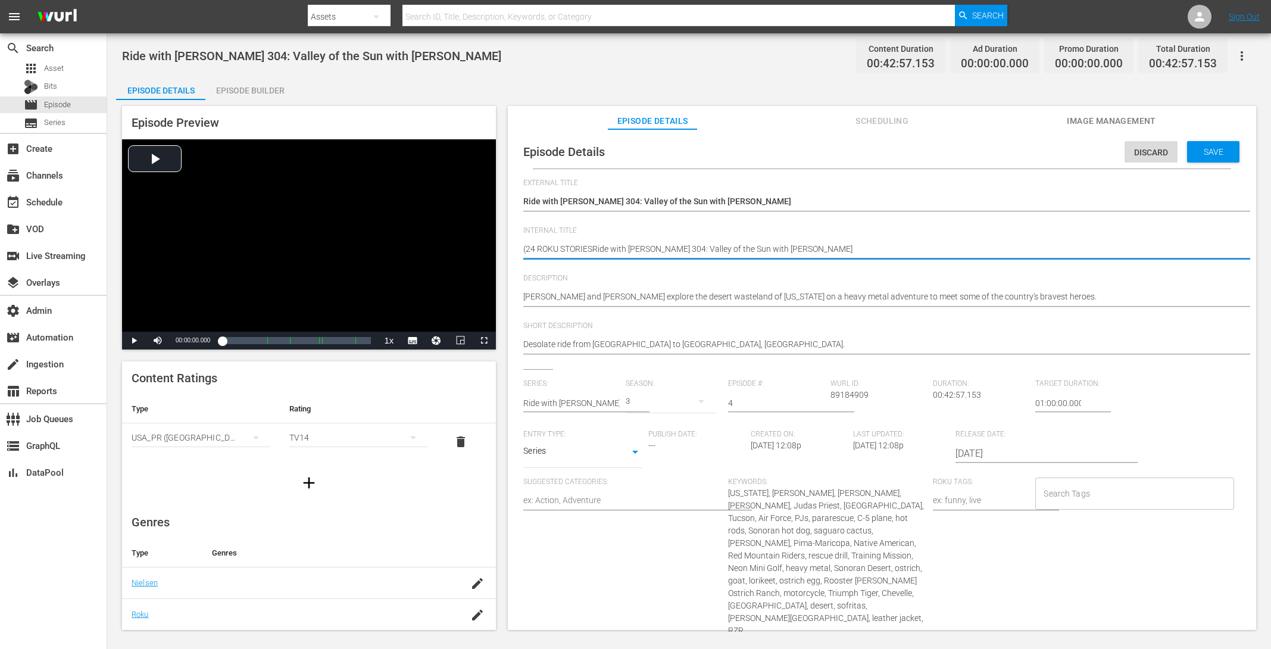
type textarea "(24 ROKU STORIES)Ride with Norman Reedus 304: Valley of the Sun with Austin Ame…"
type textarea "(24 ROKU STORIES) Ride with Norman Reedus 304: Valley of the Sun with Austin Am…"
drag, startPoint x: 599, startPoint y: 248, endPoint x: 482, endPoint y: 255, distance: 116.9
click at [482, 255] on div "Episode Preview Video Player is loading. Play Video Play Mute Current Time 00:0…" at bounding box center [689, 369] width 1146 height 539
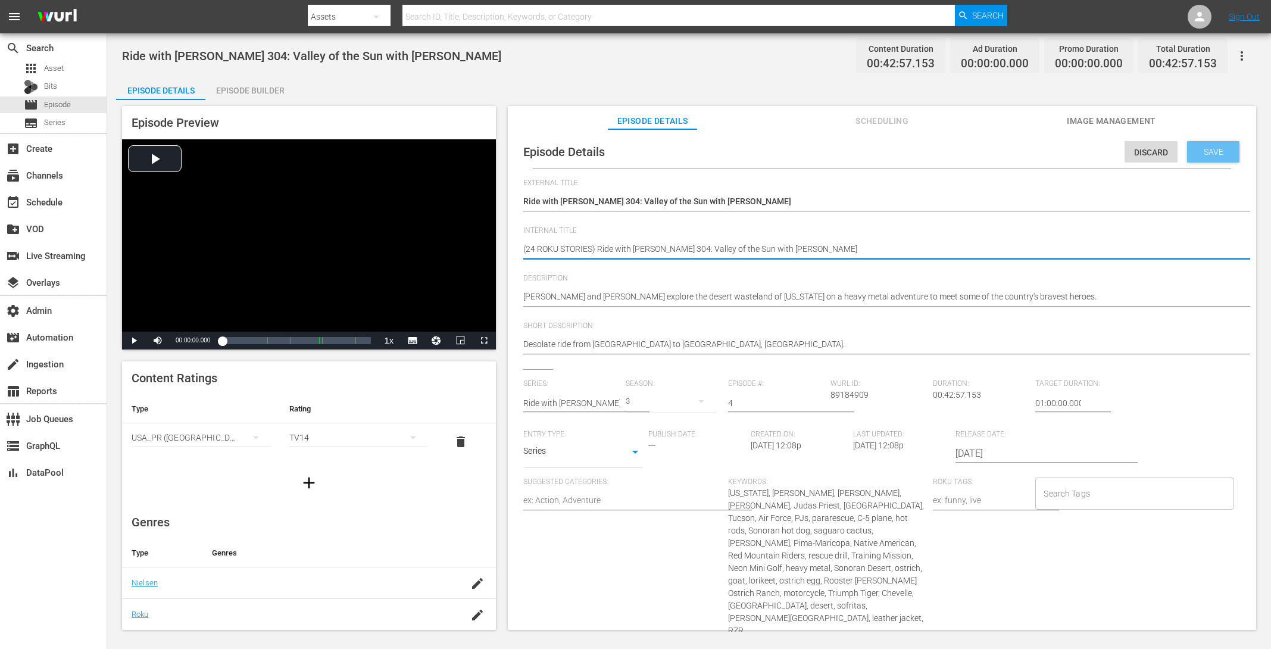
type textarea "(24 ROKU STORIES) Ride with Norman Reedus 304: Valley of the Sun with Austin Am…"
click at [1016, 153] on span "Save" at bounding box center [1213, 152] width 39 height 10
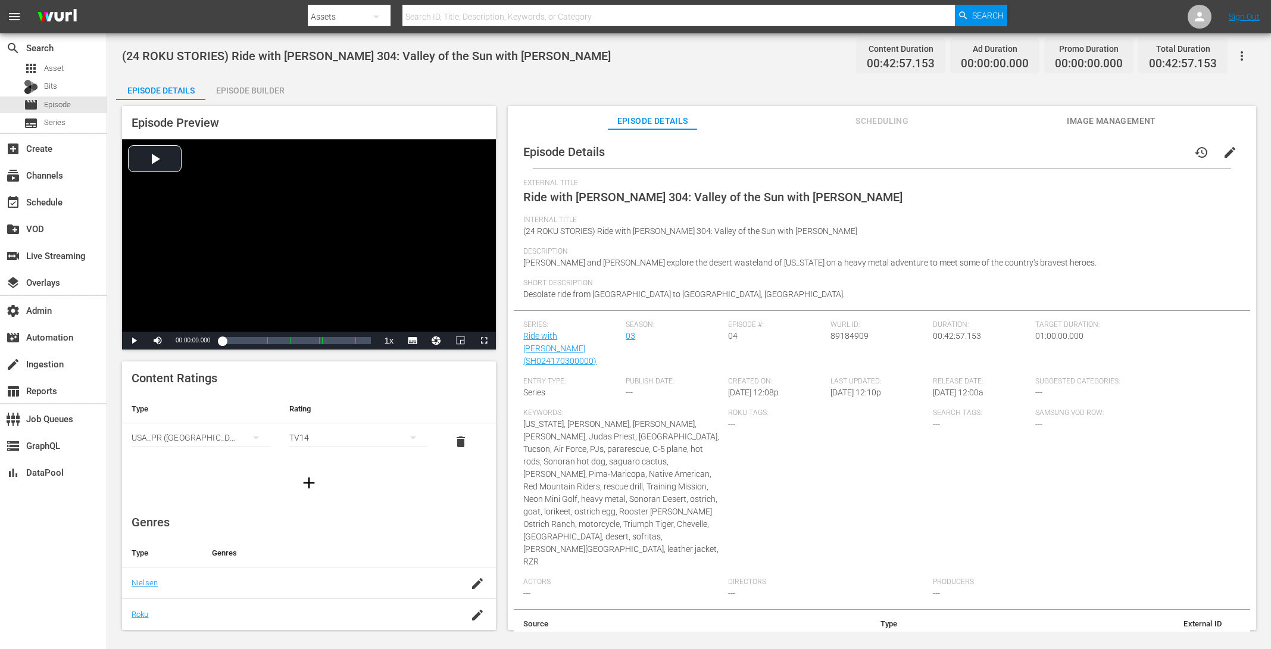
drag, startPoint x: 236, startPoint y: 91, endPoint x: 243, endPoint y: 92, distance: 7.2
click at [236, 91] on div "Episode Builder" at bounding box center [249, 90] width 89 height 29
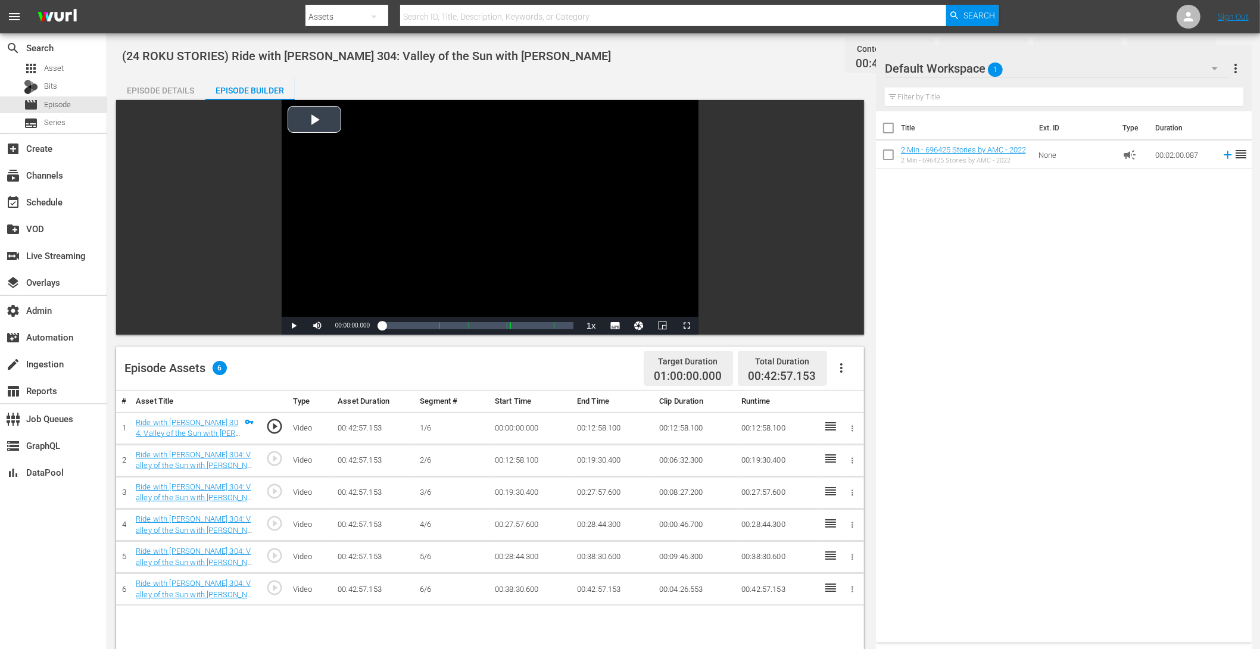
scroll to position [277, 0]
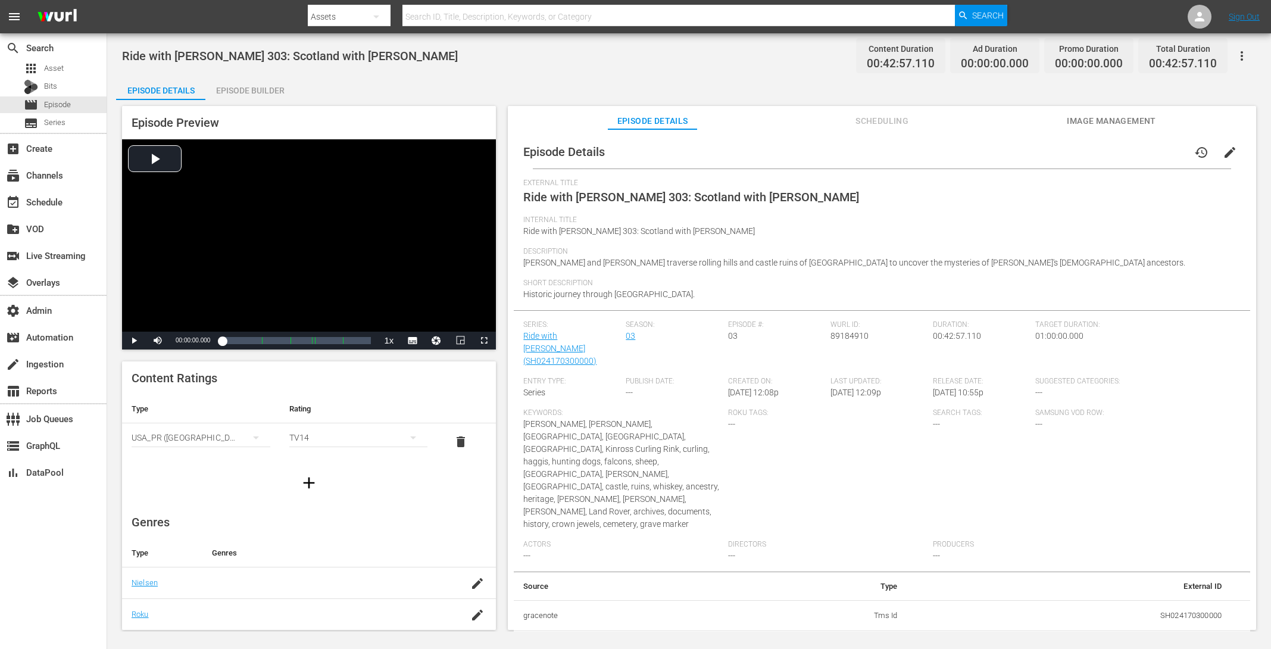
click at [1016, 154] on span "edit" at bounding box center [1230, 152] width 14 height 14
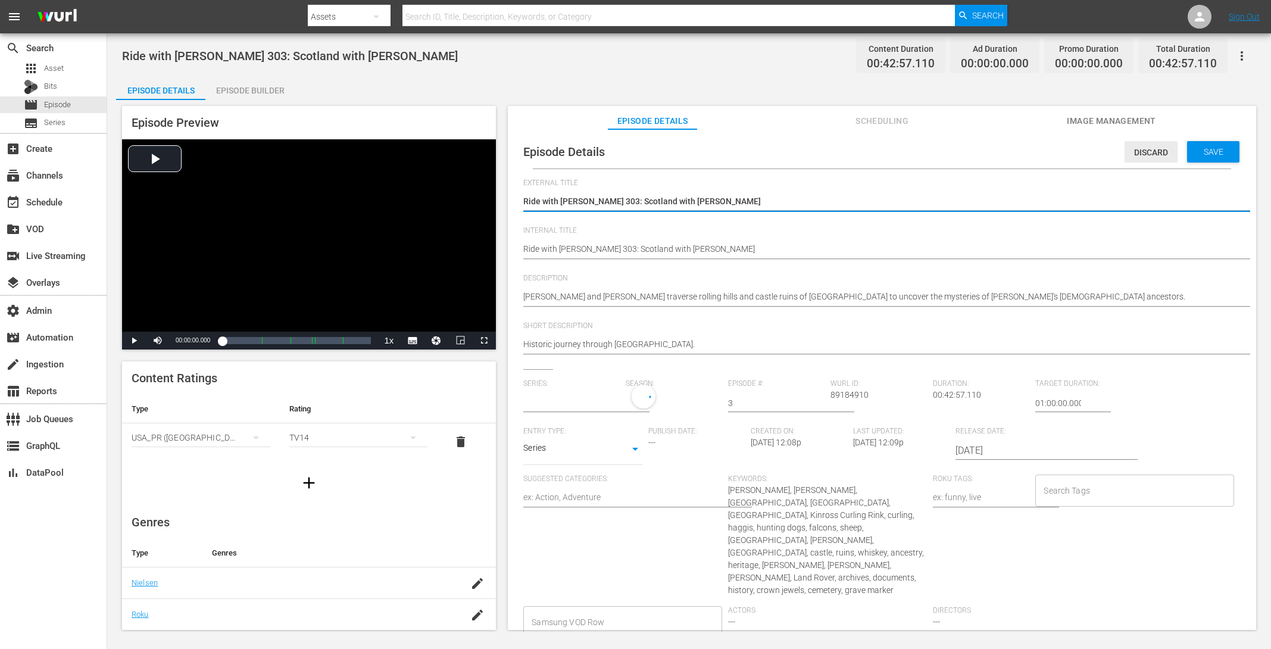
type input "Ride with [PERSON_NAME]"
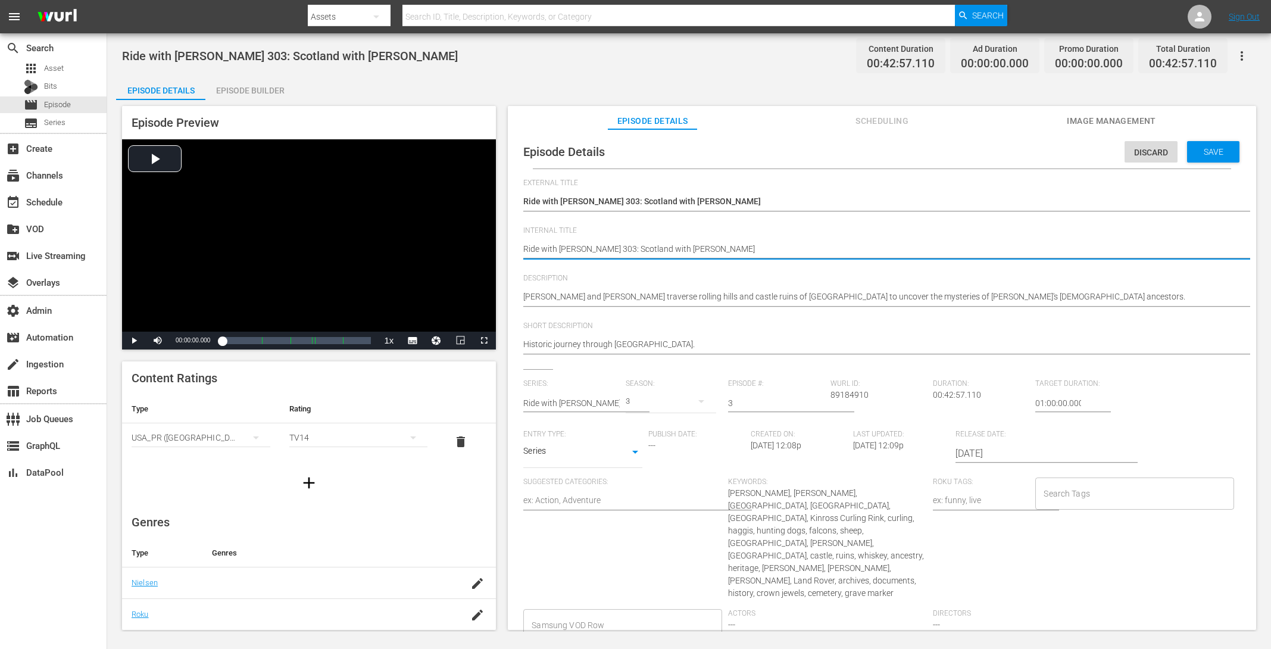
paste textarea "Ride with [PERSON_NAME] 304: Valley of the Sun with [PERSON_NAME]"
type textarea "Ride with [PERSON_NAME] 304: Valley of the Sun with [PERSON_NAME] with [PERSON_…"
drag, startPoint x: 769, startPoint y: 249, endPoint x: 461, endPoint y: 233, distance: 308.7
click at [461, 233] on div "Episode Preview Video Player is loading. Play Video Play Mute Current Time 00:0…" at bounding box center [689, 369] width 1146 height 539
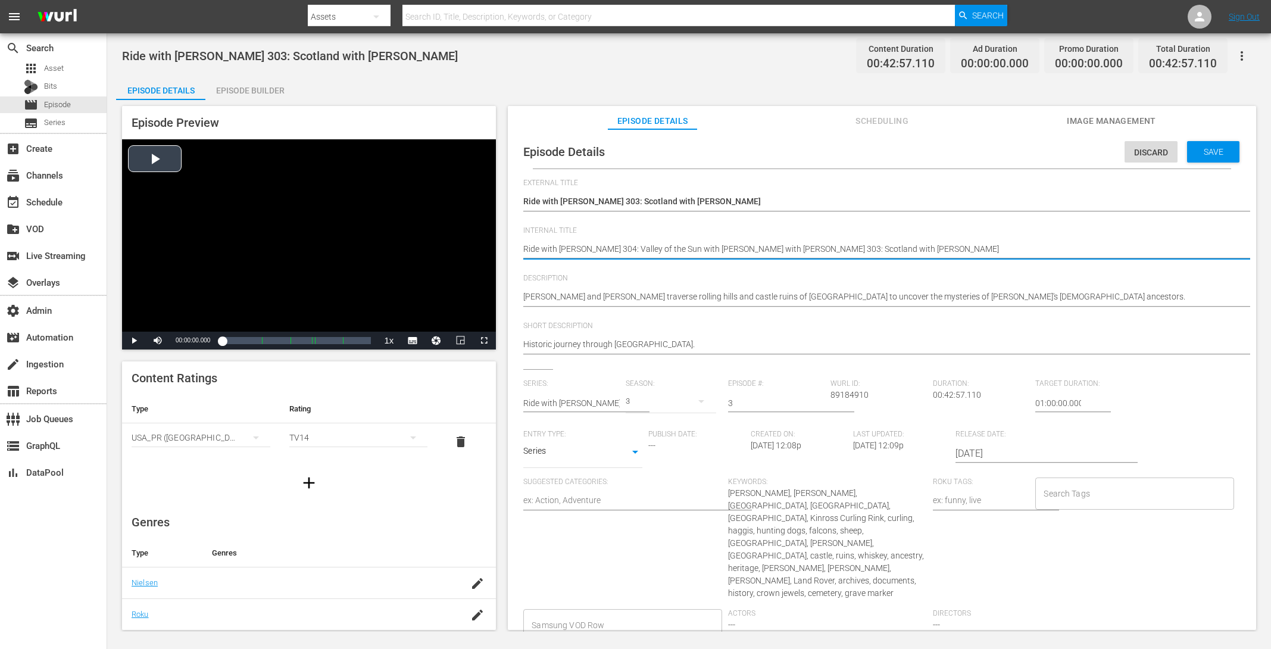
type textarea "Ride with [PERSON_NAME] 303: Scotland with [PERSON_NAME]"
type textarea "9Ride with [PERSON_NAME] 303: Scotland with [PERSON_NAME]"
type textarea "92Ride with [PERSON_NAME] 303: Scotland with [PERSON_NAME]"
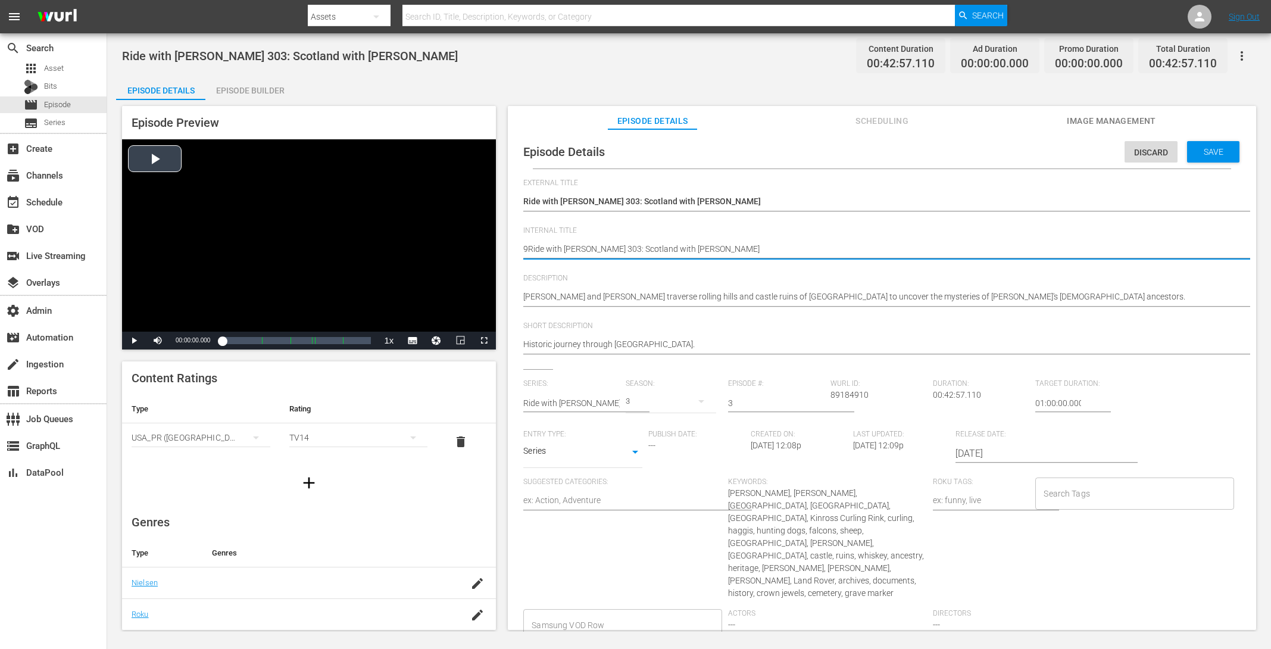
type textarea "92Ride with [PERSON_NAME] 303: Scotland with [PERSON_NAME]"
type textarea "924Ride with [PERSON_NAME] 303: Scotland with [PERSON_NAME]"
type textarea "924 Ride with [PERSON_NAME] 303: [GEOGRAPHIC_DATA] with [PERSON_NAME]"
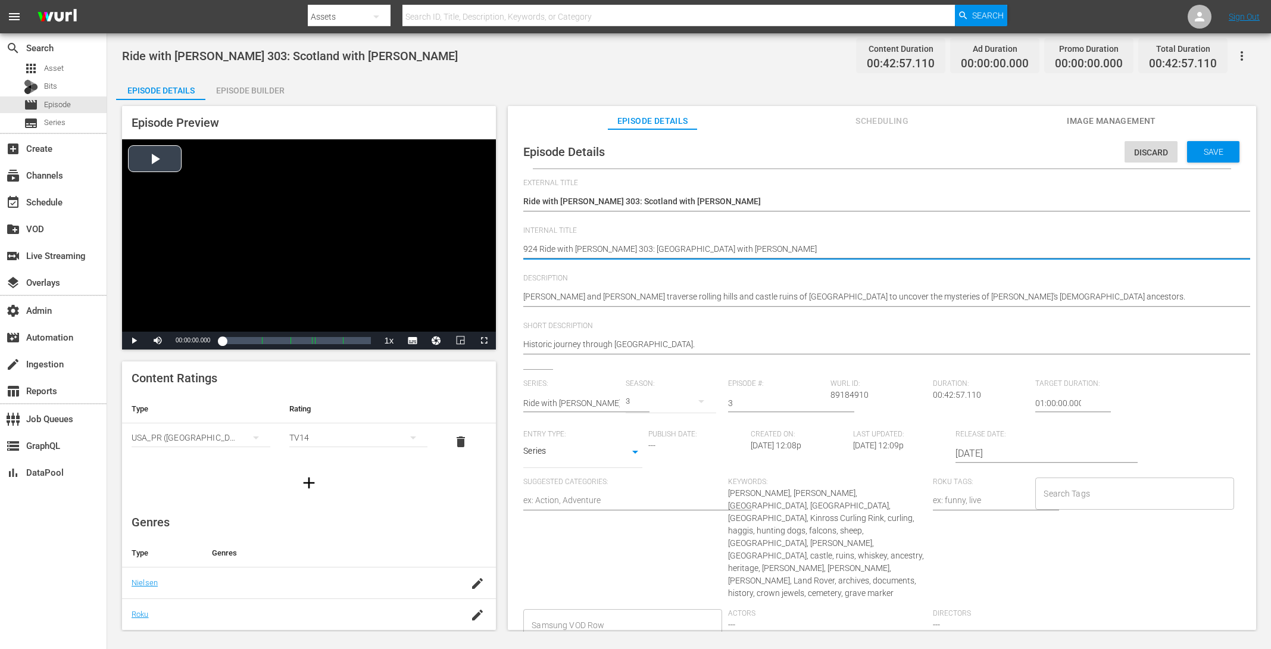
type textarea "924 RRide with [PERSON_NAME] 303: Scotland with [PERSON_NAME]"
type textarea "924 RORide with [PERSON_NAME] 303: Scotland with [PERSON_NAME]"
type textarea "924 ROKRide with [PERSON_NAME] 303: Scotland with [PERSON_NAME]"
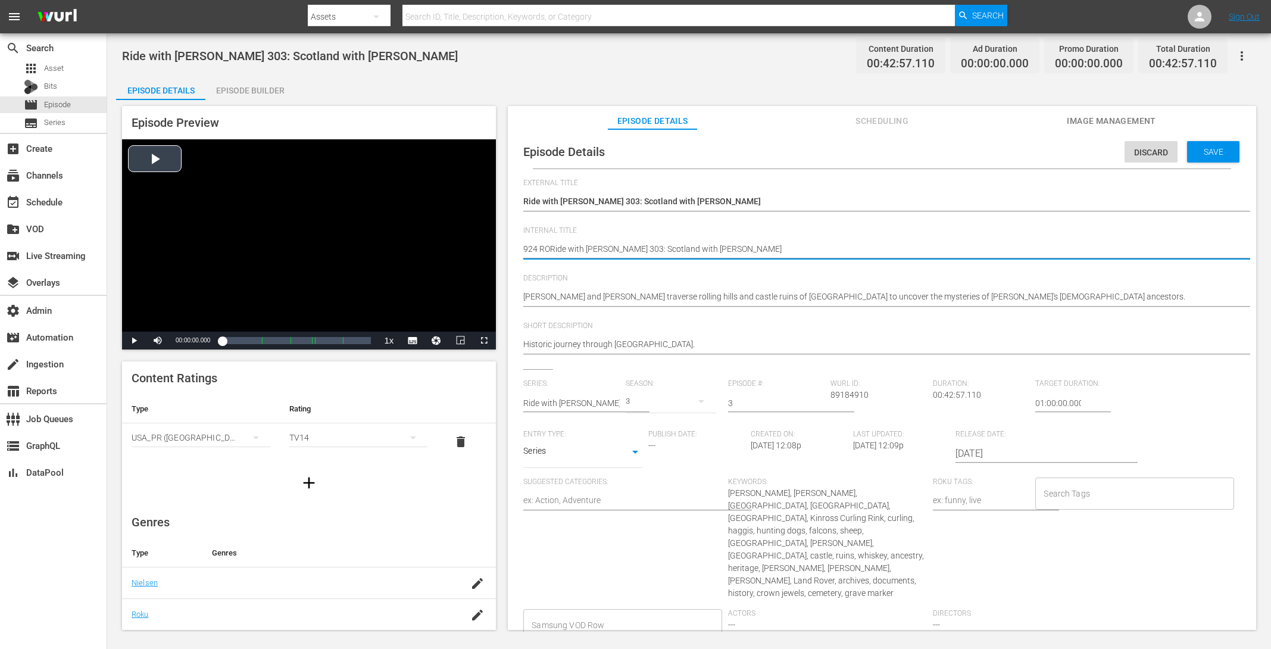
type textarea "924 ROKRide with [PERSON_NAME] 303: Scotland with [PERSON_NAME]"
type textarea "924 ROKURide with [PERSON_NAME] 303: Scotland with [PERSON_NAME]"
type textarea "924 ROKU Ride with [PERSON_NAME] 303: Scotland with [PERSON_NAME]"
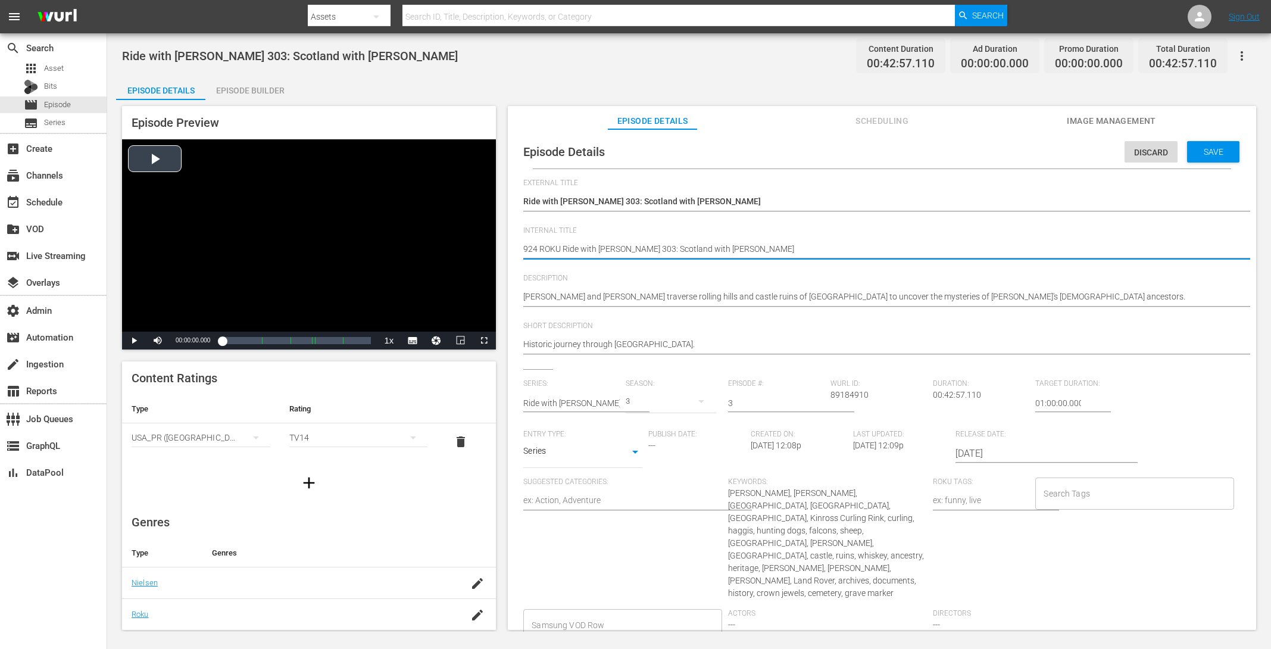
type textarea "924 ROKU SRide with [PERSON_NAME] 303: [GEOGRAPHIC_DATA] with [PERSON_NAME]"
type textarea "924 ROKU STRide with [PERSON_NAME] 303: Scotland with [PERSON_NAME]"
type textarea "924 ROKU STORide with [PERSON_NAME] 303: Scotland with [PERSON_NAME]"
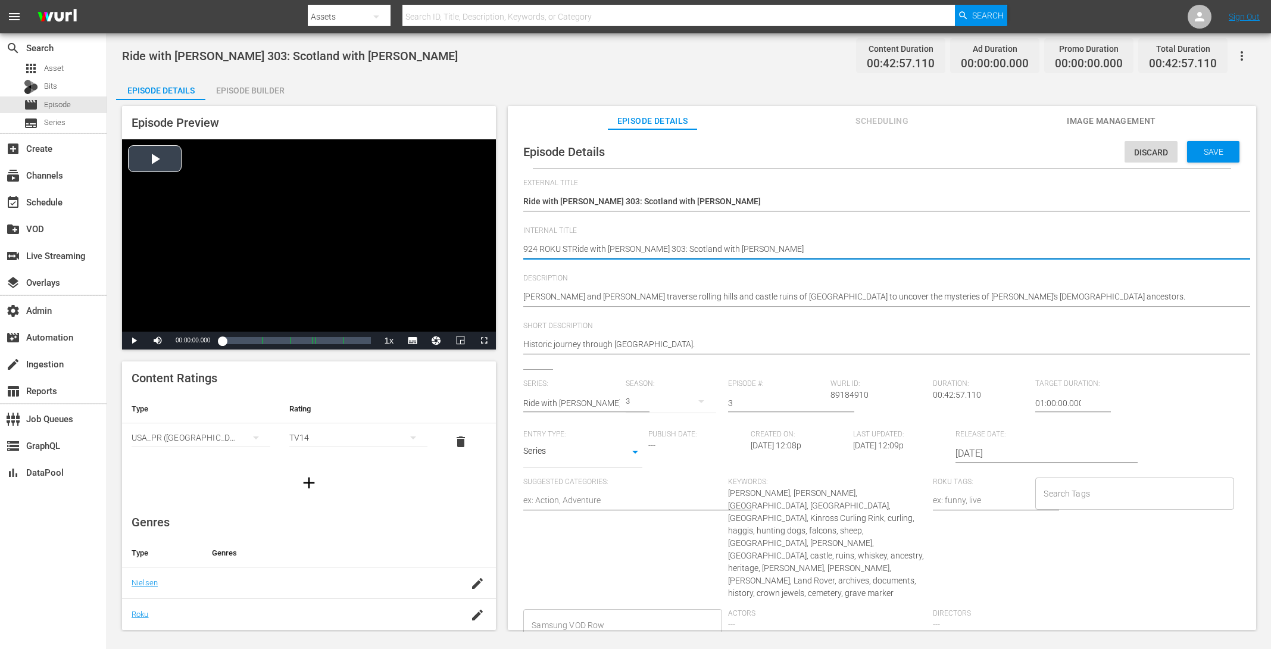
type textarea "924 ROKU STORide with [PERSON_NAME] 303: Scotland with [PERSON_NAME]"
type textarea "924 ROKU STORRide with [PERSON_NAME] 303: Scotland with [PERSON_NAME]"
type textarea "924 ROKU STORIRide with [PERSON_NAME] 303: Scotland with [PERSON_NAME]"
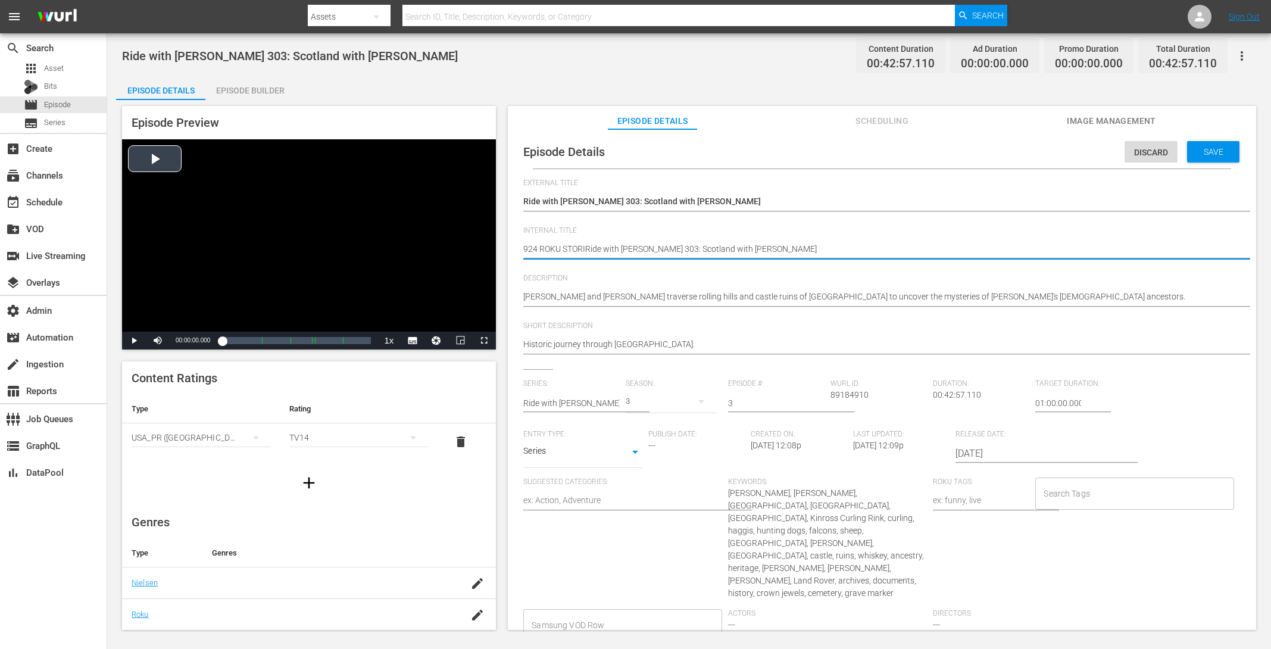
type textarea "924 ROKU STORIERide with [PERSON_NAME] 303: Scotland with [PERSON_NAME]"
type textarea "924 ROKU STORIESRide with [PERSON_NAME] 303: Scotland with [PERSON_NAME]"
type textarea "924 ROKU STORIES)Ride with [PERSON_NAME] 303: [GEOGRAPHIC_DATA] with [PERSON_NA…"
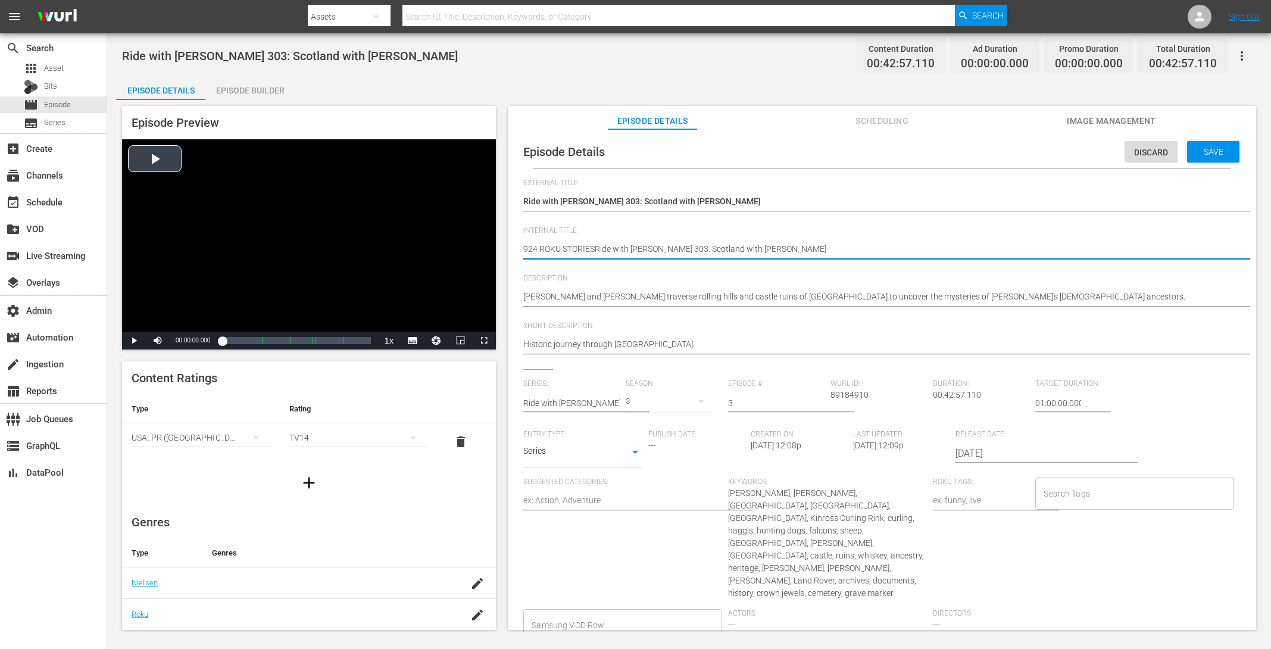
type textarea "924 ROKU STORIES)Ride with [PERSON_NAME] 303: [GEOGRAPHIC_DATA] with [PERSON_NA…"
type textarea "924 ROKU STORIES) Ride with [PERSON_NAME] 303: [GEOGRAPHIC_DATA] with [PERSON_N…"
type textarea "24 ROKU STORIES) Ride with [PERSON_NAME] 303: [GEOGRAPHIC_DATA] with [PERSON_NA…"
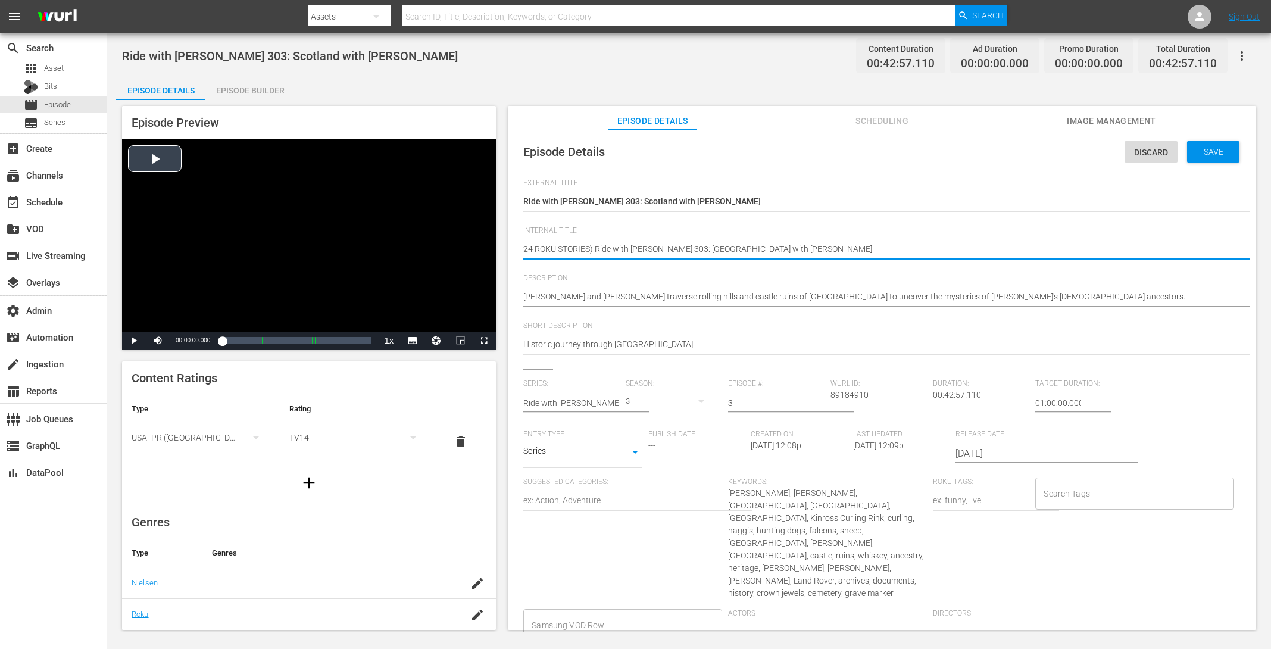
type textarea "(24 ROKU STORIES) Ride with [PERSON_NAME] 303: [GEOGRAPHIC_DATA] with [PERSON_N…"
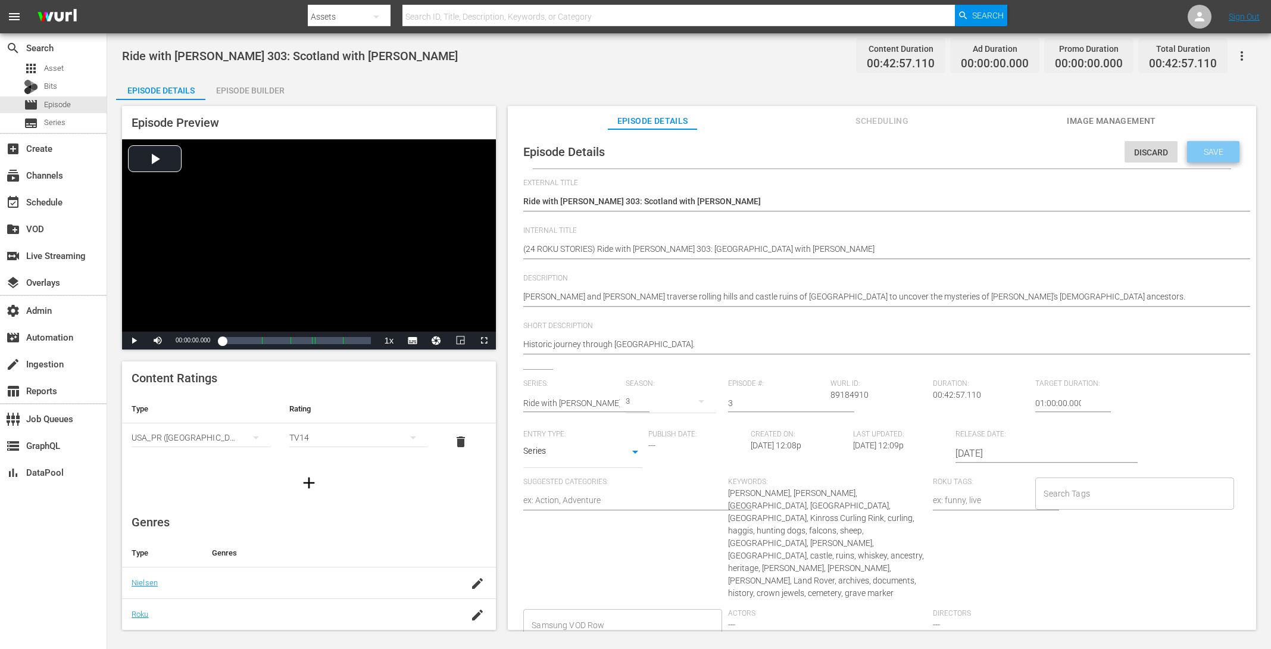
click at [1016, 144] on div "Save" at bounding box center [1213, 151] width 52 height 21
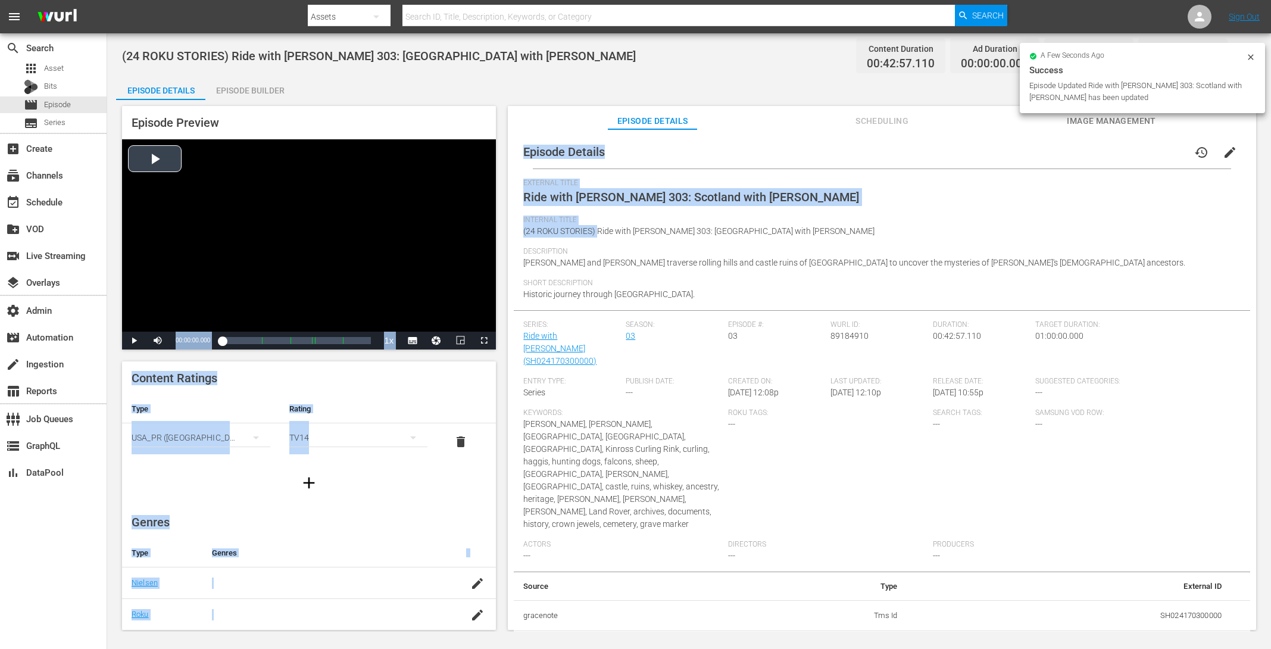
drag, startPoint x: 598, startPoint y: 232, endPoint x: 488, endPoint y: 230, distance: 110.1
click at [488, 230] on div "Episode Preview Video Player is loading. Play Video Play Mute Current Time 00:0…" at bounding box center [689, 369] width 1146 height 539
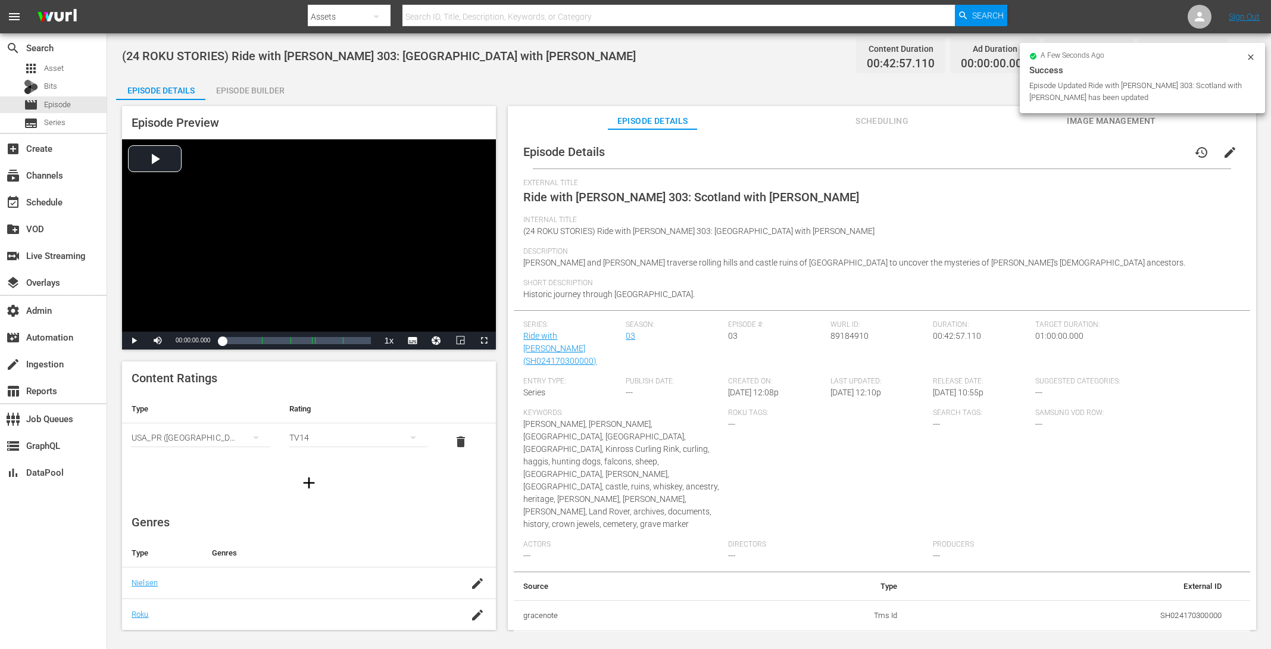
click at [598, 248] on span "Description" at bounding box center [878, 252] width 711 height 10
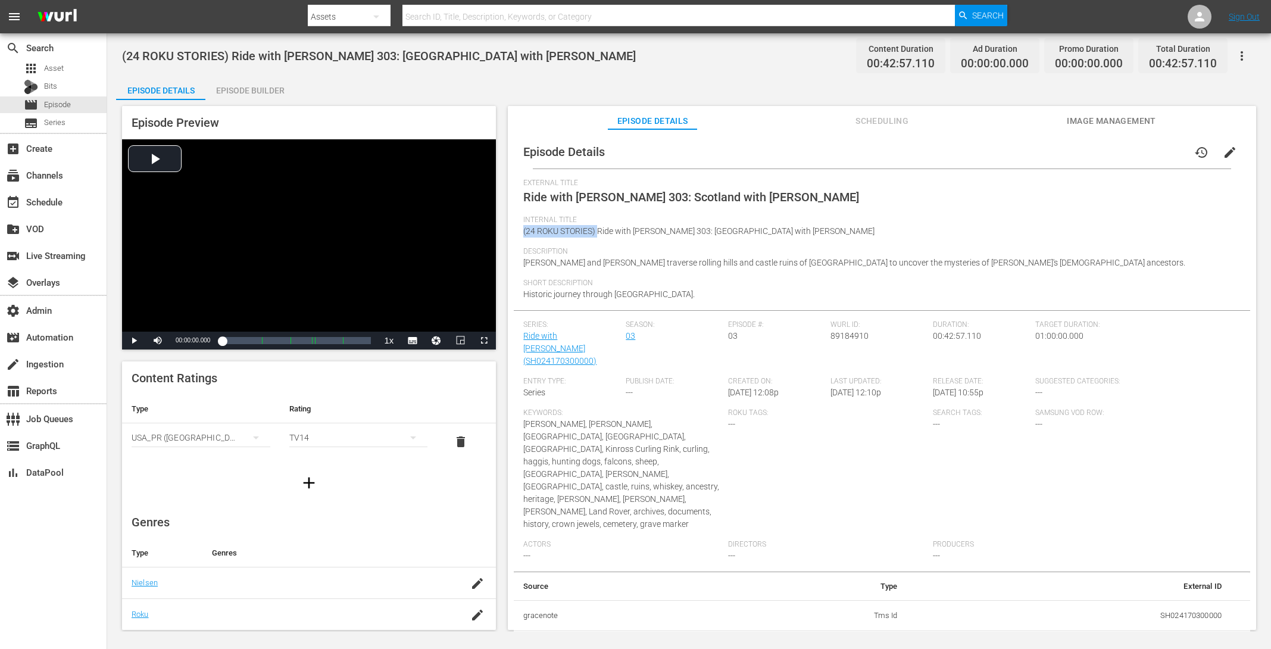
drag, startPoint x: 599, startPoint y: 230, endPoint x: 516, endPoint y: 227, distance: 82.8
click at [516, 227] on div "Episode Details history edit External Title Ride with [PERSON_NAME] 303: [GEOGR…" at bounding box center [882, 413] width 736 height 557
copy span "(24 ROKU STORIES)"
click at [267, 87] on div "Episode Builder" at bounding box center [249, 90] width 89 height 29
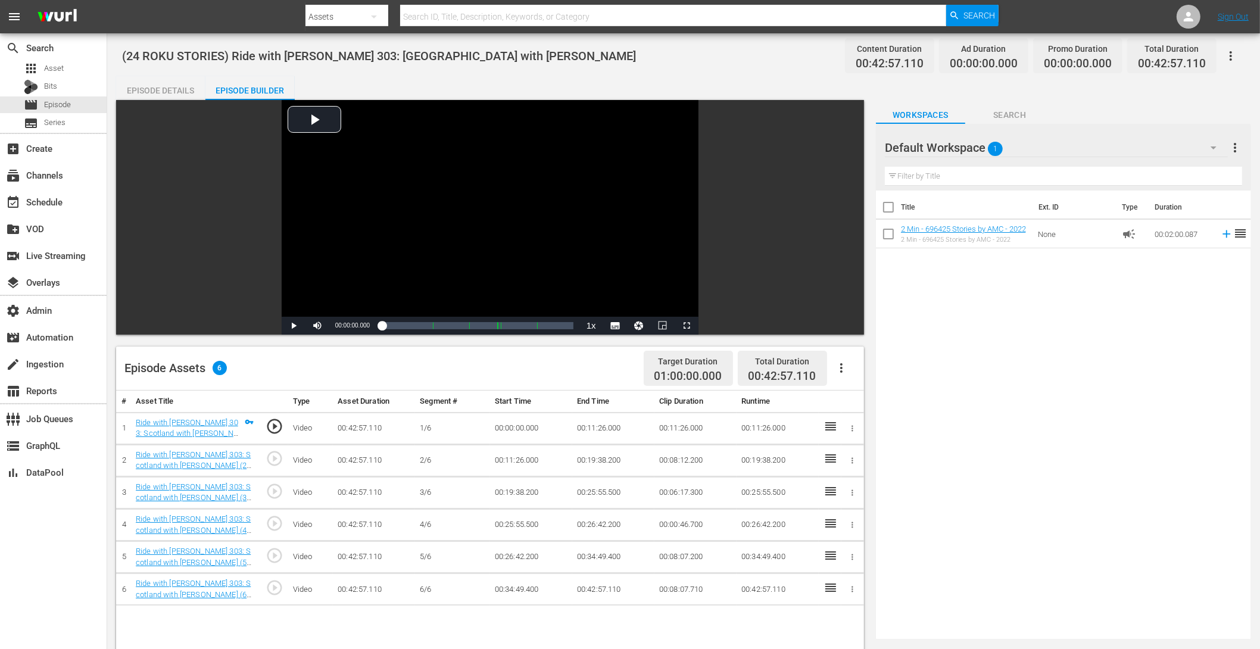
scroll to position [275, 0]
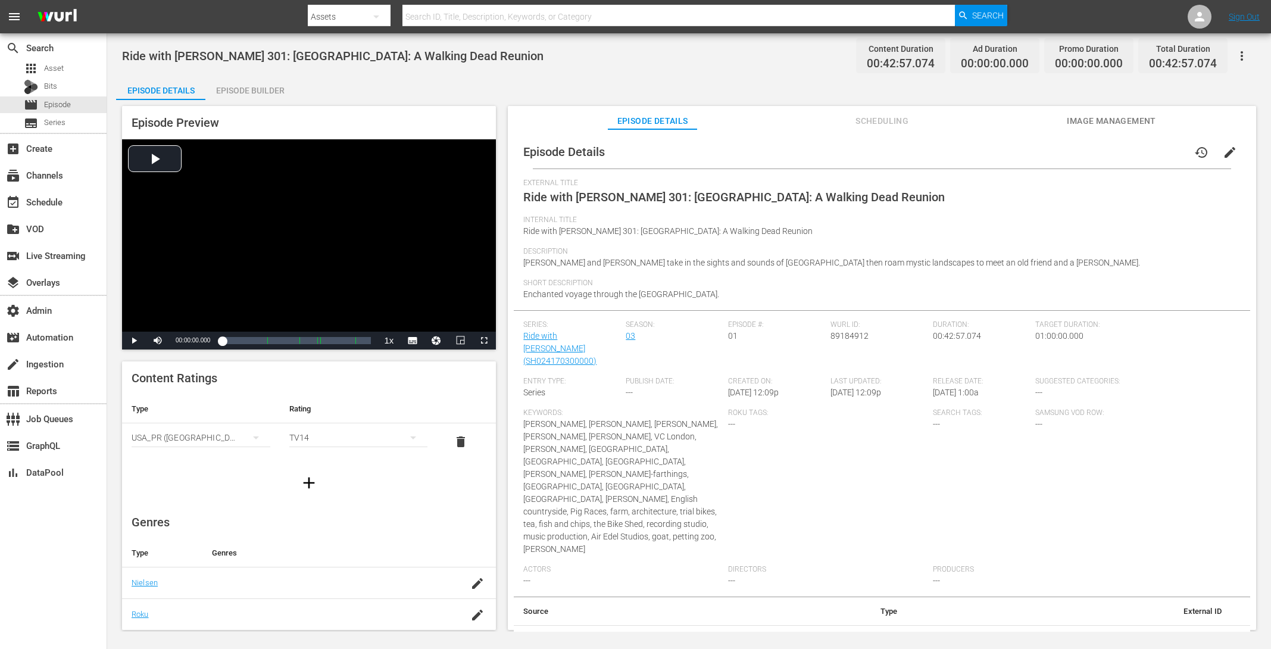
click at [1016, 155] on span "edit" at bounding box center [1230, 152] width 14 height 14
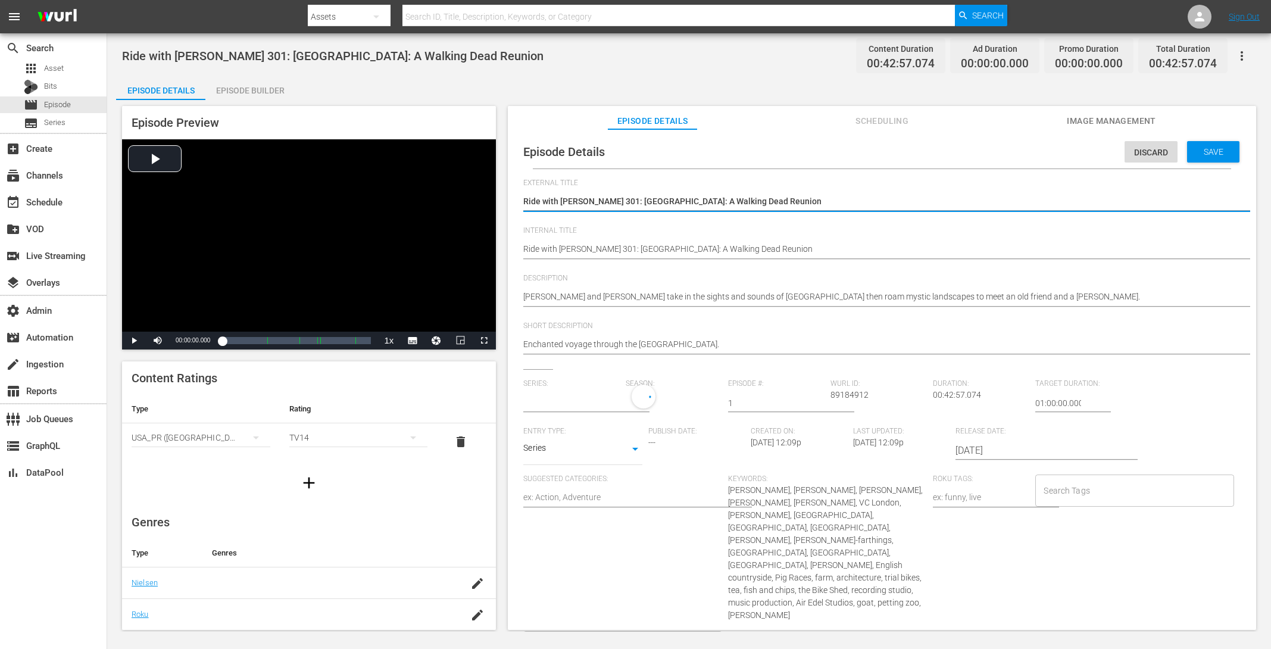
type input "Ride with [PERSON_NAME]"
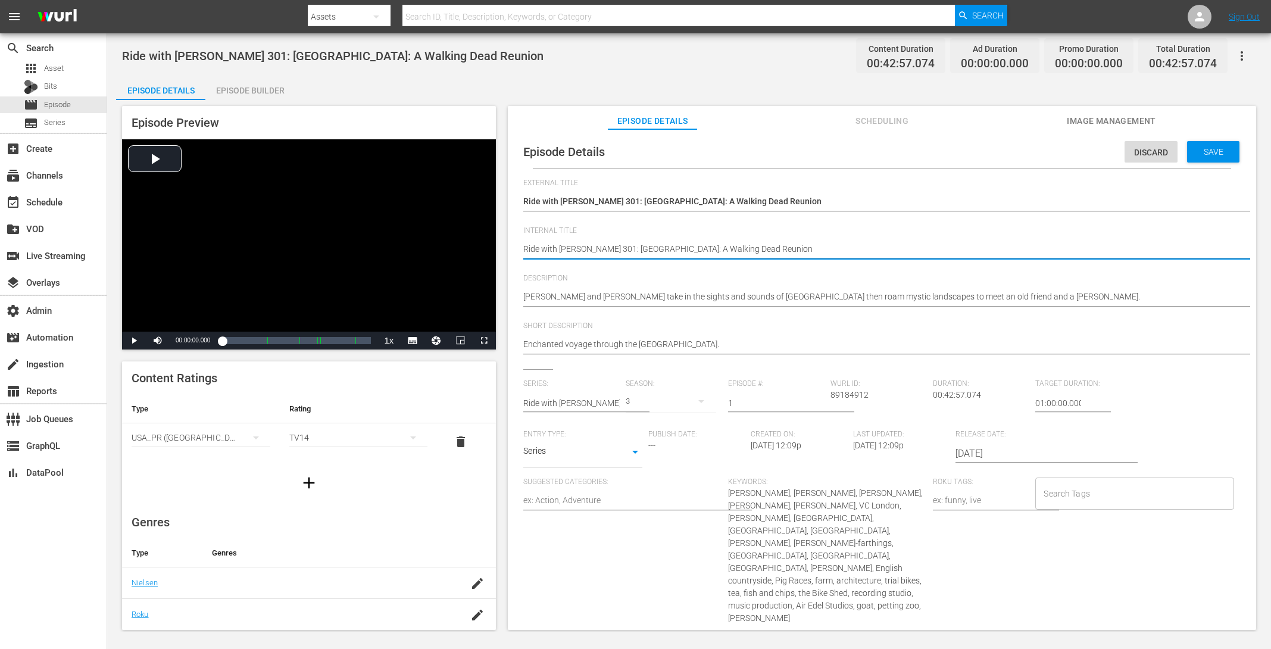
paste textarea "(24 ROKU STORIES)"
type textarea "(24 ROKU STORIES) Ride with Norman Reedus 301: England: A Walking Dead Reunion"
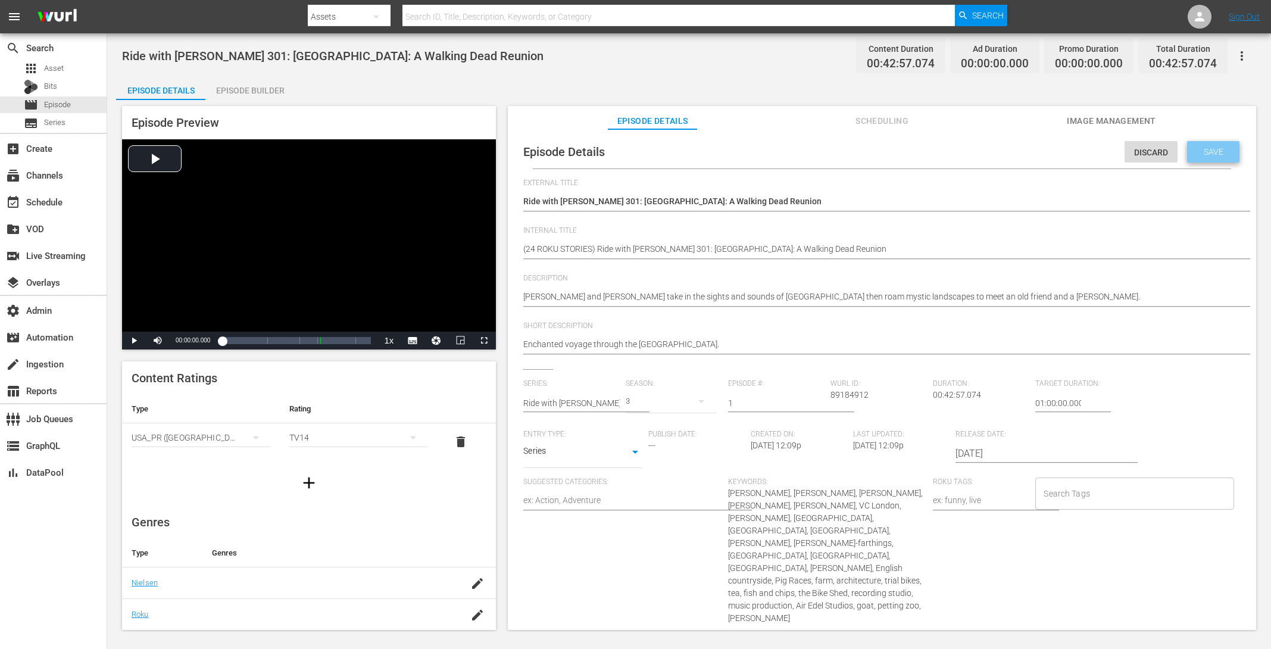
click at [1016, 147] on span "Save" at bounding box center [1213, 152] width 39 height 10
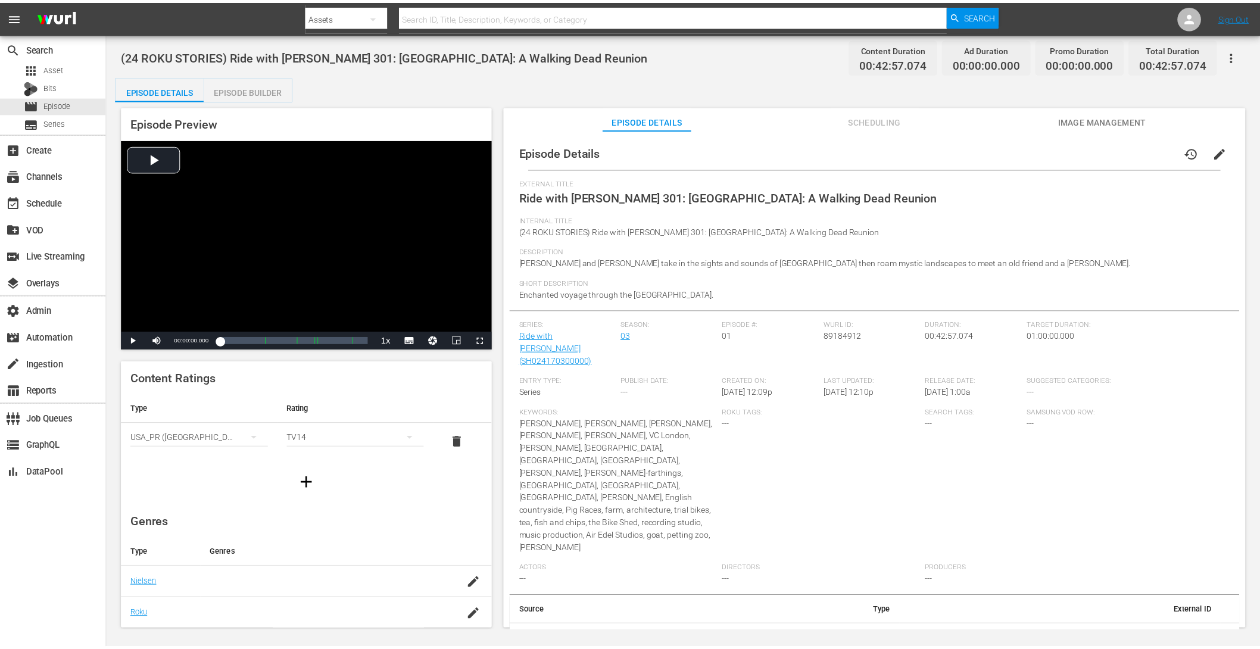
scroll to position [32, 0]
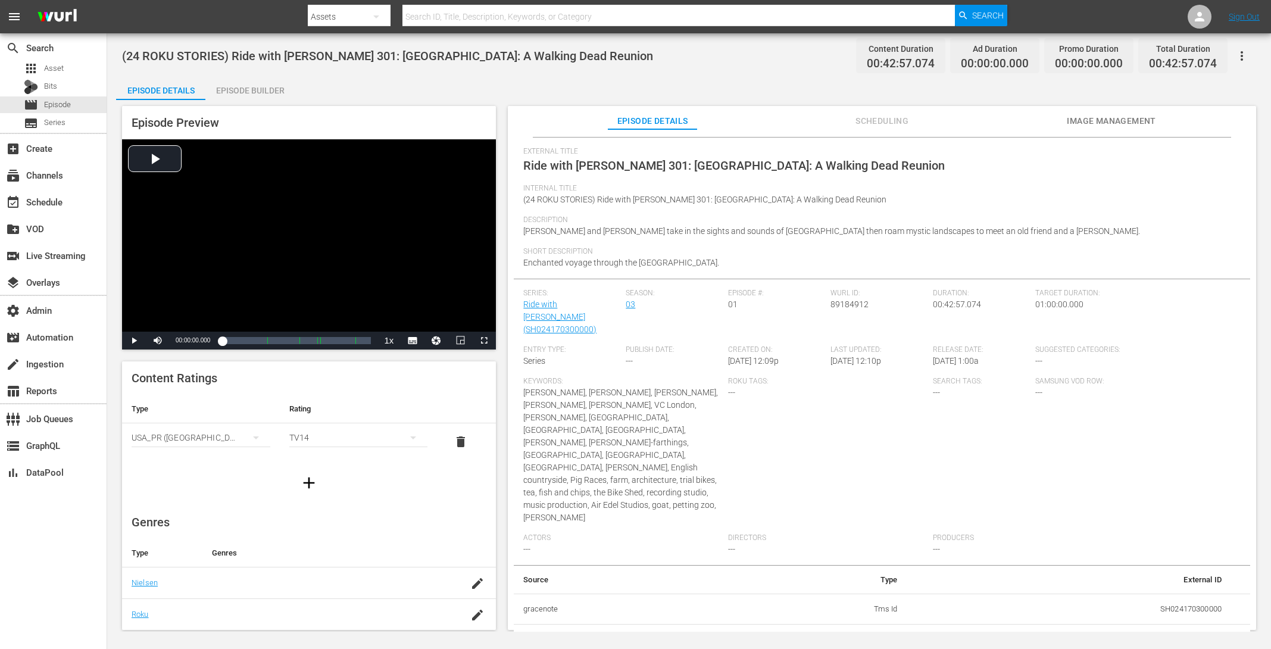
click at [249, 87] on div "Episode Builder" at bounding box center [249, 90] width 89 height 29
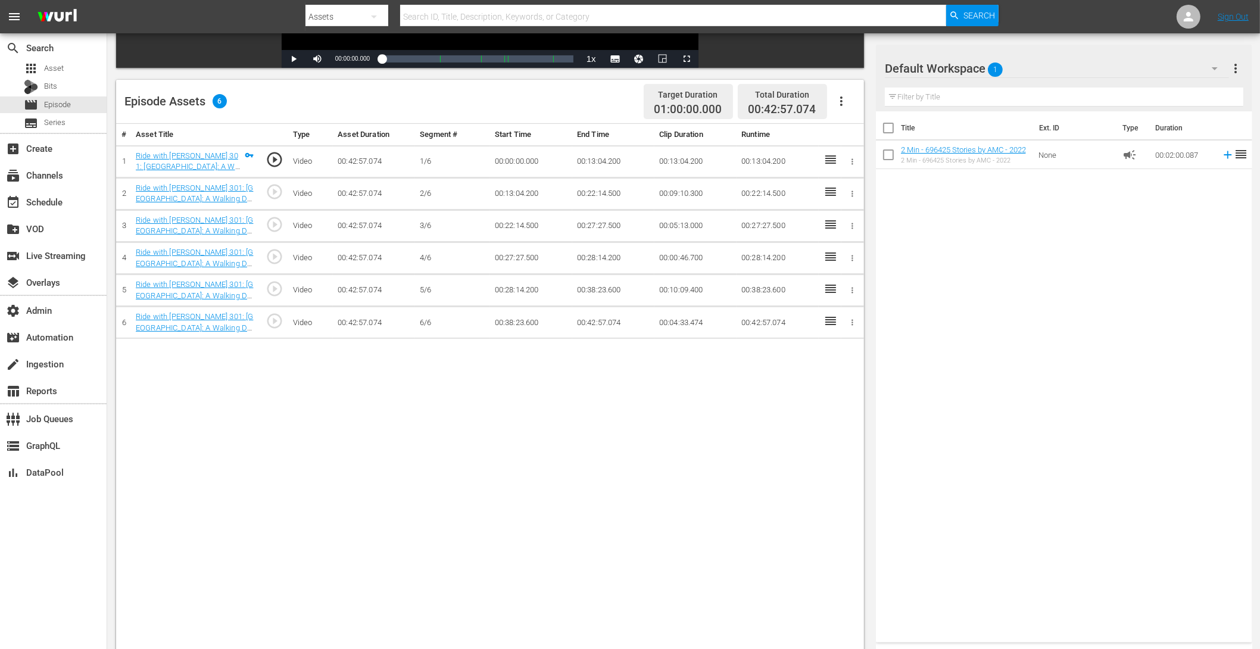
scroll to position [286, 0]
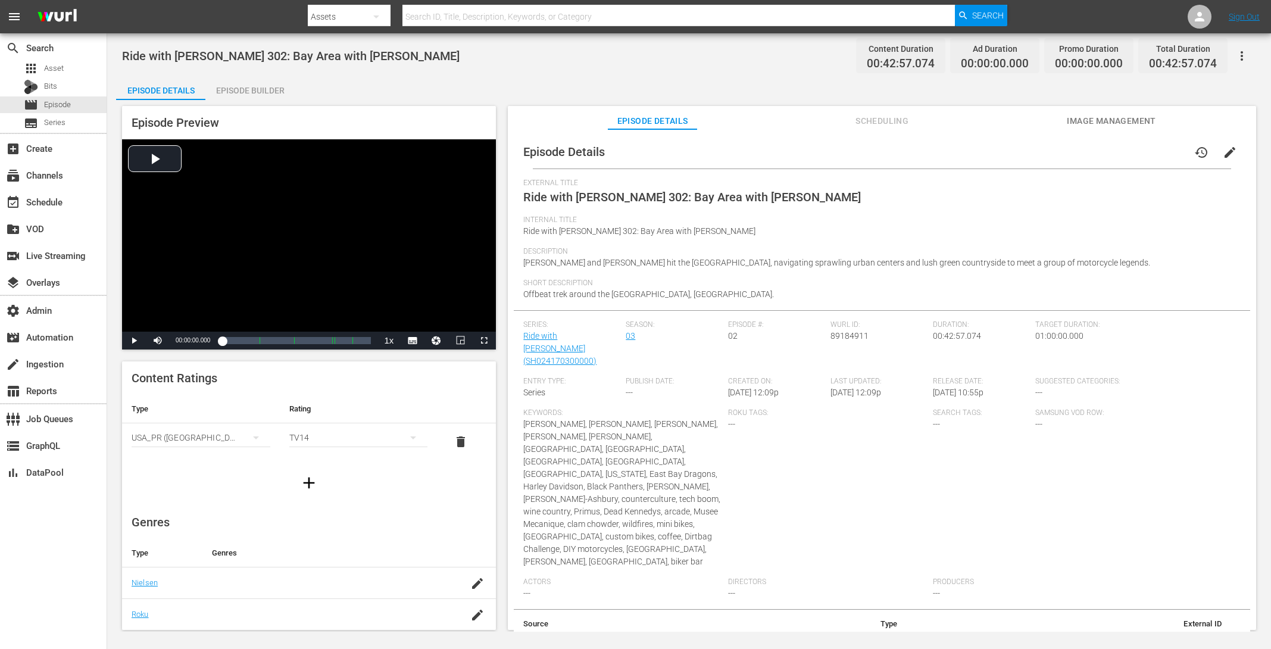
click at [1016, 152] on span "edit" at bounding box center [1230, 152] width 14 height 14
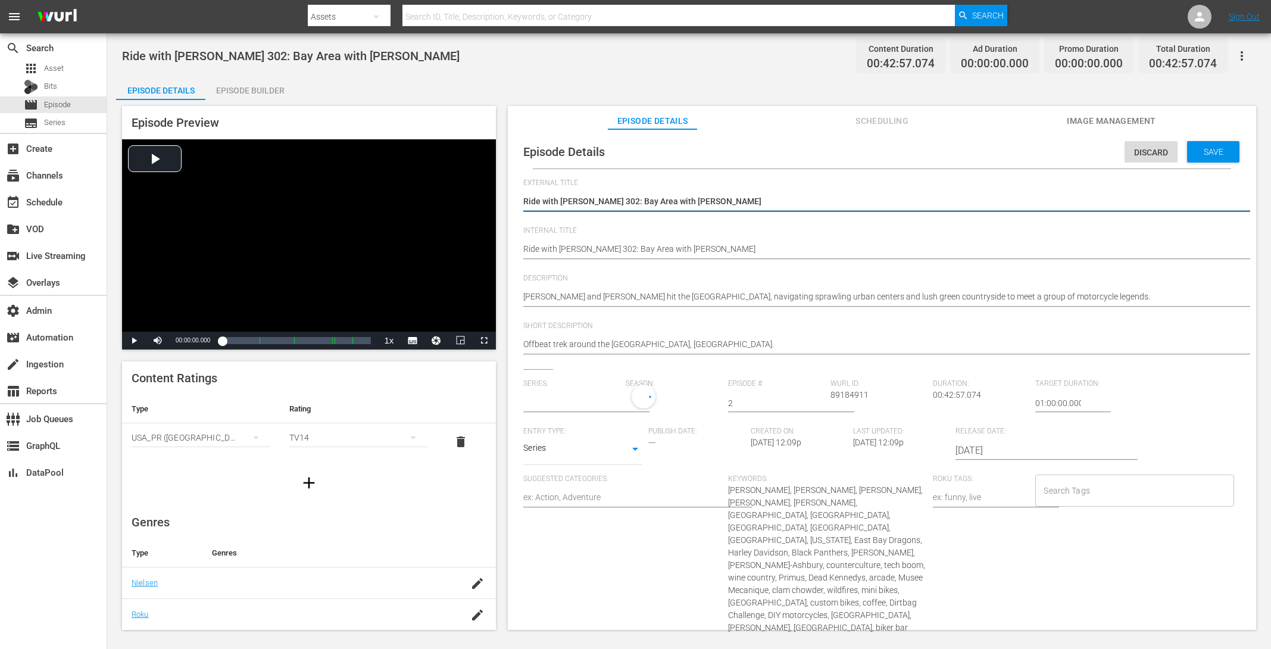
type input "Ride with [PERSON_NAME]"
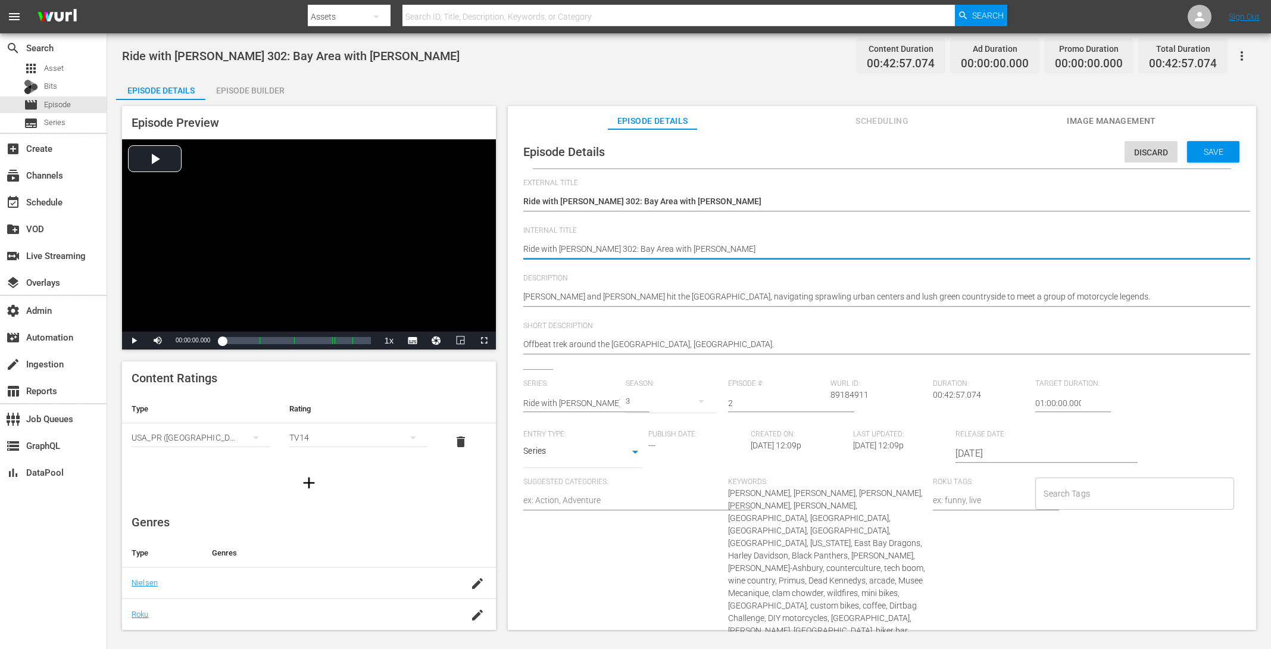
paste textarea "(24 ROKU STORIES)"
type textarea "(24 ROKU STORIES) Ride with Norman Reedus 302: Bay Area with Steven Yeun"
click at [1016, 145] on div "Save" at bounding box center [1213, 151] width 52 height 21
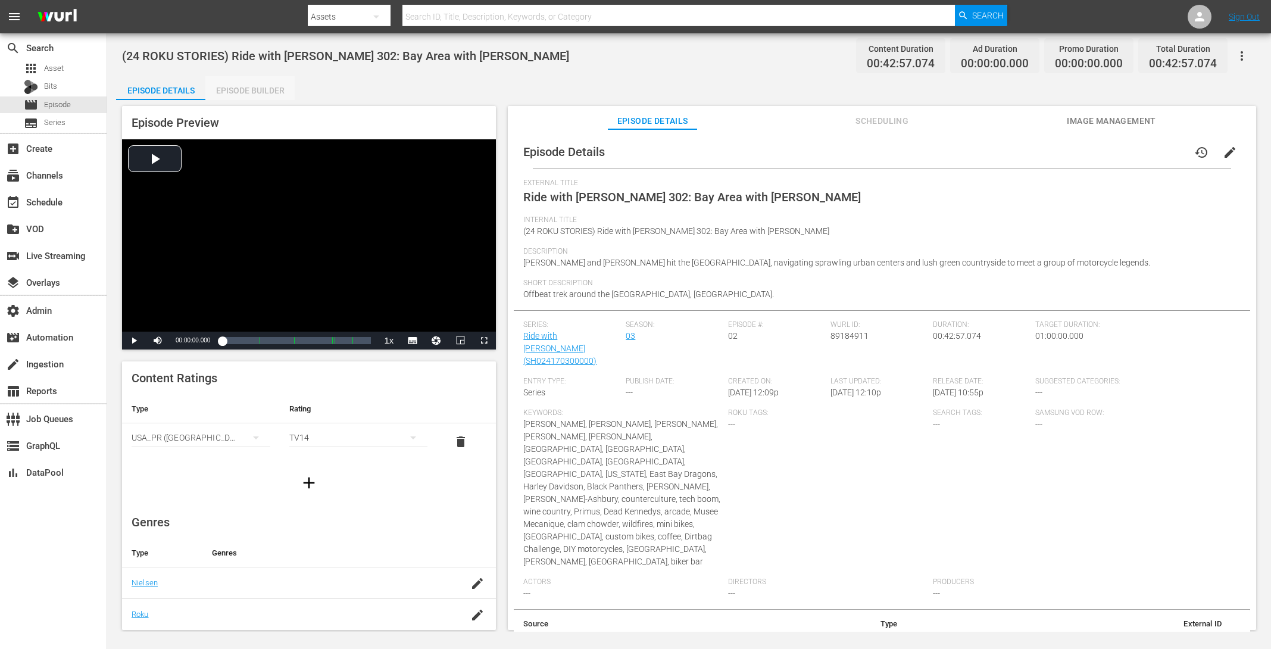
click at [251, 85] on div "Episode Builder" at bounding box center [249, 90] width 89 height 29
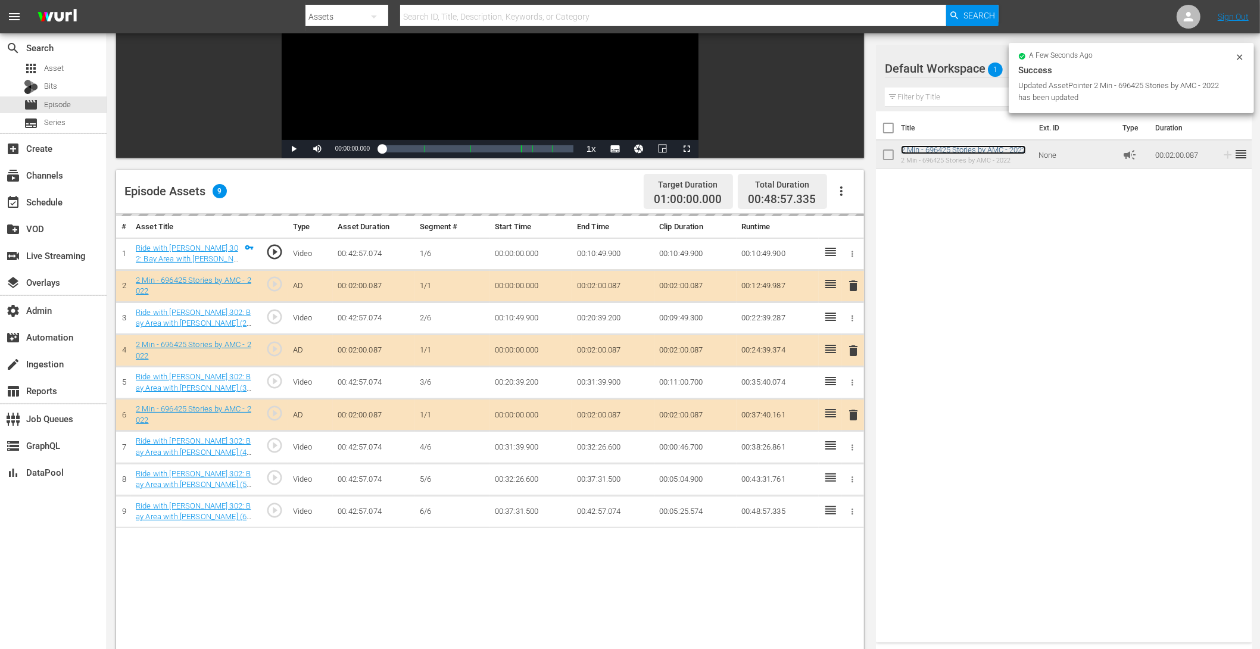
scroll to position [167, 0]
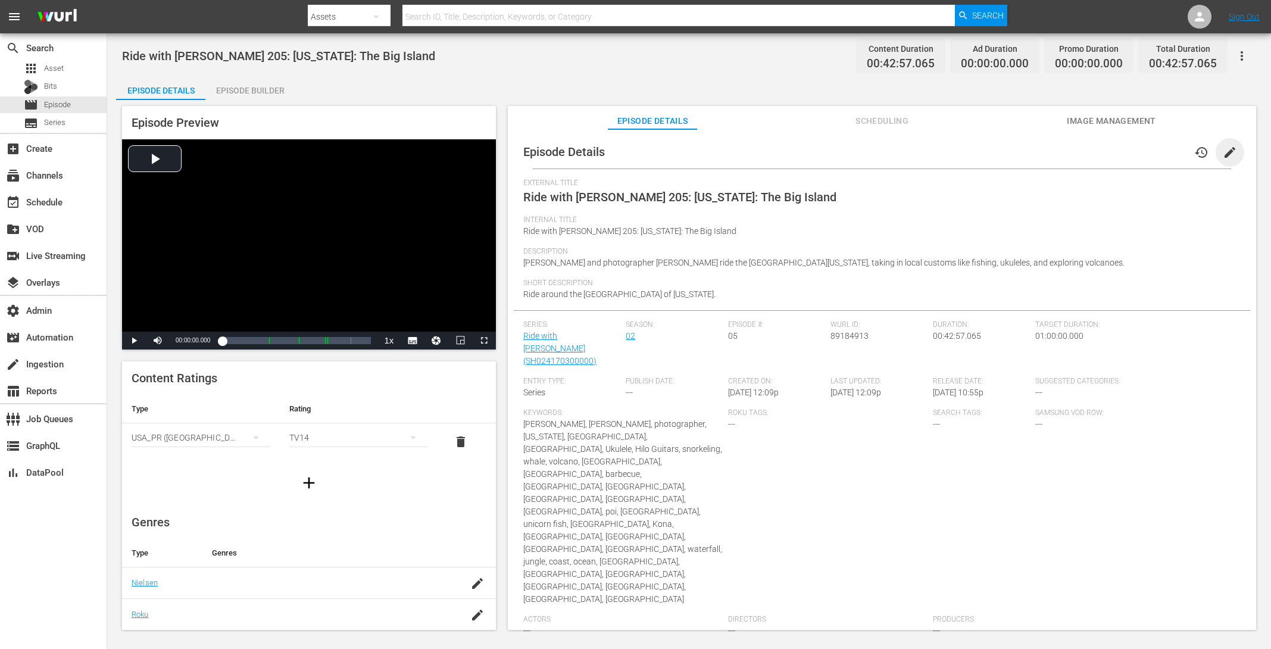
click at [1016, 150] on span "edit" at bounding box center [1230, 152] width 14 height 14
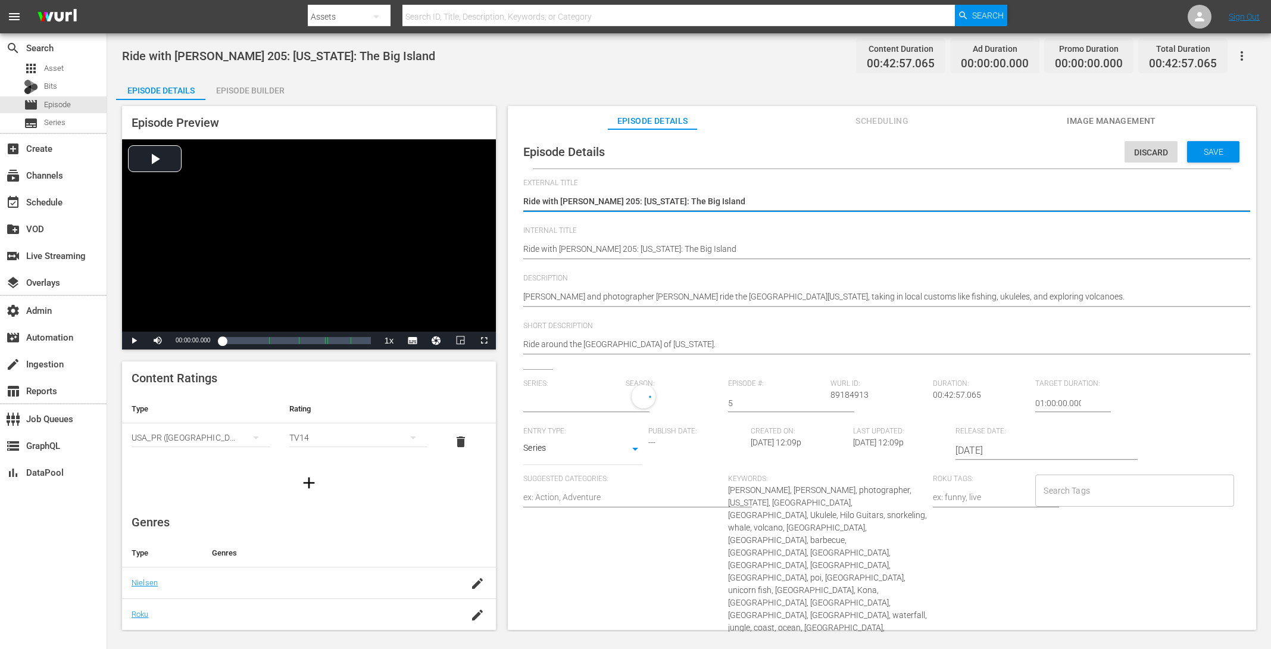
type input "Ride with [PERSON_NAME]"
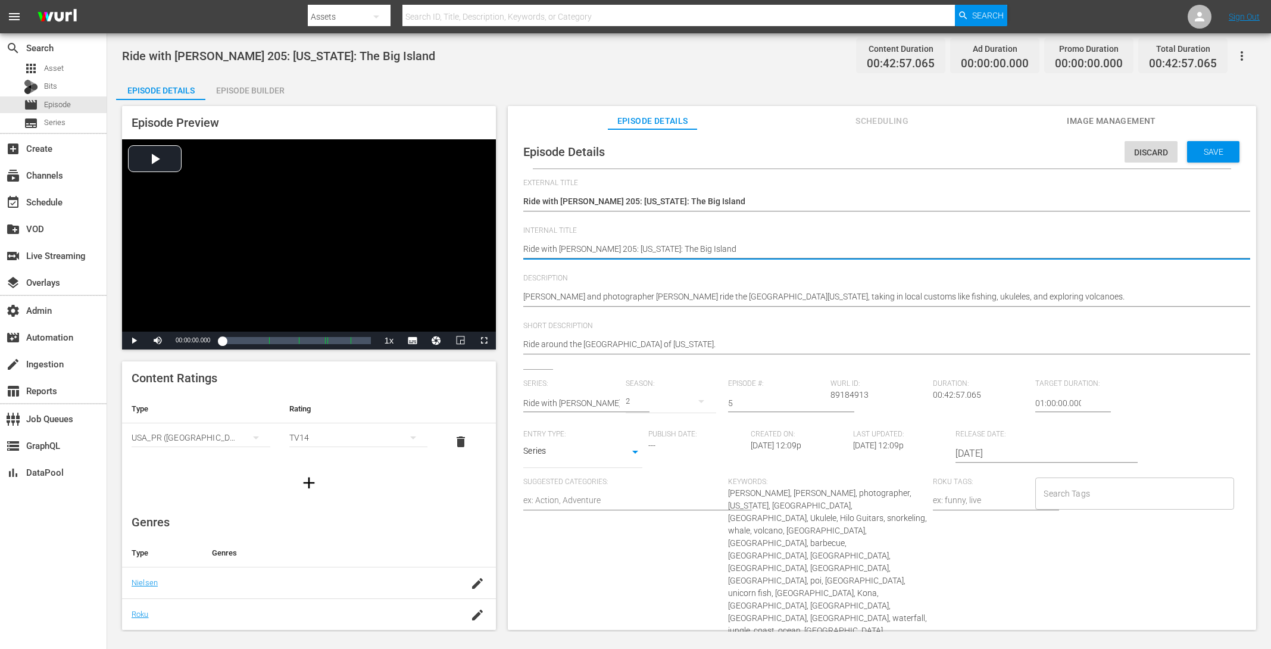
paste textarea "(24 ROKU STORIES)"
type textarea "(24 ROKU STORIES) Ride with [PERSON_NAME] 205: [US_STATE]: The Big Island"
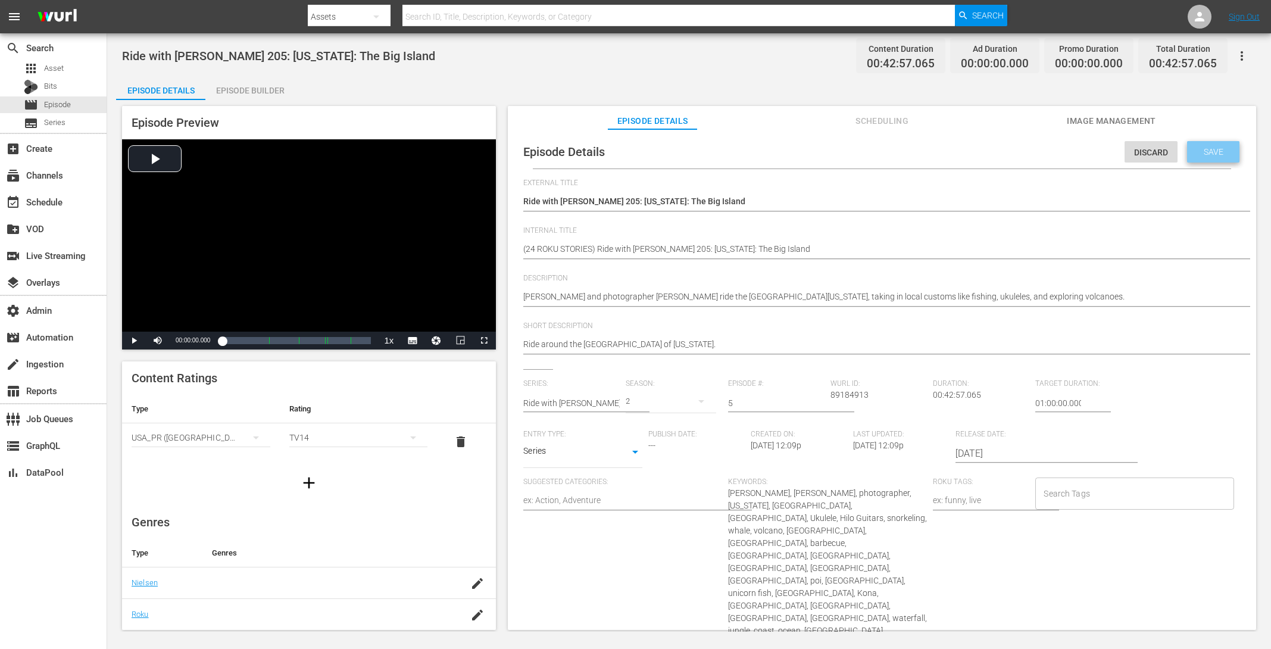
click at [1016, 160] on div "Save" at bounding box center [1213, 151] width 52 height 21
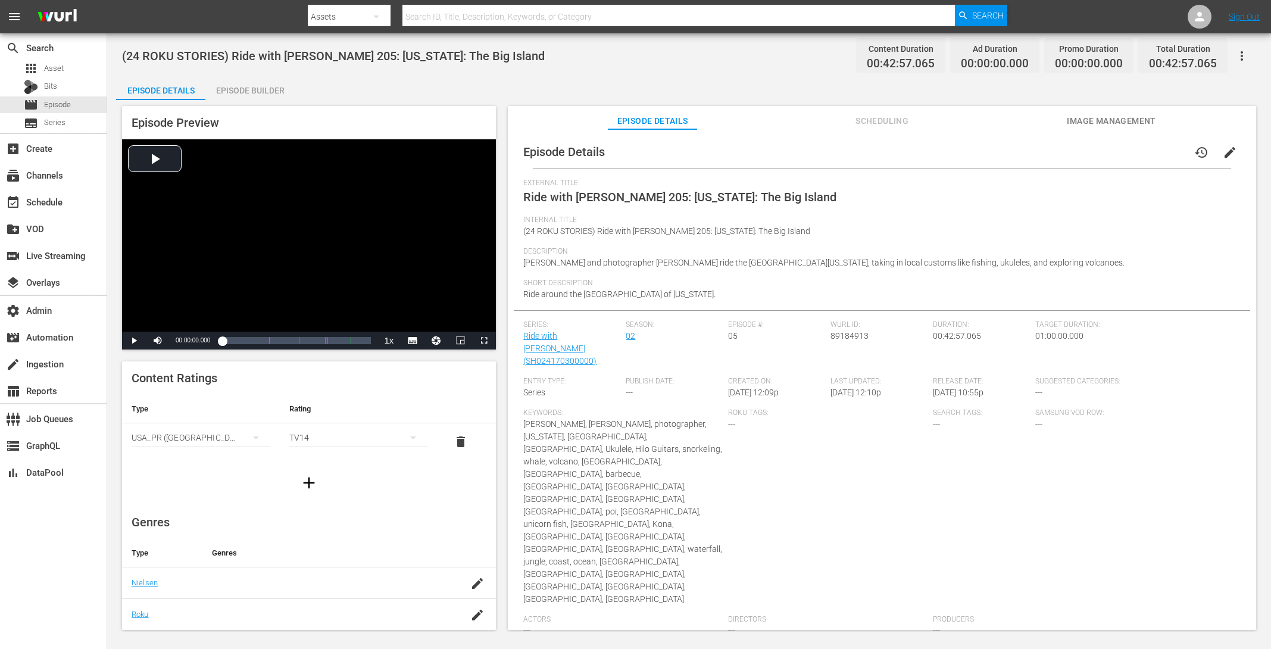
click at [271, 89] on div "Episode Builder" at bounding box center [249, 90] width 89 height 29
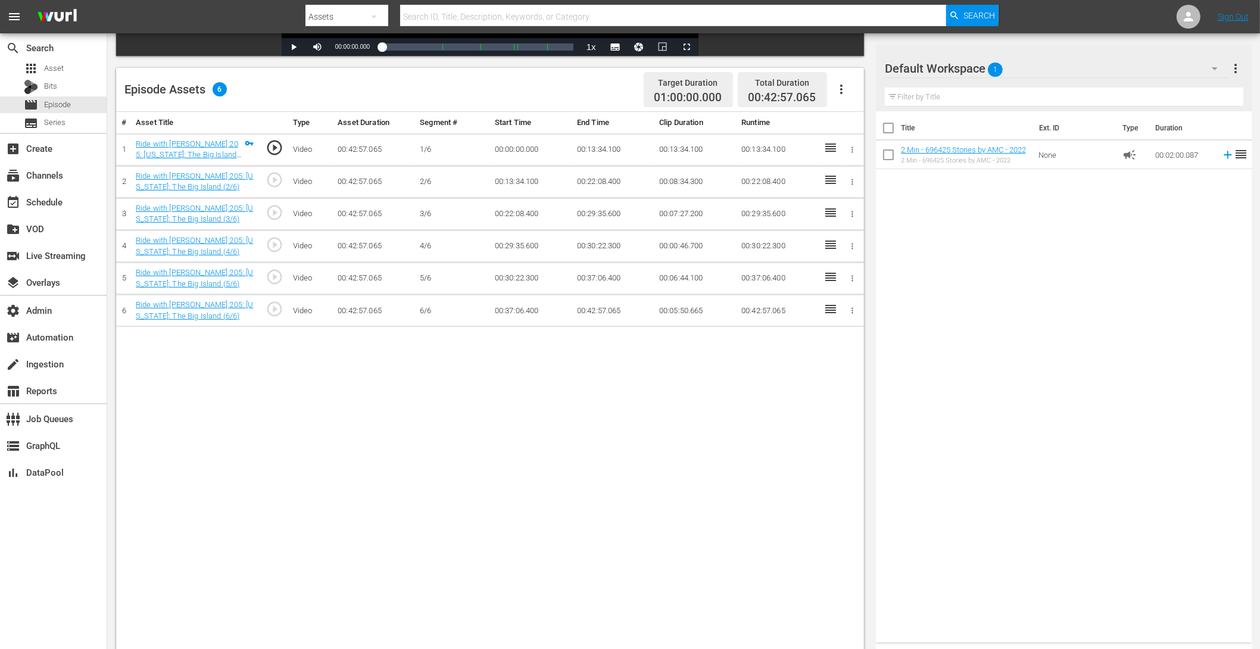
scroll to position [310, 0]
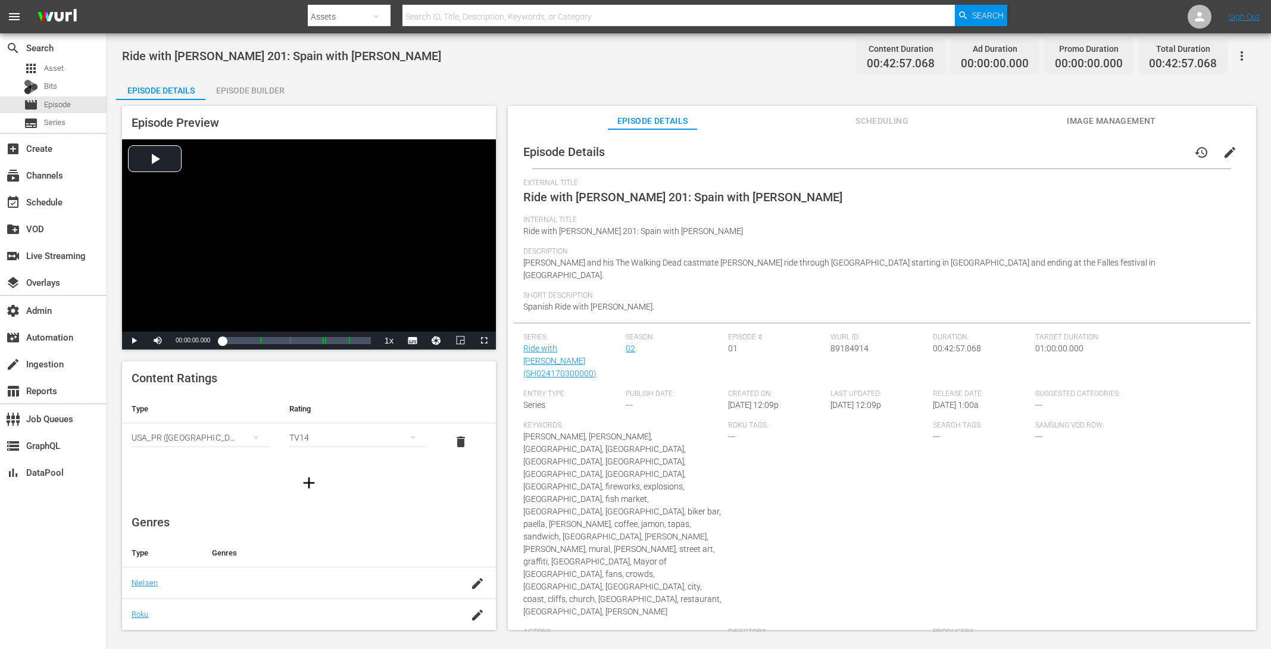
click at [1016, 149] on span "edit" at bounding box center [1230, 152] width 14 height 14
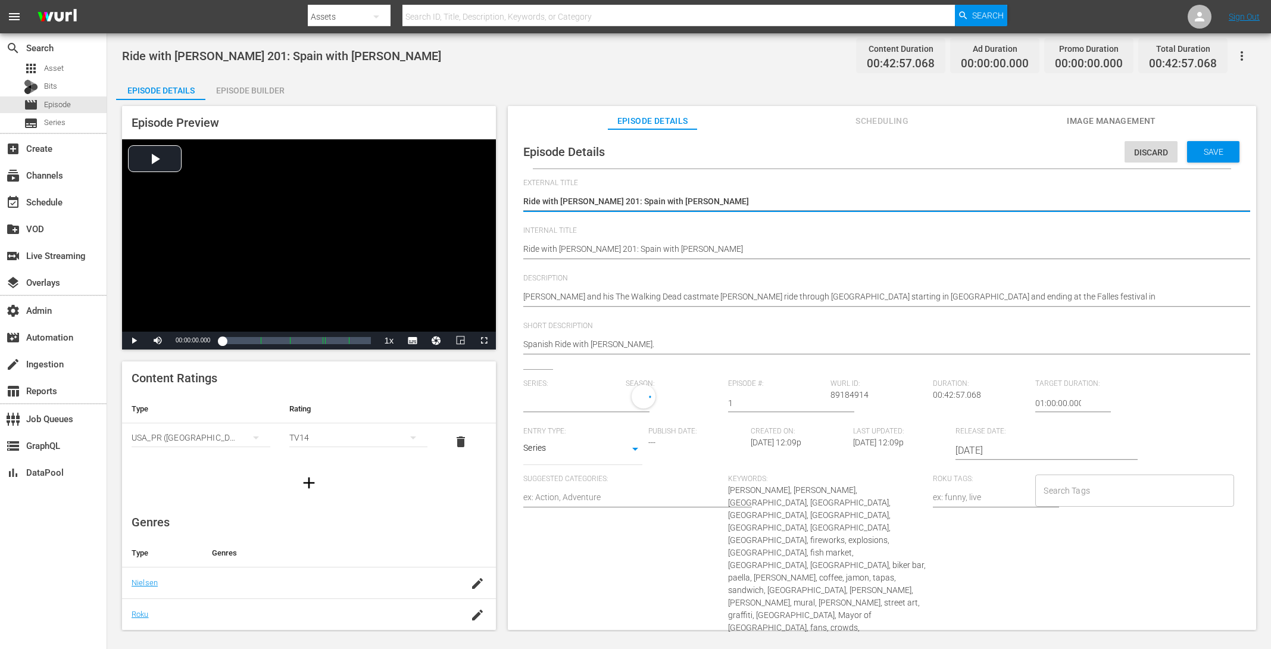
type input "Ride with [PERSON_NAME]"
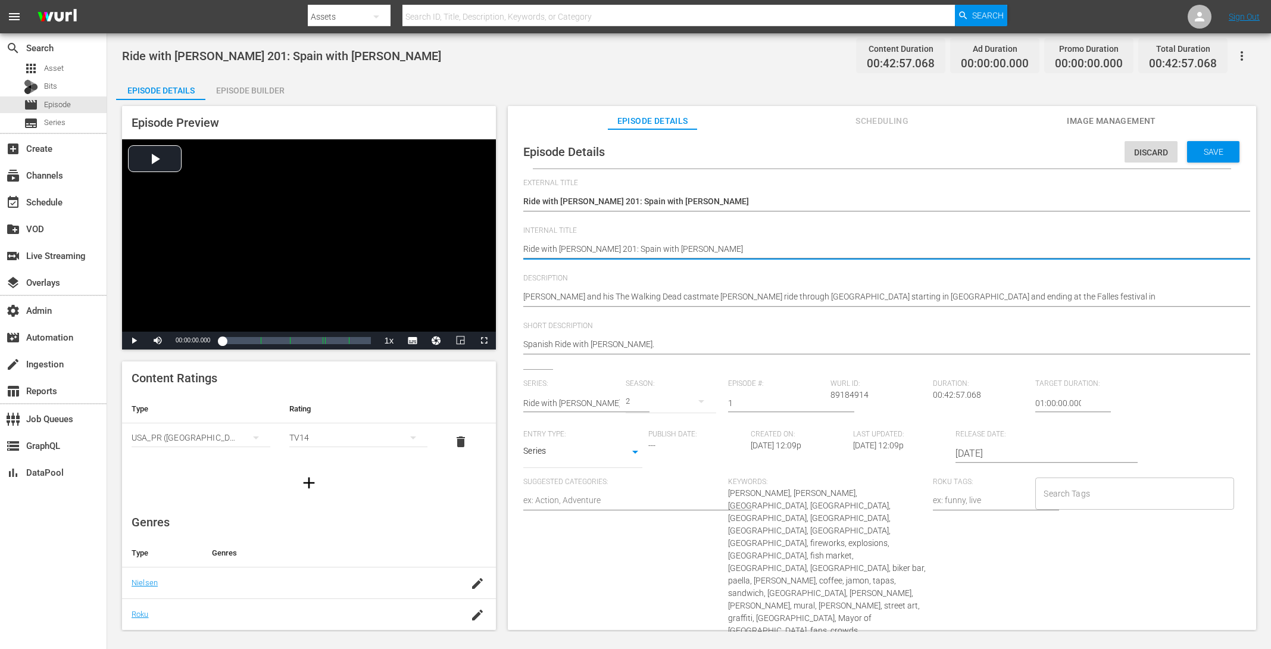
paste textarea "(24 ROKU STORIES)"
type textarea "(24 ROKU STORIES) Ride with Norman Reedus 201: Spain with Jeffrey Dean Morgan"
click at [1016, 149] on span "Save" at bounding box center [1213, 152] width 39 height 10
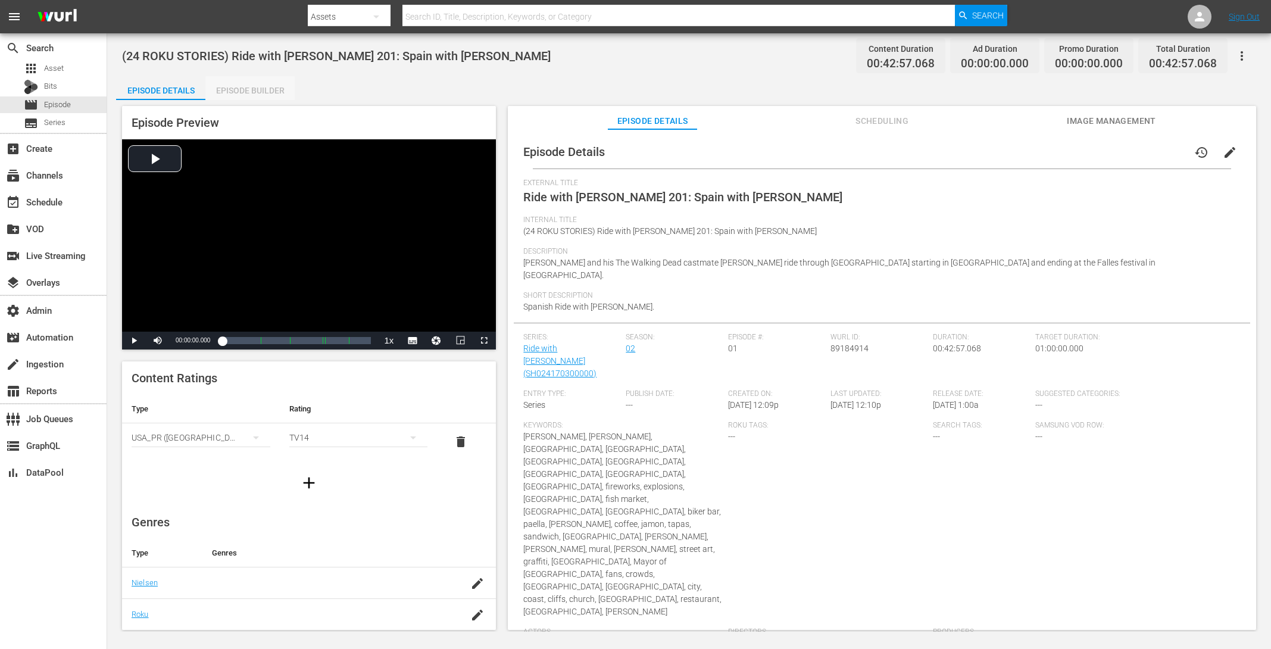
click at [256, 95] on div "Episode Builder" at bounding box center [249, 90] width 89 height 29
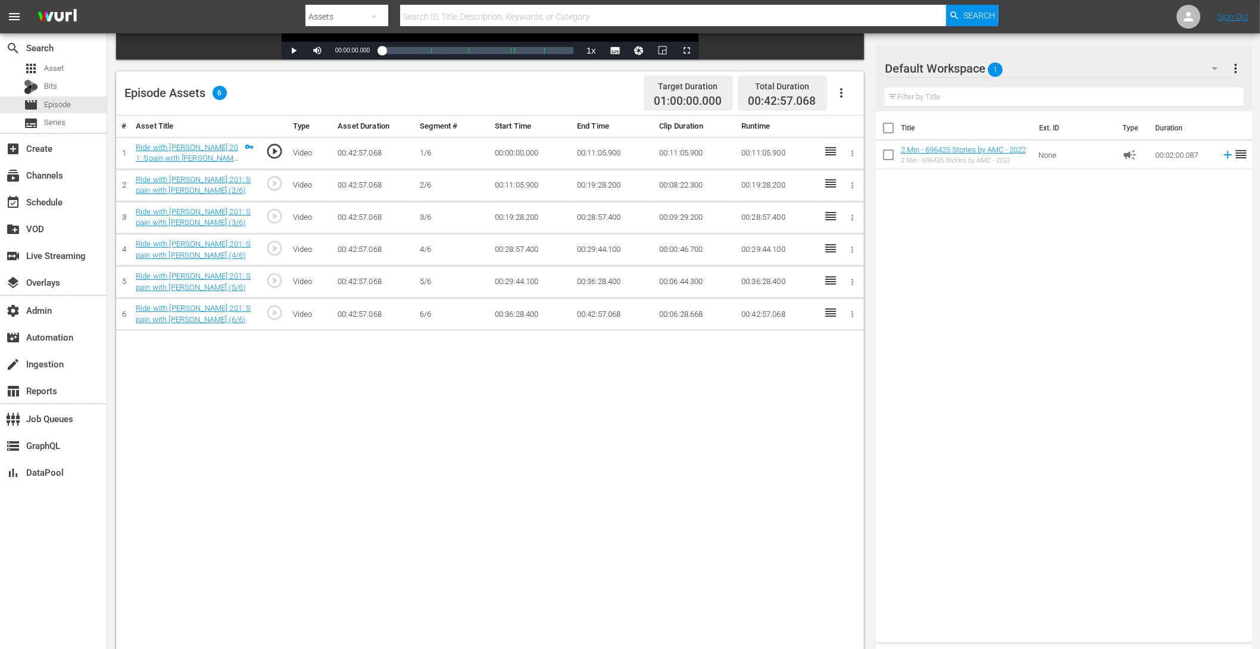
scroll to position [310, 0]
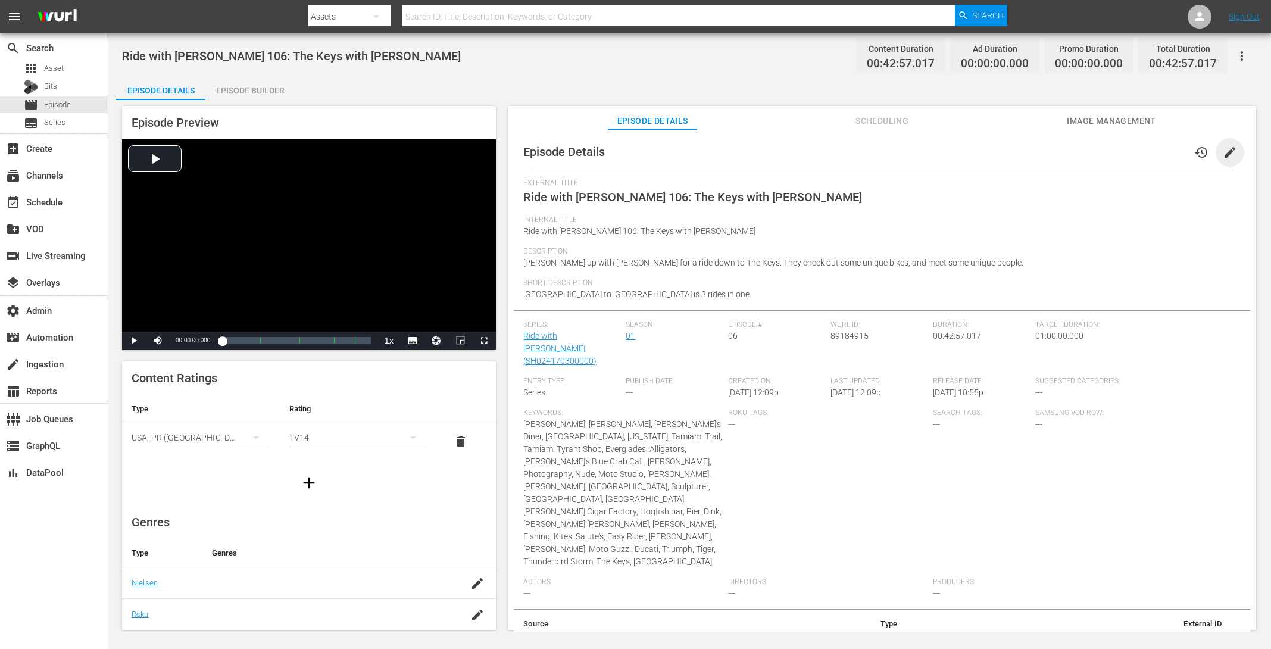
click at [1016, 154] on span "edit" at bounding box center [1230, 152] width 14 height 14
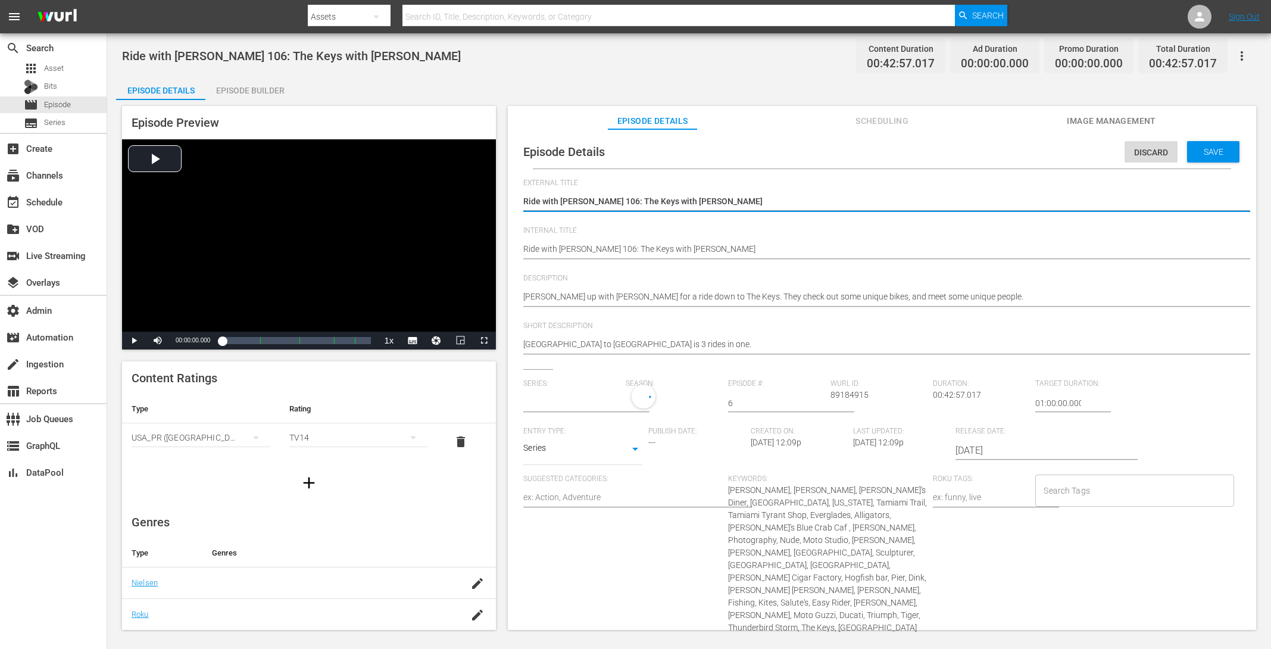
type input "Ride with [PERSON_NAME]"
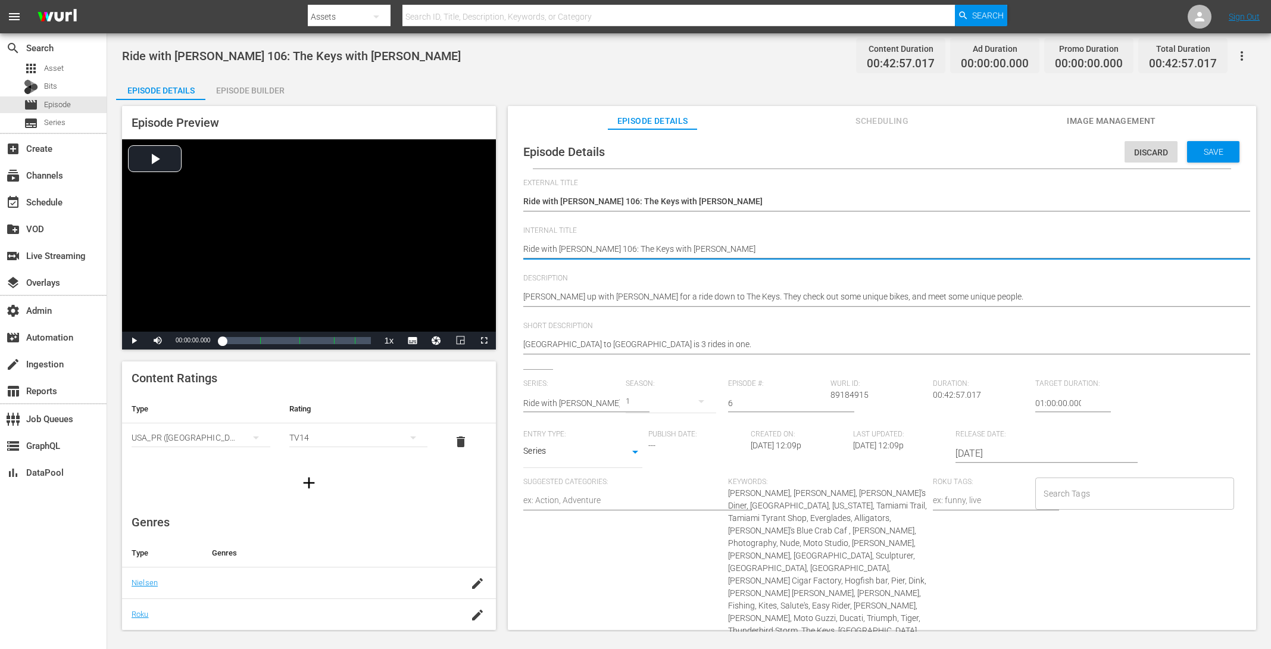
paste textarea "(24 ROKU STORIES)"
type textarea "(24 ROKU STORIES) Ride with Norman Reedus 106: The Keys with Peter Fonda"
click at [1016, 157] on div "Save" at bounding box center [1213, 151] width 52 height 21
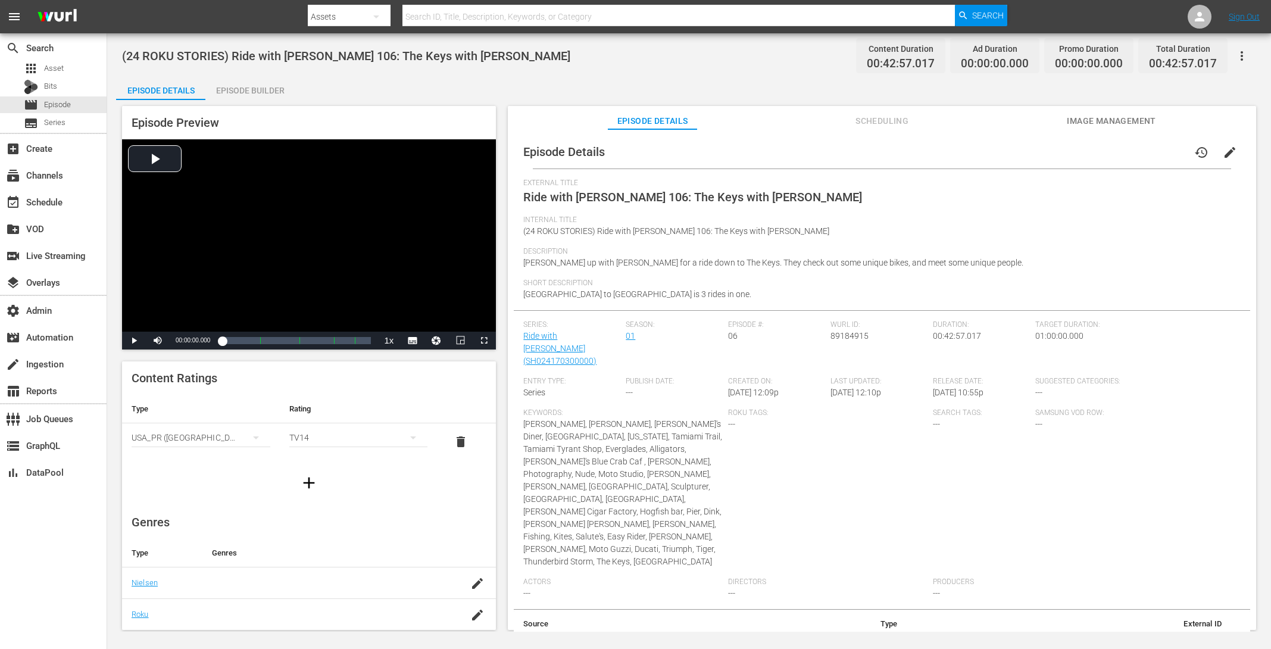
click at [255, 98] on div "Episode Builder" at bounding box center [249, 90] width 89 height 29
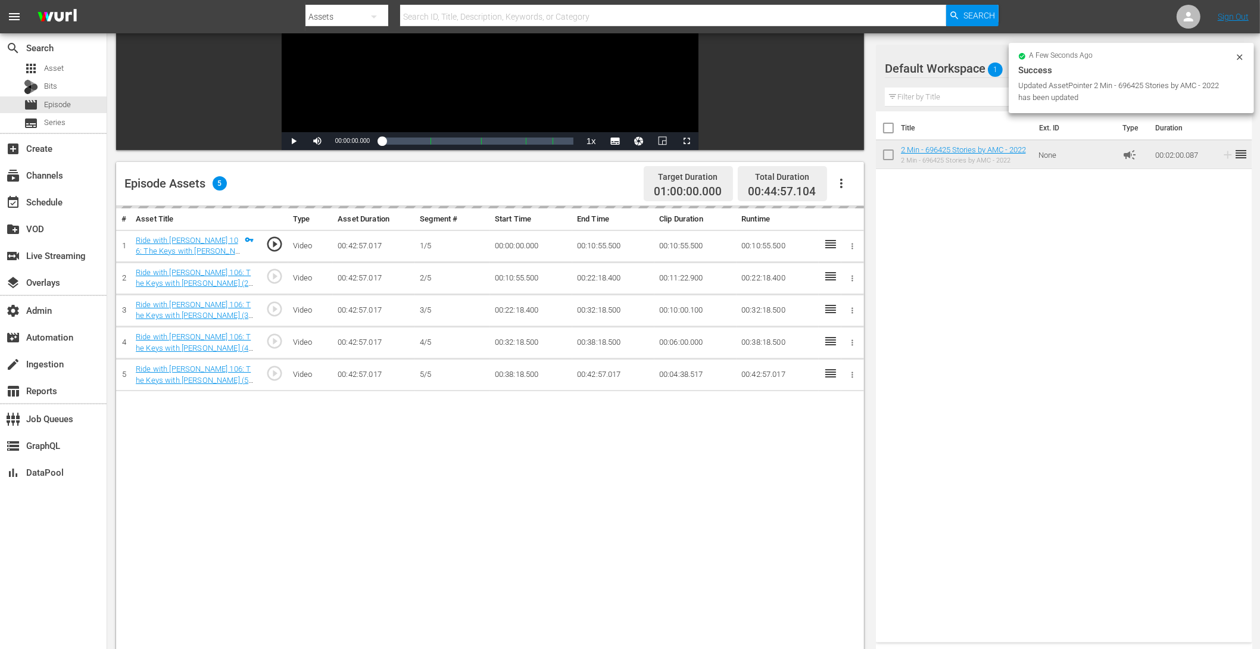
scroll to position [310, 0]
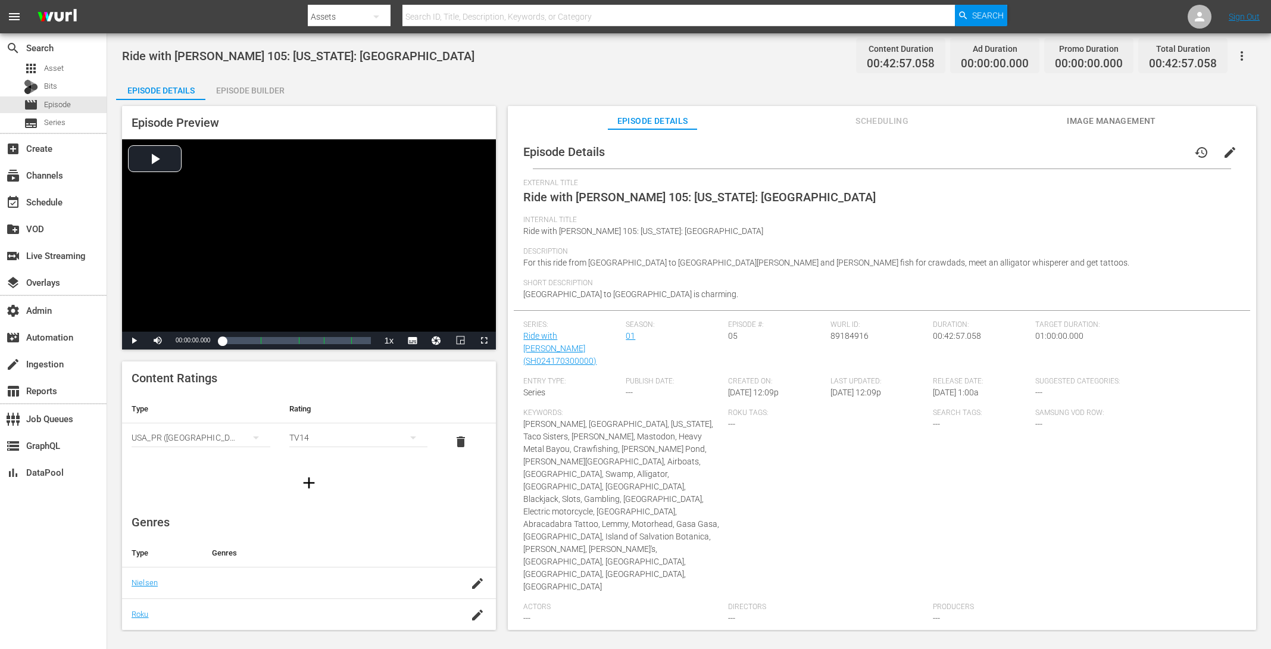
click at [1016, 145] on span "edit" at bounding box center [1230, 152] width 14 height 14
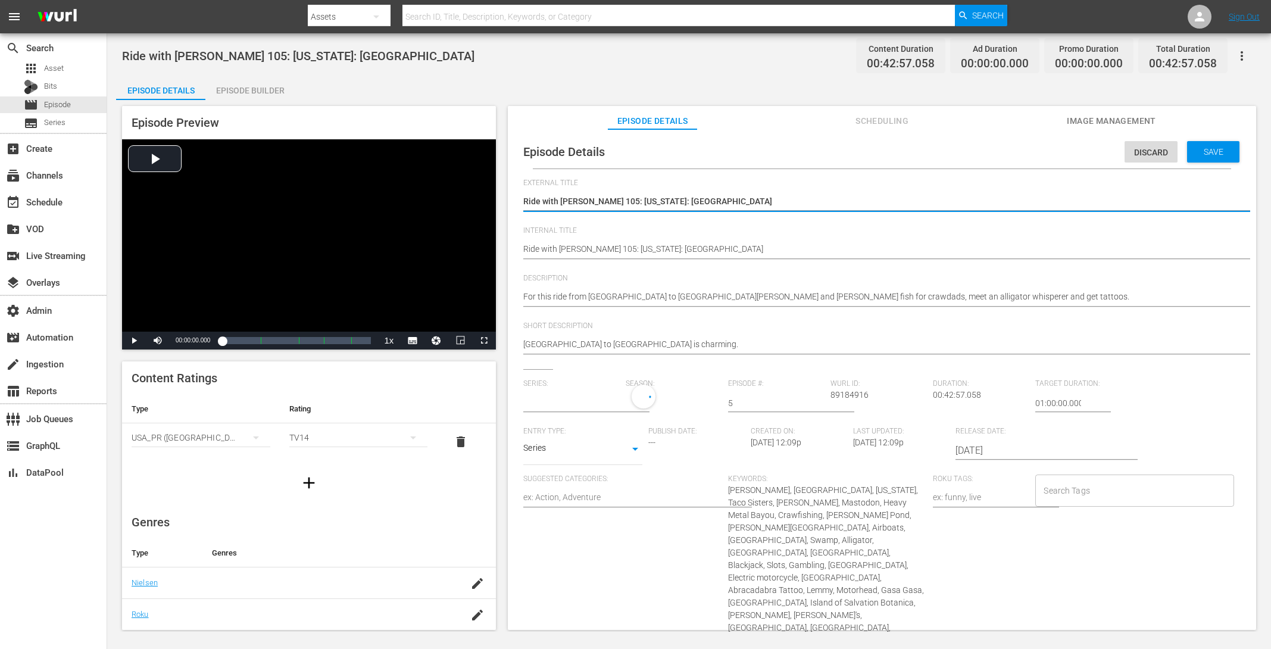
type input "Ride with [PERSON_NAME]"
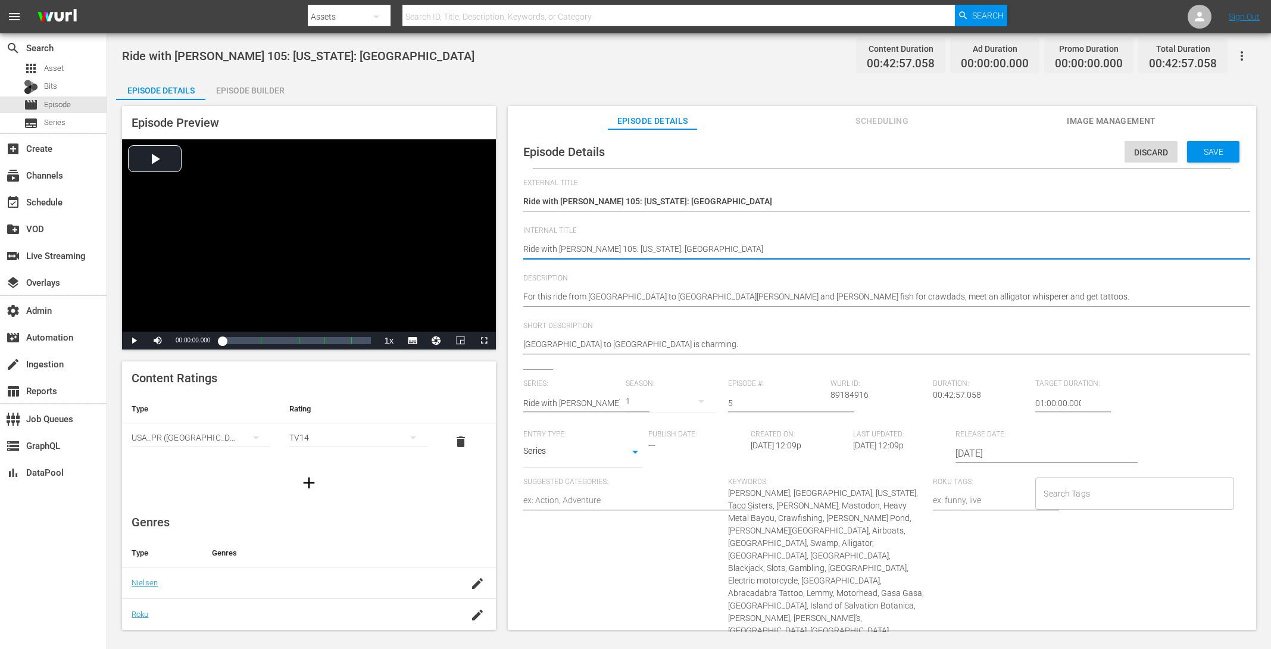
paste textarea "(24 ROKU STORIES)"
type textarea "(24 ROKU STORIES) Ride with [PERSON_NAME] 105: [US_STATE]: [GEOGRAPHIC_DATA]"
click at [1016, 146] on div "Save" at bounding box center [1213, 151] width 52 height 21
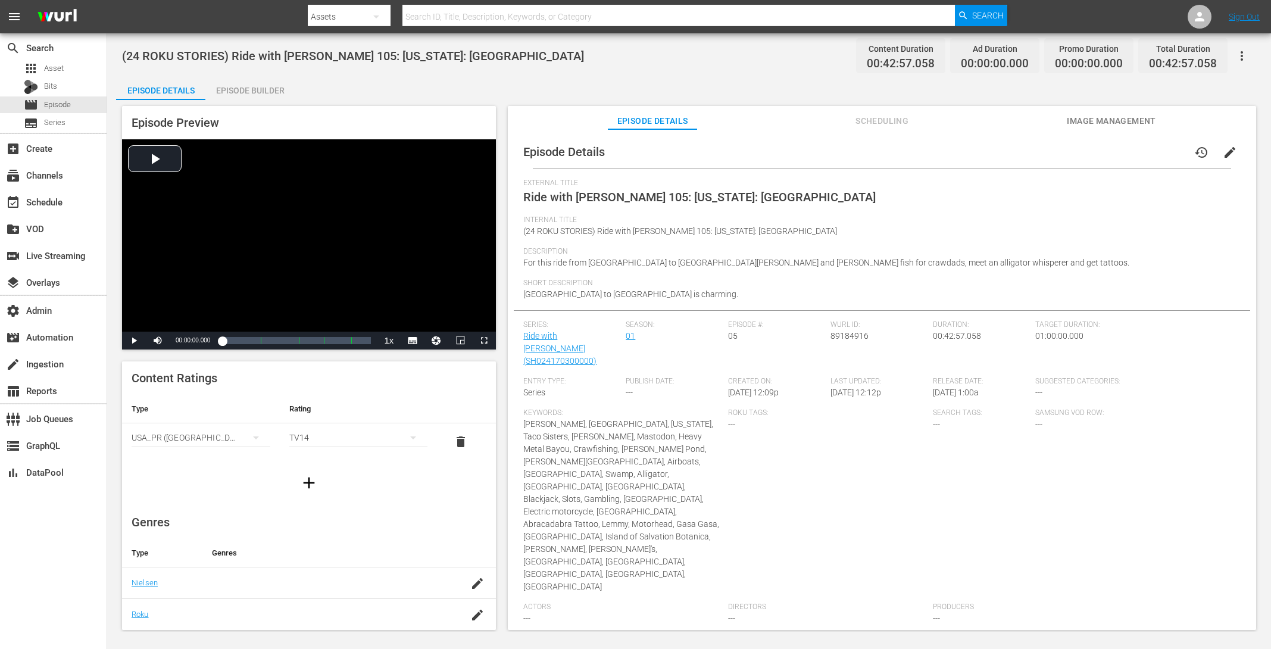
click at [237, 90] on div "Episode Builder" at bounding box center [249, 90] width 89 height 29
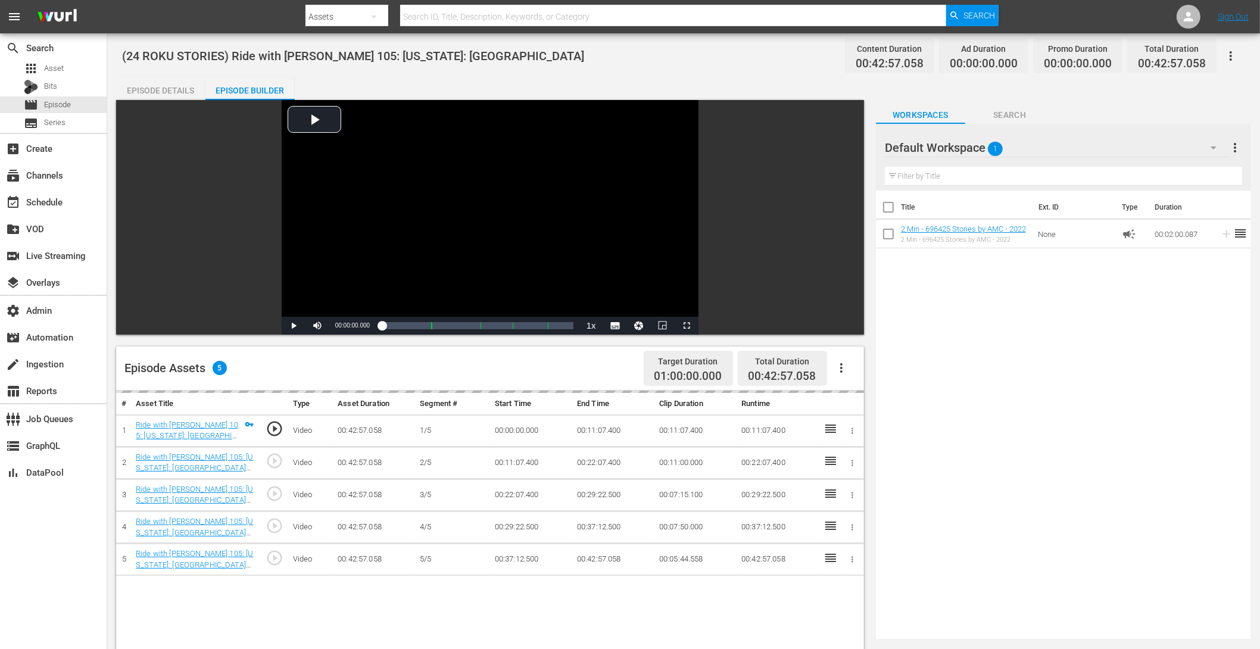
scroll to position [310, 0]
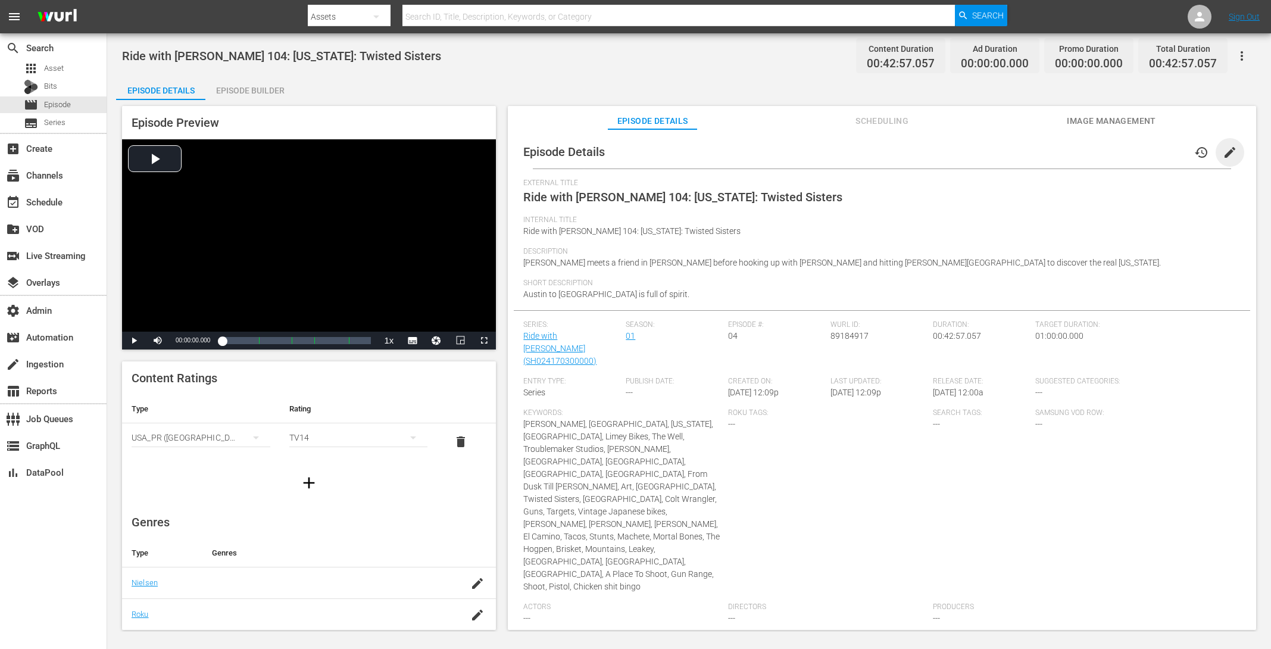
click at [1016, 151] on span "edit" at bounding box center [1230, 152] width 14 height 14
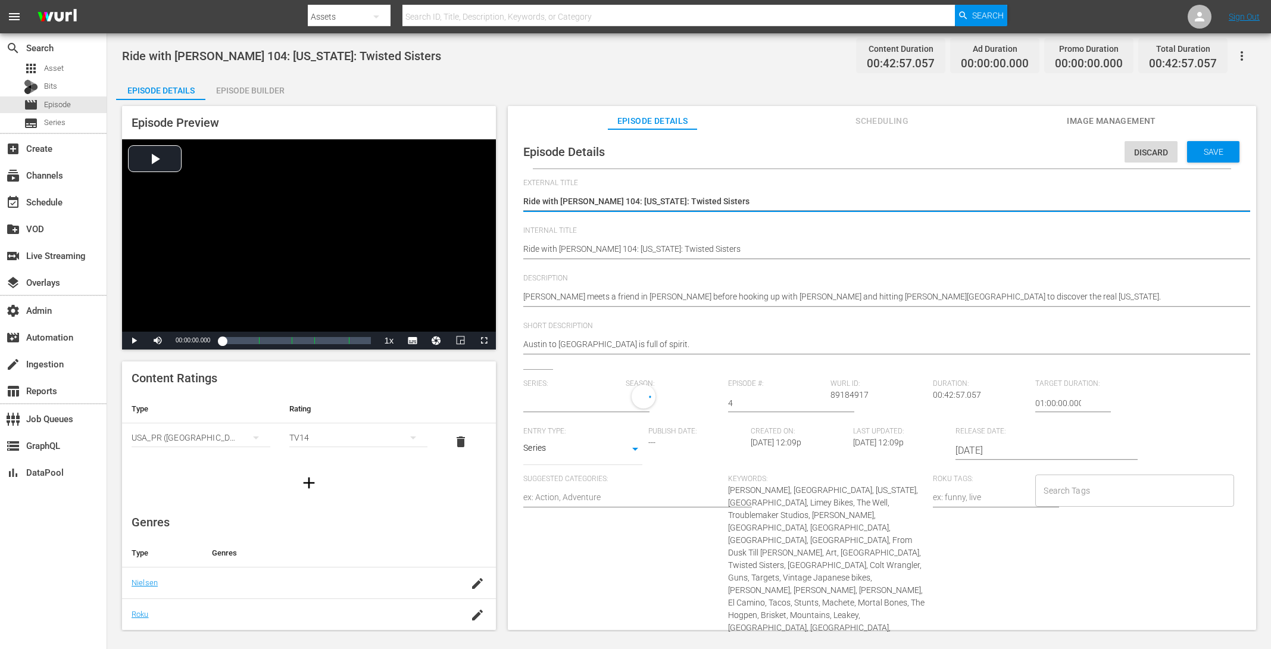
type input "Ride with [PERSON_NAME]"
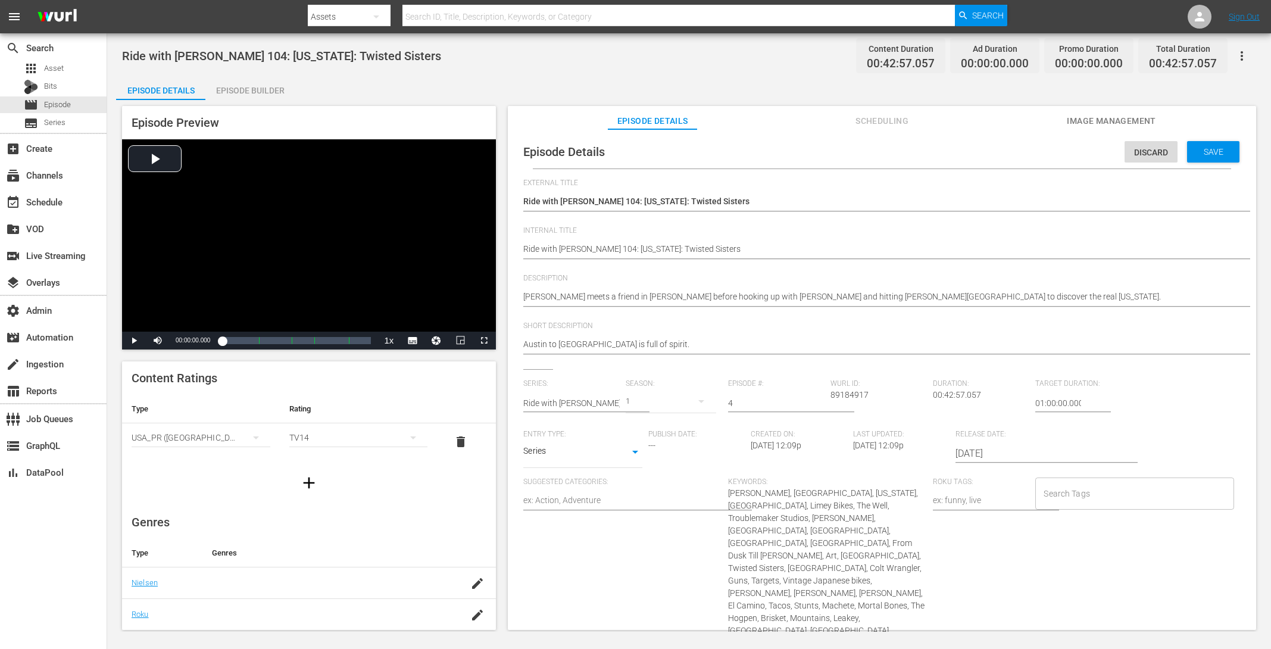
click at [523, 246] on div "Episode Details Discard Save External Title Ride with Norman Reedus 104: Texas:…" at bounding box center [882, 520] width 736 height 771
paste textarea "(24 ROKU STORIES)"
type textarea "(24 ROKU STORIES) Ride with Norman Reedus 104: Texas: Twisted Sisters"
click at [1016, 151] on span "Save" at bounding box center [1213, 152] width 39 height 10
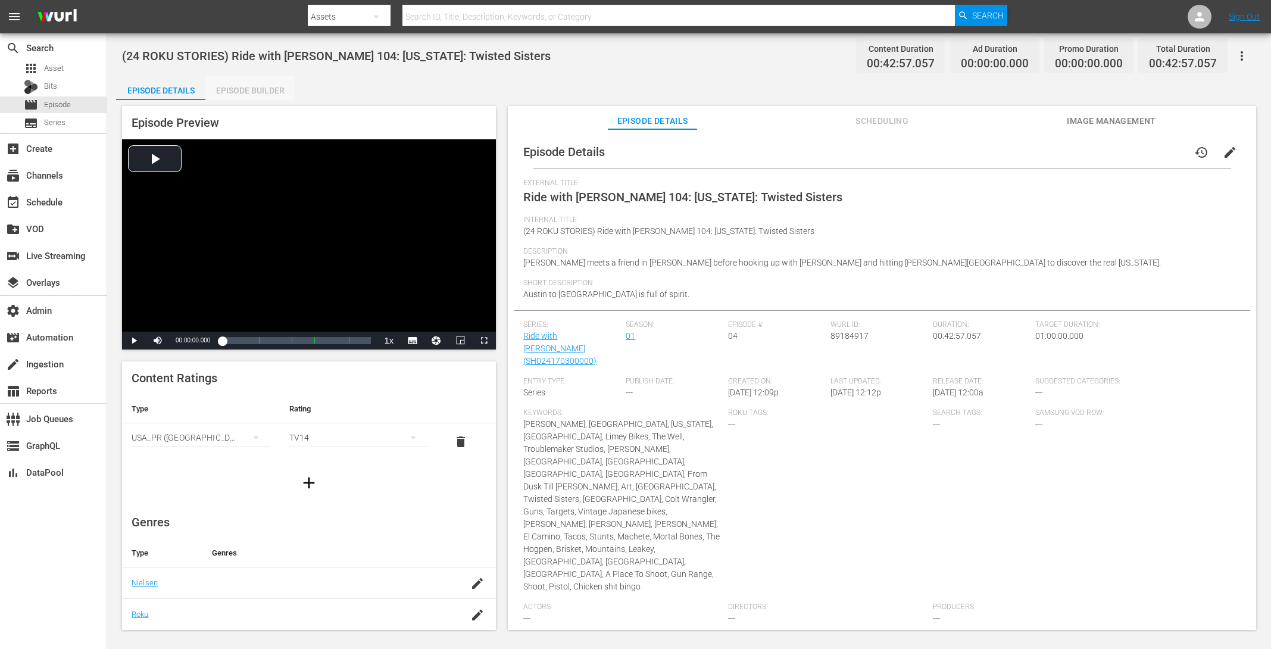
click at [274, 92] on div "Episode Builder" at bounding box center [249, 90] width 89 height 29
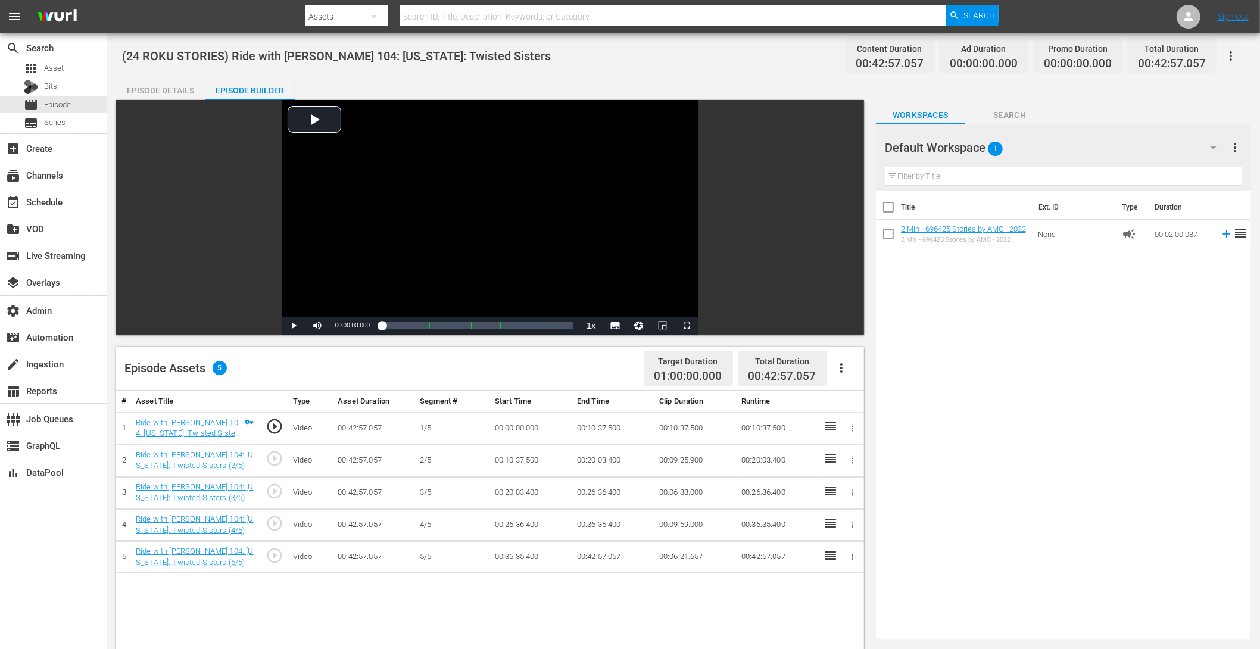
scroll to position [277, 0]
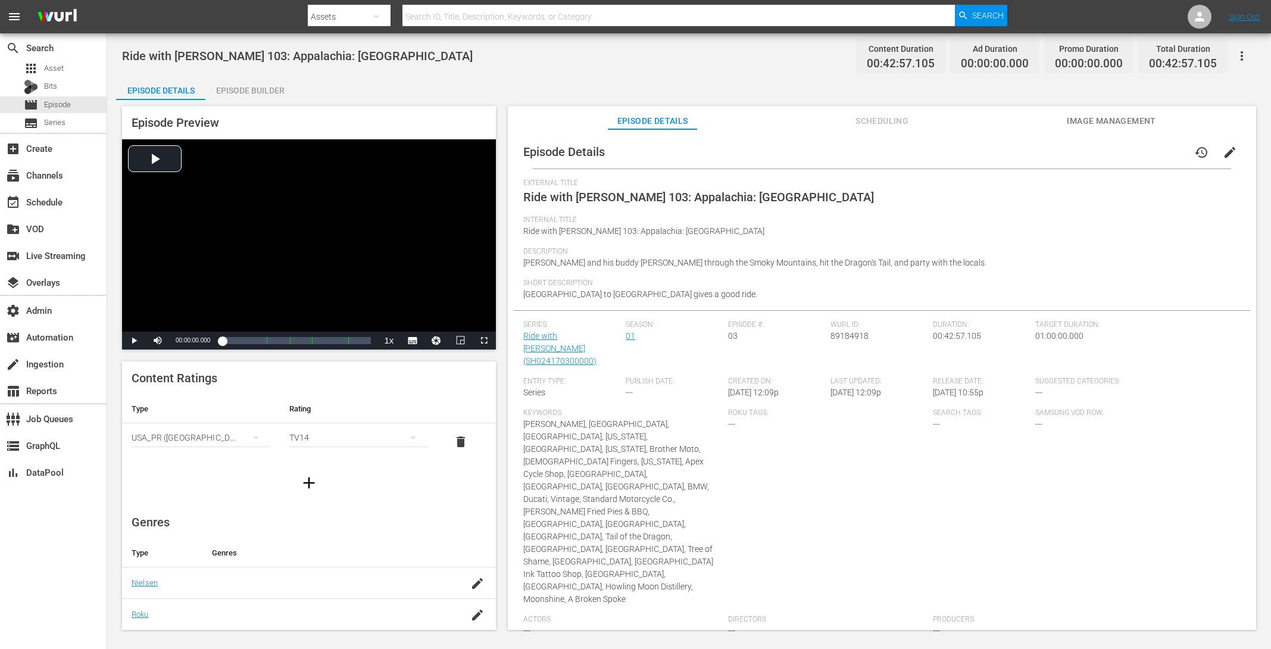
click at [1016, 149] on span "edit" at bounding box center [1230, 152] width 14 height 14
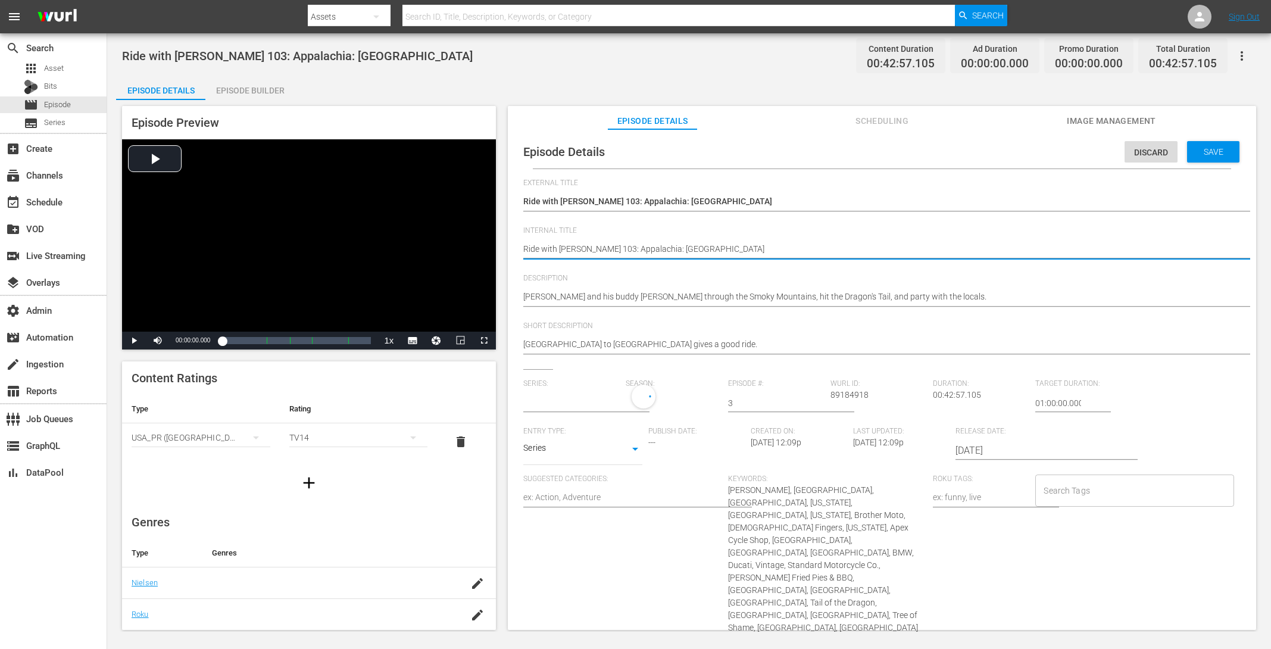
type input "Ride with [PERSON_NAME]"
paste textarea "(24 ROKU STORIES)"
type textarea "(24 ROKU STORIES) Ride with Norman Reedus 103: Appalachia: Blue Ridge Parkway"
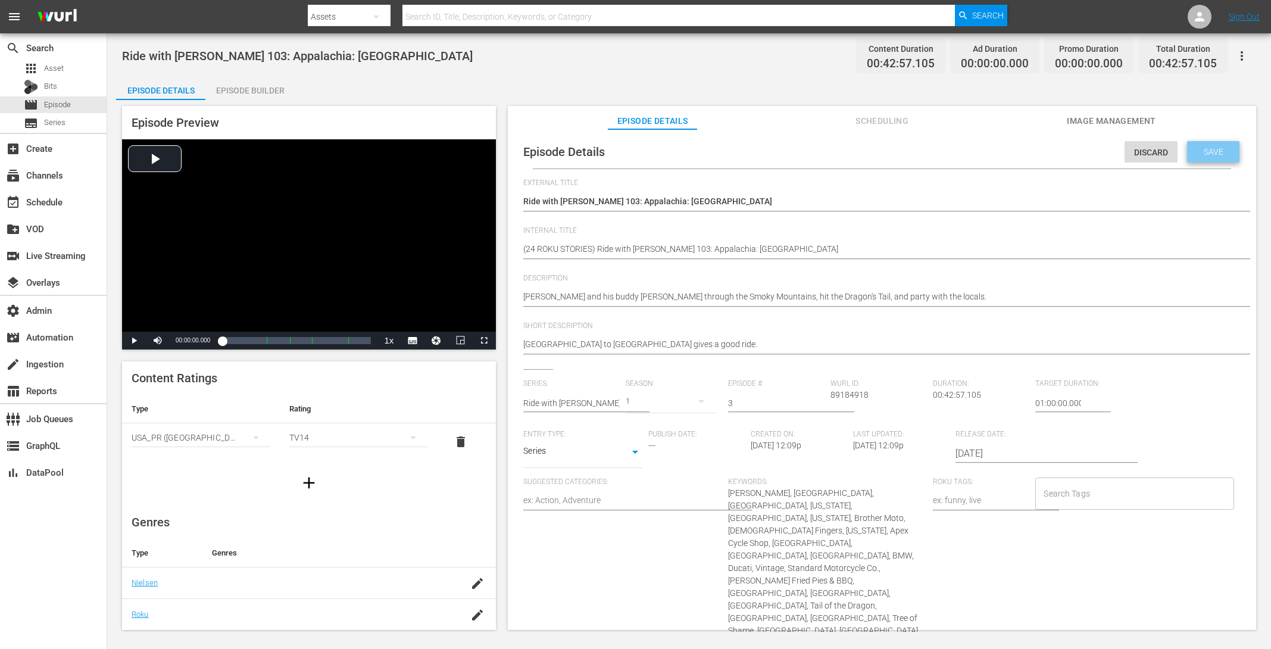
click at [1016, 151] on span "Save" at bounding box center [1213, 152] width 39 height 10
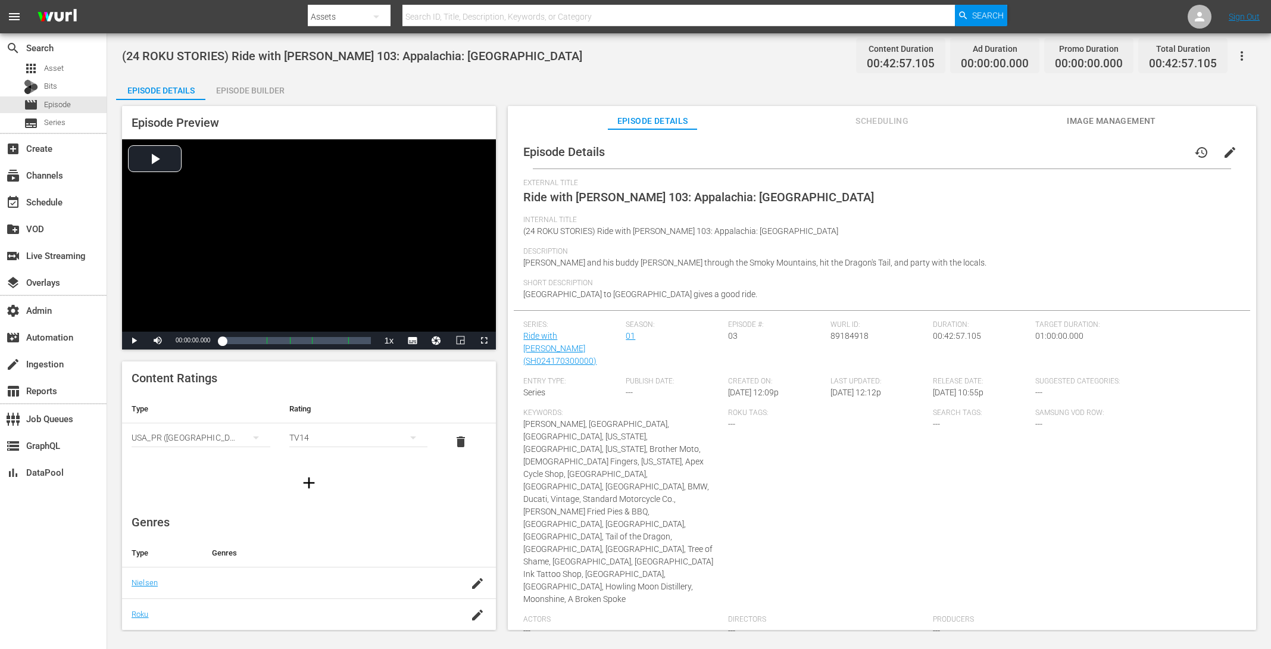
click at [248, 92] on div "Episode Builder" at bounding box center [249, 90] width 89 height 29
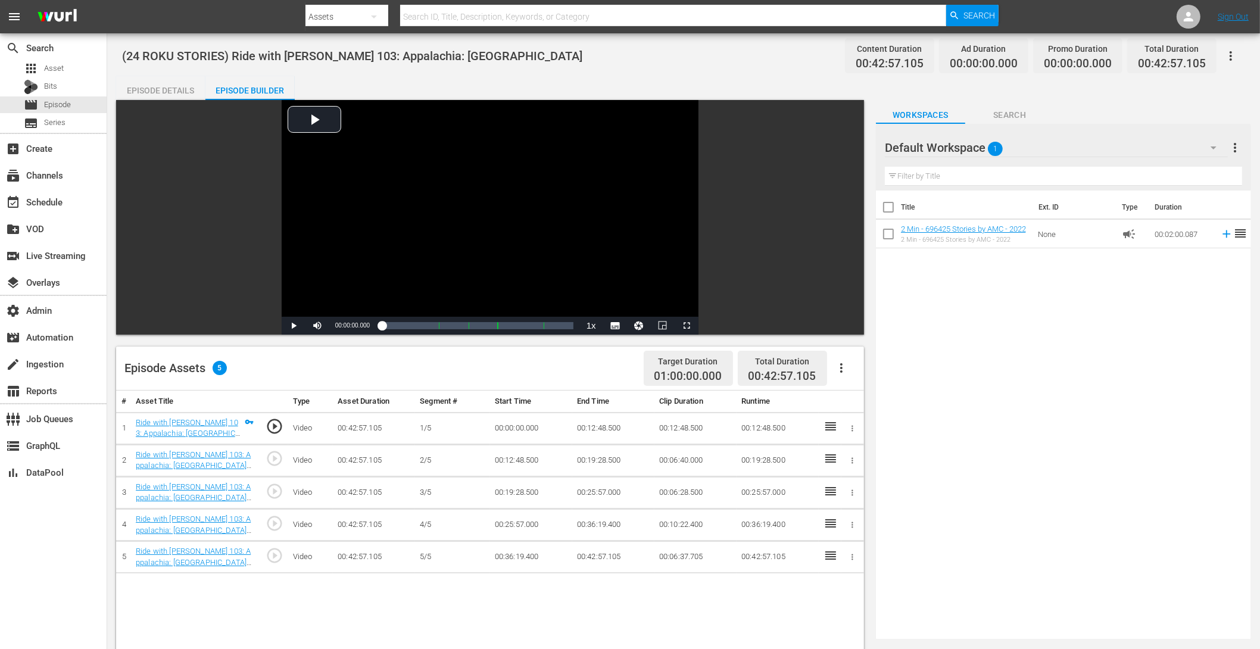
scroll to position [279, 0]
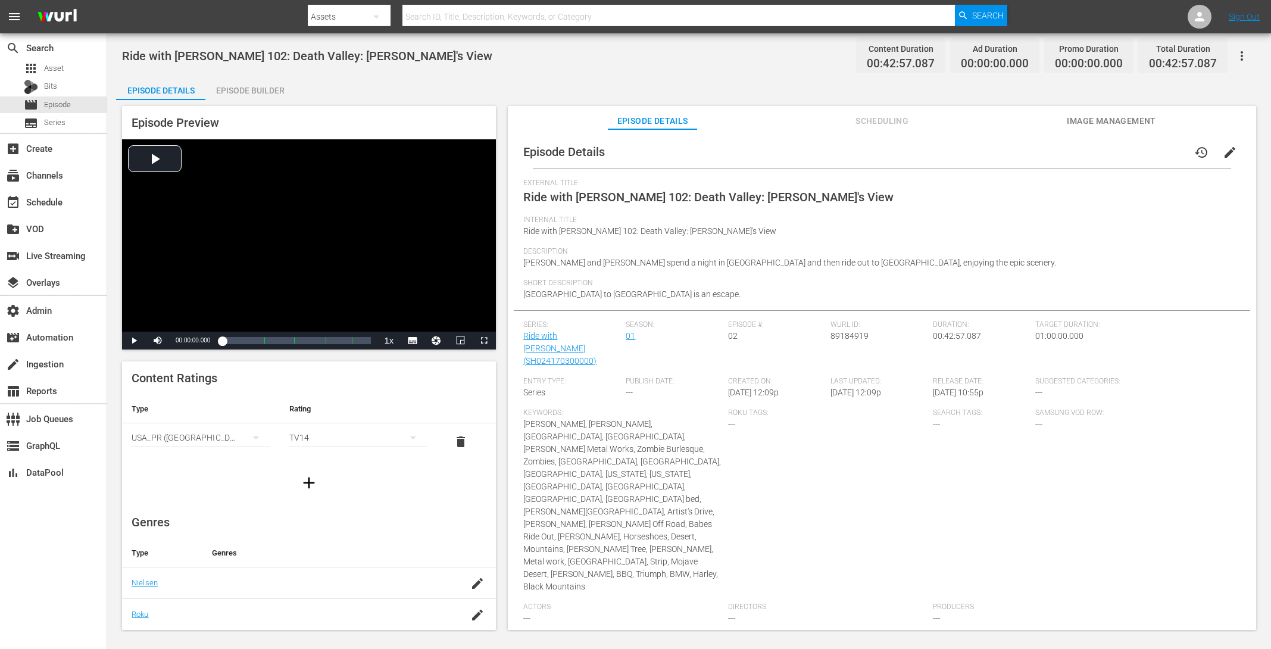
click at [1016, 152] on span "edit" at bounding box center [1230, 152] width 14 height 14
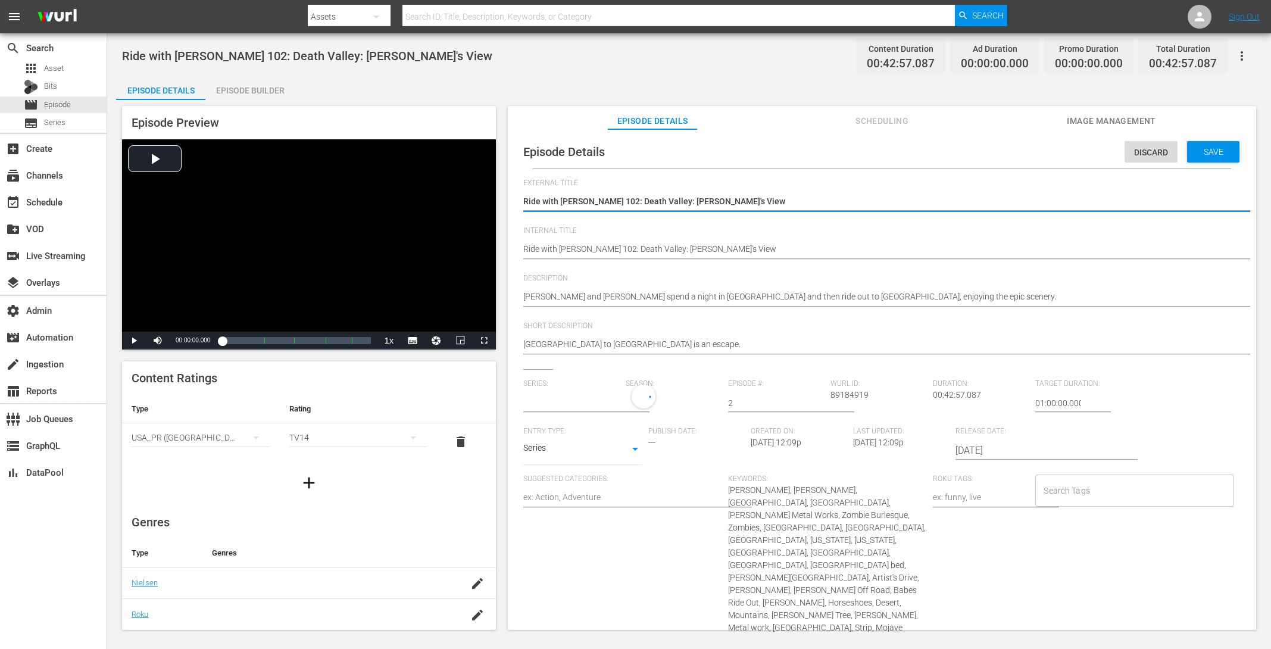
type input "Ride with [PERSON_NAME]"
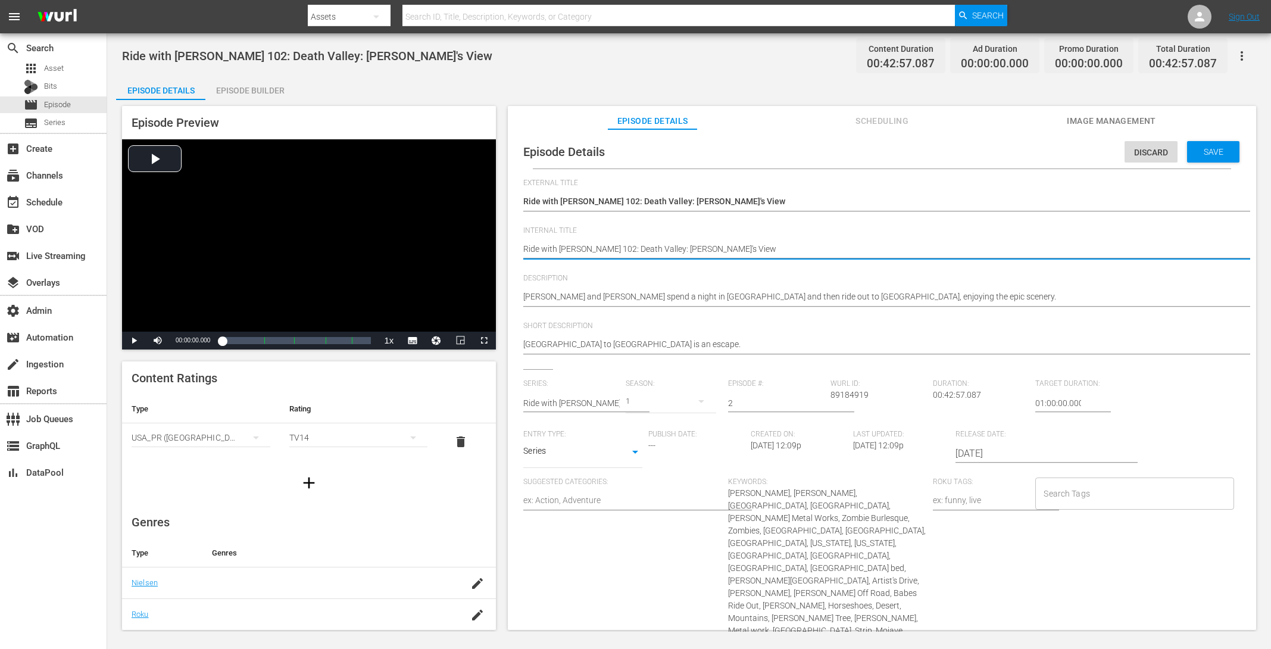
paste textarea "(24 ROKU STORIES)"
type textarea "(24 ROKU STORIES) Ride with Norman Reedus 102: Death Valley: Dante's View"
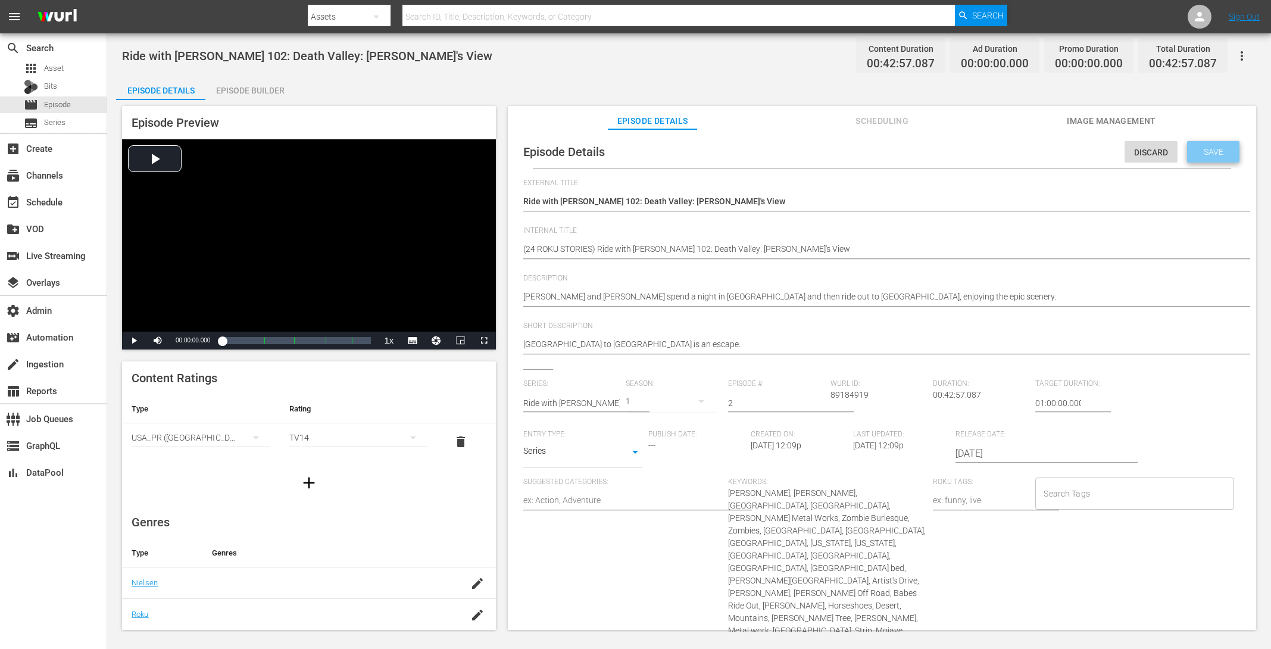
click at [1016, 153] on span "Save" at bounding box center [1213, 152] width 39 height 10
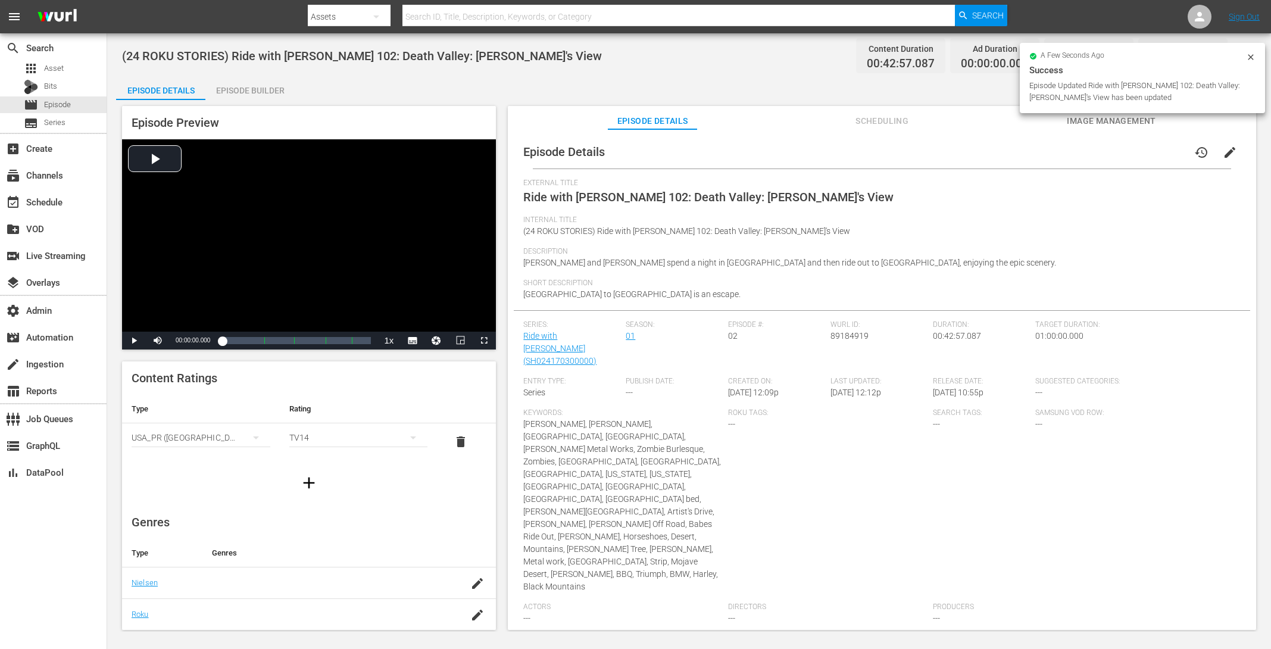
click at [265, 89] on div "Episode Builder" at bounding box center [249, 90] width 89 height 29
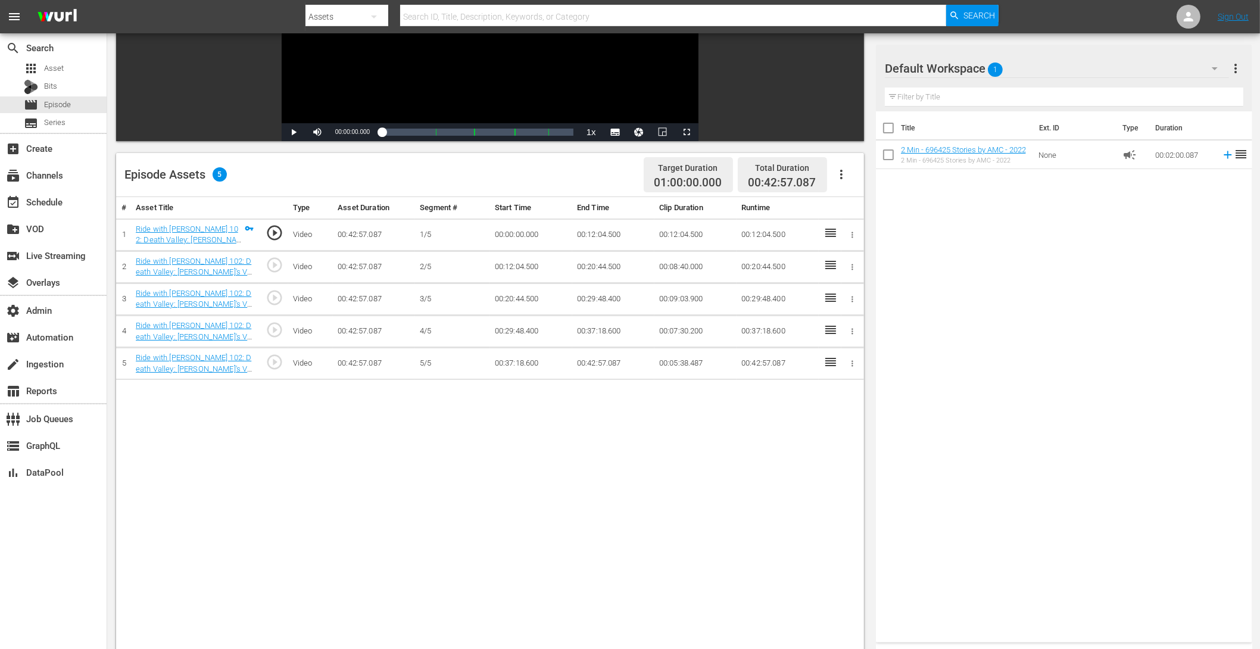
scroll to position [276, 0]
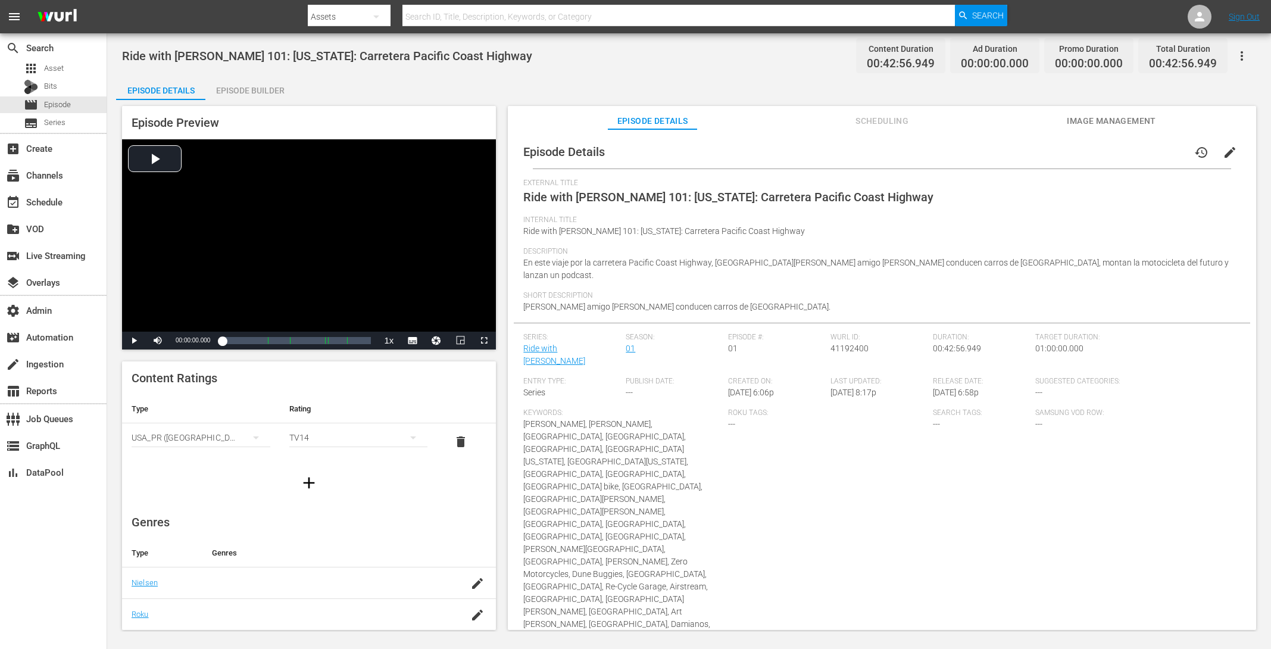
click at [242, 87] on div "Episode Builder" at bounding box center [249, 90] width 89 height 29
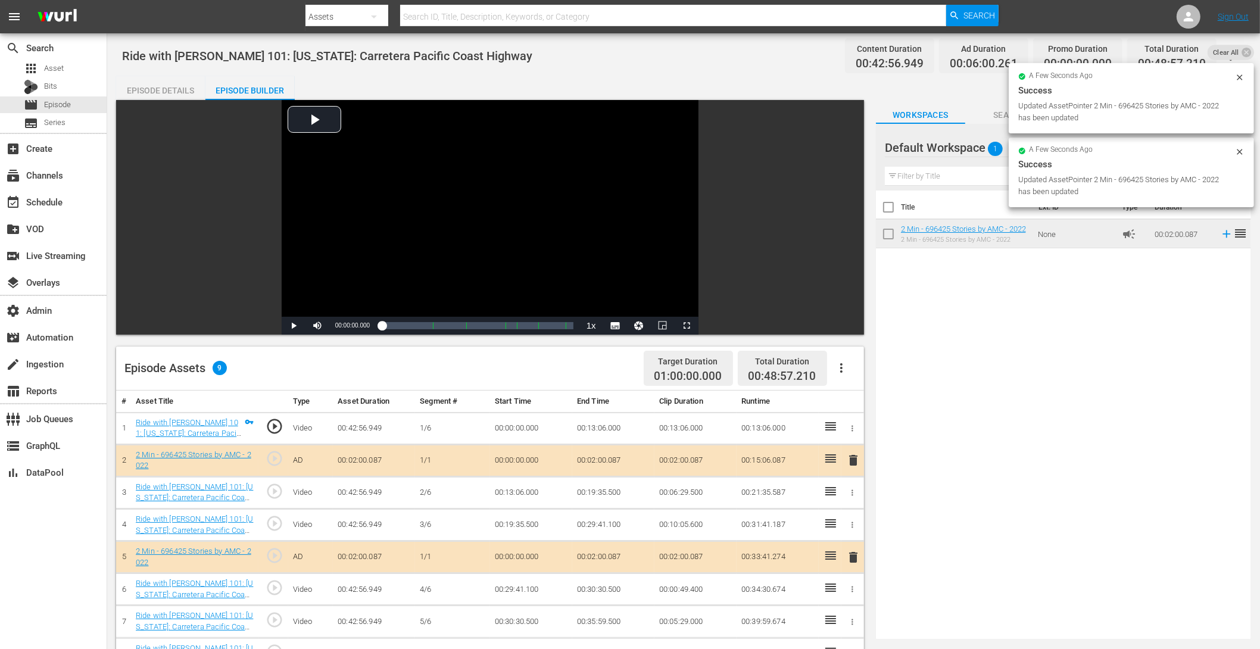
click at [174, 89] on div "Episode Details" at bounding box center [160, 90] width 89 height 29
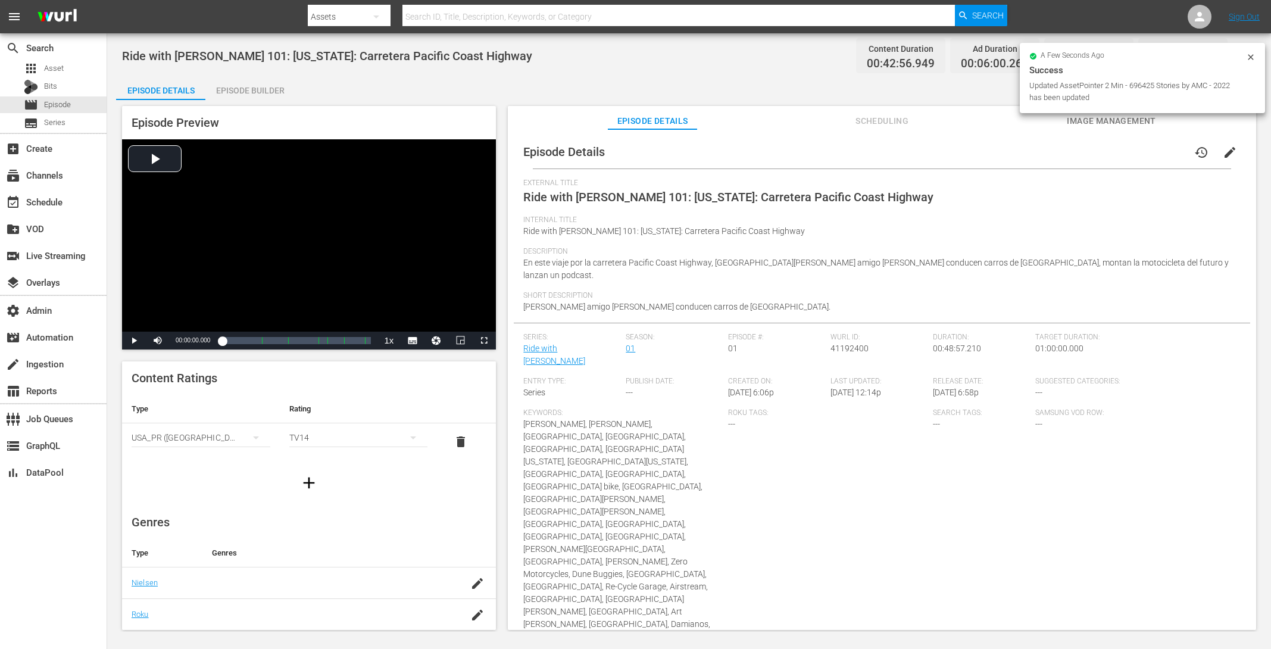
click at [1016, 55] on icon at bounding box center [1251, 57] width 10 height 10
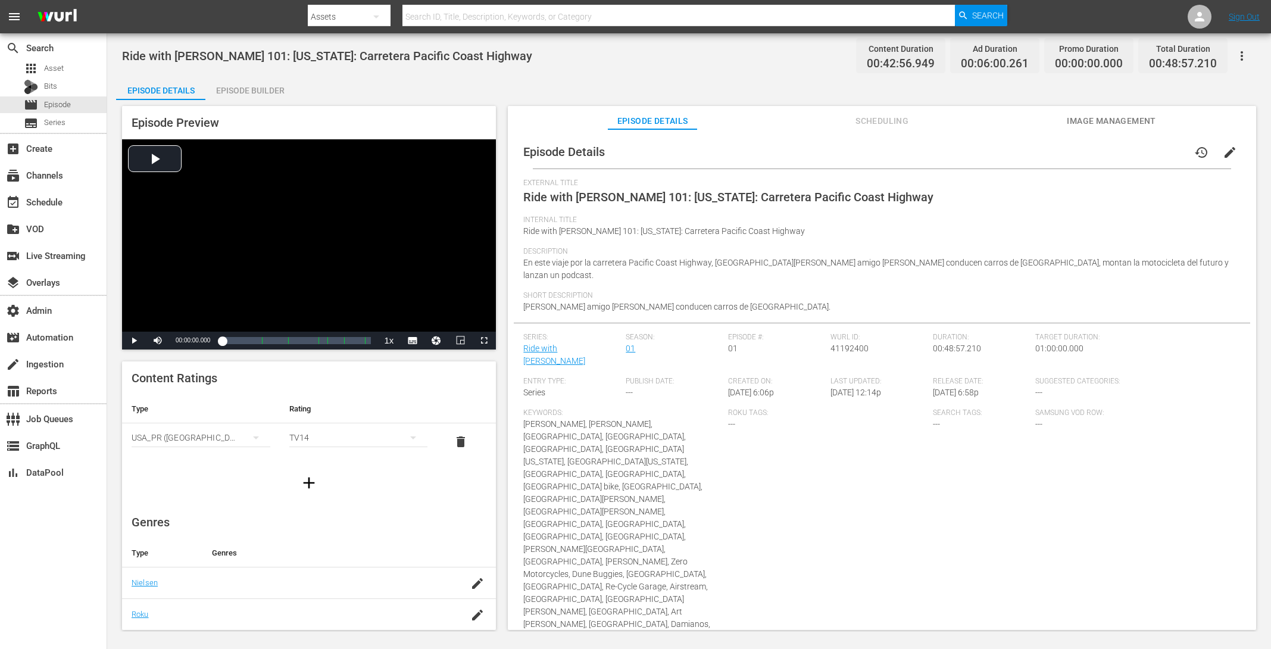
click at [1016, 152] on span "edit" at bounding box center [1230, 152] width 14 height 14
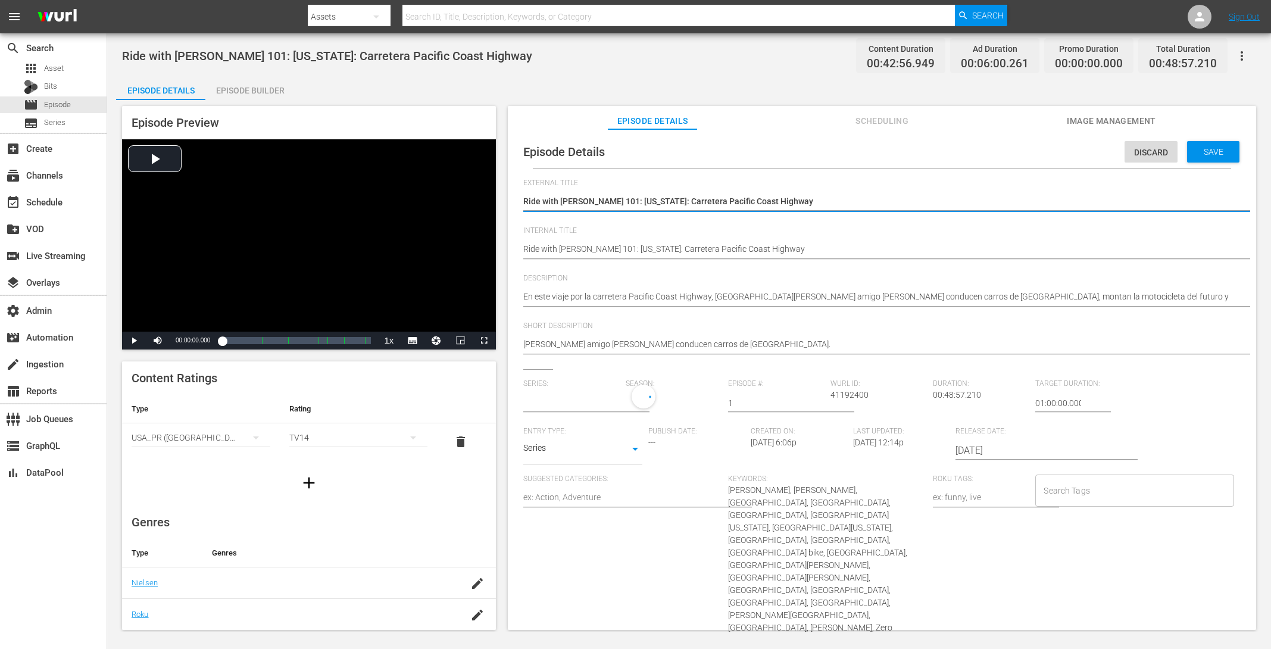
type input "Ride with [PERSON_NAME]"
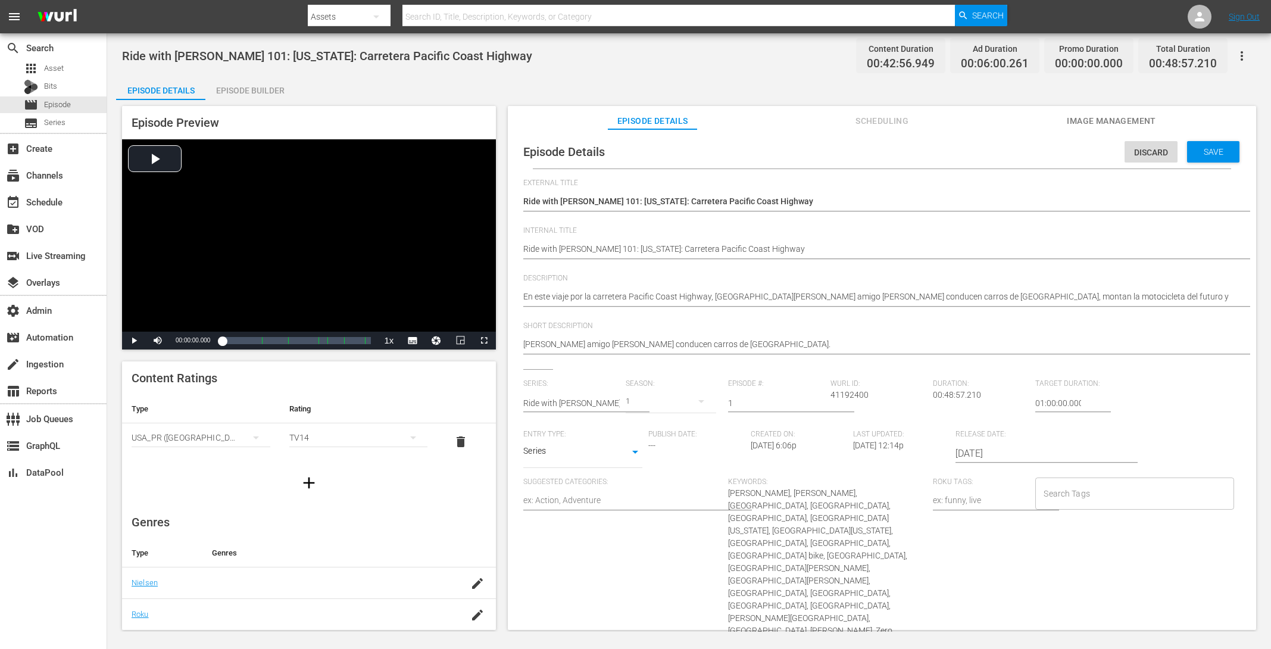
click at [522, 248] on div "Episode Details Discard Save External Title Ride with Norman Reedus 101: Califo…" at bounding box center [882, 558] width 736 height 846
type textarea "(Ride with Norman Reedus 101: California: Carretera Pacific Coast Highway"
type textarea "(2Ride with Norman Reedus 101: California: Carretera Pacific Coast Highway"
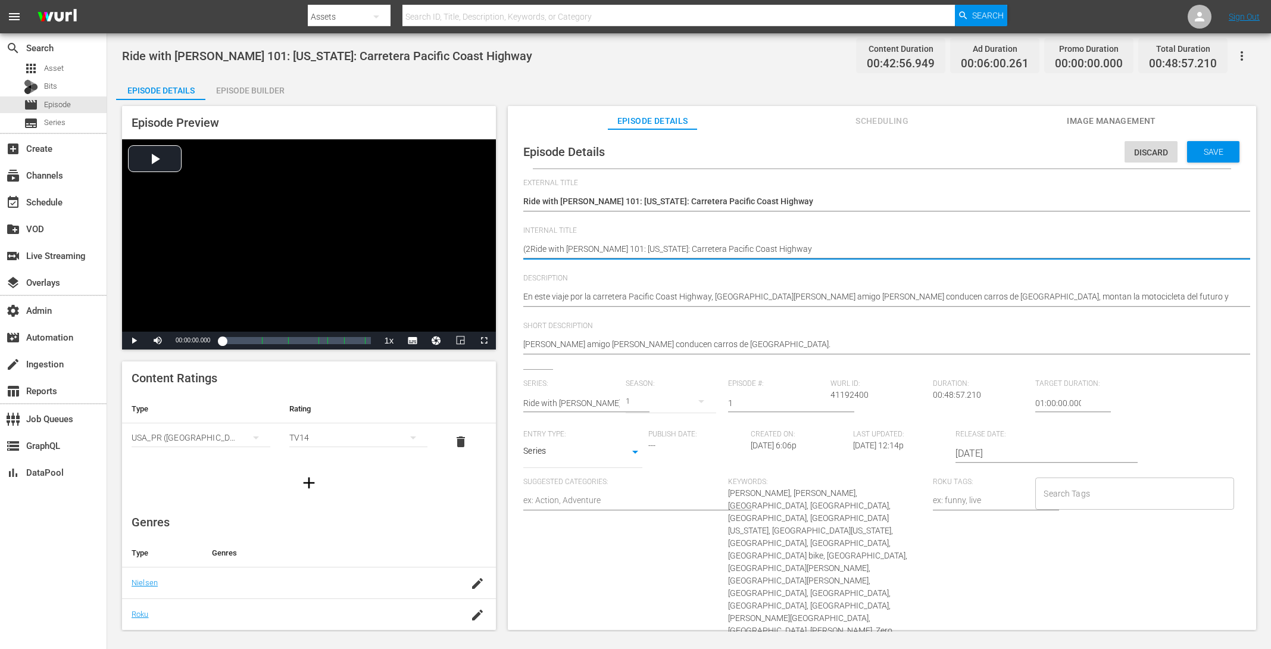
type textarea "(24Ride with Norman Reedus 101: California: Carretera Pacific Coast Highway"
type textarea "(24 Ride with Norman Reedus 101: California: Carretera Pacific Coast Highway"
type textarea "(24 RRide with Norman Reedus 101: California: Carretera Pacific Coast Highway"
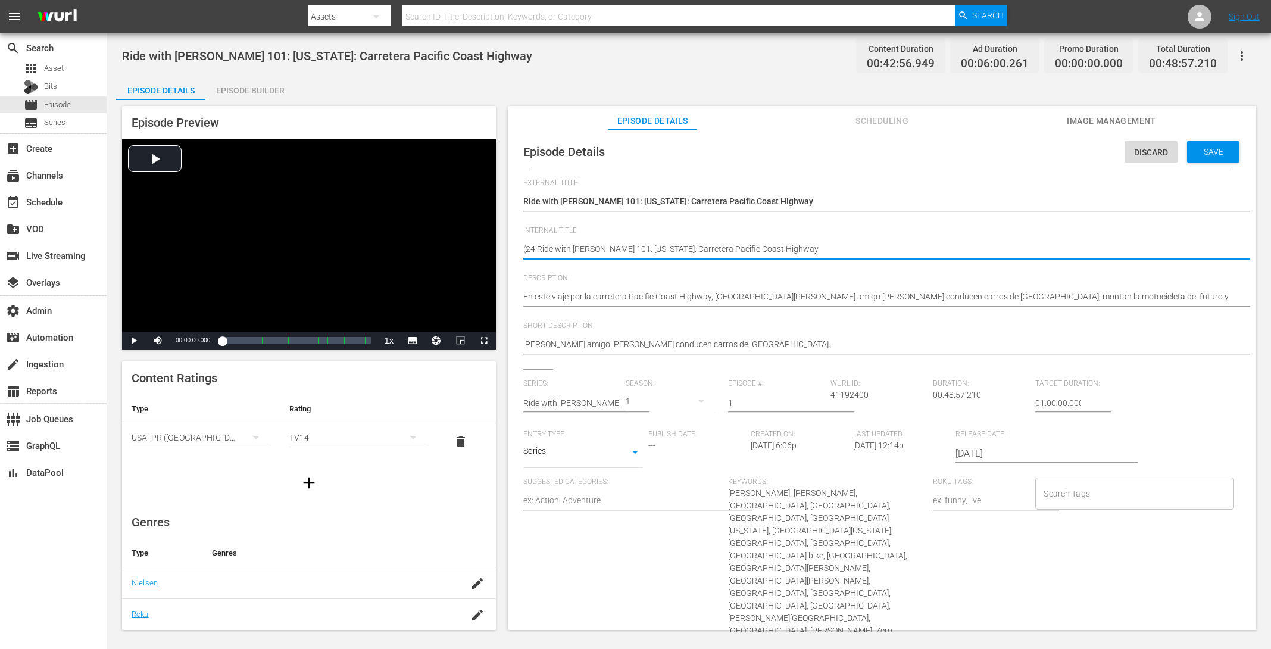
type textarea "(24 RRide with Norman Reedus 101: California: Carretera Pacific Coast Highway"
type textarea "(24 RORide with Norman Reedus 101: California: Carretera Pacific Coast Highway"
type textarea "(24 ROKRide with Norman Reedus 101: California: Carretera Pacific Coast Highway"
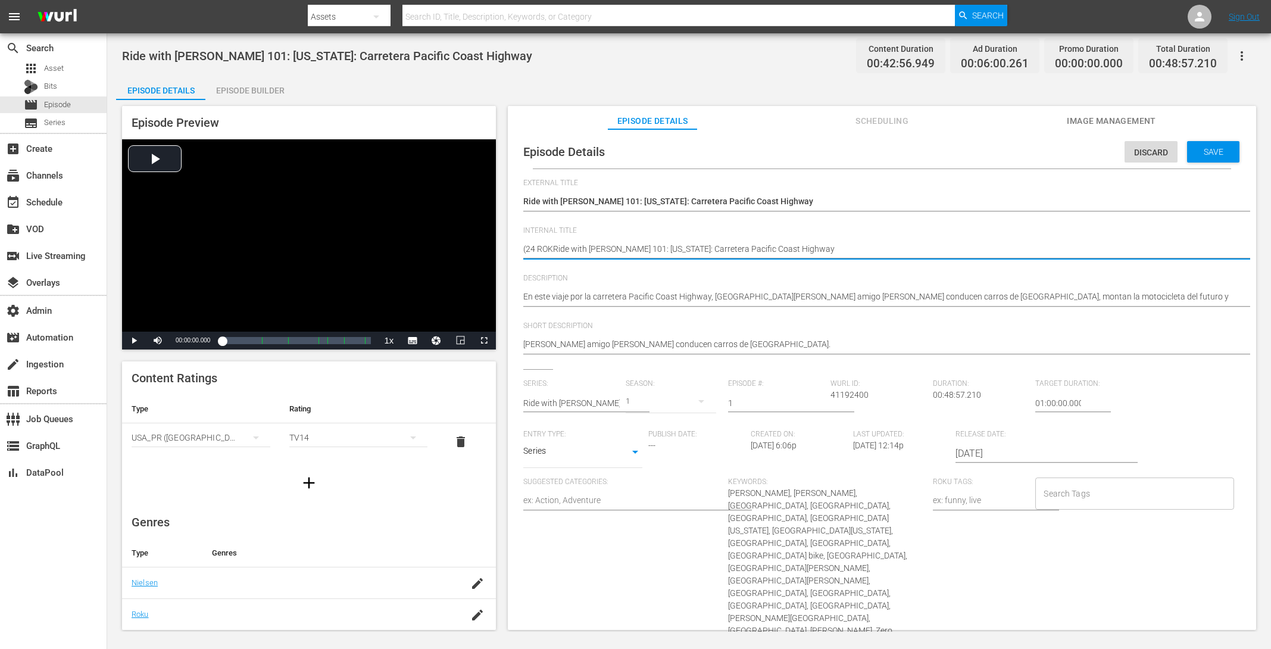
type textarea "(24 ROKURide with Norman Reedus 101: California: Carretera Pacific Coast Highway"
type textarea "(24 ROKU Ride with Norman Reedus 101: California: Carretera Pacific Coast Highw…"
type textarea "(24 ROKU SRide with Norman Reedus 101: California: Carretera Pacific Coast High…"
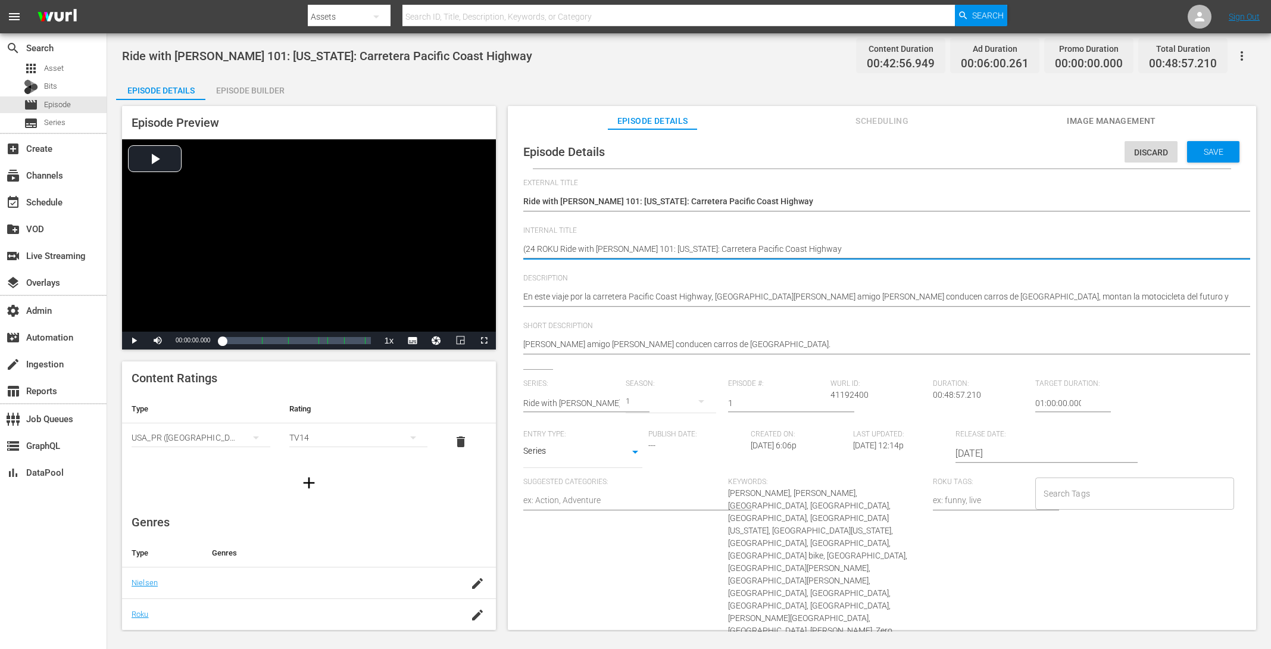
type textarea "(24 ROKU SRide with Norman Reedus 101: California: Carretera Pacific Coast High…"
type textarea "(24 ROKU STRide with Norman Reedus 101: California: Carretera Pacific Coast Hig…"
type textarea "(24 ROKU STORide with Norman Reedus 101: California: Carretera Pacific Coast Hi…"
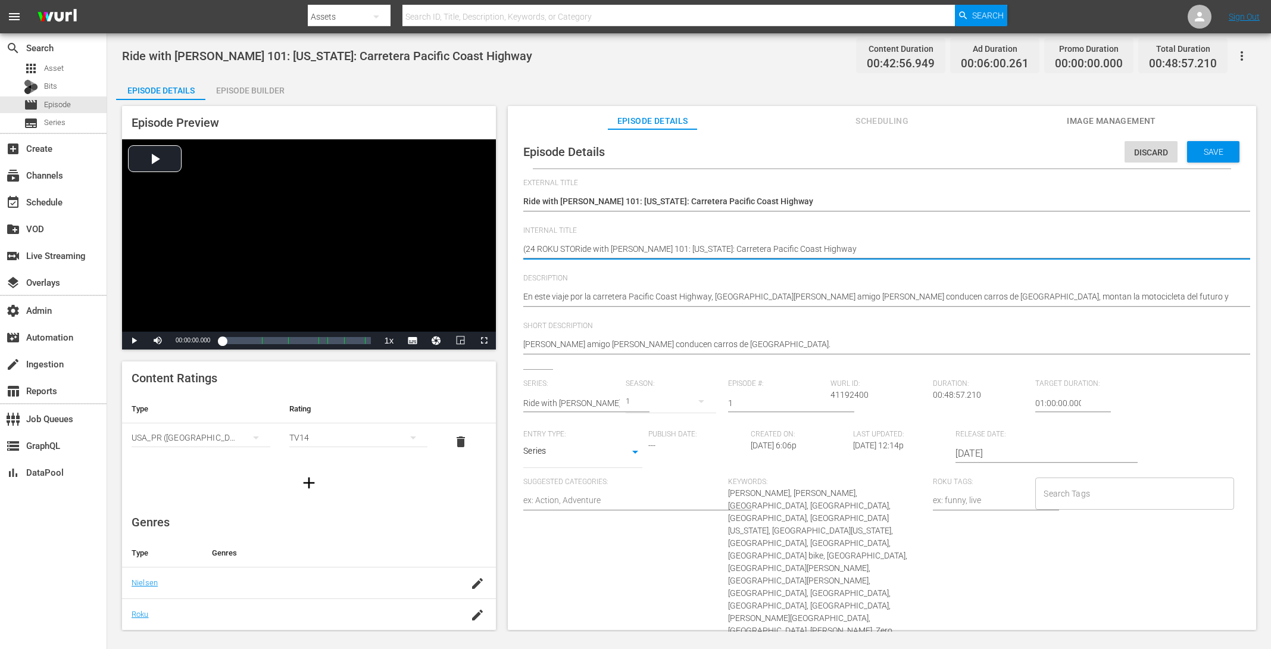
type textarea "(24 ROKU STORRide with Norman Reedus 101: California: Carretera Pacific Coast H…"
type textarea "(24 ROKU STORIRide with Norman Reedus 101: California: Carretera Pacific Coast …"
type textarea "(24 ROKU STORIERide with Norman Reedus 101: California: Carretera Pacific Coast…"
type textarea "(24 ROKU STORIESRide with Norman Reedus 101: California: Carretera Pacific Coas…"
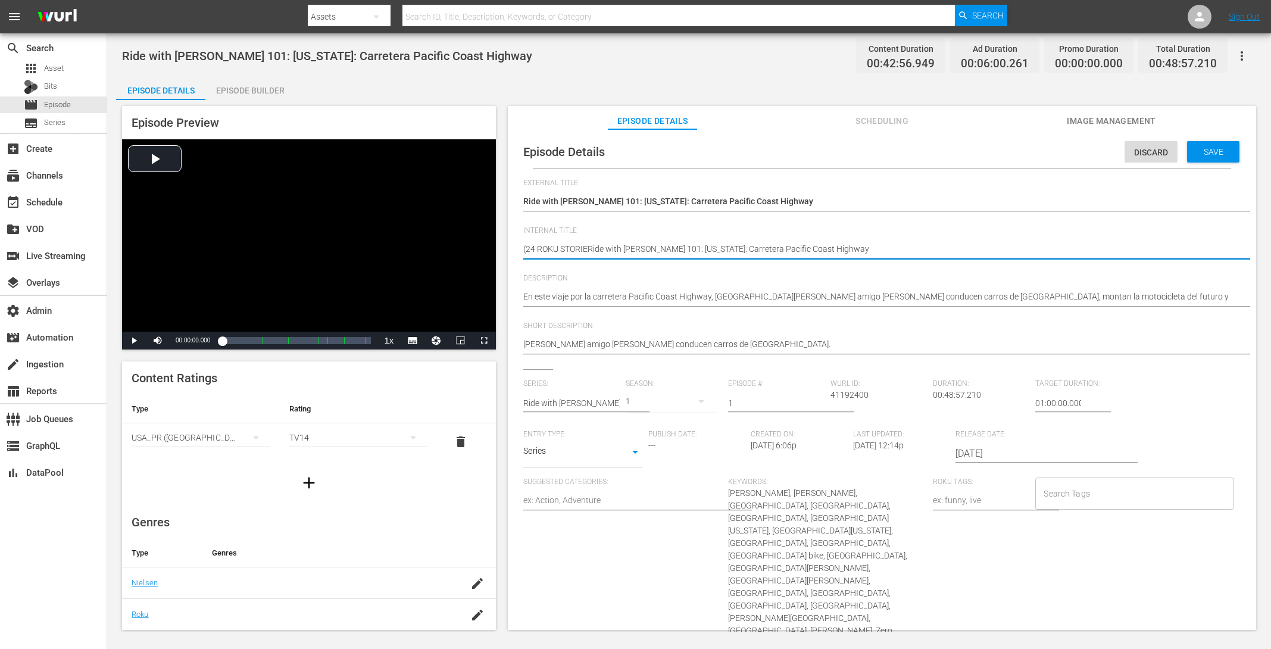
type textarea "(24 ROKU STORIESRide with Norman Reedus 101: California: Carretera Pacific Coas…"
type textarea "(24 ROKU STORIES)Ride with Norman Reedus 101: California: Carretera Pacific Coa…"
type textarea "(24 ROKU STORIES) Ride with Norman Reedus 101: California: Carretera Pacific Co…"
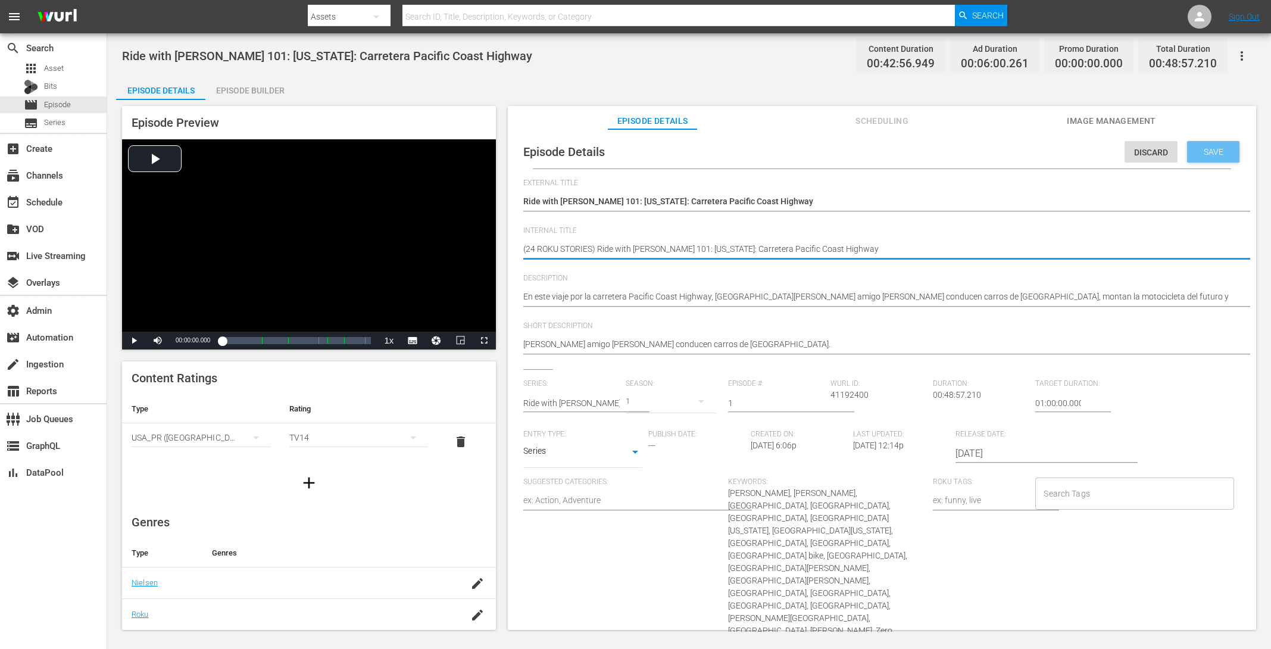
click at [1016, 152] on span "Save" at bounding box center [1213, 152] width 39 height 10
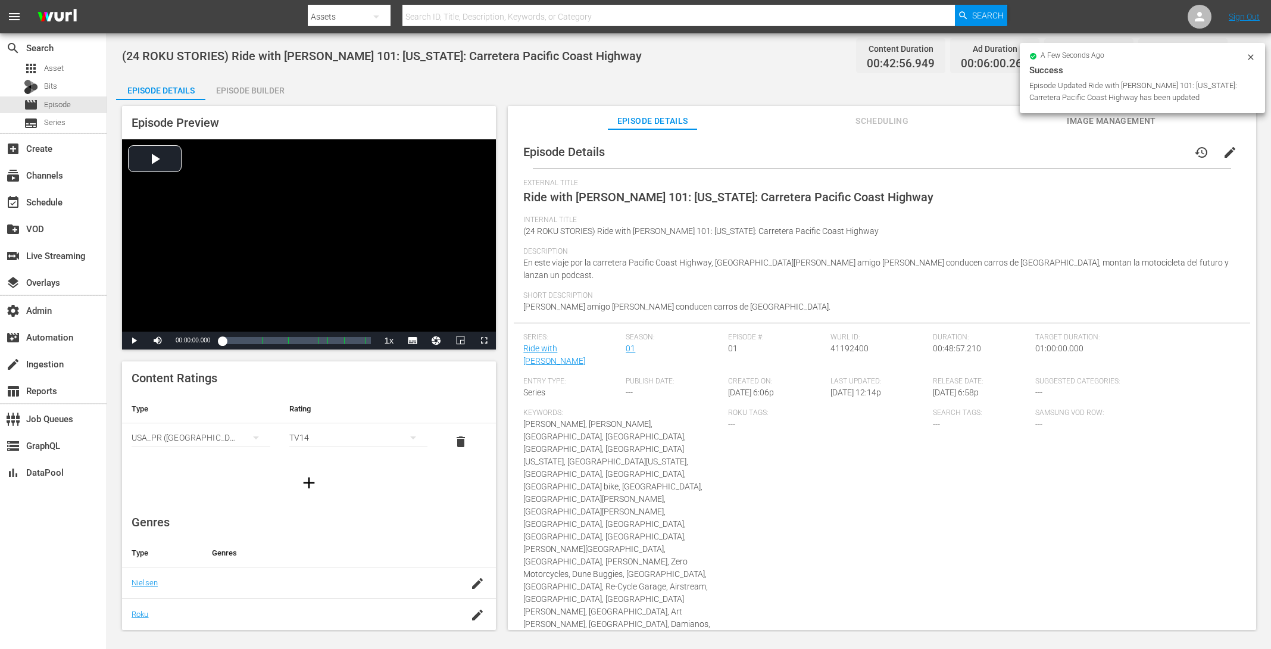
scroll to position [57, 0]
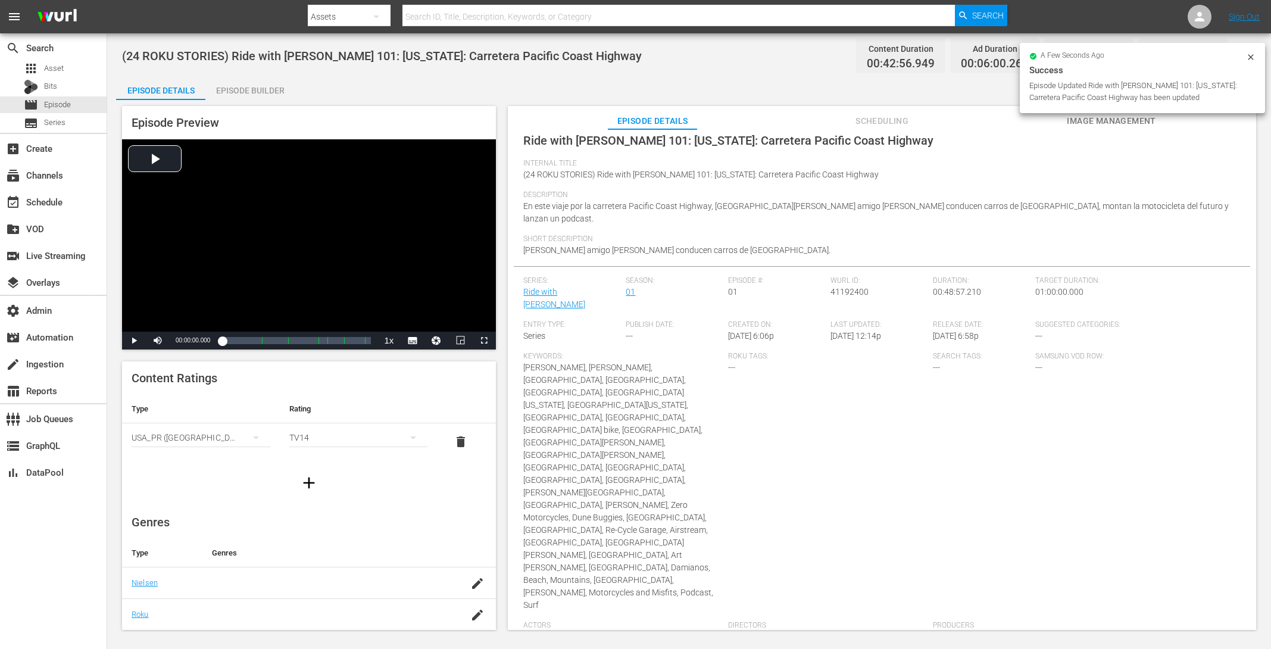
drag, startPoint x: 1227, startPoint y: 618, endPoint x: 1140, endPoint y: 623, distance: 86.4
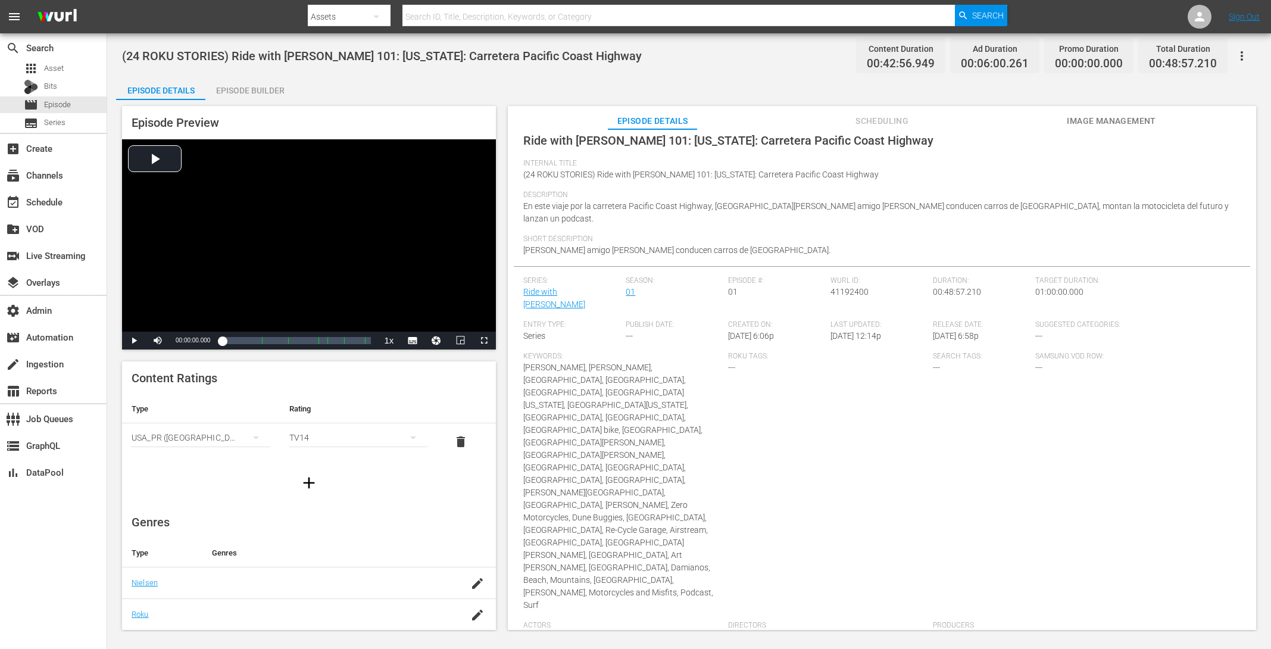
copy td "AMCNVR0000050707"
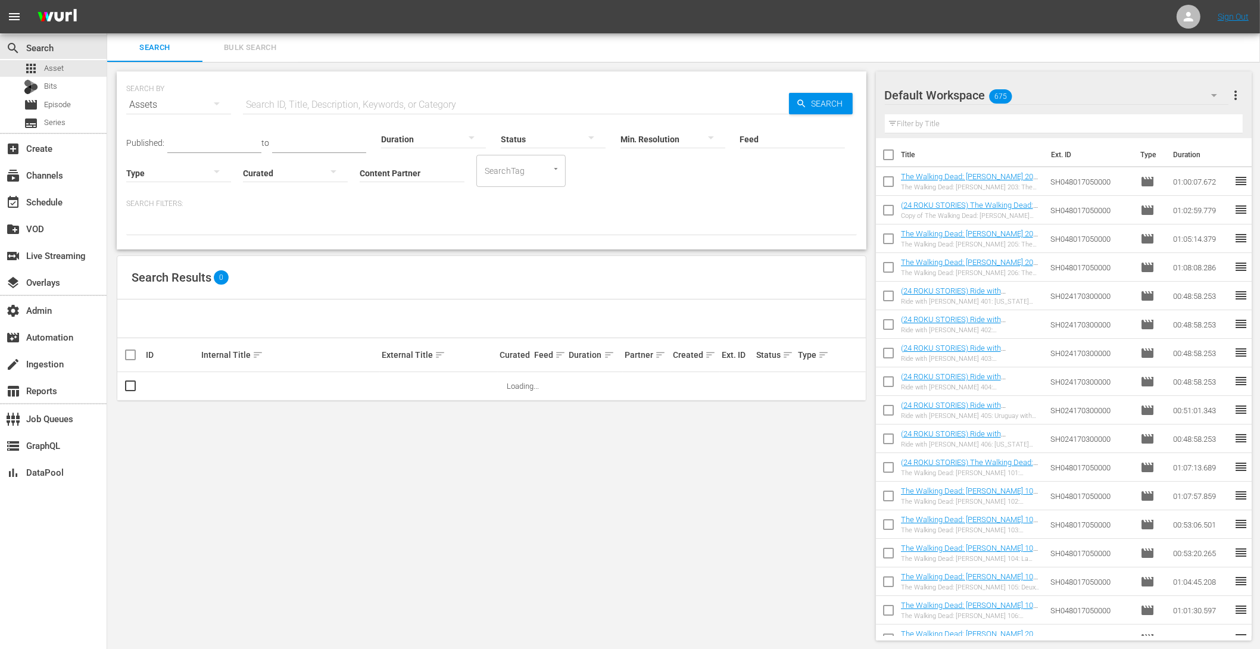
click at [341, 109] on input "text" at bounding box center [516, 104] width 546 height 29
paste input "RIDE WITH NORMAN REEDUS"
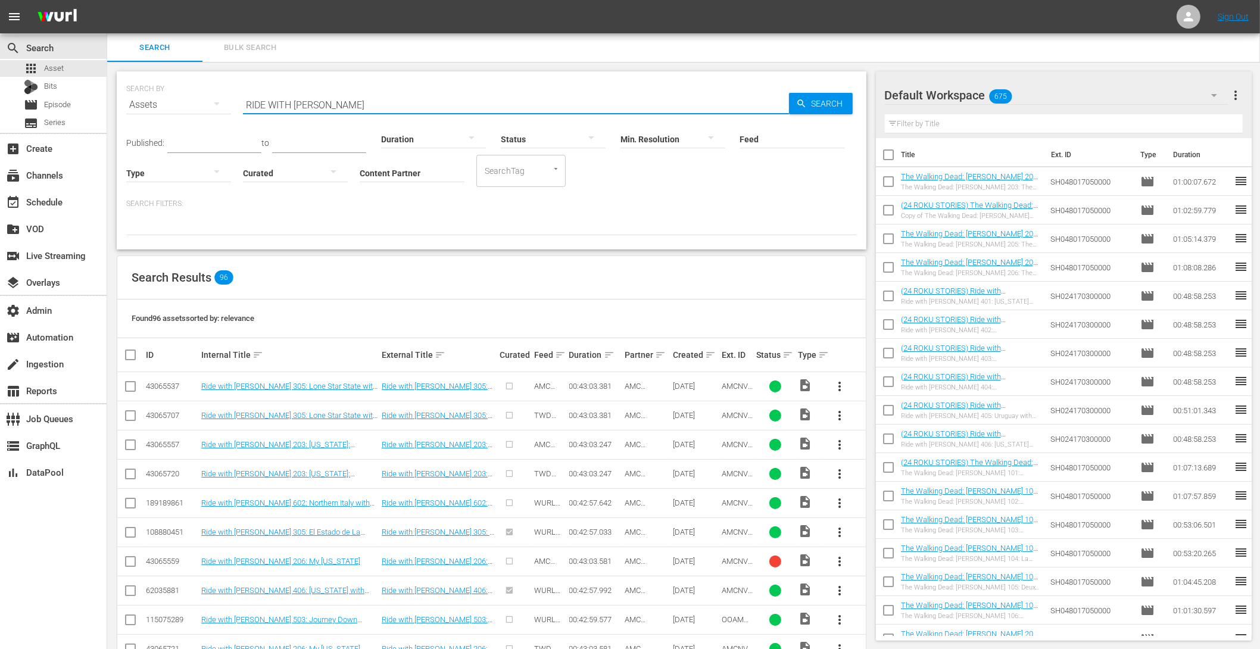
type input "RIDE WITH NORMAN REEDUS"
click at [133, 385] on input "checkbox" at bounding box center [130, 389] width 14 height 14
checkbox input "true"
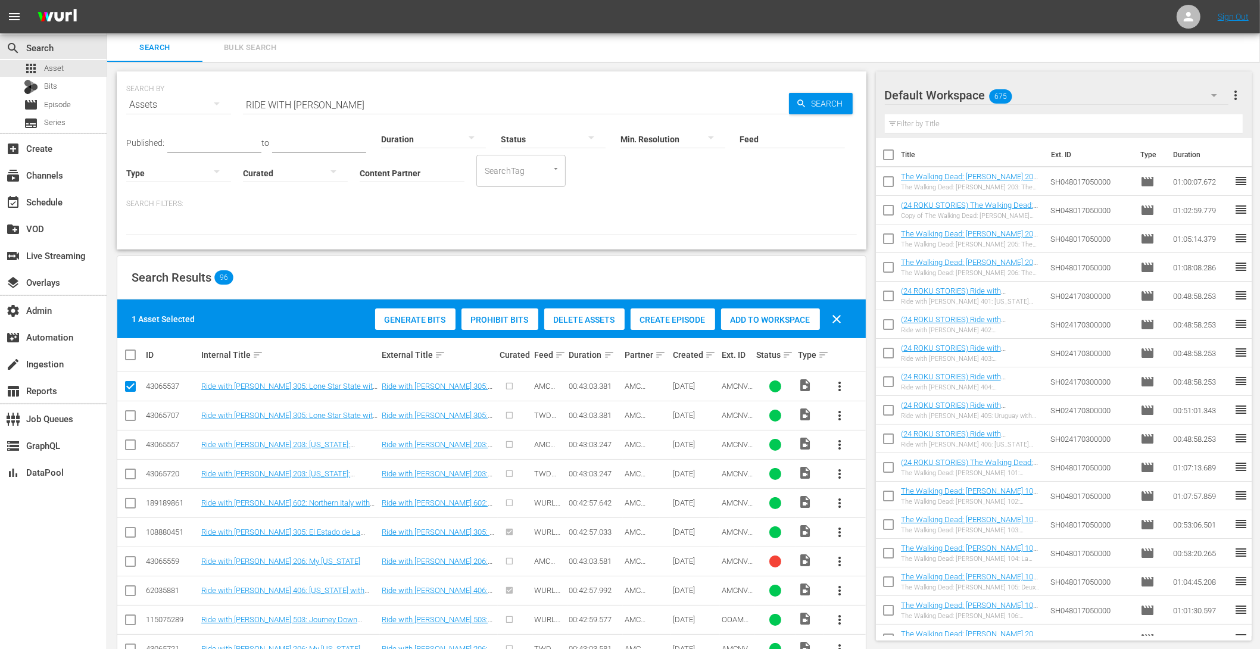
click at [129, 446] on input "checkbox" at bounding box center [130, 447] width 14 height 14
checkbox input "true"
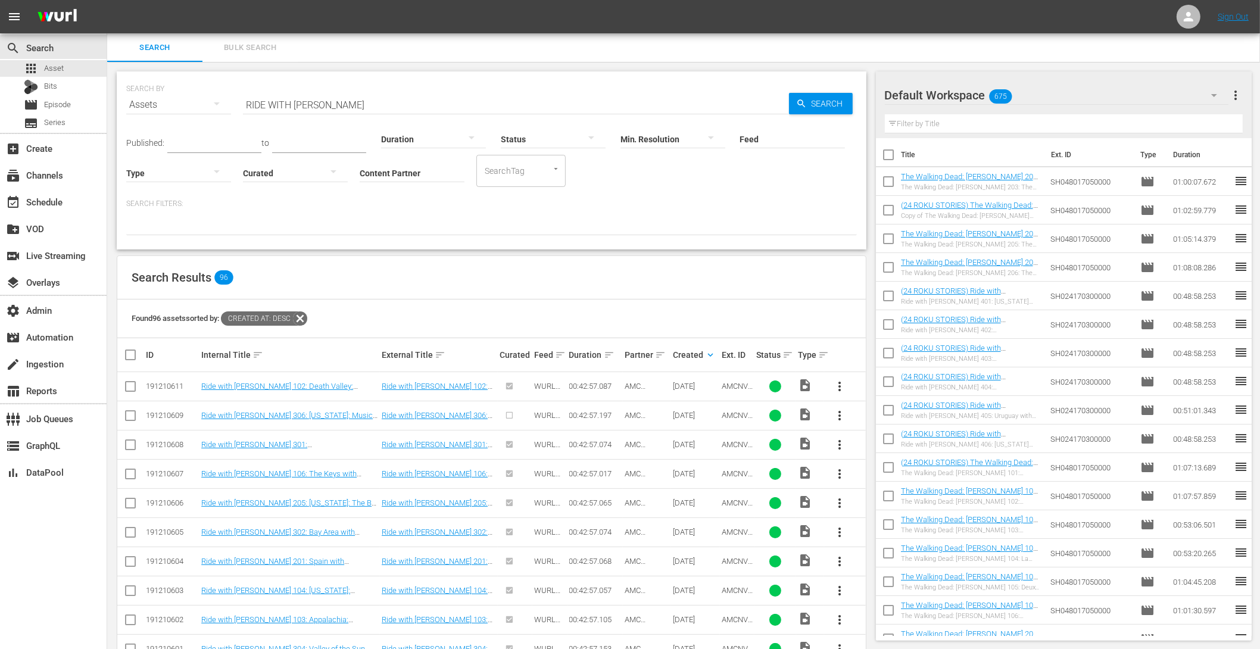
scroll to position [18, 0]
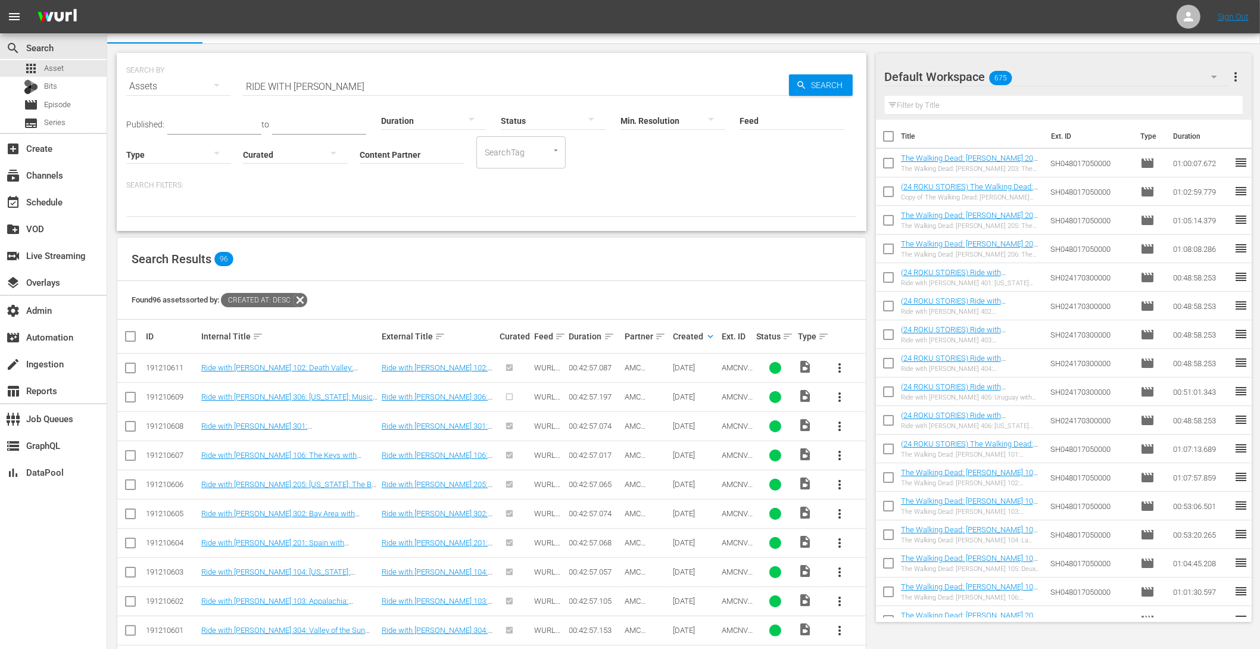
click at [837, 393] on span "more_vert" at bounding box center [840, 397] width 14 height 14
click at [889, 485] on div "Episode" at bounding box center [904, 486] width 81 height 29
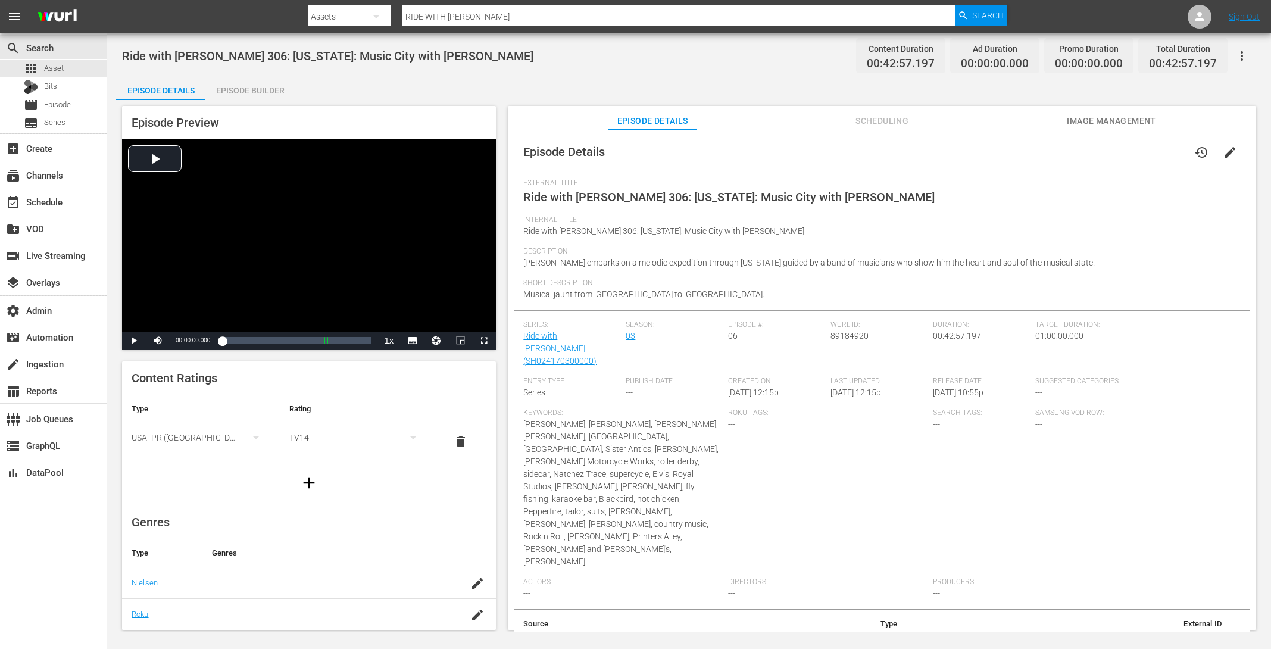
click at [1227, 161] on button "edit" at bounding box center [1229, 152] width 29 height 29
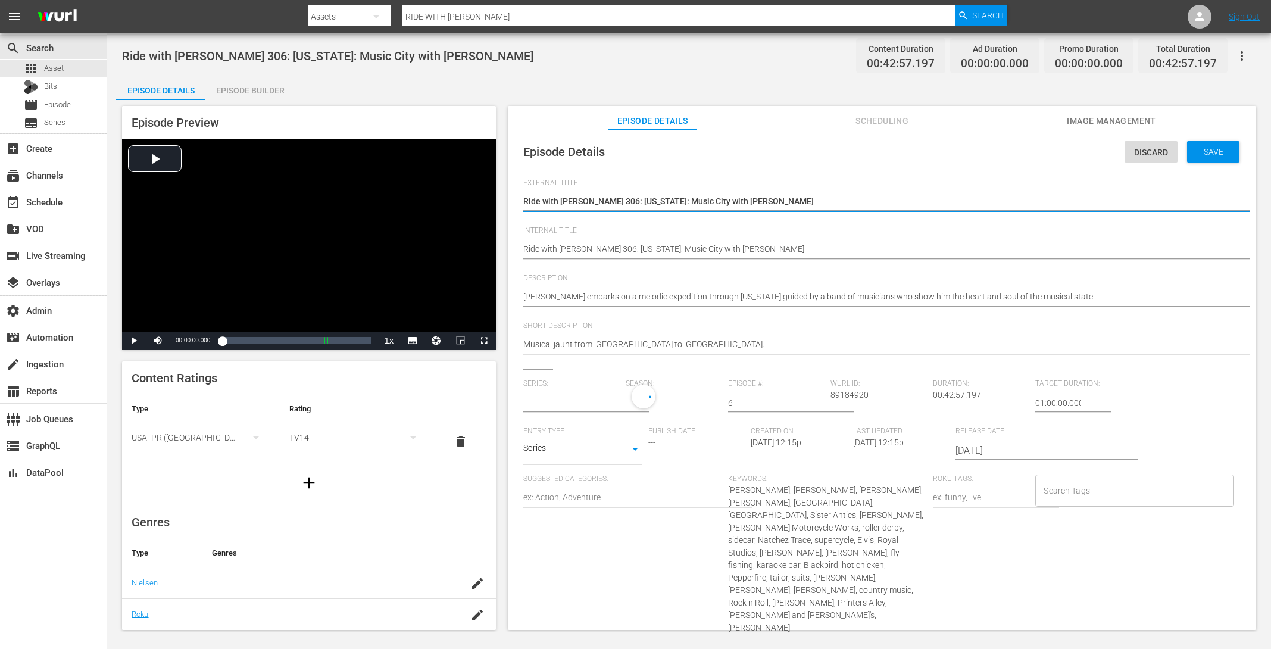
type input "Ride with [PERSON_NAME]"
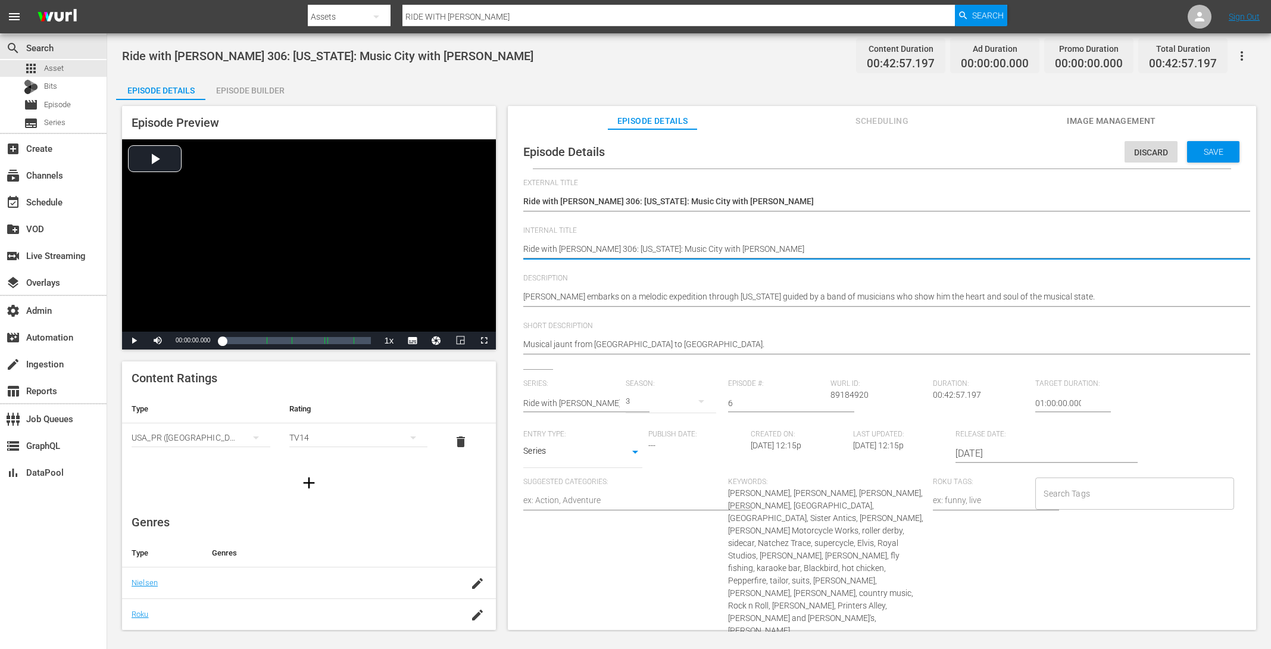
paste textarea "RIDE WITH NORMAN REEDUS"
type textarea "RIDE WITH NORMAN REEDUSRide with Norman Reedus 306: Tennessee: Music City with …"
type textarea "RIDE WITH NORMAN REEDURide with Norman Reedus 306: Tennessee: Music City with M…"
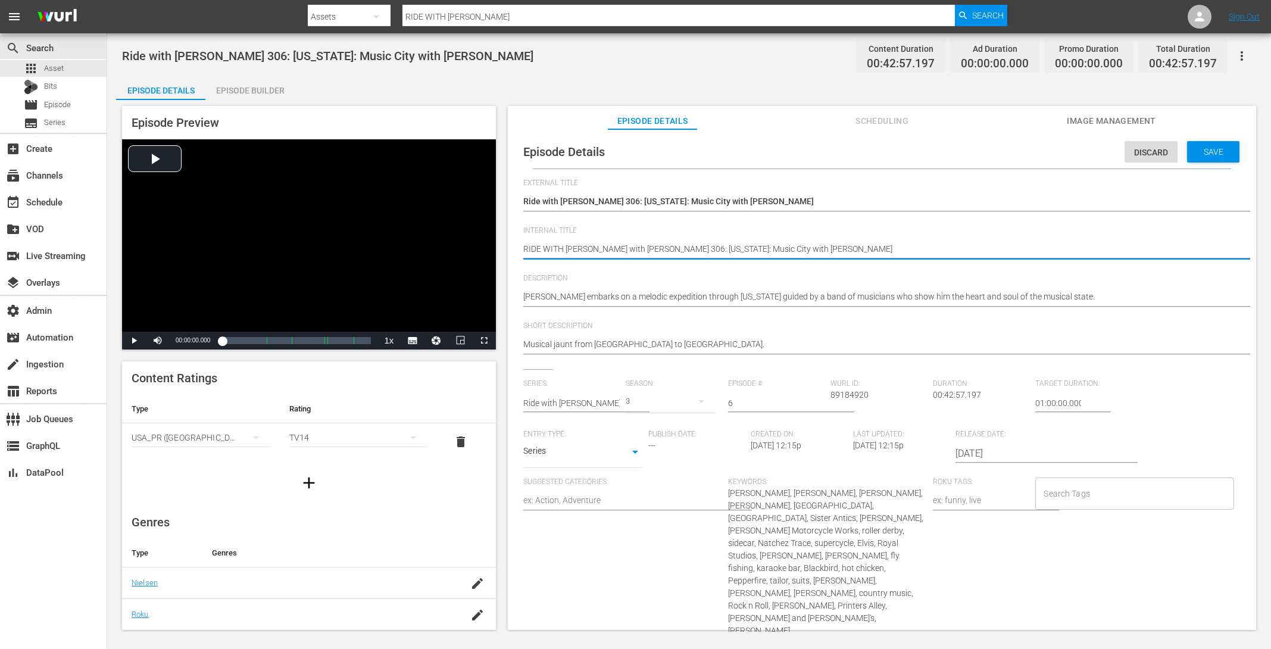
type textarea "RIDE WITH NORMAN REEDRide with Norman Reedus 306: Tennessee: Music City with Ma…"
type textarea "RIDE WITH NORMAN REERide with Norman Reedus 306: Tennessee: Music City with Mar…"
type textarea "RIDE WITH NORMAN RERide with Norman Reedus 306: Tennessee: Music City with Mari…"
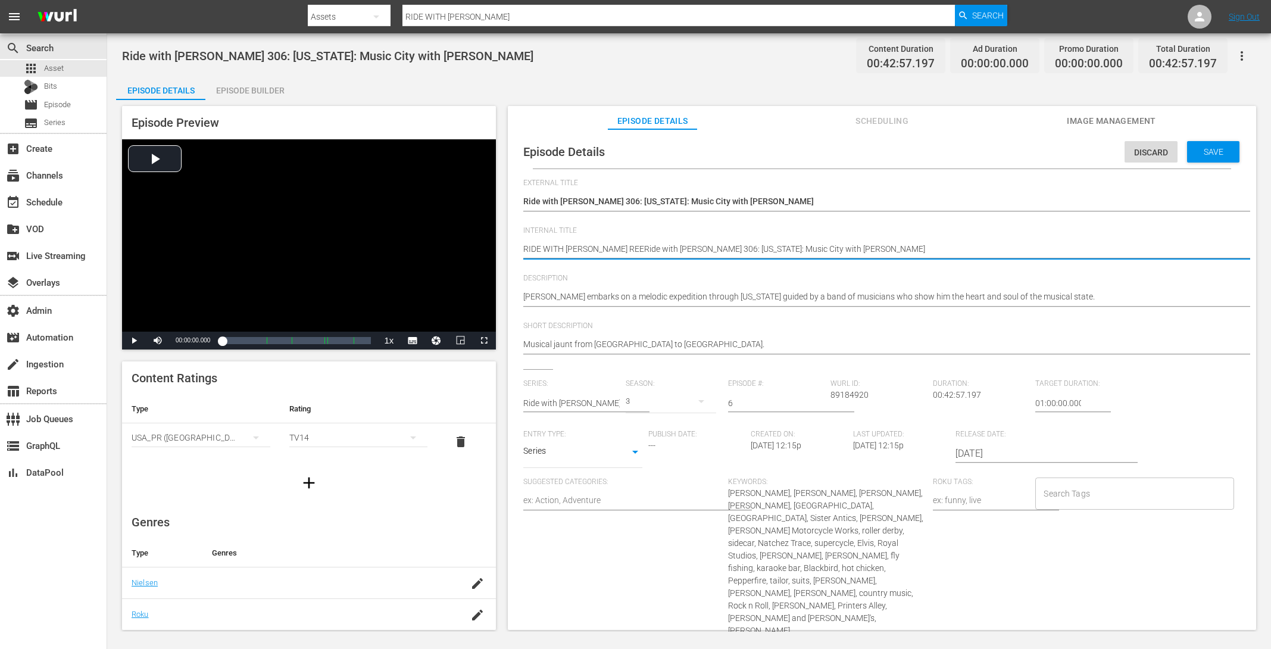
type textarea "RIDE WITH NORMAN RERide with Norman Reedus 306: Tennessee: Music City with Mari…"
type textarea "RIDE WITH NORMAN RRide with Norman Reedus 306: Tennessee: Music City with Maril…"
type textarea "RIDE WITH NORMAN Ride with Norman Reedus 306: Tennessee: Music City with Marily…"
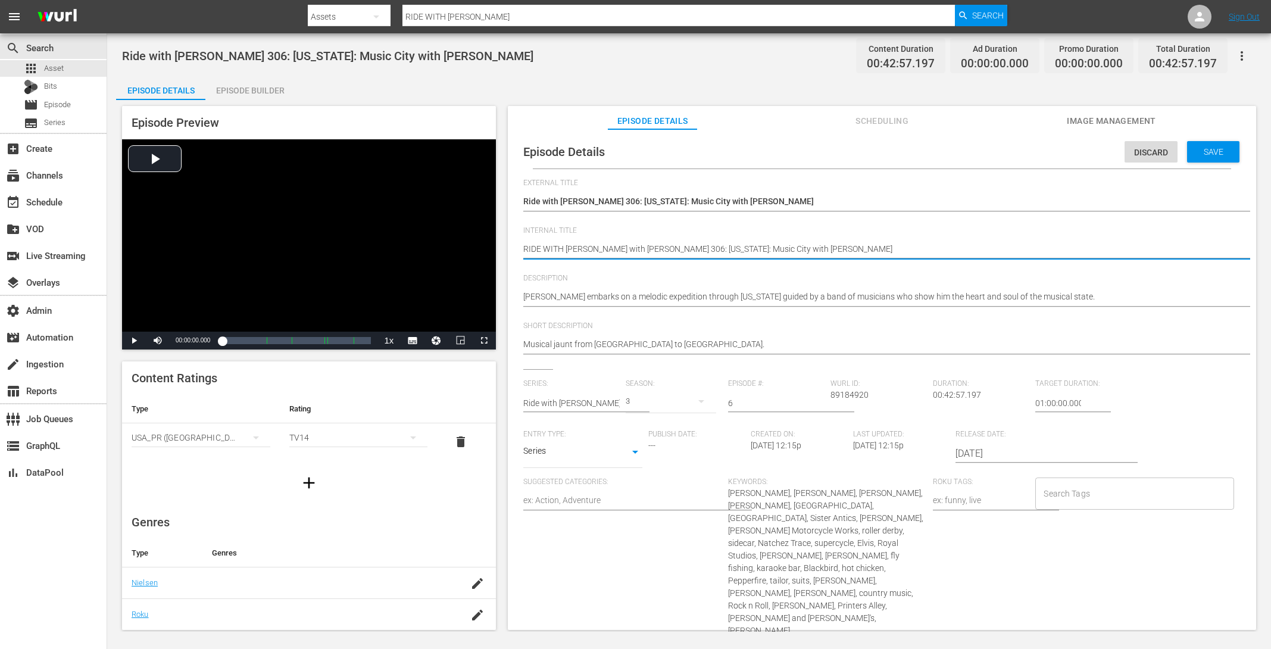
type textarea "RIDE WITH NORMANRide with Norman Reedus 306: Tennessee: Music City with Marilyn…"
type textarea "RIDE WITH NORMARide with Norman Reedus 306: Tennessee: Music City with Marilyn …"
type textarea "RIDE WITH NORMRide with Norman Reedus 306: Tennessee: Music City with Marilyn M…"
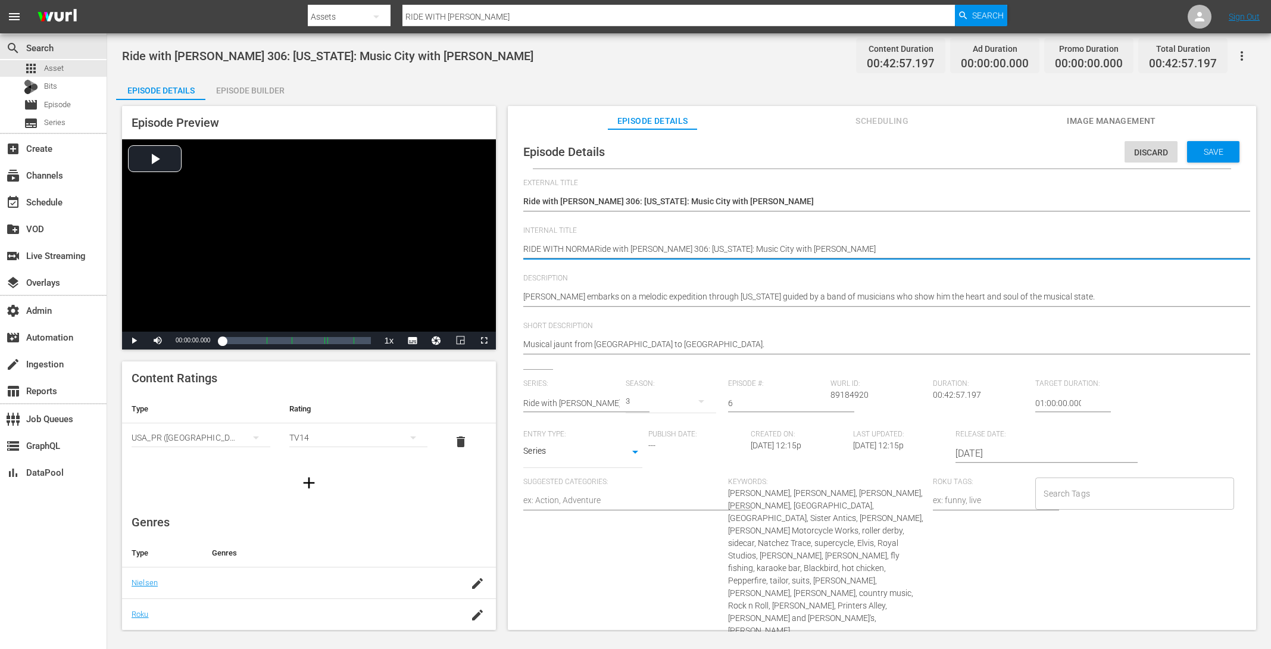
type textarea "RIDE WITH NORMRide with Norman Reedus 306: Tennessee: Music City with Marilyn M…"
type textarea "RIDE WITH NORRide with Norman Reedus 306: Tennessee: Music City with Marilyn Ma…"
type textarea "RIDE WITH NORide with Norman Reedus 306: Tennessee: Music City with Marilyn Man…"
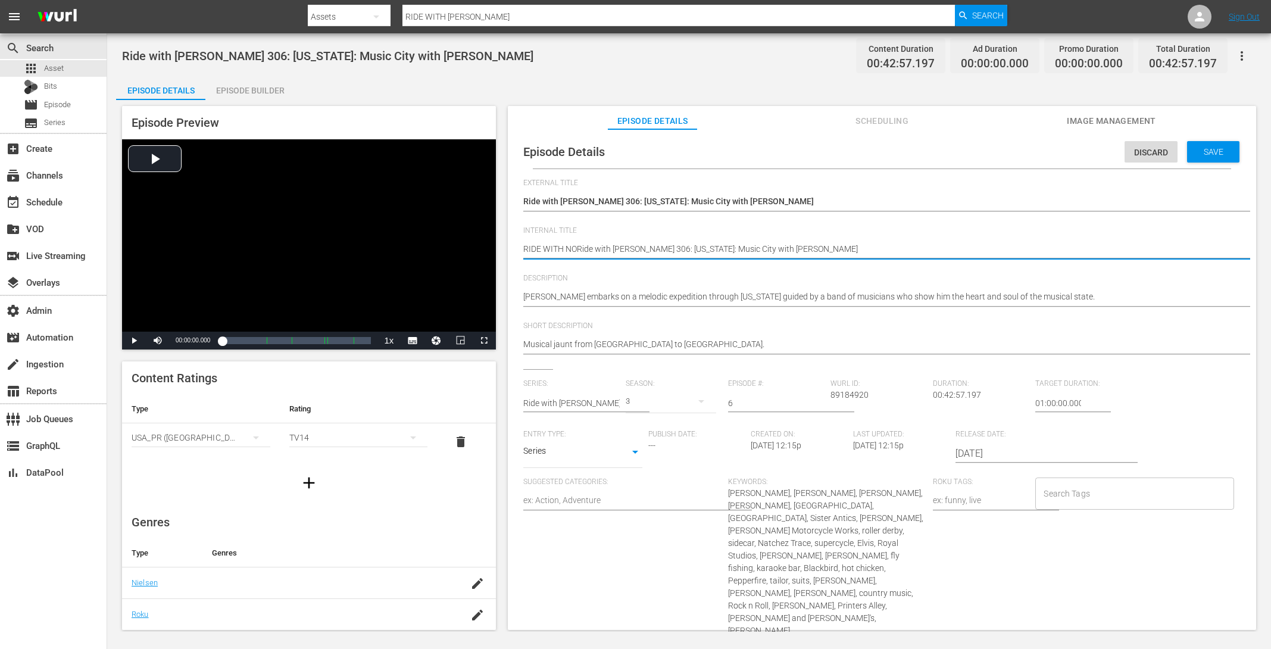
type textarea "RIDE WITH NRide with Norman Reedus 306: Tennessee: Music City with Marilyn Mans…"
type textarea "RIDE WITH Ride with Norman Reedus 306: Tennessee: Music City with Marilyn Manson"
type textarea "RIDE WITHRide with Norman Reedus 306: Tennessee: Music City with Marilyn Manson"
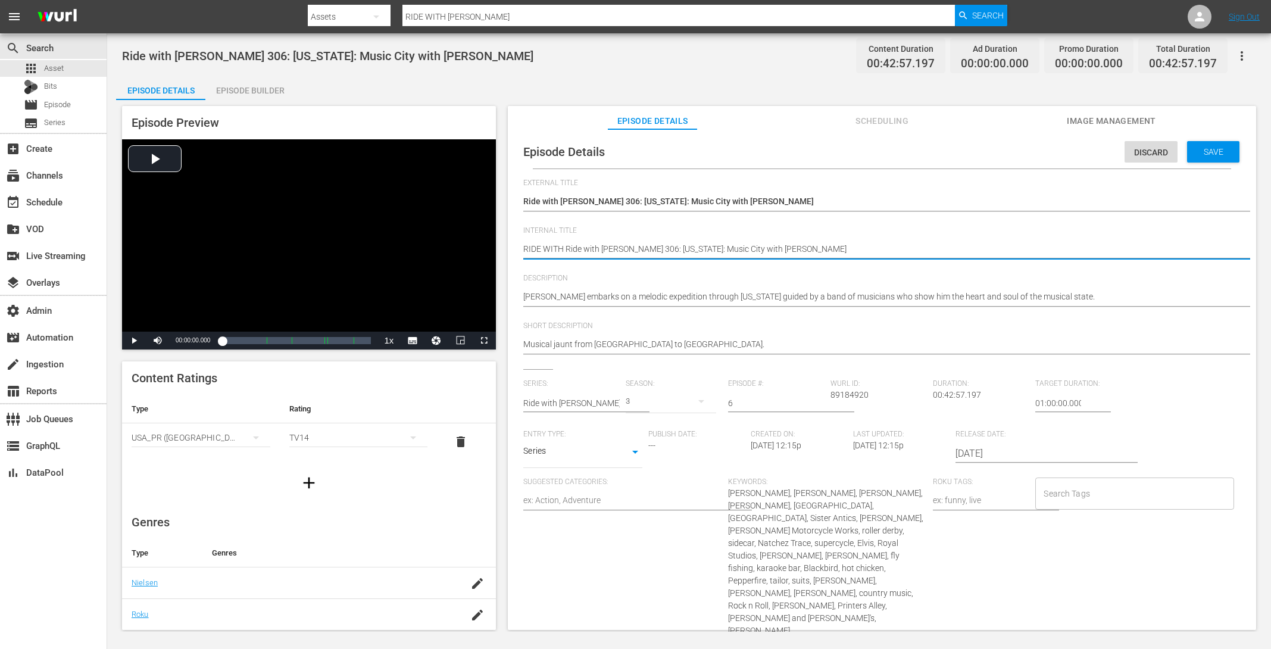
type textarea "RIDE WITHRide with Norman Reedus 306: Tennessee: Music City with Marilyn Manson"
type textarea "RIDE WITRide with Norman Reedus 306: Tennessee: Music City with Marilyn Manson"
type textarea "RIDE WIRide with Norman Reedus 306: Tennessee: Music City with Marilyn Manson"
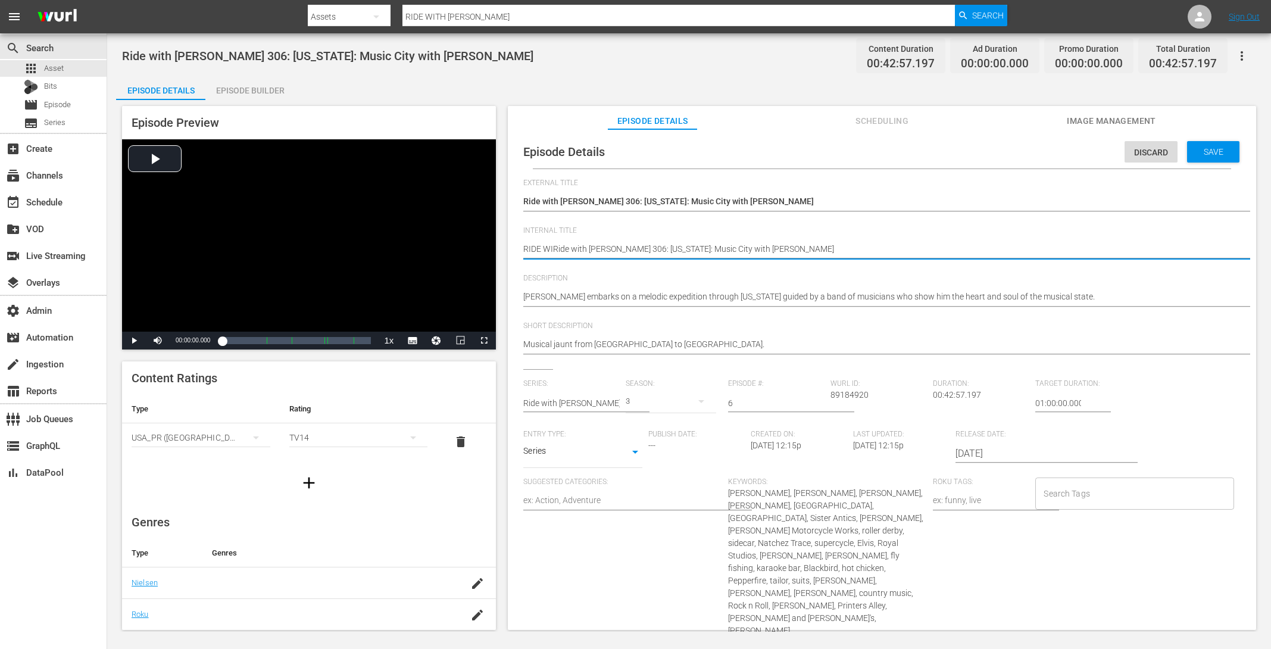
type textarea "RIDE WRide with Norman Reedus 306: Tennessee: Music City with Marilyn Manson"
type textarea "RIDE Ride with Norman Reedus 306: Tennessee: Music City with Marilyn Manson"
type textarea "RIDERide with Norman Reedus 306: Tennessee: Music City with Marilyn Manson"
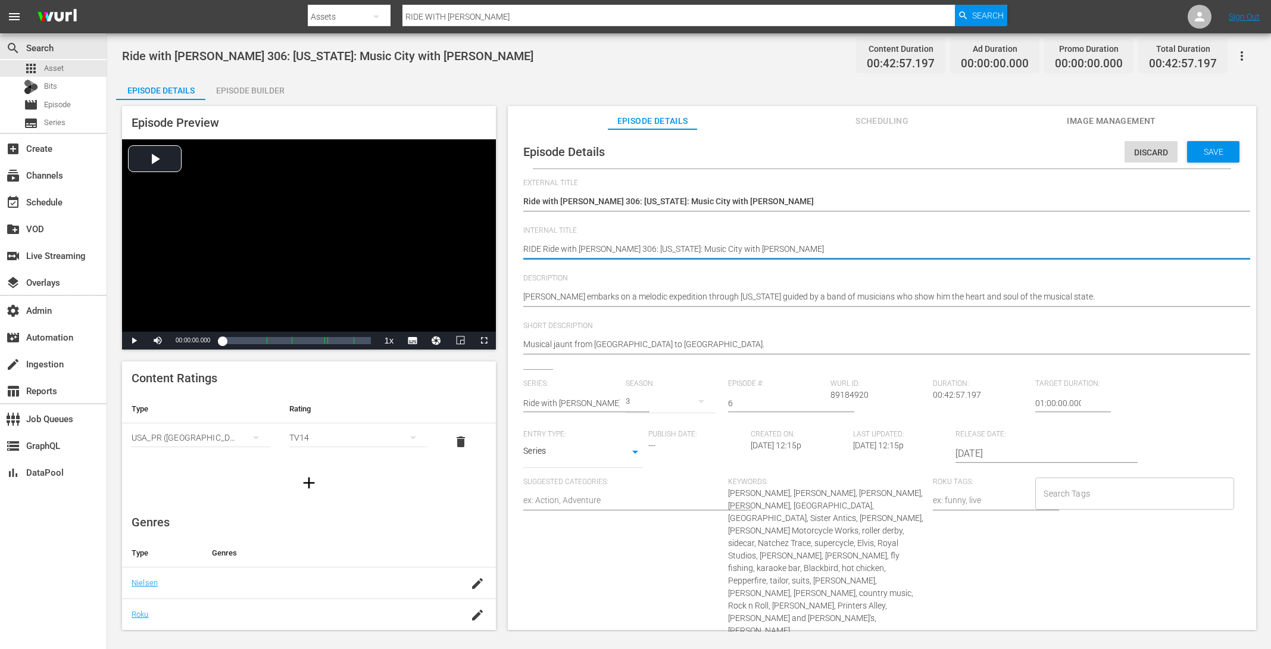
type textarea "RIDERide with Norman Reedus 306: Tennessee: Music City with Marilyn Manson"
type textarea "RIDRide with Norman Reedus 306: Tennessee: Music City with Marilyn Manson"
type textarea "RIRide with Norman Reedus 306: Tennessee: Music City with Marilyn Manson"
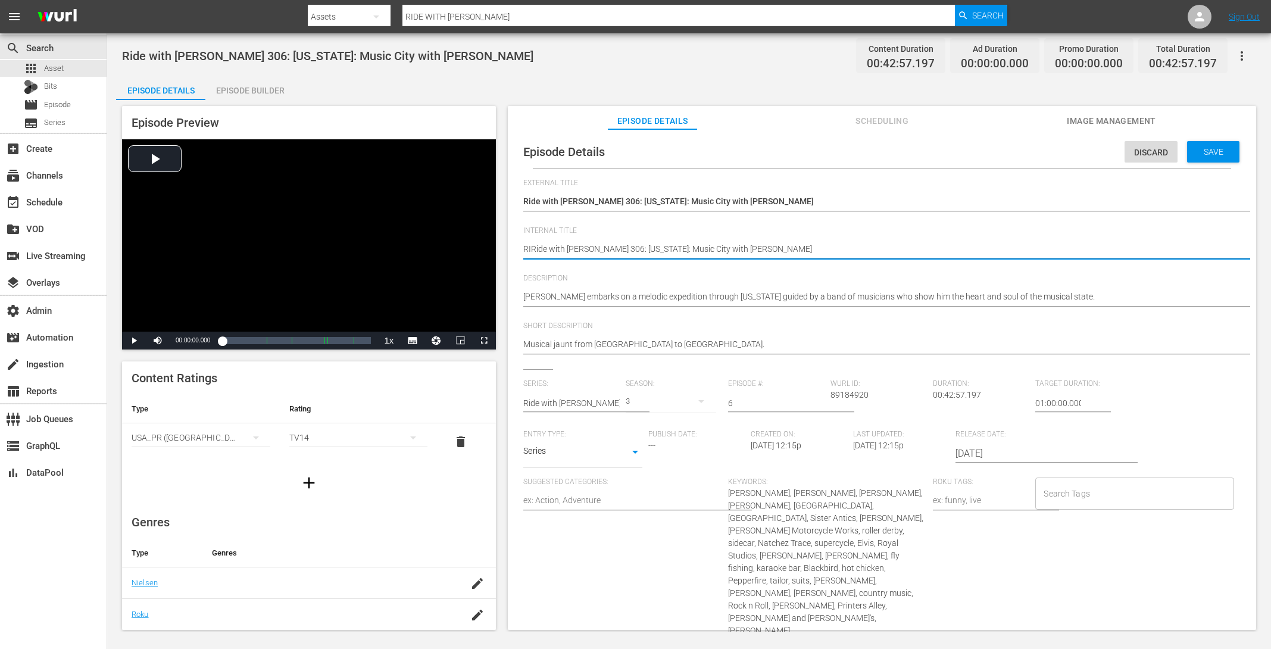
type textarea "RRide with Norman Reedus 306: Tennessee: Music City with Marilyn Manson"
type textarea "Ride with Norman Reedus 306: Tennessee: Music City with Marilyn Manson"
type textarea "(Ride with Norman Reedus 306: Tennessee: Music City with Marilyn Manson"
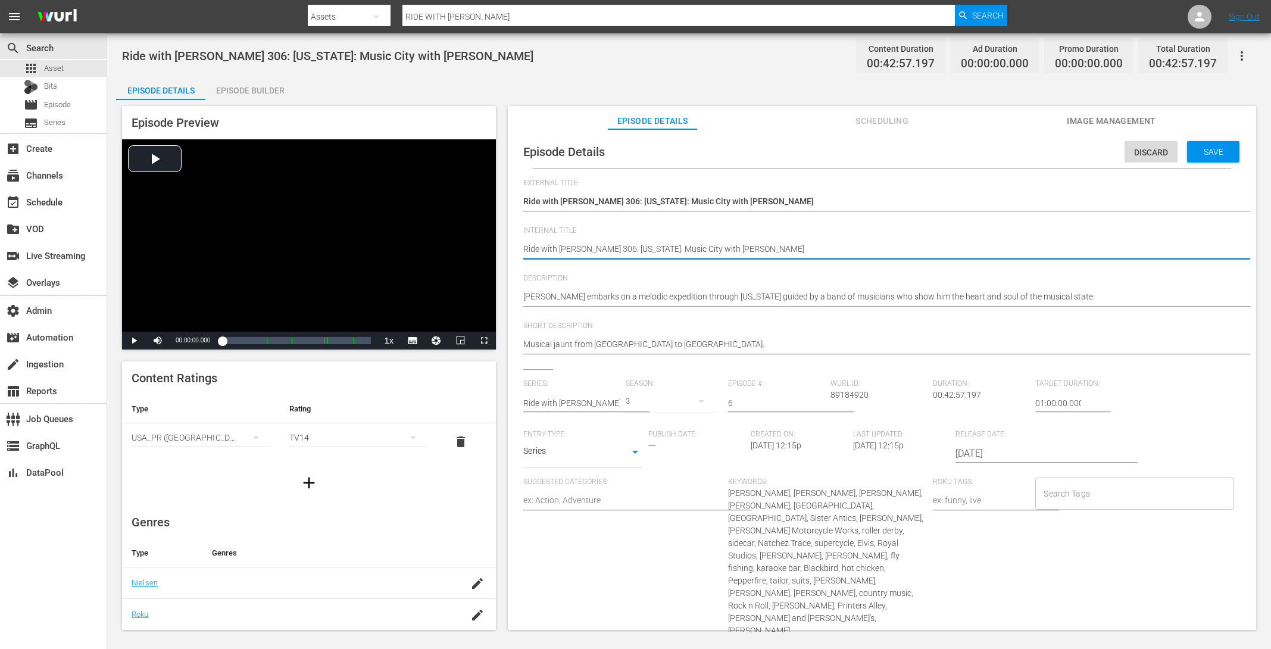
type textarea "(Ride with Norman Reedus 306: Tennessee: Music City with Marilyn Manson"
type textarea "(2Ride with Norman Reedus 306: Tennessee: Music City with Marilyn Manson"
type textarea "(24Ride with Norman Reedus 306: Tennessee: Music City with Marilyn Manson"
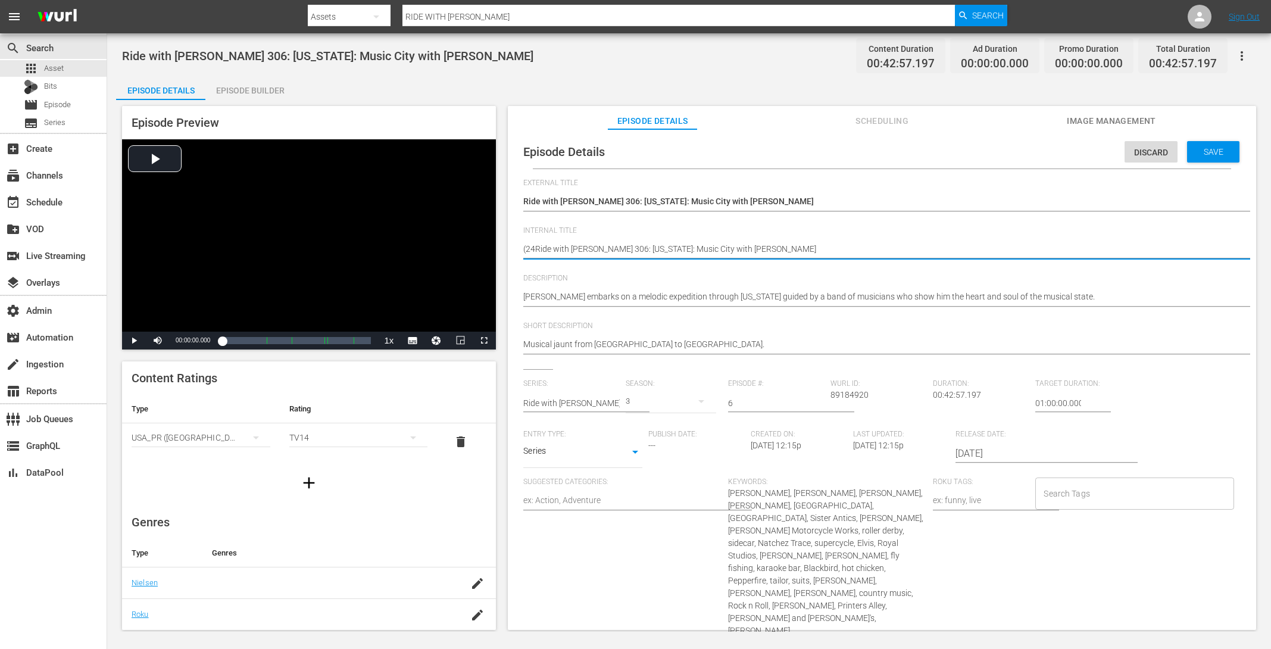
type textarea "(24 Ride with Norman Reedus 306: Tennessee: Music City with Marilyn Manson"
type textarea "(24 RRide with Norman Reedus 306: Tennessee: Music City with Marilyn Manson"
type textarea "(24 RORide with Norman Reedus 306: Tennessee: Music City with Marilyn Manson"
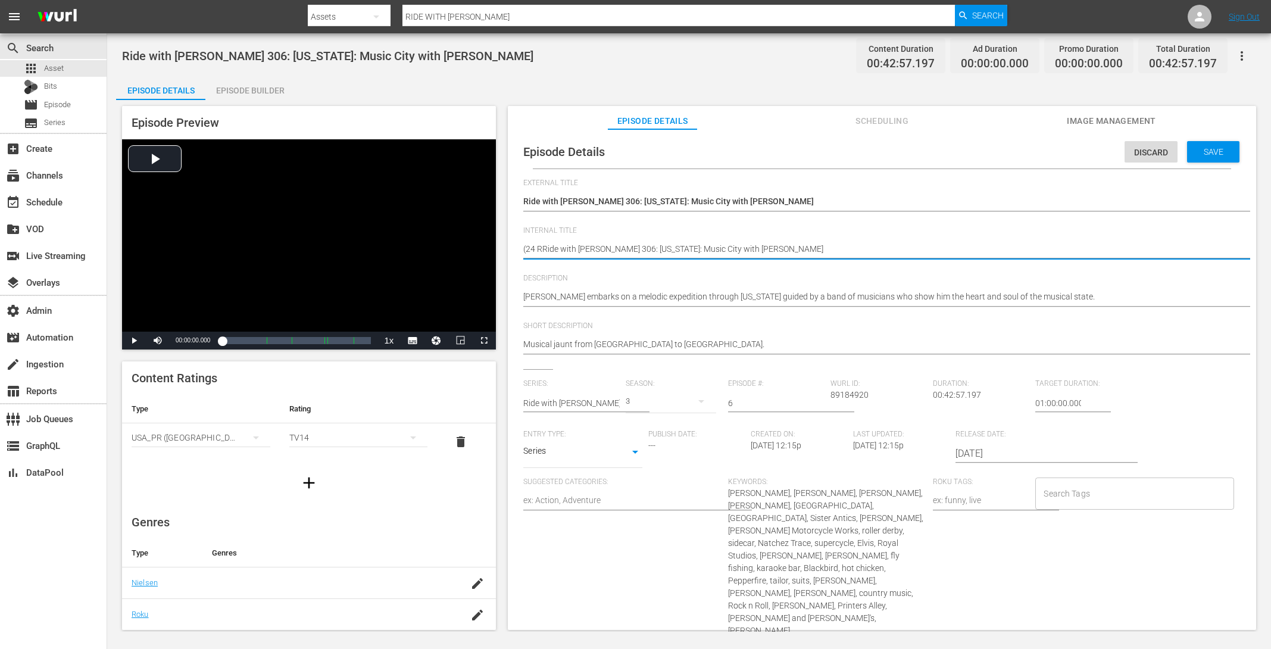
type textarea "(24 RORide with Norman Reedus 306: Tennessee: Music City with Marilyn Manson"
type textarea "(24 ROKRide with Norman Reedus 306: Tennessee: Music City with Marilyn Manson"
type textarea "(24 ROKURide with Norman Reedus 306: Tennessee: Music City with Marilyn Manson"
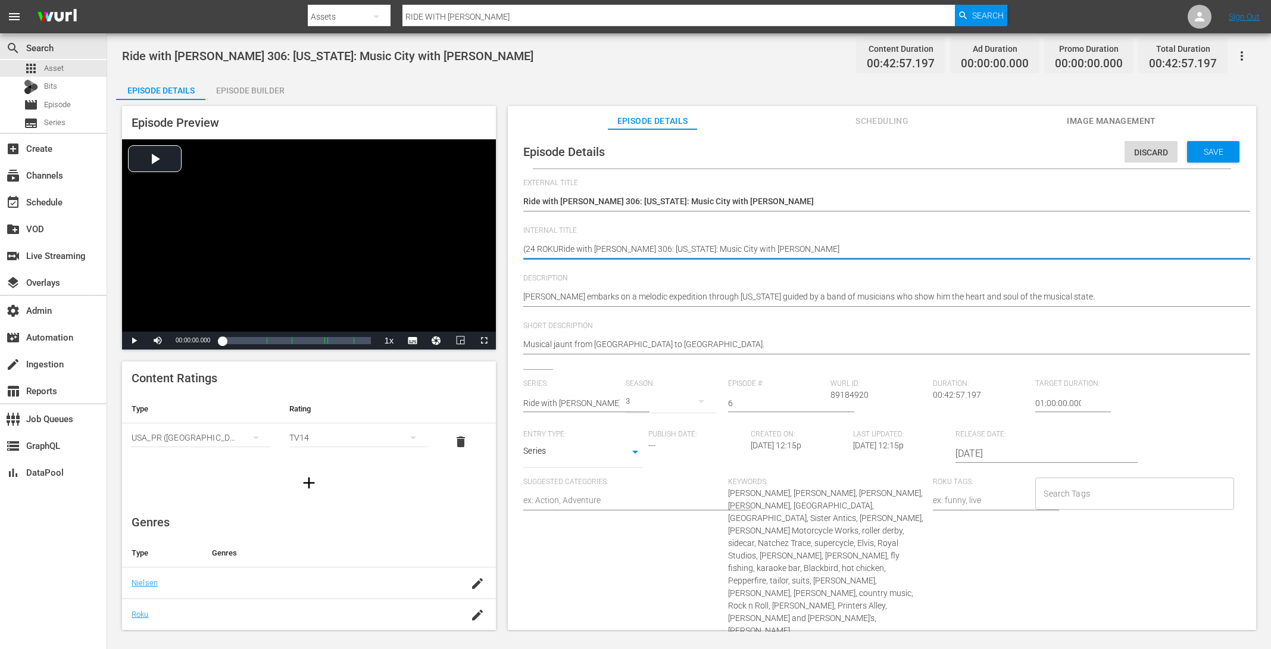
type textarea "(24 ROKU Ride with Norman Reedus 306: Tennessee: Music City with Marilyn Manson"
type textarea "(24 ROKU SRide with Norman Reedus 306: Tennessee: Music City with Marilyn Manson"
type textarea "(24 ROKU STRide with Norman Reedus 306: Tennessee: Music City with Marilyn Mans…"
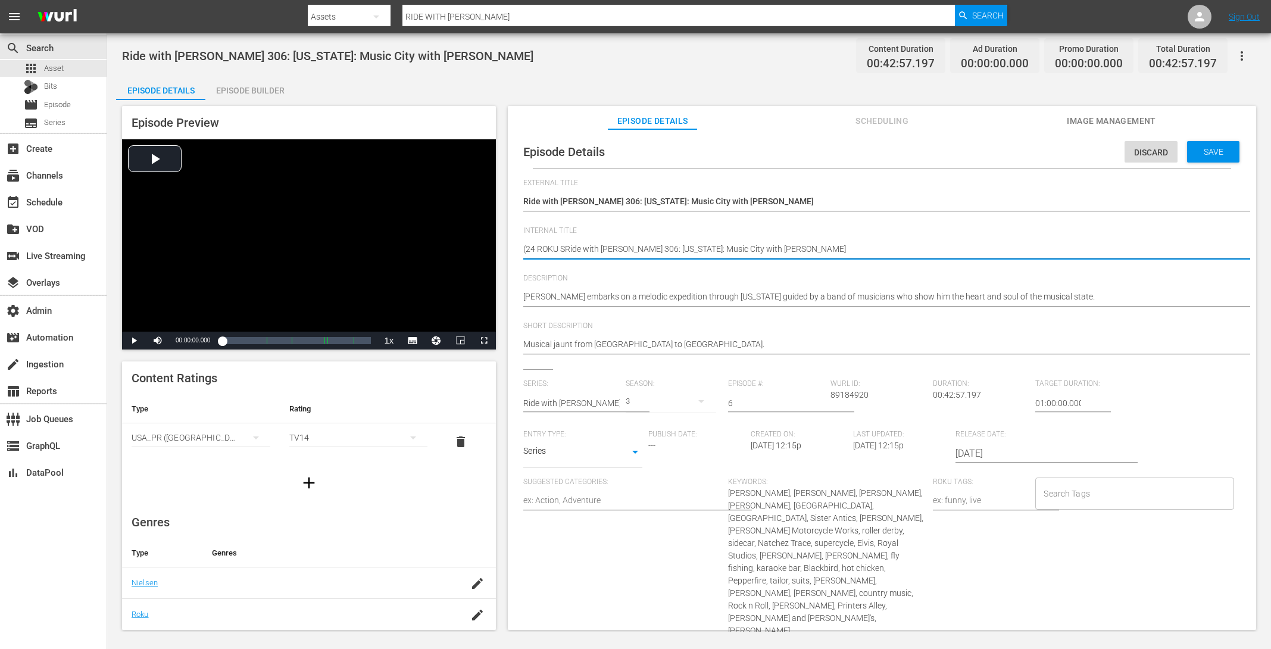
type textarea "(24 ROKU STRide with Norman Reedus 306: Tennessee: Music City with Marilyn Mans…"
type textarea "(24 ROKU STORide with Norman Reedus 306: Tennessee: Music City with Marilyn Man…"
type textarea "(24 ROKU STORRide with Norman Reedus 306: Tennessee: Music City with Marilyn Ma…"
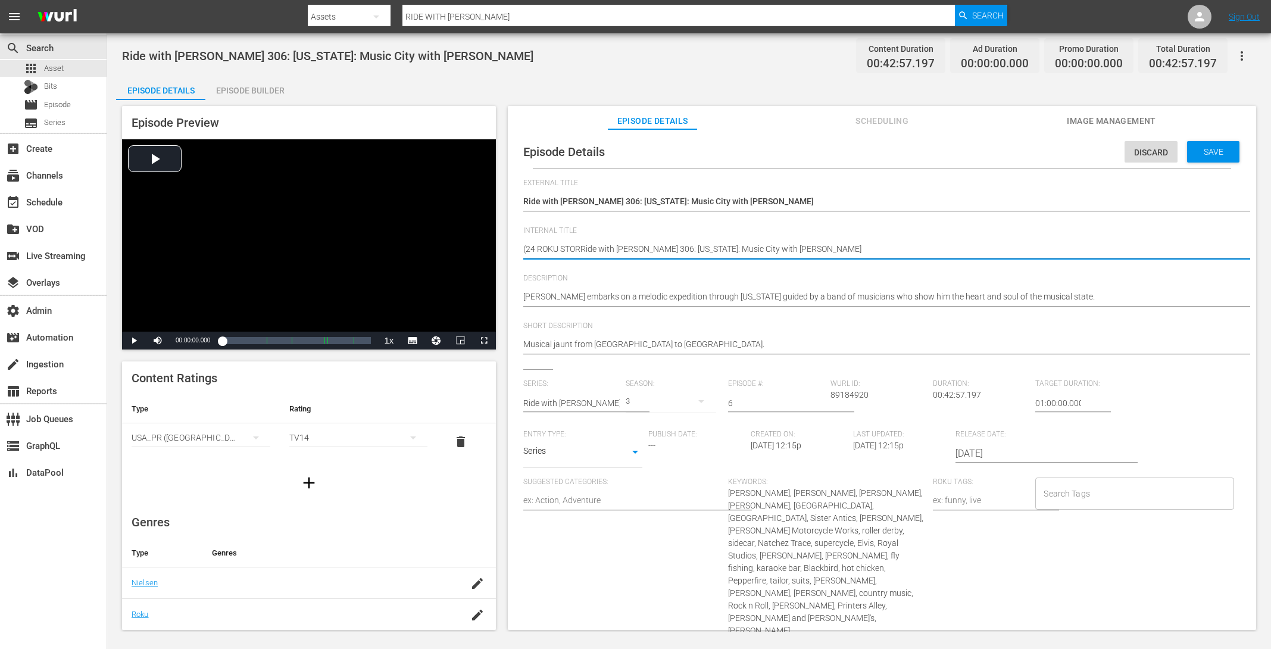
type textarea "(24 ROKU STORIRide with Norman Reedus 306: Tennessee: Music City with Marilyn M…"
type textarea "(24 ROKU STORIERide with Norman Reedus 306: Tennessee: Music City with Marilyn …"
type textarea "(24 ROKU STORIESRide with Norman Reedus 306: Tennessee: Music City with Marilyn…"
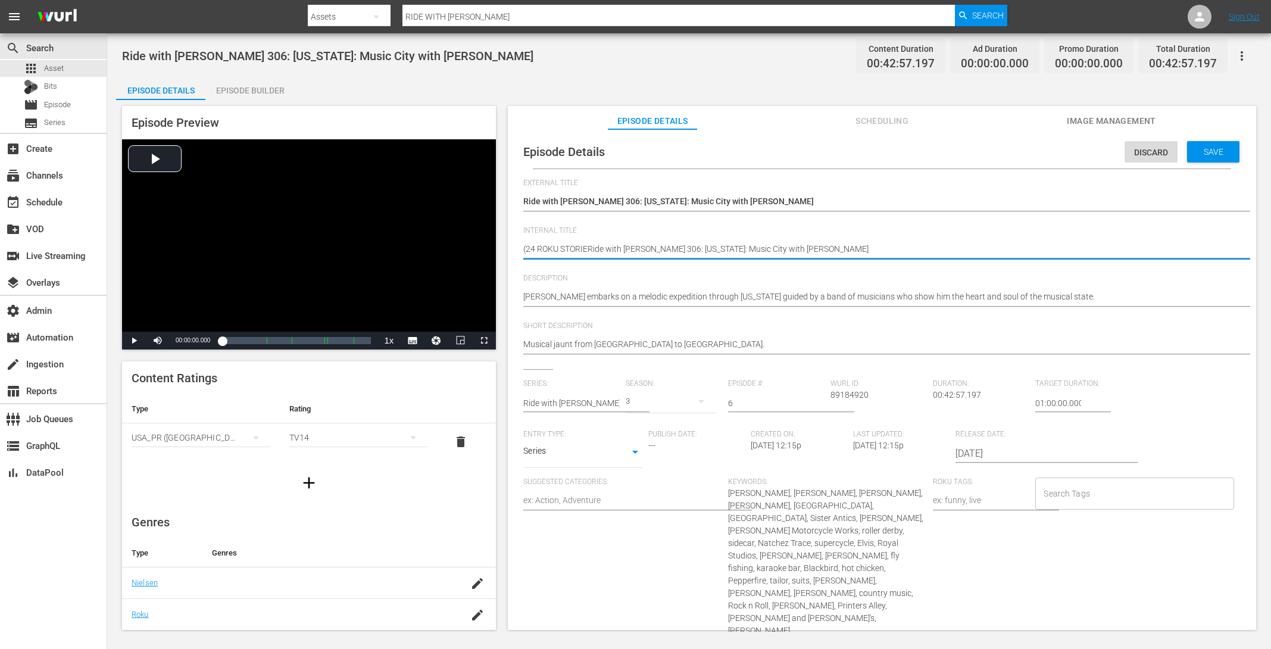
type textarea "(24 ROKU STORIESRide with Norman Reedus 306: Tennessee: Music City with Marilyn…"
type textarea "(24 ROKU STORIES)Ride with Norman Reedus 306: Tennessee: Music City with Marily…"
type textarea "(24 ROKU STORIES) Ride with Norman Reedus 306: Tennessee: Music City with Maril…"
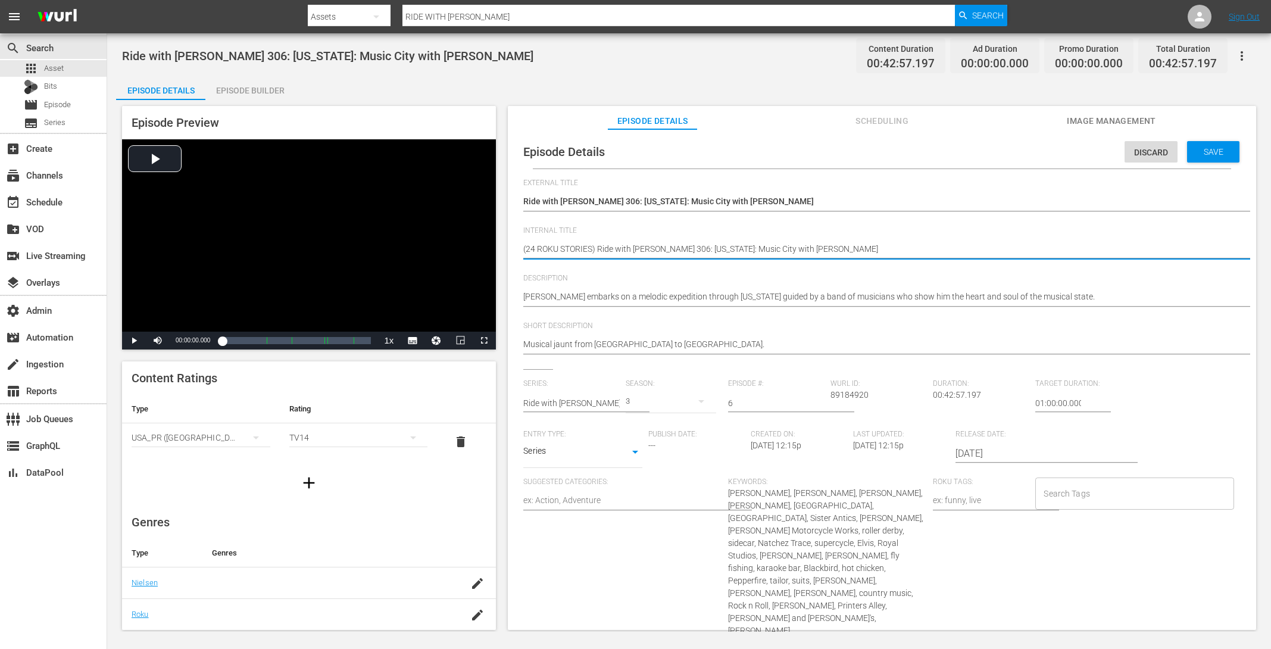
click at [1194, 149] on span "Save" at bounding box center [1213, 152] width 39 height 10
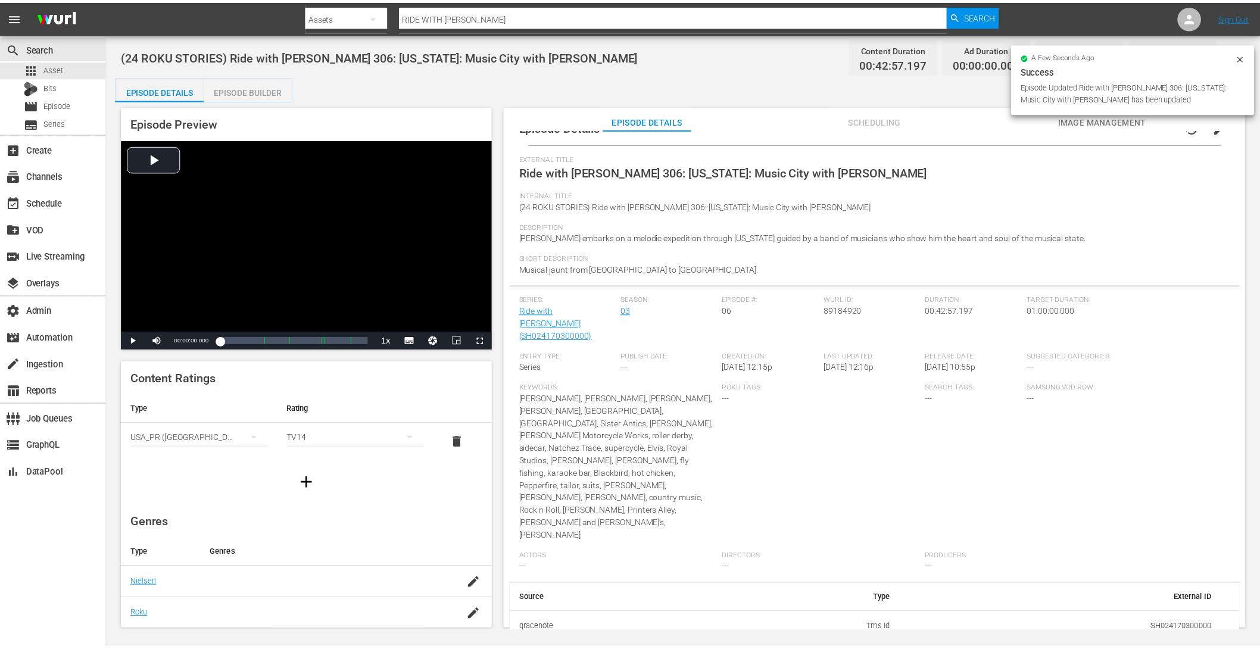
scroll to position [43, 0]
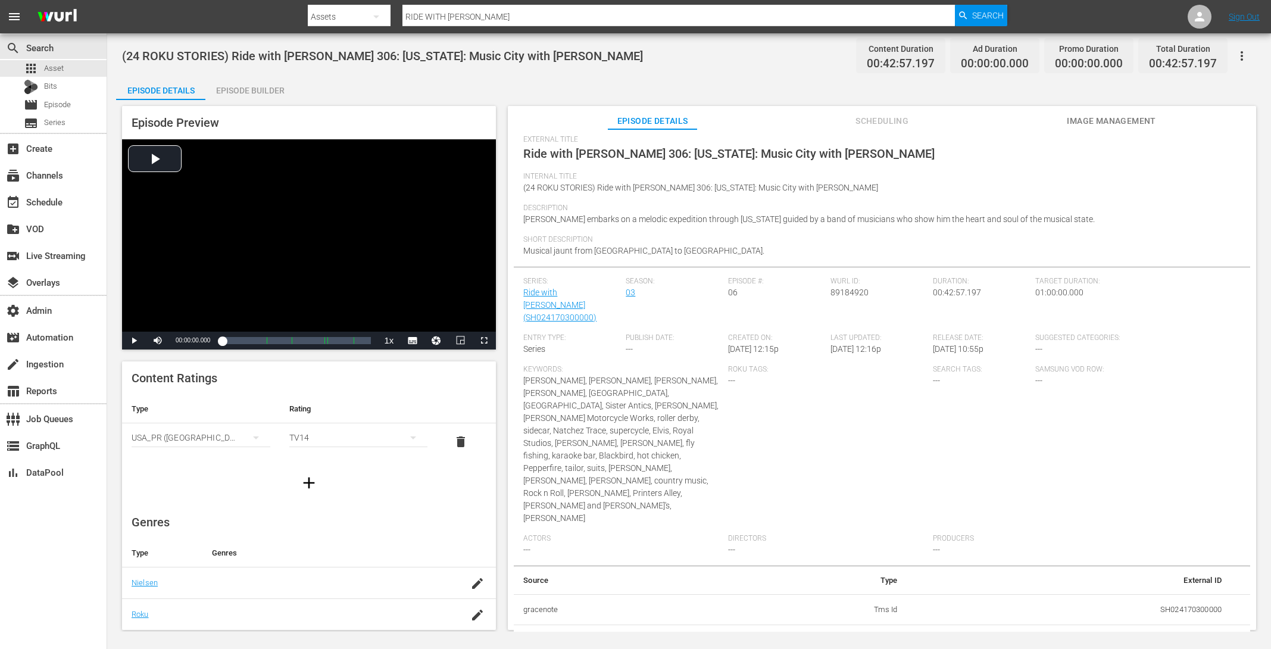
drag, startPoint x: 1227, startPoint y: 621, endPoint x: 1139, endPoint y: 623, distance: 88.1
copy td "AMCNVR0000015613"
click at [226, 87] on div "Episode Builder" at bounding box center [249, 90] width 89 height 29
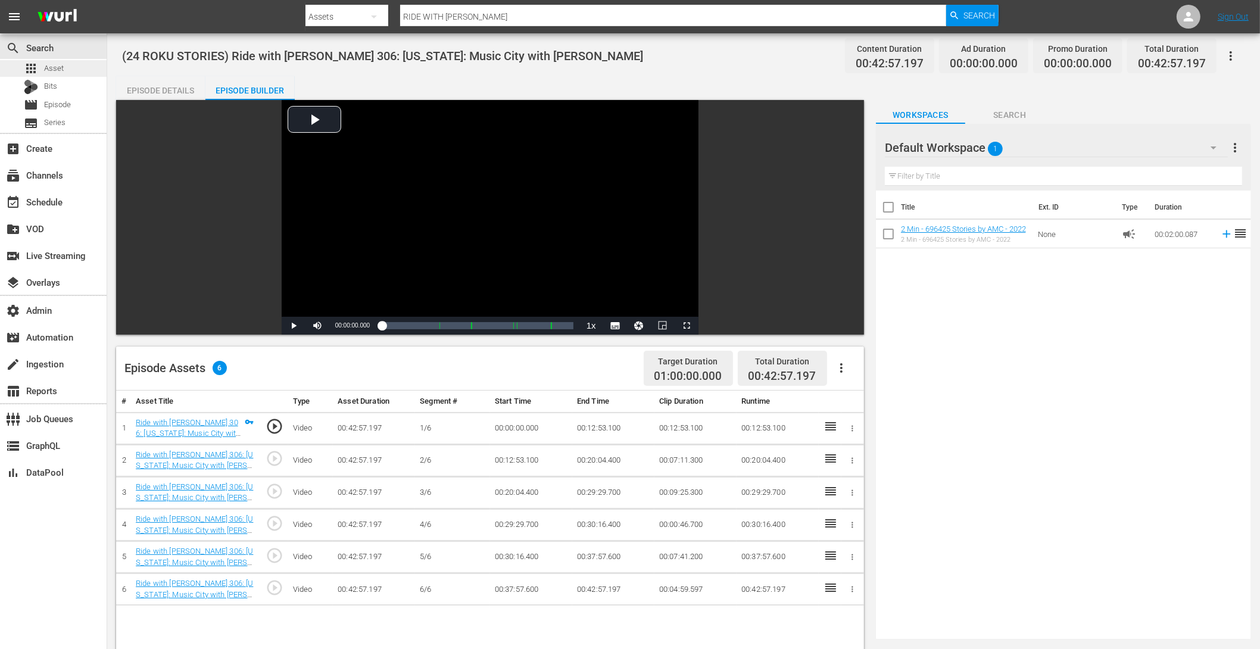
click at [60, 71] on span "Asset" at bounding box center [54, 68] width 20 height 12
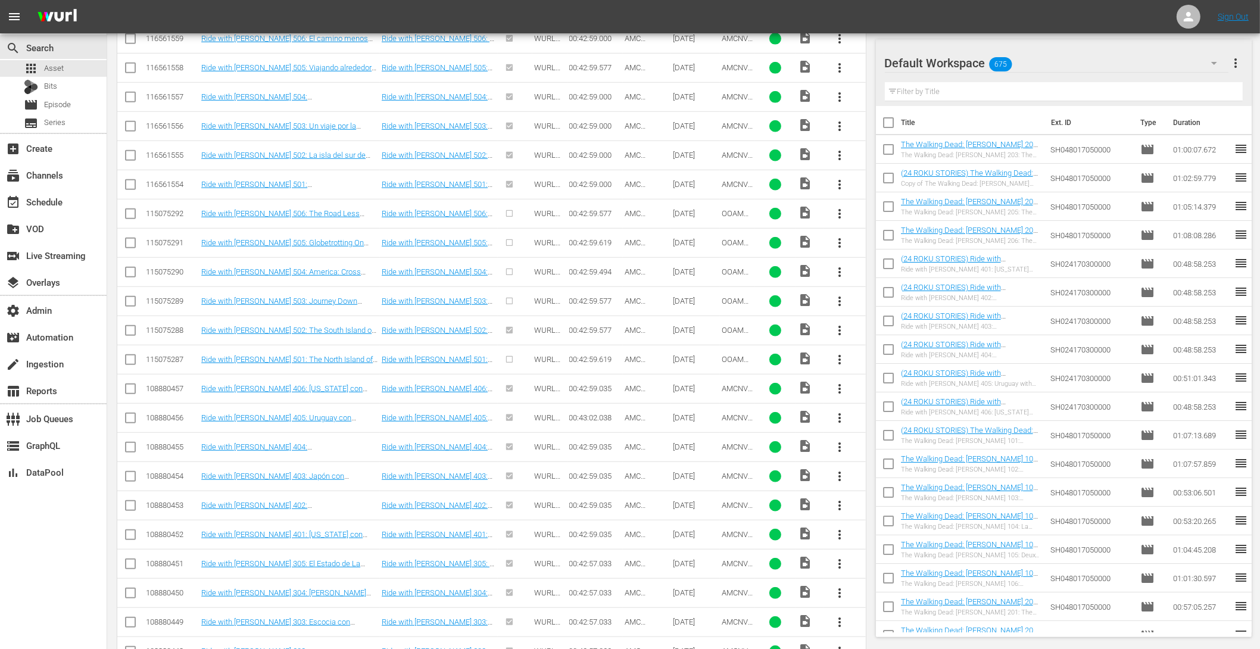
scroll to position [930, 0]
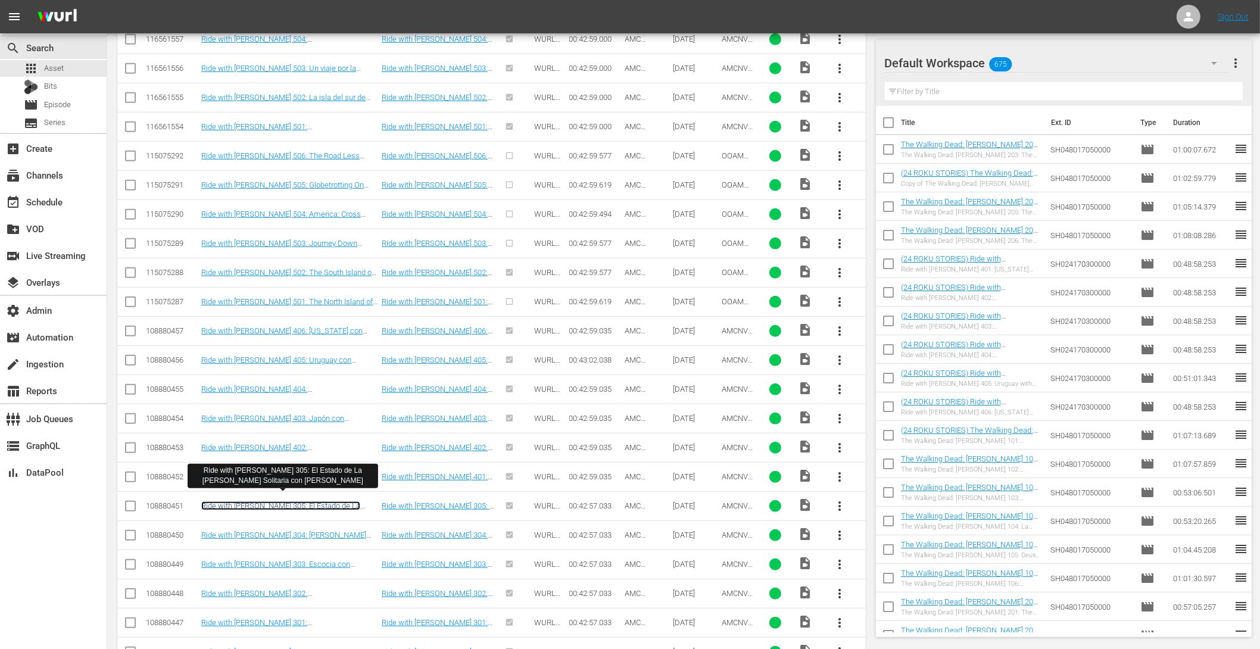
click at [350, 501] on link "Ride with Norman Reedus 305: El Estado de La Estrella Solitaria con Sean Patric…" at bounding box center [281, 510] width 160 height 18
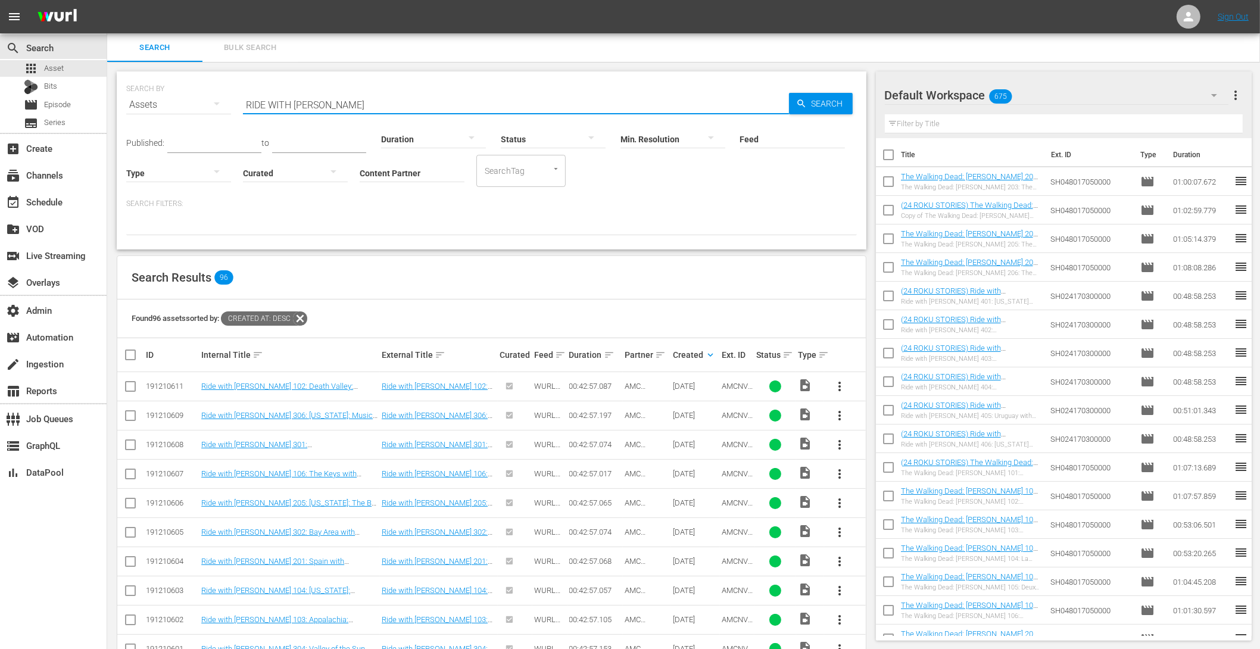
click at [386, 107] on input "RIDE WITH NORMAN REEDUS" at bounding box center [516, 104] width 546 height 29
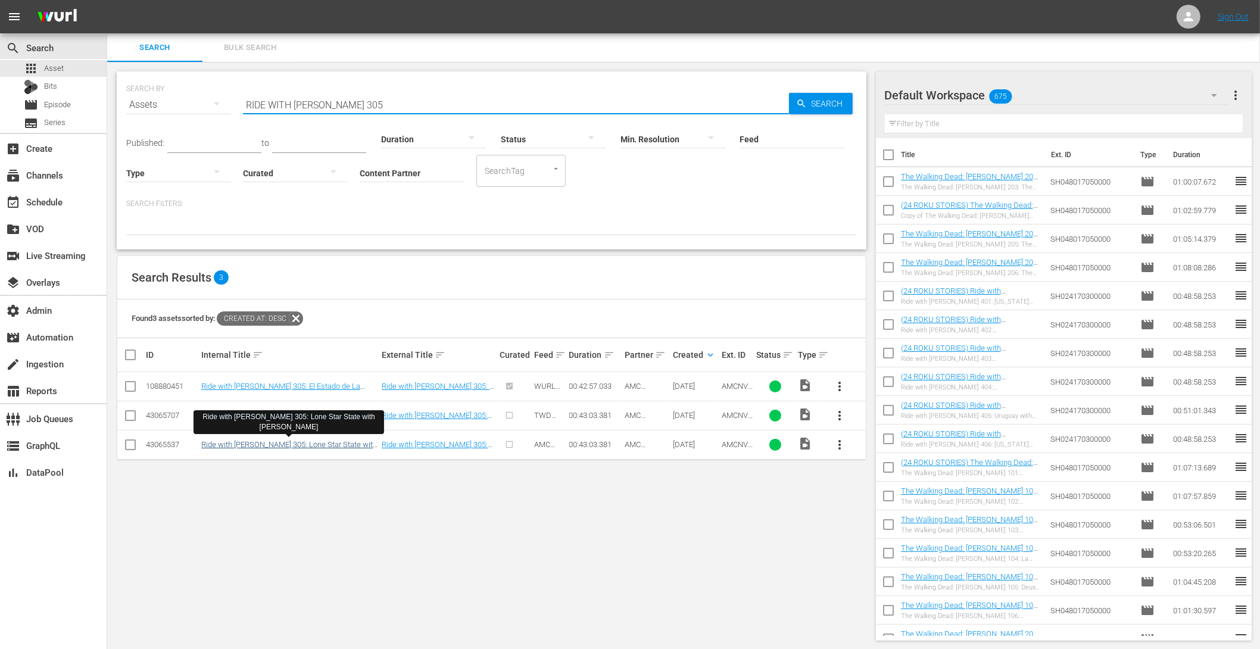
type input "RIDE WITH NORMAN REEDUS 305"
click at [346, 446] on link "Ride with [PERSON_NAME] 305: Lone Star State with [PERSON_NAME]" at bounding box center [289, 449] width 176 height 18
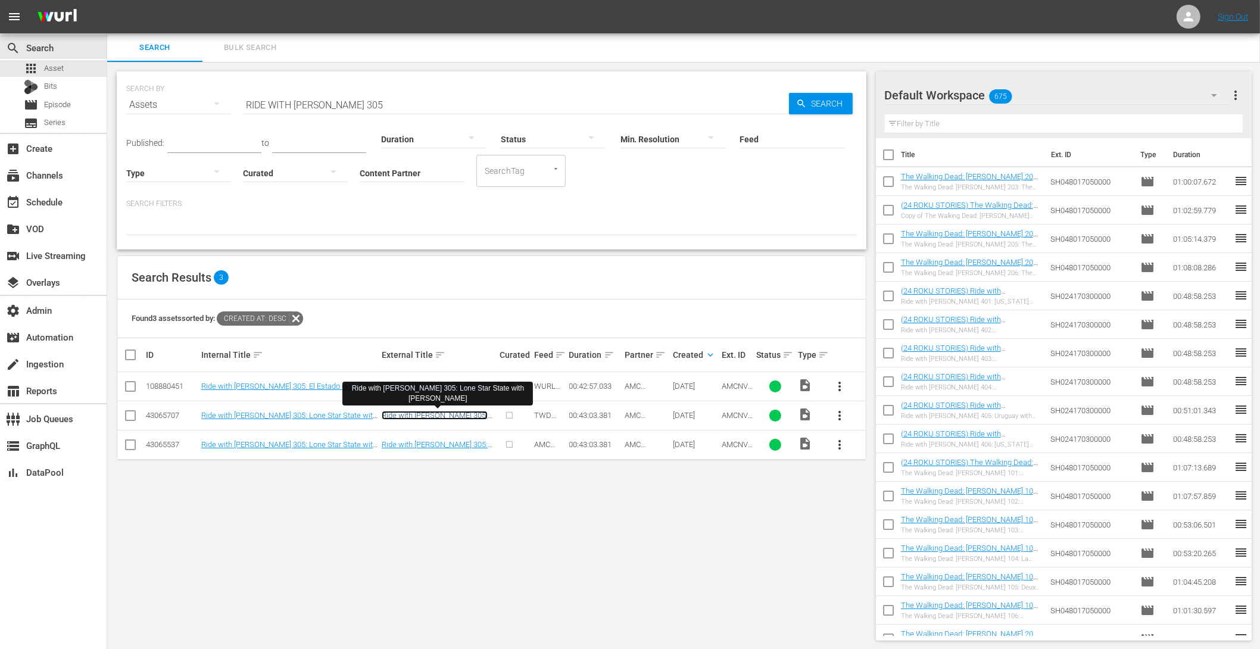
click at [458, 412] on link "Ride with [PERSON_NAME] 305: Lone Star State with [PERSON_NAME]" at bounding box center [435, 424] width 106 height 27
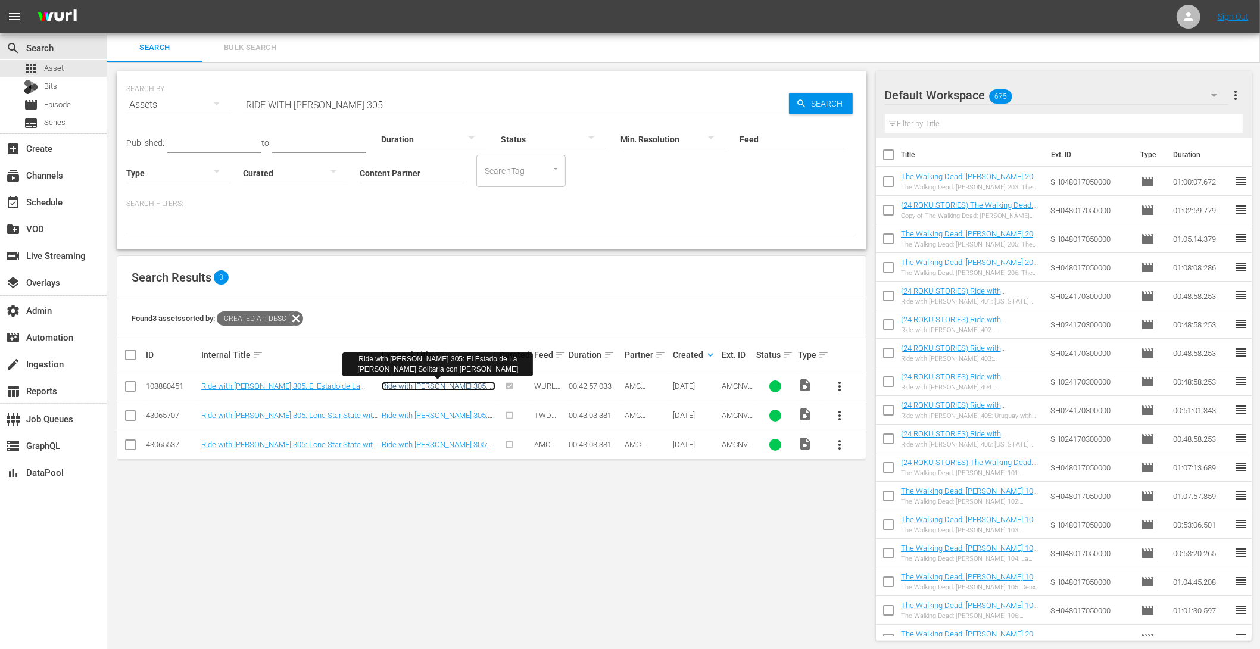
click at [443, 382] on link "Ride with Norman Reedus 305: El Estado de La Estrella Solitaria con Sean Patric…" at bounding box center [439, 395] width 114 height 27
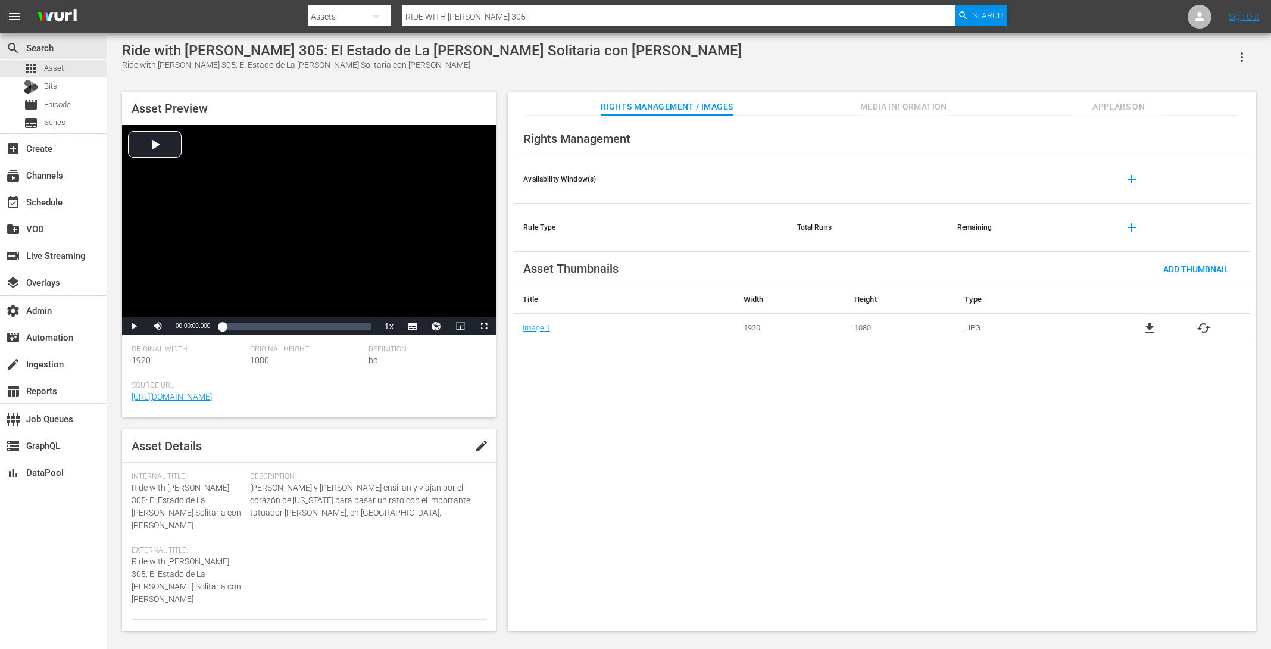
click at [1145, 102] on span "Appears On" at bounding box center [1118, 106] width 89 height 15
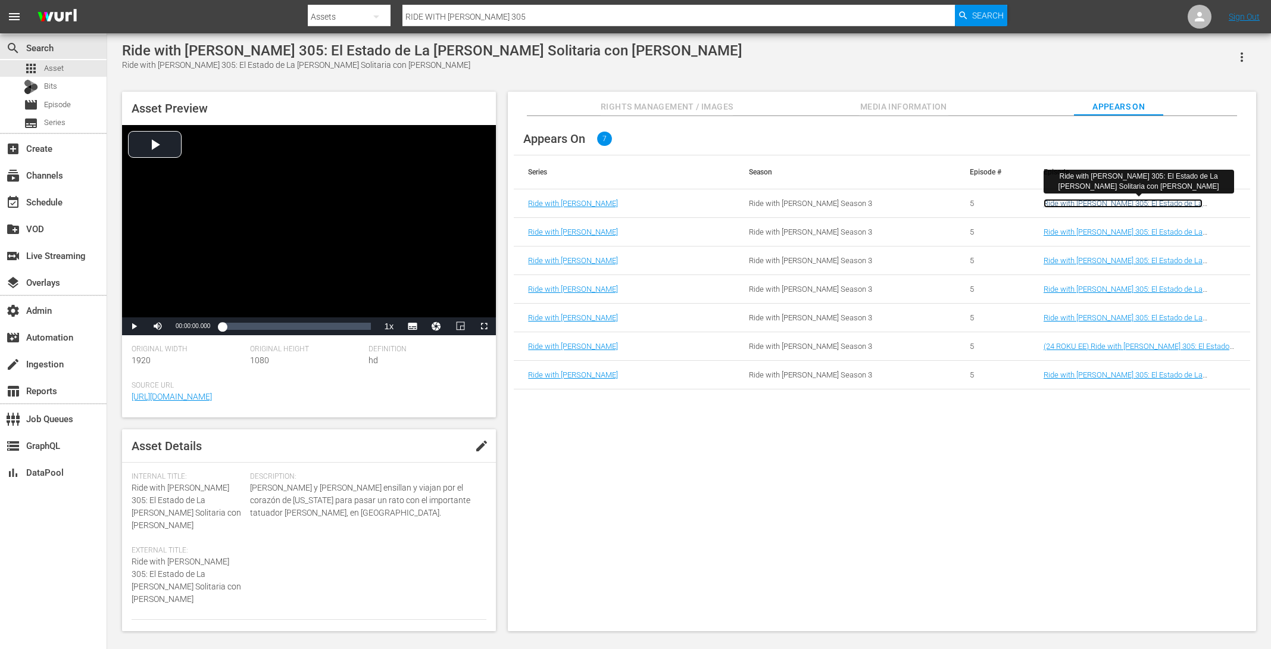
click at [1058, 202] on link "Ride with Norman Reedus 305: El Estado de La Estrella Solitaria con Sean Patric…" at bounding box center [1123, 208] width 160 height 18
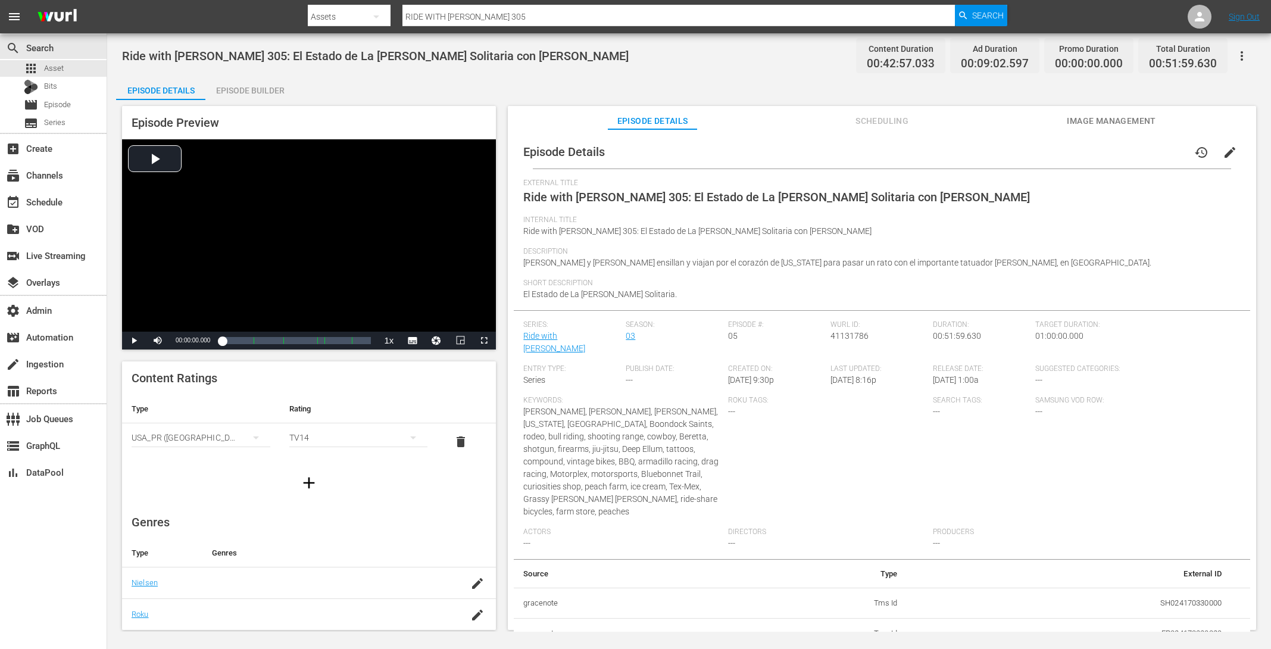
click at [270, 89] on div "Episode Builder" at bounding box center [249, 90] width 89 height 29
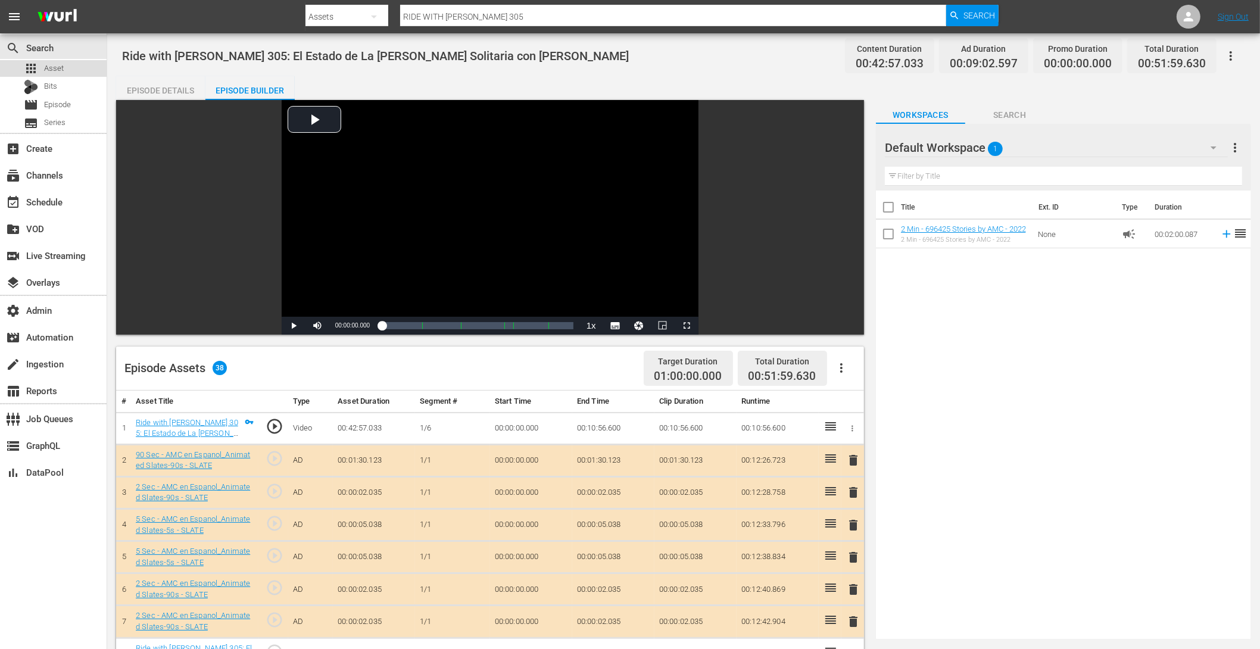
click at [61, 73] on span "Asset" at bounding box center [54, 68] width 20 height 12
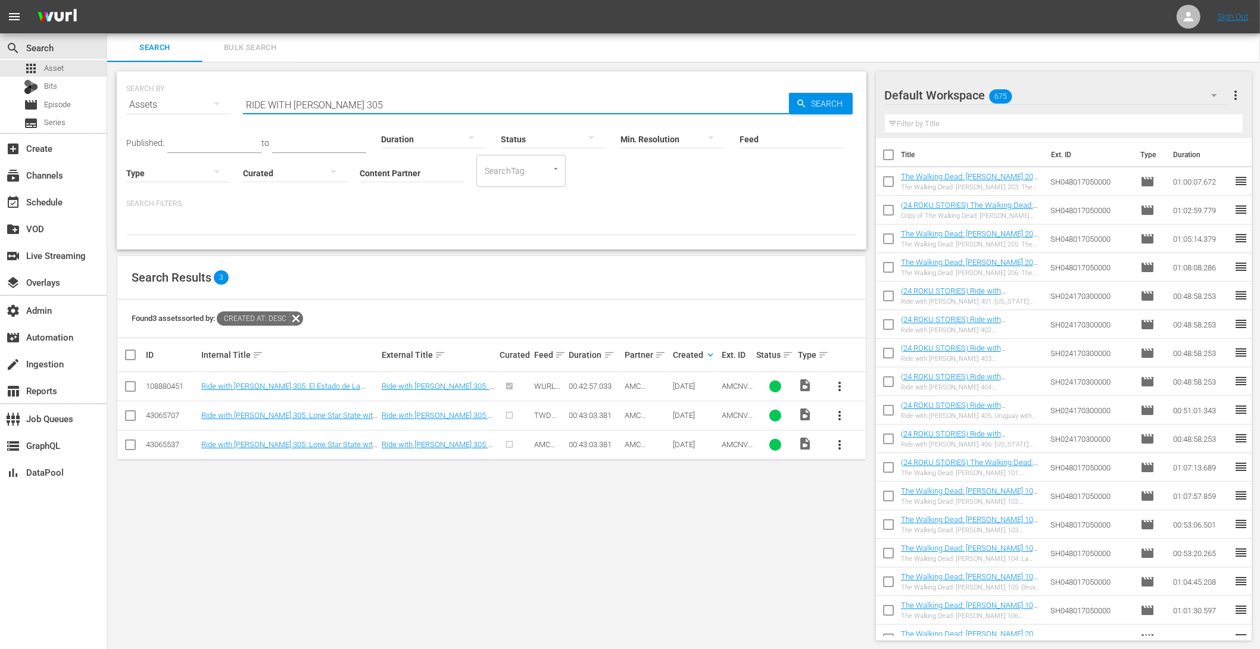
drag, startPoint x: 387, startPoint y: 107, endPoint x: 228, endPoint y: 93, distance: 159.5
click at [228, 93] on div "SEARCH BY Search By Assets Search ID, Title, Description, Keywords, or Category…" at bounding box center [491, 97] width 730 height 43
paste input "AMCNVR0000050707"
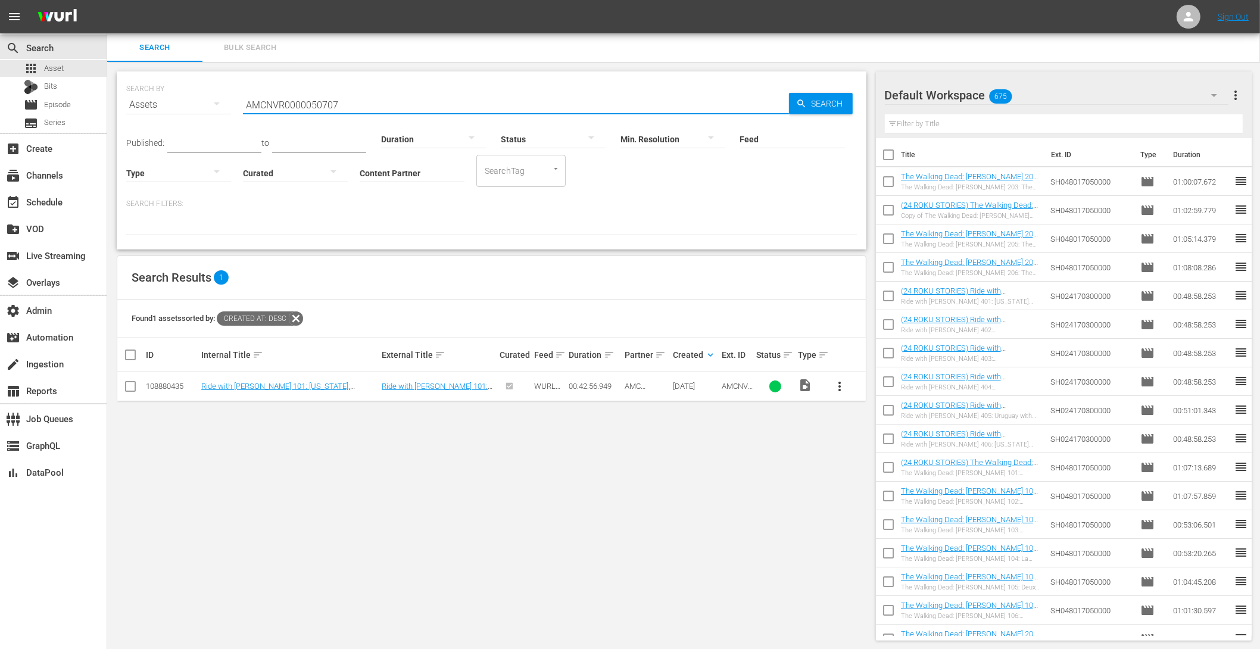
scroll to position [1, 0]
type input "AMCNVR0000050707"
click at [324, 387] on link "Ride with Norman Reedus 101: California: Carretera Pacific Coast Highway" at bounding box center [275, 390] width 149 height 18
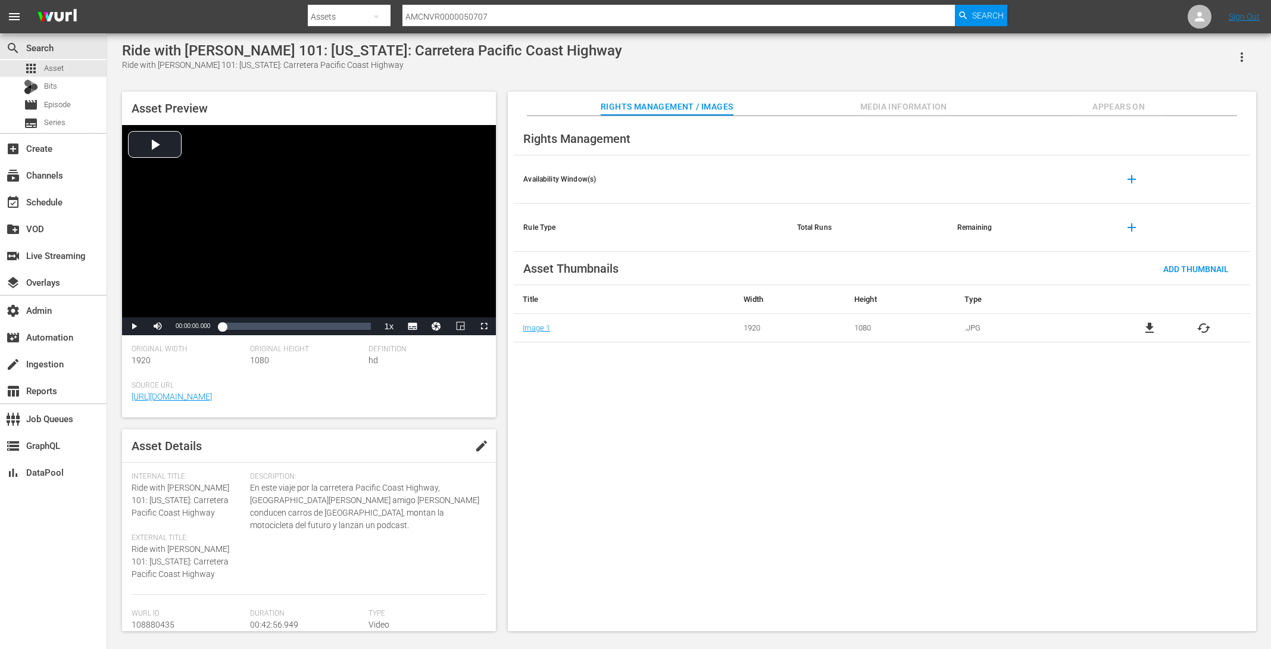
click at [1118, 99] on span "Appears On" at bounding box center [1118, 106] width 89 height 15
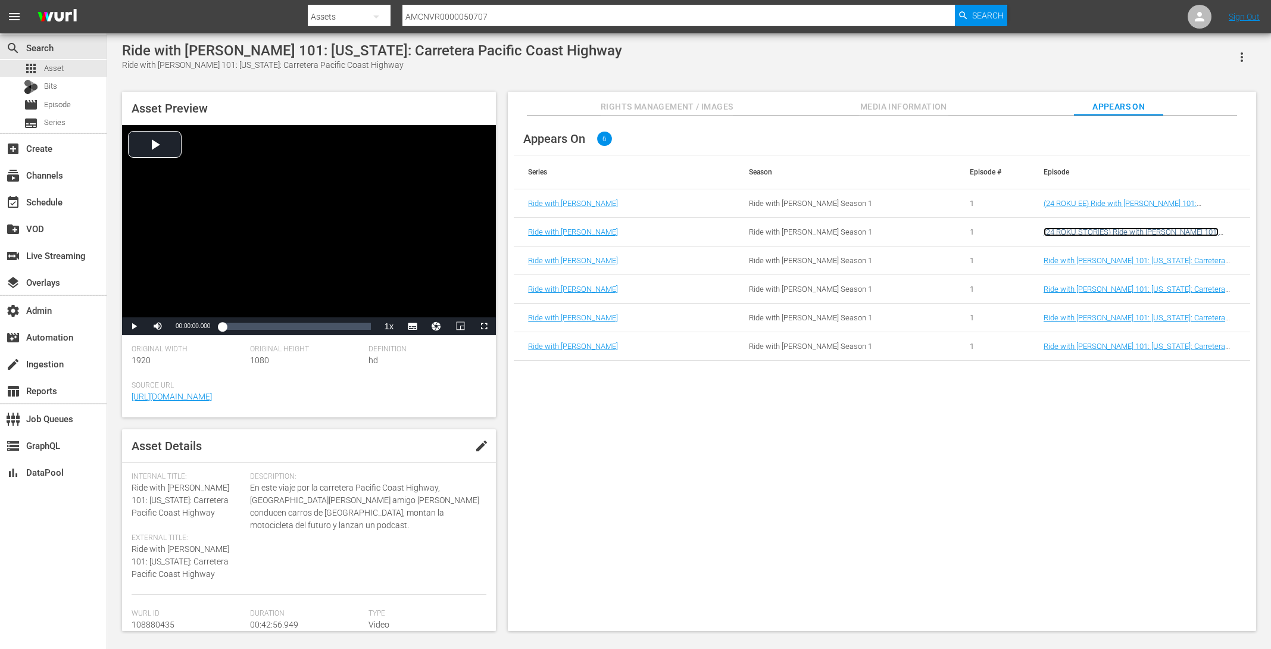
click at [1082, 230] on link "(24 ROKU STORIES) Ride with Norman Reedus 101: California: Carretera Pacific Co…" at bounding box center [1130, 236] width 175 height 18
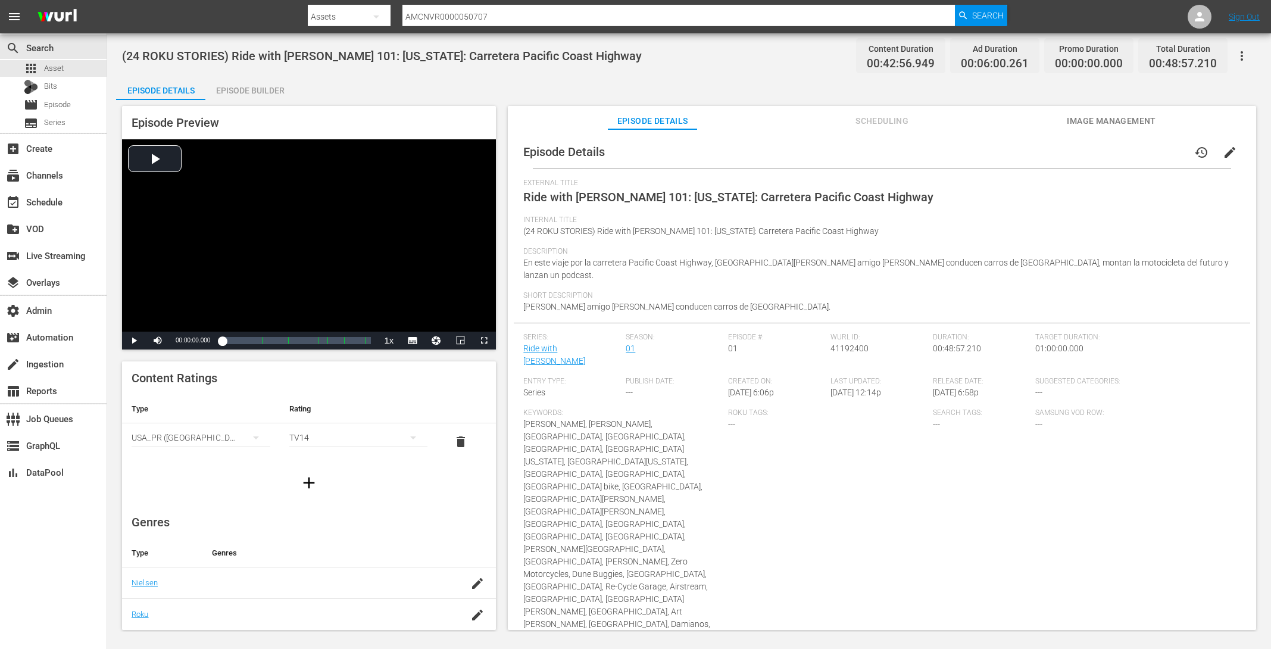
click at [271, 87] on div "Episode Builder" at bounding box center [249, 90] width 89 height 29
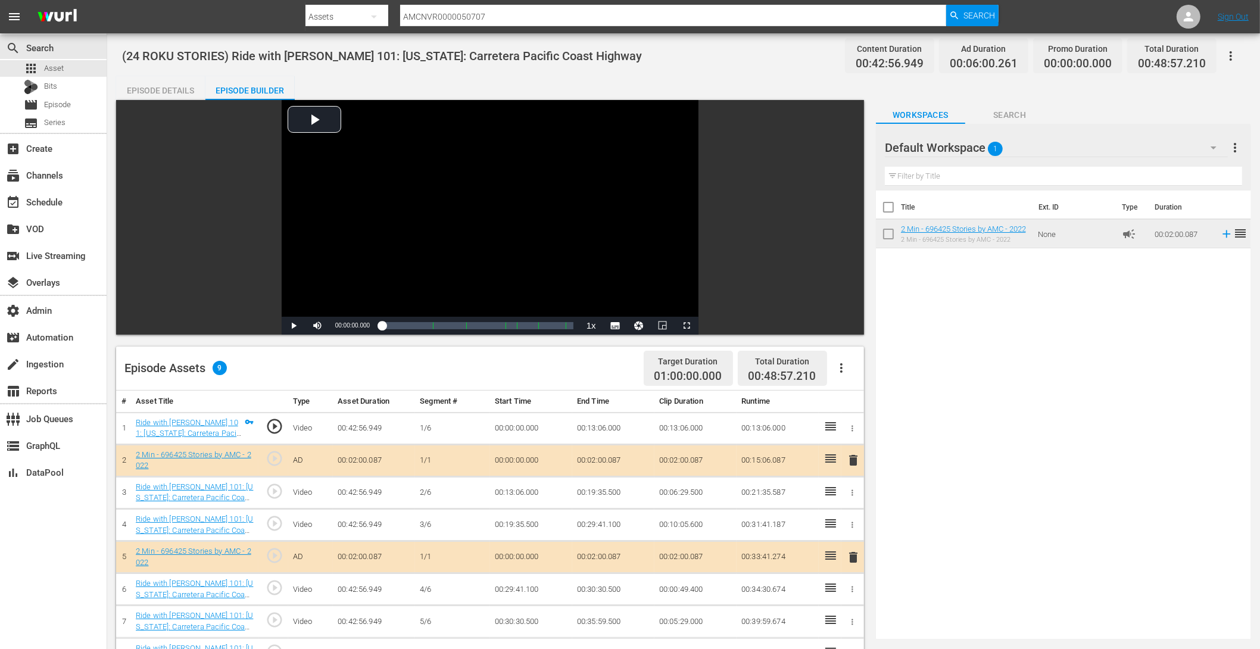
click at [848, 367] on button "button" at bounding box center [841, 368] width 29 height 29
click at [860, 400] on div "Clear Ads" at bounding box center [876, 401] width 81 height 29
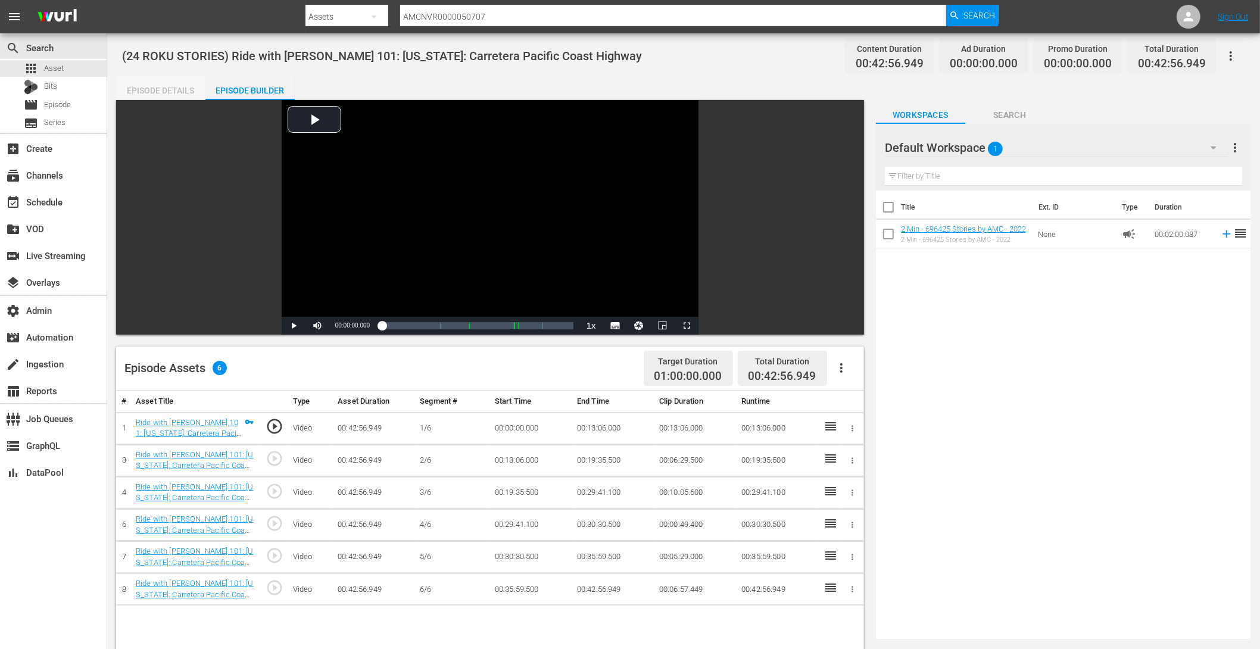
click at [174, 94] on div "Episode Details" at bounding box center [160, 90] width 89 height 29
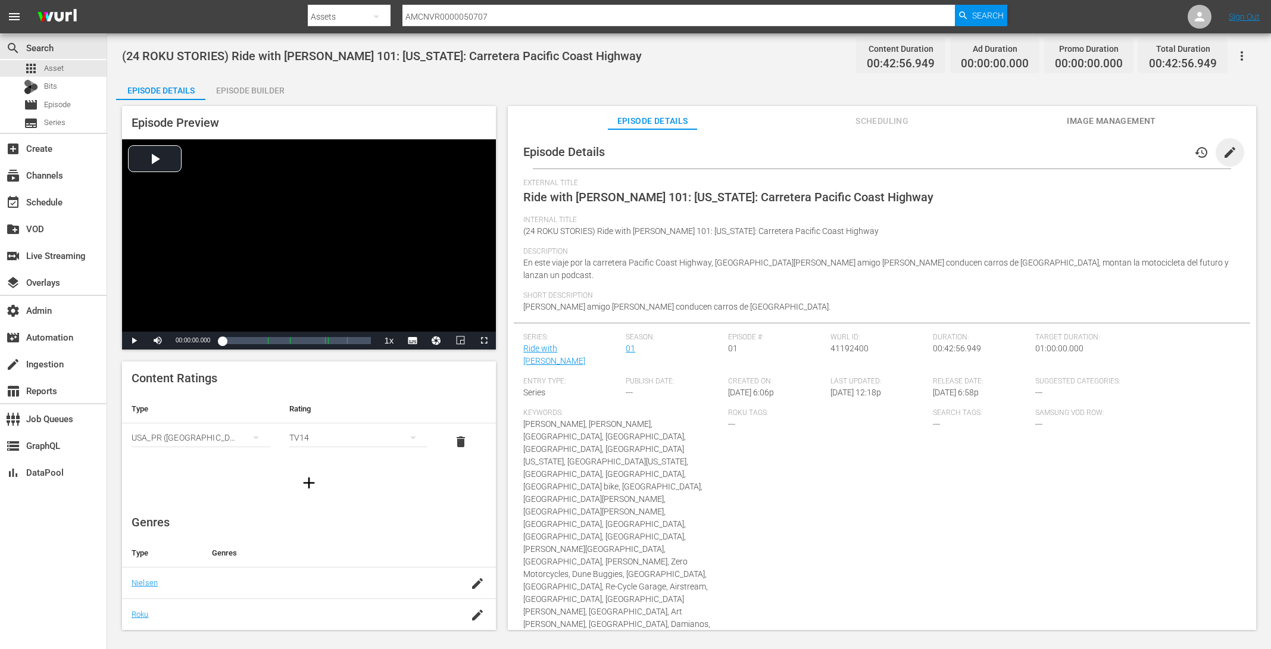
click at [1223, 154] on span "edit" at bounding box center [1230, 152] width 14 height 14
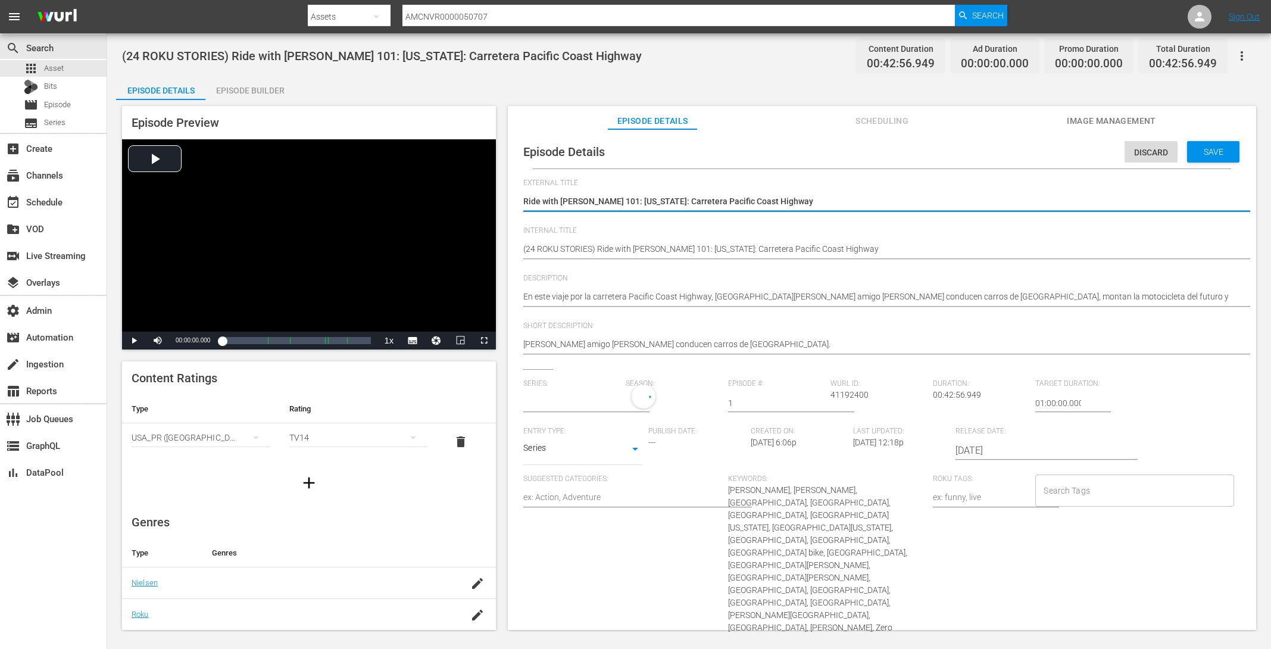
type input "Ride with [PERSON_NAME]"
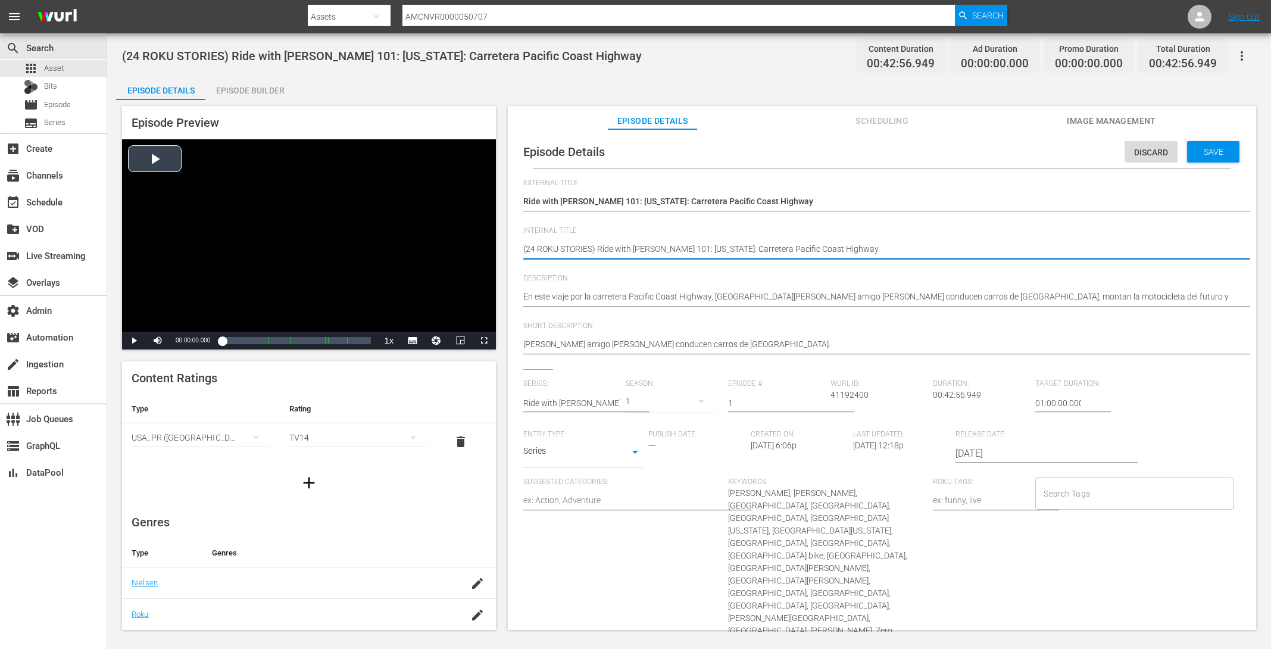
drag, startPoint x: 599, startPoint y: 247, endPoint x: 437, endPoint y: 248, distance: 161.3
click at [437, 248] on div "Episode Preview Video Player is loading. Play Video Play Mute Current Time 00:0…" at bounding box center [689, 369] width 1146 height 539
type textarea "Ride with Norman Reedus 101: California: Carretera Pacific Coast Highway"
click at [1231, 152] on div "Save" at bounding box center [1213, 151] width 52 height 21
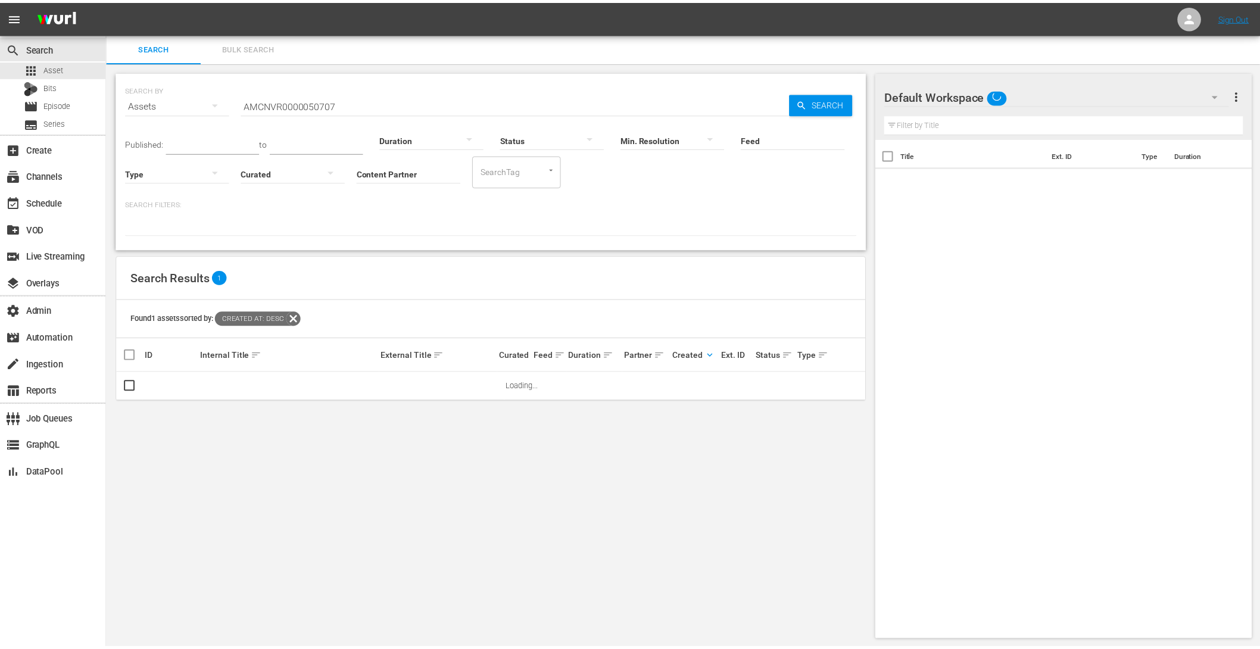
scroll to position [1, 0]
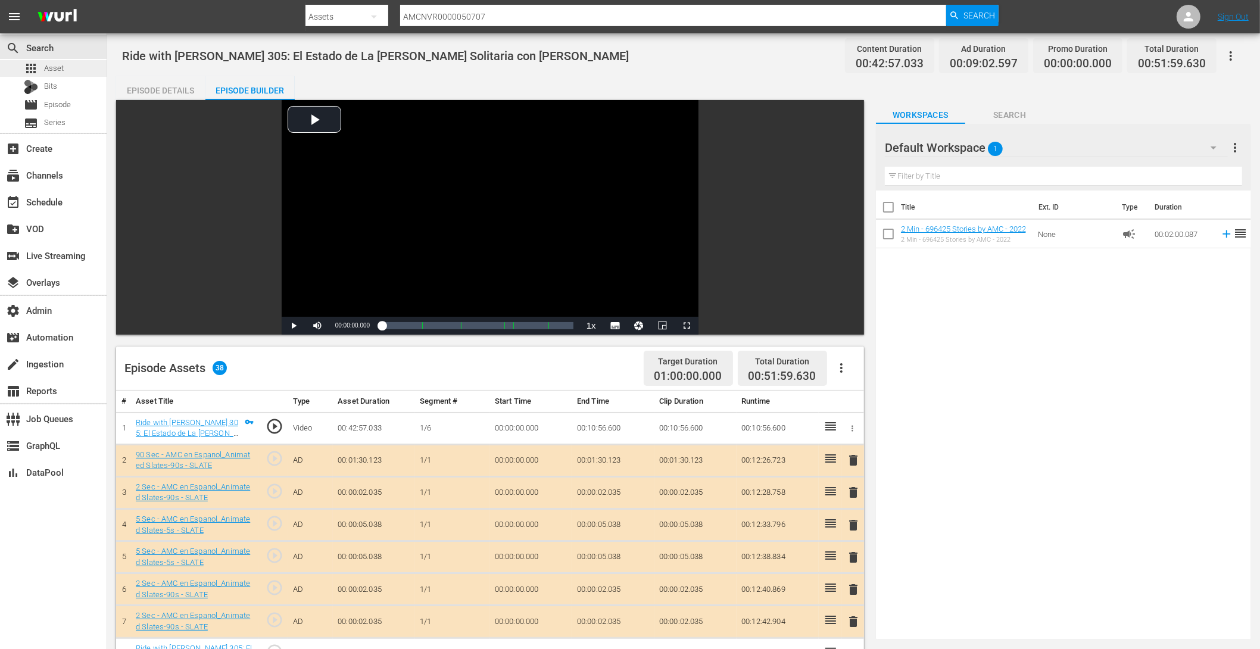
click at [63, 64] on div "apps Asset" at bounding box center [53, 68] width 107 height 17
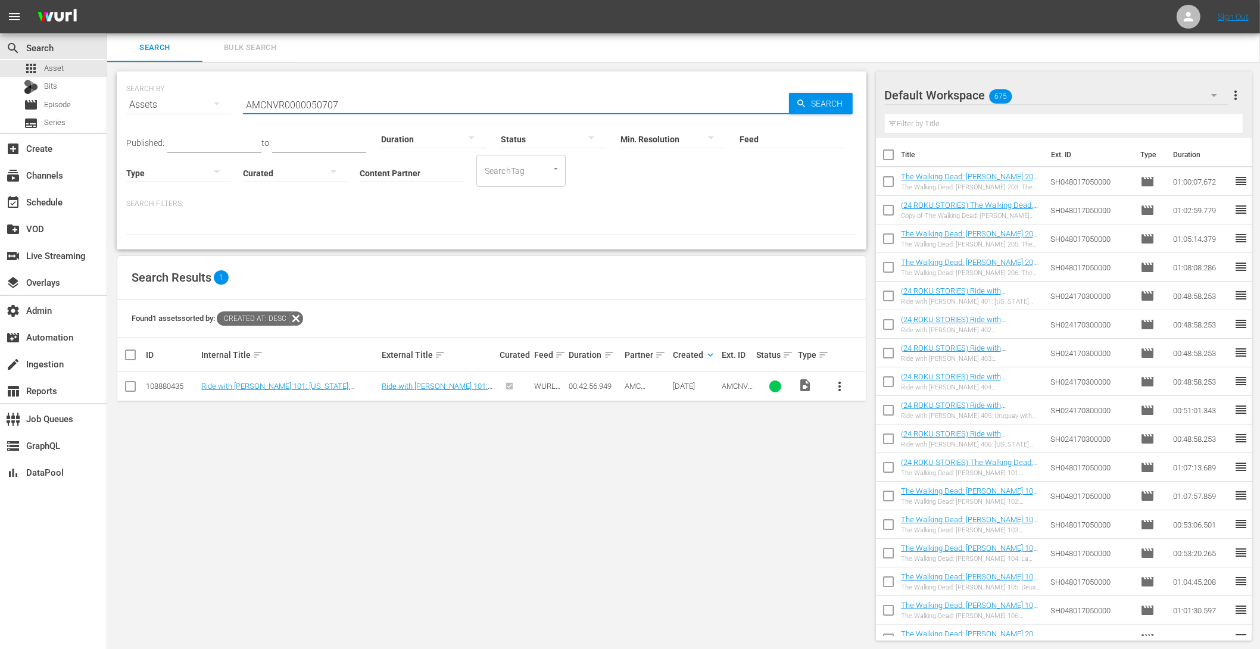
drag, startPoint x: 369, startPoint y: 99, endPoint x: 155, endPoint y: 90, distance: 214.4
click at [169, 92] on div "SEARCH BY Search By Assets Search ID, Title, Description, Keywords, or Category…" at bounding box center [491, 97] width 730 height 43
click at [224, 41] on span "Bulk Search" at bounding box center [250, 47] width 81 height 14
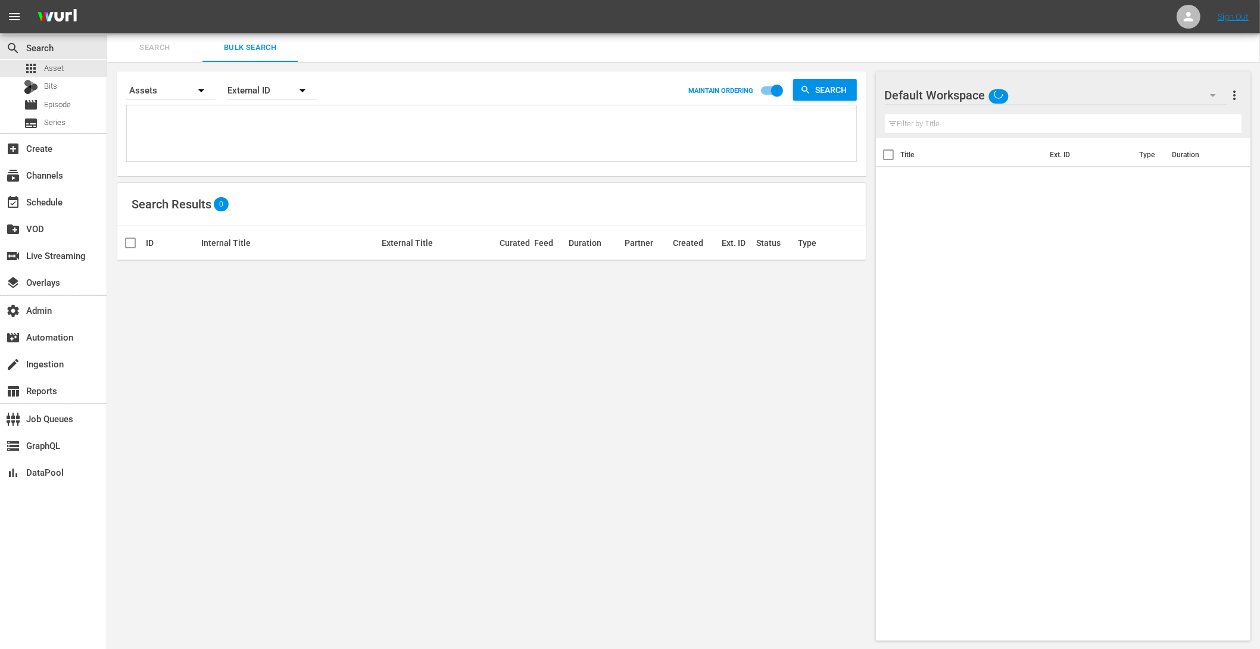
click at [198, 134] on textarea at bounding box center [493, 135] width 726 height 54
paste textarea "AMCNVR0000015594 AMCNVR0000015602 AMCNVR0000015603 AMCNVR0000015604 AMCNVR00000…"
type textarea "AMCNVR0000015594 AMCNVR0000015602 AMCNVR0000015603 AMCNVR0000015604 AMCNVR00000…"
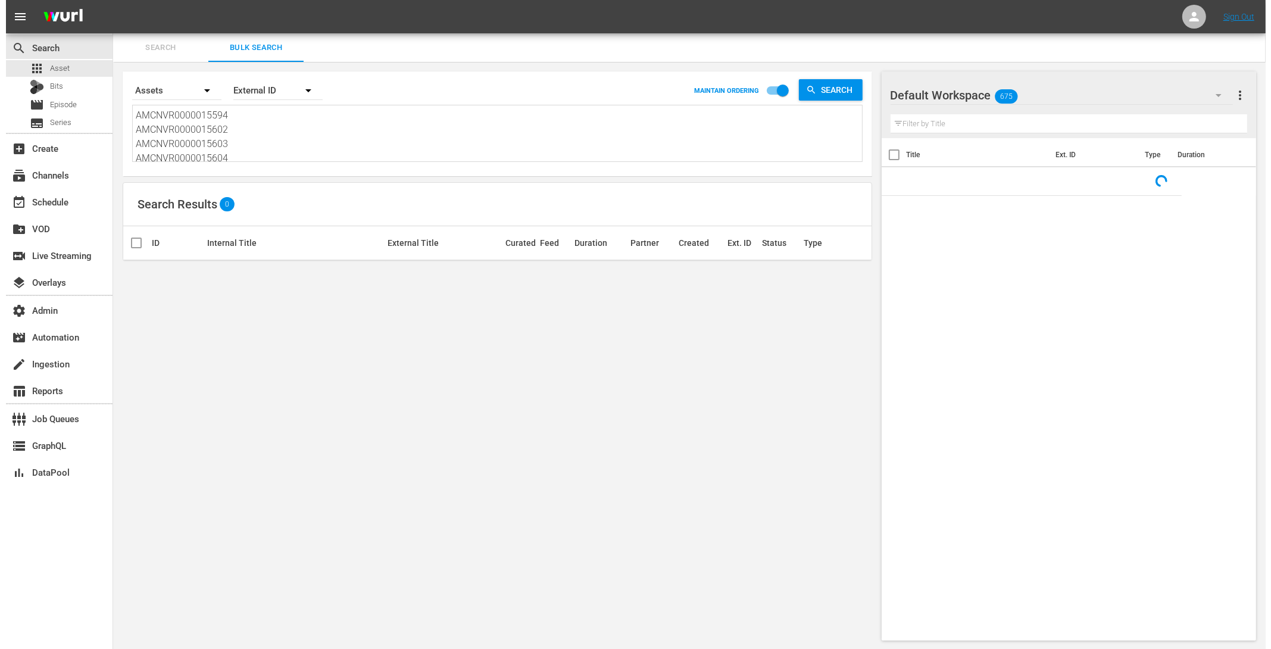
scroll to position [1, 0]
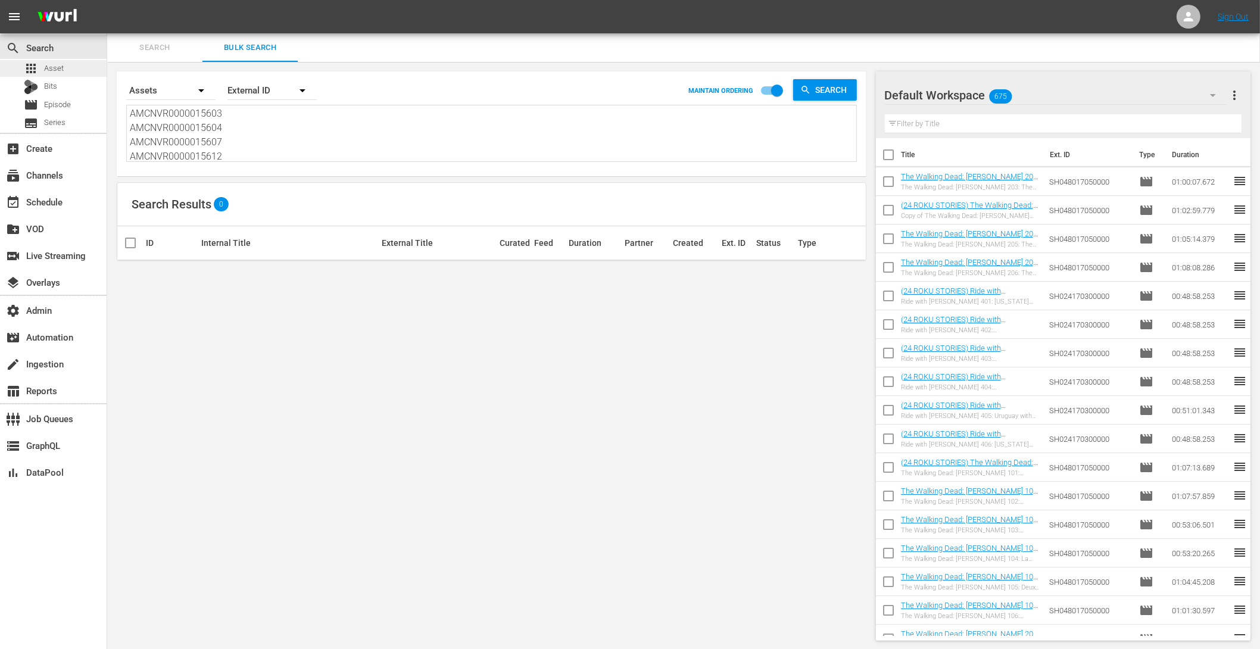
type textarea "AMCNVR0000015594 AMCNVR0000015602 AMCNVR0000015603 AMCNVR0000015604 AMCNVR00000…"
click at [49, 65] on span "Asset" at bounding box center [54, 68] width 20 height 12
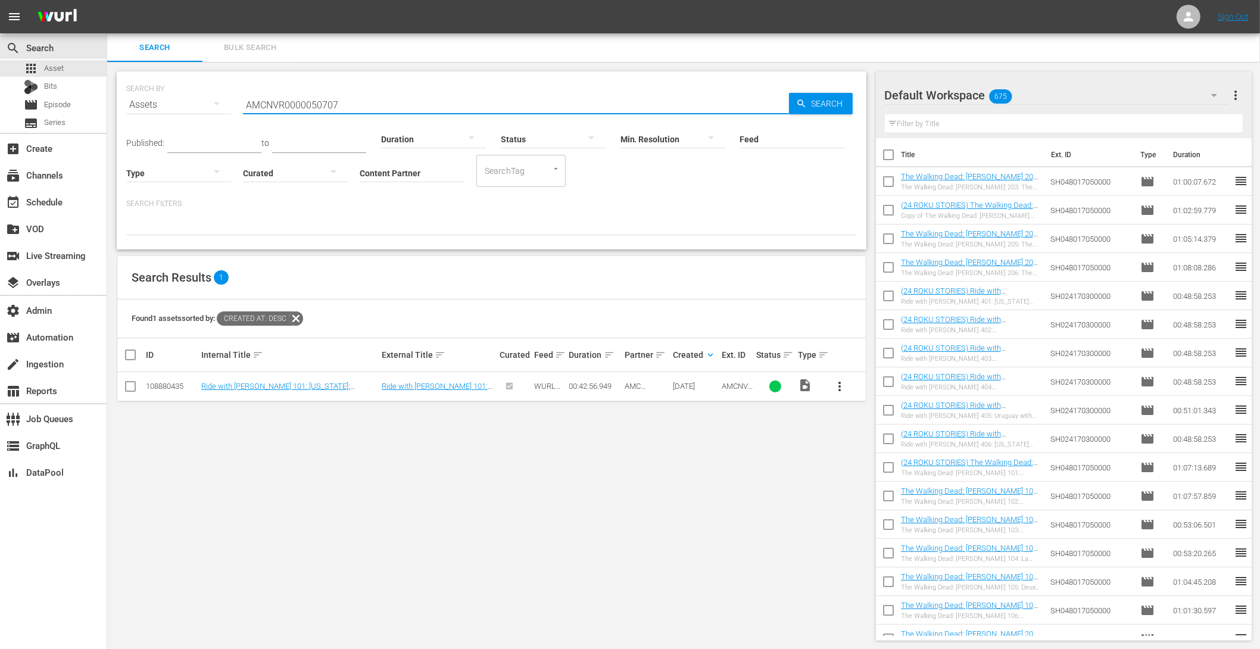
drag, startPoint x: 355, startPoint y: 108, endPoint x: 174, endPoint y: 86, distance: 182.3
click at [188, 88] on div "SEARCH BY Search By Assets Search ID, Title, Description, Keywords, or Category…" at bounding box center [491, 97] width 730 height 43
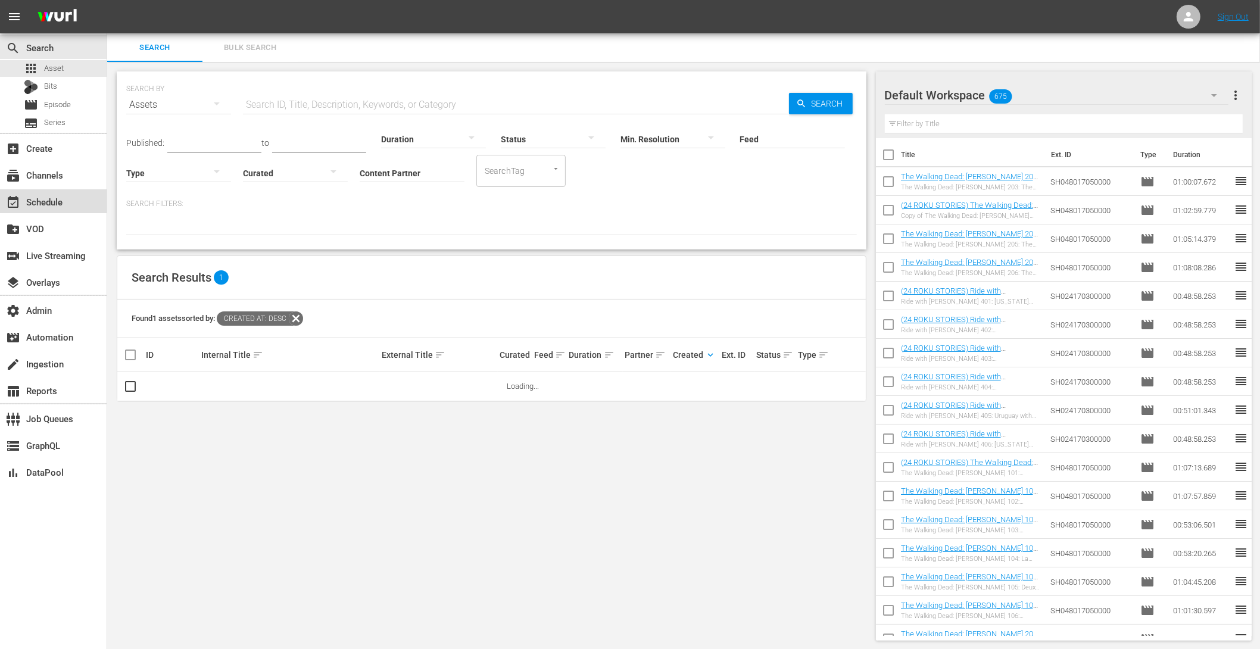
click at [75, 207] on div "event_available Schedule" at bounding box center [53, 201] width 107 height 24
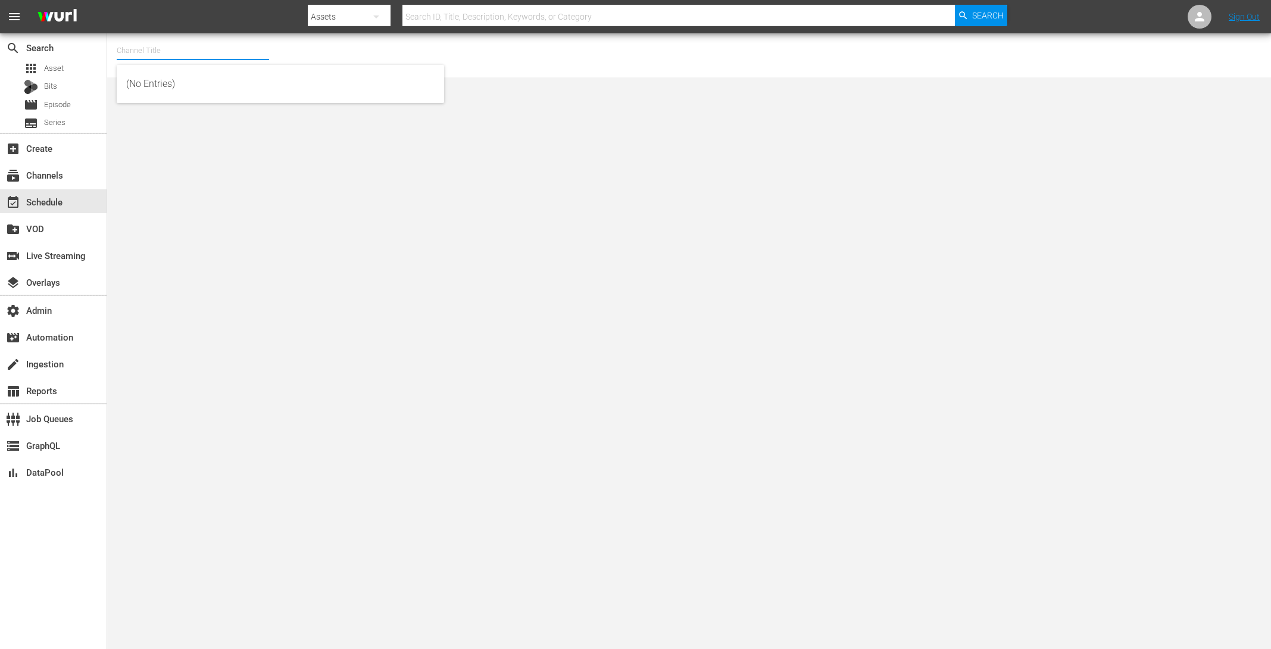
click at [173, 43] on input "text" at bounding box center [193, 50] width 152 height 29
click at [56, 306] on div "settings Admin" at bounding box center [33, 308] width 67 height 11
click at [66, 66] on div "apps Asset" at bounding box center [53, 68] width 107 height 17
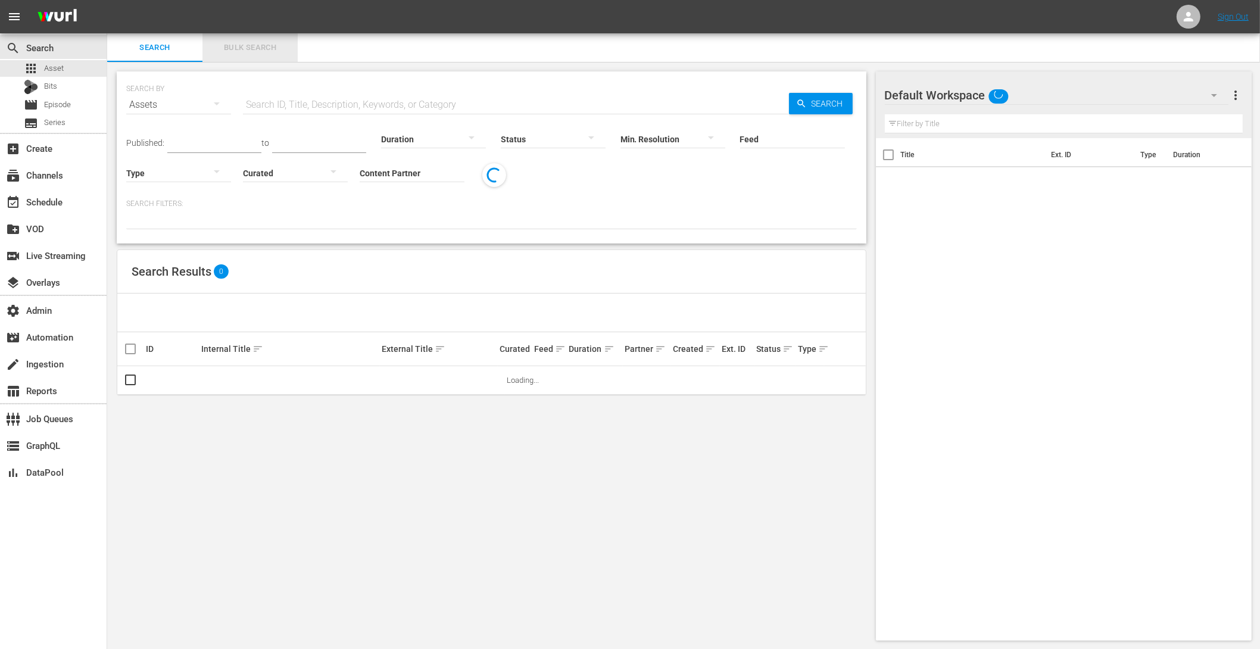
click at [252, 47] on span "Bulk Search" at bounding box center [250, 48] width 81 height 14
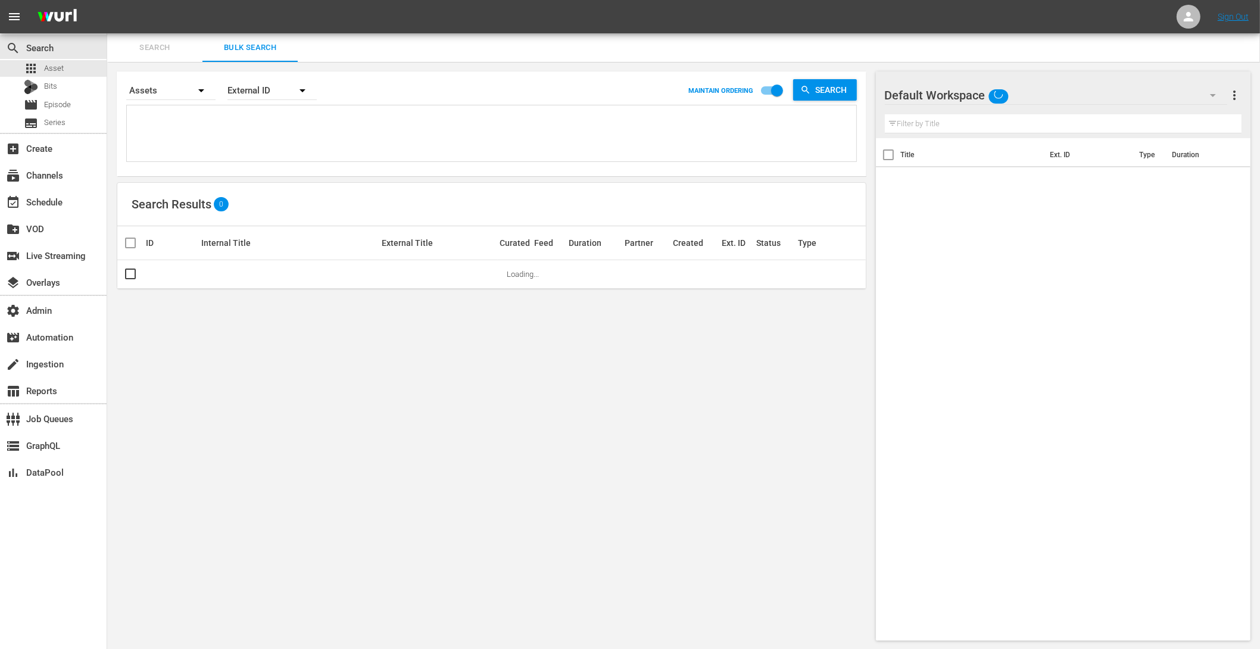
click at [221, 121] on textarea at bounding box center [493, 135] width 726 height 54
paste textarea "AMCNVR0000015594 AMCNVR0000015595 AMCNVR0000015596 AMCNVR0000015597 AMCNVR00000…"
type textarea "AMCNVR0000015594 AMCNVR0000015595 AMCNVR0000015596 AMCNVR0000015597 AMCNVR00000…"
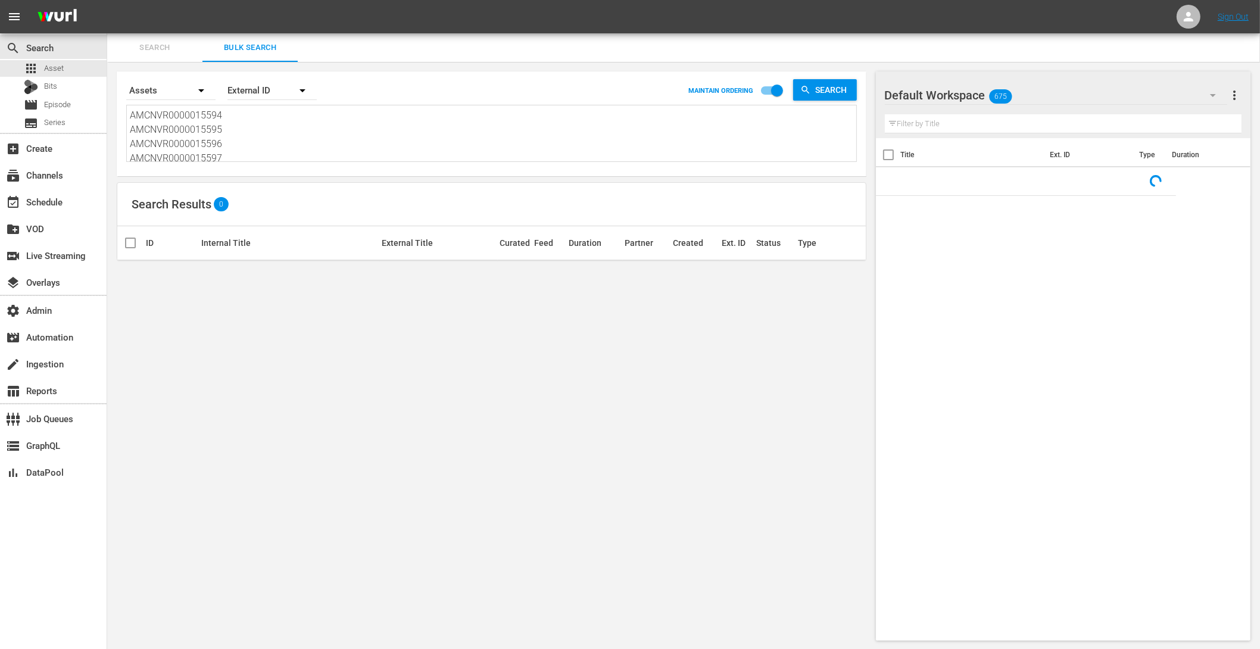
scroll to position [1, 0]
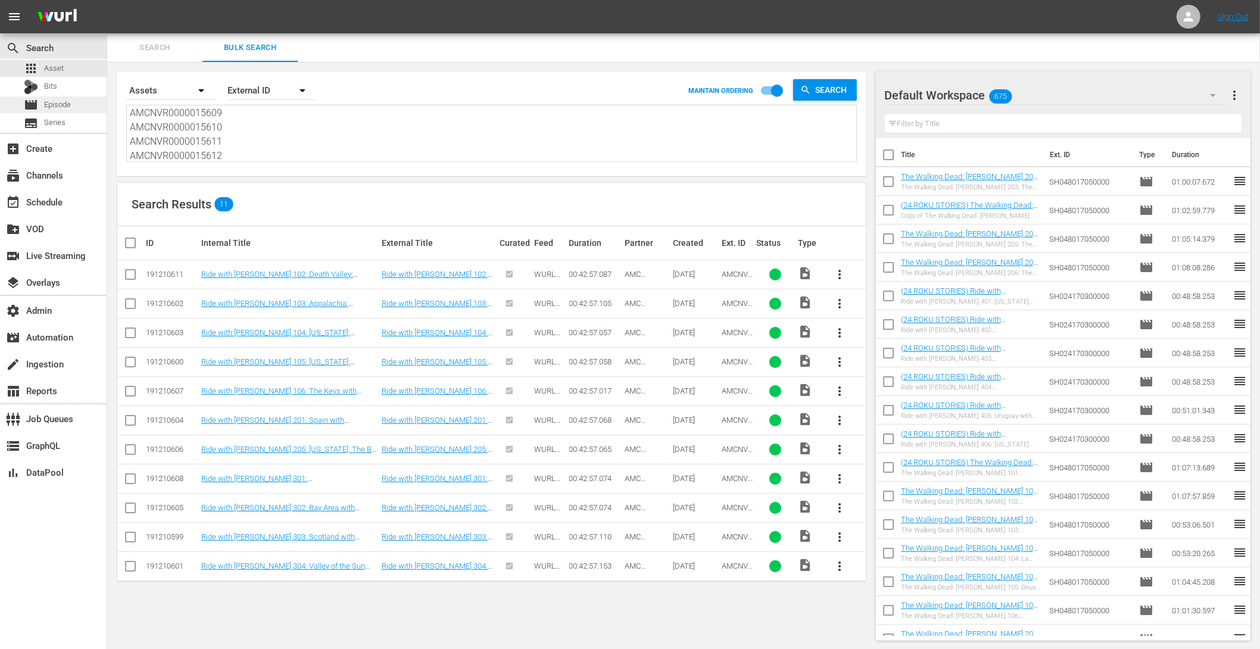
type textarea "AMCNVR0000015594 AMCNVR0000015595 AMCNVR0000015596 AMCNVR0000015597 AMCNVR00000…"
click at [48, 106] on span "Episode" at bounding box center [57, 105] width 27 height 12
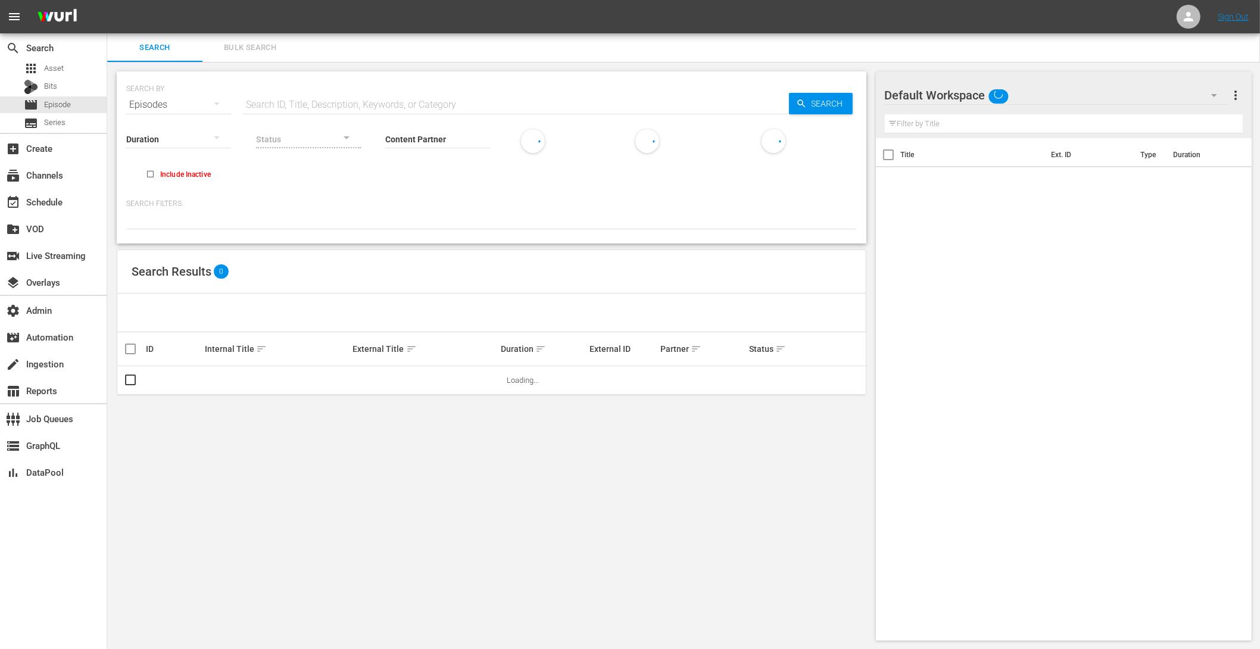
click at [254, 51] on span "Bulk Search" at bounding box center [250, 48] width 81 height 14
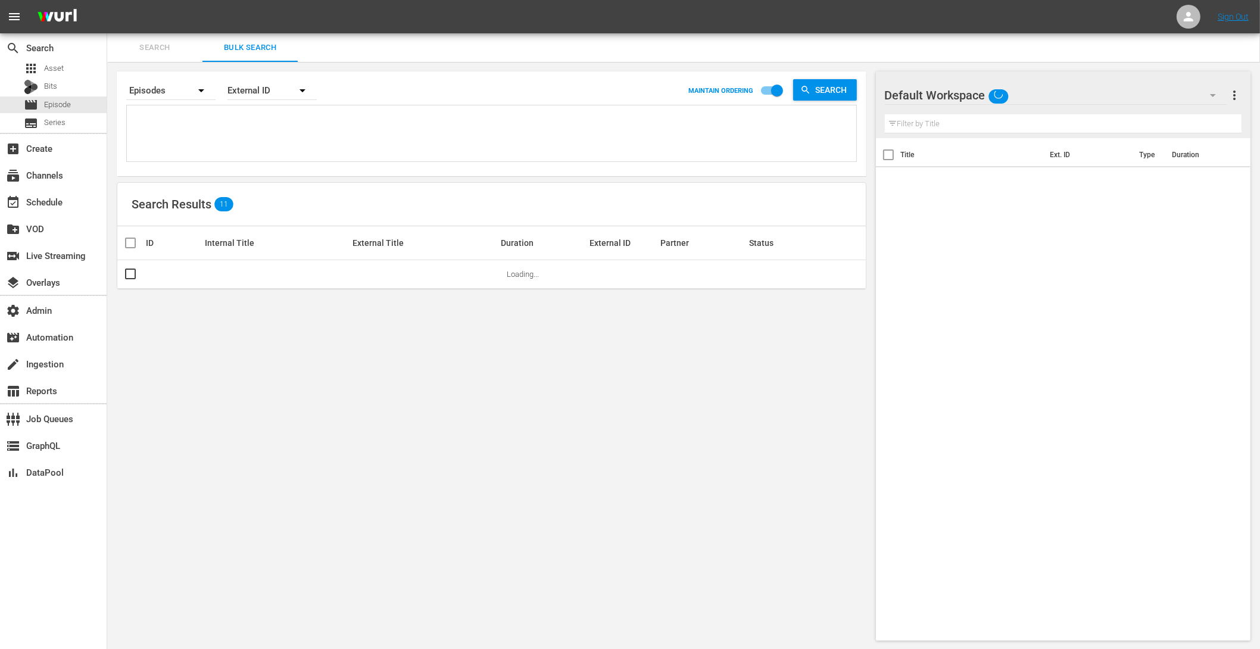
click at [218, 132] on textarea at bounding box center [493, 135] width 726 height 54
paste textarea "AMCNVR0000015594 AMCNVR0000015595 AMCNVR0000015596 AMCNVR0000015597 AMCNVR00000…"
type textarea "AMCNVR0000015594 AMCNVR0000015595 AMCNVR0000015596 AMCNVR0000015597 AMCNVR00000…"
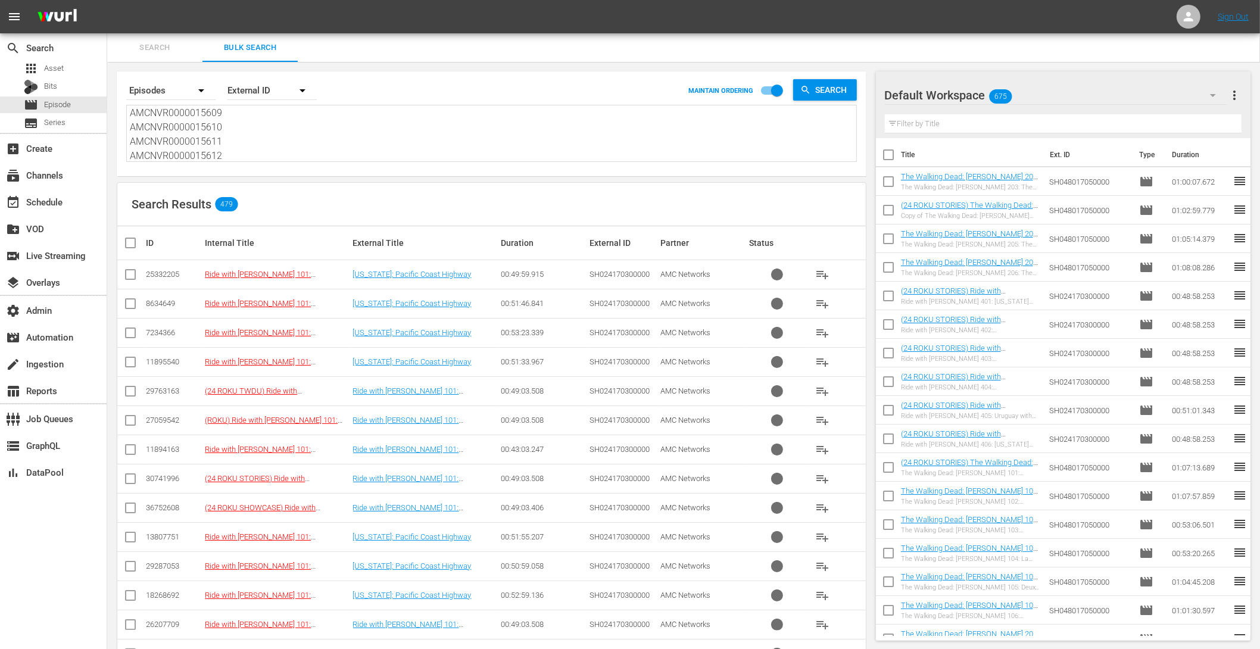
type textarea "AMCNVR0000015594 AMCNVR0000015595 AMCNVR0000015596 AMCNVR0000015597 AMCNVR00000…"
click at [49, 65] on span "Asset" at bounding box center [54, 68] width 20 height 12
